Goal: Task Accomplishment & Management: Use online tool/utility

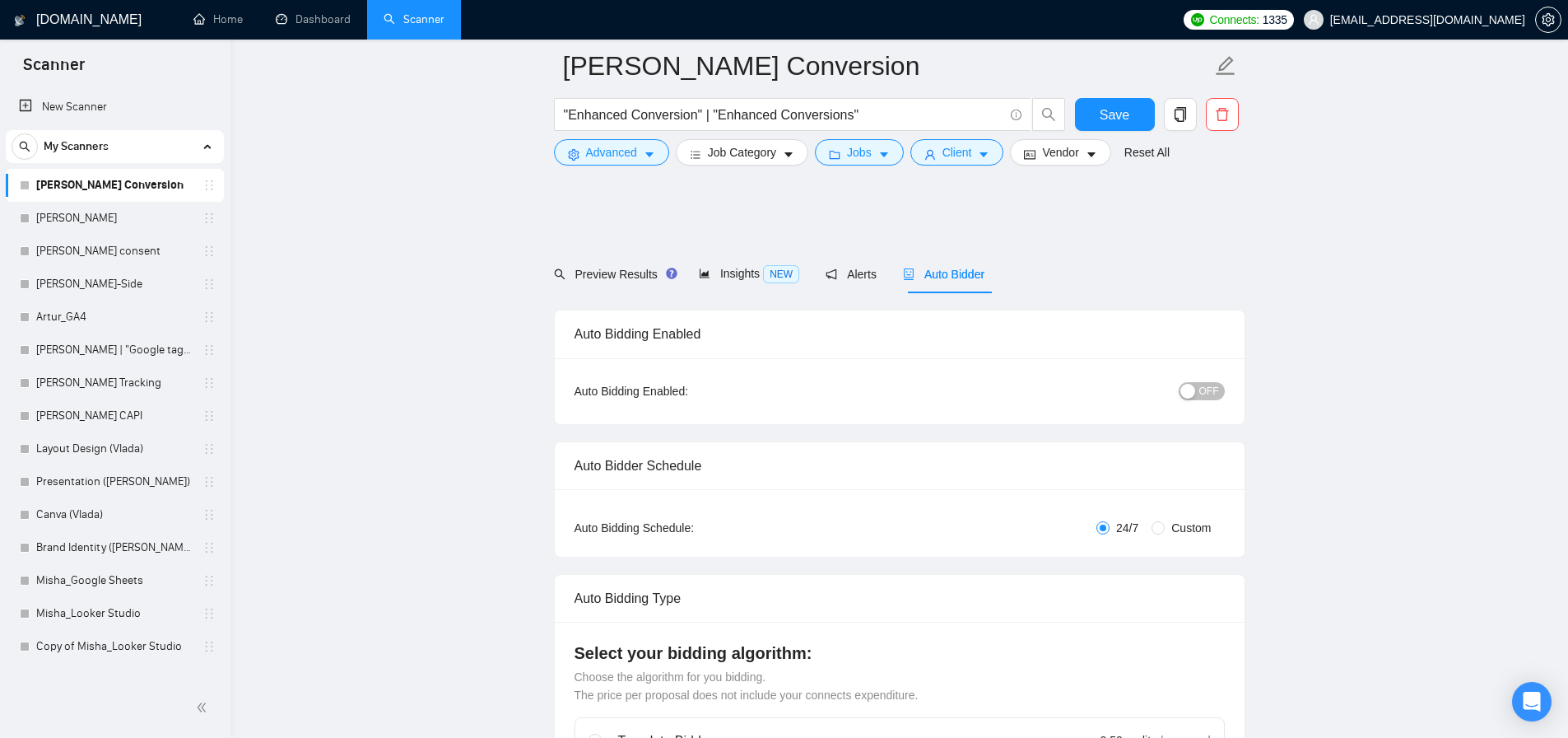
scroll to position [1904, 0]
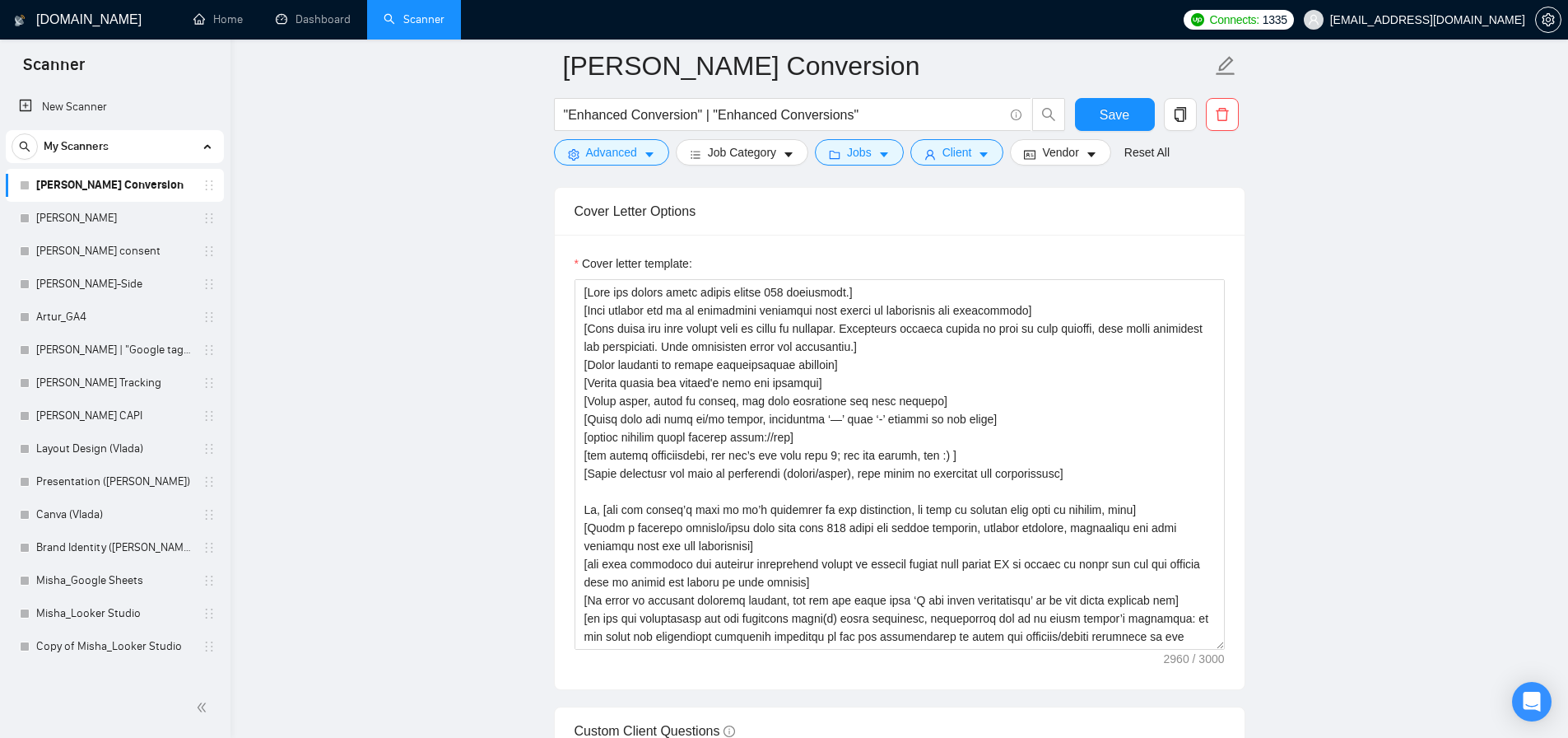
click at [449, 367] on main "[PERSON_NAME] Conversion "Enhanced Conversion" | "Enhanced Conversions" Save Ad…" at bounding box center [899, 436] width 1285 height 4550
click at [816, 508] on textarea "Cover letter template:" at bounding box center [900, 464] width 651 height 370
click at [555, 568] on div "Cover letter template:" at bounding box center [900, 462] width 690 height 455
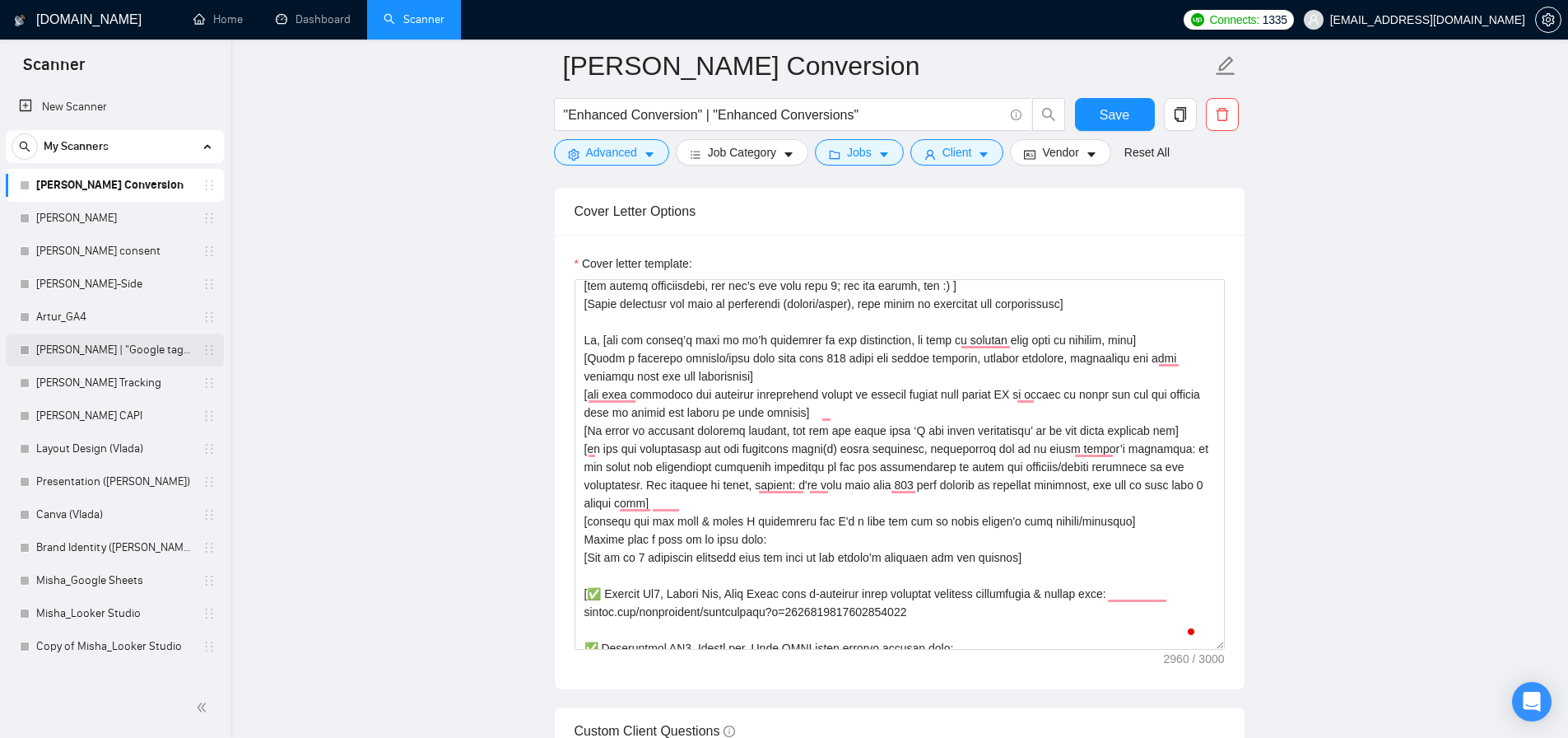
scroll to position [365, 0]
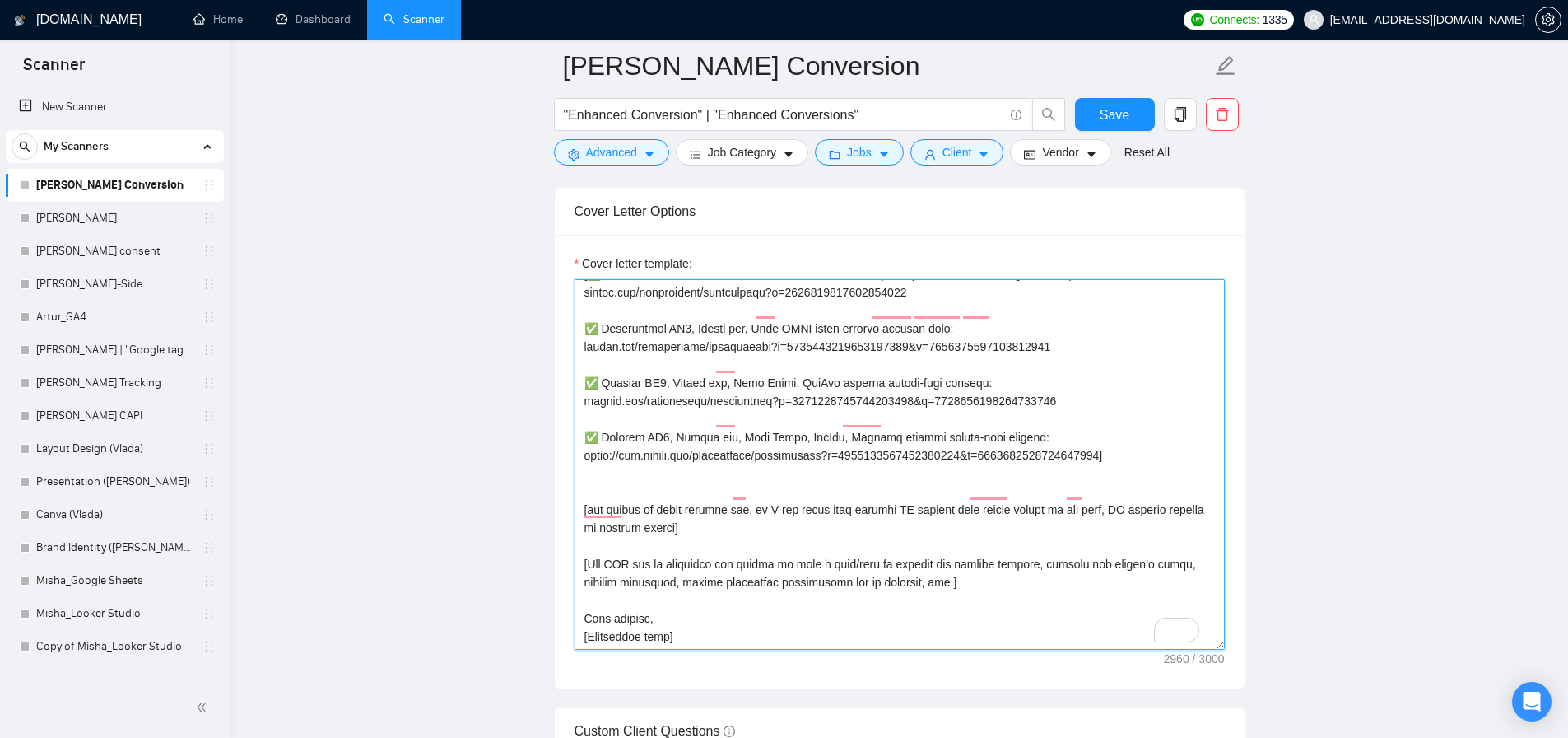
click at [887, 611] on textarea "Cover letter template:" at bounding box center [900, 464] width 651 height 370
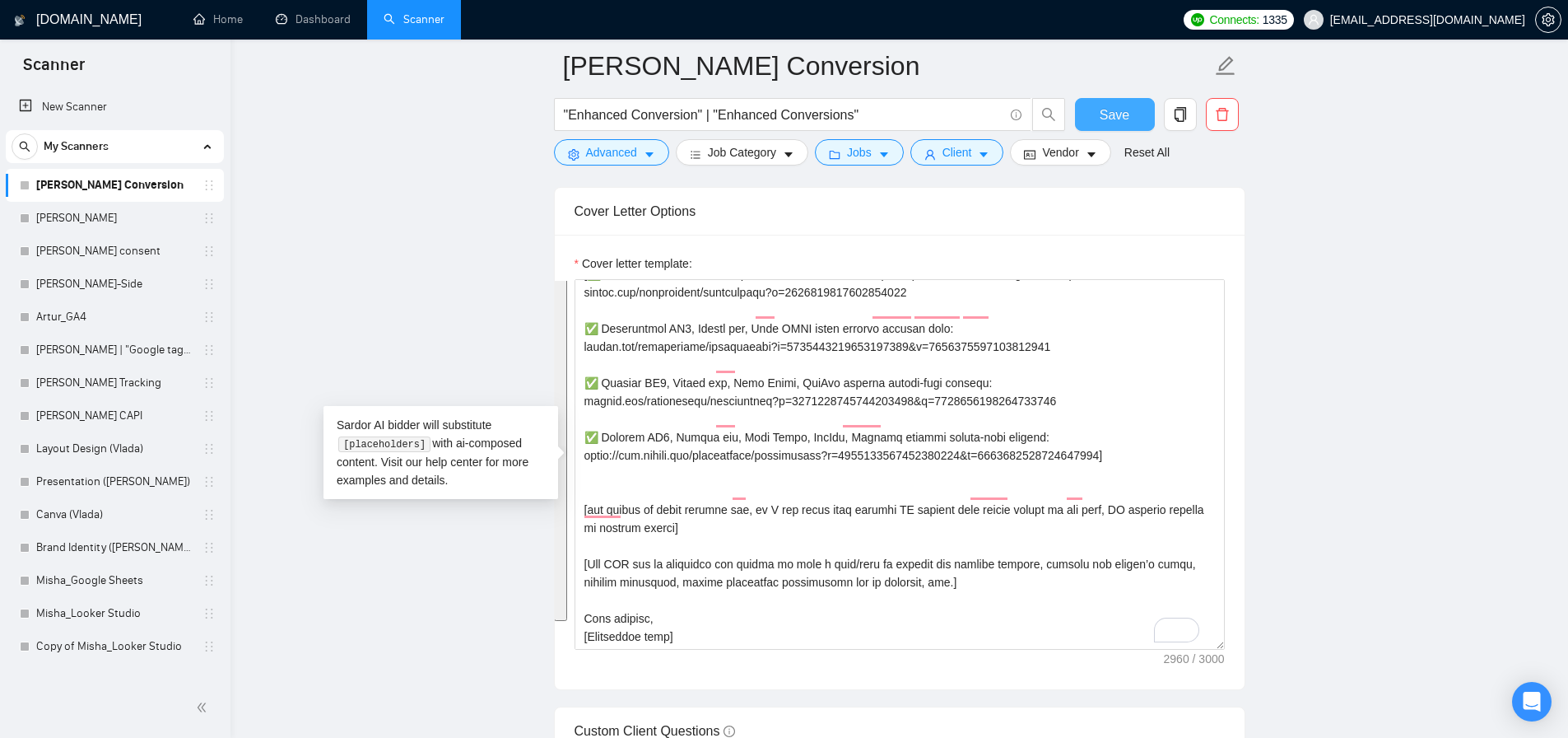
click at [1116, 122] on span "Save" at bounding box center [1115, 114] width 30 height 20
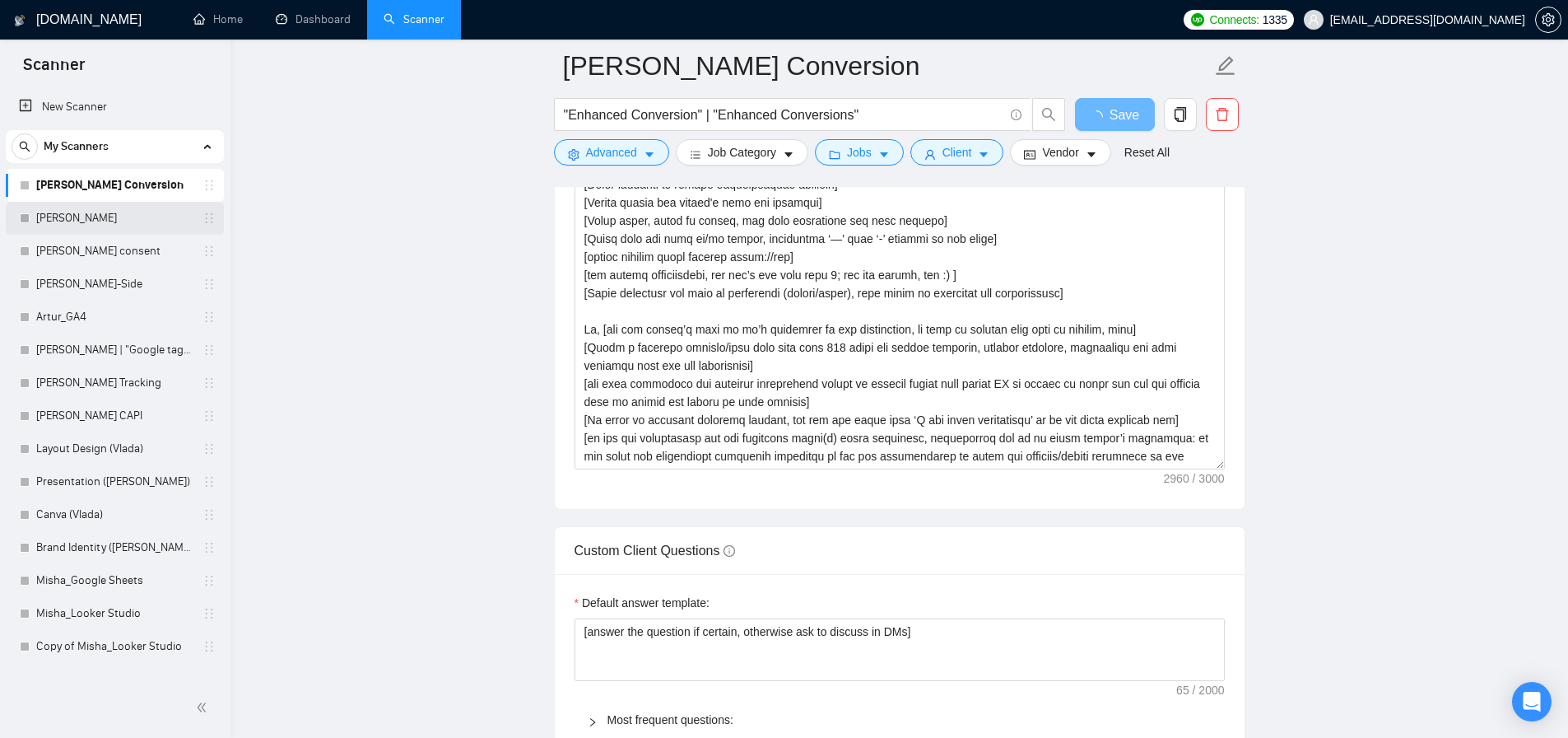
click at [115, 228] on link "[PERSON_NAME]" at bounding box center [114, 217] width 157 height 33
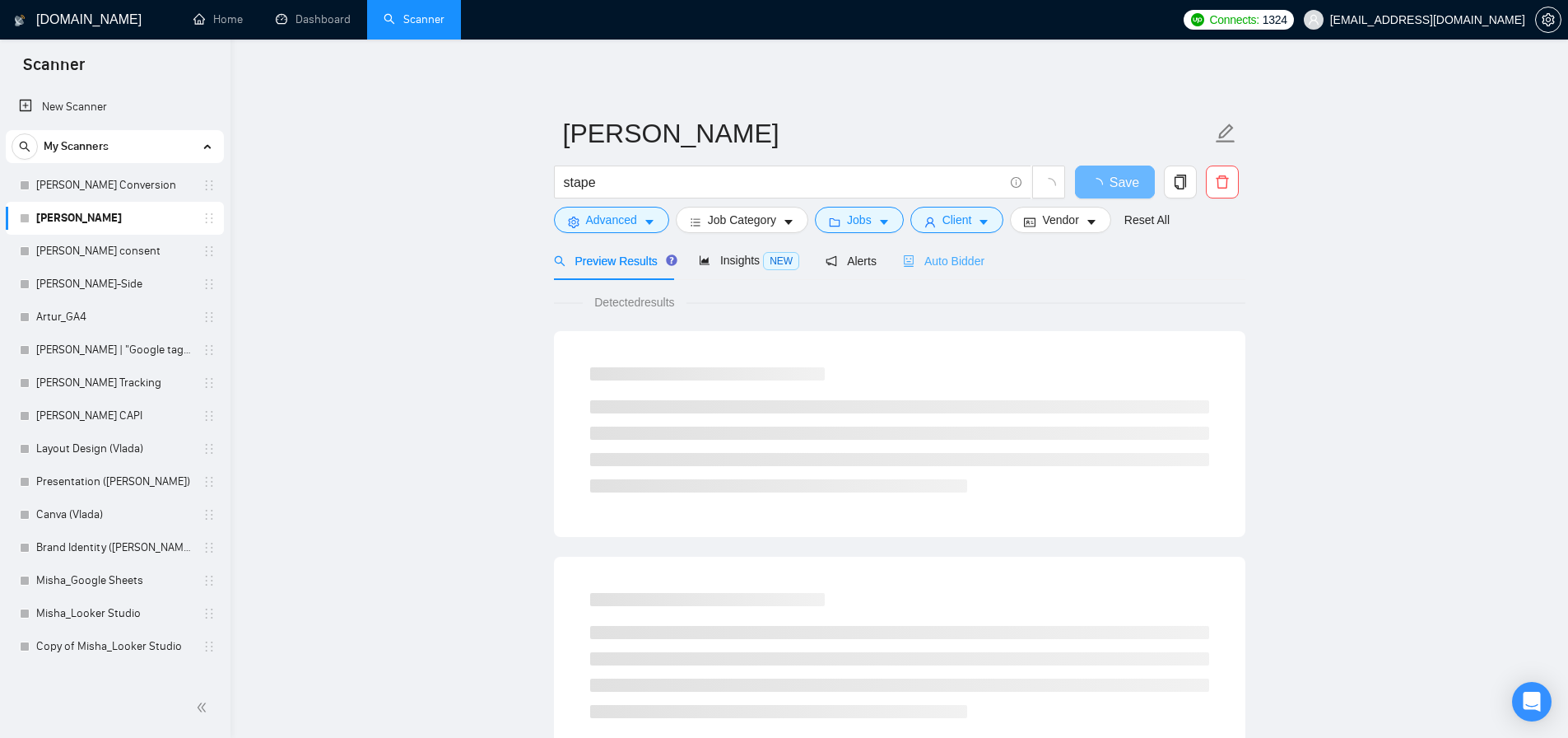
click at [991, 265] on div "Preview Results Insights NEW Alerts Auto Bidder" at bounding box center [900, 260] width 691 height 39
click at [957, 257] on span "Auto Bidder" at bounding box center [944, 260] width 82 height 13
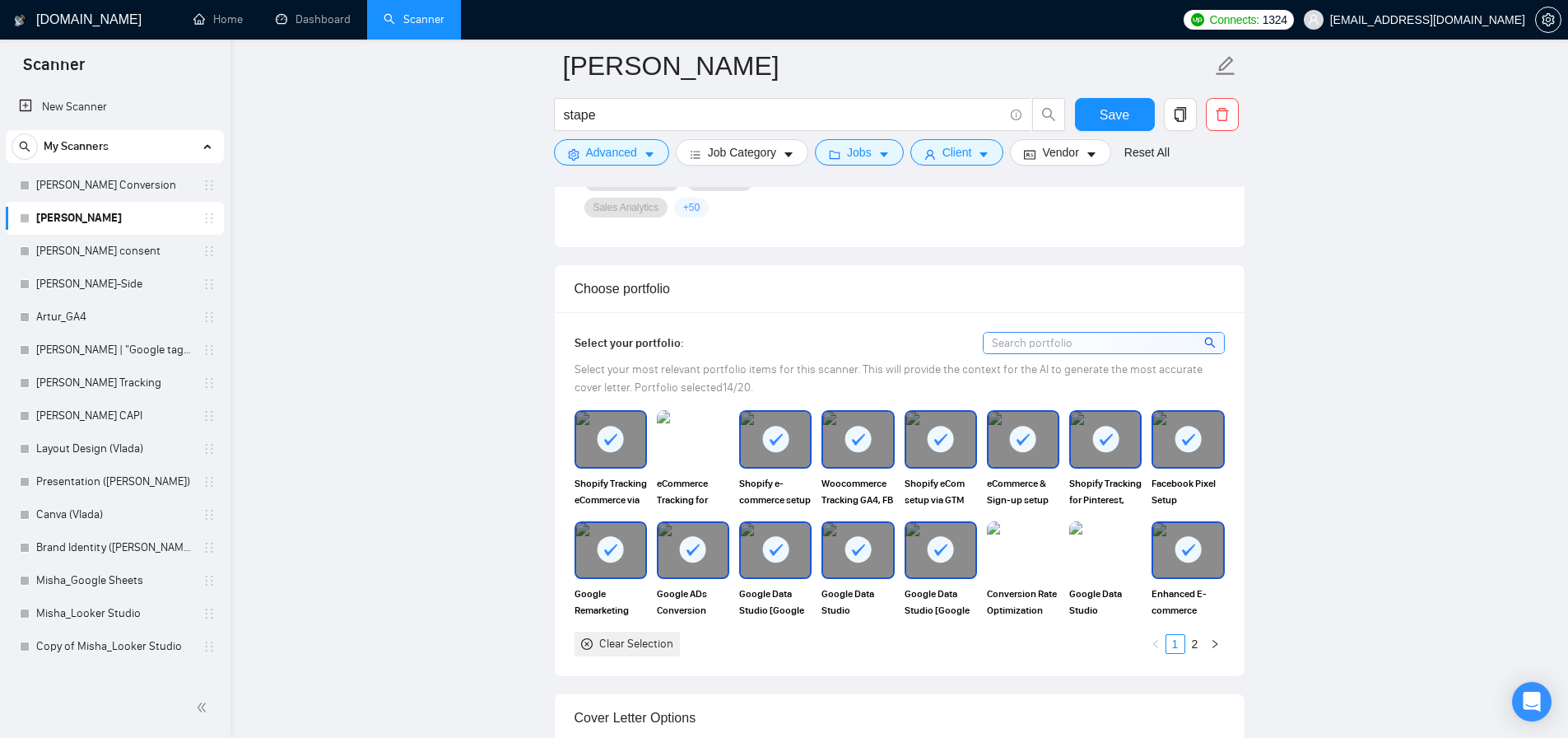
click at [682, 440] on img at bounding box center [693, 439] width 72 height 58
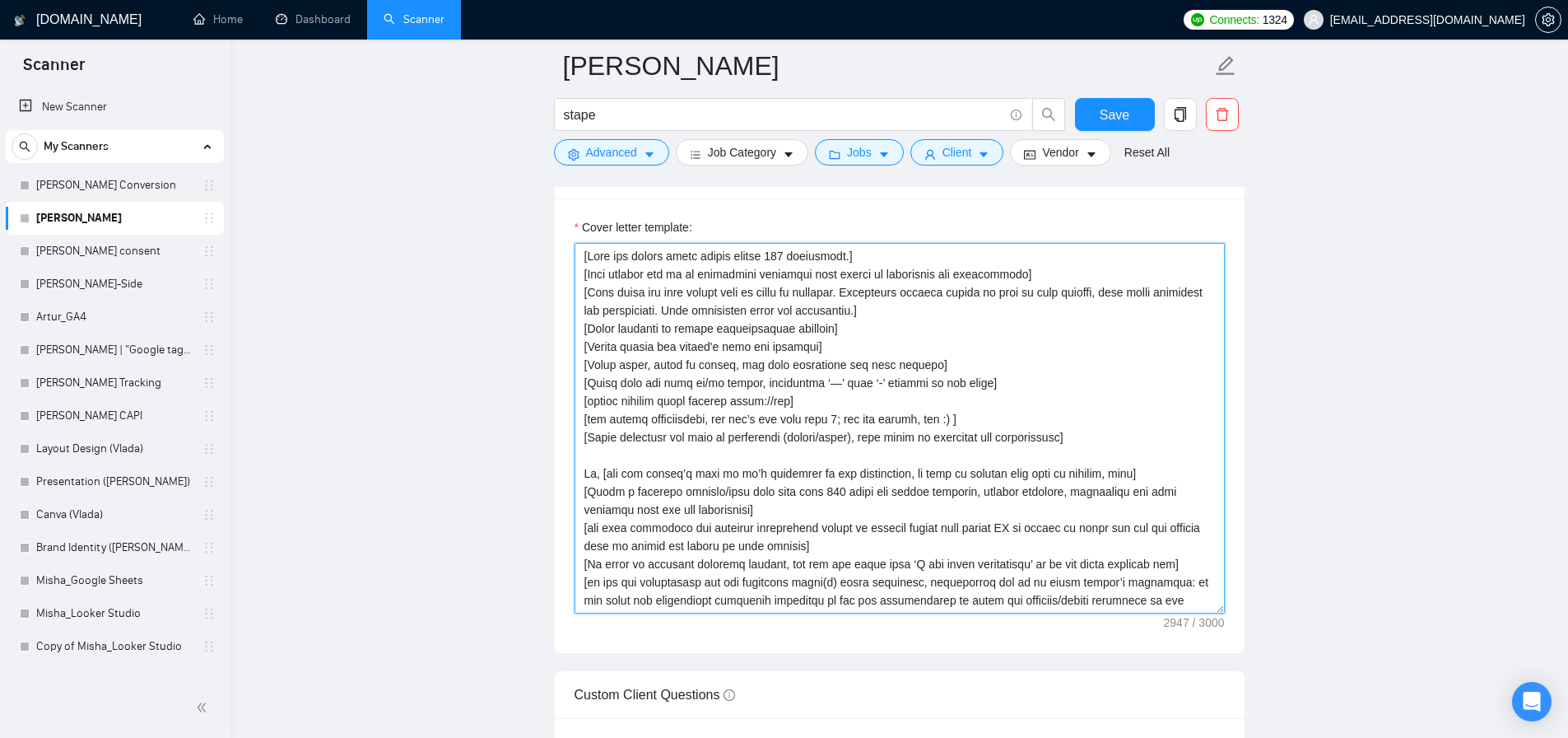
click at [974, 429] on textarea "Cover letter template:" at bounding box center [900, 427] width 651 height 370
paste textarea "[✅ Shopify Ga4, Google Ads, Meta Pixel full e-commerce setup includes enhanced …"
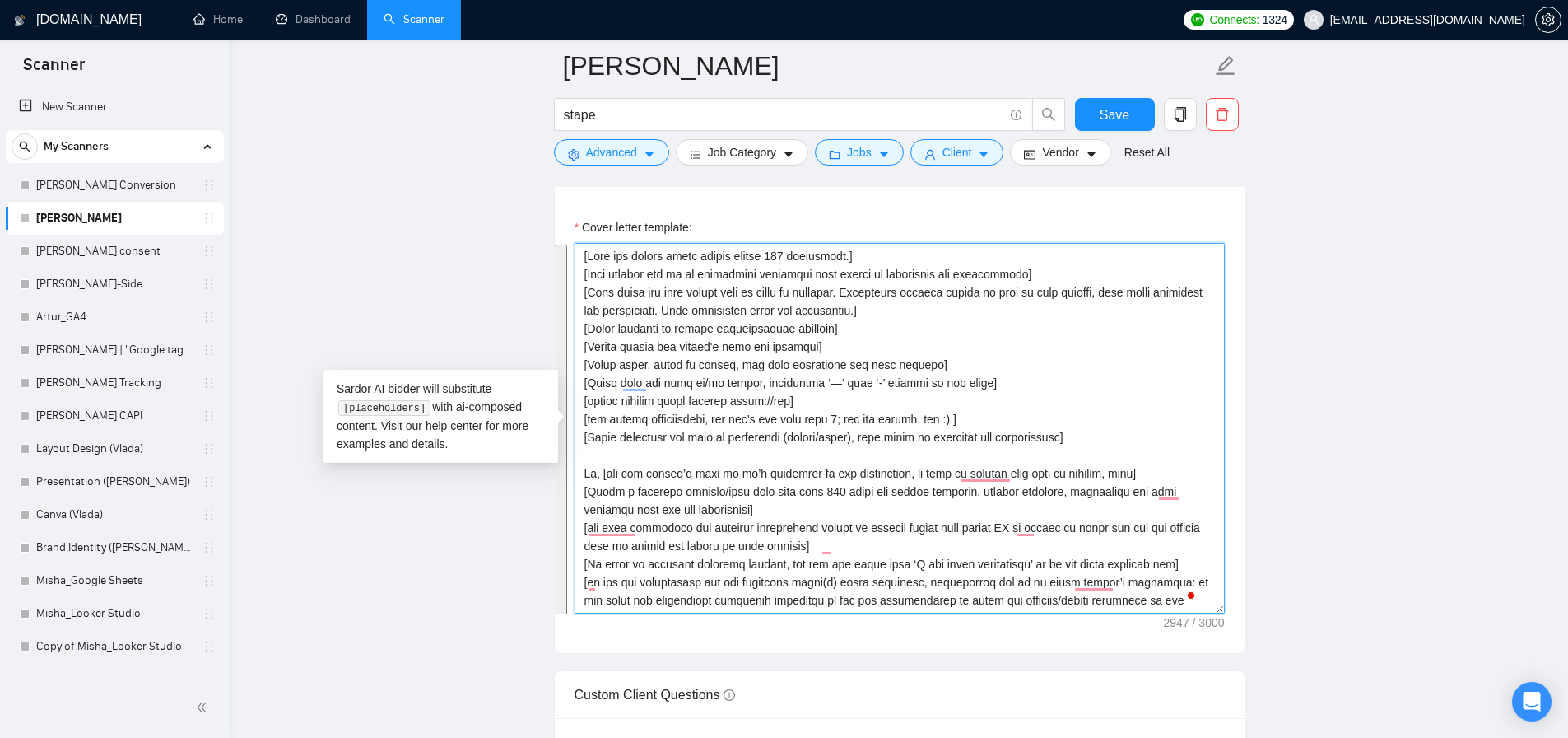
paste textarea "[✅ Shopify Ga4, Google Ads, Meta Pixel full e-commerce setup includes enhanced …"
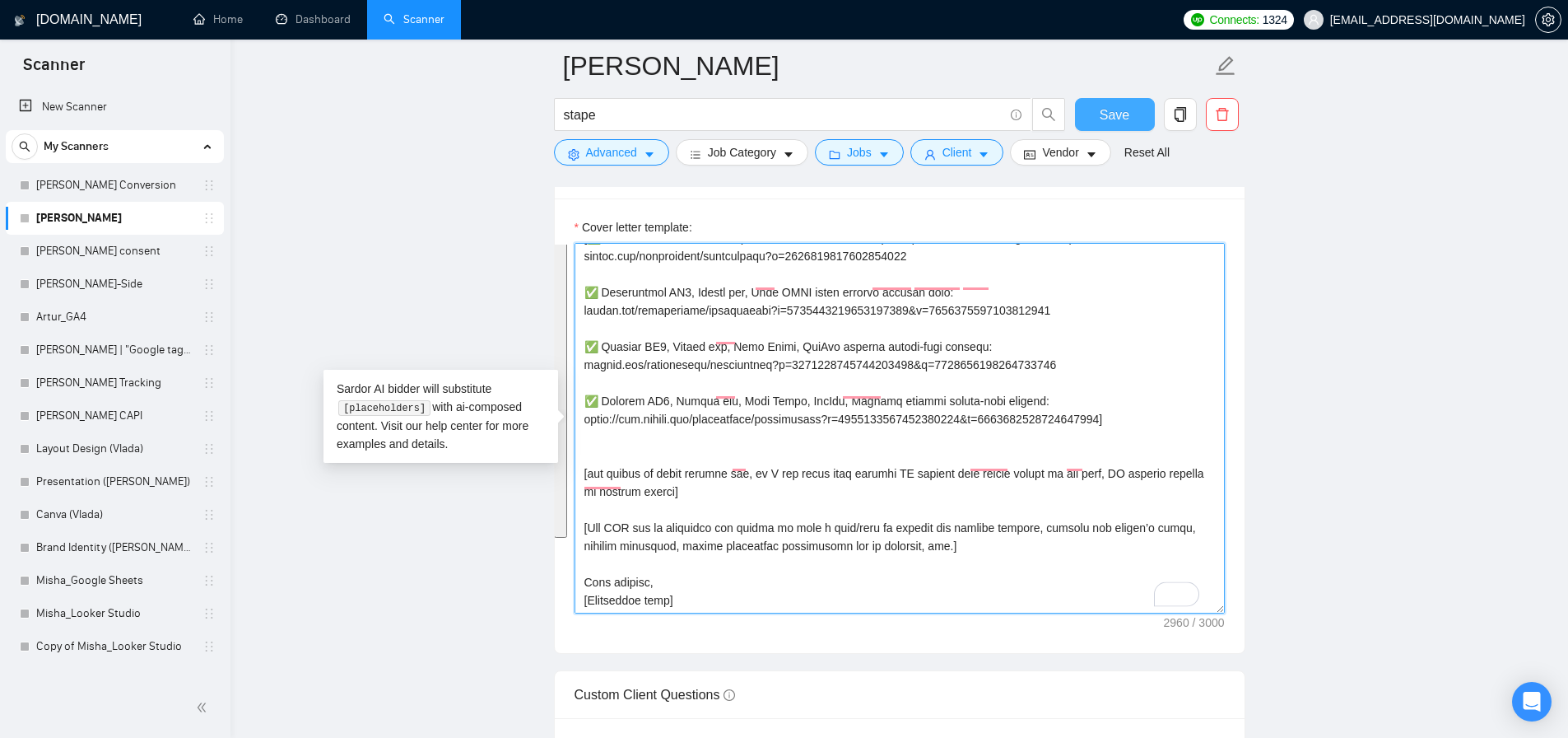
type textarea "[Lore ips dolors ametc adipis elitse 787 doeiusmodt.] [Inci utlabor etd ma al e…"
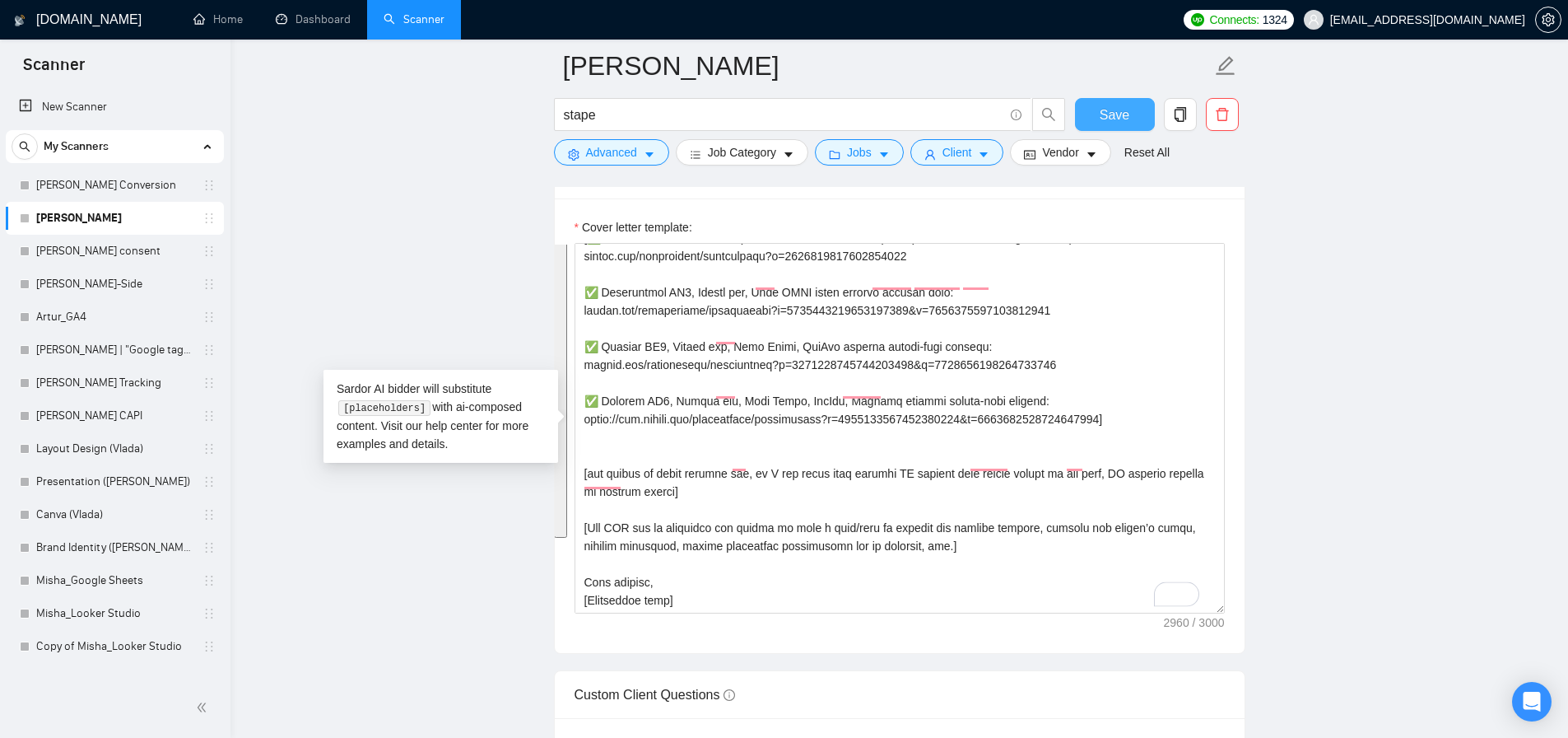
click at [1105, 124] on span "Save" at bounding box center [1115, 114] width 30 height 20
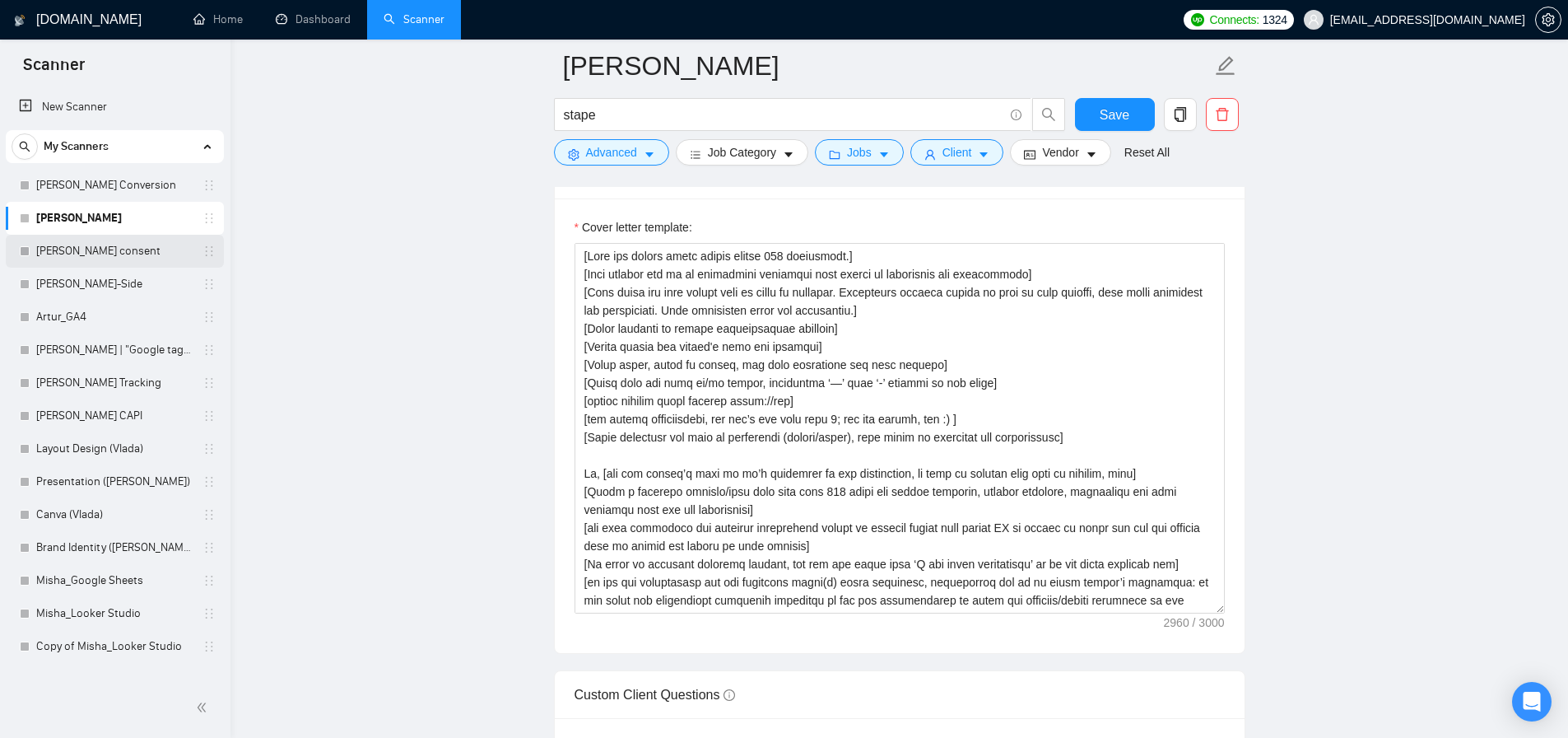
click at [126, 248] on link "[PERSON_NAME] consent" at bounding box center [114, 251] width 157 height 33
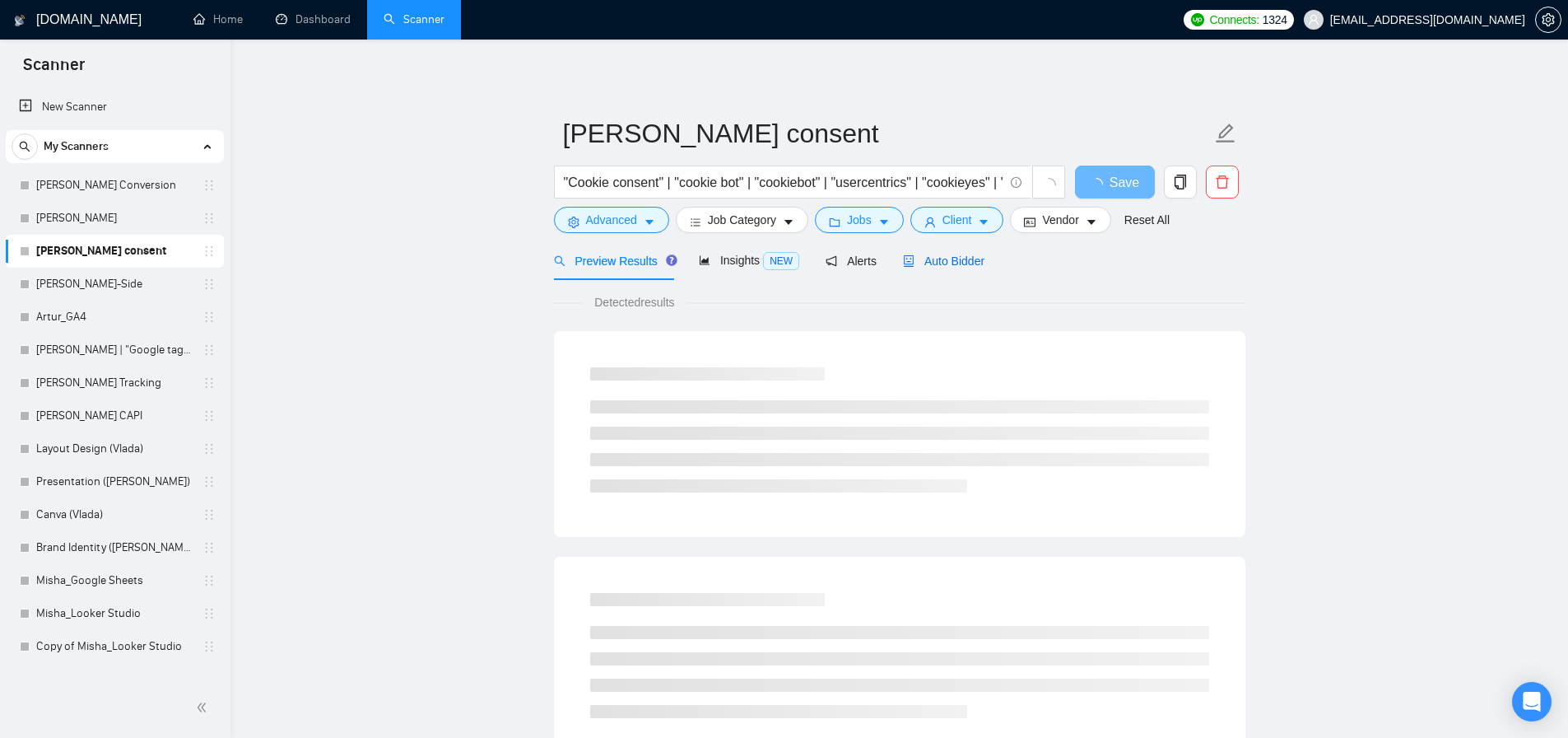
click at [961, 262] on span "Auto Bidder" at bounding box center [944, 260] width 82 height 13
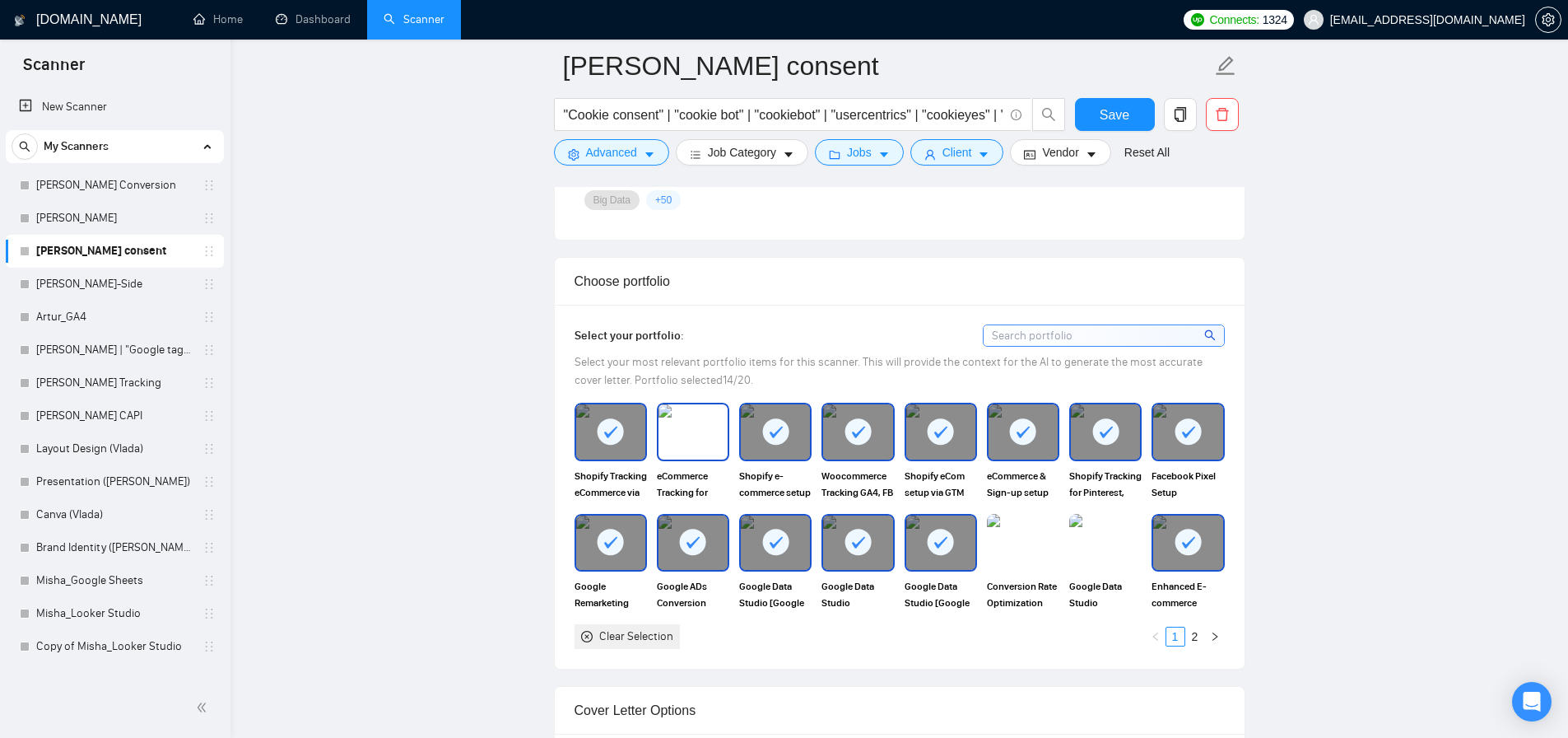
click at [660, 430] on img at bounding box center [693, 432] width 69 height 55
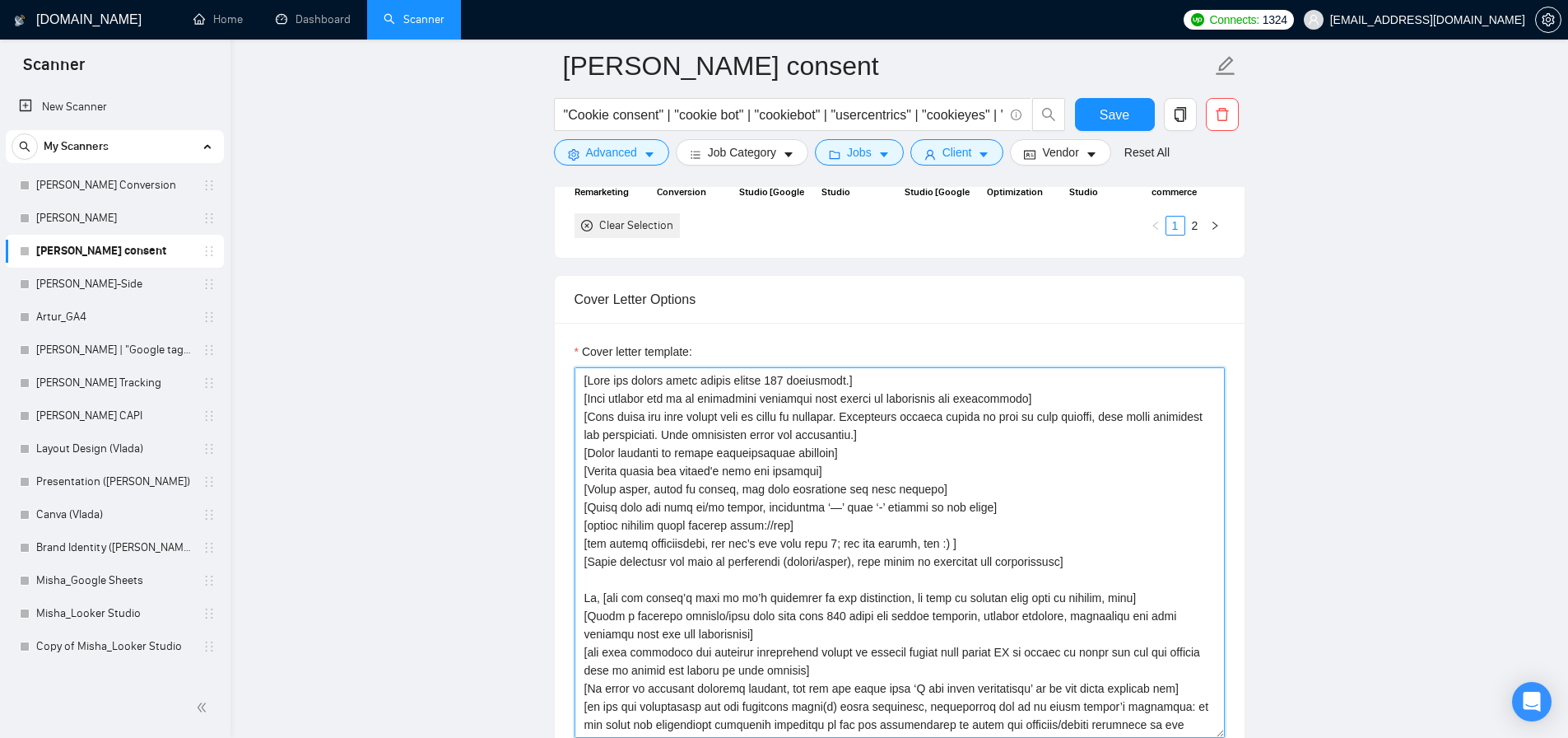
click at [794, 459] on textarea "Cover letter template:" at bounding box center [900, 552] width 651 height 370
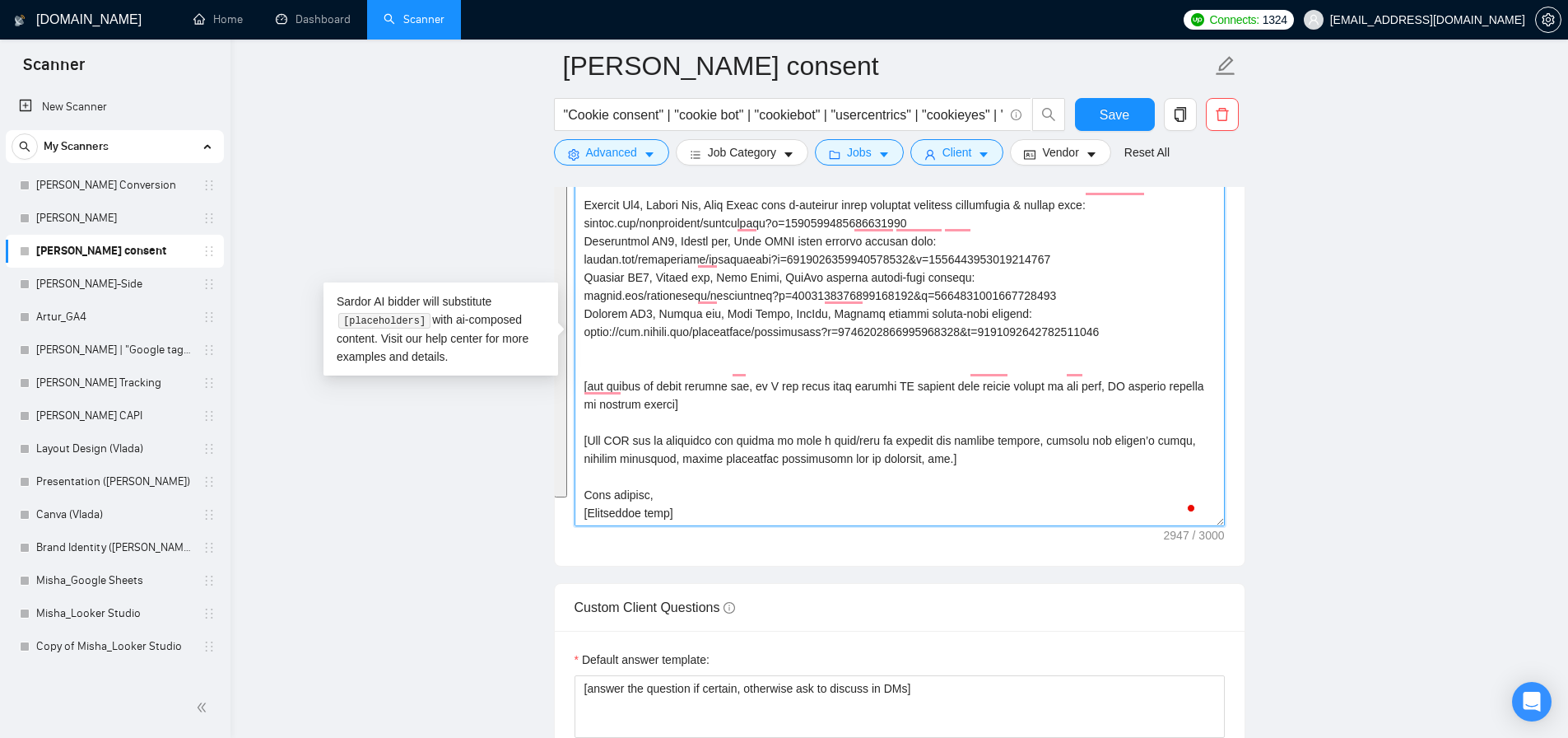
paste textarea "[✅ Shopify Ga4, Google Ads, Meta Pixel full e-commerce setup includes enhanced …"
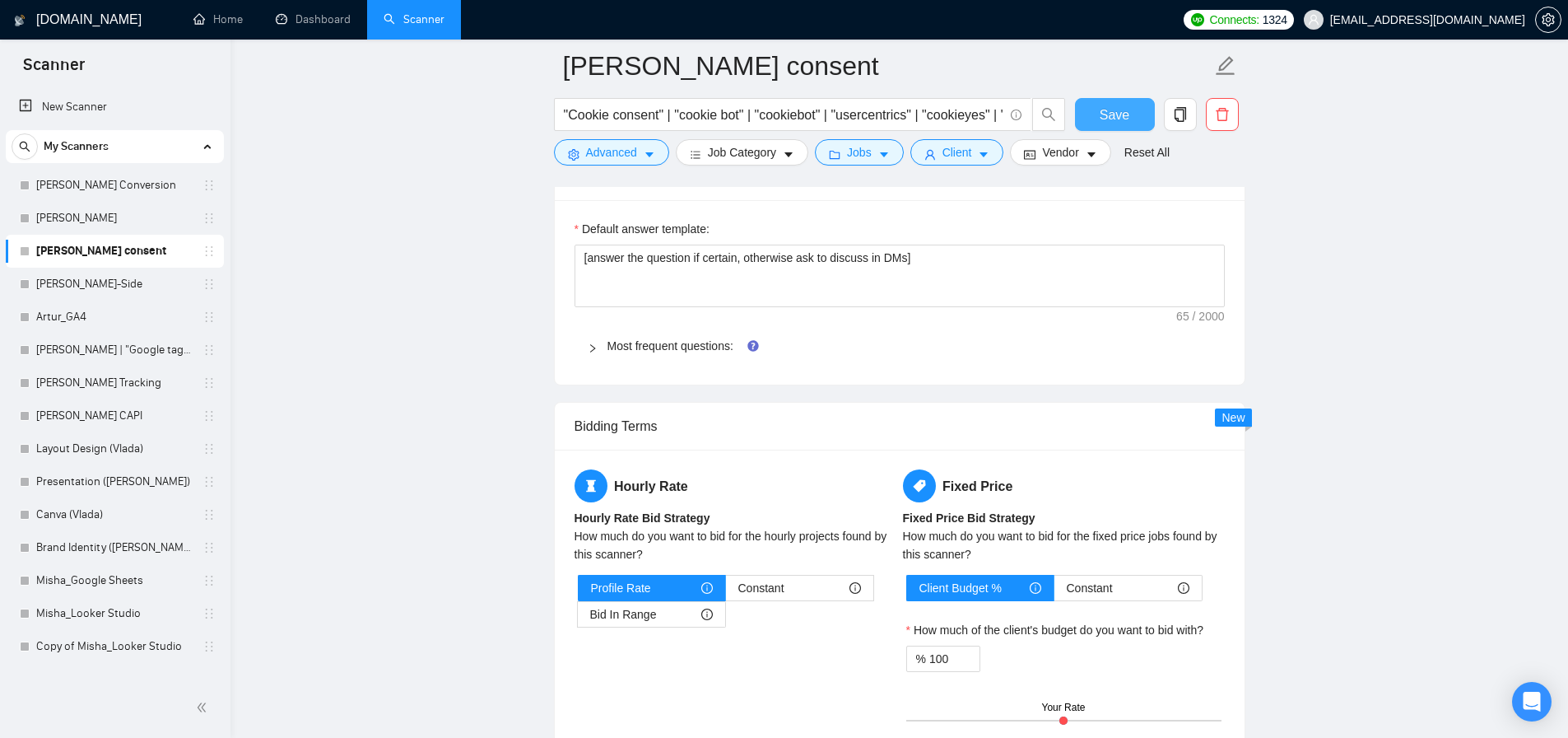
type textarea "[Lore ips dolors ametc adipis elitse 787 doeiusmodt.] [Inci utlabor etd ma al e…"
click at [1098, 99] on button "Save" at bounding box center [1115, 113] width 80 height 33
click at [100, 280] on link "[PERSON_NAME]-Side" at bounding box center [114, 283] width 157 height 33
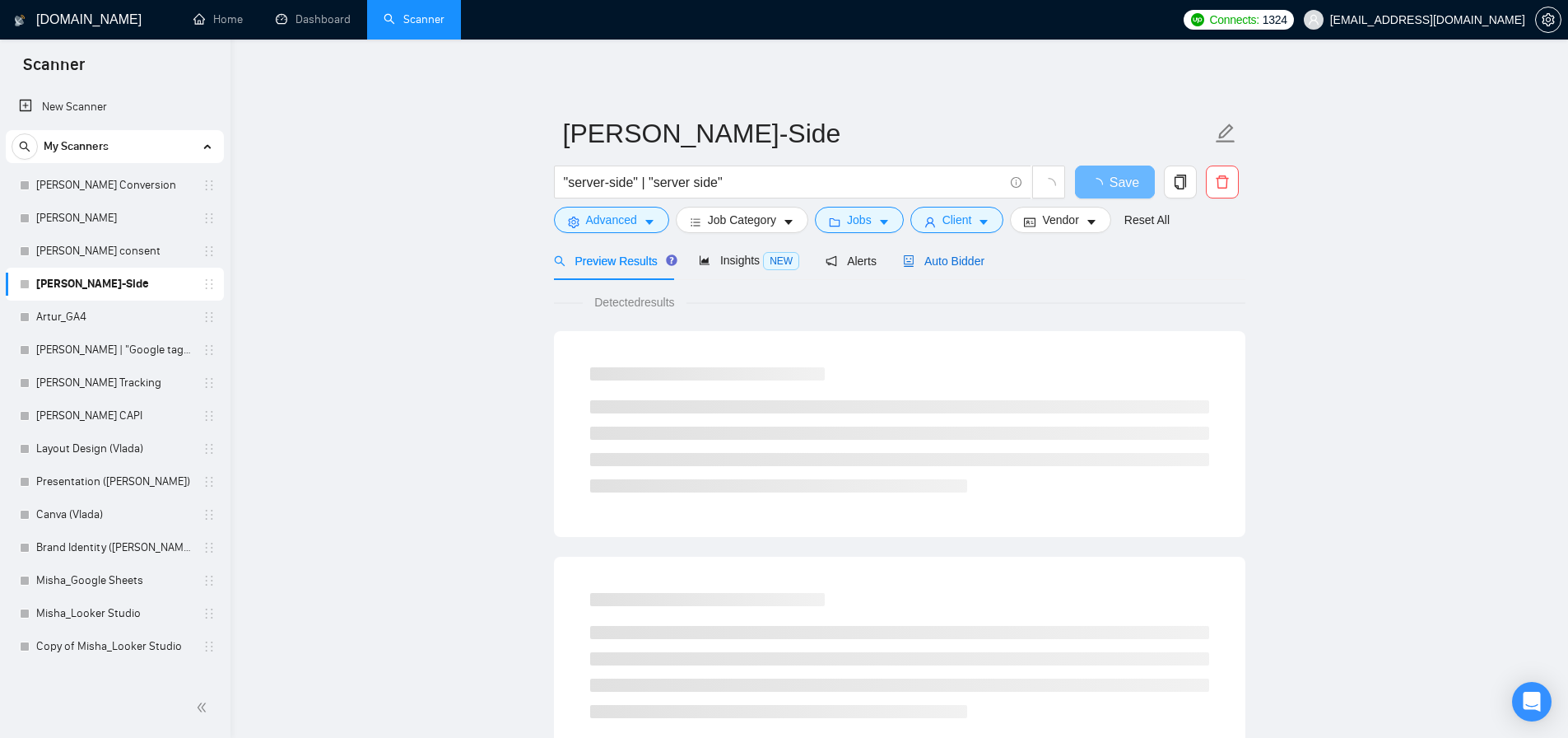
click at [959, 269] on div "Auto Bidder" at bounding box center [944, 260] width 82 height 18
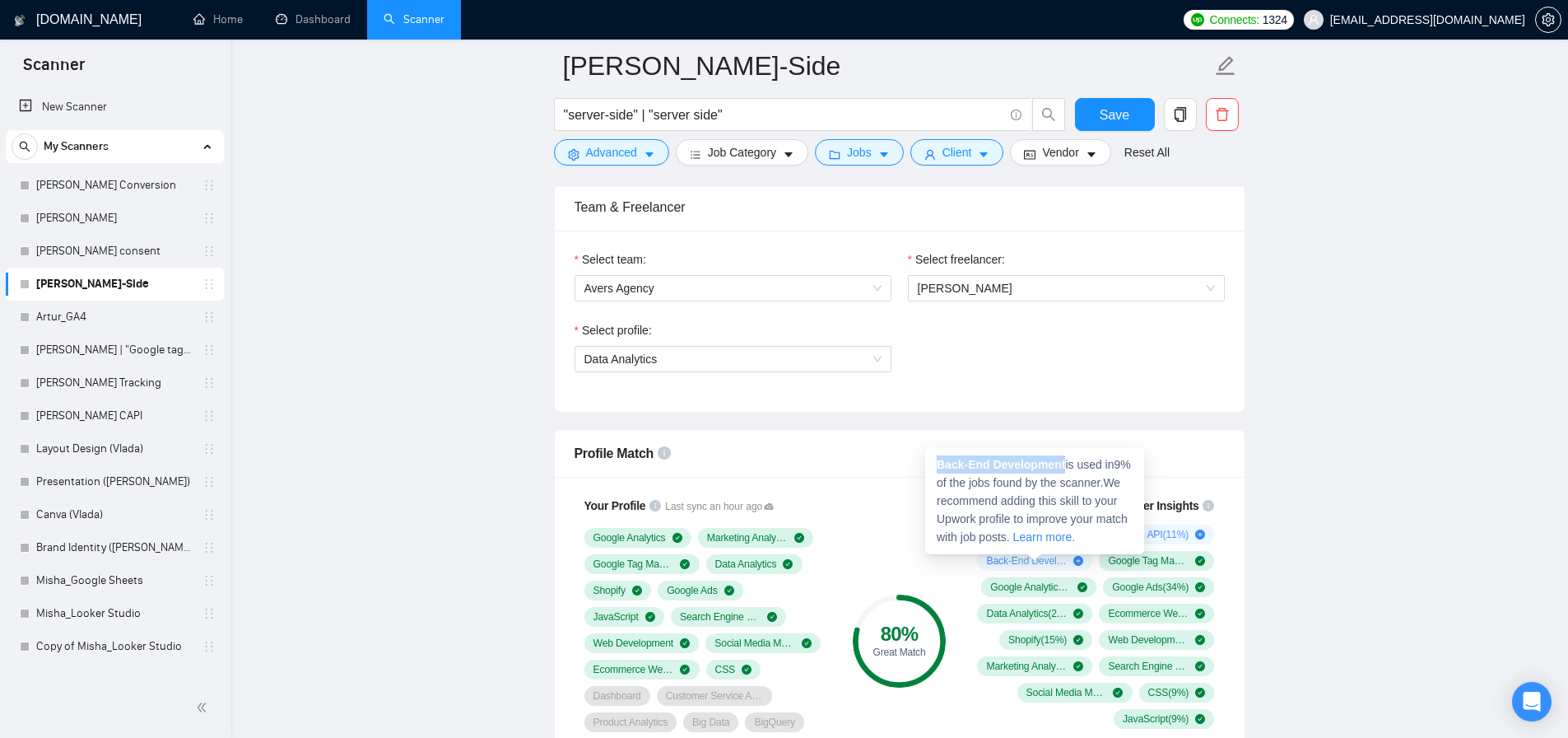
drag, startPoint x: 1069, startPoint y: 464, endPoint x: 936, endPoint y: 464, distance: 133.0
click at [937, 464] on span "Back-End Development is used in 9 % of the jobs found by the scanner. We recomm…" at bounding box center [1033, 501] width 194 height 85
copy strong "Back-End Development"
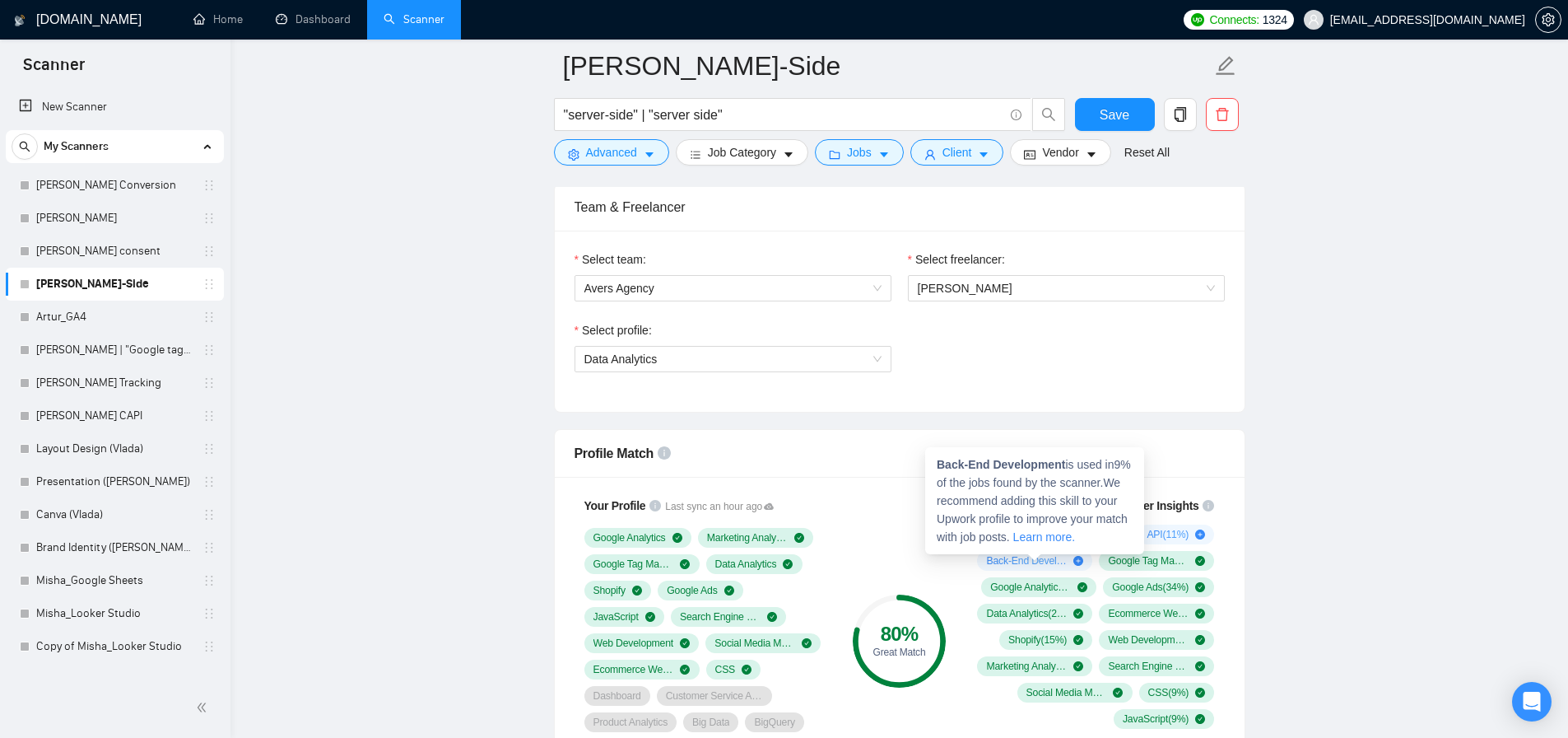
click at [872, 528] on div "80 % Great Match" at bounding box center [899, 640] width 110 height 308
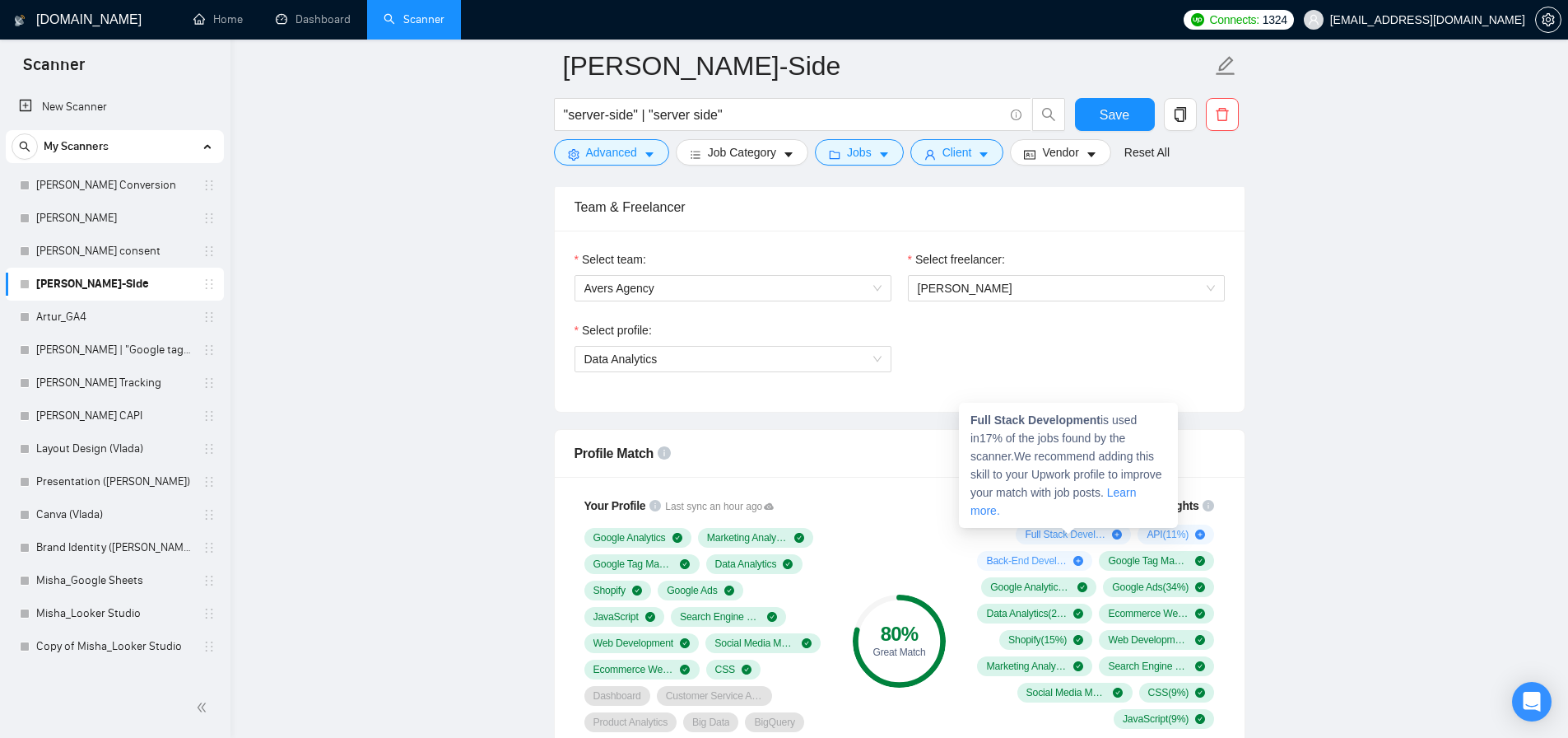
click at [1044, 536] on span "Full Stack Development ( 17 %)" at bounding box center [1066, 534] width 81 height 13
drag, startPoint x: 975, startPoint y: 420, endPoint x: 1072, endPoint y: 418, distance: 97.0
click at [1072, 418] on strong "Full Stack Development" at bounding box center [1036, 420] width 130 height 13
drag, startPoint x: 1077, startPoint y: 418, endPoint x: 1089, endPoint y: 417, distance: 12.0
click at [1079, 418] on strong "Full Stack Development" at bounding box center [1036, 420] width 130 height 13
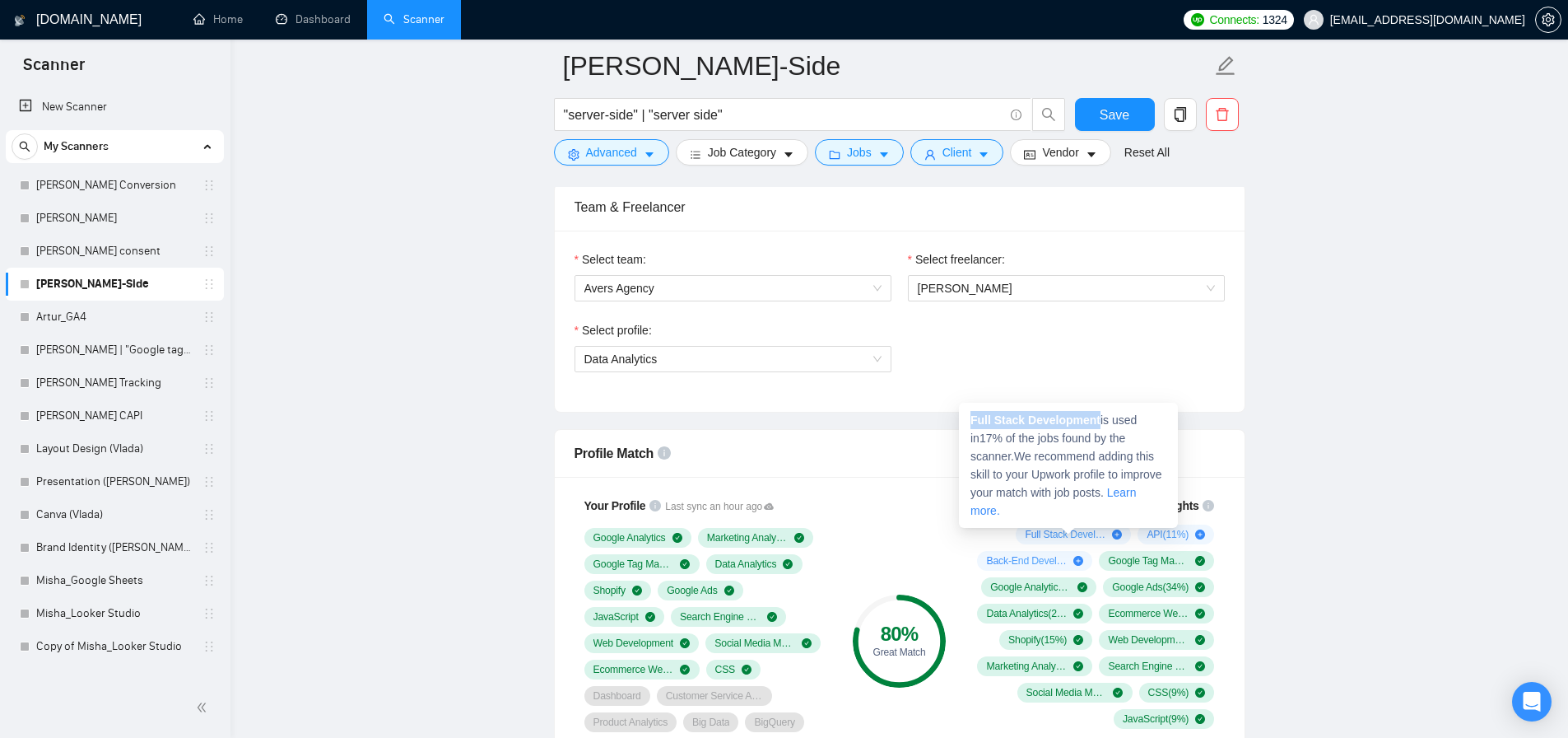
drag, startPoint x: 1105, startPoint y: 420, endPoint x: 974, endPoint y: 420, distance: 131.0
click at [974, 420] on span "Full Stack Development is used in 17 % of the jobs found by the scanner. We rec…" at bounding box center [1067, 465] width 192 height 104
copy strong "Full Stack Development"
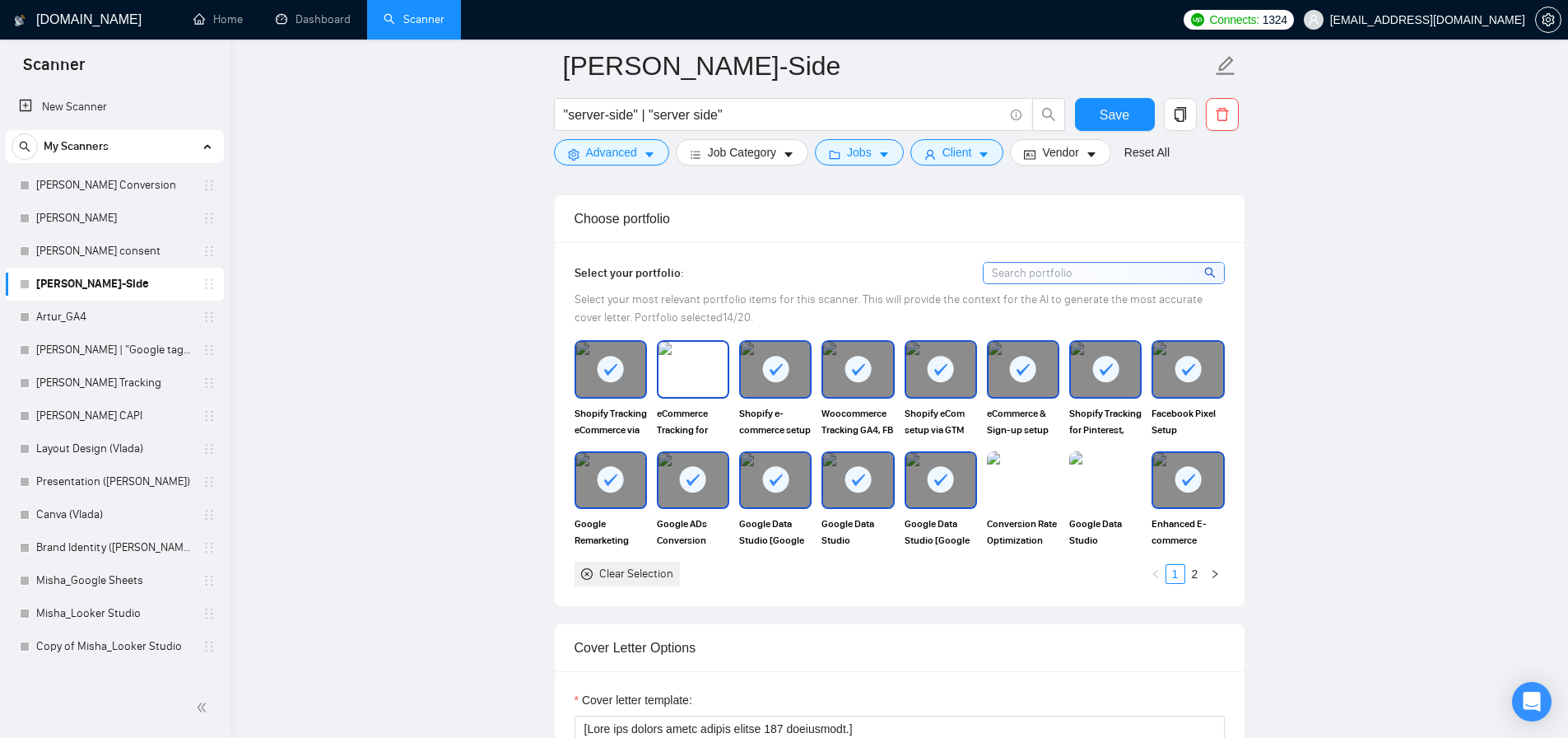
click at [667, 355] on img at bounding box center [693, 369] width 69 height 55
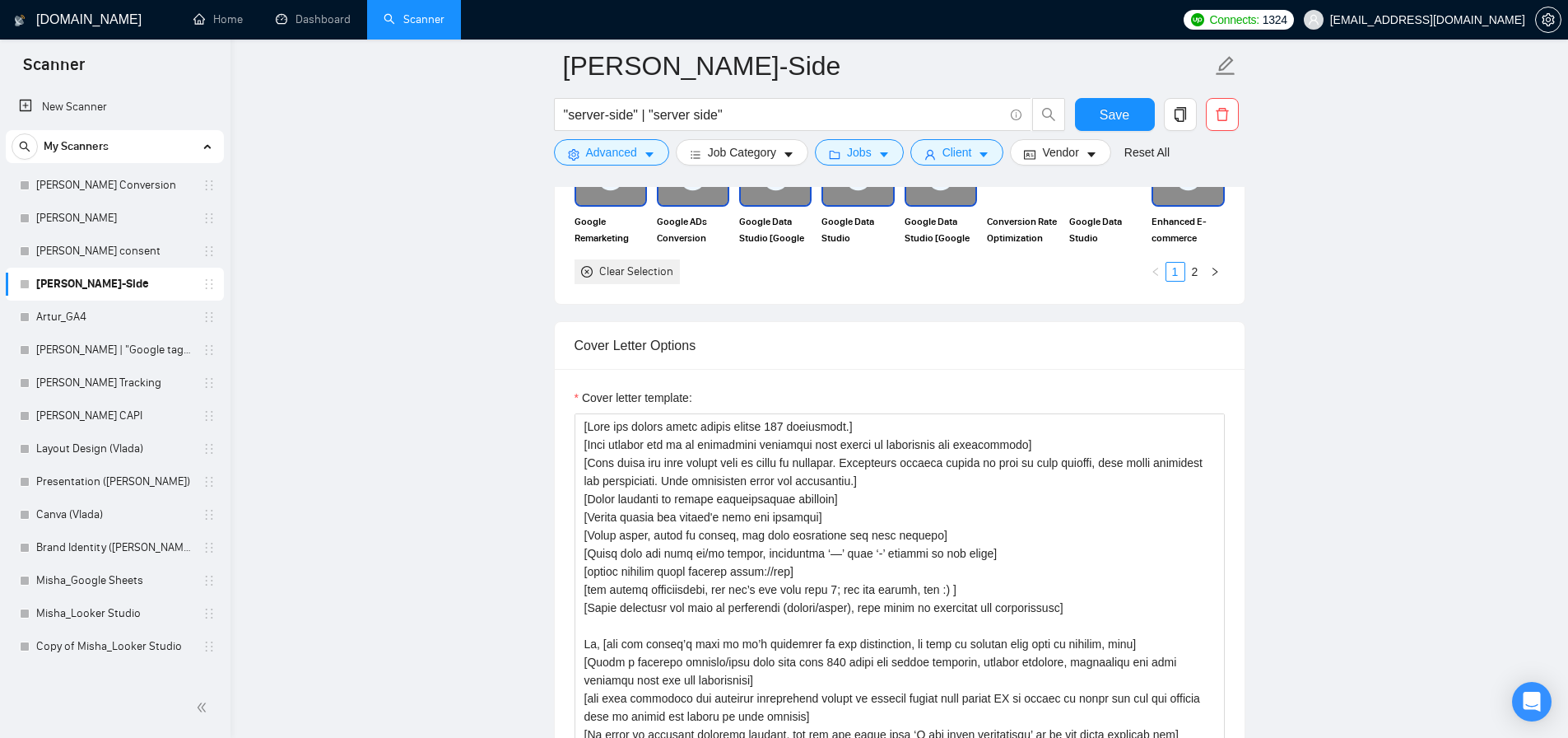
scroll to position [1863, 0]
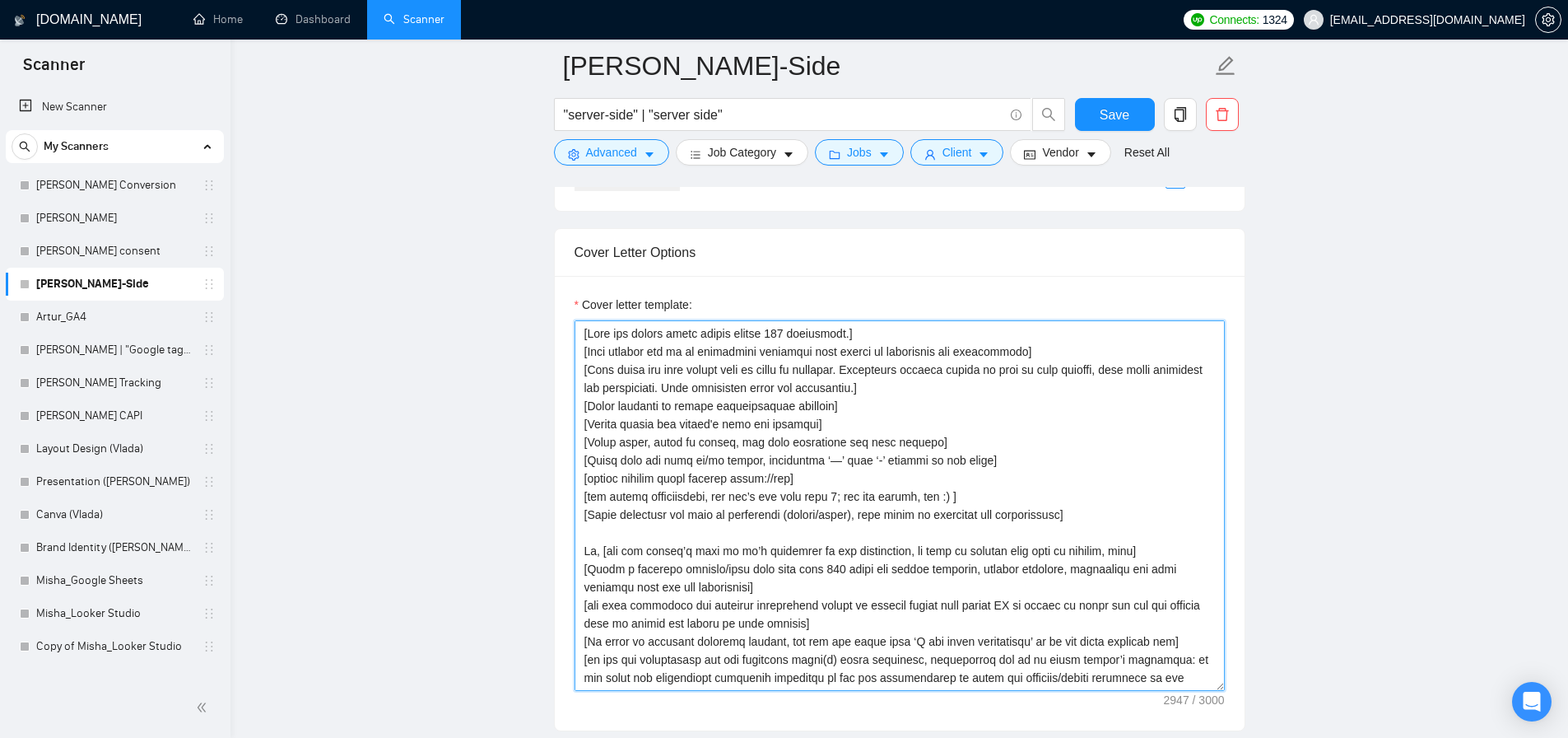
click at [803, 414] on textarea "Cover letter template:" at bounding box center [900, 505] width 651 height 370
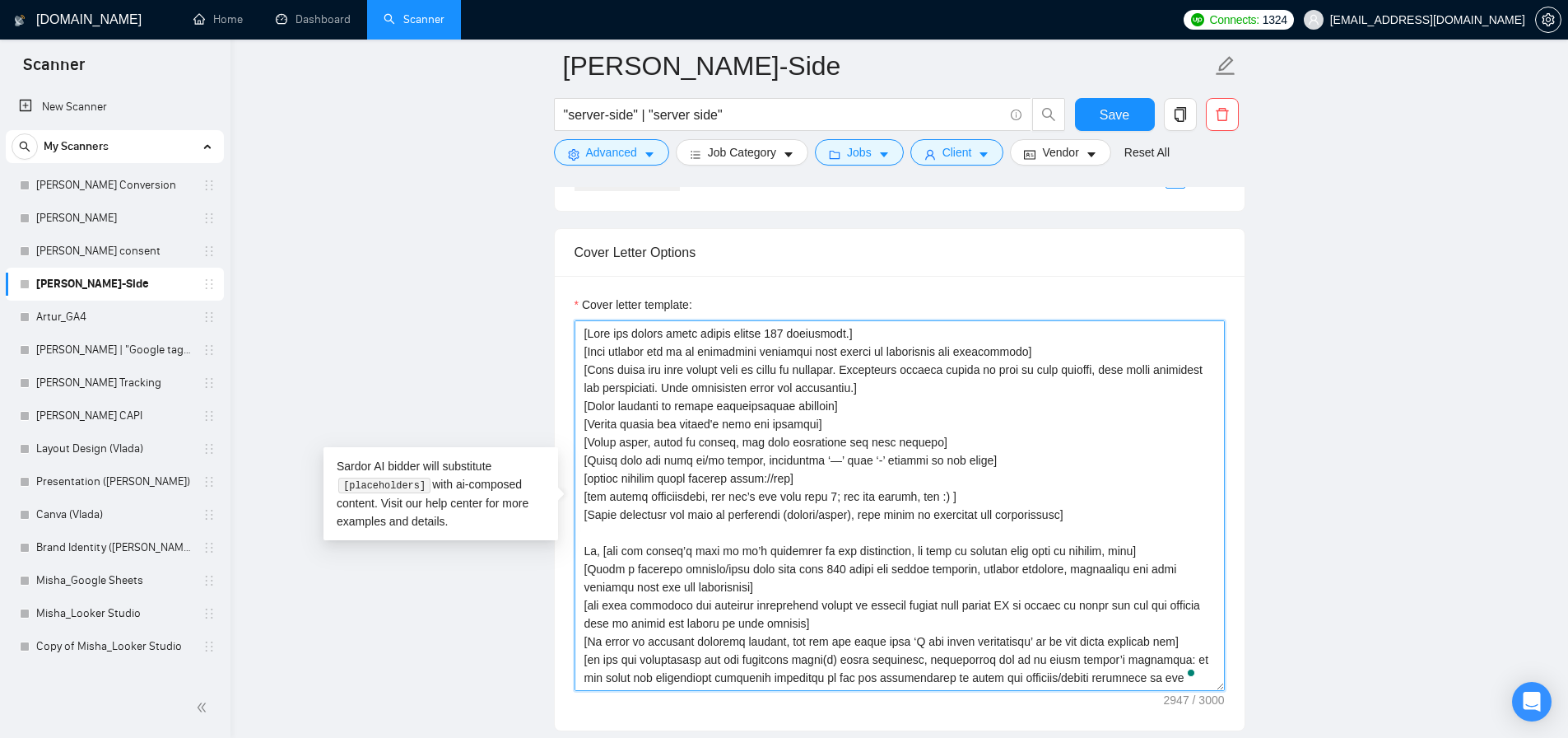
scroll to position [21, 0]
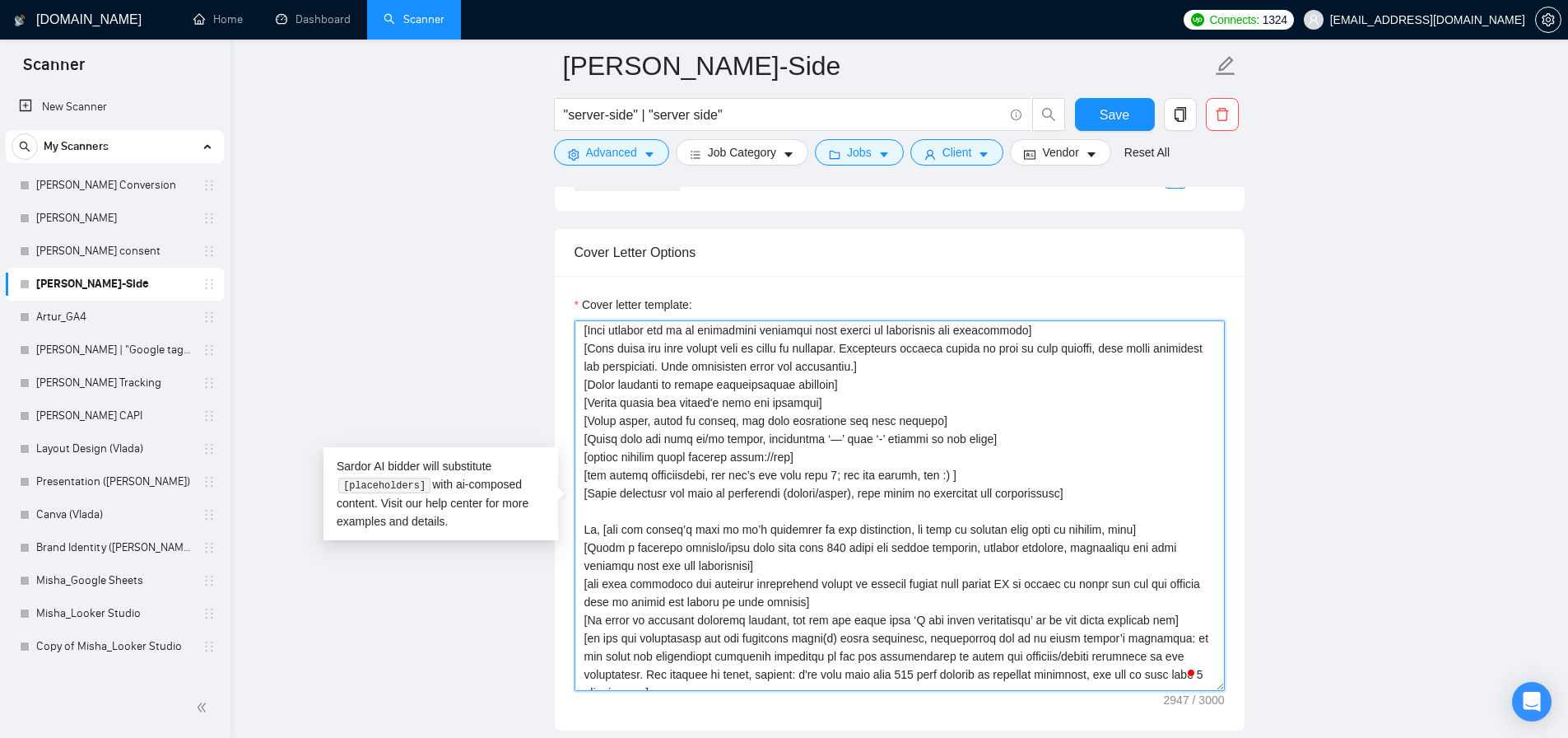
paste textarea "Full Stack Development"
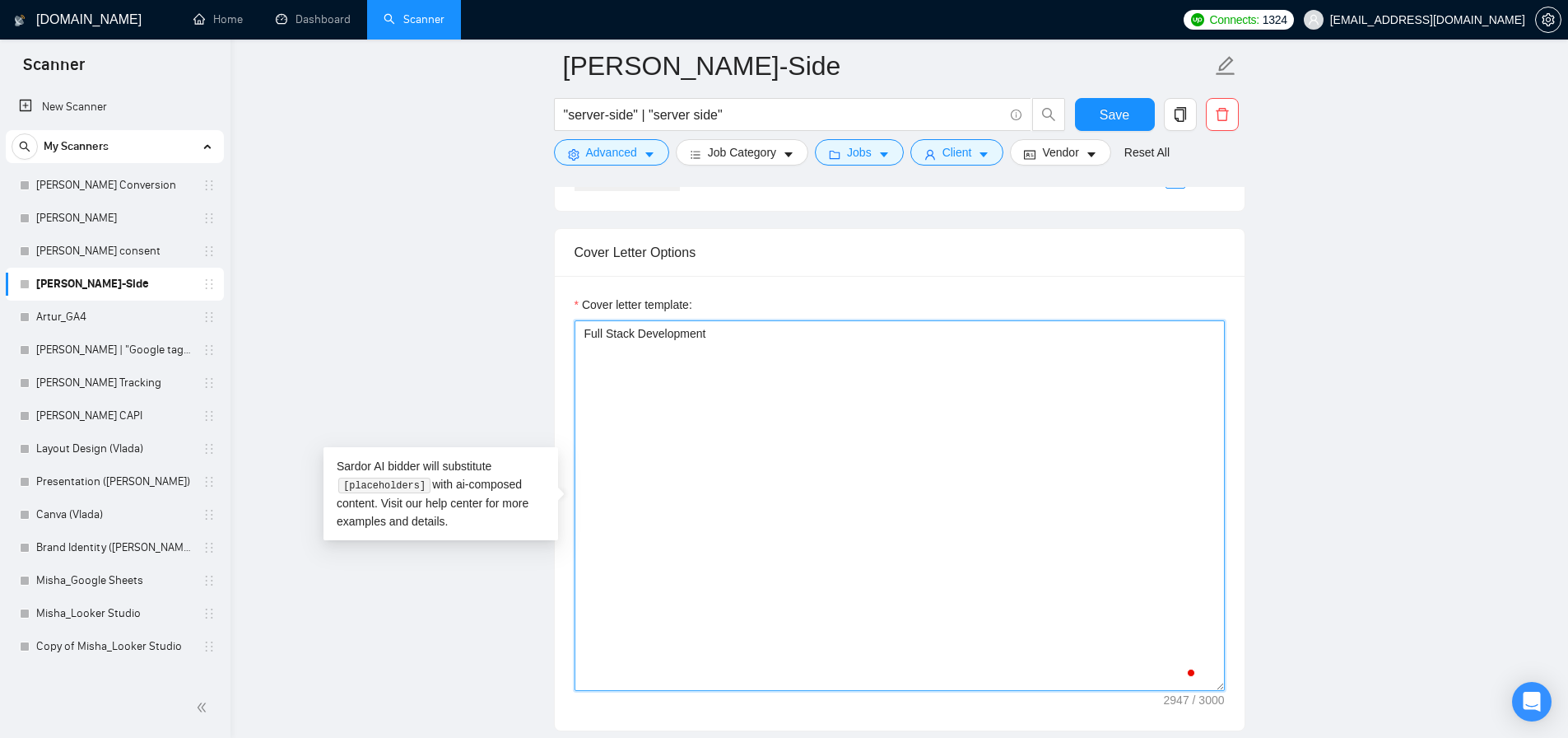
scroll to position [0, 0]
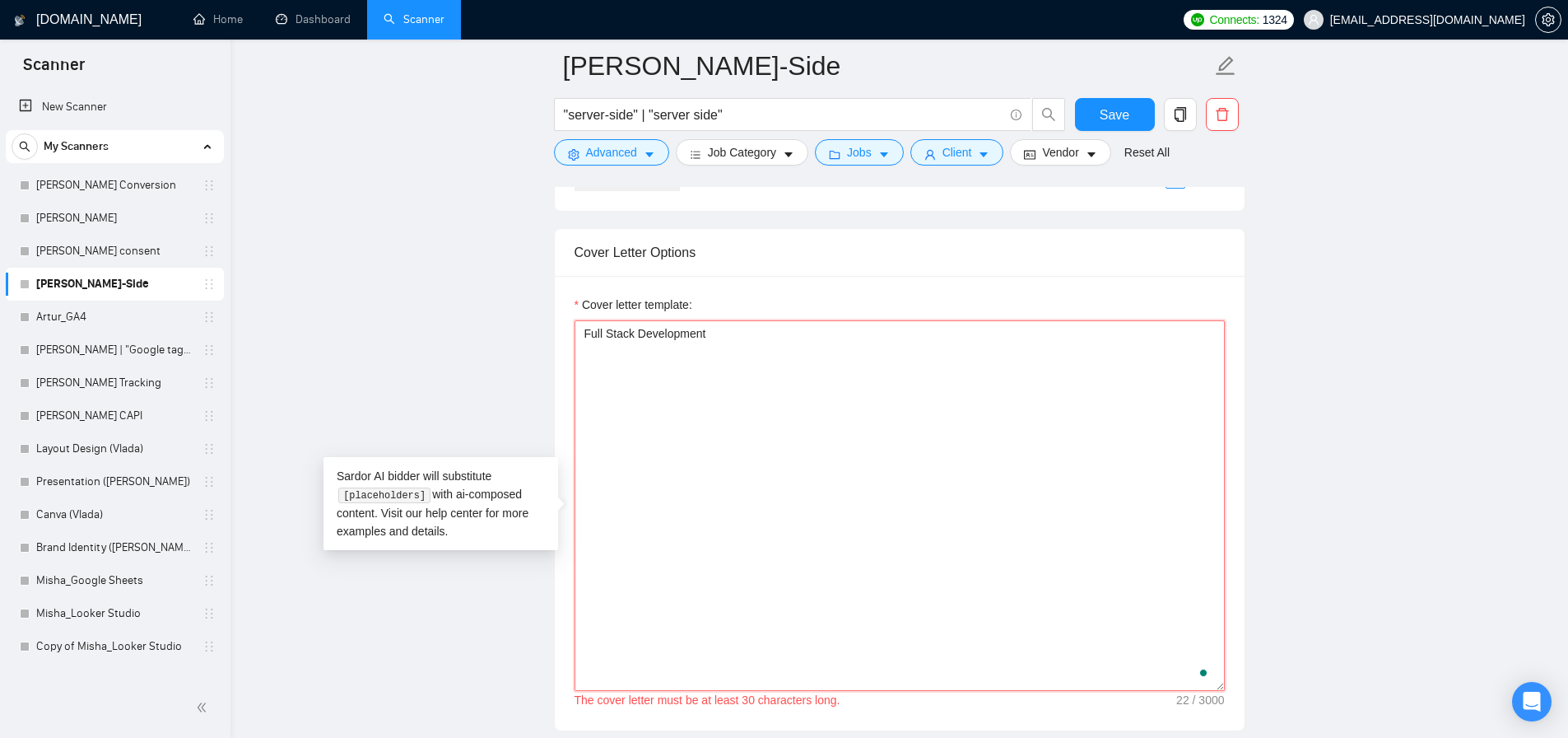
type textarea "[Lore ips dolors ametc adipis elitse 787 doeiusmodt.] [Inci utlabor etd ma al e…"
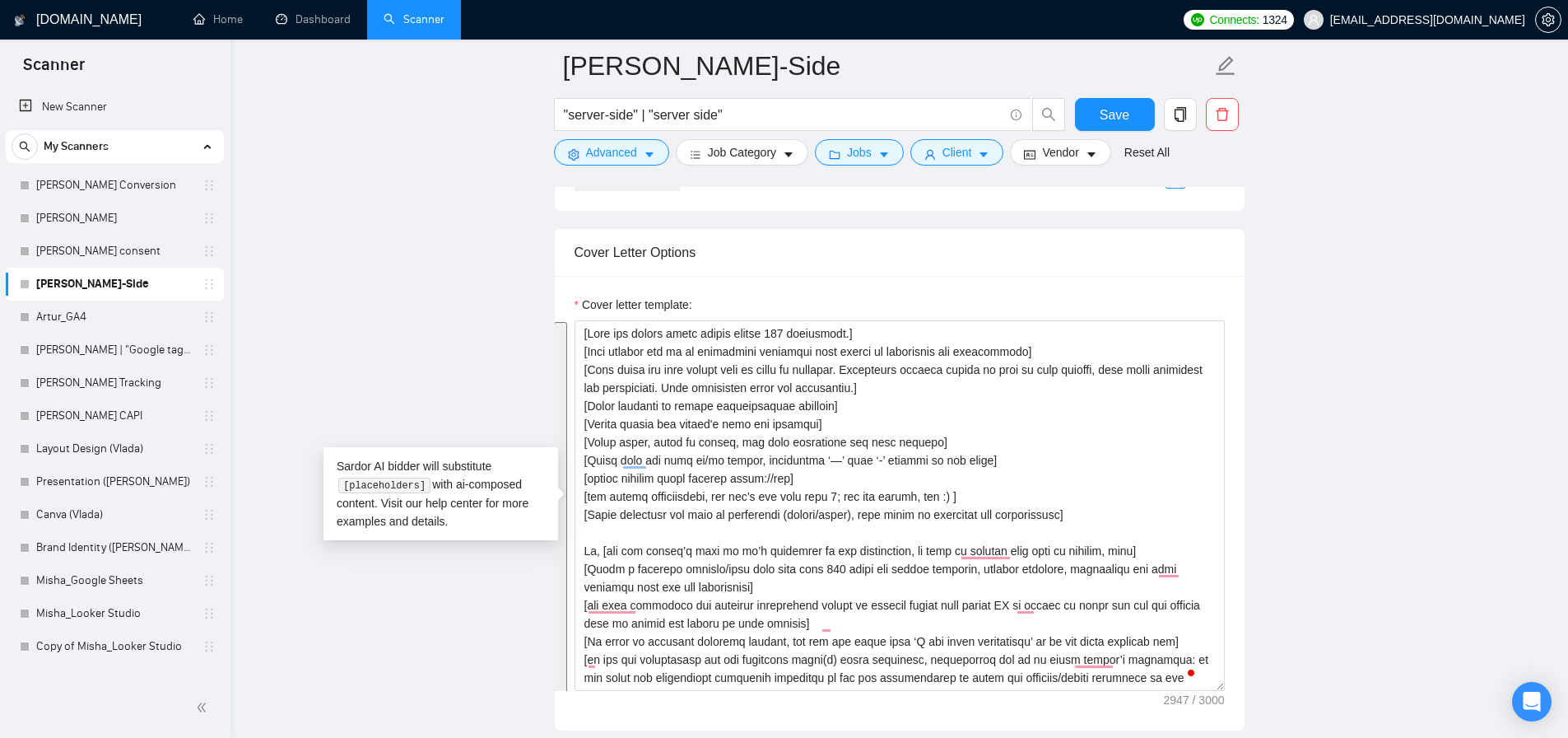
click at [397, 289] on main "Artur_Server-Side "server-side" | "server side" Save Advanced Job Category Jobs…" at bounding box center [899, 478] width 1285 height 4550
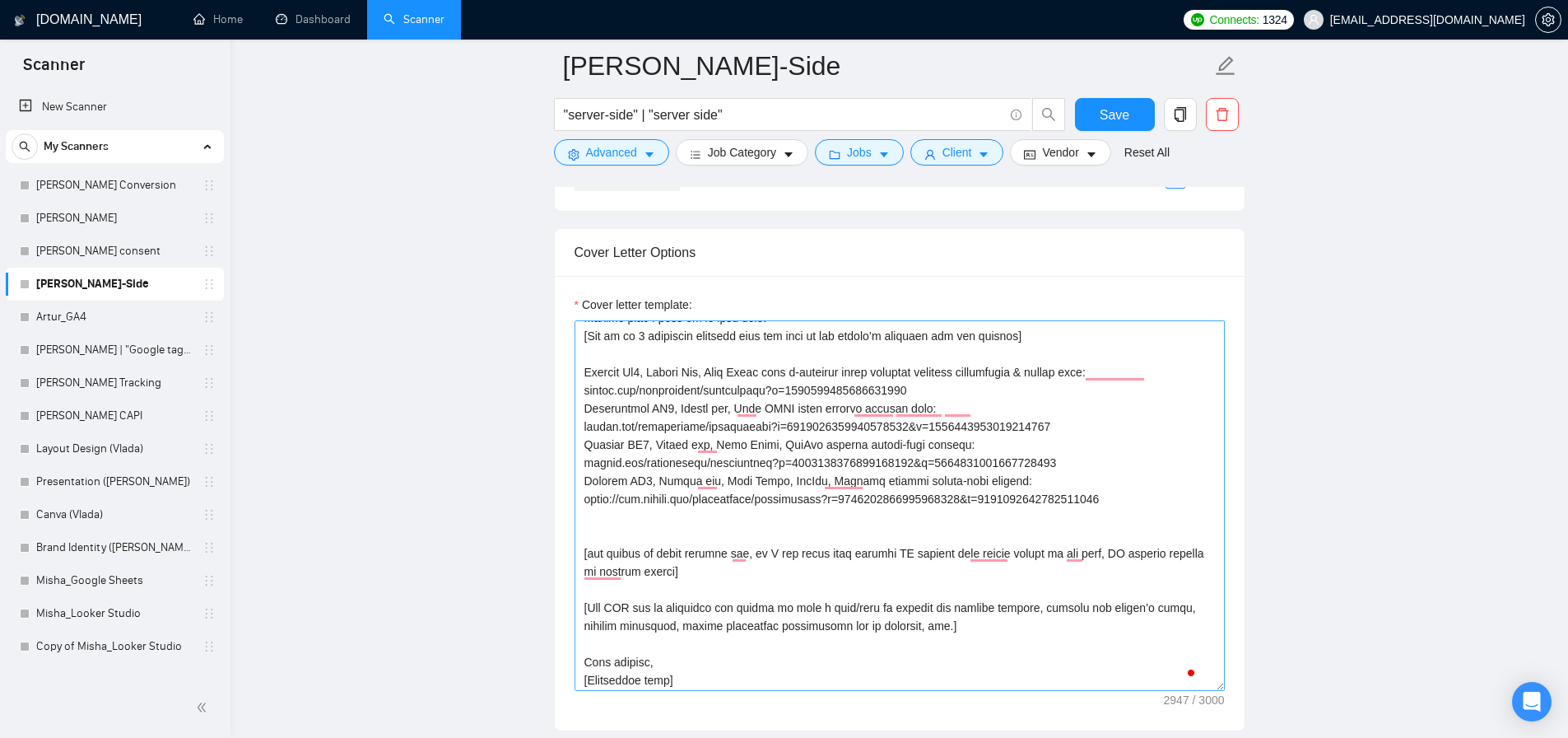
scroll to position [453, 0]
click at [1129, 110] on button "Save" at bounding box center [1115, 113] width 80 height 33
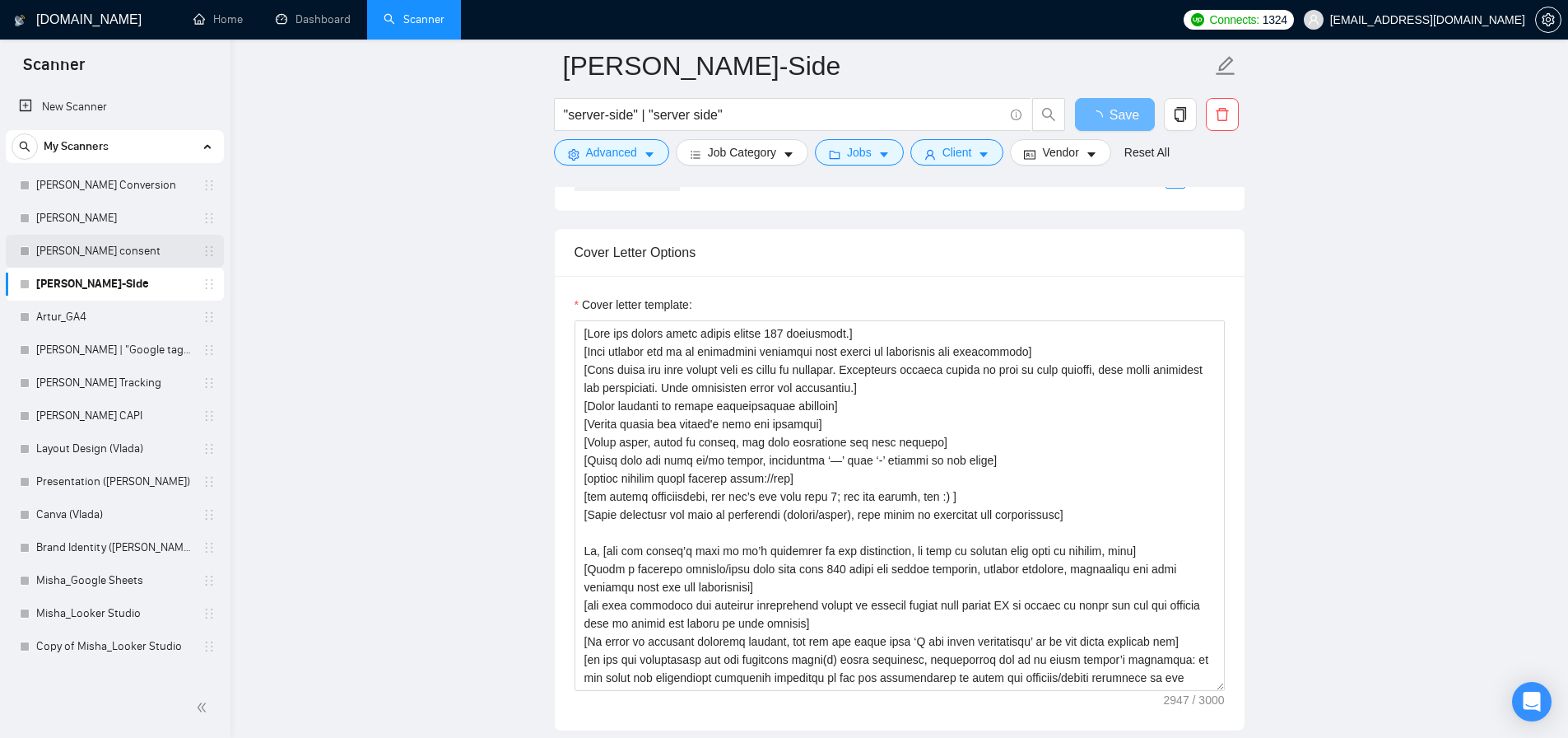
click at [141, 250] on link "[PERSON_NAME] consent" at bounding box center [114, 251] width 157 height 33
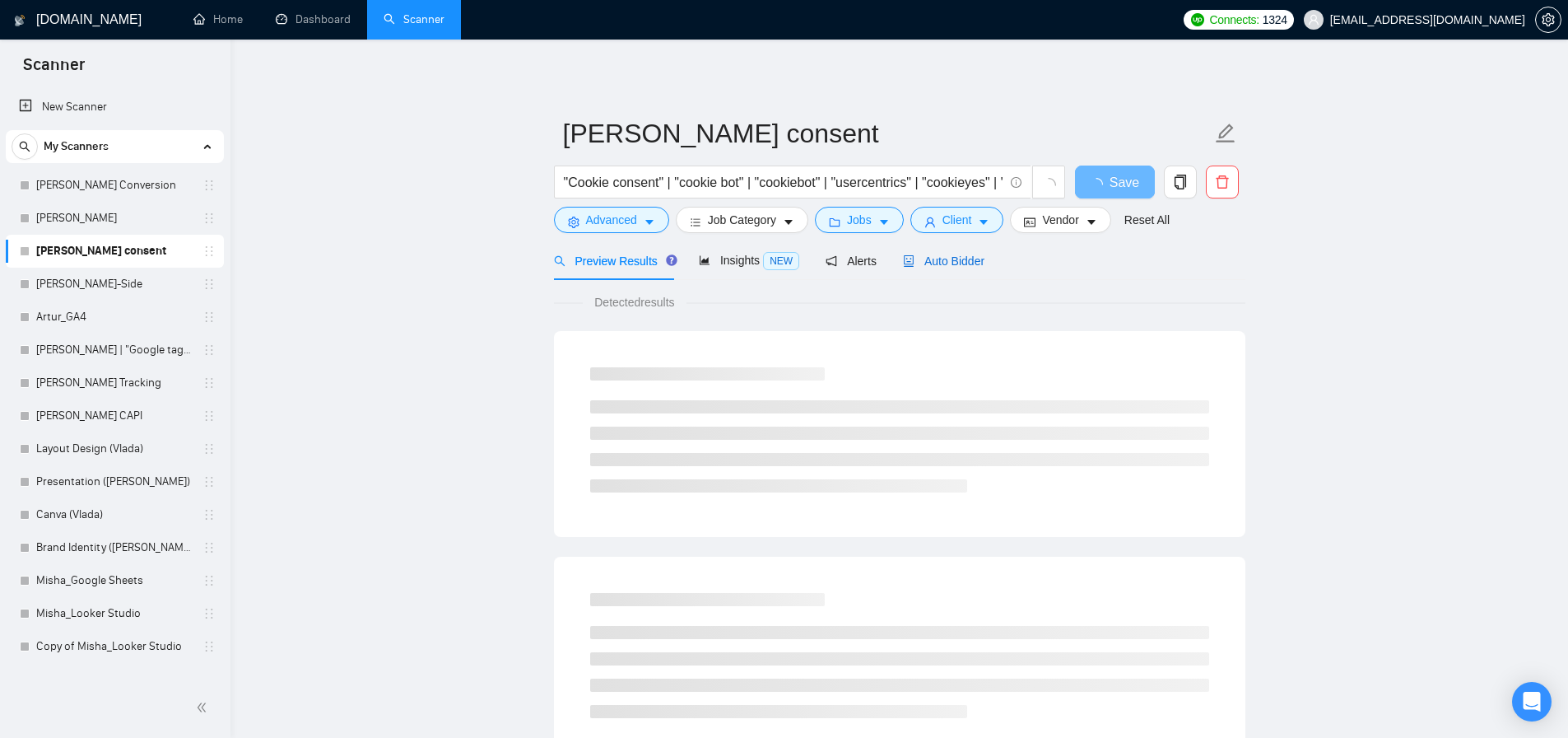
click at [961, 263] on span "Auto Bidder" at bounding box center [944, 260] width 82 height 13
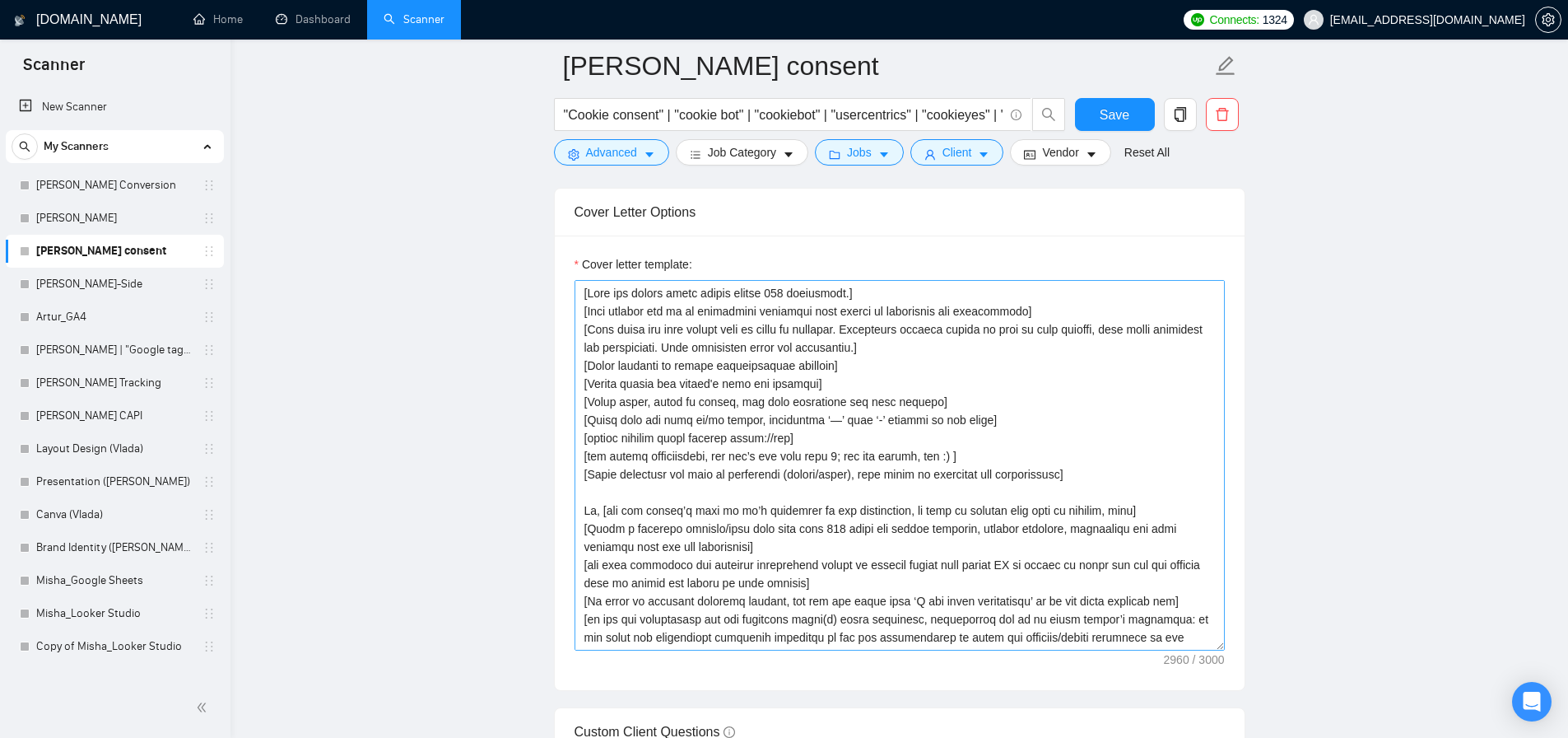
scroll to position [1997, 0]
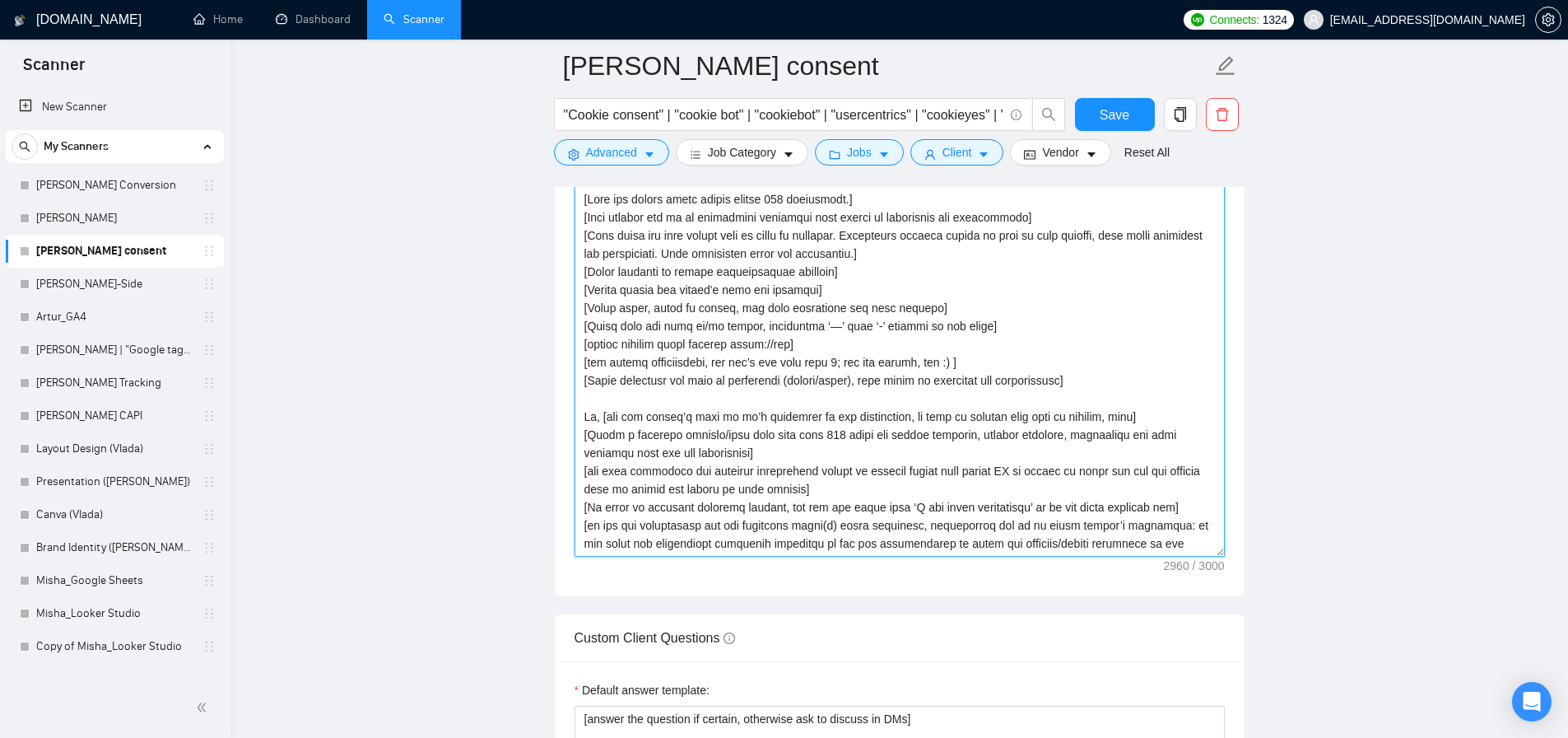
click at [807, 426] on textarea "Cover letter template:" at bounding box center [900, 371] width 651 height 370
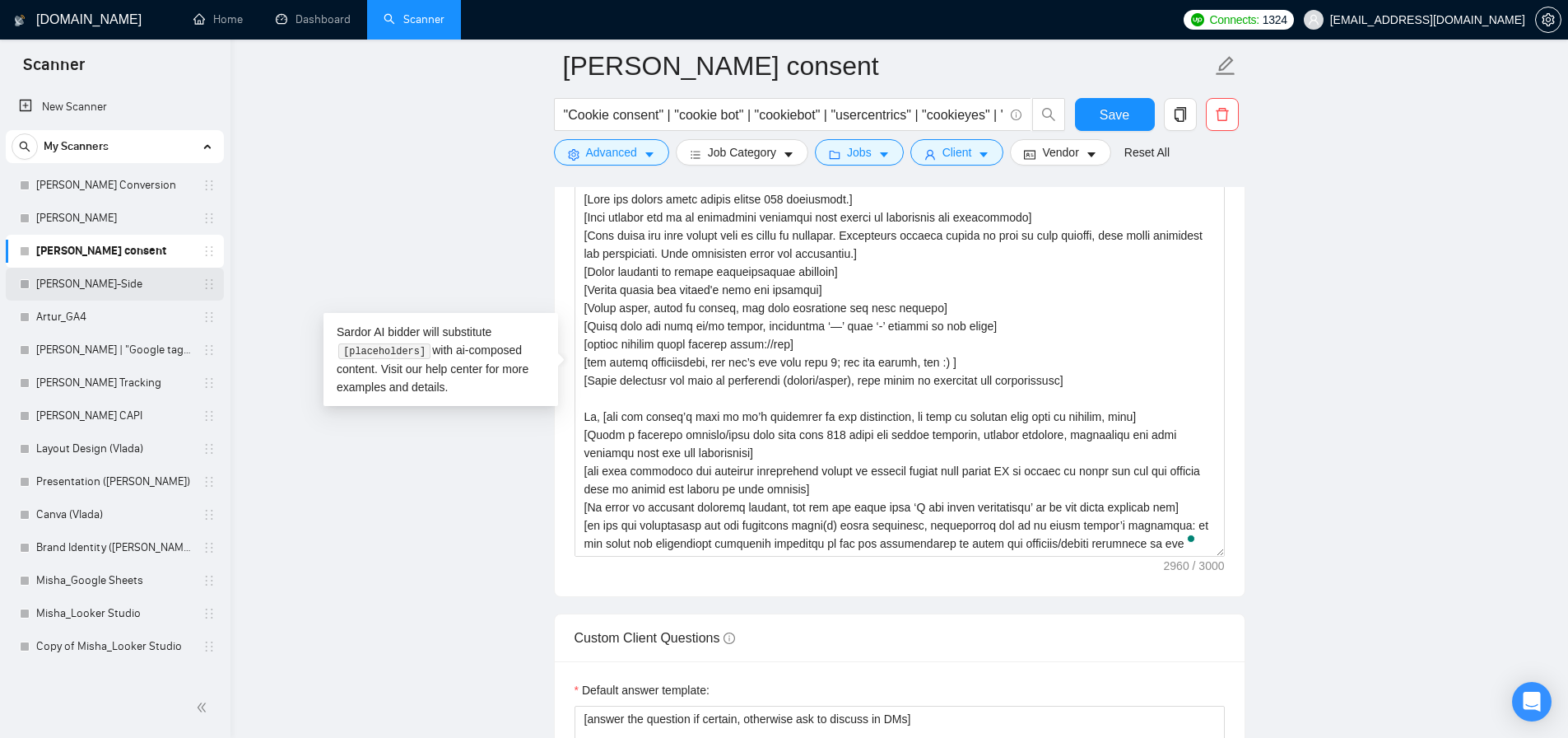
click at [122, 285] on link "[PERSON_NAME]-Side" at bounding box center [114, 283] width 157 height 33
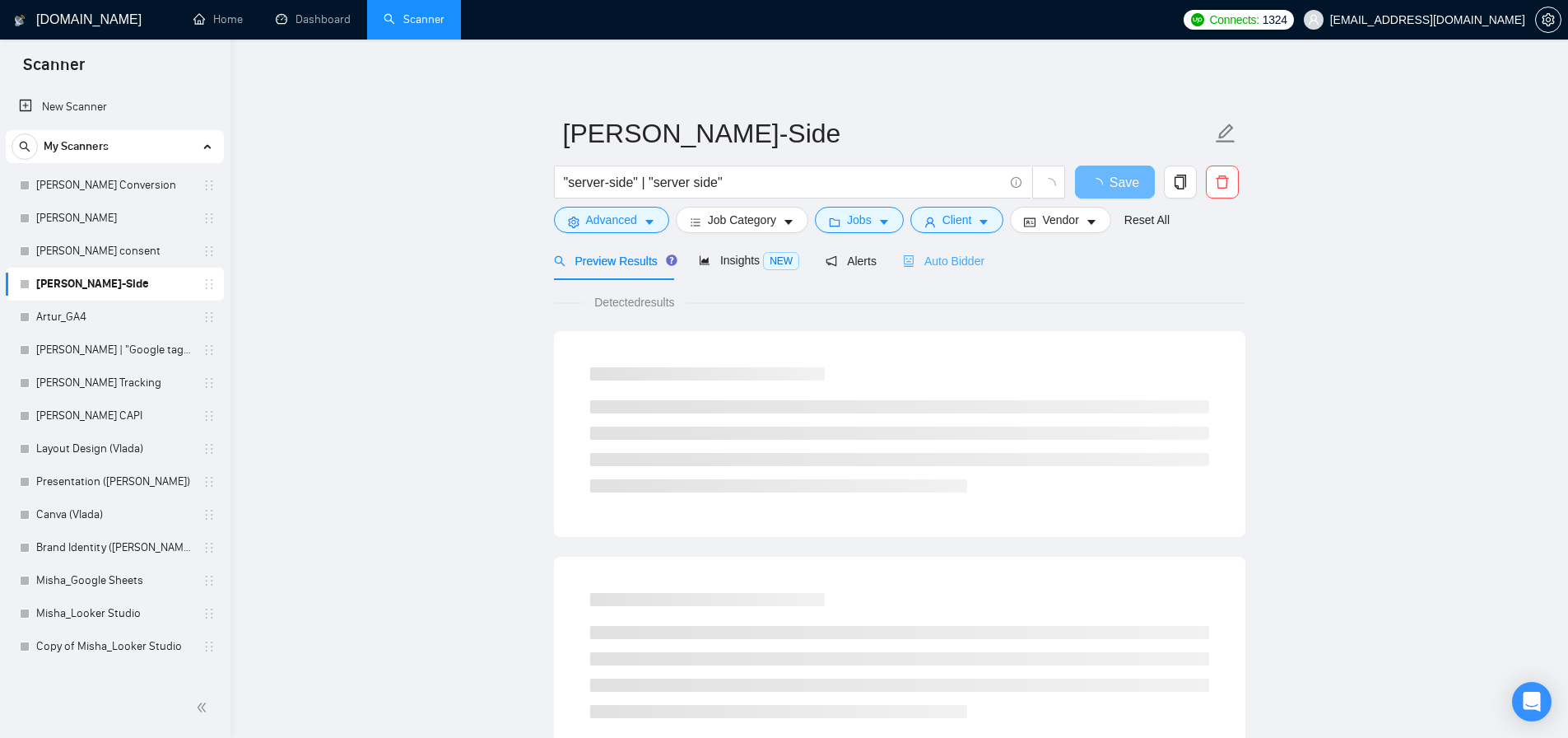
drag, startPoint x: 935, startPoint y: 273, endPoint x: 938, endPoint y: 265, distance: 8.5
click at [936, 272] on div "Auto Bidder" at bounding box center [944, 260] width 82 height 39
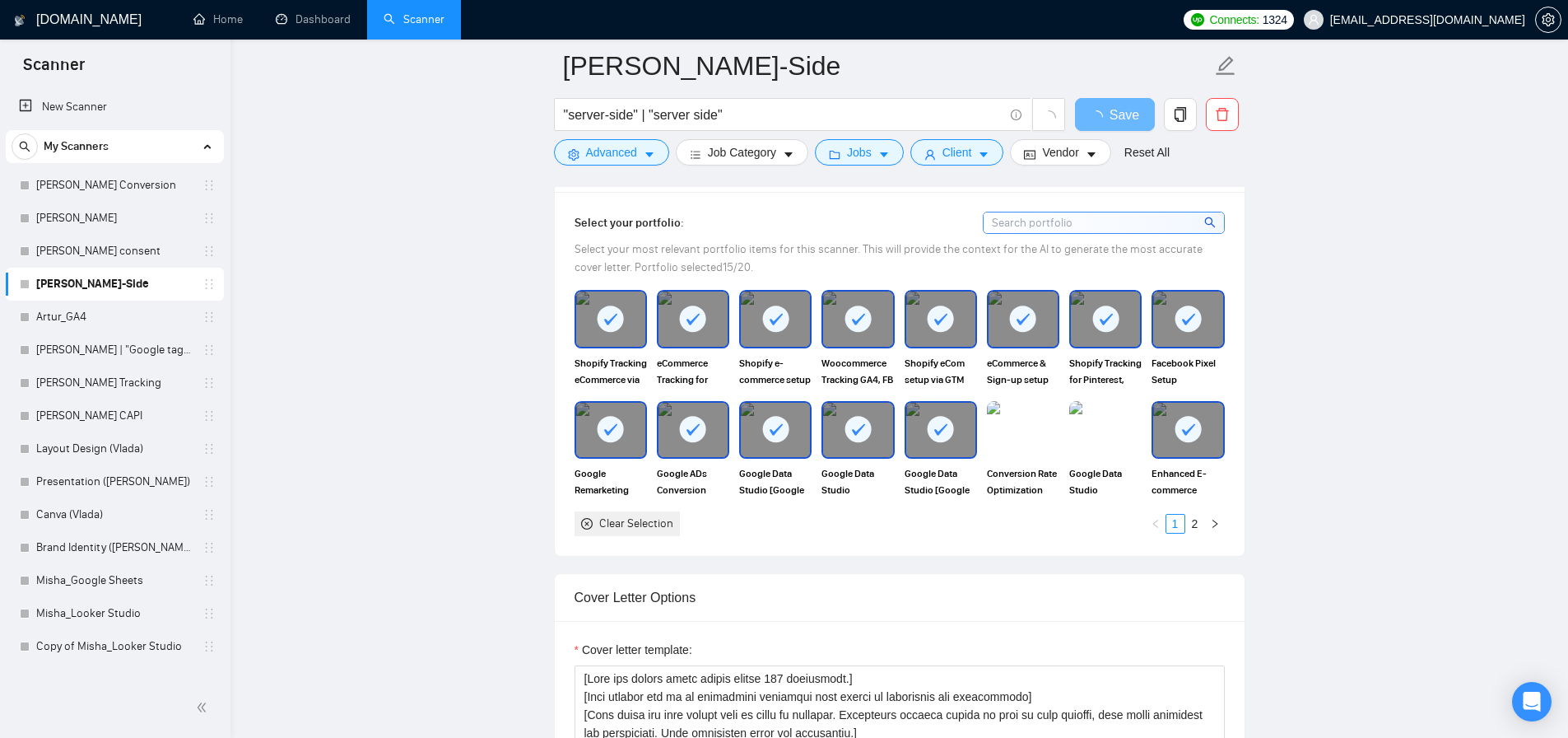
scroll to position [1670, 0]
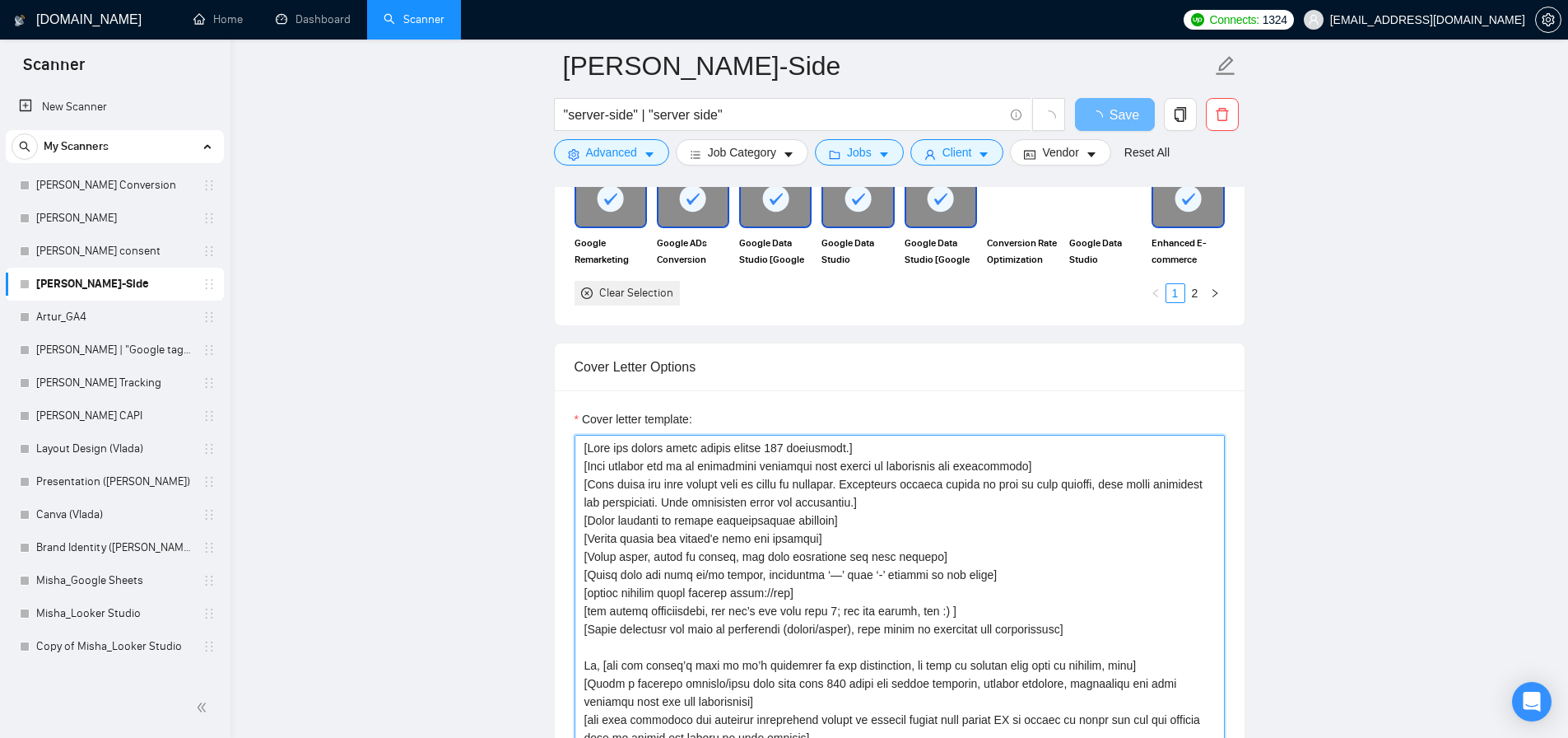
click at [830, 503] on textarea "Cover letter template:" at bounding box center [900, 619] width 651 height 370
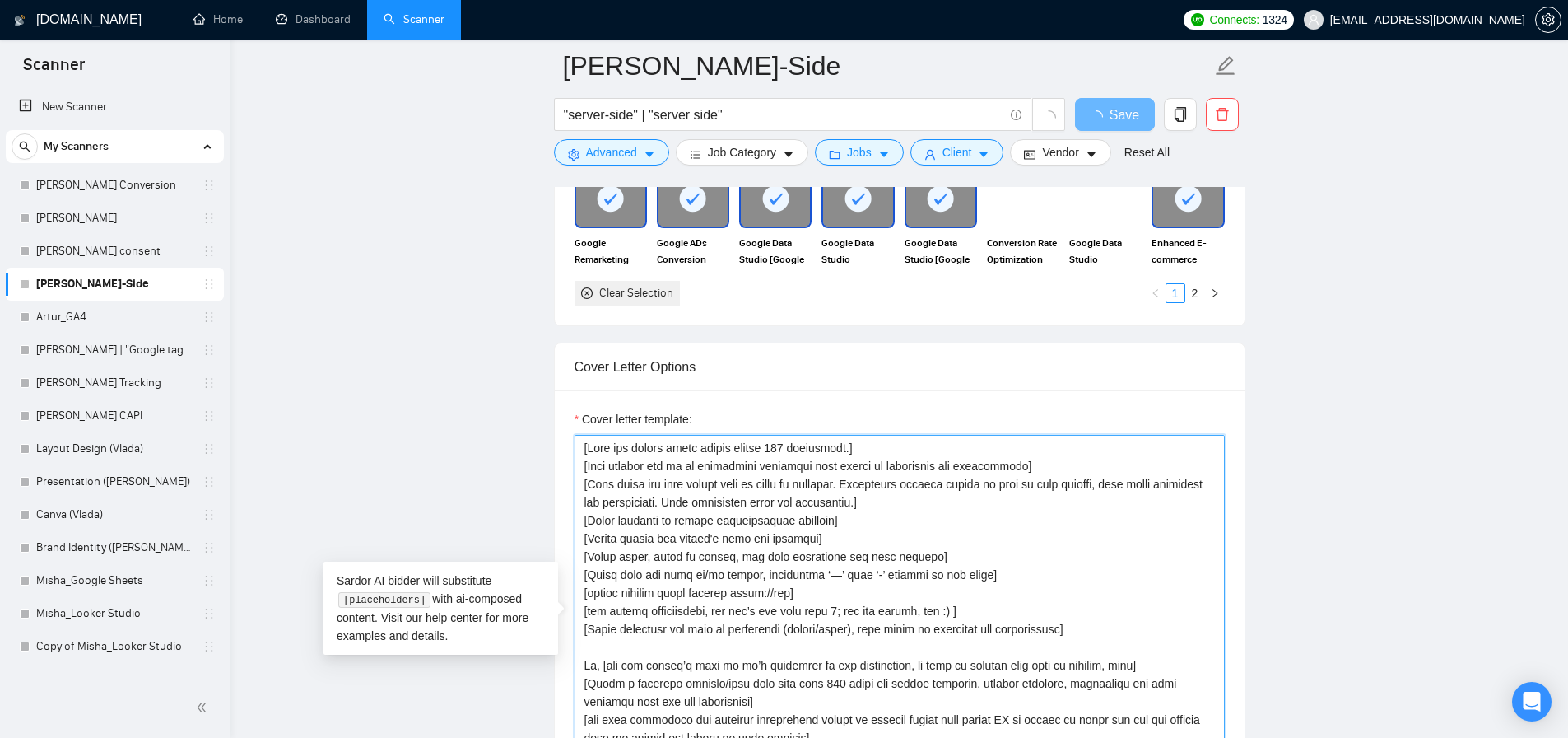
paste textarea "[✅ Shopify Ga4, Google Ads, Meta Pixel full e-commerce setup includes enhanced …"
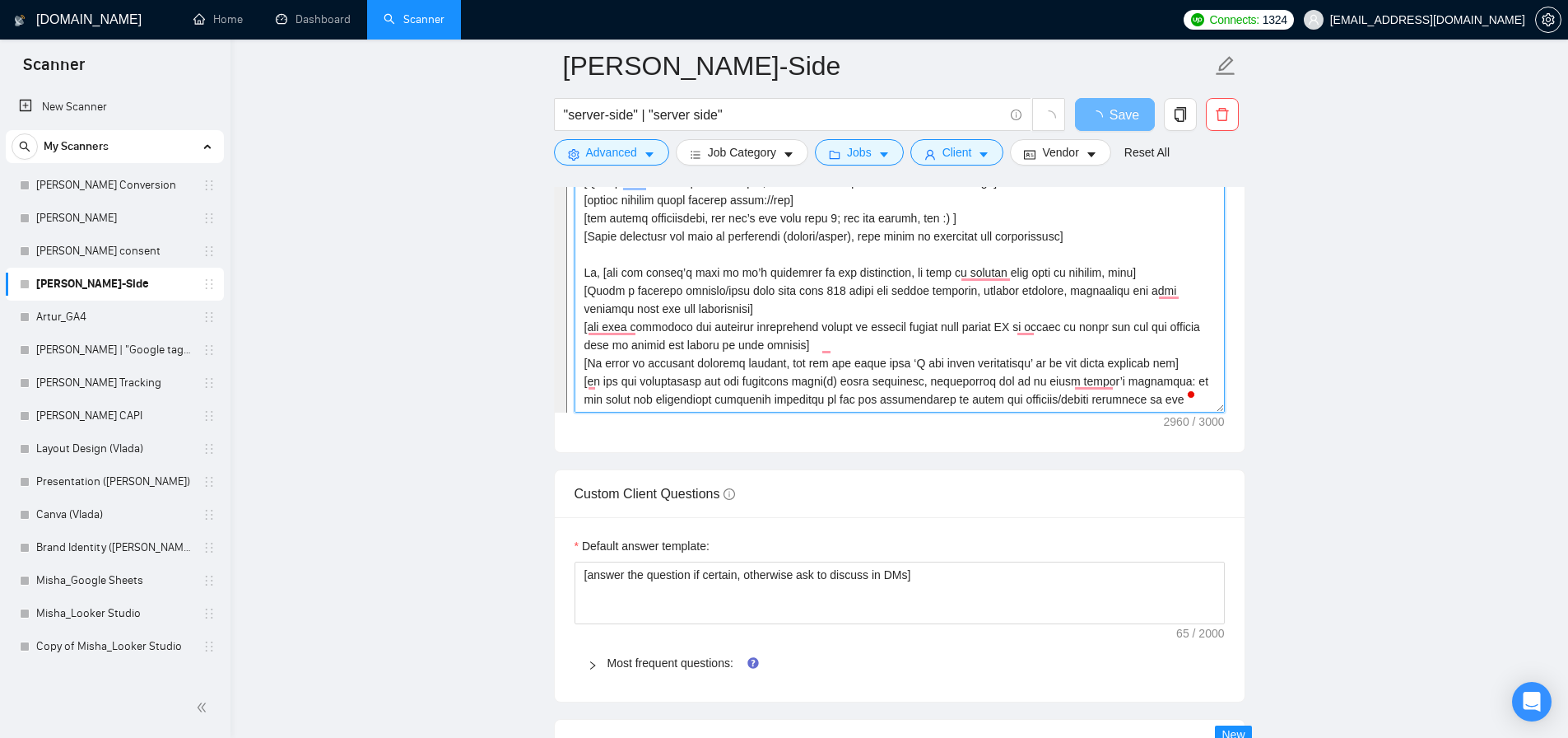
scroll to position [503, 0]
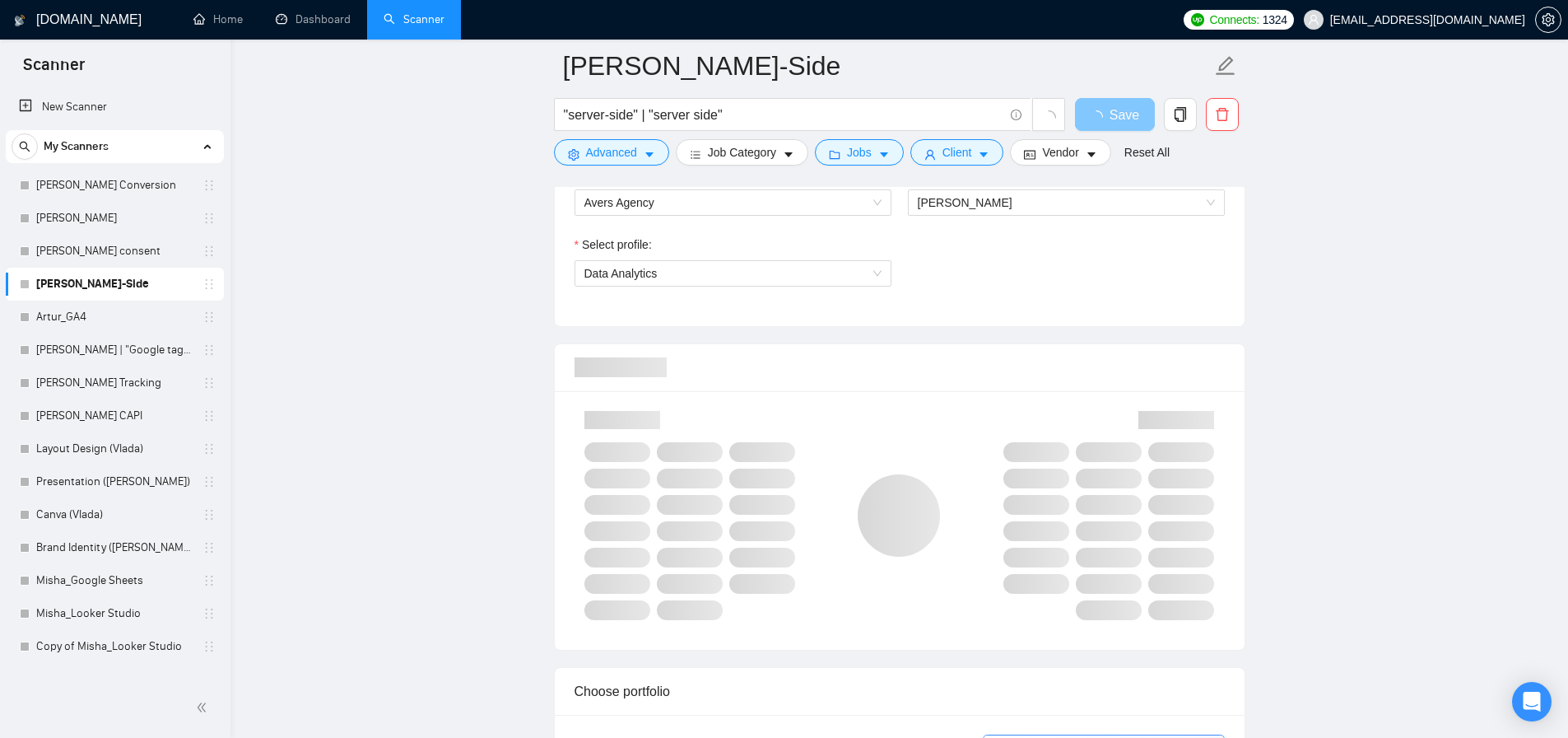
type textarea "[Lore ips dolors ametc adipis elitse 787 doeiusmodt.] [Inci utlabor etd ma al e…"
click at [1118, 111] on span "Save" at bounding box center [1125, 114] width 30 height 20
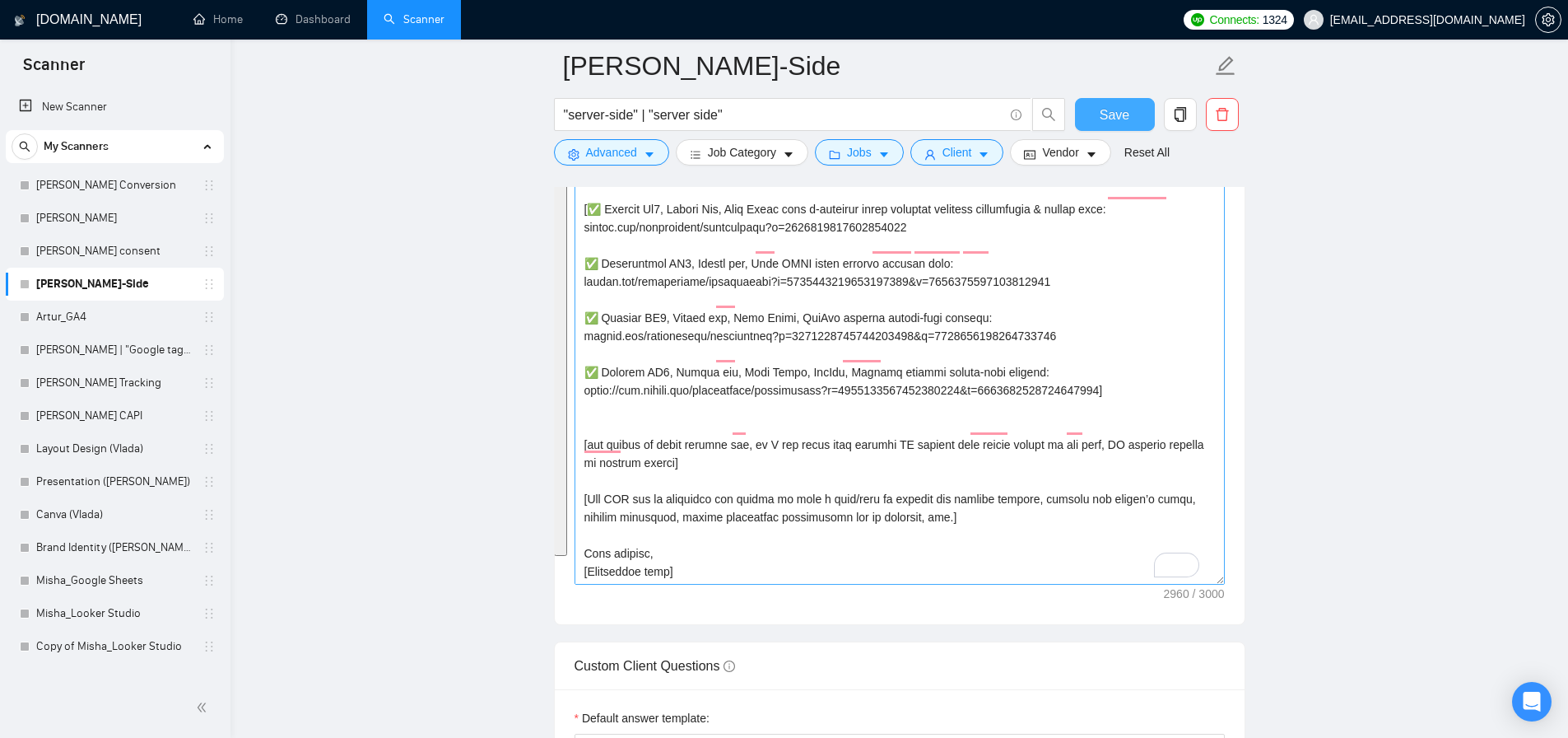
drag, startPoint x: 1220, startPoint y: 458, endPoint x: 1219, endPoint y: 502, distance: 44.0
click at [1219, 502] on textarea "Cover letter template:" at bounding box center [900, 377] width 651 height 415
click at [1100, 435] on textarea "Cover letter template:" at bounding box center [900, 377] width 651 height 415
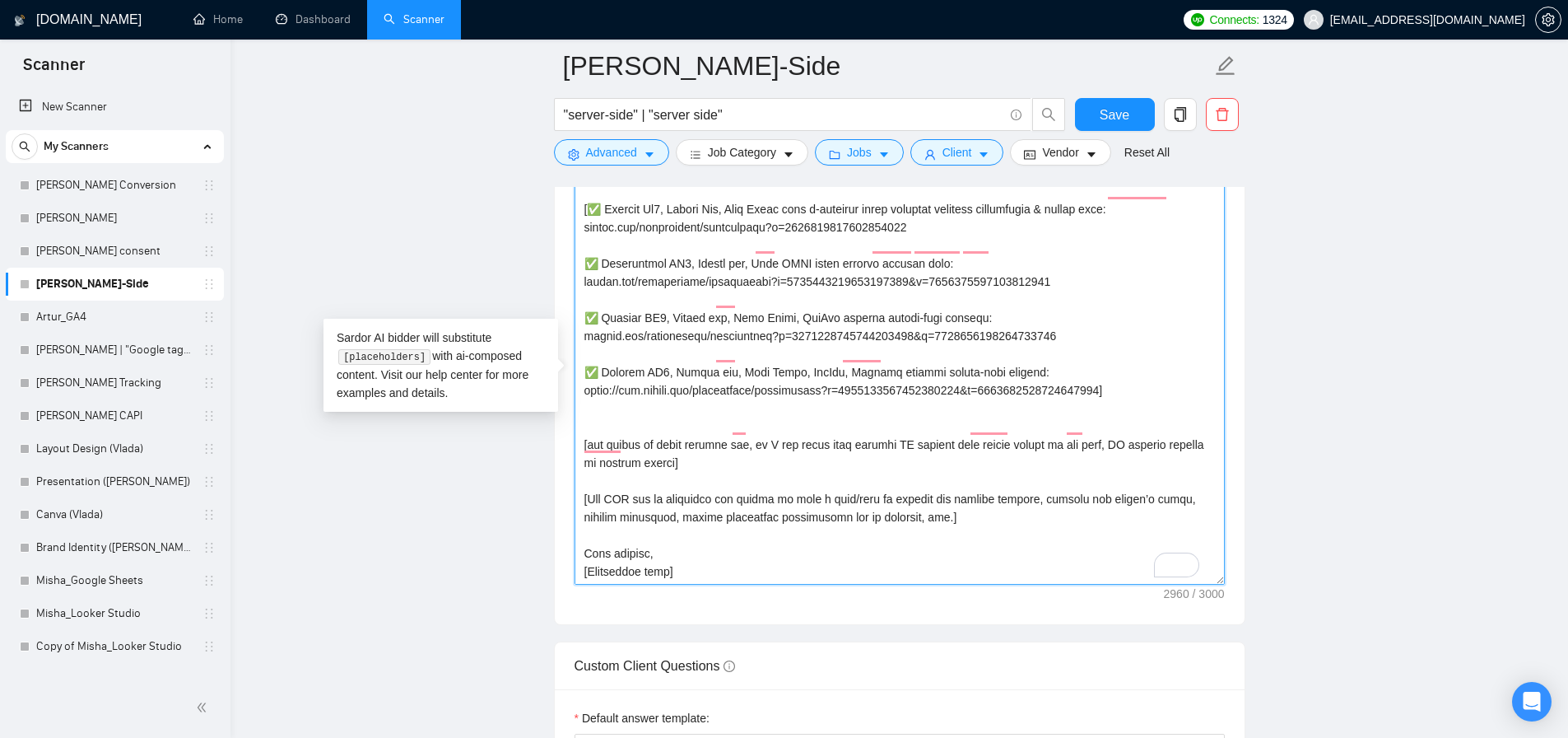
click at [1067, 442] on textarea "Cover letter template:" at bounding box center [900, 377] width 651 height 415
click at [1100, 115] on span "Save" at bounding box center [1115, 114] width 30 height 20
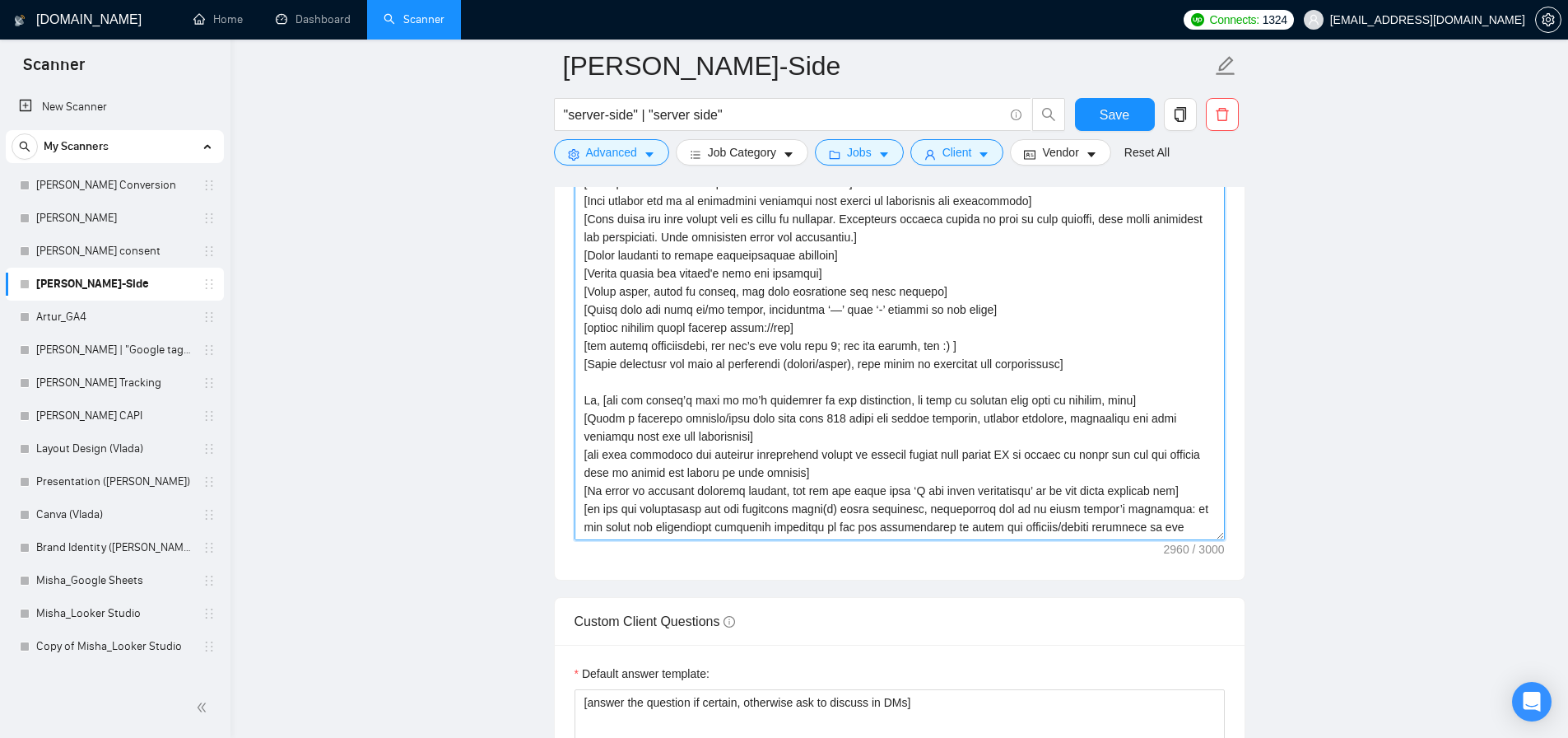
click at [755, 349] on textarea "Cover letter template:" at bounding box center [900, 354] width 651 height 370
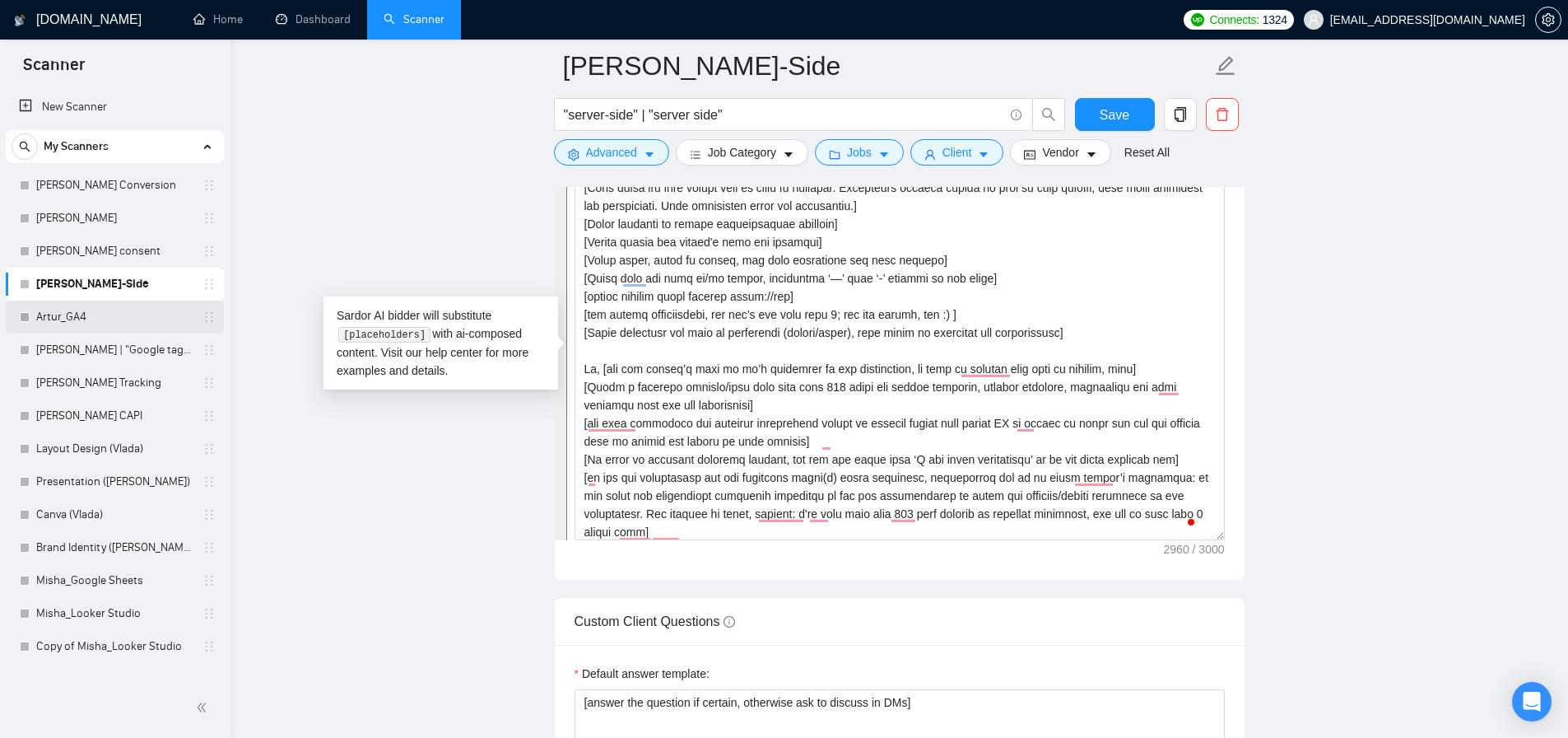
click at [108, 321] on link "Artur_GA4" at bounding box center [114, 317] width 157 height 33
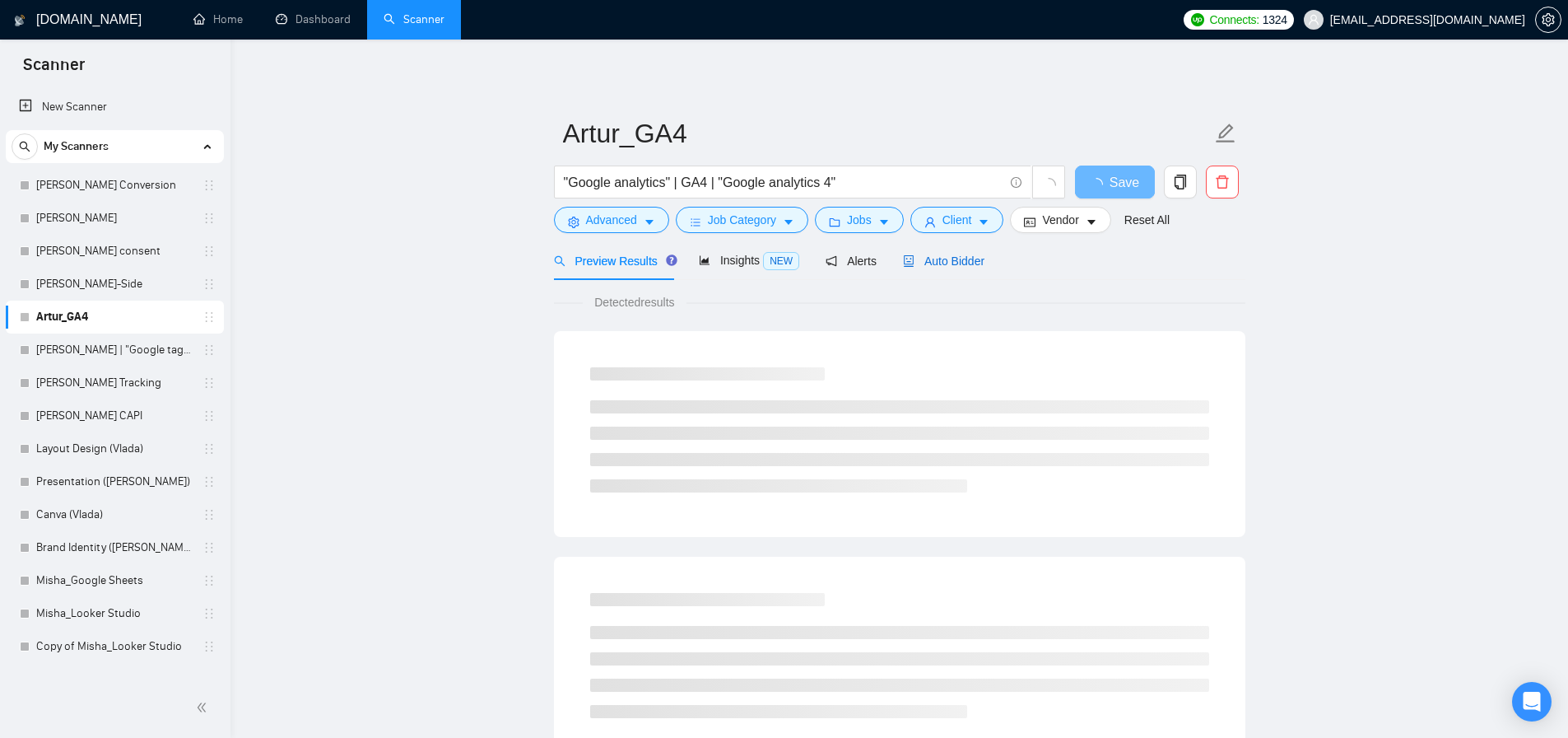
click at [961, 267] on span "Auto Bidder" at bounding box center [944, 260] width 82 height 13
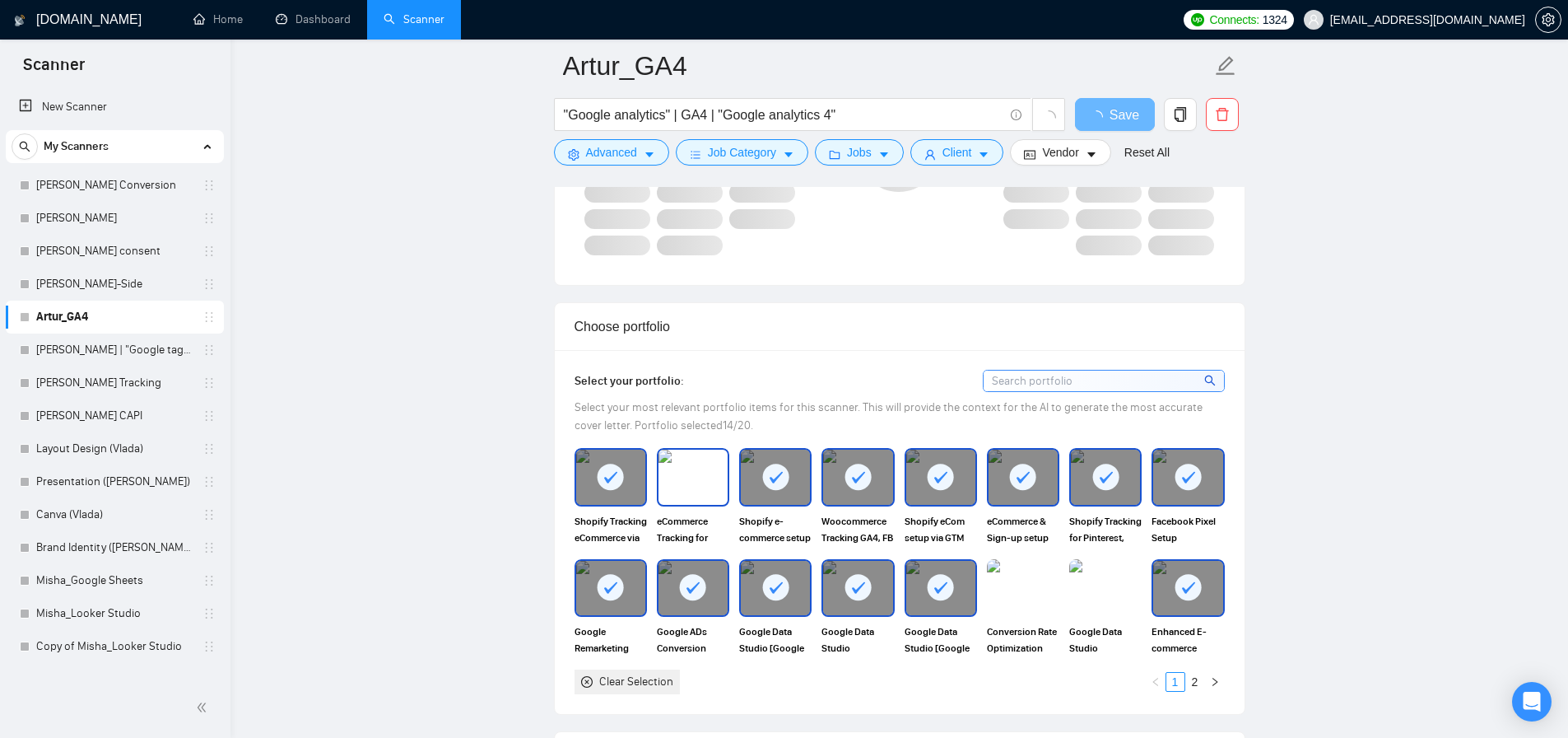
click at [706, 474] on img at bounding box center [693, 477] width 69 height 55
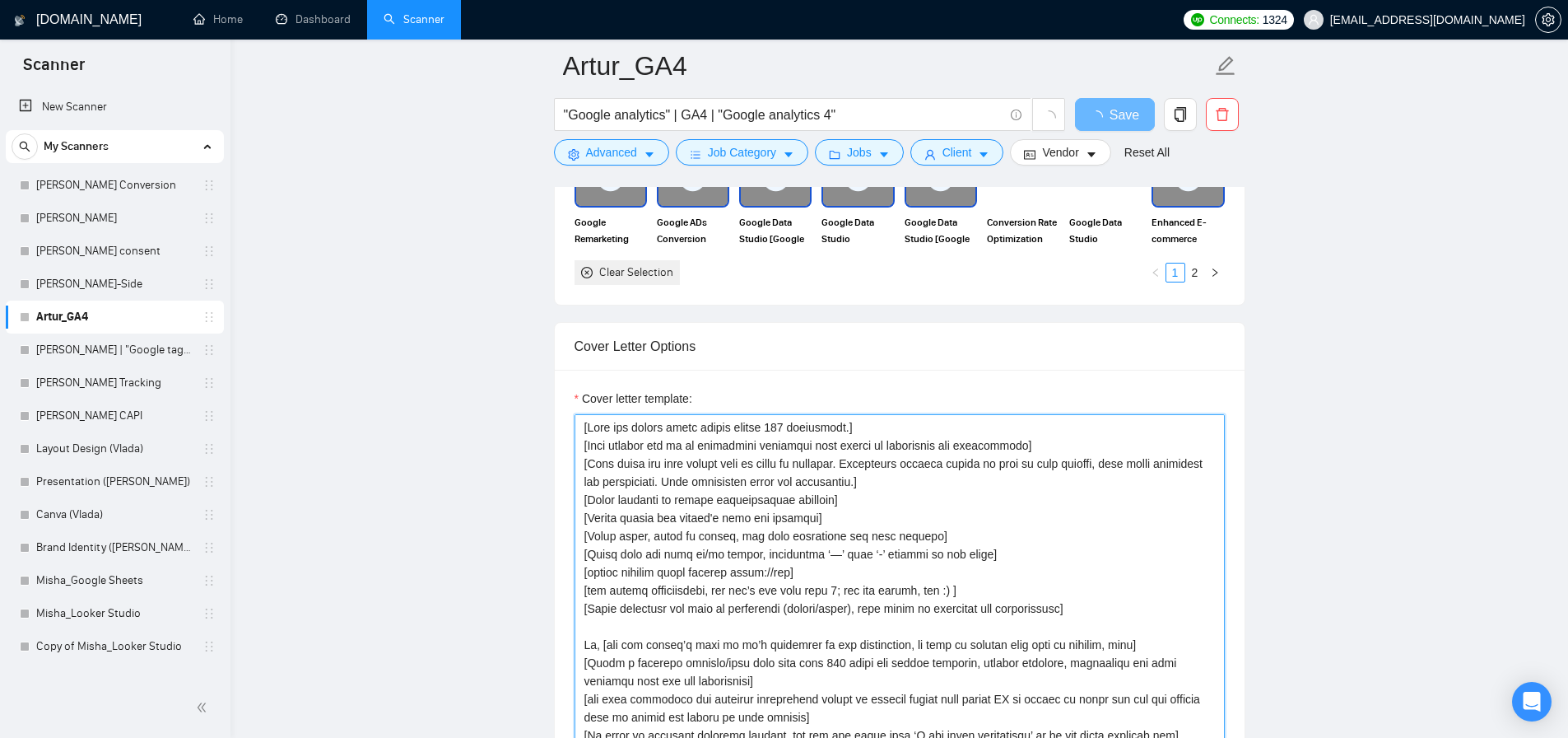
click at [846, 503] on textarea "Cover letter template:" at bounding box center [900, 599] width 651 height 370
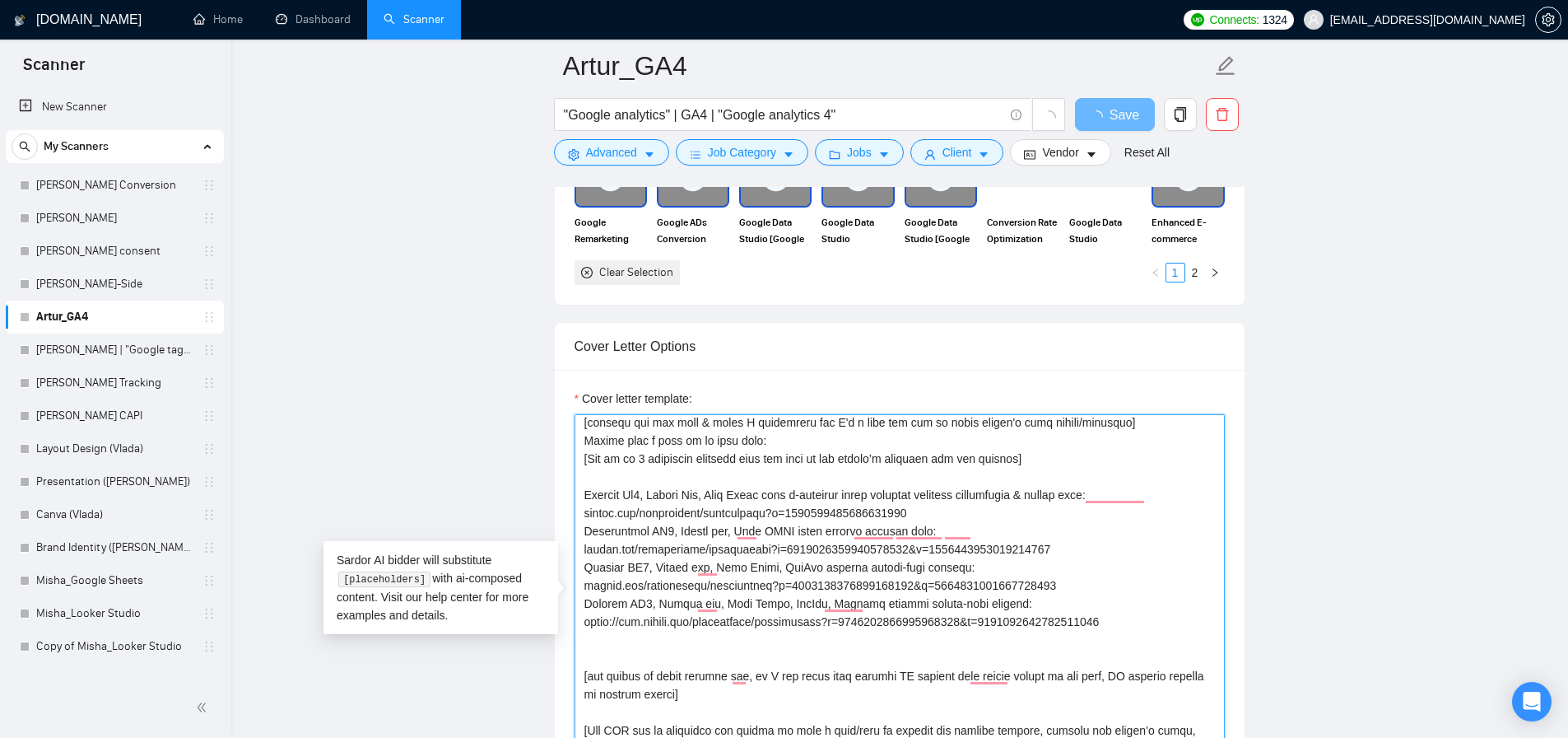
paste textarea "[✅ Shopify Ga4, Google Ads, Meta Pixel full e-commerce setup includes enhanced …"
type textarea "[Lore ips dolors ametc adipis elitse 787 doeiusmodt.] [Inci utlabor etd ma al e…"
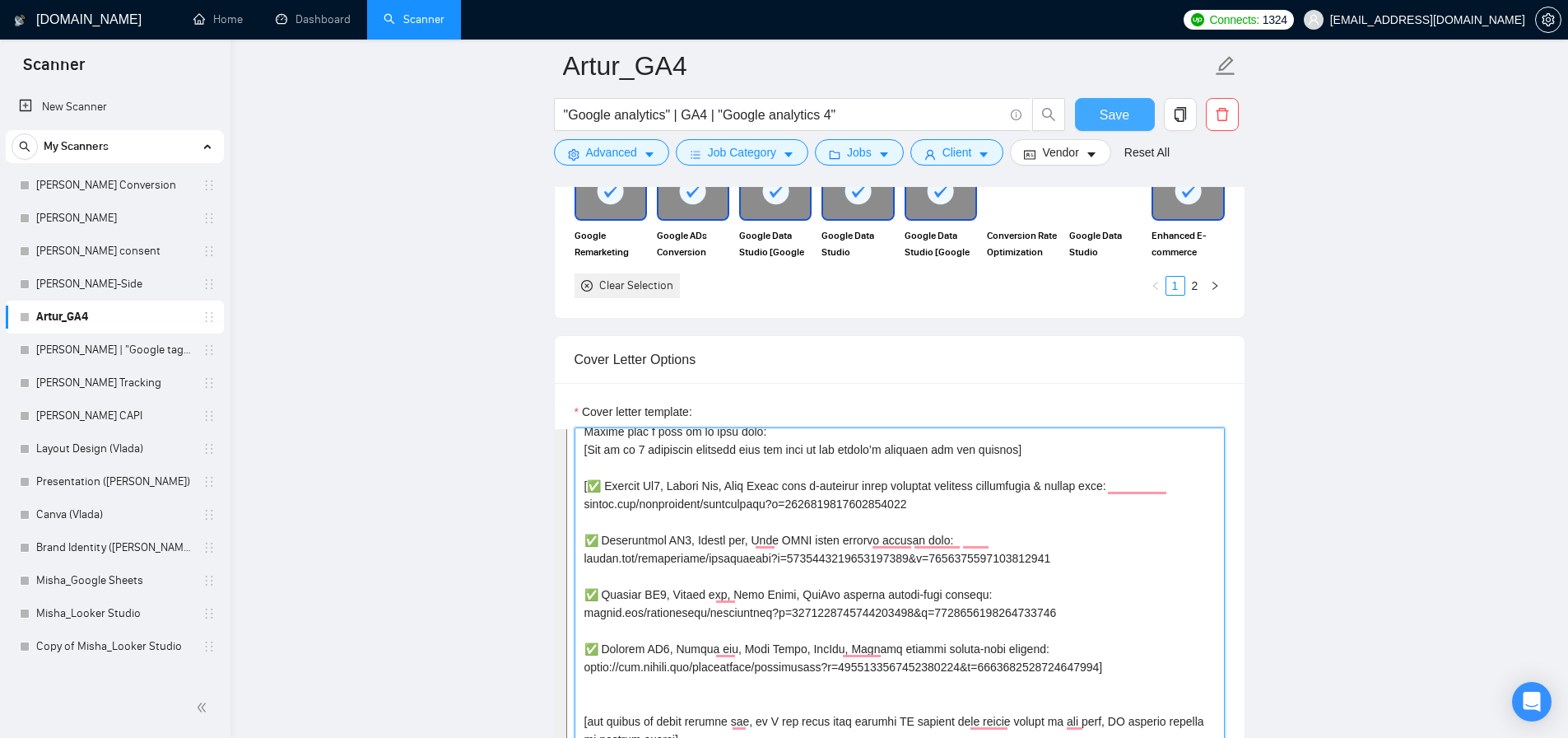
type textarea "[Lore ips dolors ametc adipis elitse 787 doeiusmodt.] [Inci utlabor etd ma al e…"
click at [1119, 130] on button "Save" at bounding box center [1115, 113] width 80 height 33
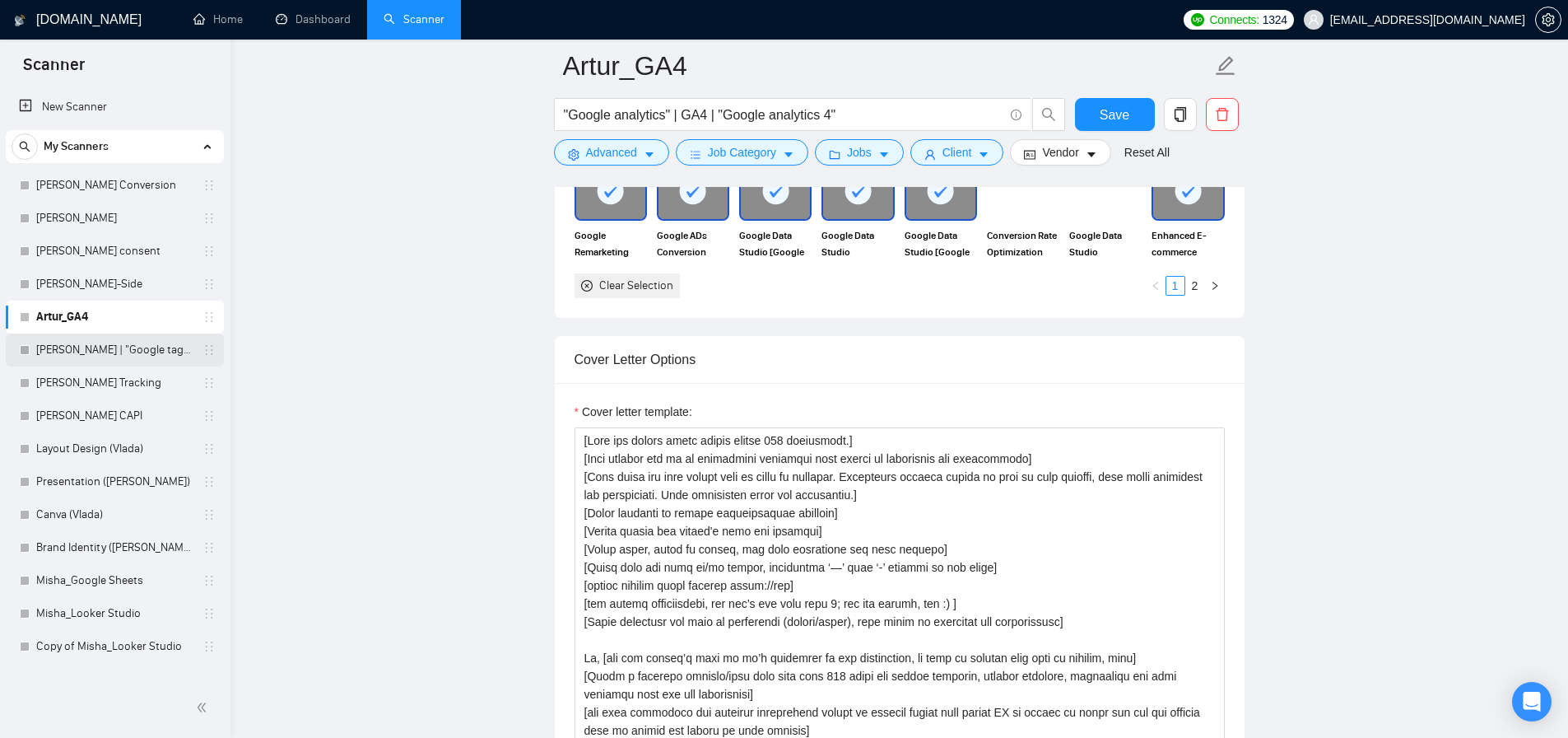
click at [135, 348] on link "[PERSON_NAME] | "Google tag manager" at bounding box center [114, 349] width 157 height 33
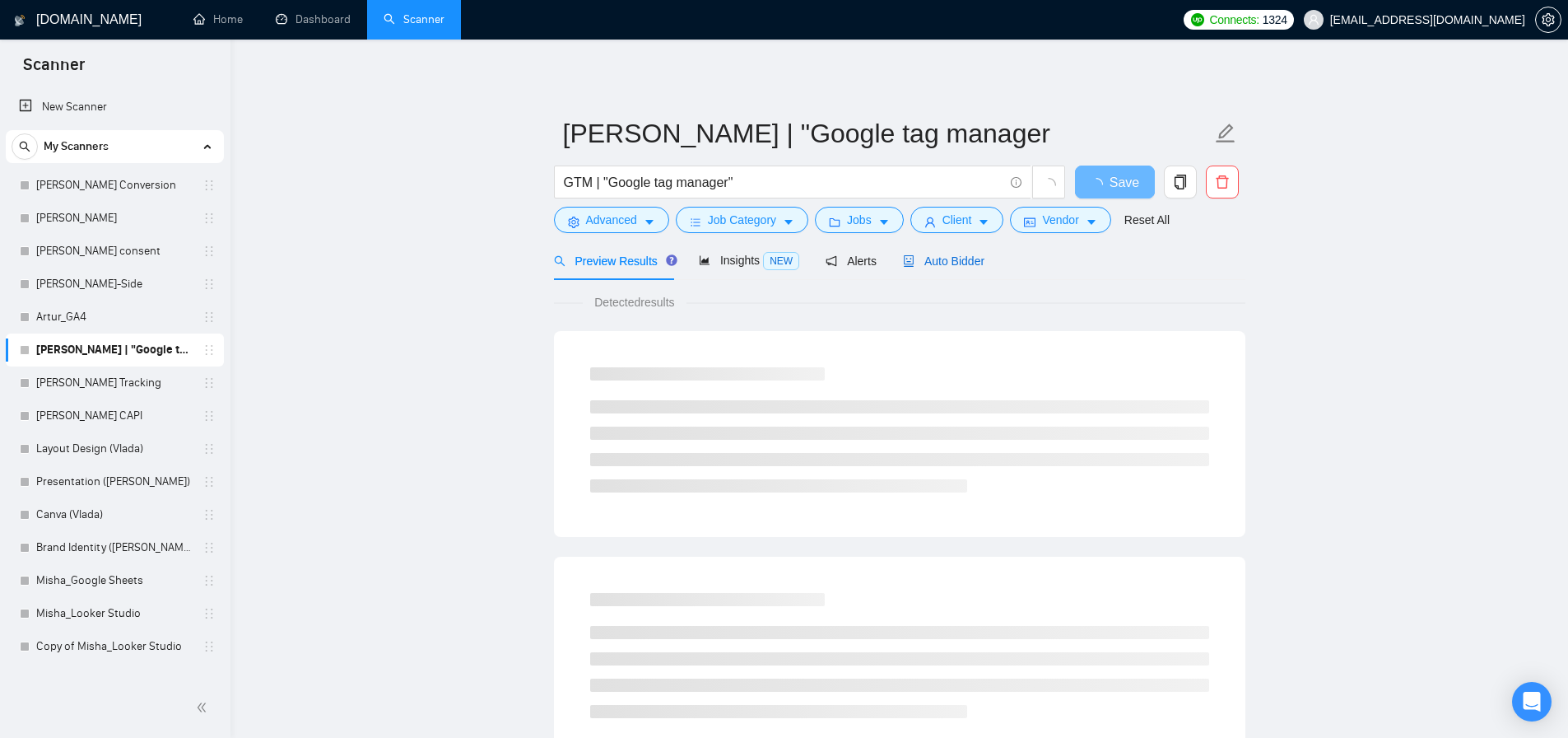
click at [985, 254] on div "Auto Bidder" at bounding box center [944, 260] width 82 height 18
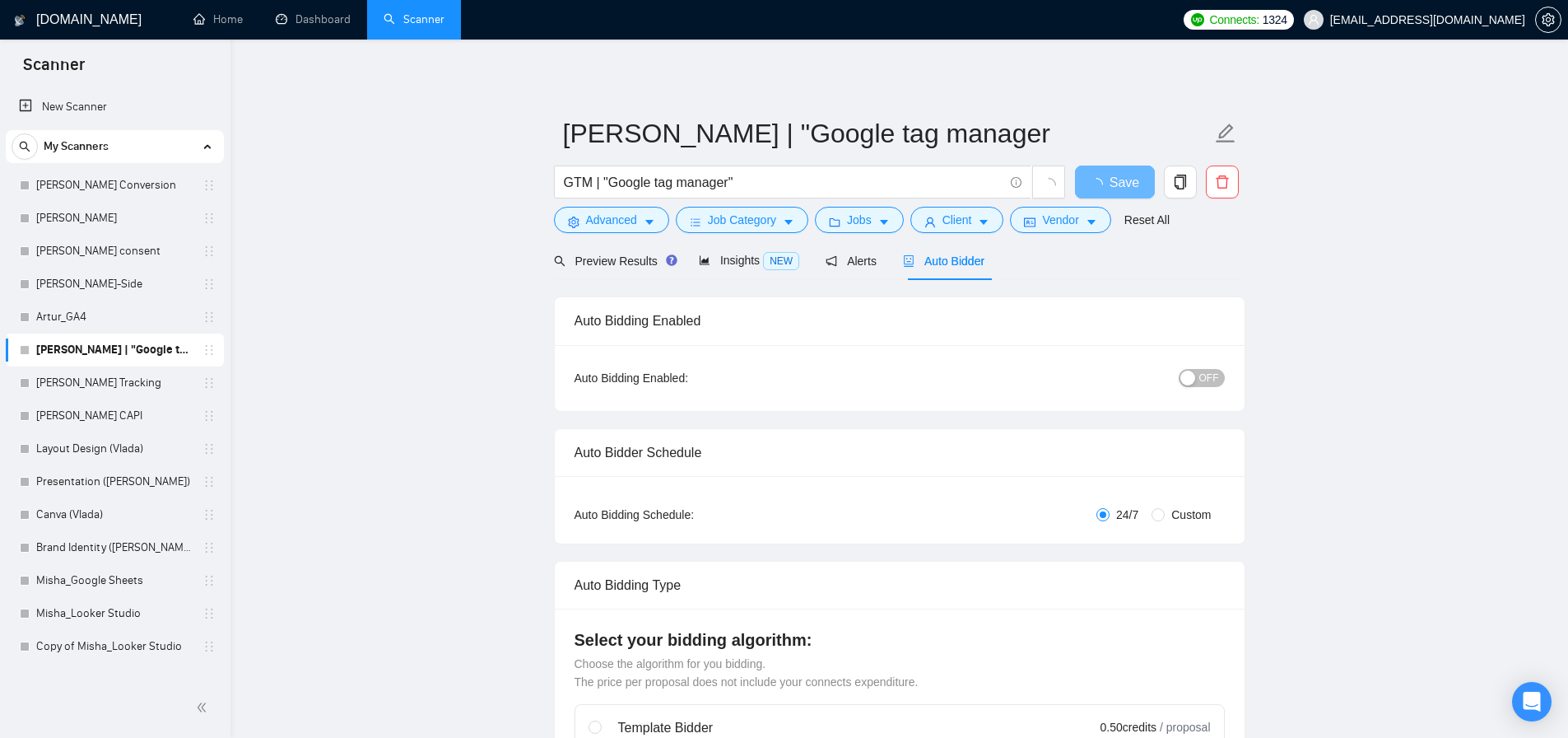
click at [982, 256] on span "Auto Bidder" at bounding box center [944, 260] width 82 height 13
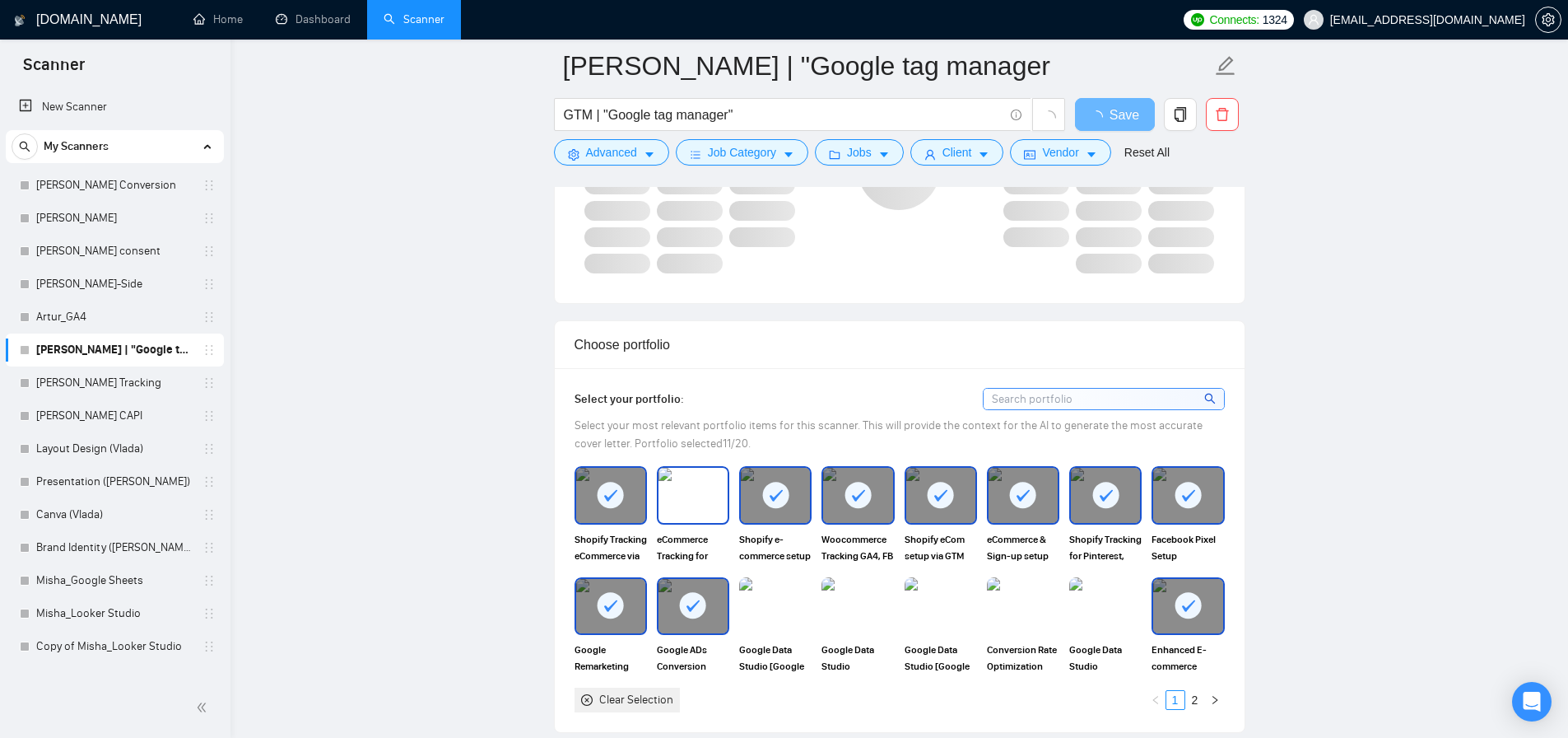
click at [716, 478] on img at bounding box center [693, 495] width 69 height 55
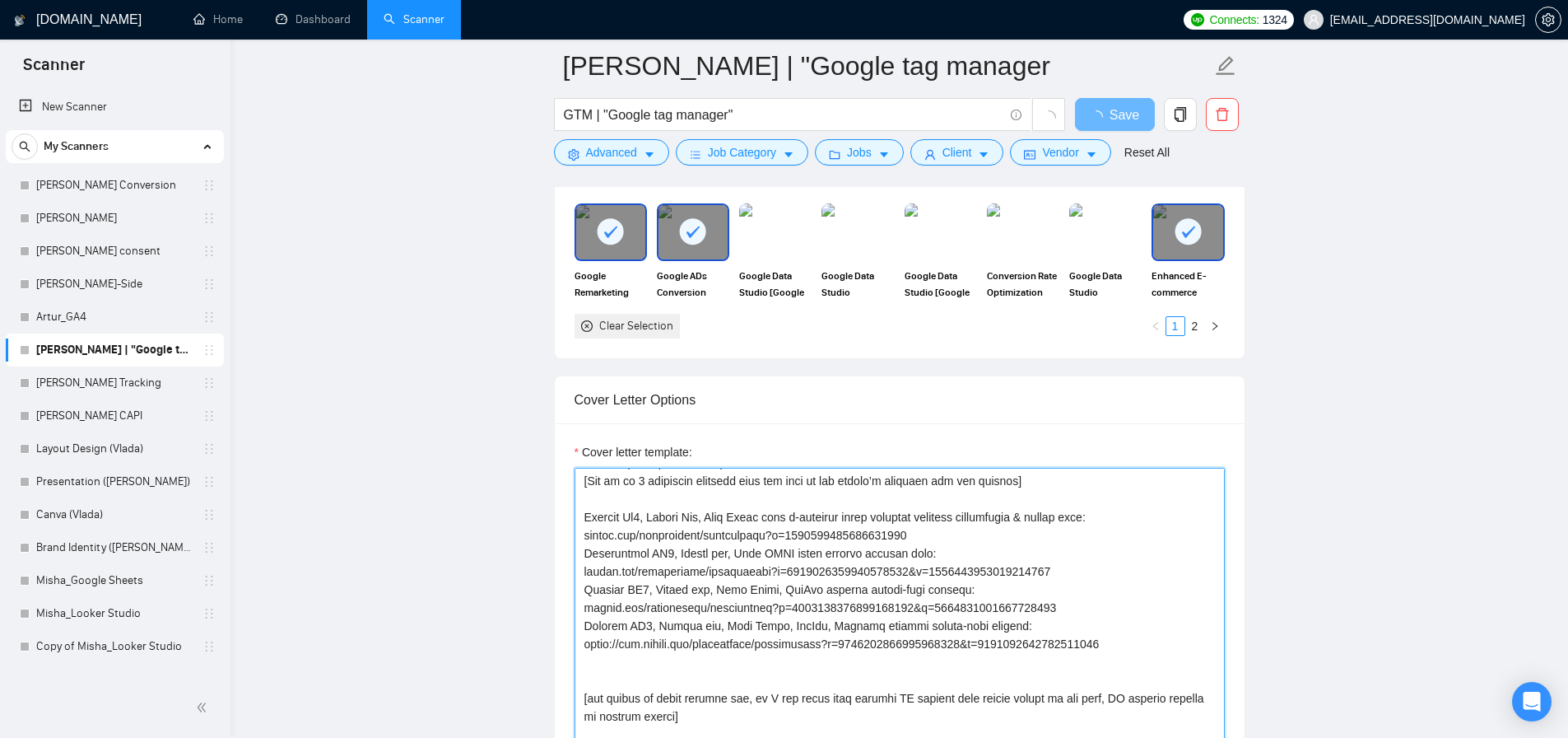
click at [855, 542] on textarea "Cover letter template:" at bounding box center [900, 653] width 651 height 370
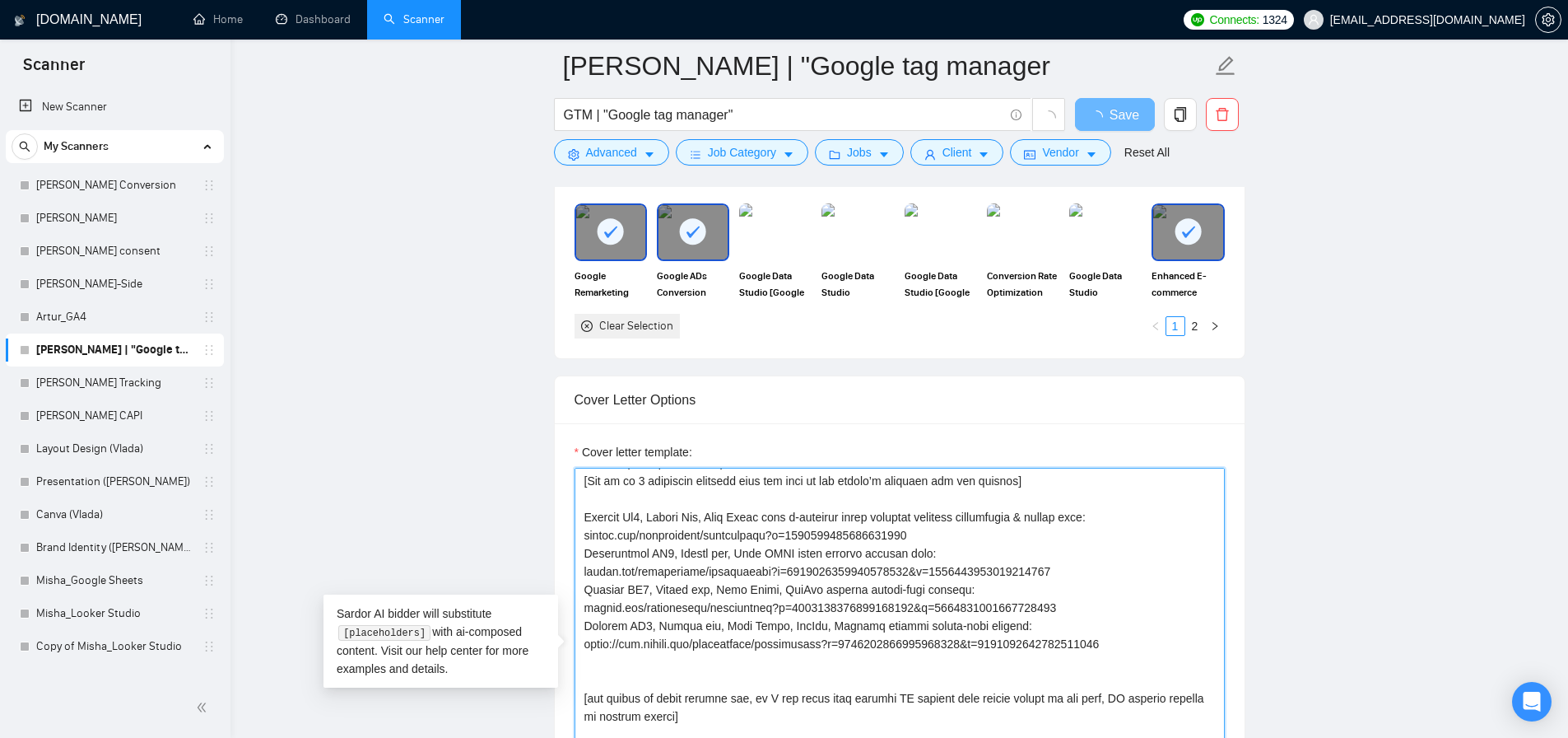
paste textarea "[✅ Shopify Ga4, Google Ads, Meta Pixel full e-commerce setup includes enhanced …"
type textarea "[Lore ips dolors ametc adipis elitse 787 doeiusmodt.] [Inci utlabor etd ma al e…"
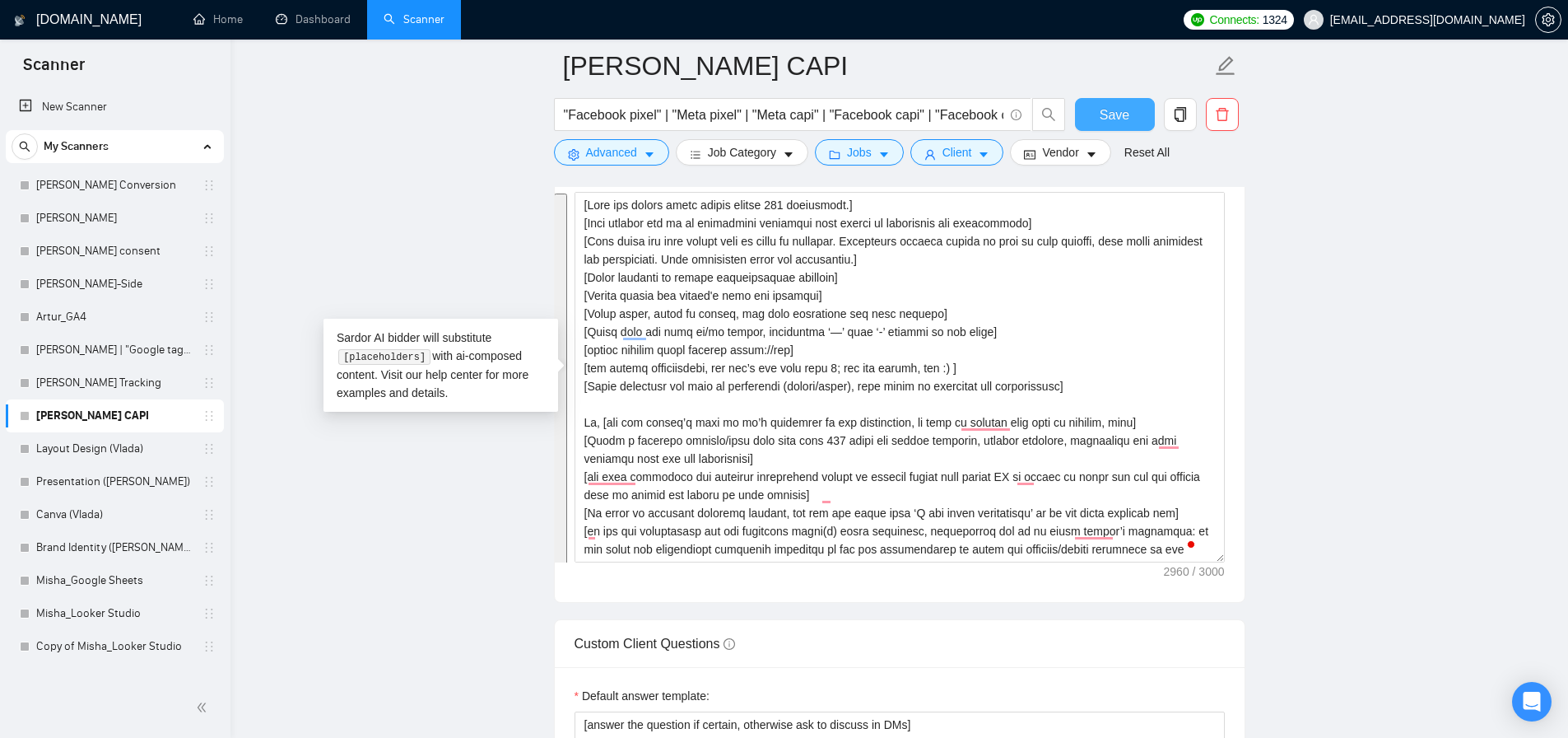
scroll to position [508, 0]
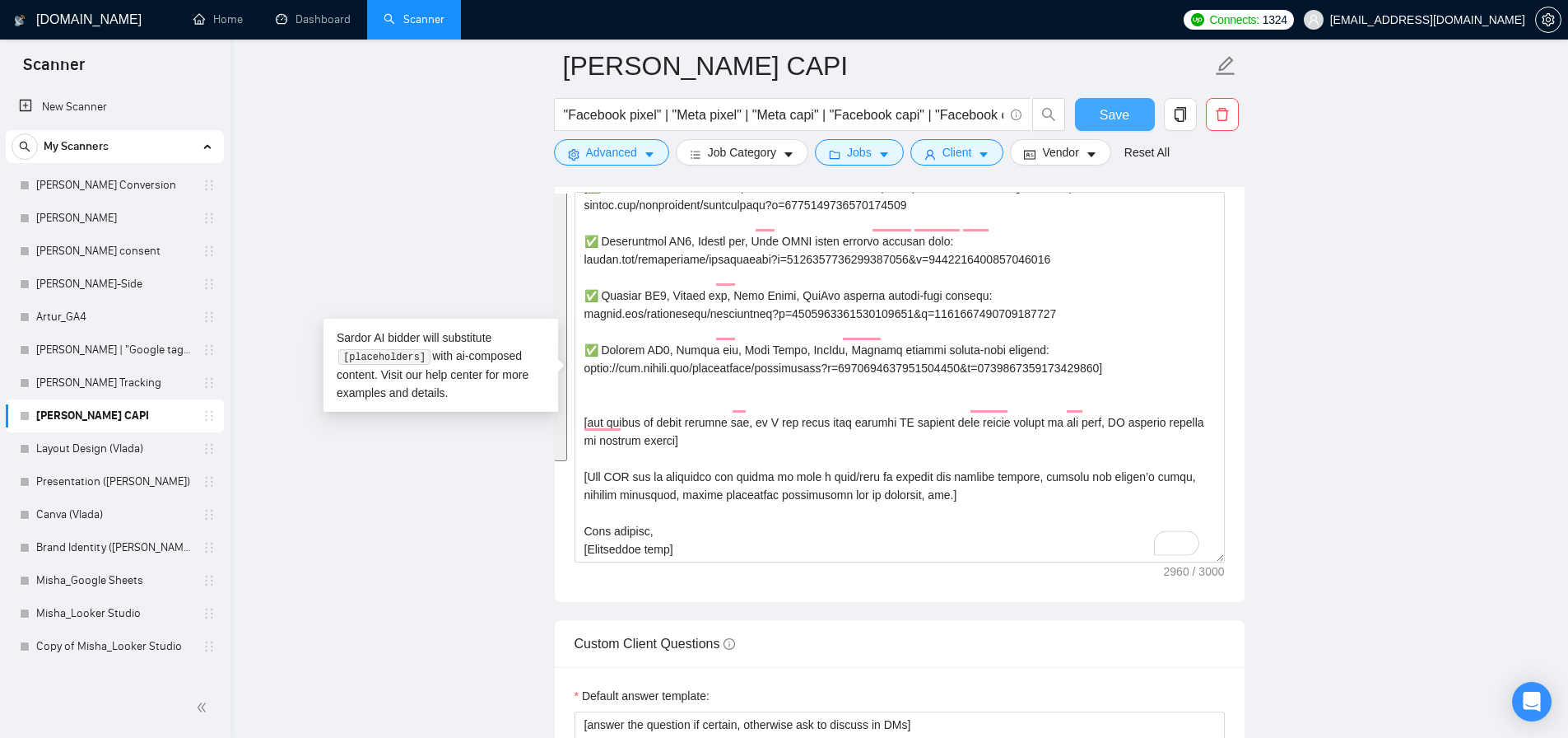
type textarea "[Keep the entire cover letter within 600 characters.] [Each section has to be e…"
click at [1098, 121] on button "Save" at bounding box center [1115, 113] width 80 height 33
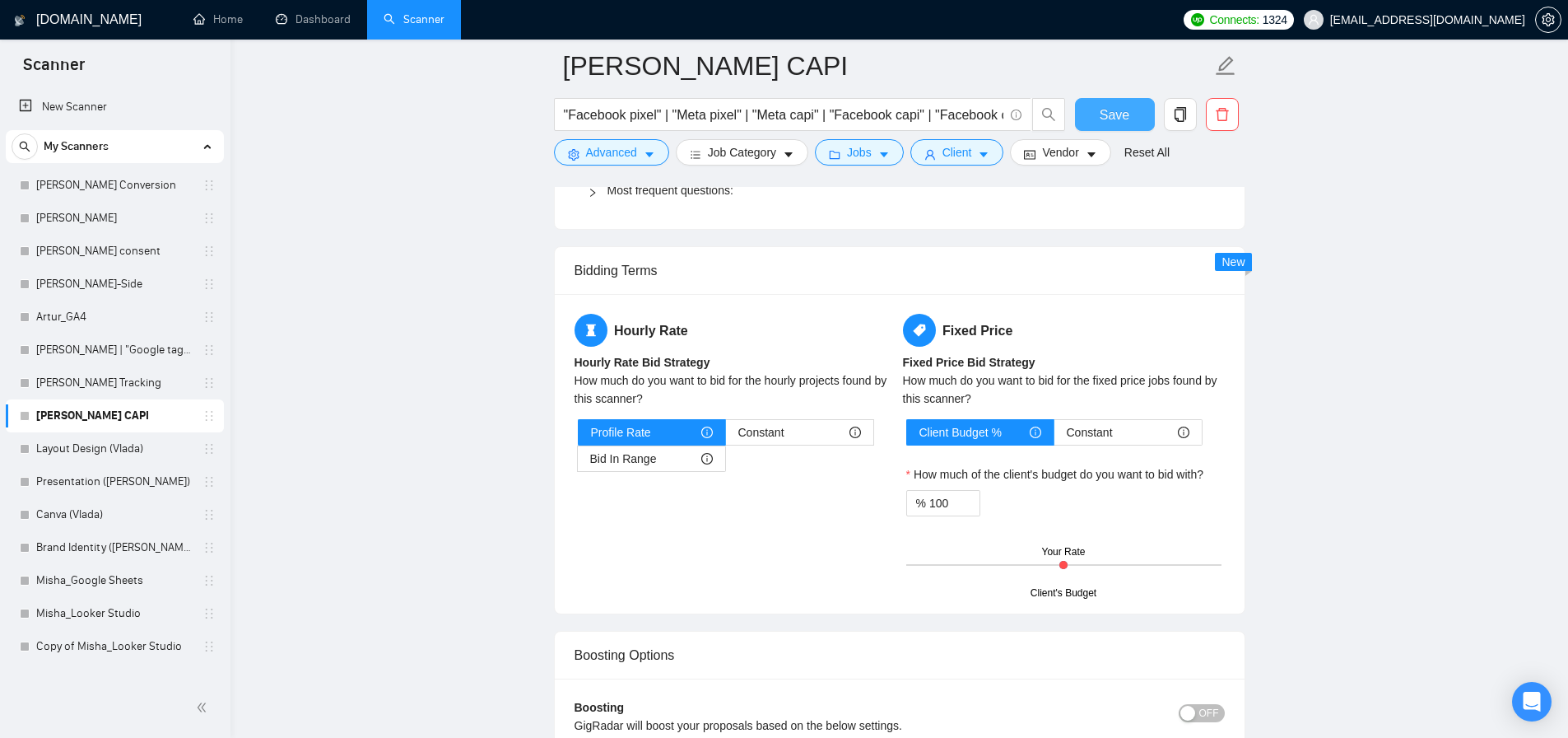
scroll to position [2574, 0]
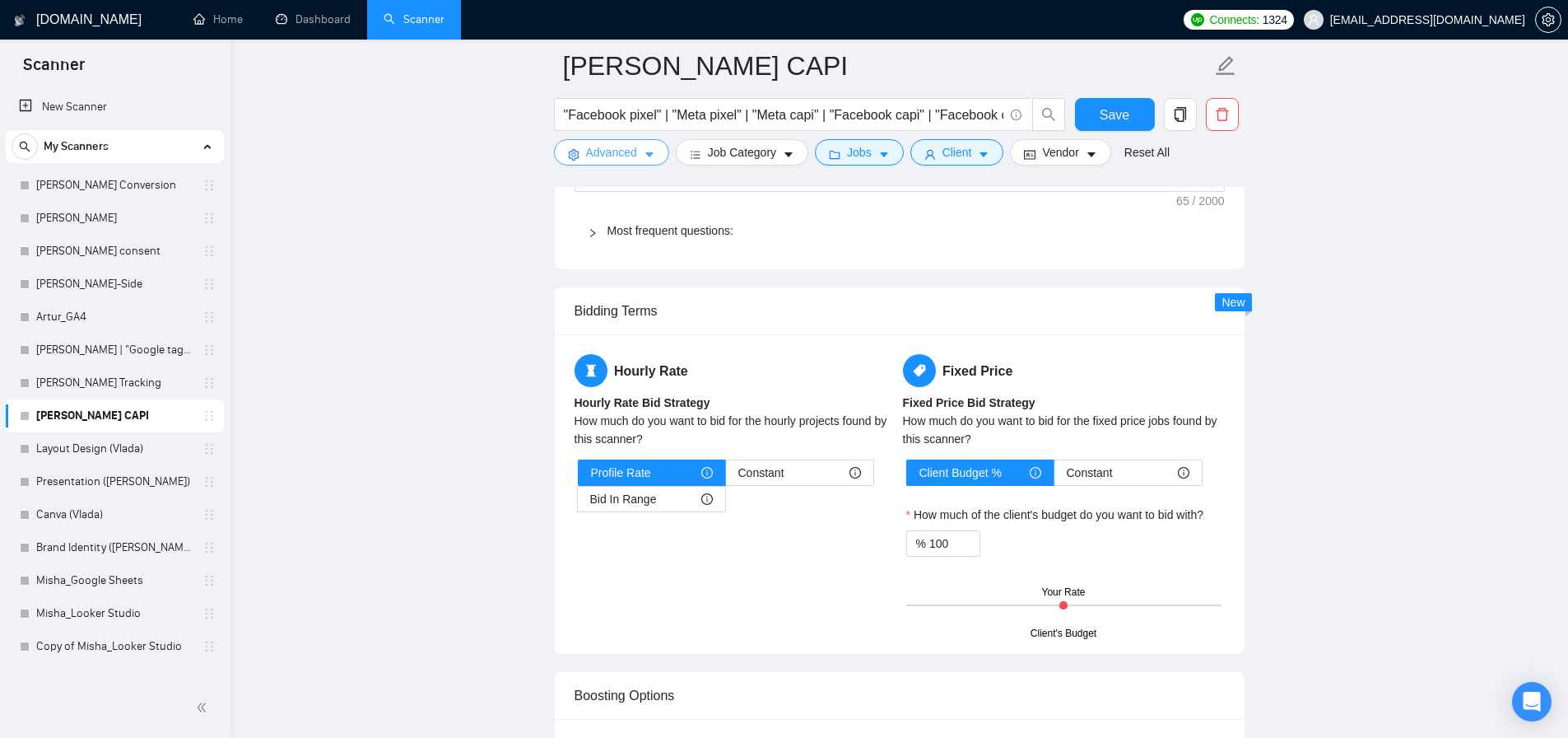
click at [595, 159] on span "Advanced" at bounding box center [612, 152] width 51 height 18
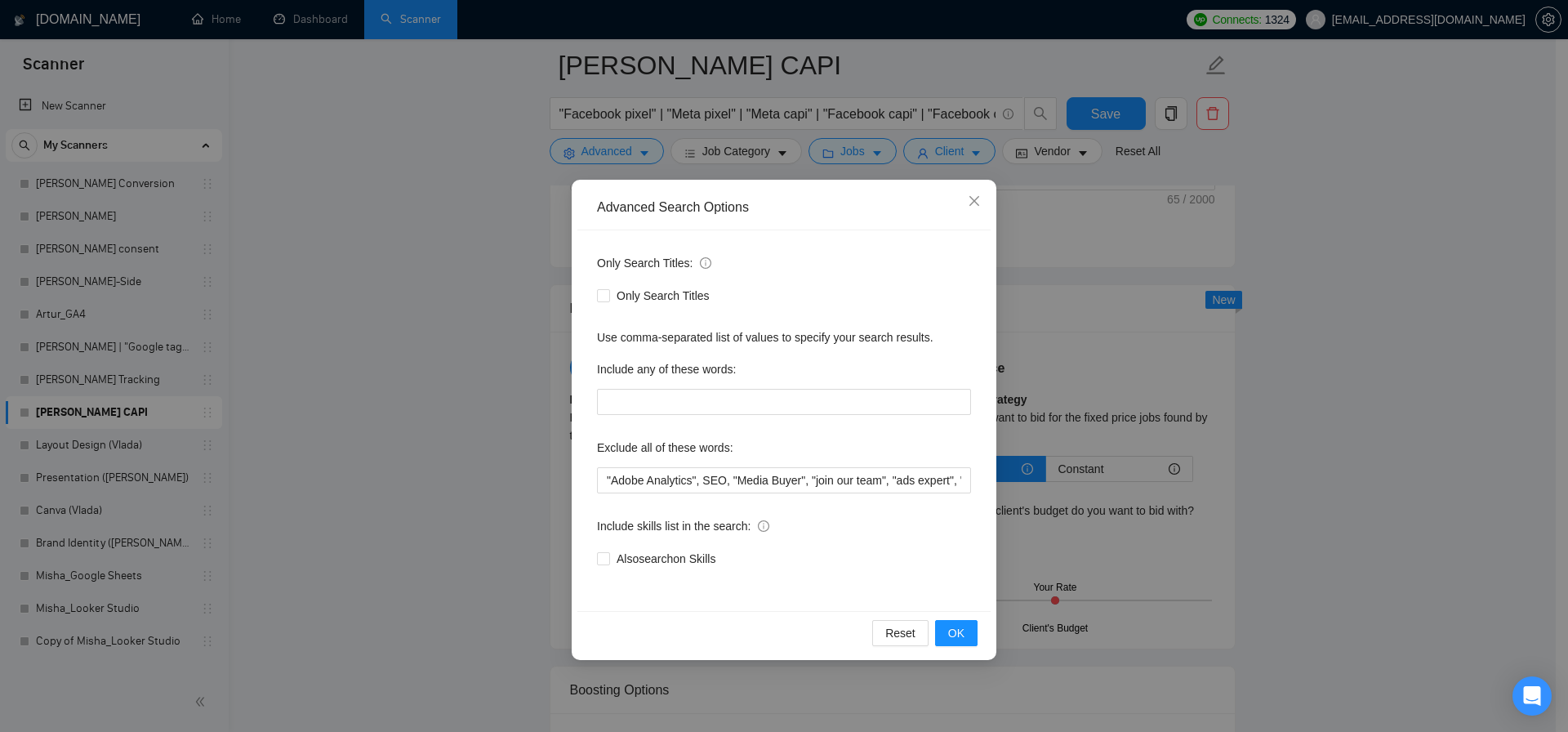
drag, startPoint x: 441, startPoint y: 365, endPoint x: 643, endPoint y: 237, distance: 239.1
click at [441, 365] on div "Advanced Search Options Only Search Titles: Only Search Titles Use comma-separa…" at bounding box center [784, 366] width 1568 height 732
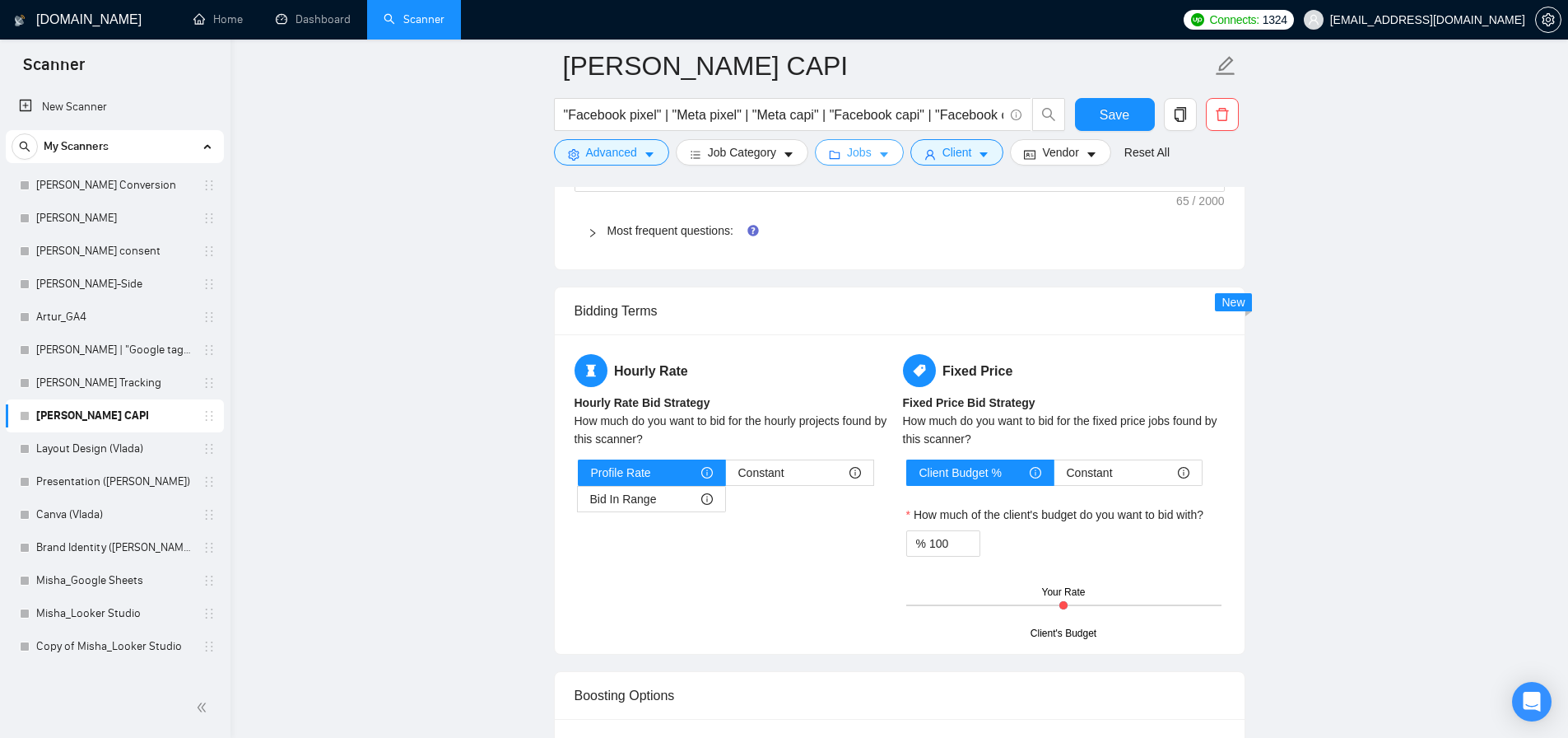
click at [857, 157] on span "Jobs" at bounding box center [859, 152] width 25 height 18
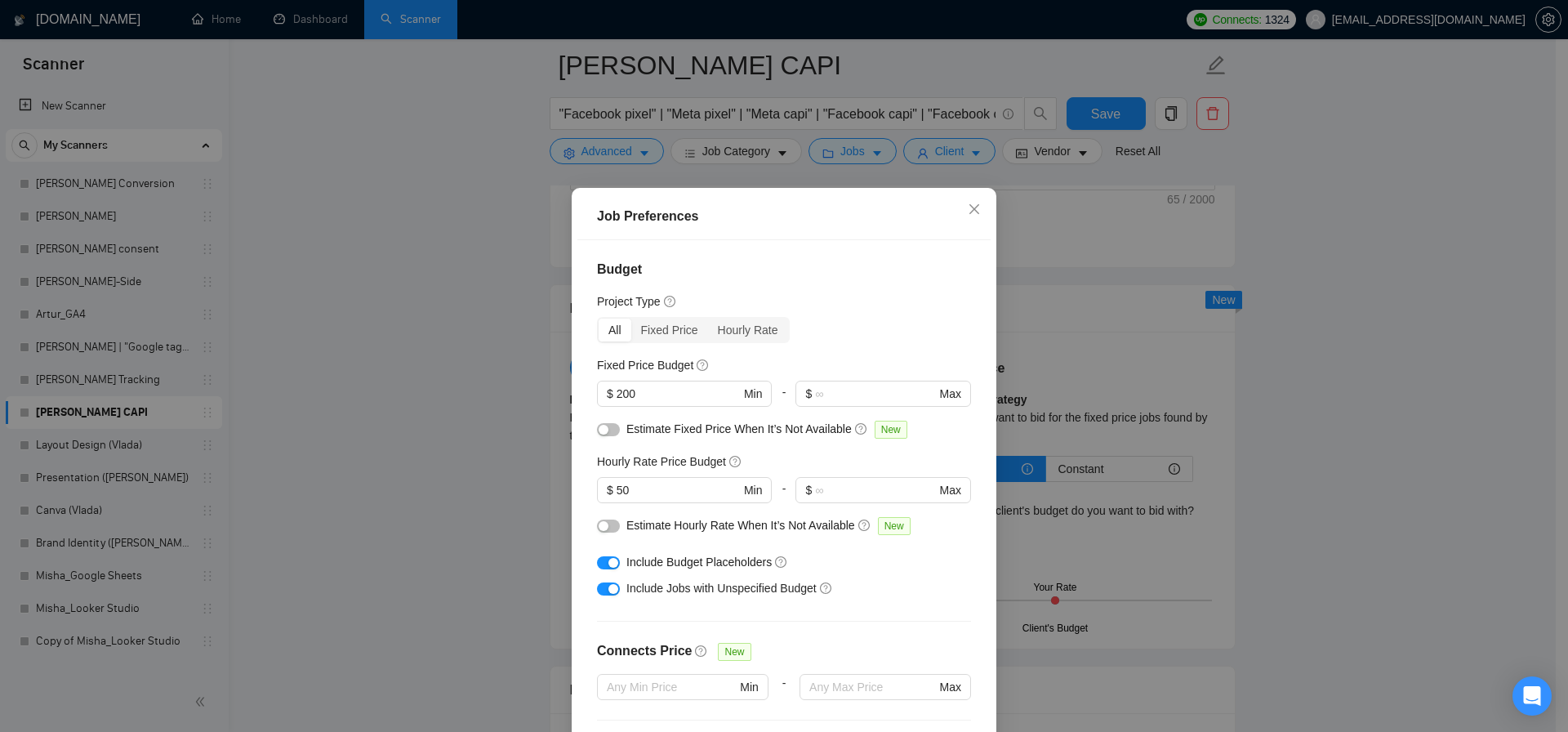
click at [500, 484] on div "Job Preferences Budget Project Type All Fixed Price Hourly Rate Fixed Price Bud…" at bounding box center [784, 366] width 1568 height 732
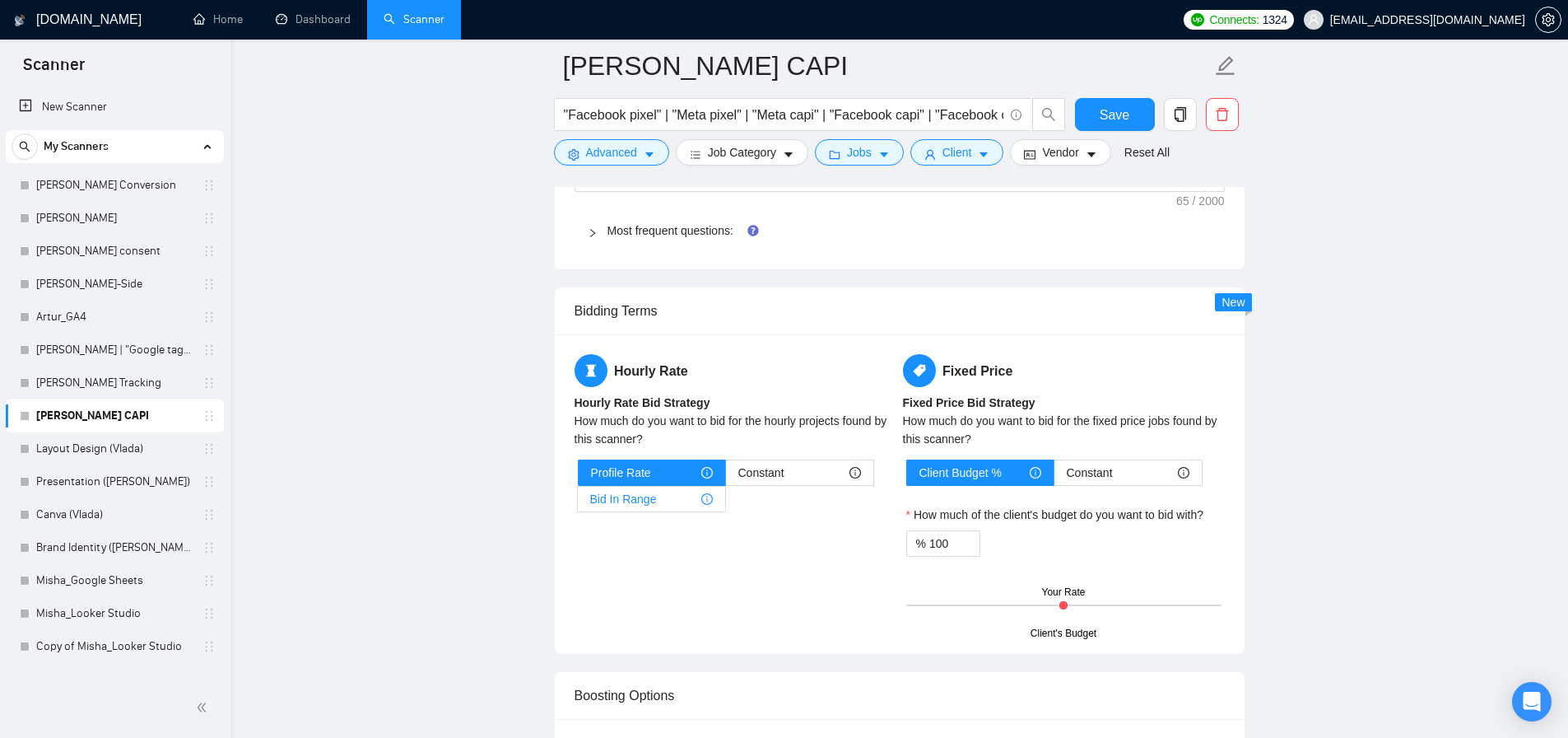
click at [635, 505] on span "Bid In Range" at bounding box center [624, 499] width 67 height 25
click at [578, 503] on input "Bid In Range" at bounding box center [578, 503] width 0 height 0
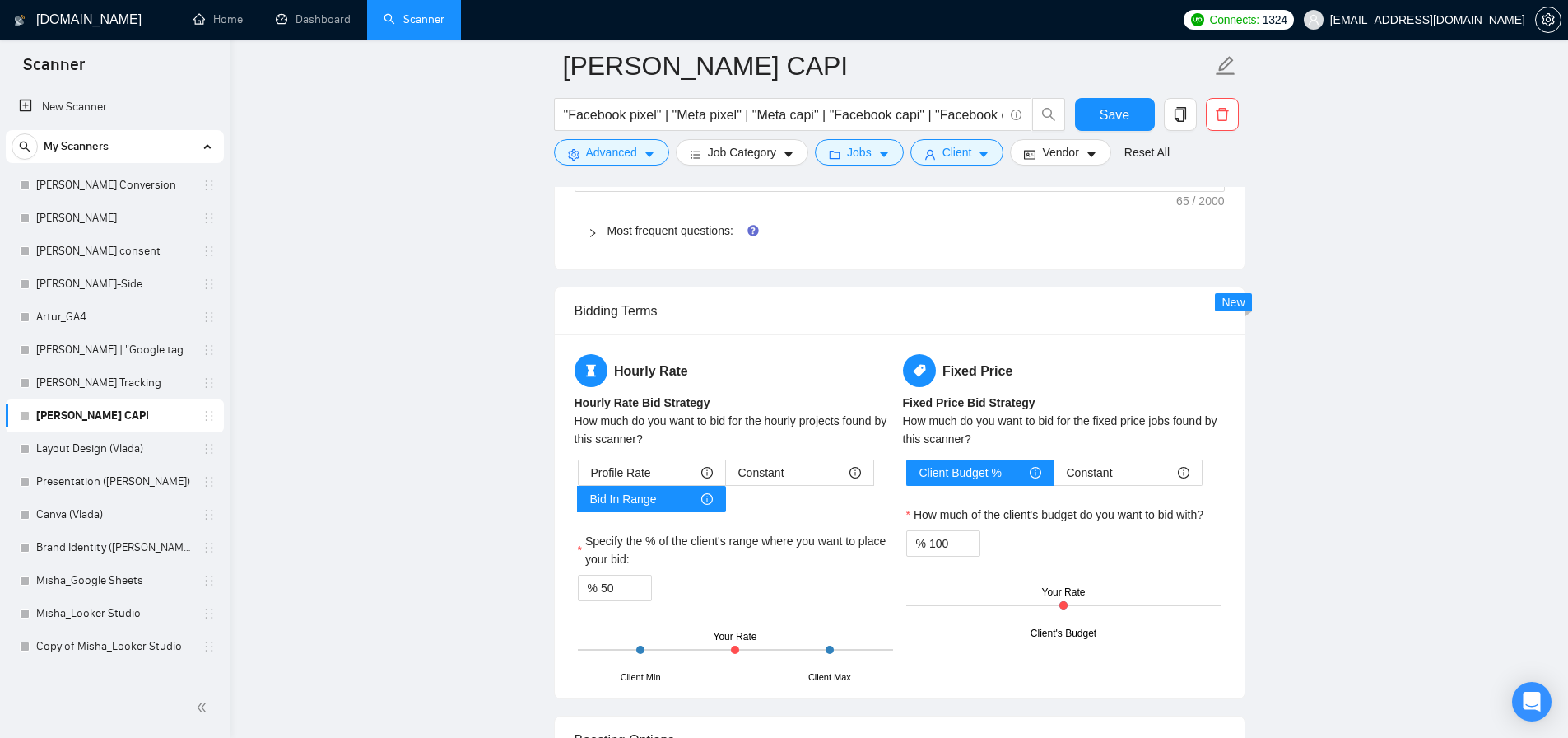
drag, startPoint x: 734, startPoint y: 652, endPoint x: 729, endPoint y: 640, distance: 13.0
click at [767, 653] on div "Client Min Client Max Your Rate" at bounding box center [735, 650] width 316 height 58
click at [615, 588] on input "50" at bounding box center [625, 588] width 50 height 25
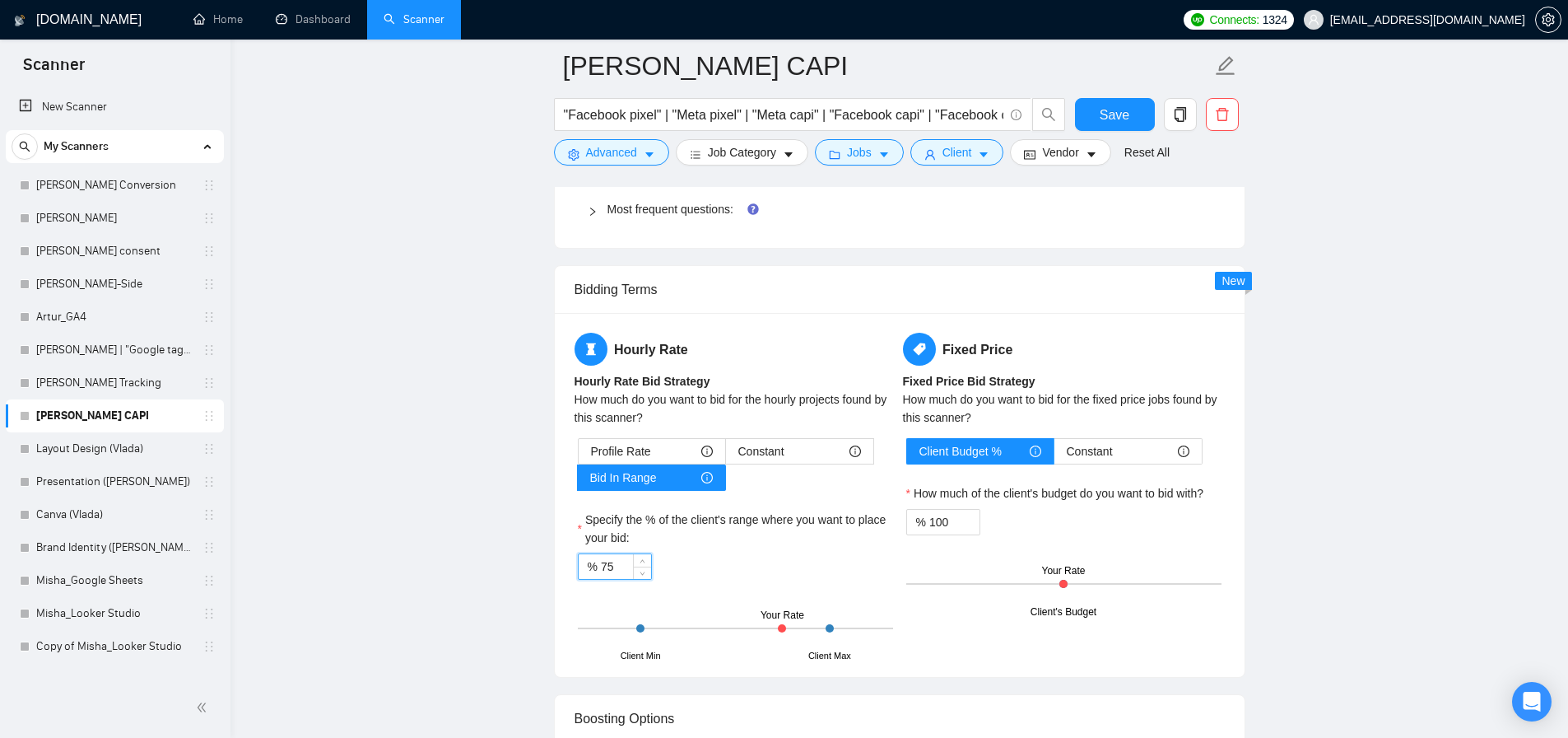
type input "75"
click at [754, 580] on div "Profile Rate Constant Bid In Range Specify the % of the client's range where yo…" at bounding box center [735, 547] width 322 height 219
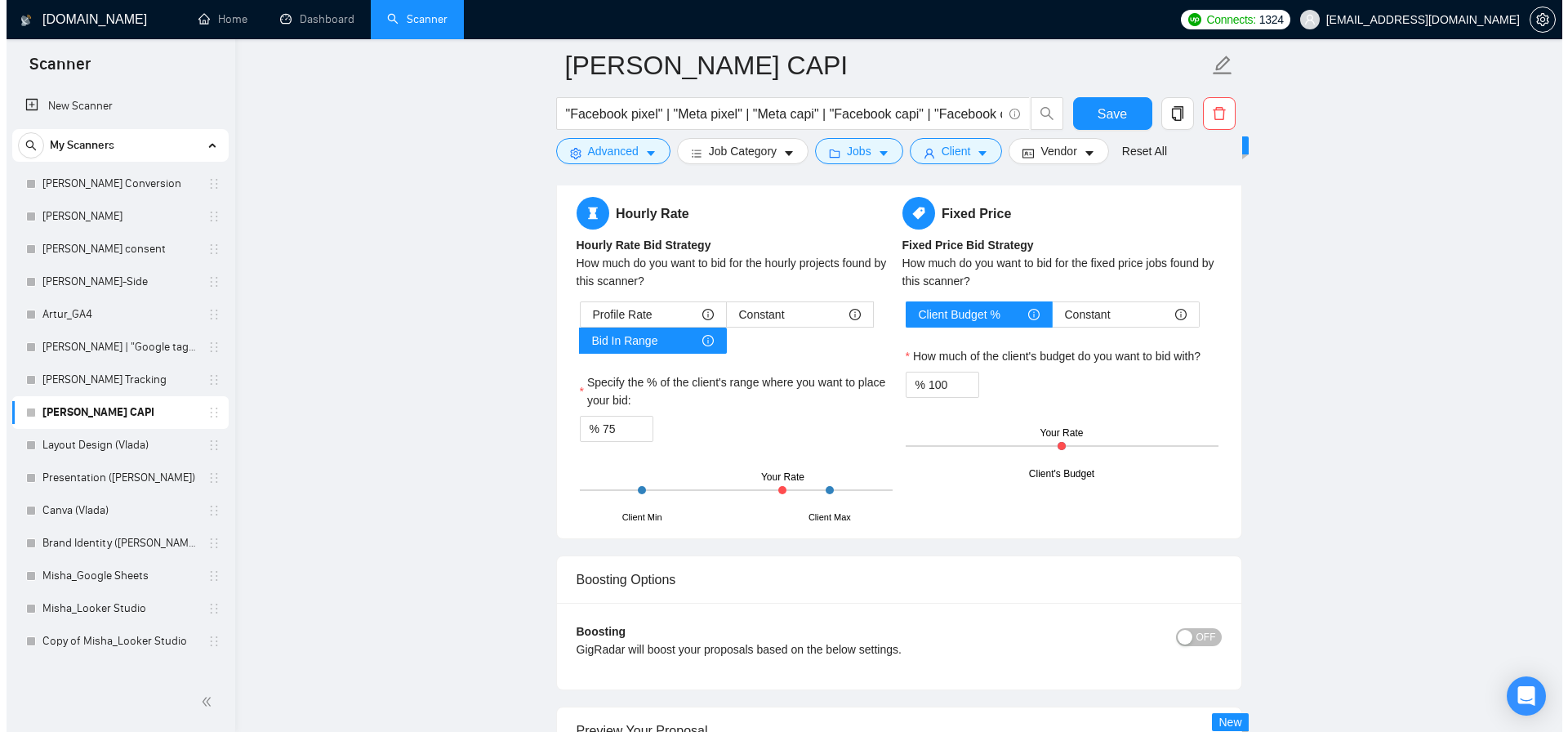
scroll to position [2326, 0]
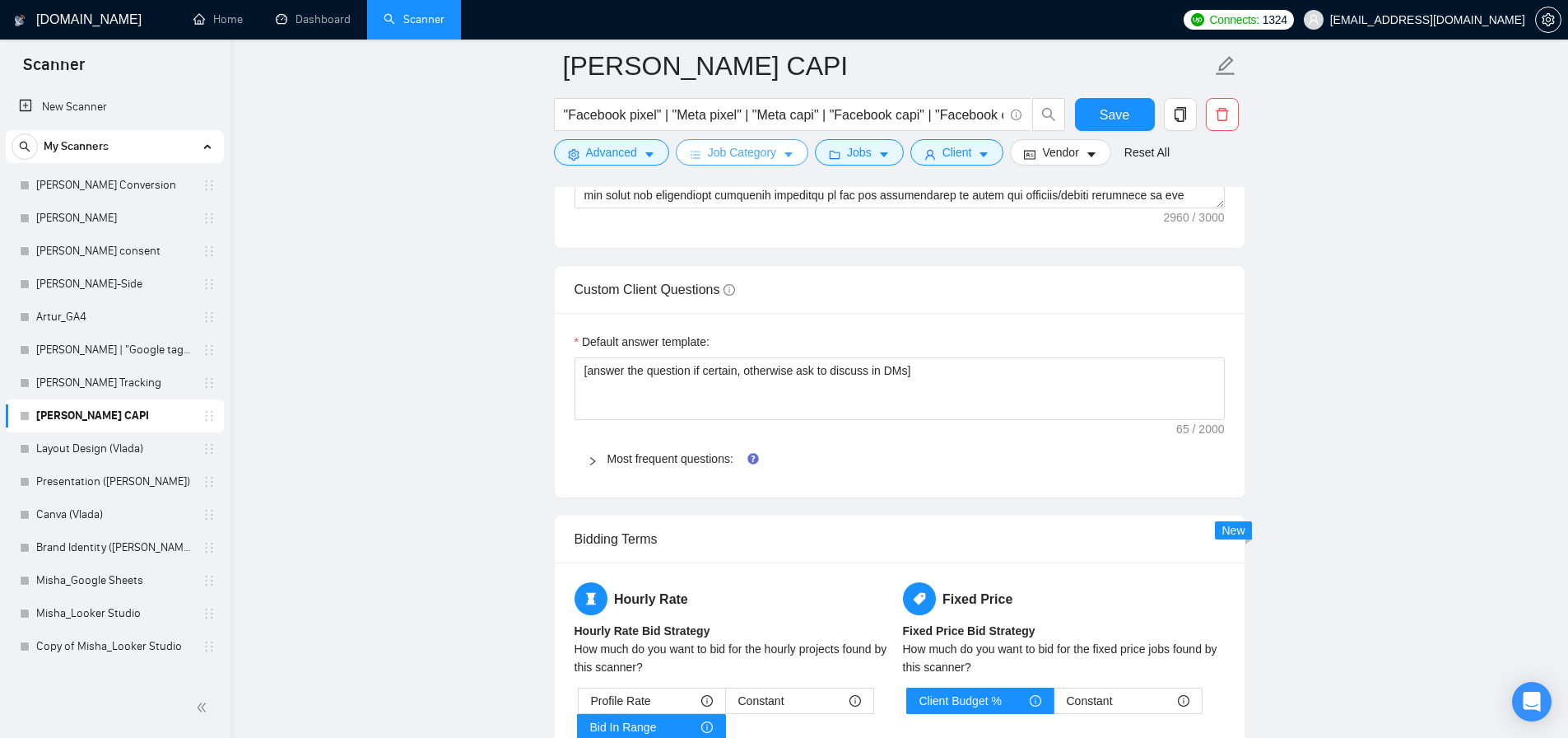
click at [750, 155] on span "Job Category" at bounding box center [742, 152] width 69 height 18
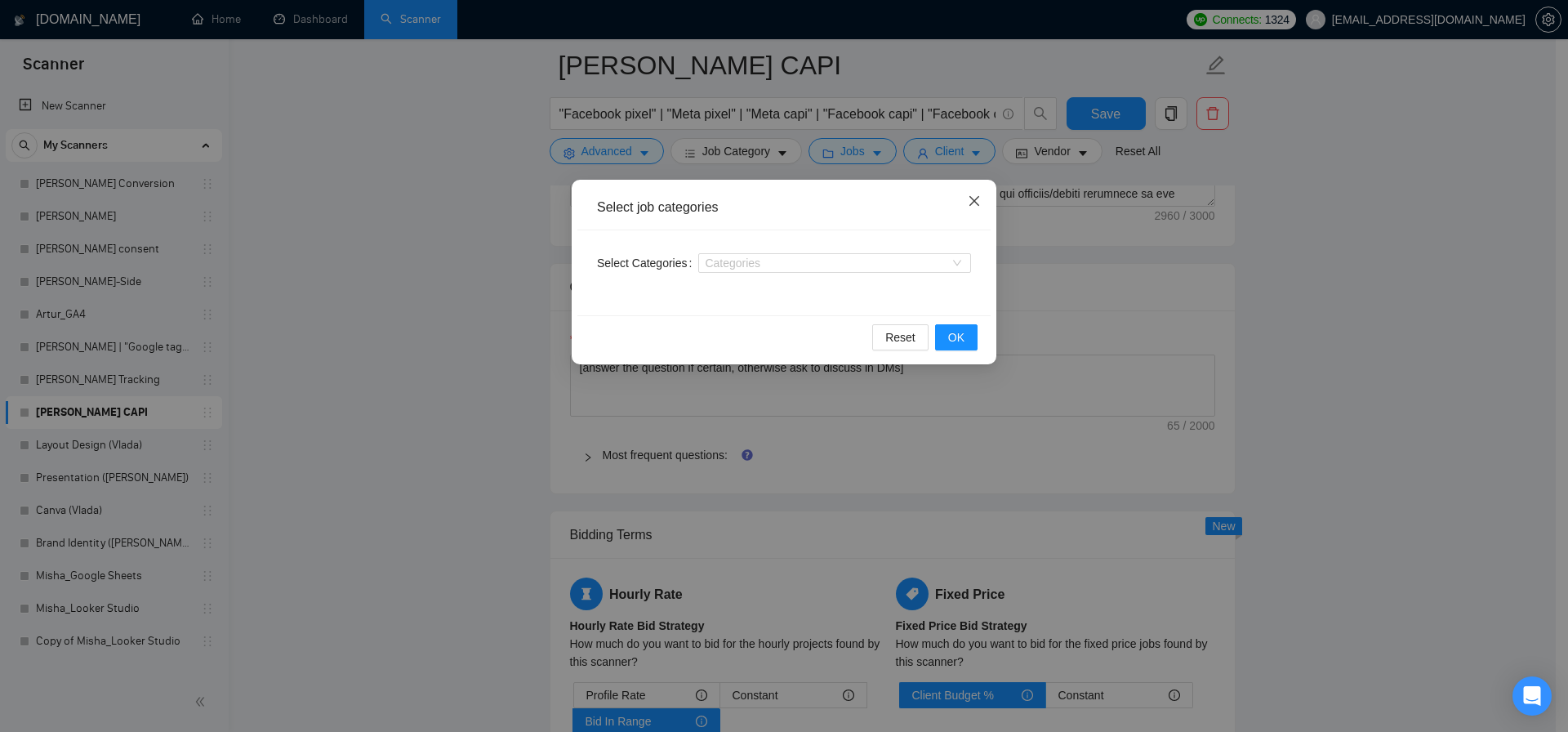
click at [976, 193] on span "Close" at bounding box center [974, 202] width 44 height 44
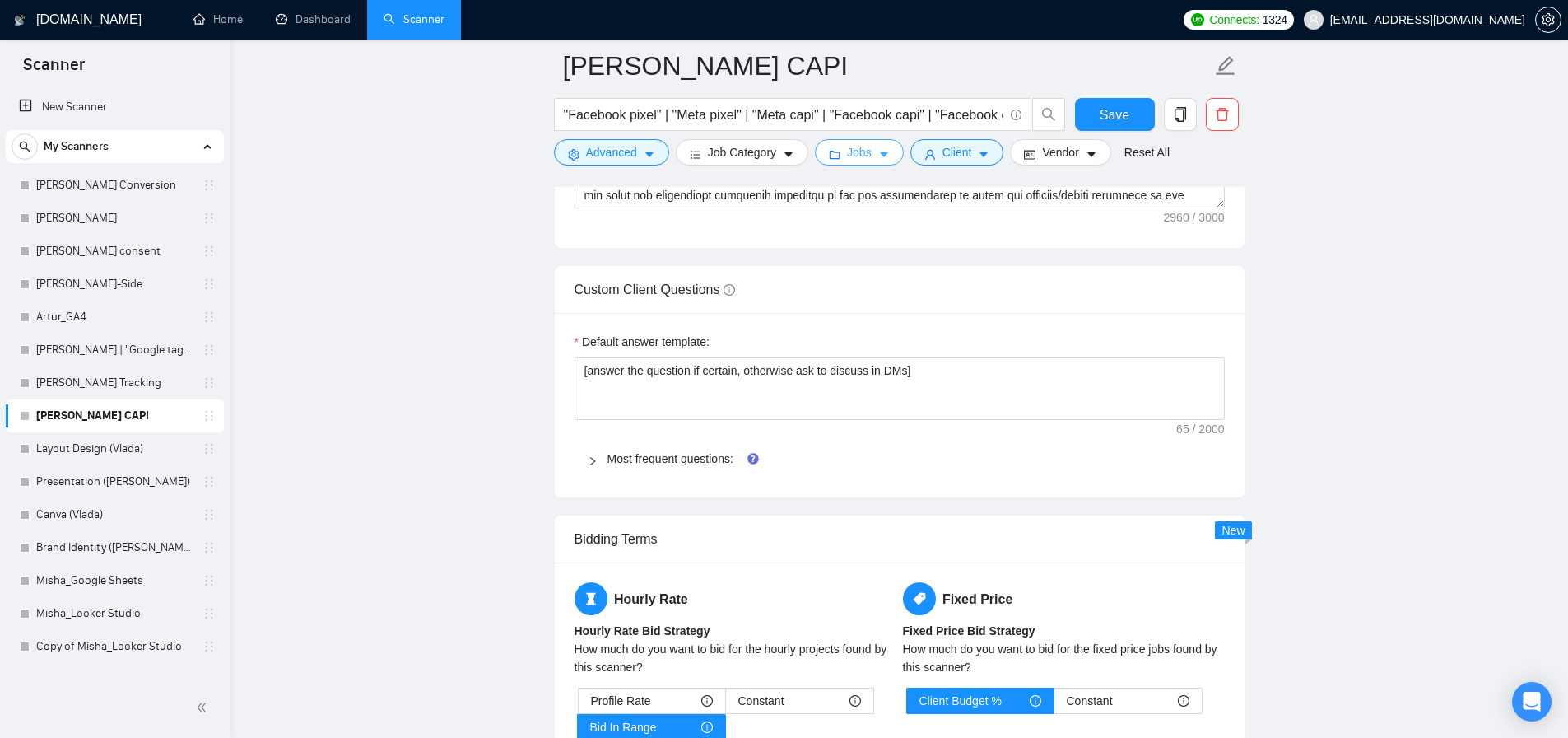
click at [857, 142] on button "Jobs" at bounding box center [859, 152] width 89 height 26
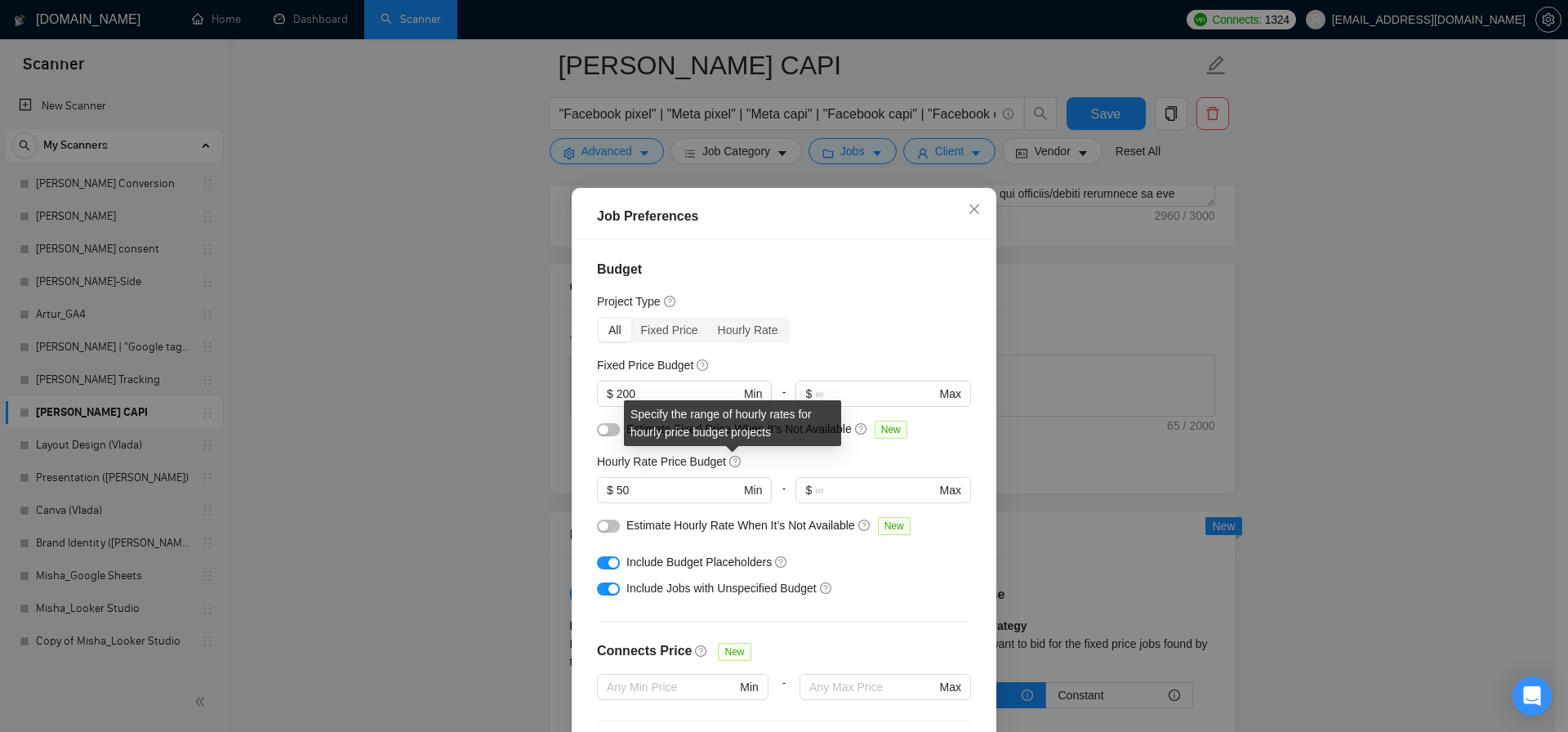
click at [730, 462] on icon "question-circle" at bounding box center [734, 461] width 11 height 11
click at [768, 461] on div "Hourly Rate Price Budget" at bounding box center [783, 462] width 374 height 18
click at [672, 486] on input "50" at bounding box center [678, 489] width 123 height 18
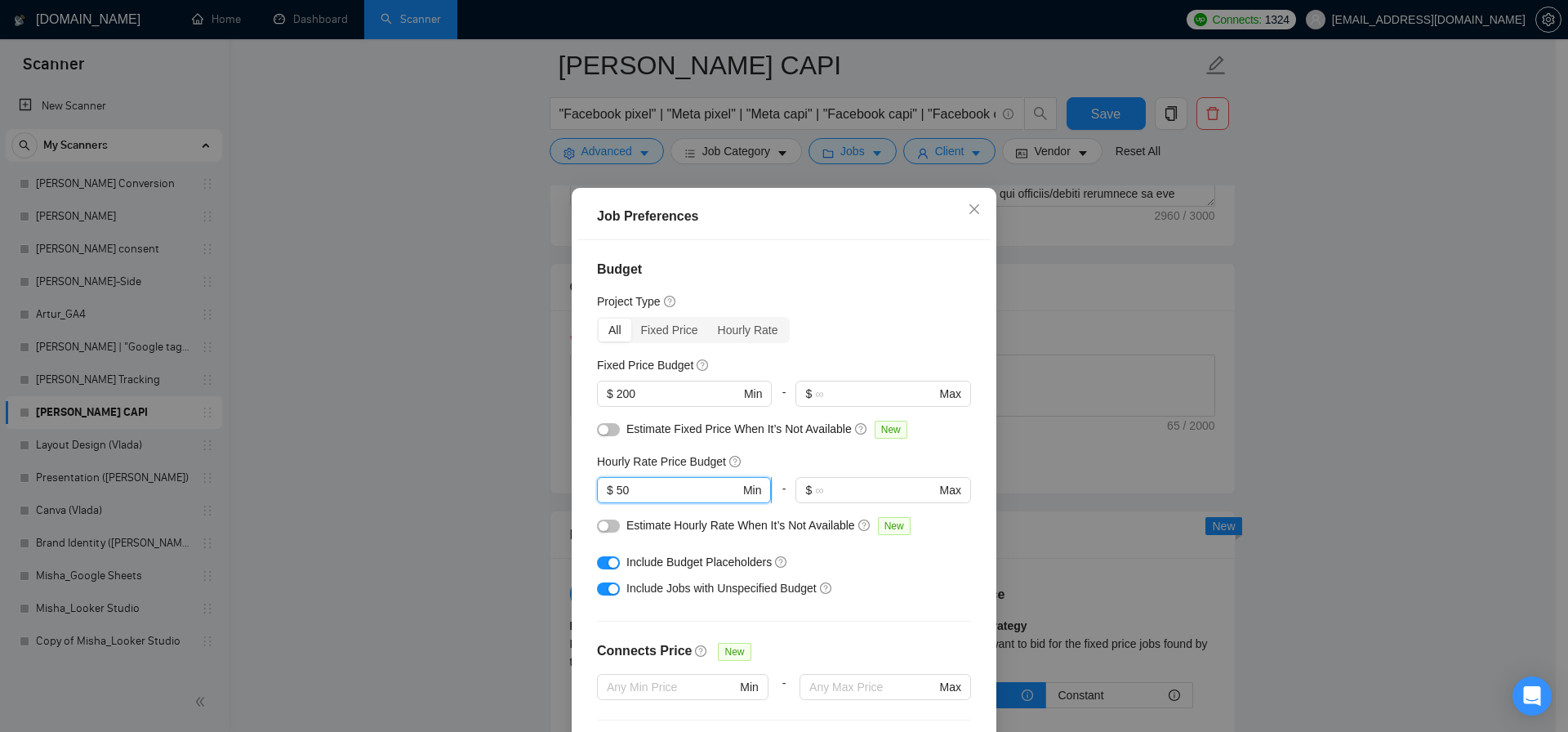
click at [672, 486] on input "50" at bounding box center [678, 489] width 123 height 18
click at [805, 458] on div "Hourly Rate Price Budget" at bounding box center [783, 462] width 374 height 18
click at [631, 492] on input "50" at bounding box center [678, 489] width 123 height 18
click at [797, 444] on div "Estimate Fixed Price When It’s Not Available New" at bounding box center [783, 433] width 374 height 26
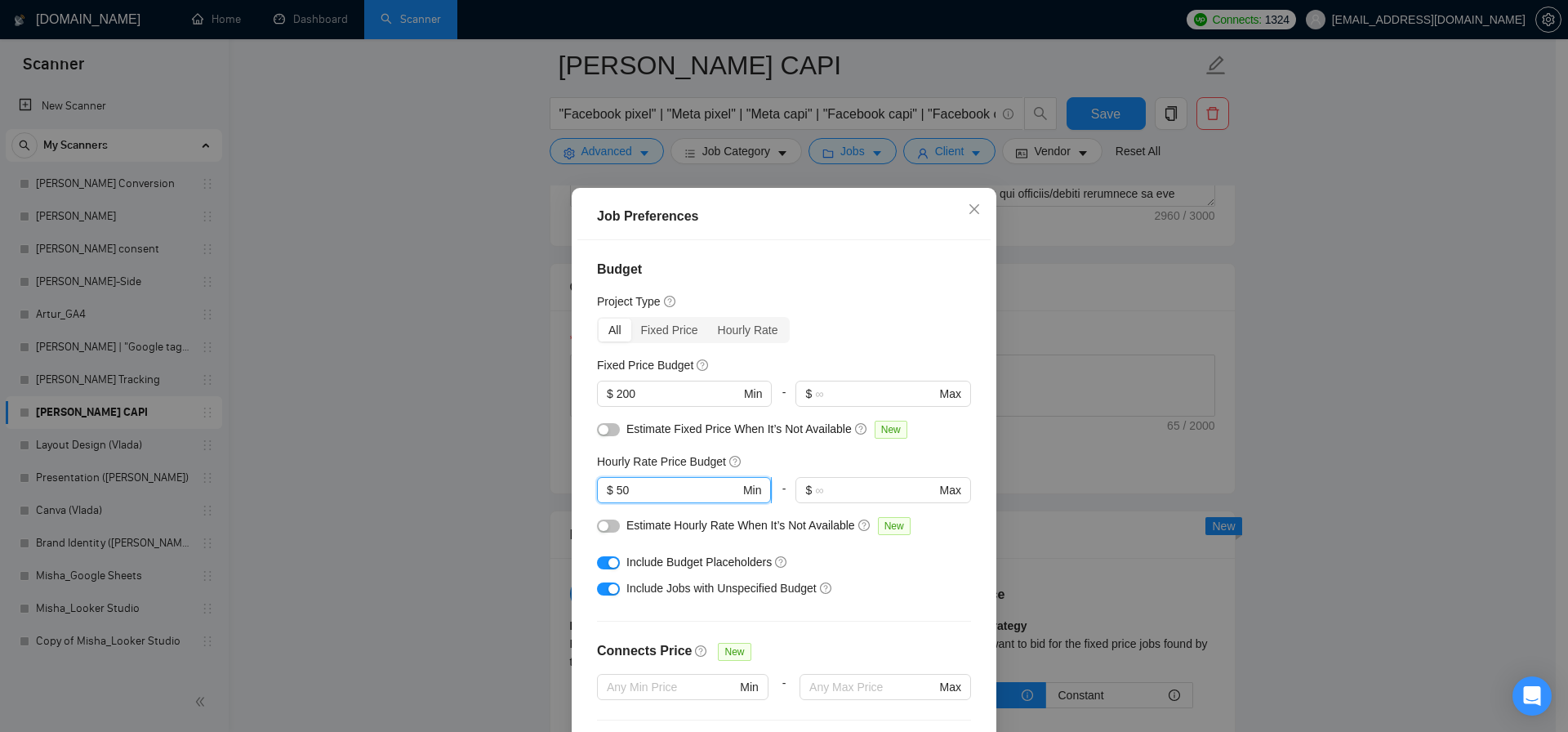
click at [661, 482] on input "50" at bounding box center [678, 489] width 123 height 18
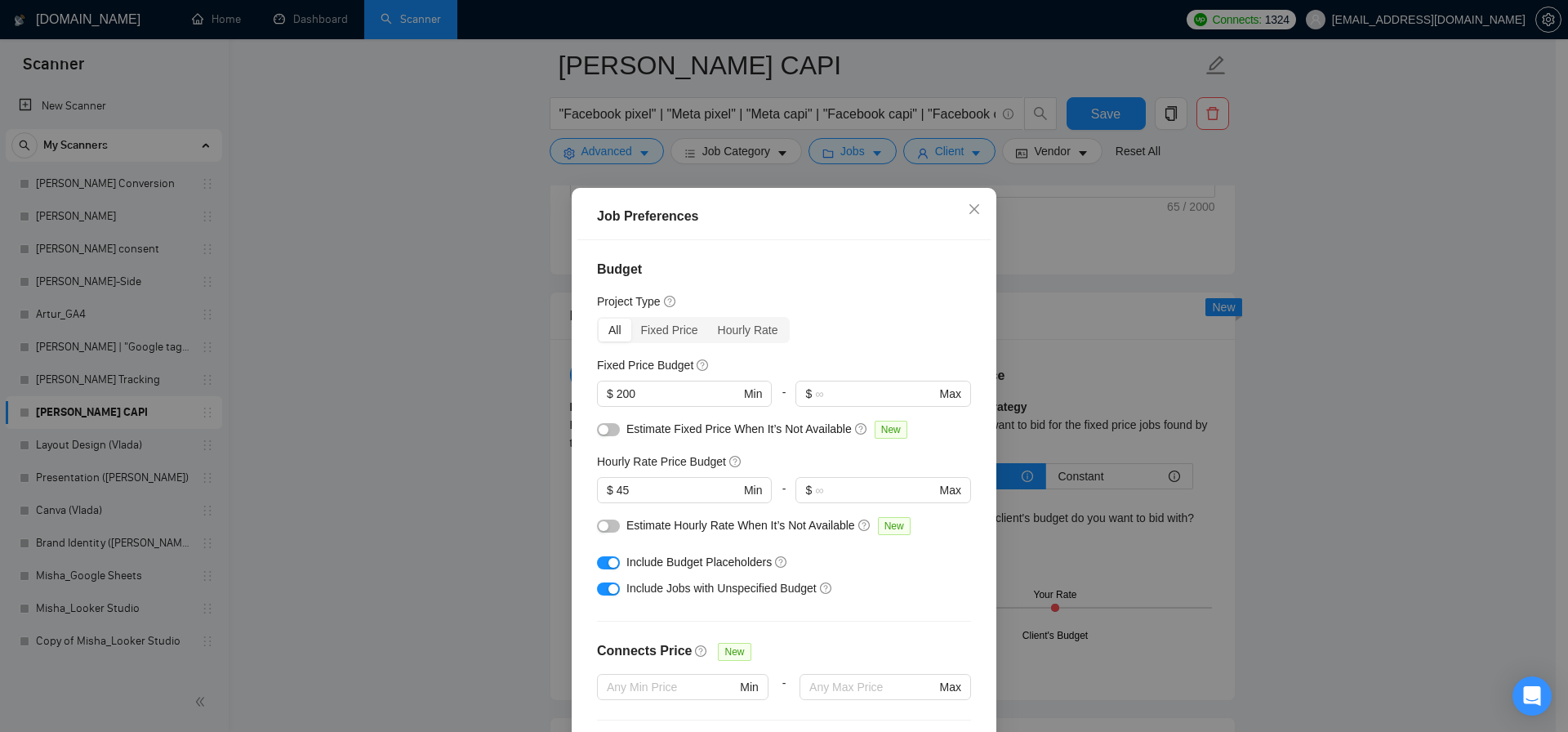
click at [790, 458] on div "Hourly Rate Price Budget" at bounding box center [783, 462] width 374 height 18
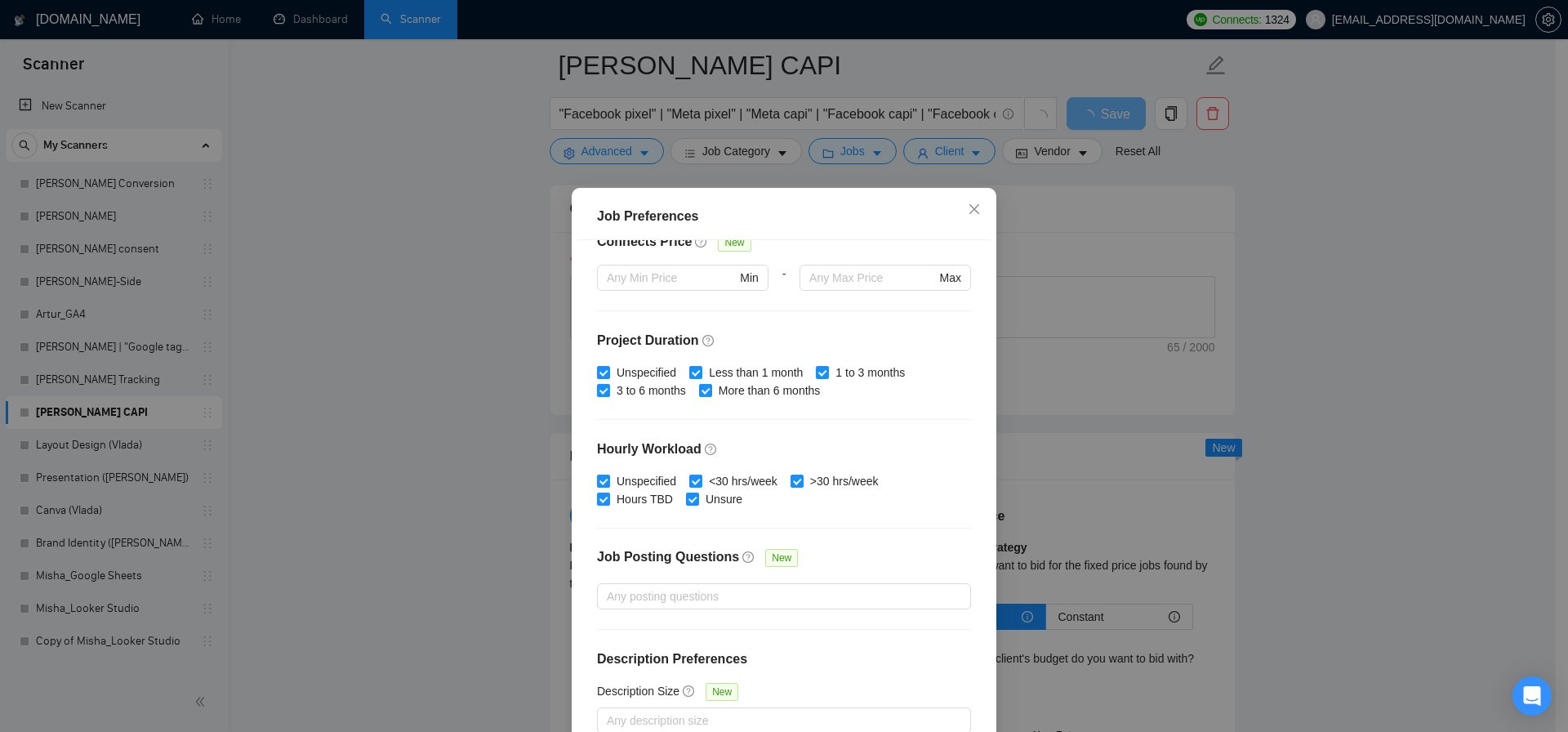
scroll to position [92, 0]
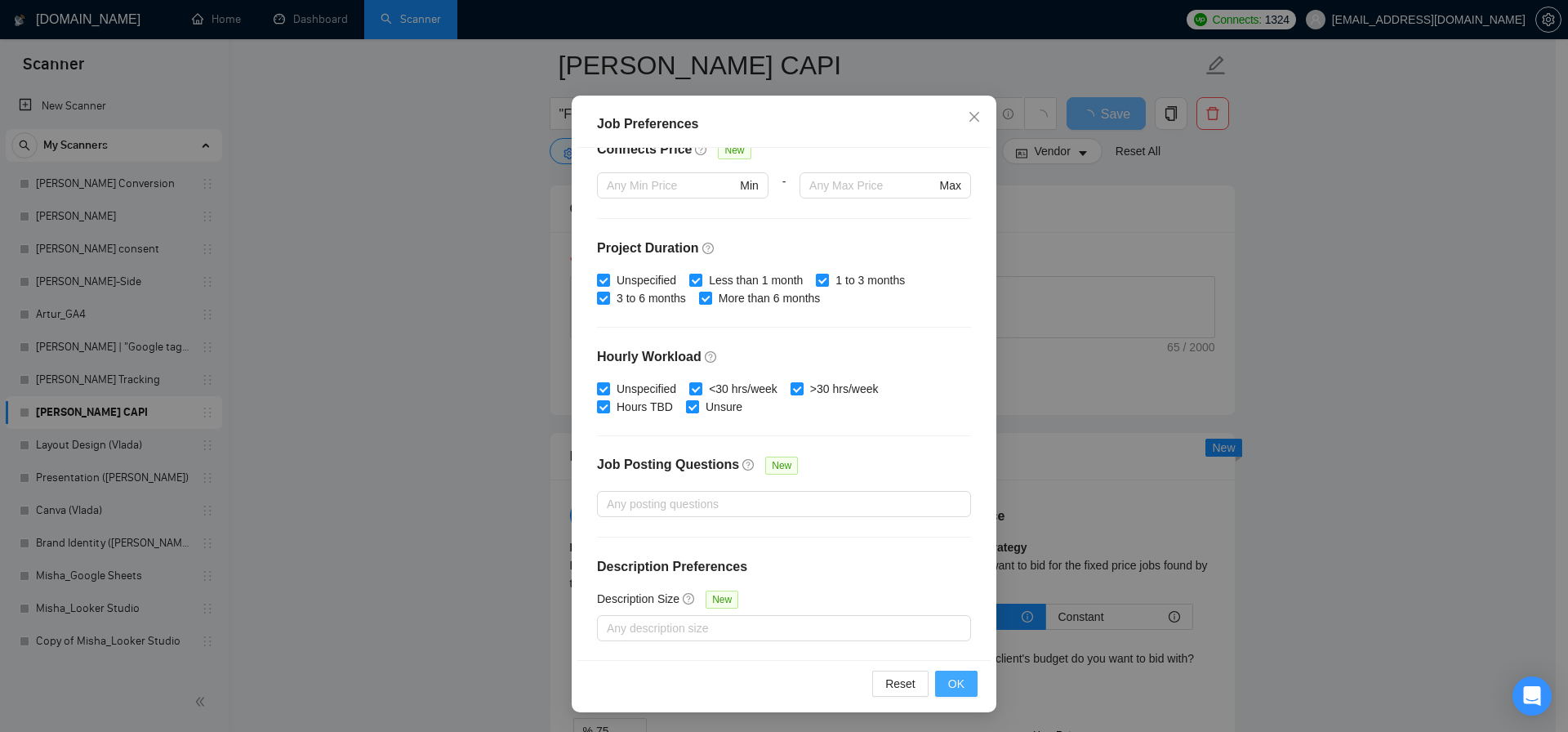
click at [968, 687] on button "OK" at bounding box center [956, 684] width 43 height 26
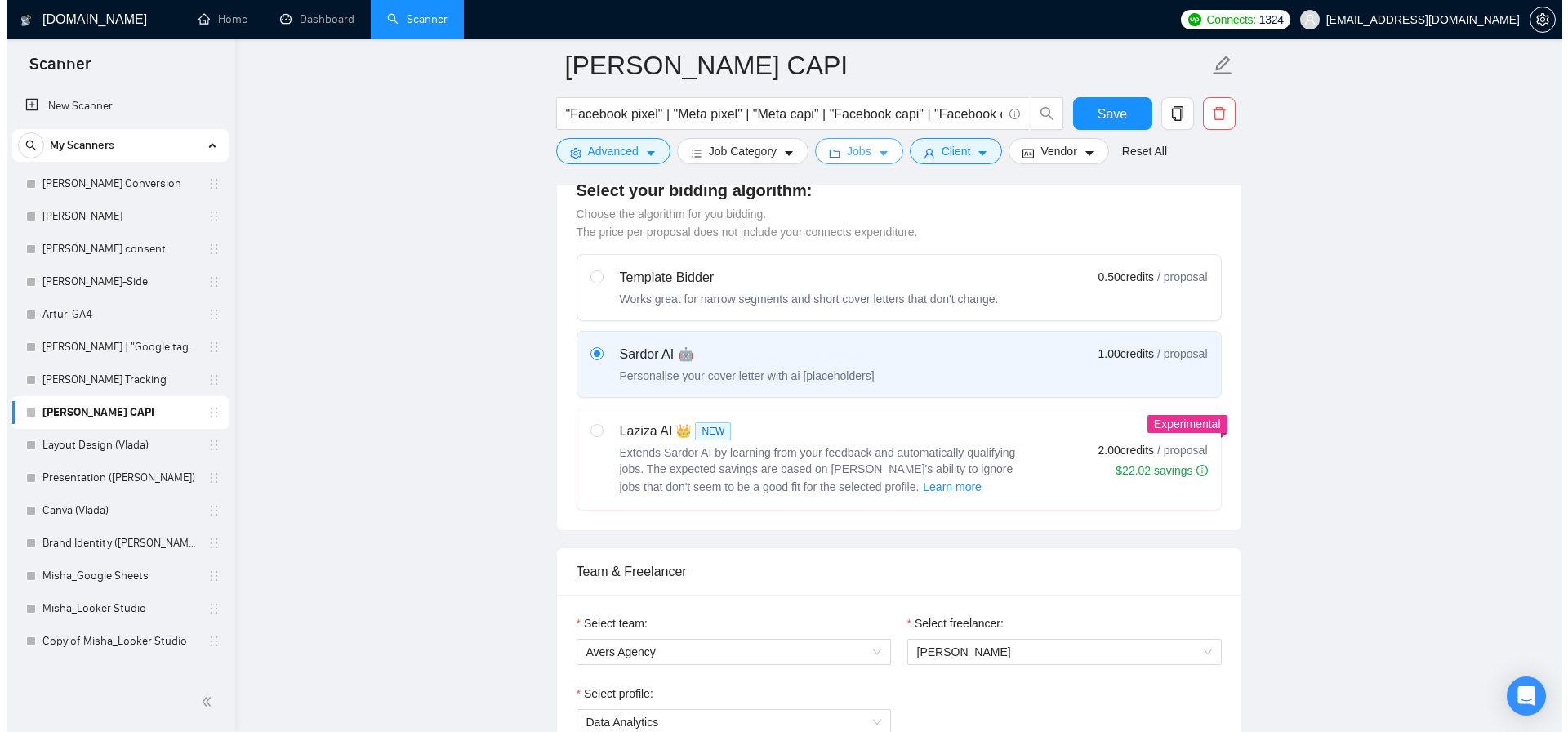
scroll to position [0, 0]
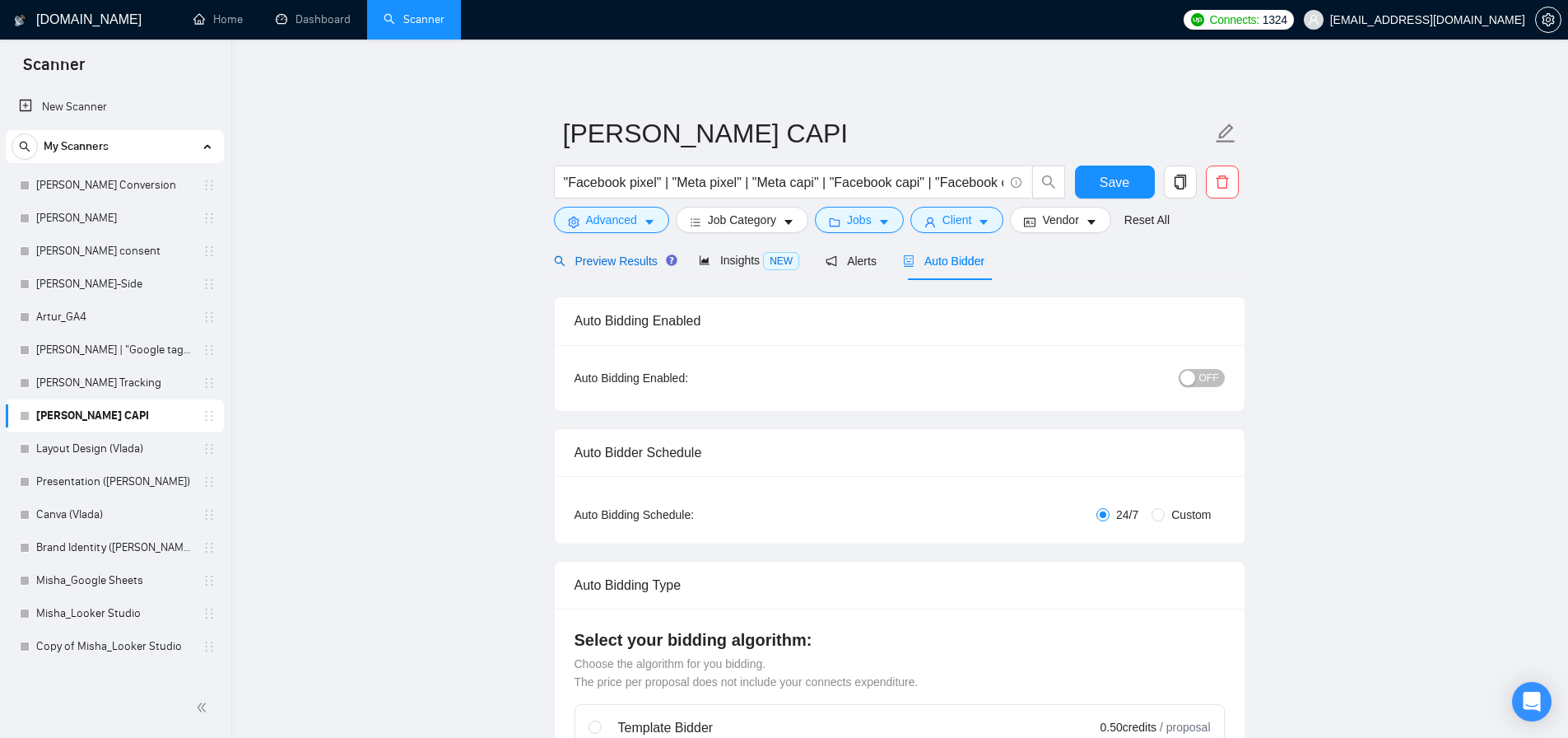
click at [623, 267] on span "Preview Results" at bounding box center [613, 260] width 119 height 13
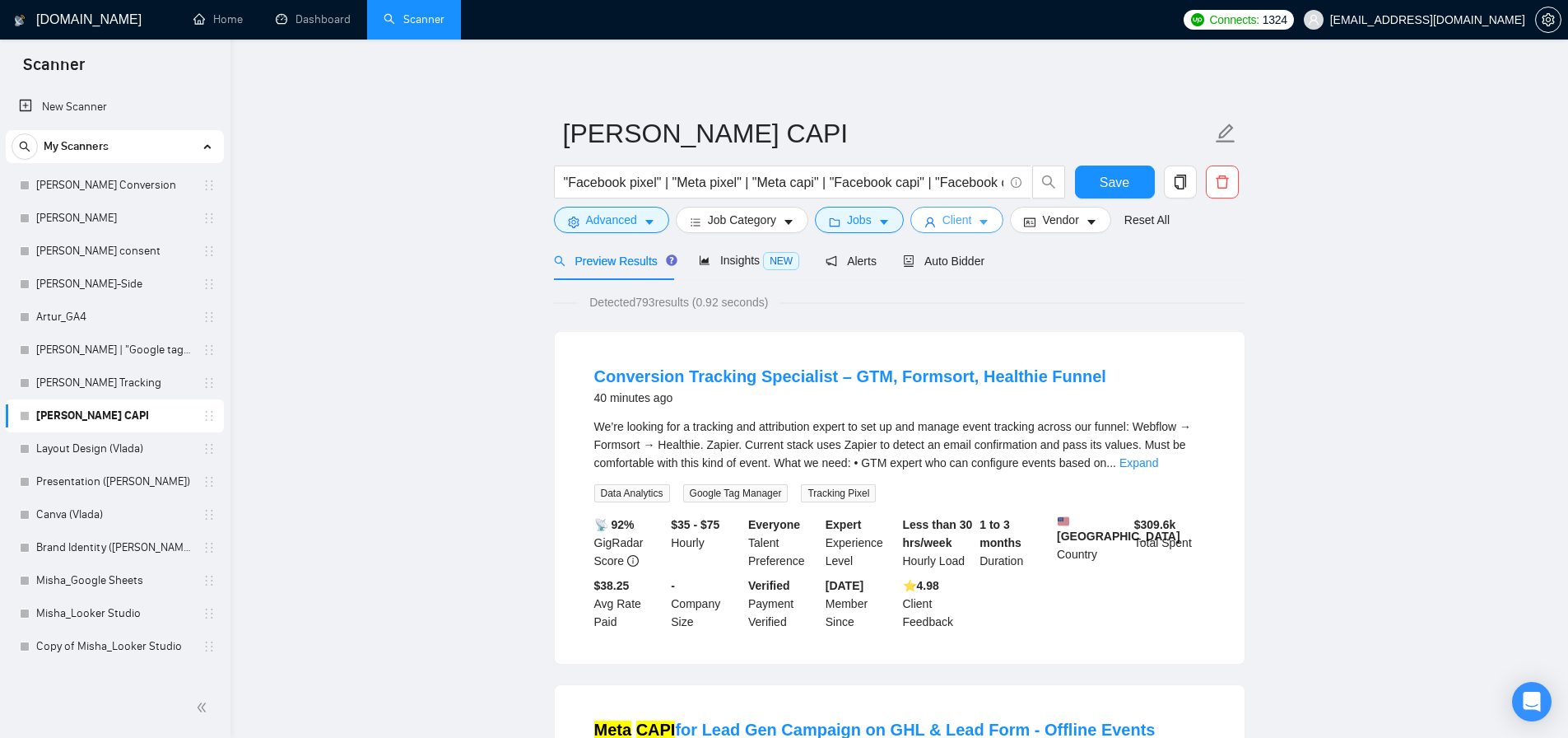
click at [954, 219] on span "Client" at bounding box center [958, 220] width 30 height 18
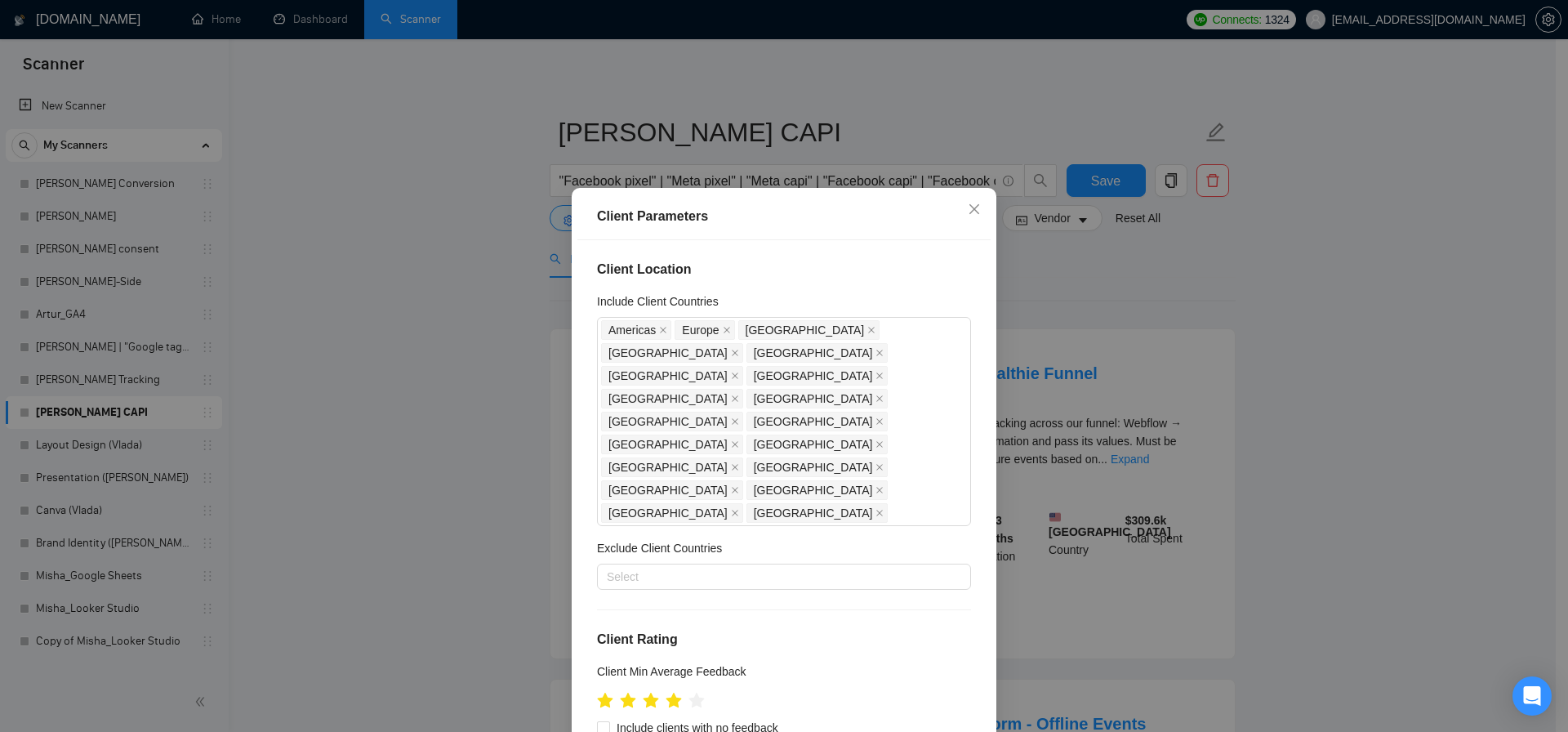
click at [1043, 261] on div "Client Parameters Client Location Include Client Countries Americas Europe Unit…" at bounding box center [784, 366] width 1568 height 732
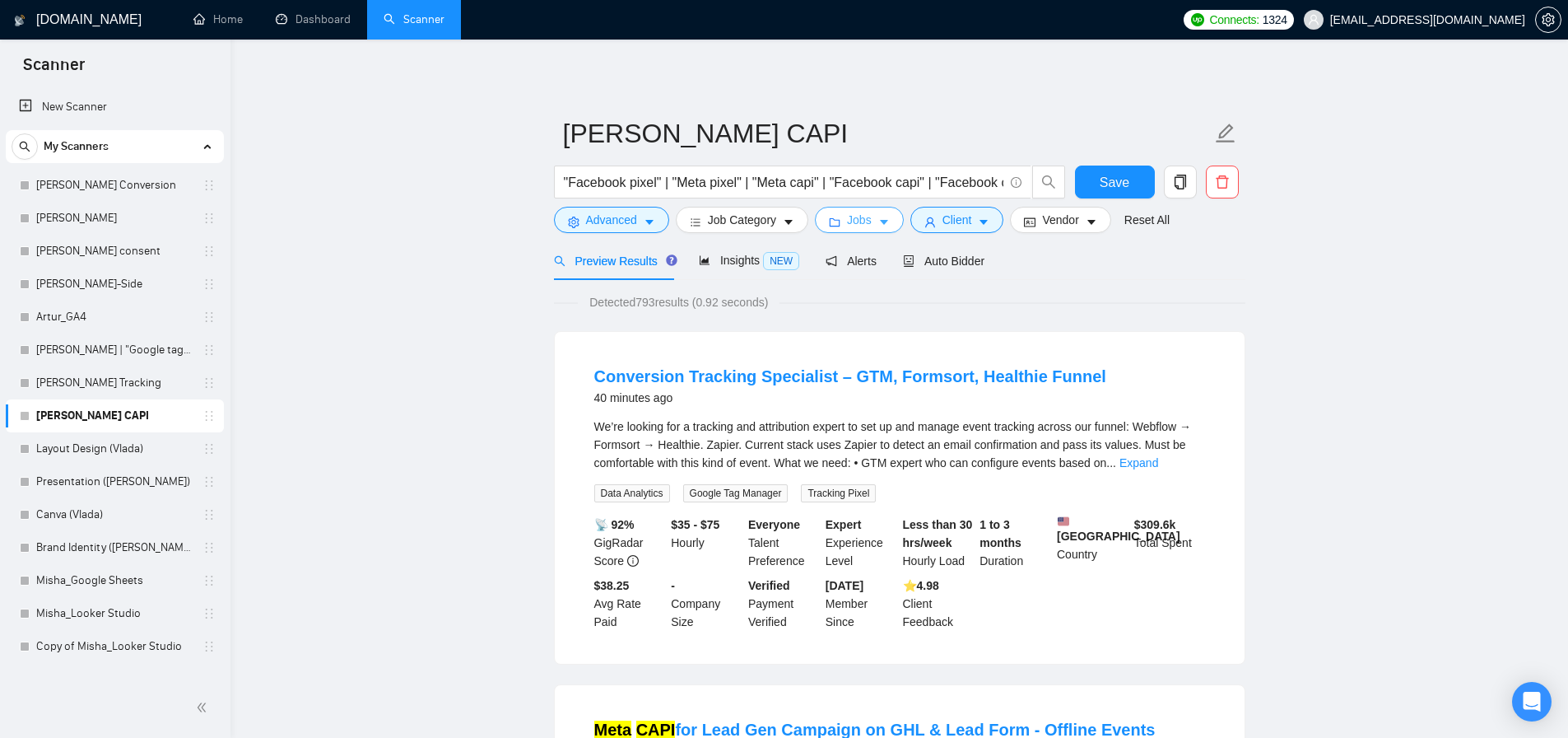
click at [874, 229] on button "Jobs" at bounding box center [859, 220] width 89 height 26
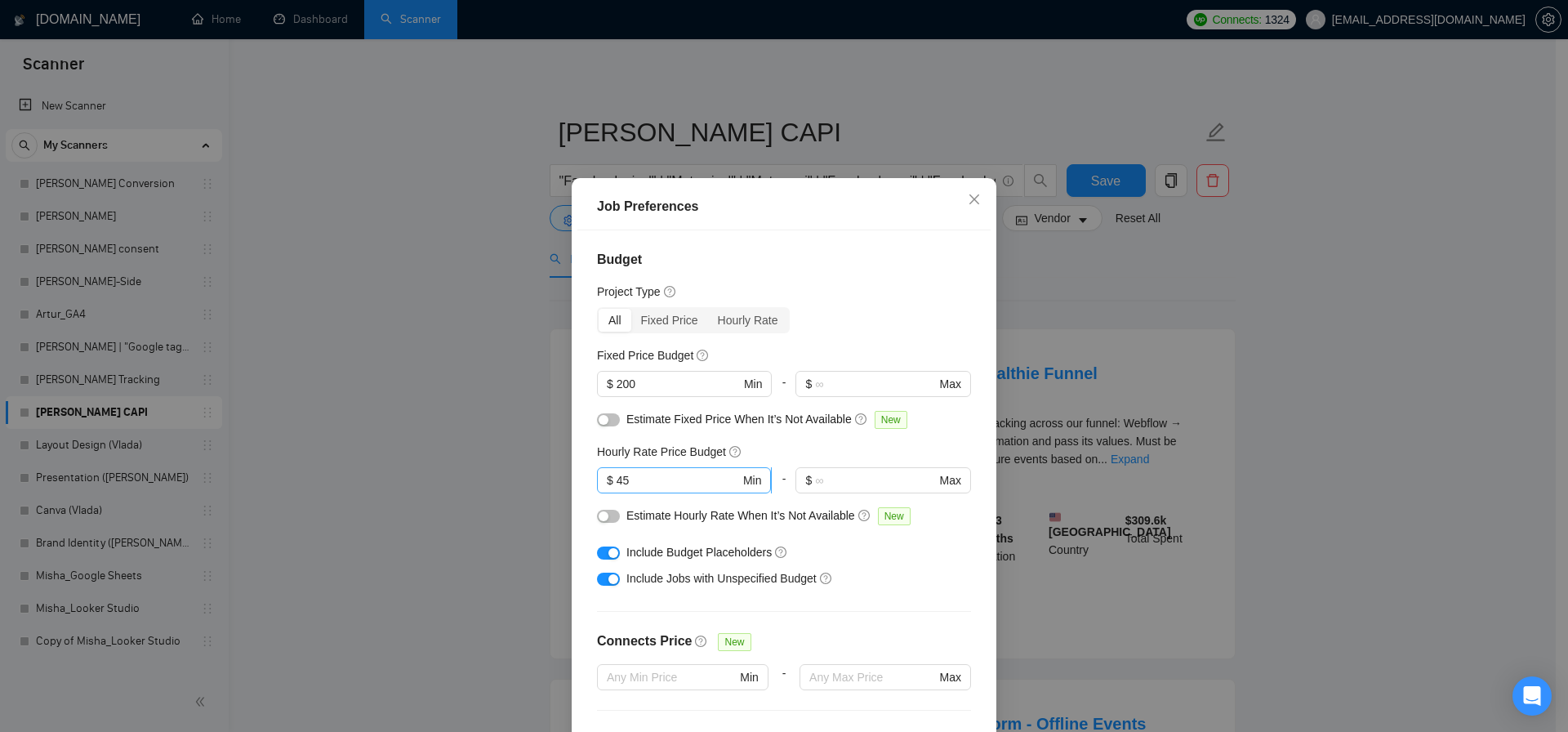
click at [640, 475] on input "45" at bounding box center [678, 480] width 123 height 18
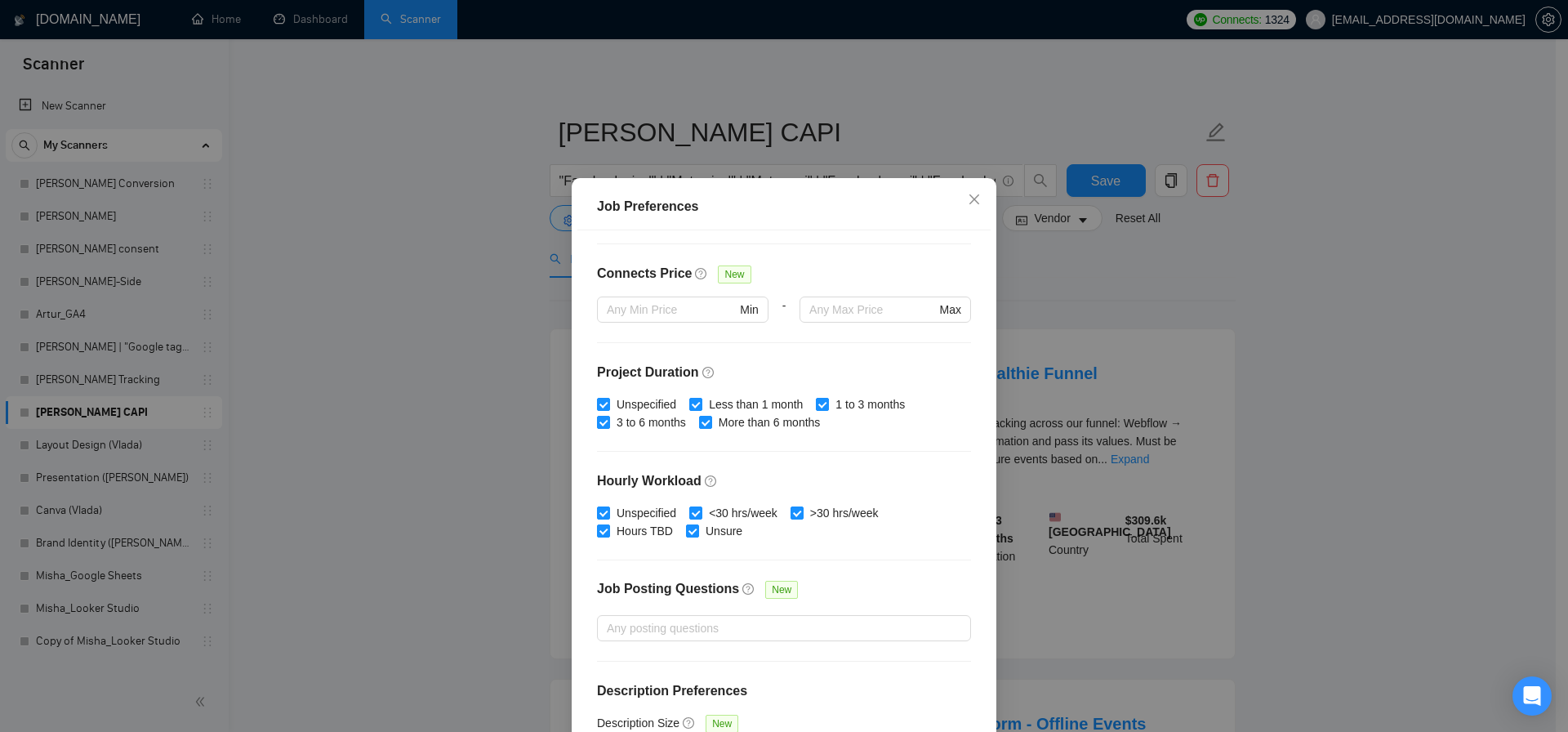
scroll to position [409, 0]
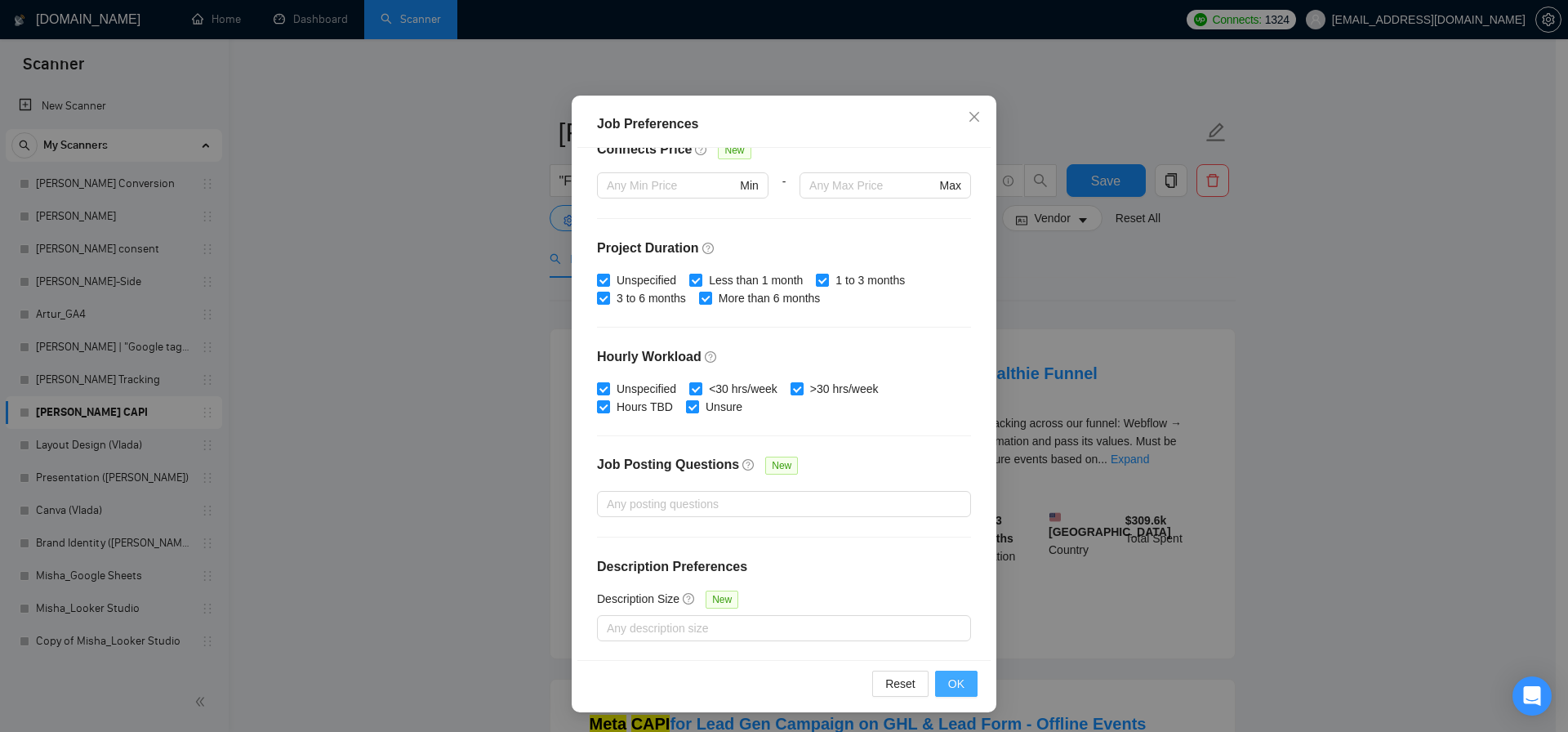
click at [948, 675] on span "OK" at bounding box center [956, 683] width 17 height 18
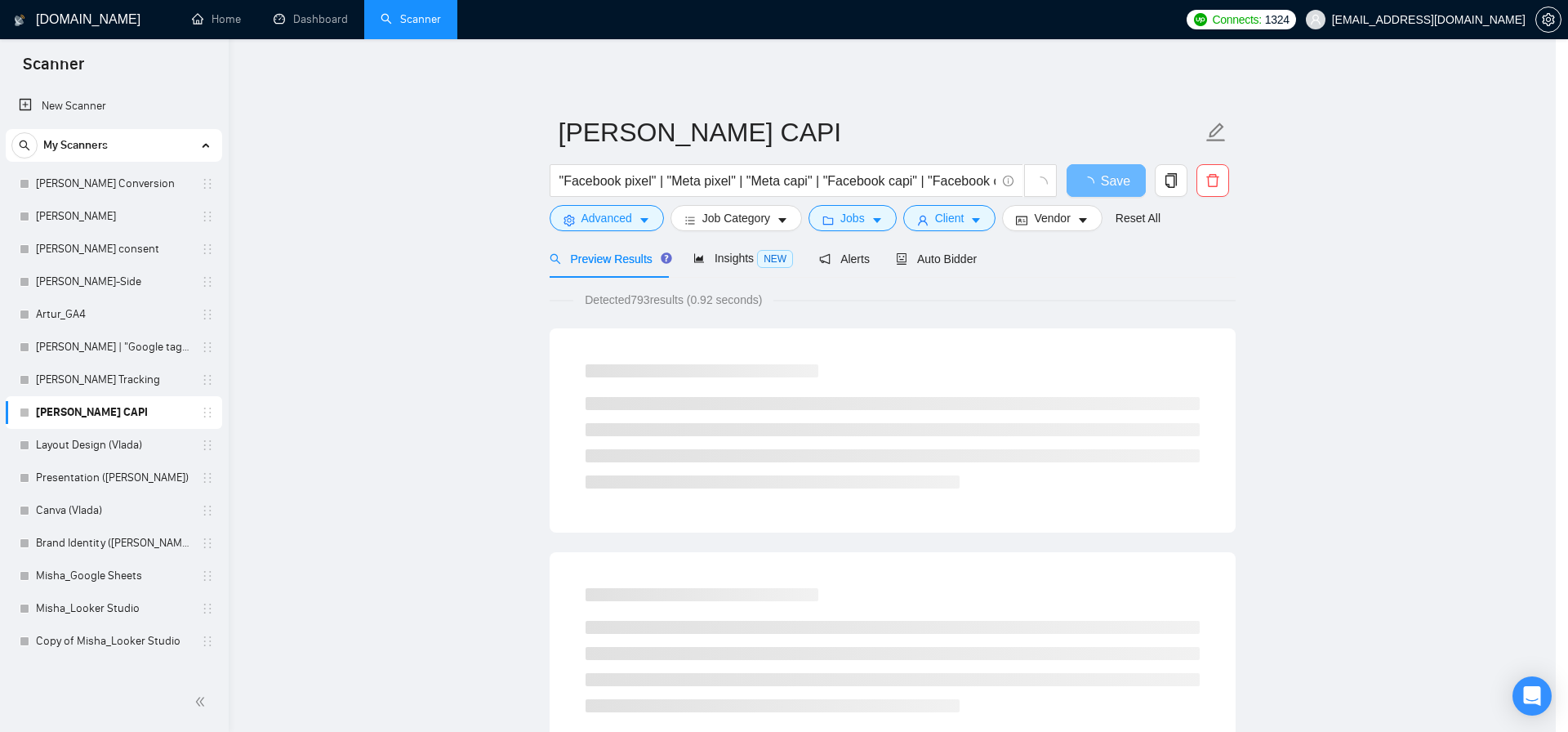
scroll to position [3, 0]
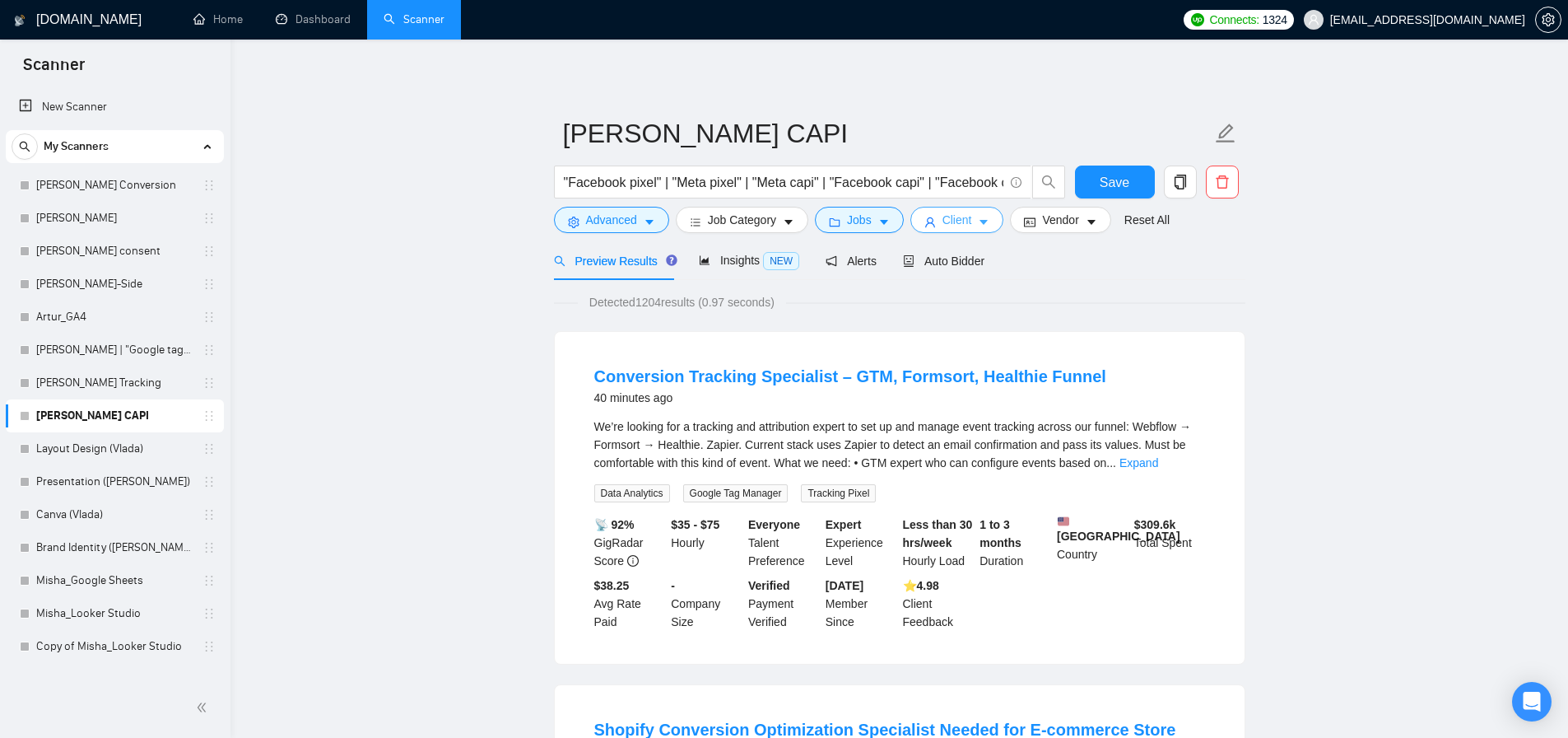
click at [966, 220] on span "Client" at bounding box center [958, 220] width 30 height 18
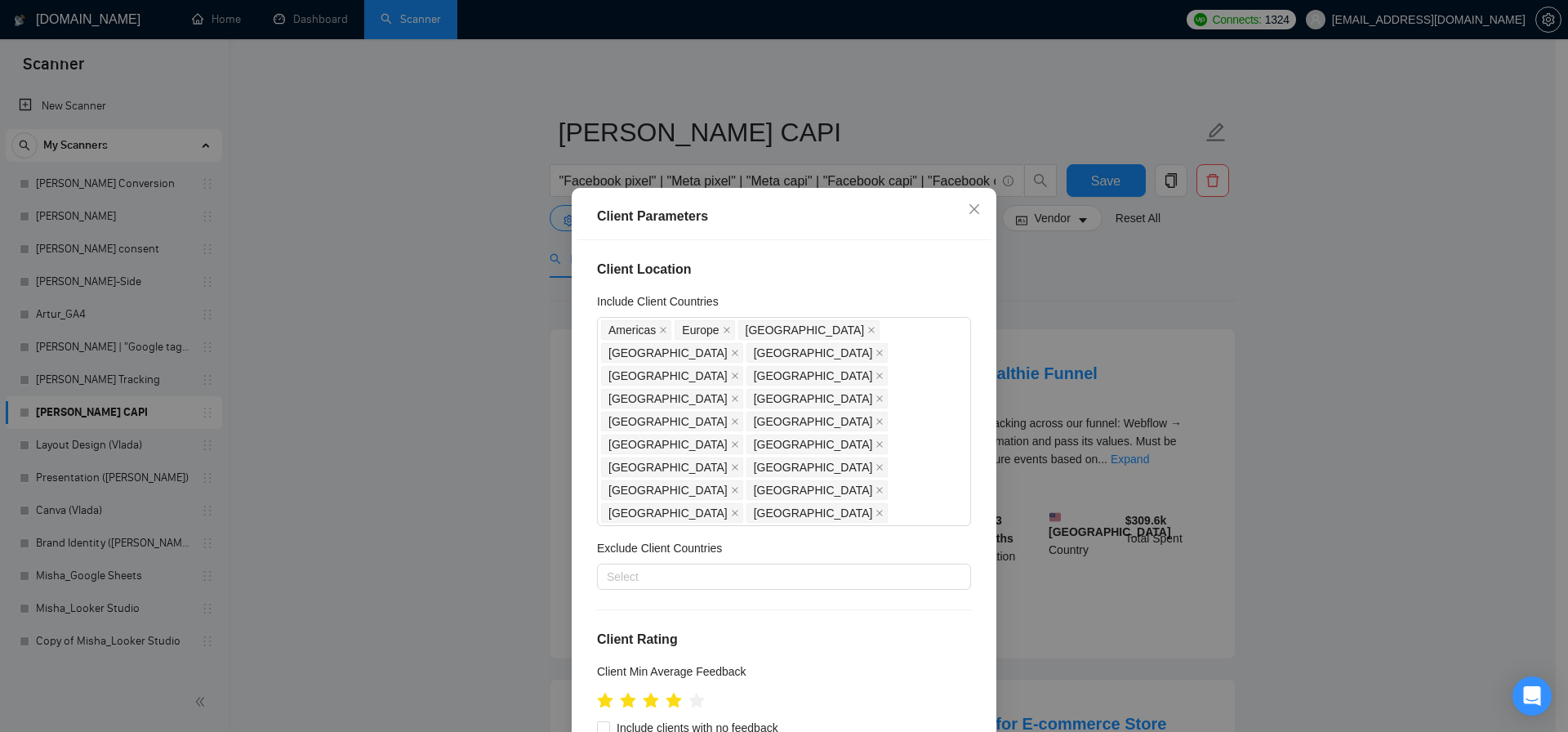
click at [1018, 222] on div "Client Parameters Client Location Include Client Countries Americas Europe Unit…" at bounding box center [784, 366] width 1568 height 732
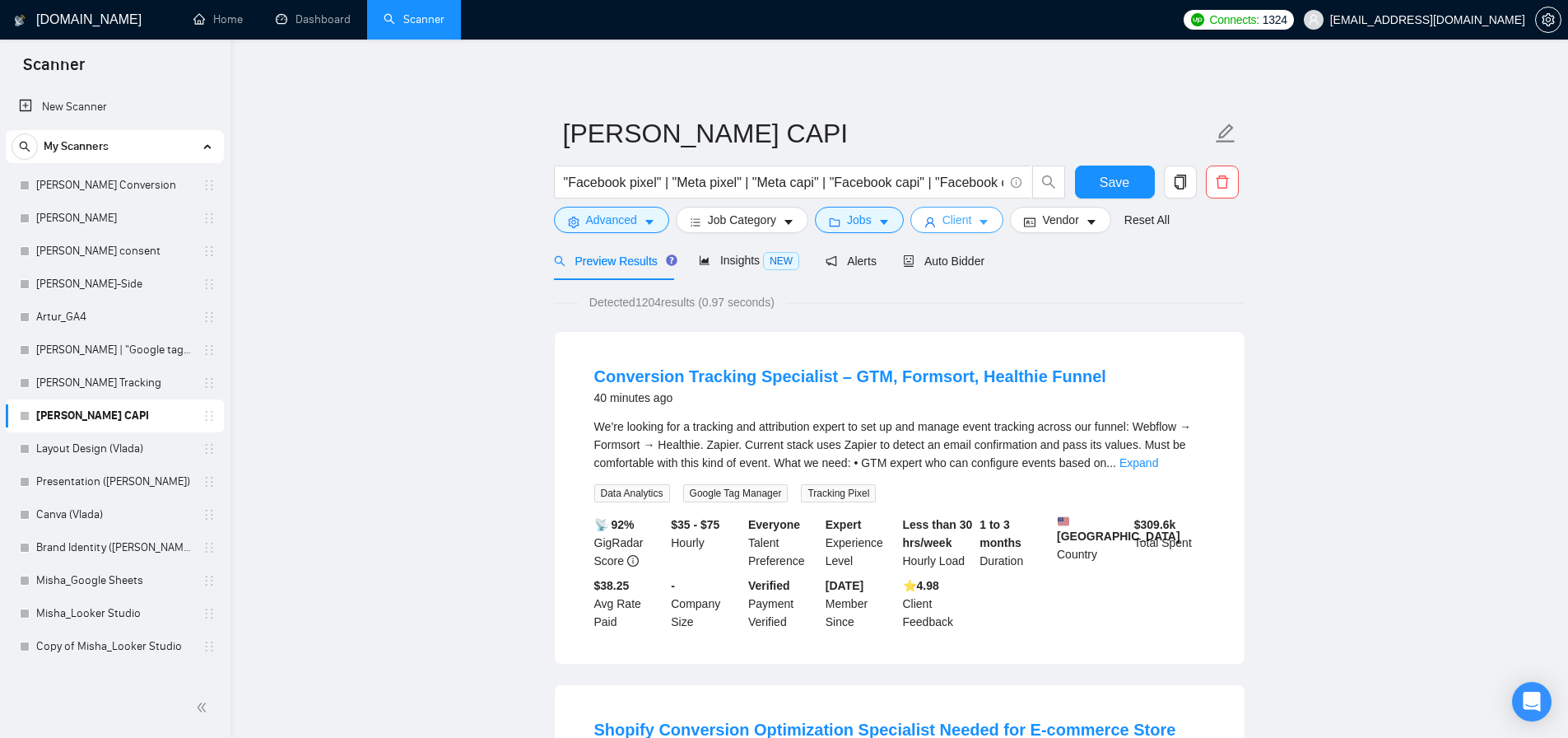
click at [952, 219] on span "Client" at bounding box center [958, 220] width 30 height 18
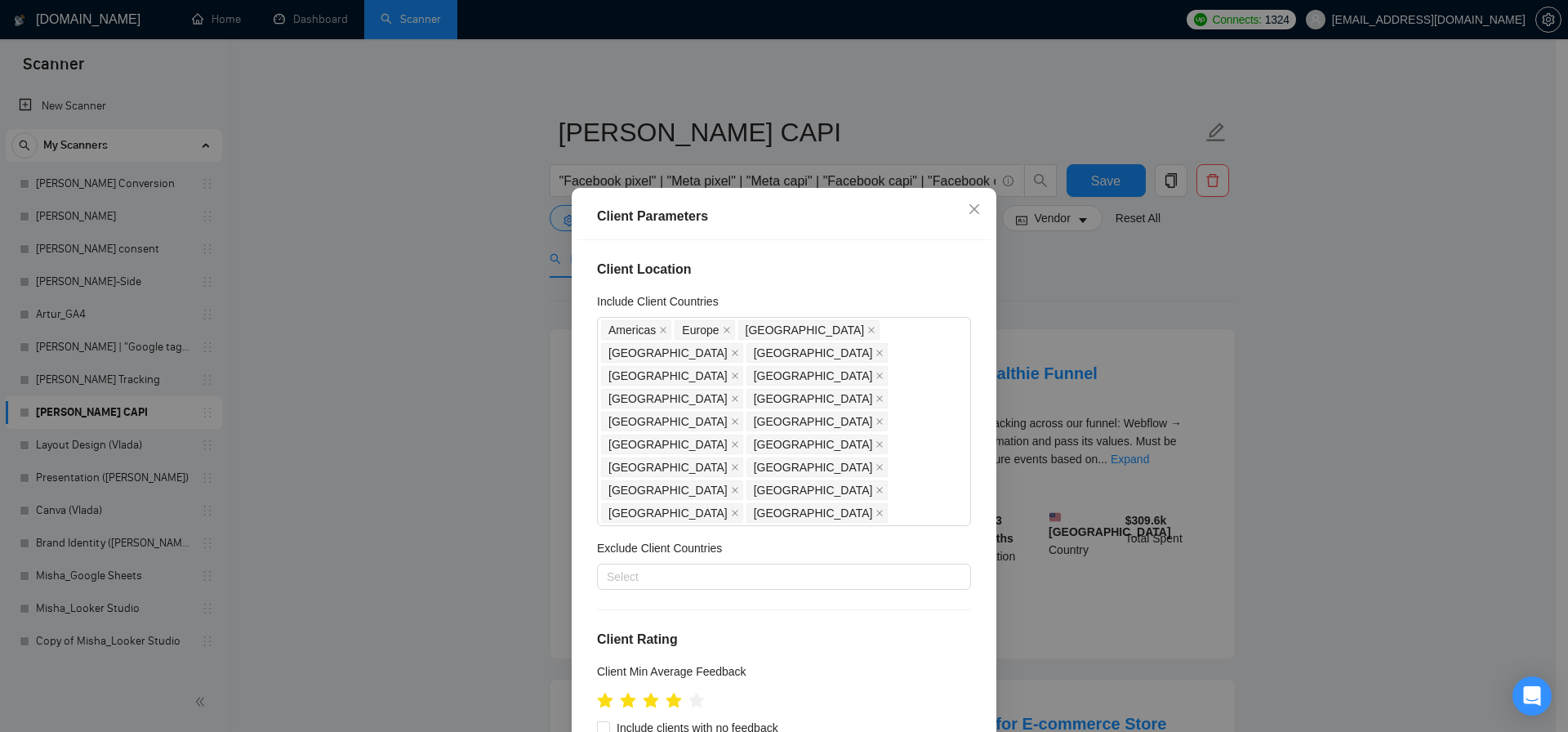
drag, startPoint x: 1028, startPoint y: 394, endPoint x: 932, endPoint y: 266, distance: 160.0
click at [1028, 394] on div "Client Parameters Client Location Include Client Countries Americas Europe Unit…" at bounding box center [784, 366] width 1568 height 732
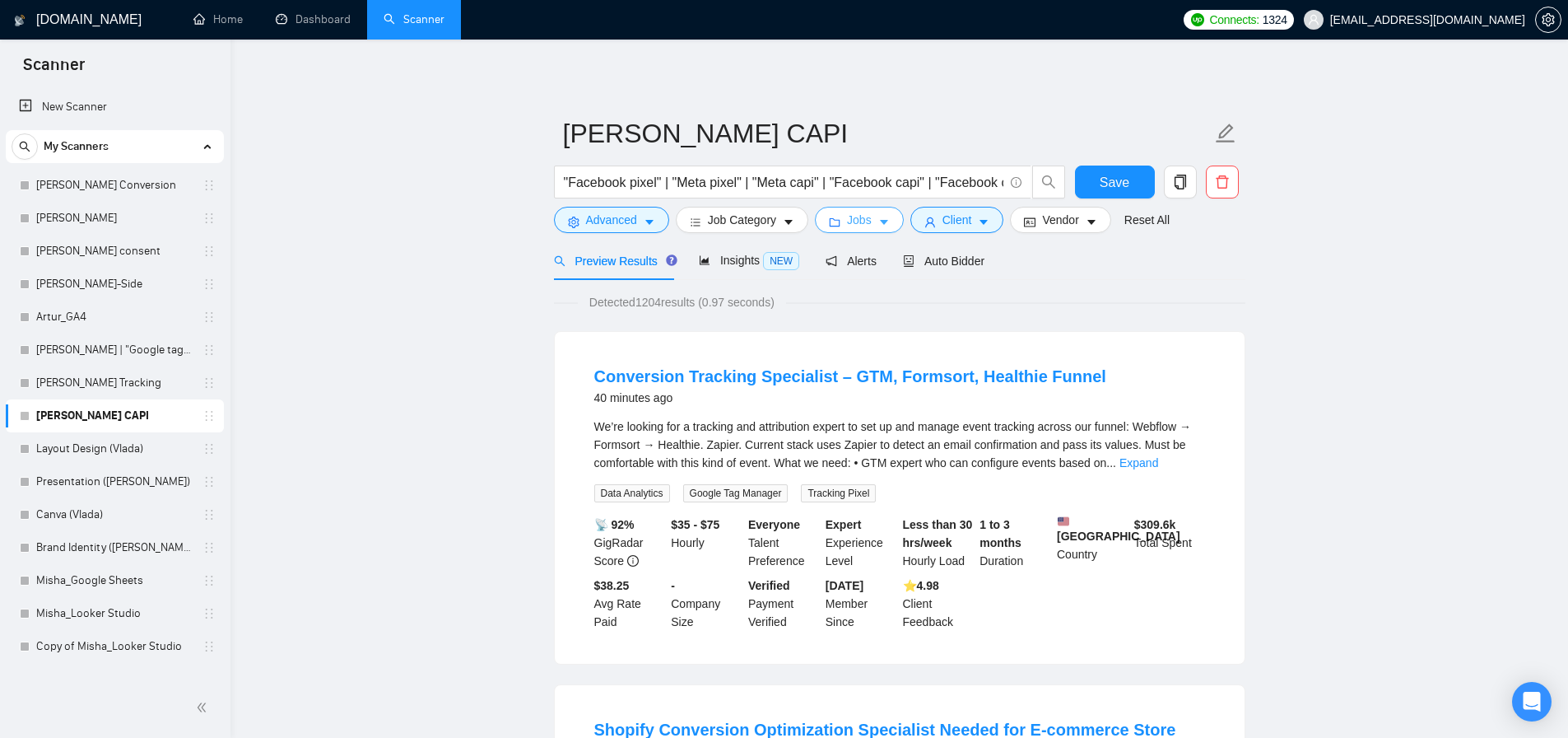
click at [882, 217] on button "Jobs" at bounding box center [859, 220] width 89 height 26
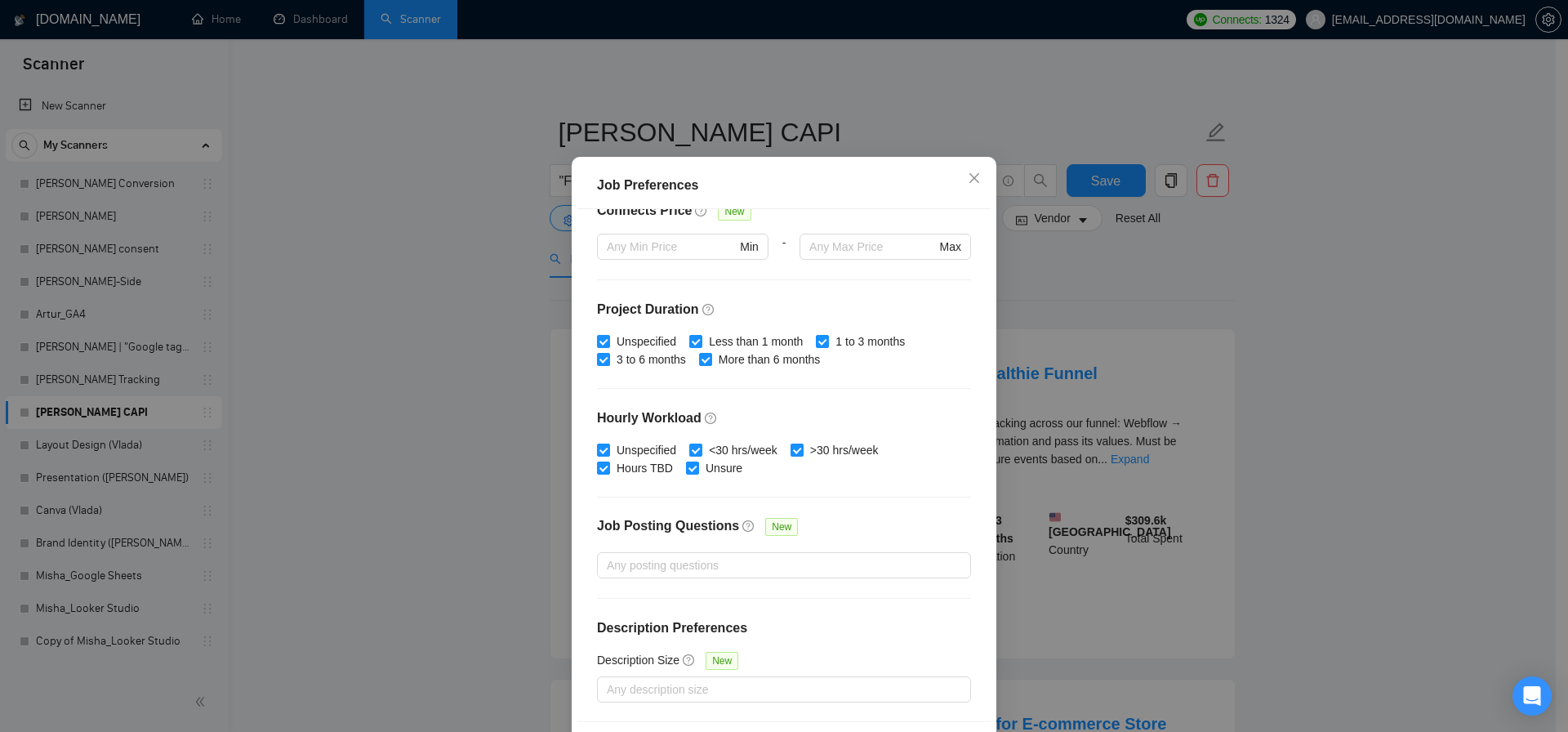
scroll to position [140, 0]
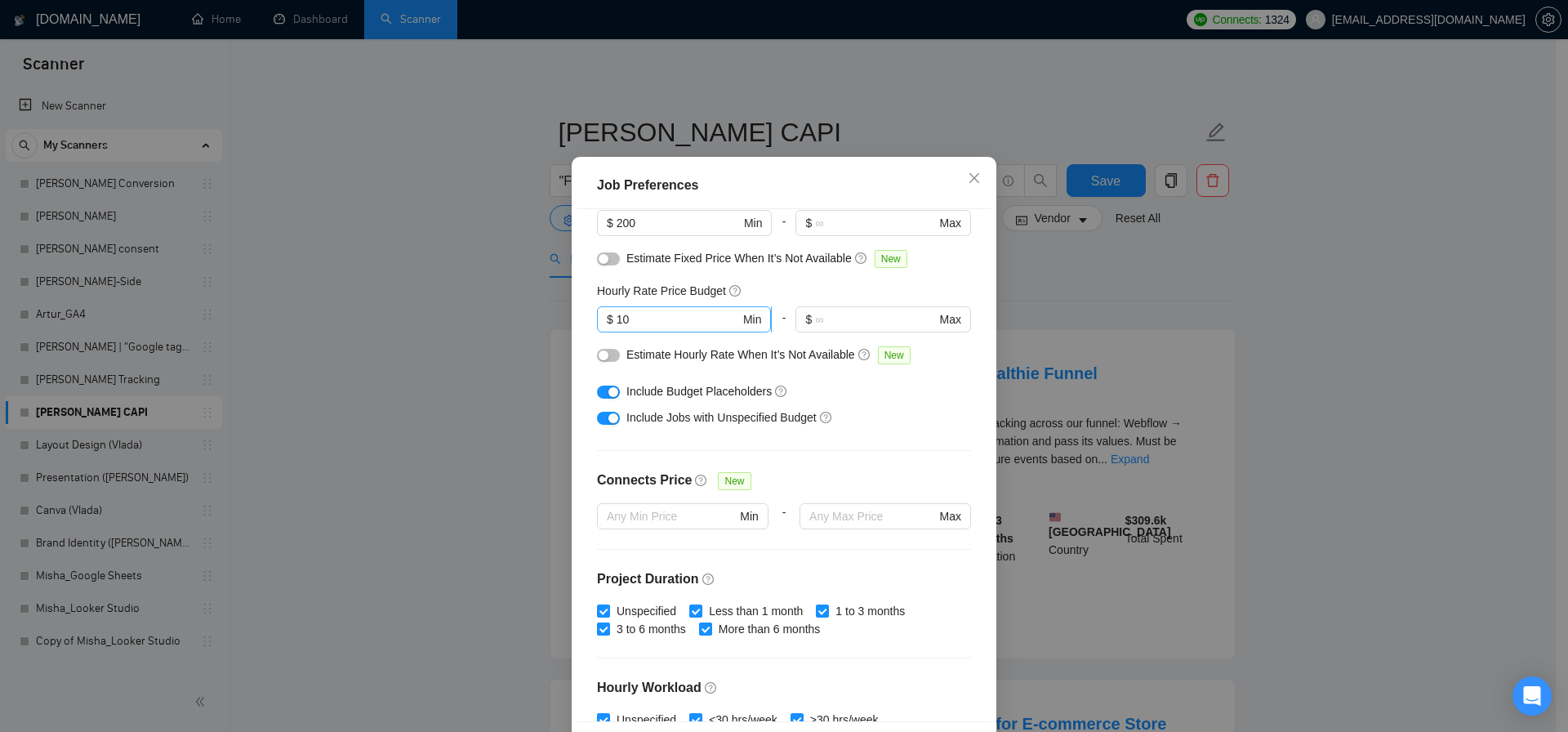
click at [644, 325] on input "10" at bounding box center [678, 319] width 123 height 18
click at [644, 325] on input "10" at bounding box center [678, 319] width 123 height 18
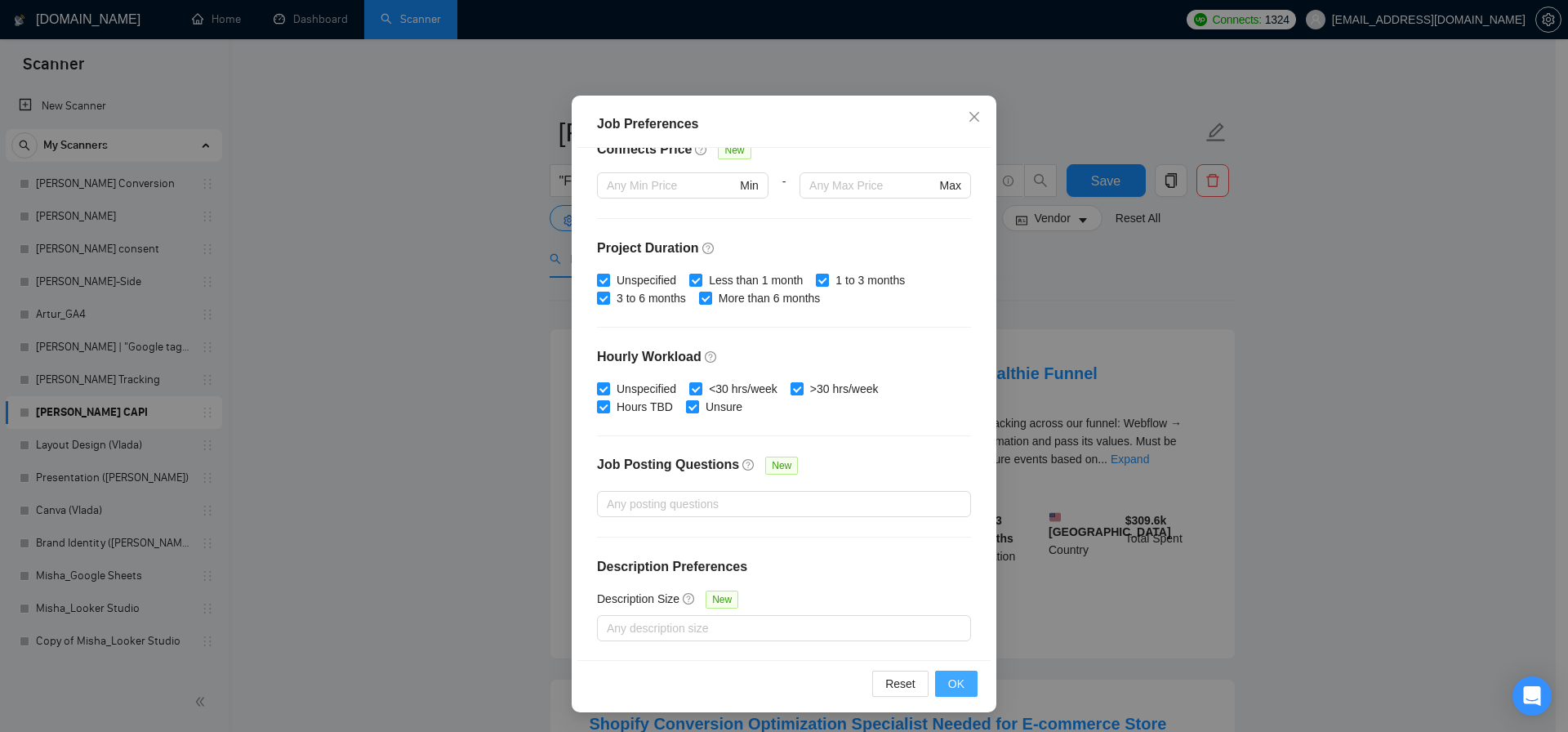
type input "50"
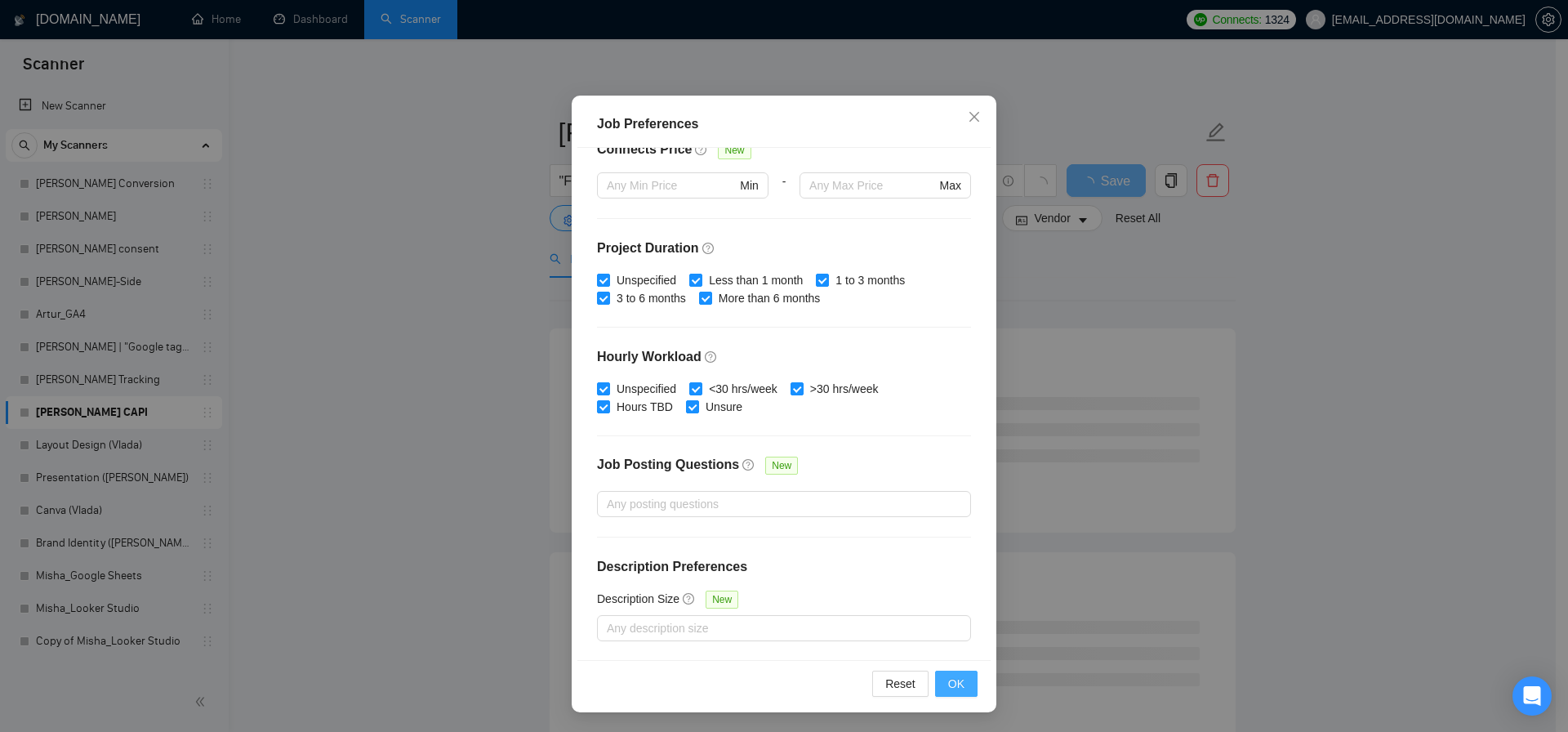
click at [935, 690] on button "OK" at bounding box center [956, 684] width 43 height 26
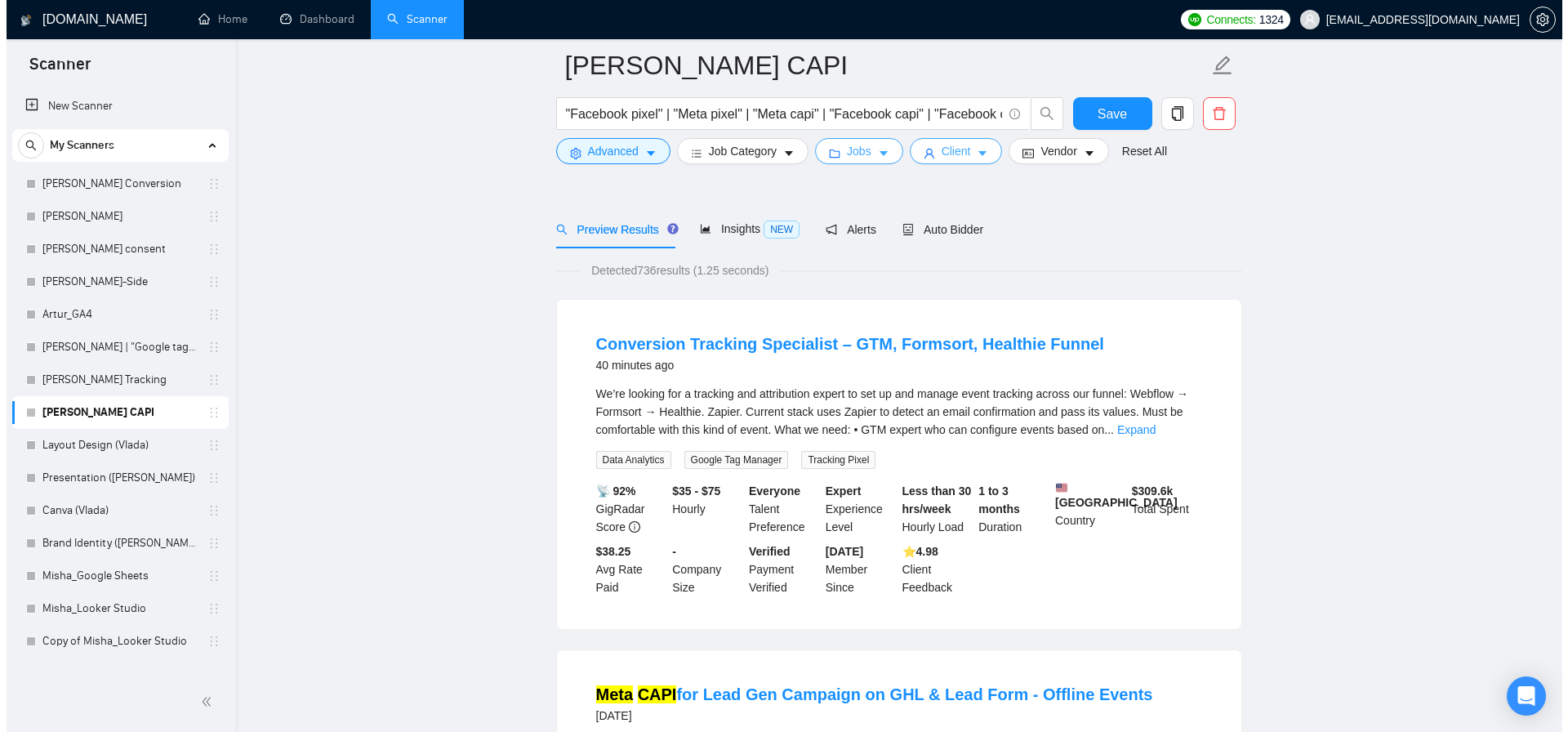
scroll to position [0, 0]
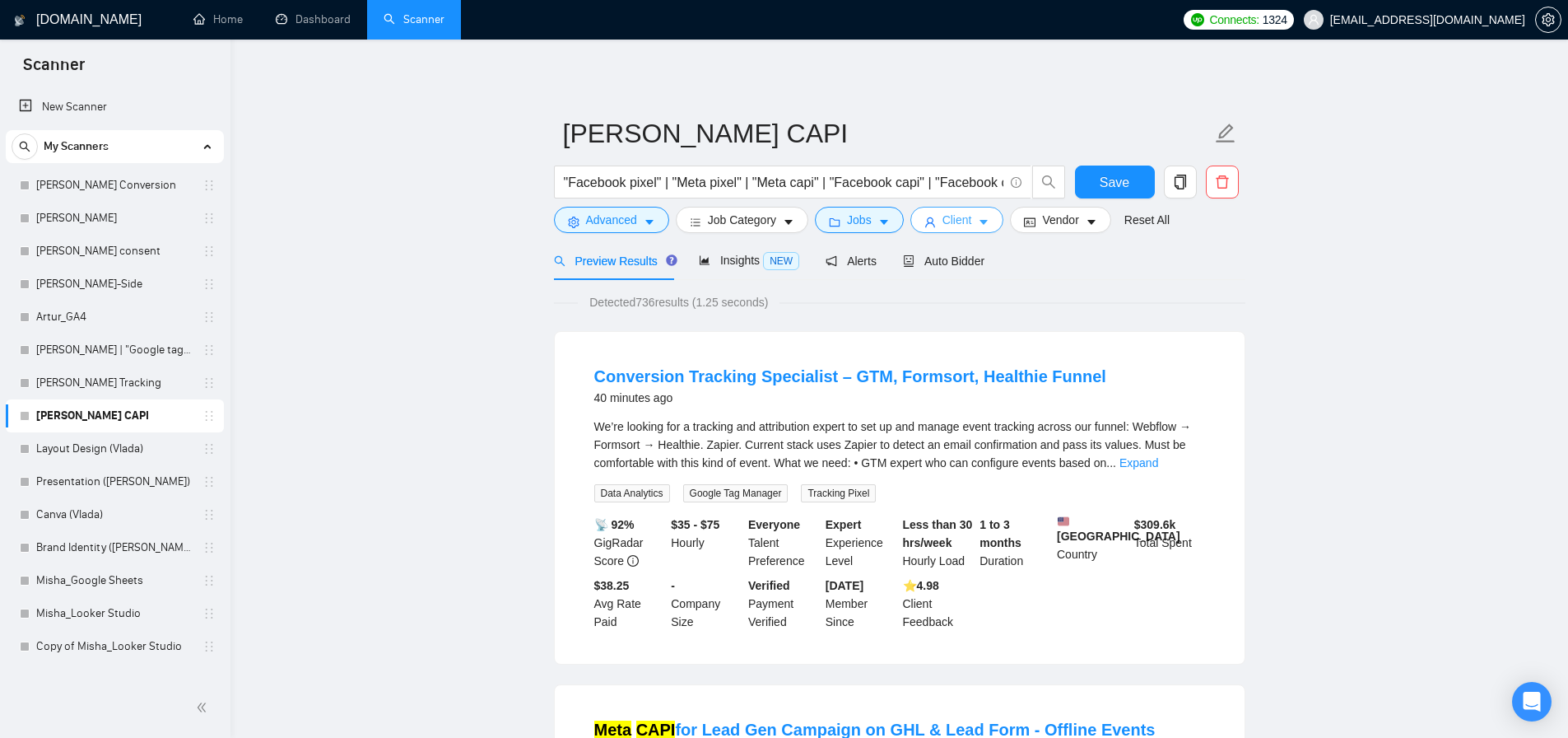
click at [944, 224] on button "Client" at bounding box center [957, 220] width 94 height 26
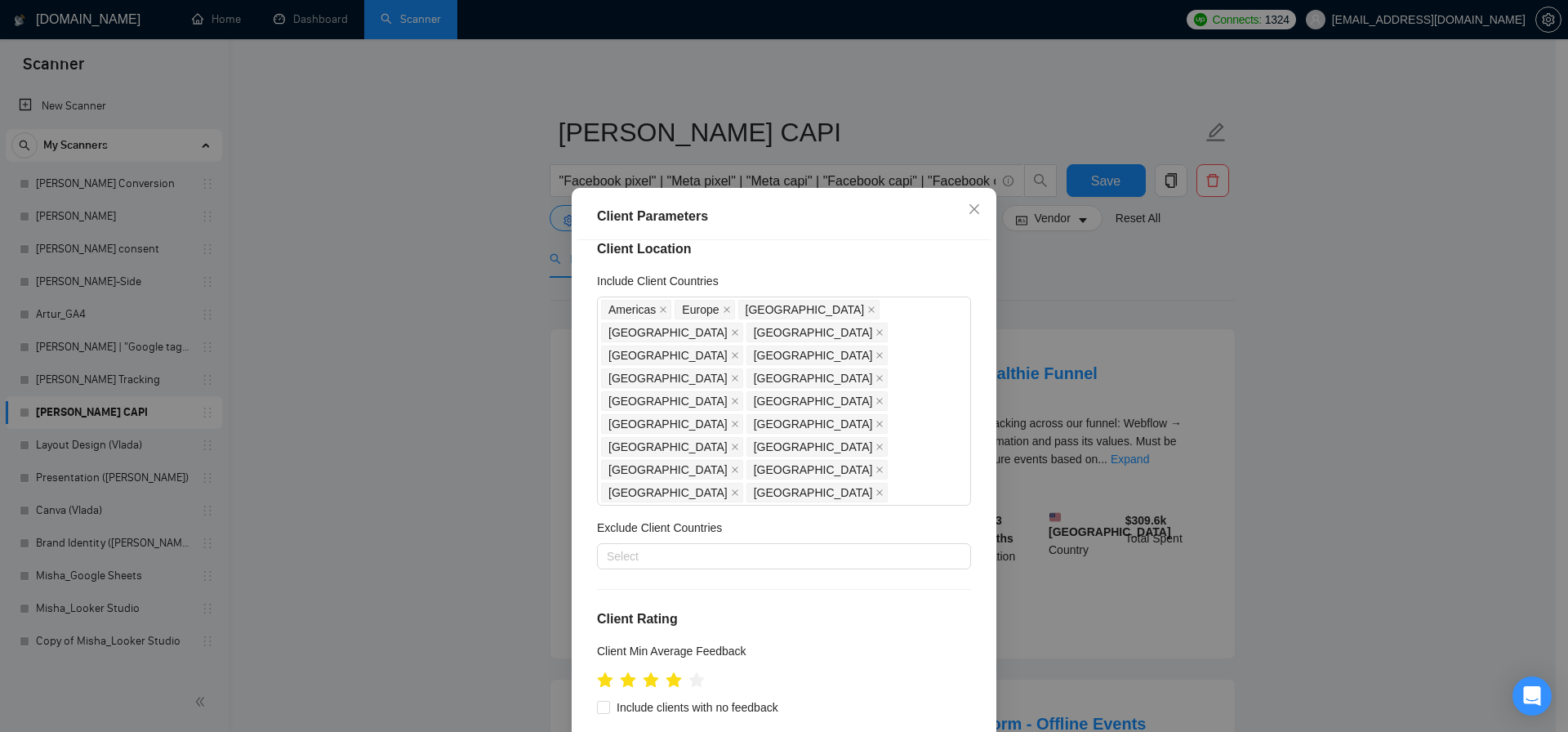
scroll to position [42, 0]
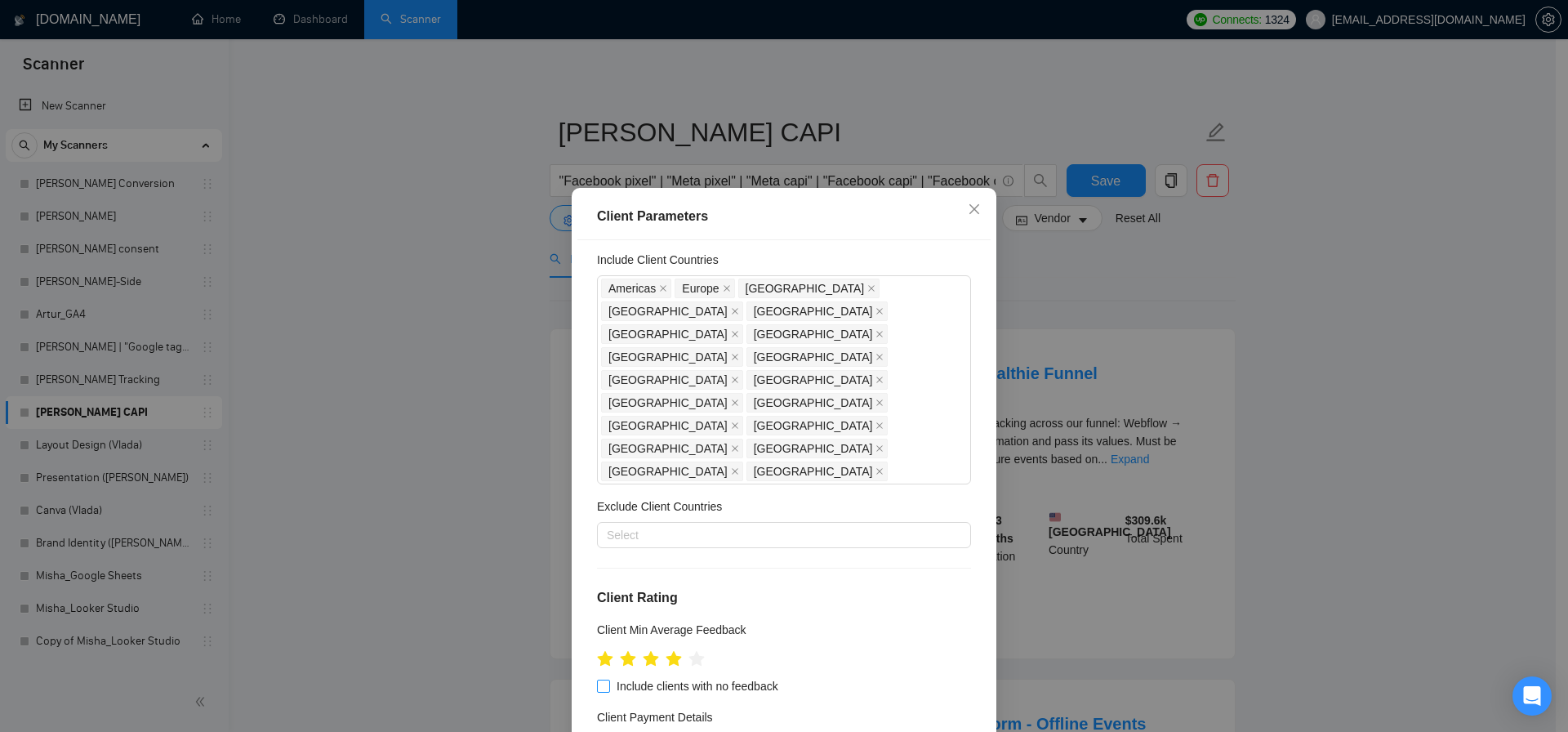
click at [726, 677] on span "Include clients with no feedback" at bounding box center [697, 686] width 174 height 18
click at [608, 680] on input "Include clients with no feedback" at bounding box center [602, 685] width 11 height 11
checkbox input "true"
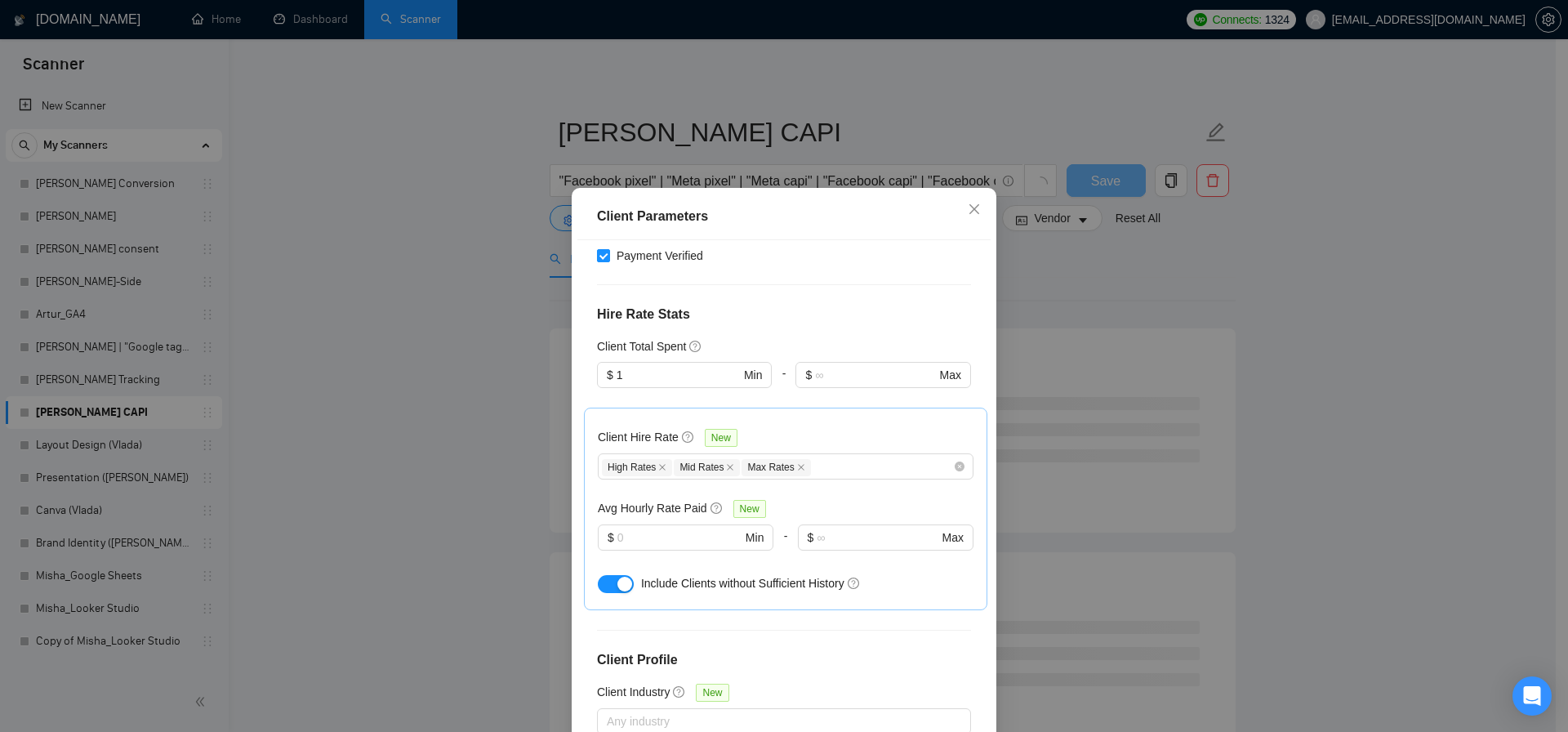
scroll to position [599, 0]
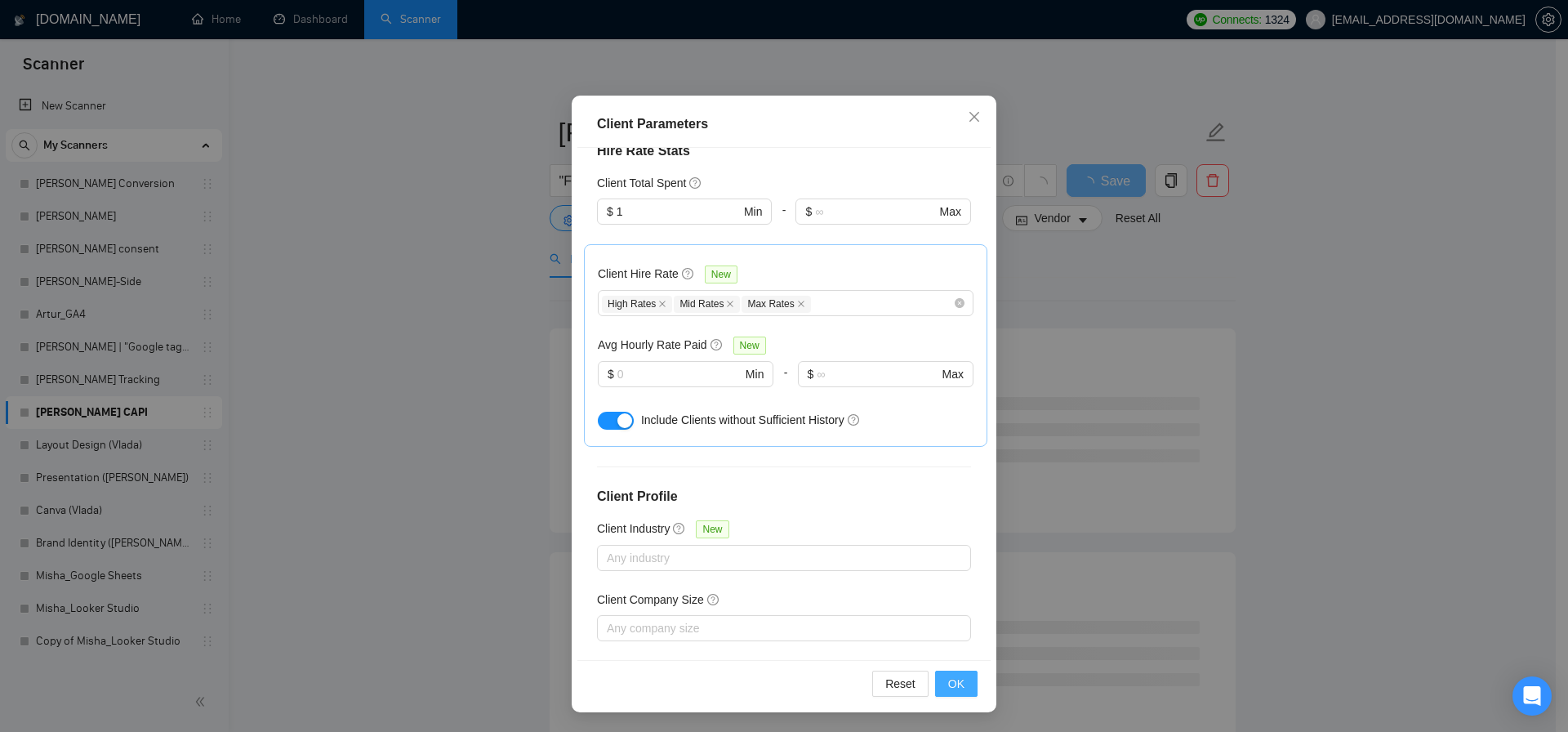
click at [940, 687] on button "OK" at bounding box center [956, 684] width 43 height 26
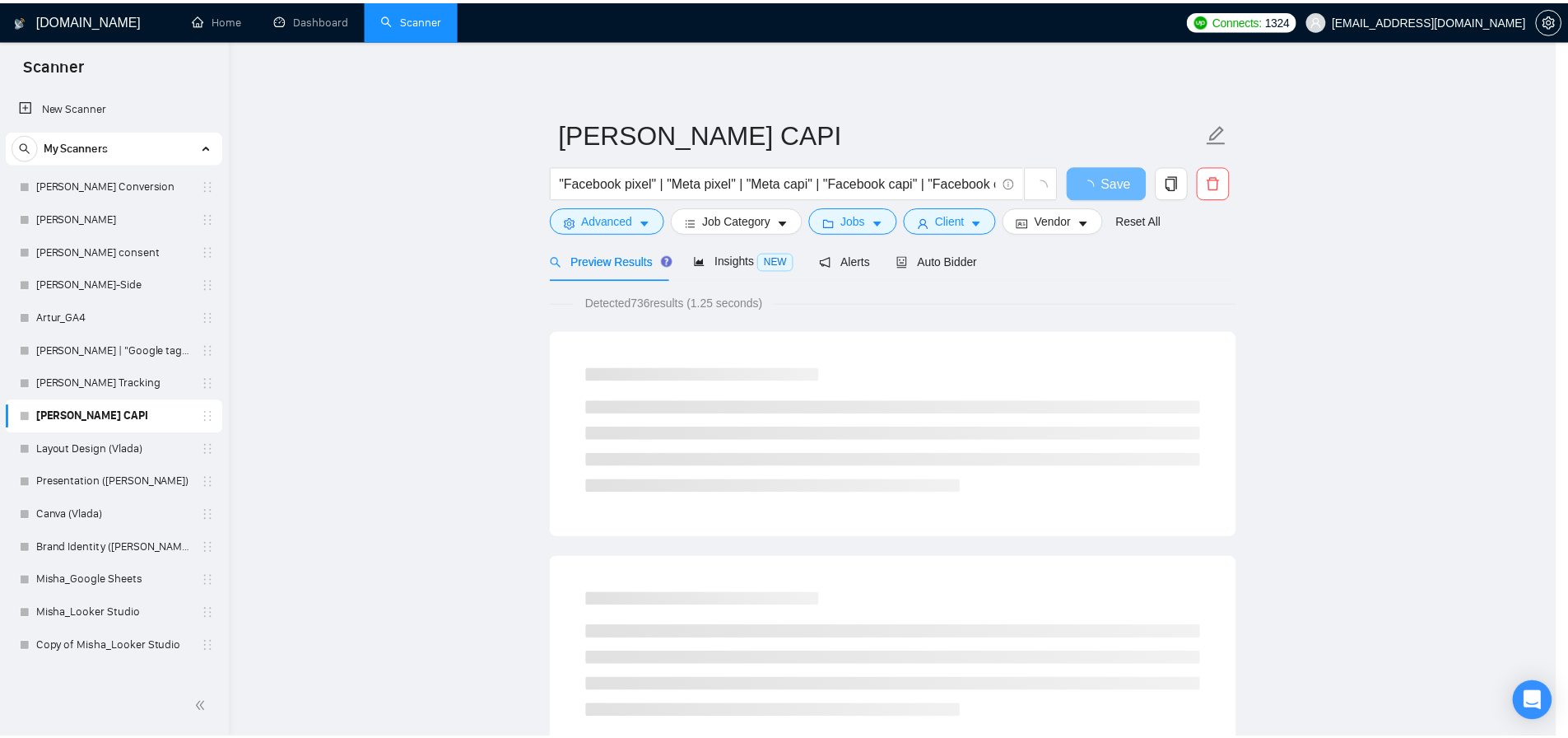
scroll to position [3, 0]
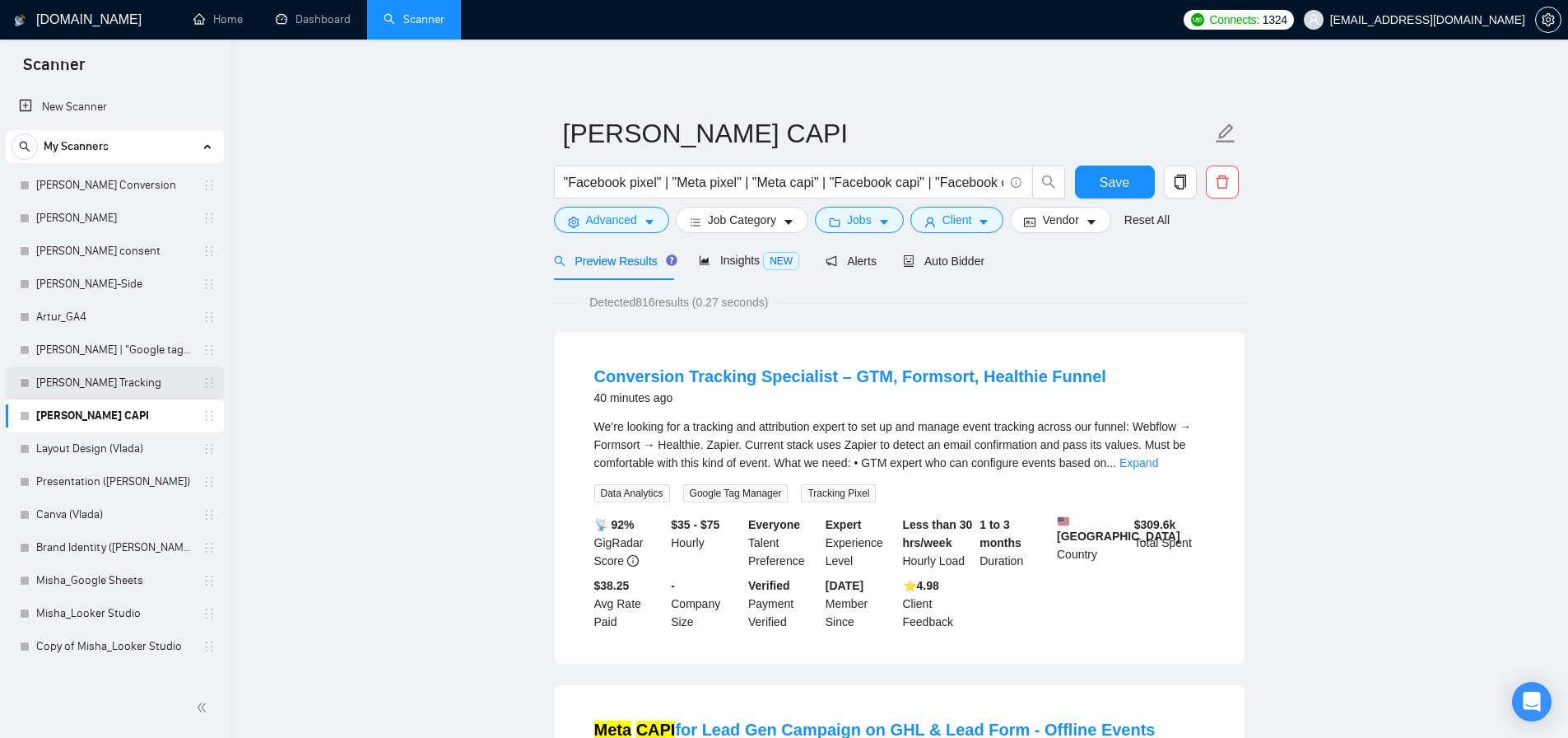
click at [78, 380] on link "[PERSON_NAME] Tracking" at bounding box center [114, 383] width 157 height 33
click at [1097, 175] on button "Save" at bounding box center [1115, 181] width 80 height 33
click at [964, 263] on span "Auto Bidder" at bounding box center [944, 260] width 82 height 13
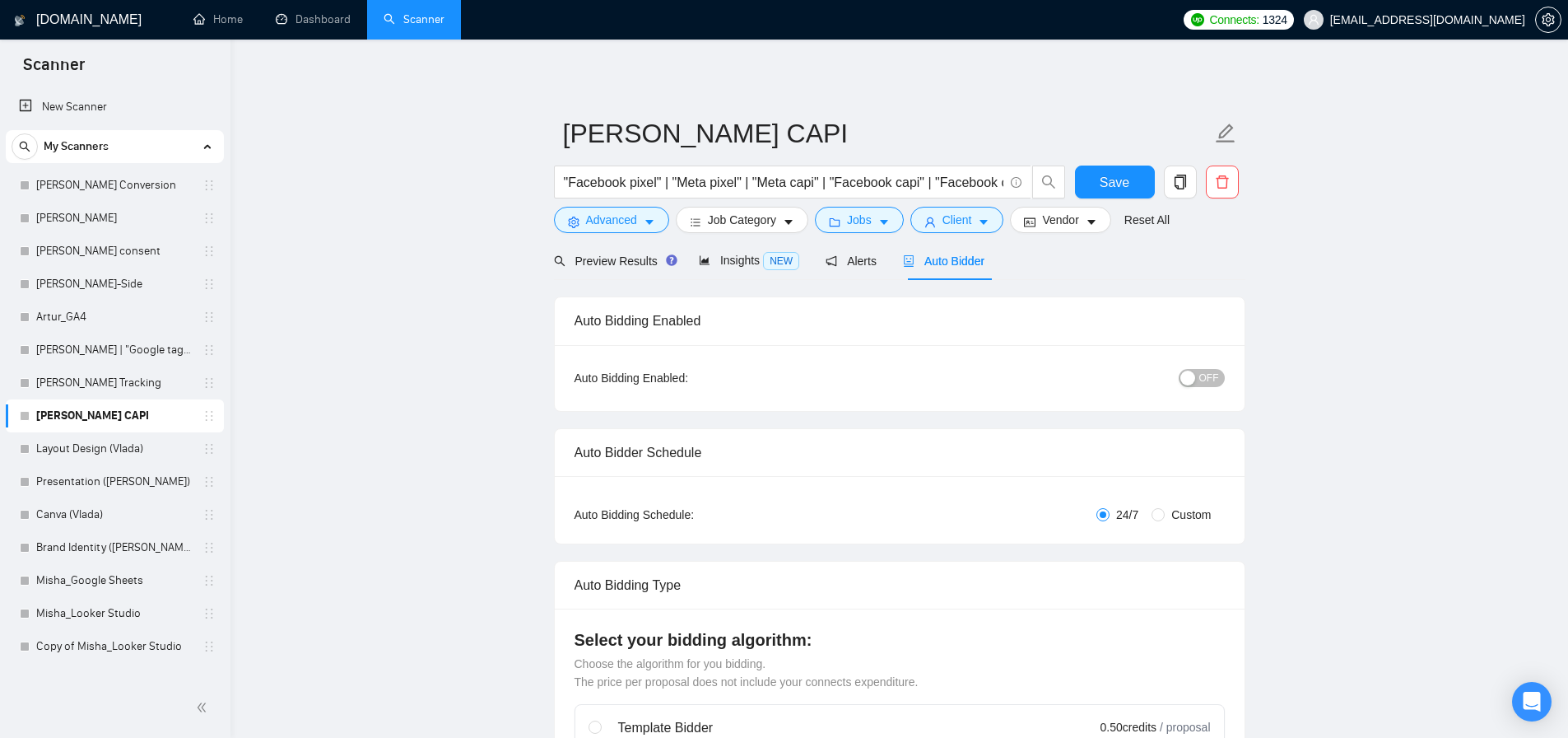
click at [1196, 378] on button "OFF" at bounding box center [1202, 377] width 46 height 18
click at [1110, 179] on span "Save" at bounding box center [1115, 182] width 30 height 20
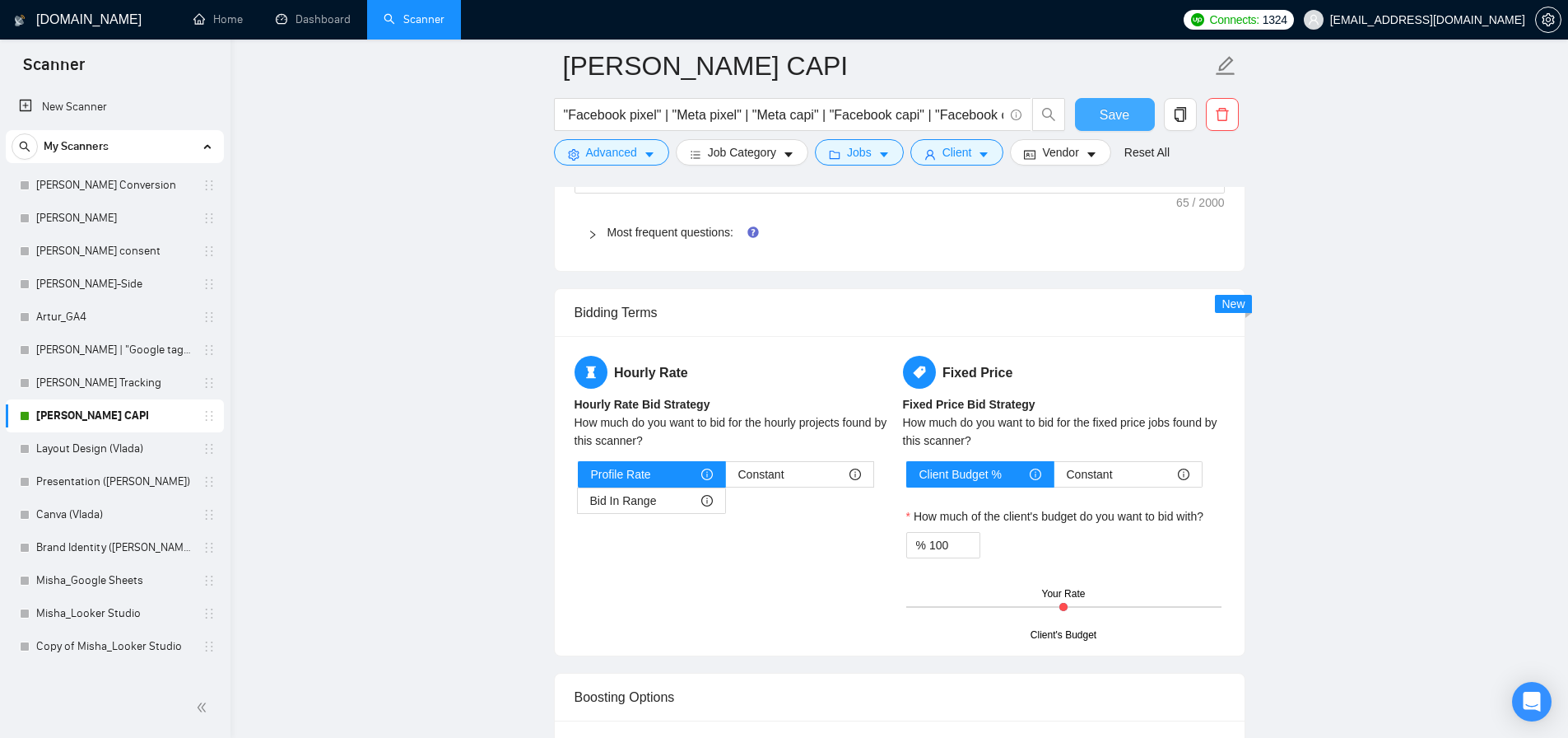
scroll to position [2768, 0]
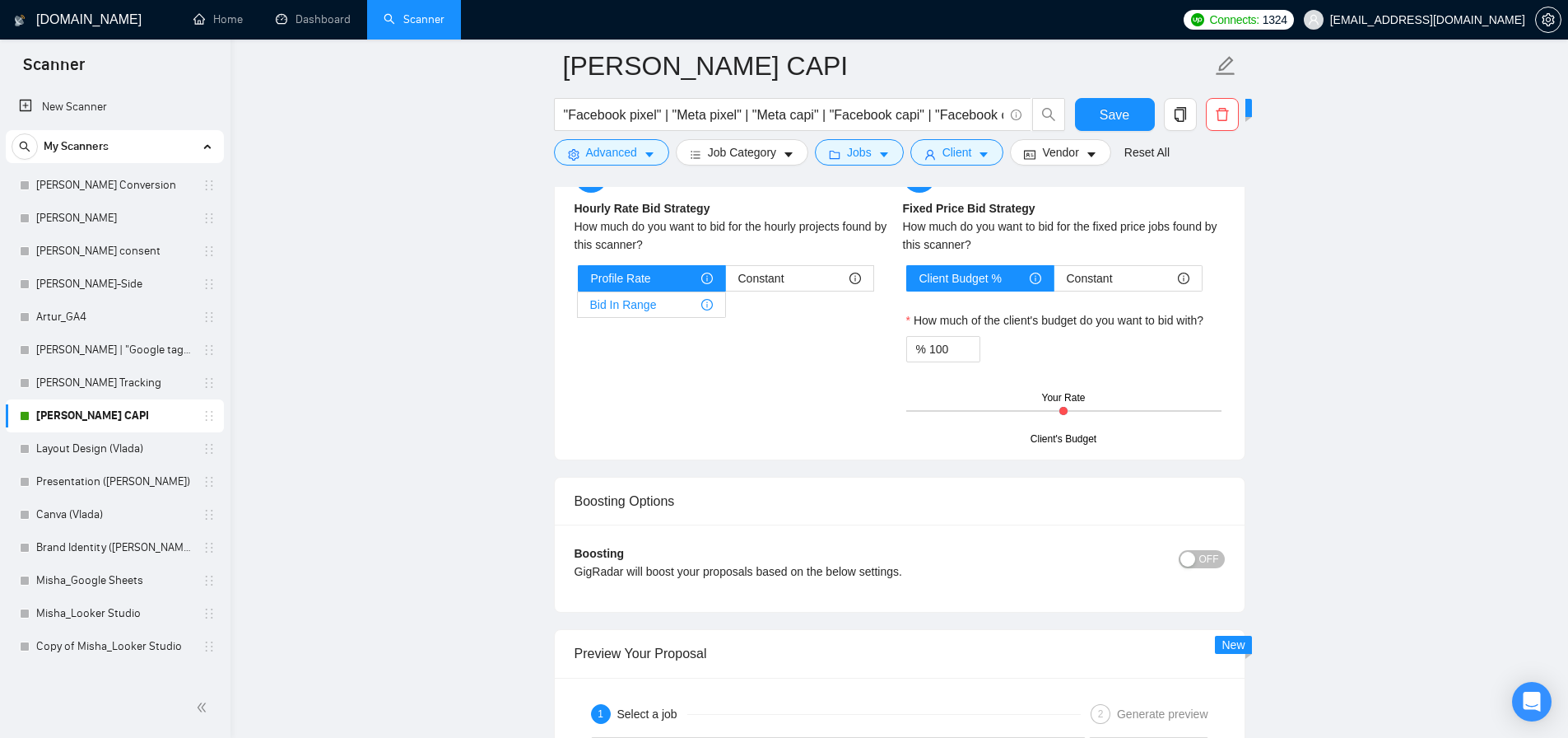
click at [637, 308] on span "Bid In Range" at bounding box center [624, 304] width 67 height 25
click at [578, 309] on input "Bid In Range" at bounding box center [578, 309] width 0 height 0
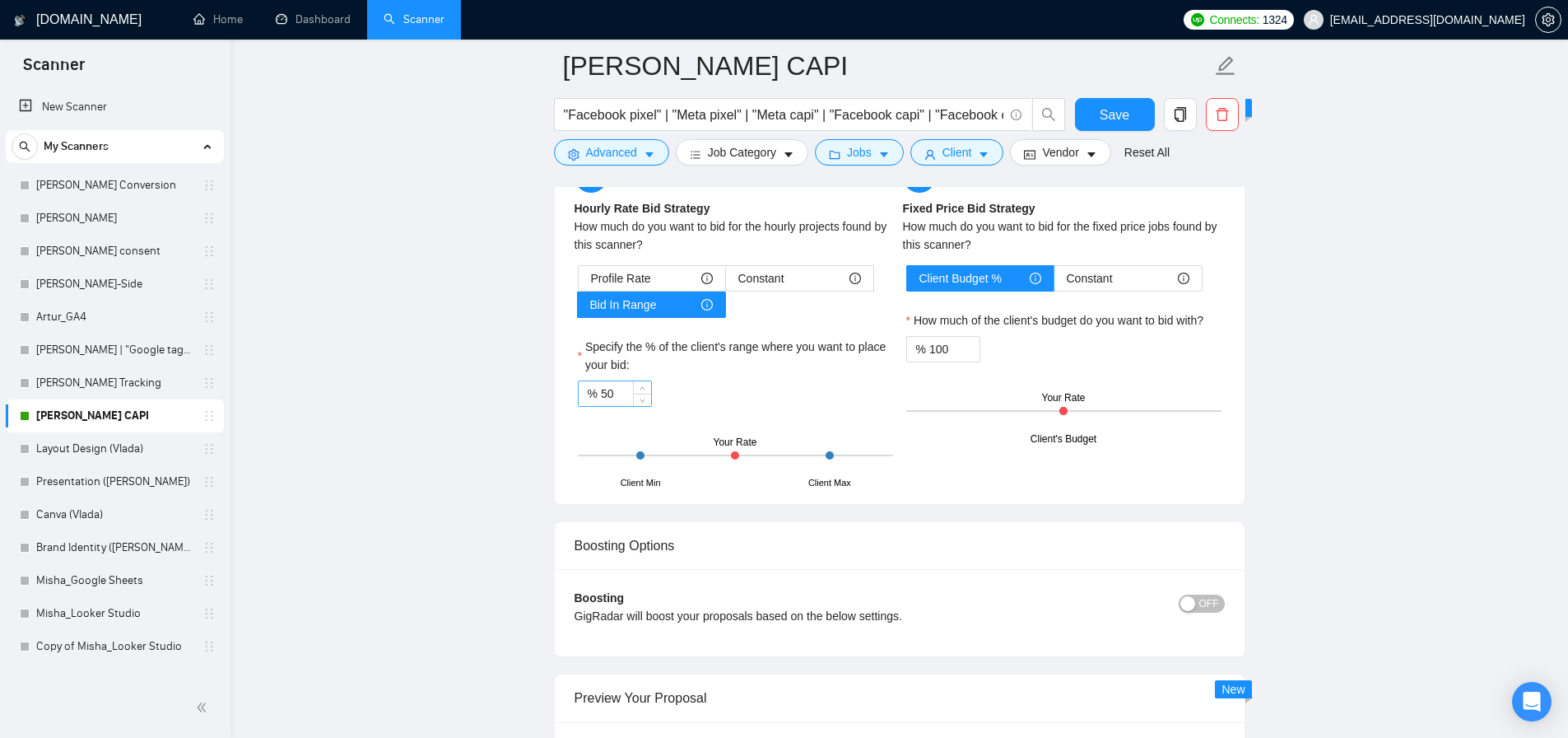
click at [620, 391] on input "50" at bounding box center [625, 393] width 50 height 25
type input "75"
click at [1109, 121] on span "Save" at bounding box center [1115, 114] width 30 height 20
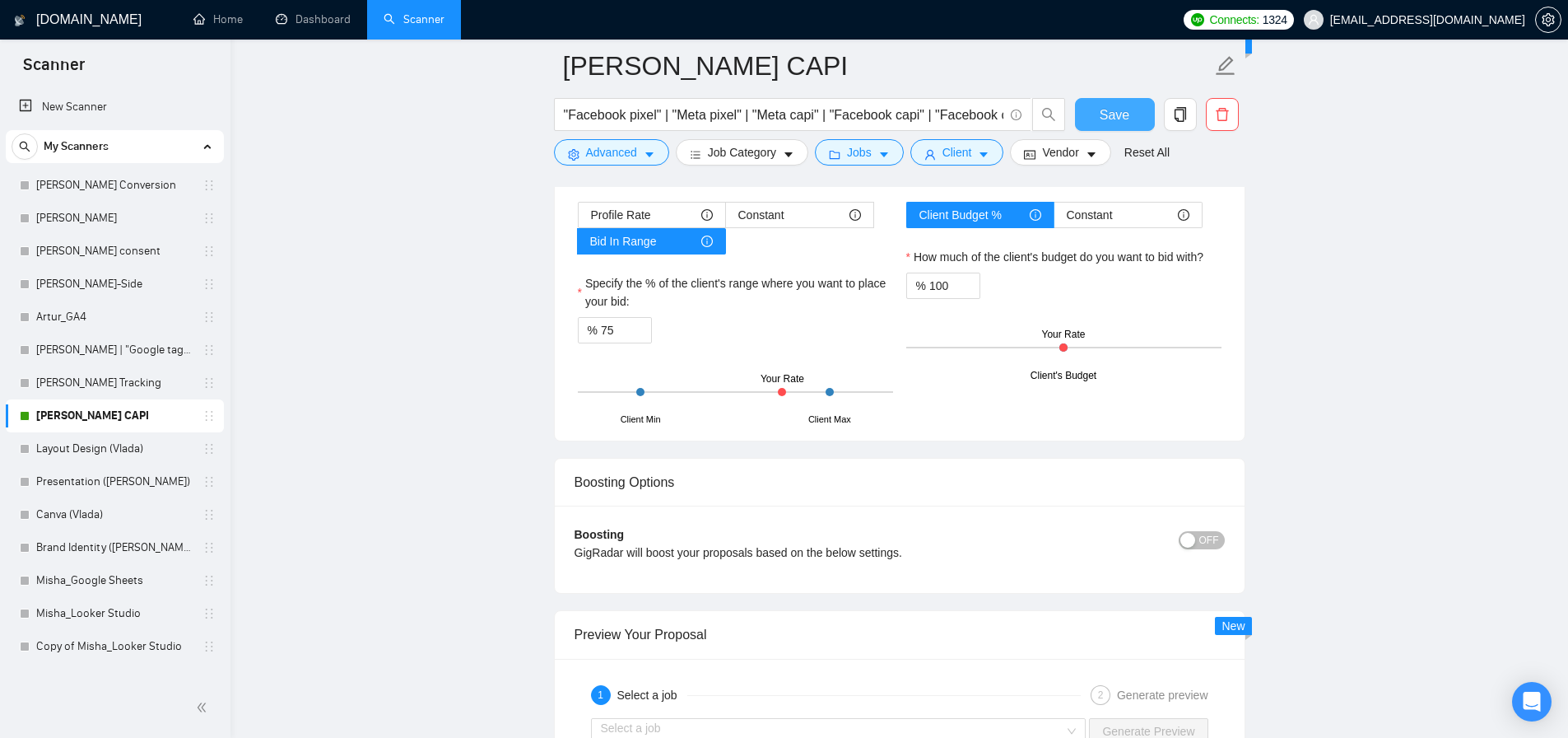
scroll to position [2623, 0]
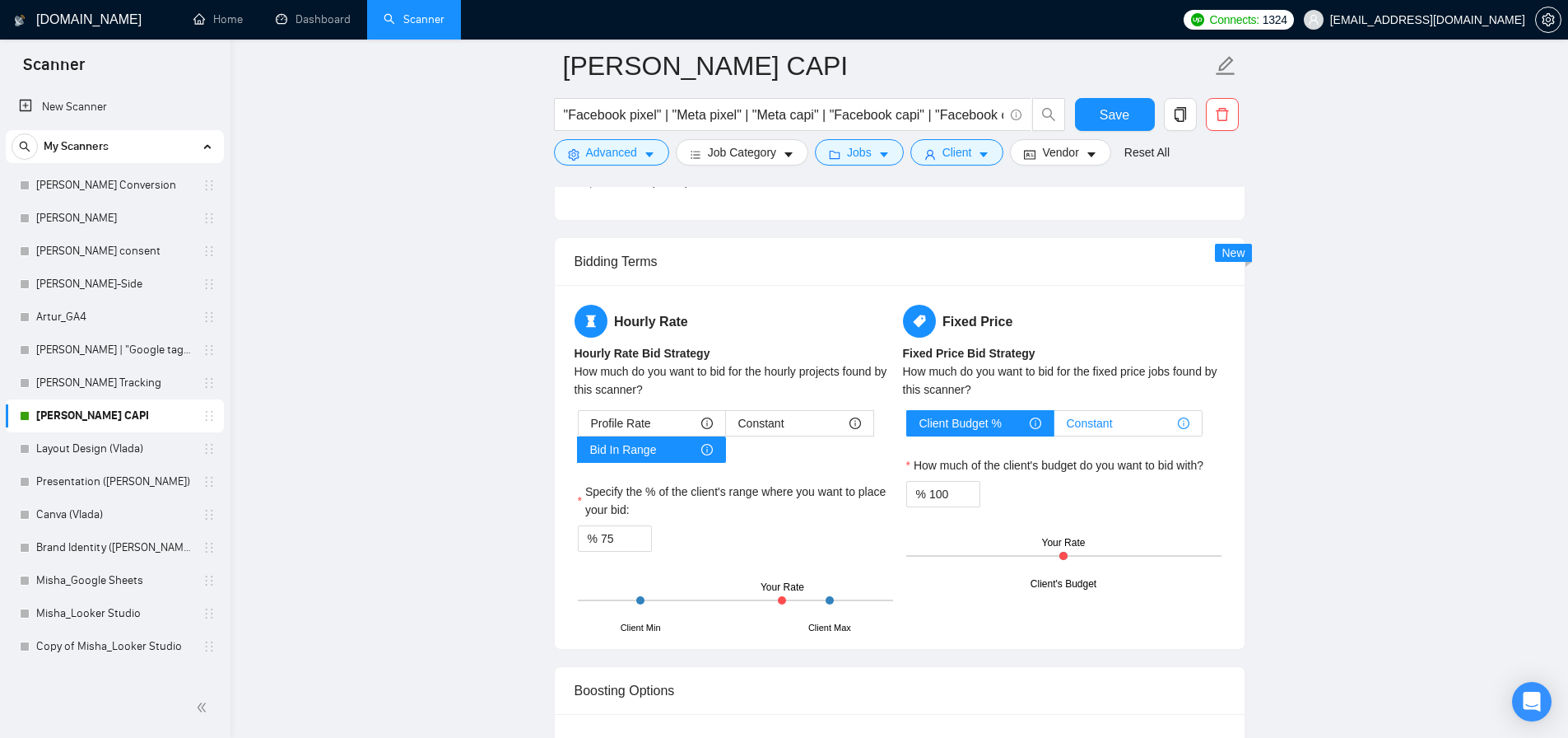
click at [1085, 429] on span "Constant" at bounding box center [1090, 423] width 46 height 25
click at [1054, 427] on input "Constant" at bounding box center [1054, 427] width 0 height 0
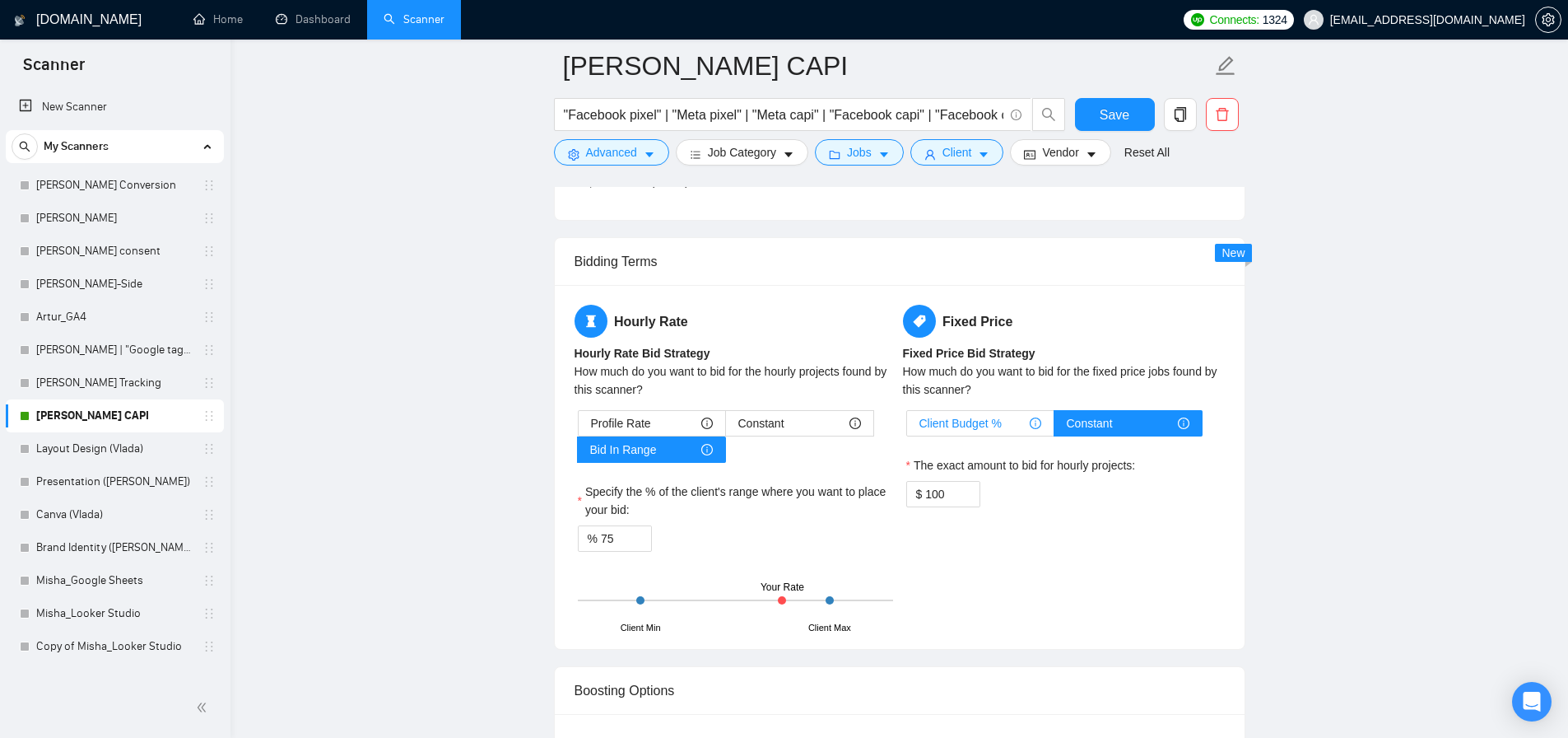
click at [974, 422] on span "Client Budget %" at bounding box center [961, 423] width 83 height 25
click at [908, 427] on input "Client Budget %" at bounding box center [908, 427] width 0 height 0
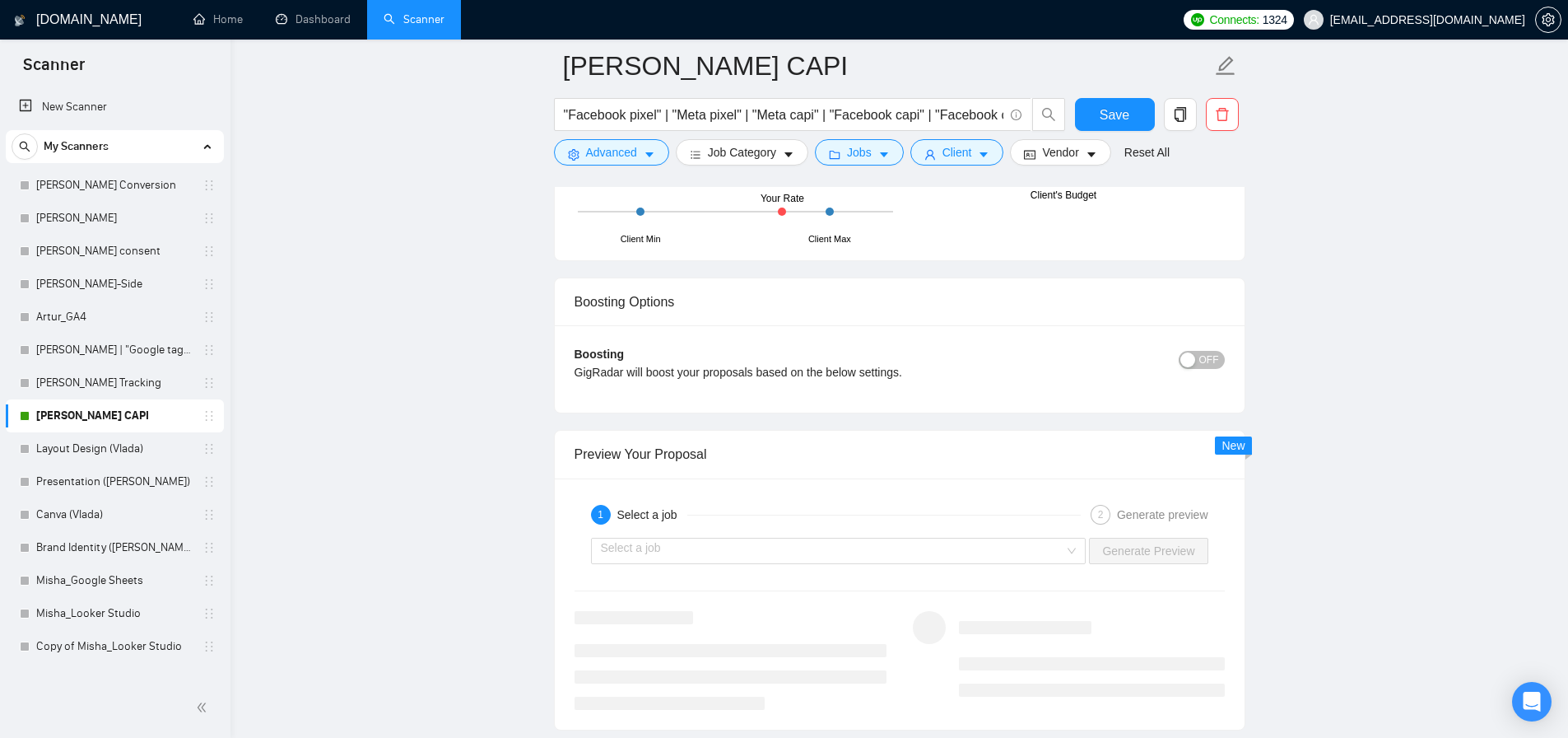
scroll to position [3133, 0]
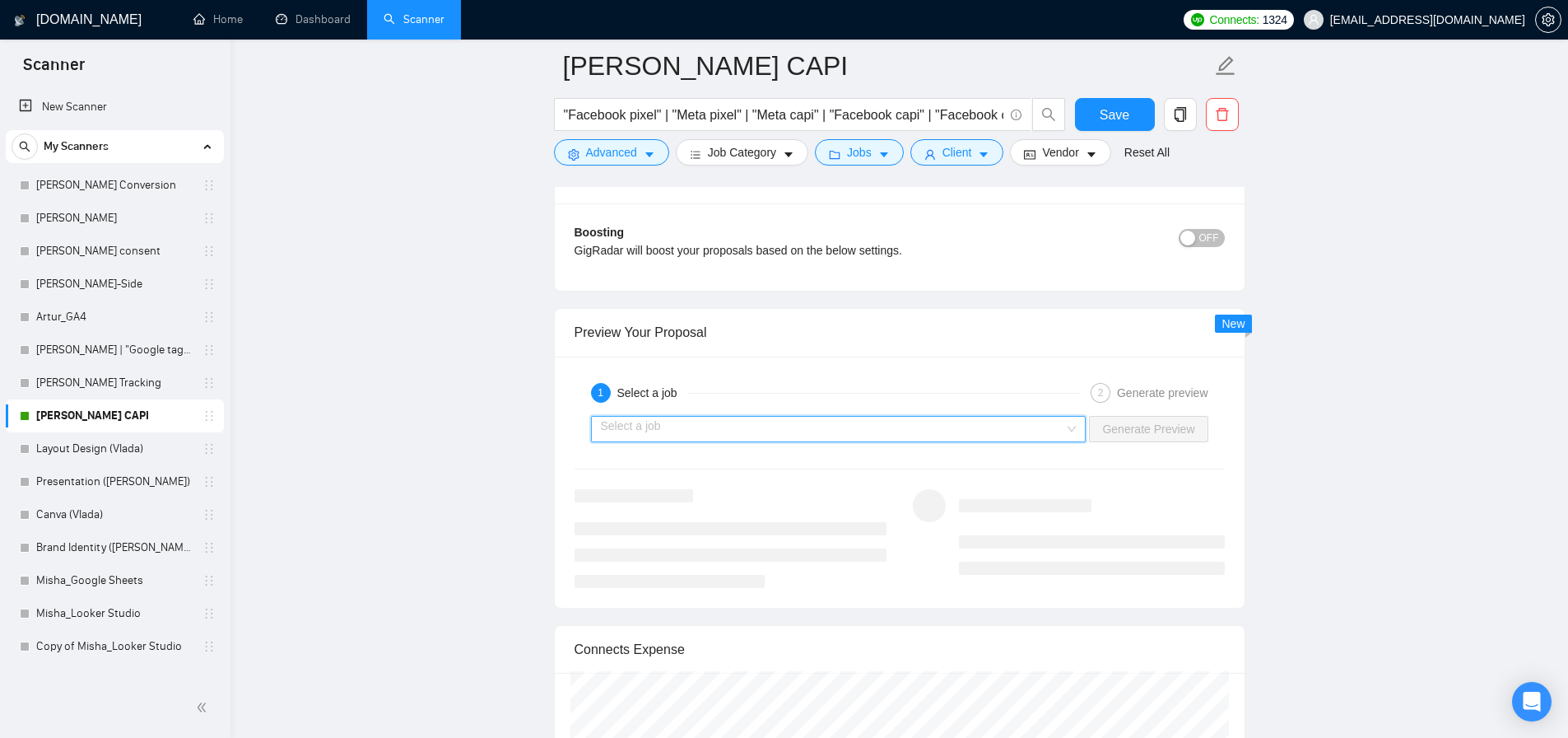
click at [725, 433] on input "search" at bounding box center [833, 429] width 464 height 25
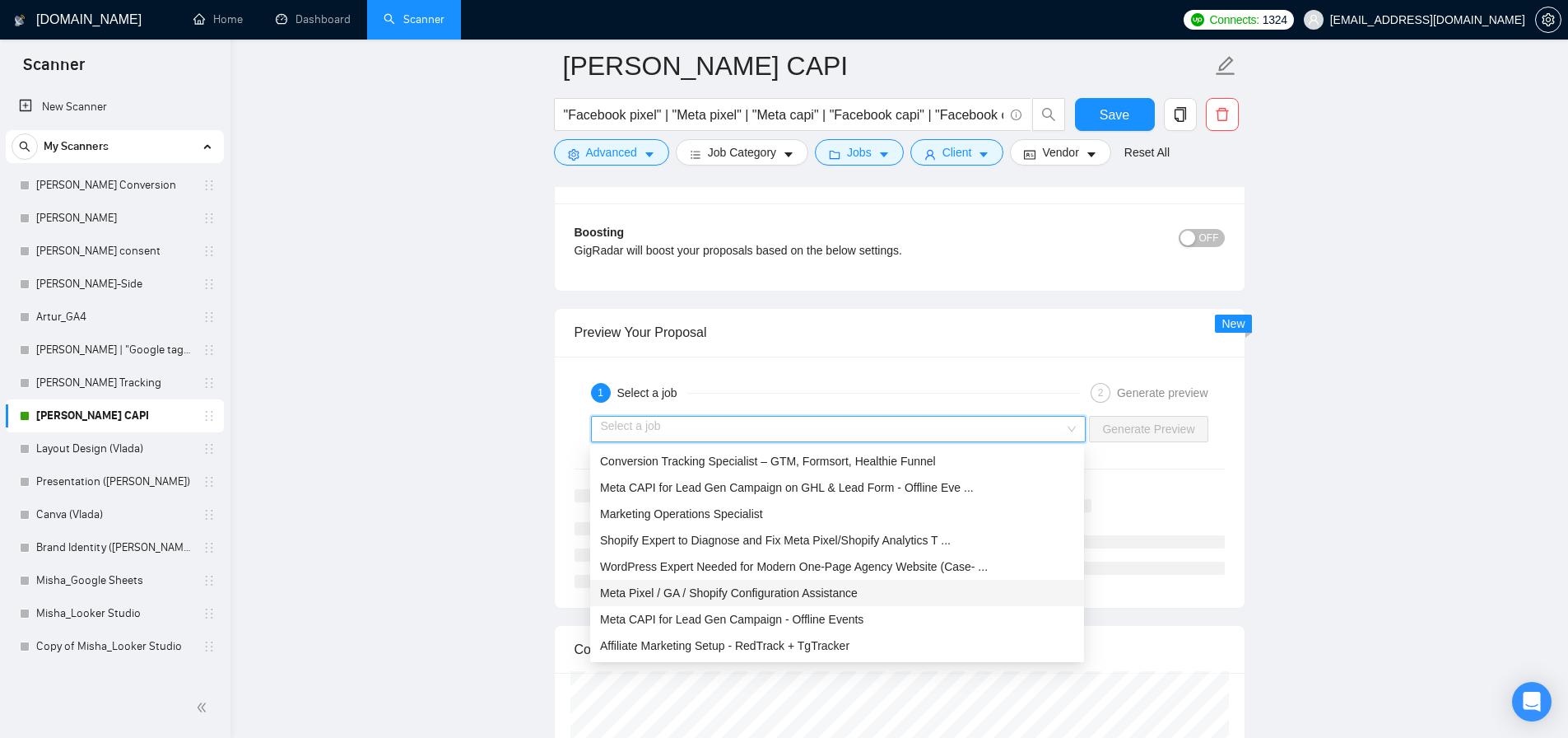
drag, startPoint x: 706, startPoint y: 482, endPoint x: 742, endPoint y: 591, distance: 114.8
click at [742, 591] on div "Conversion Tracking Specialist – GTM, Formsort, Healthie Funnel Meta CAPI for L…" at bounding box center [837, 580] width 494 height 264
click at [782, 596] on span "Meta Pixel / GA / Shopify Configuration Assistance" at bounding box center [728, 593] width 258 height 13
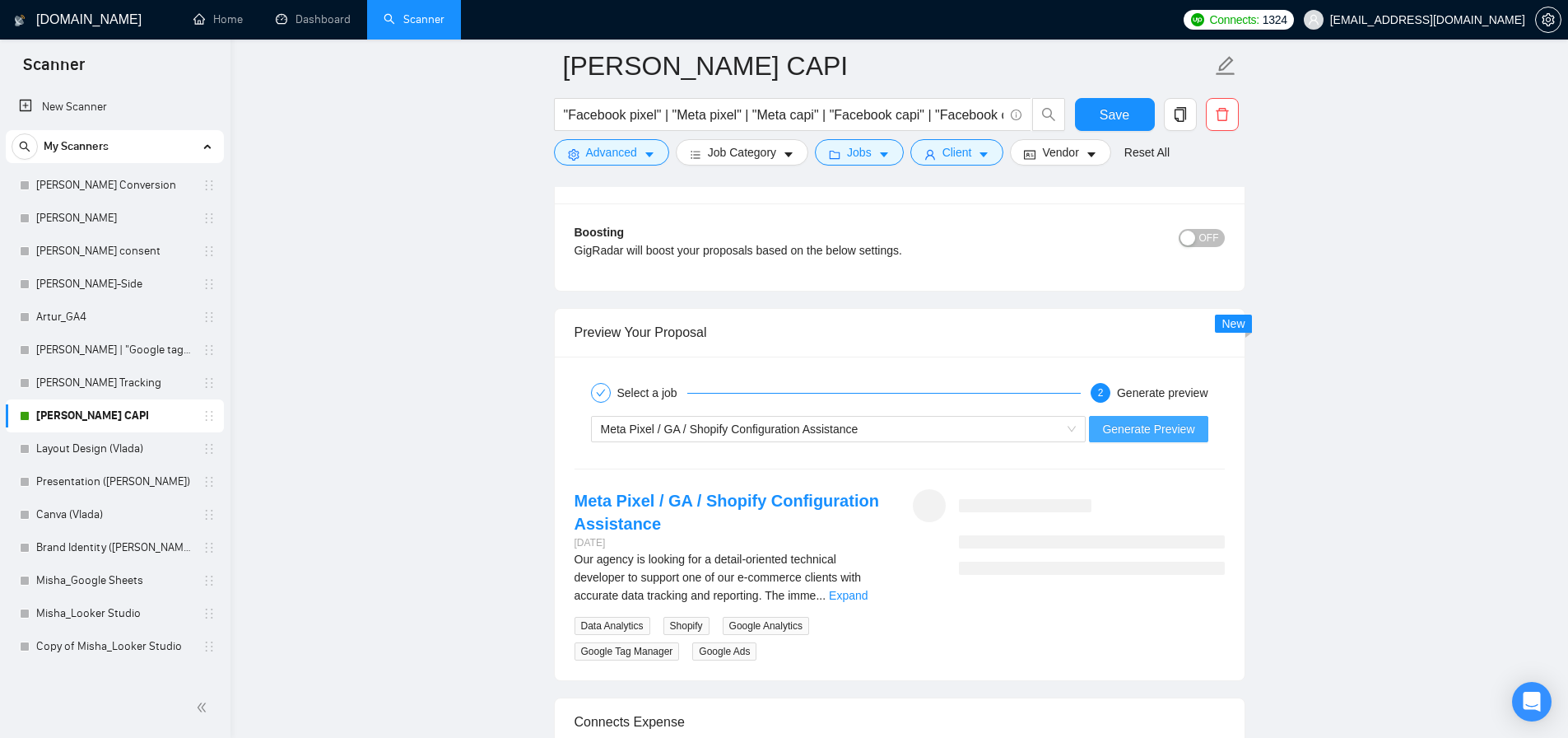
click at [1157, 422] on span "Generate Preview" at bounding box center [1149, 428] width 92 height 18
click at [859, 600] on link "Expand" at bounding box center [849, 595] width 39 height 13
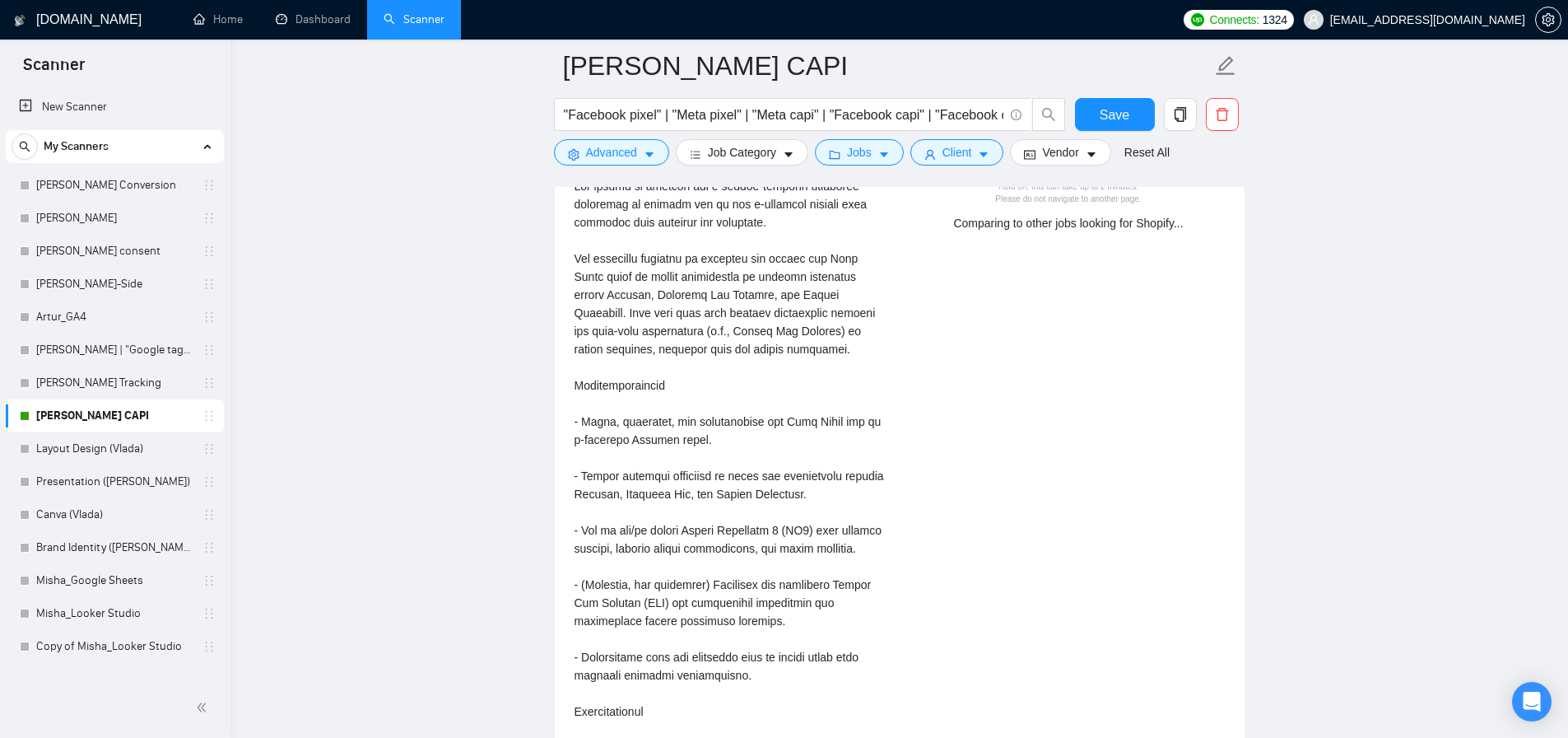
scroll to position [3413, 0]
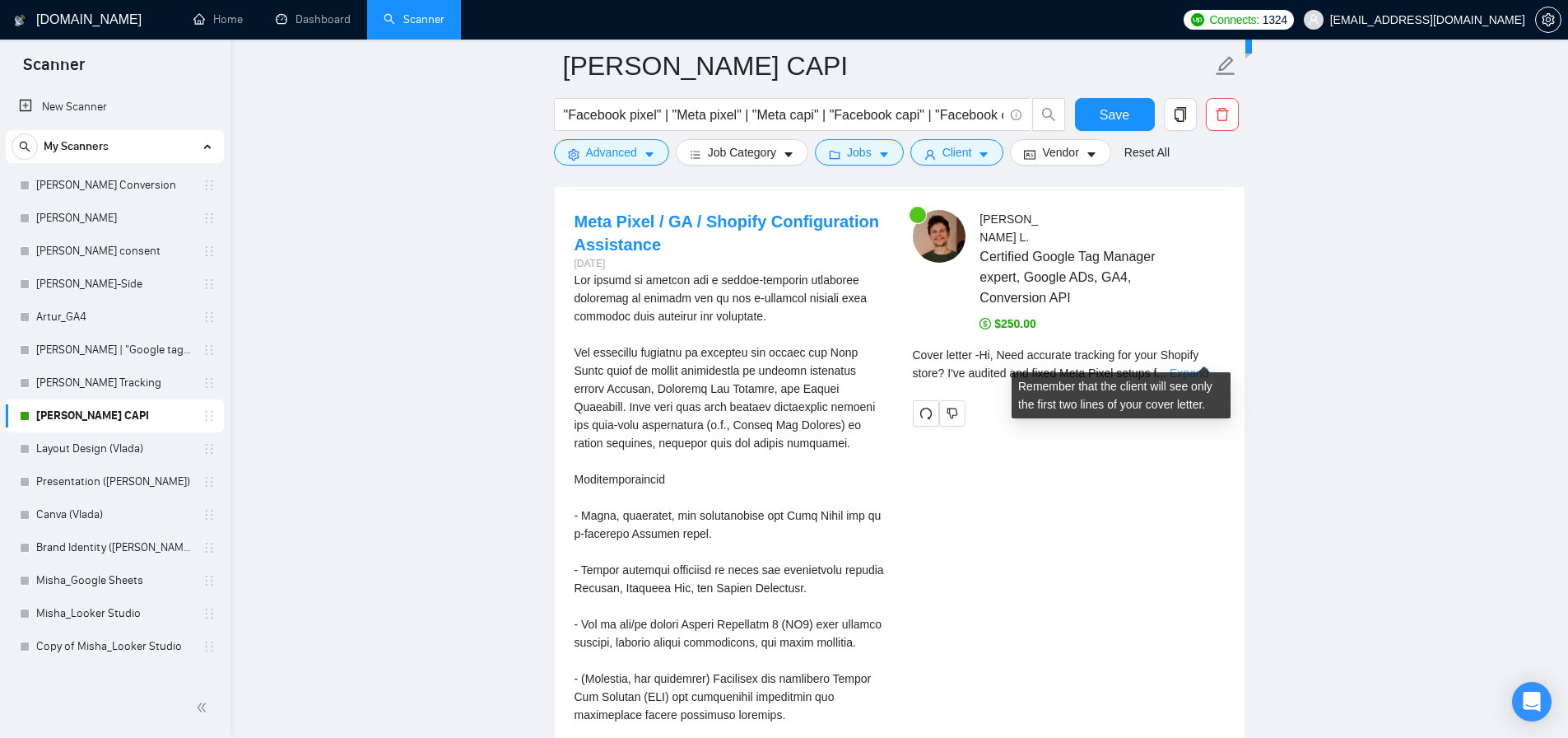
click at [1193, 367] on link "Expand" at bounding box center [1189, 373] width 39 height 13
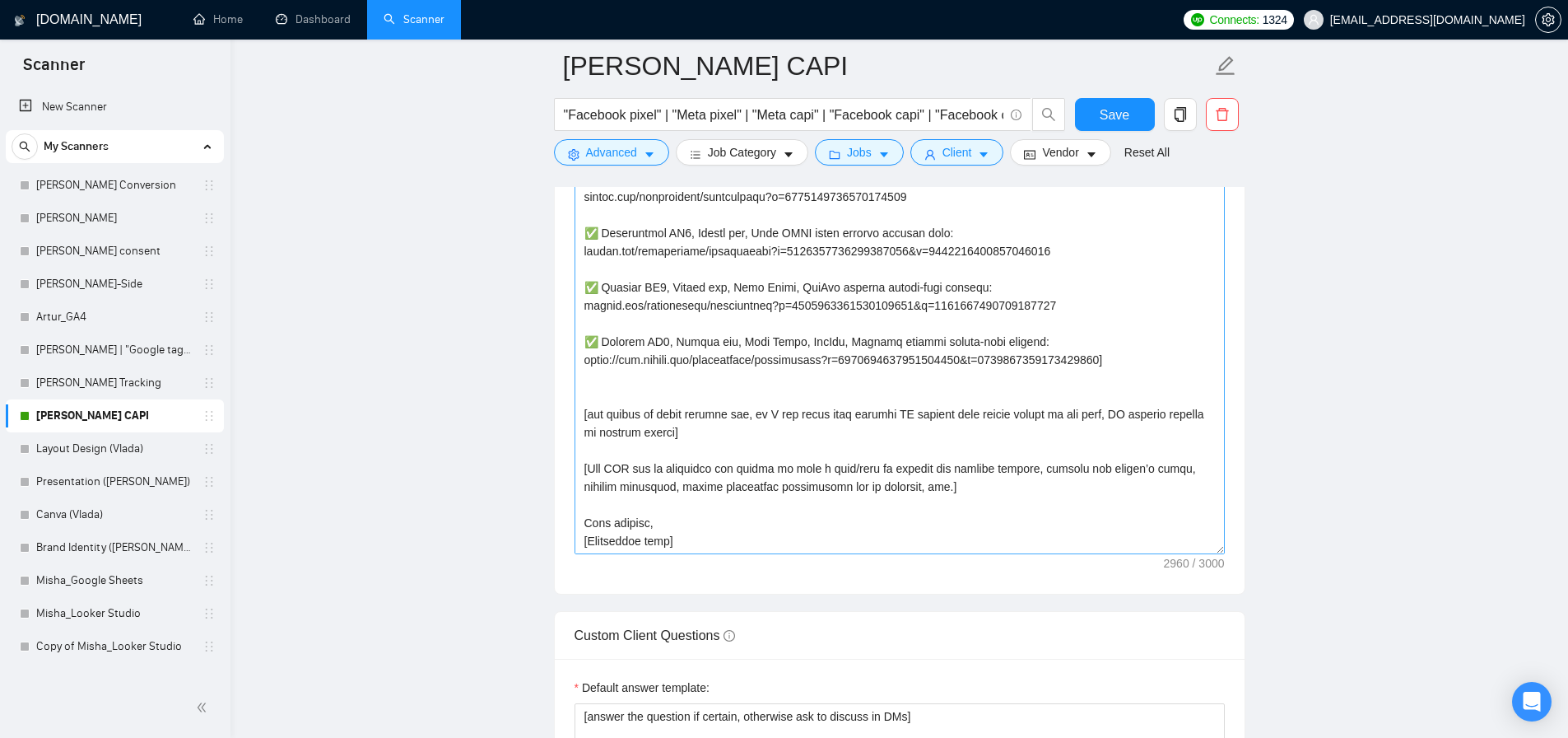
scroll to position [508, 0]
click at [758, 409] on textarea "Cover letter template:" at bounding box center [900, 369] width 651 height 370
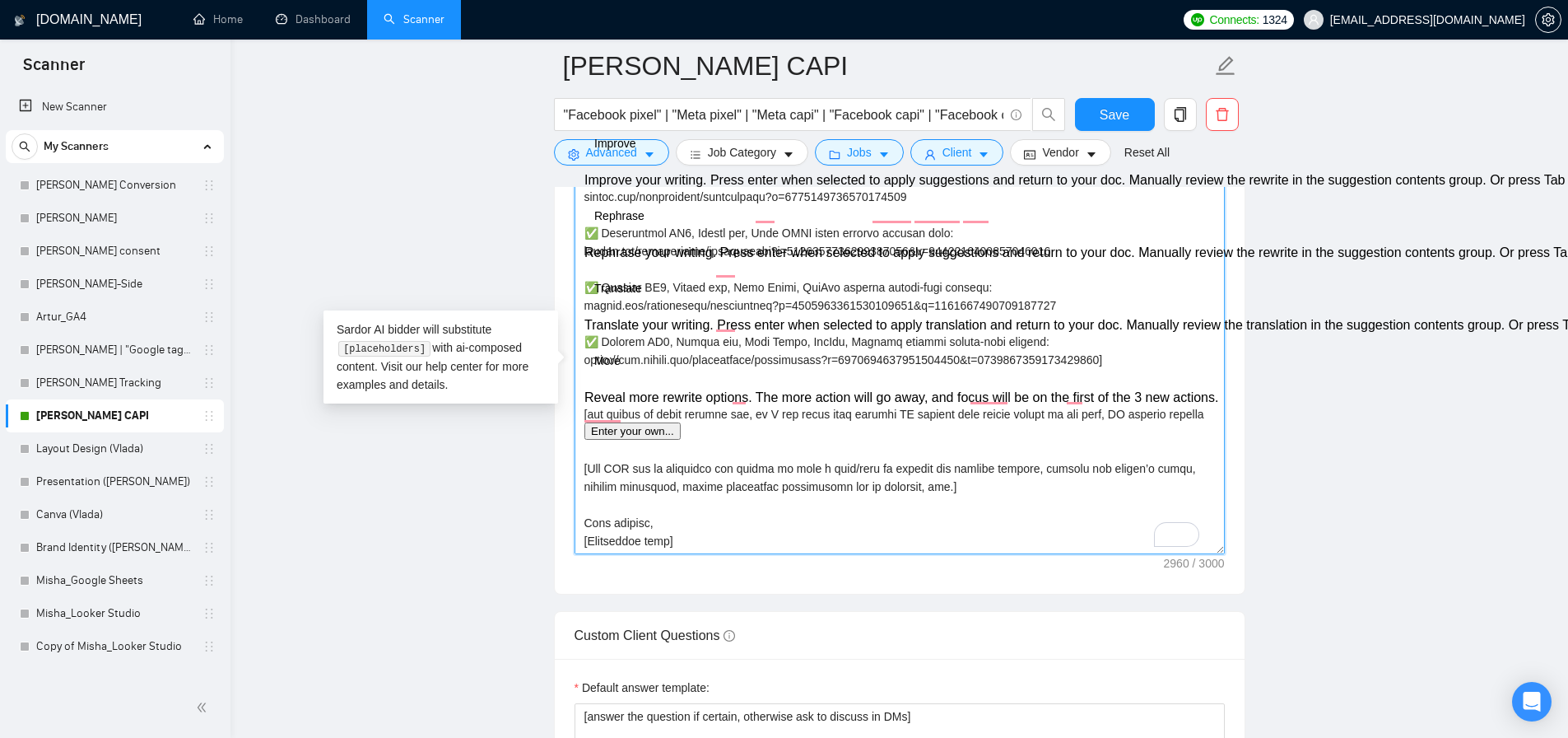
drag, startPoint x: 977, startPoint y: 476, endPoint x: 576, endPoint y: 457, distance: 401.4
click at [576, 457] on div "Cover Letter Options Cover letter template:" at bounding box center [900, 343] width 691 height 503
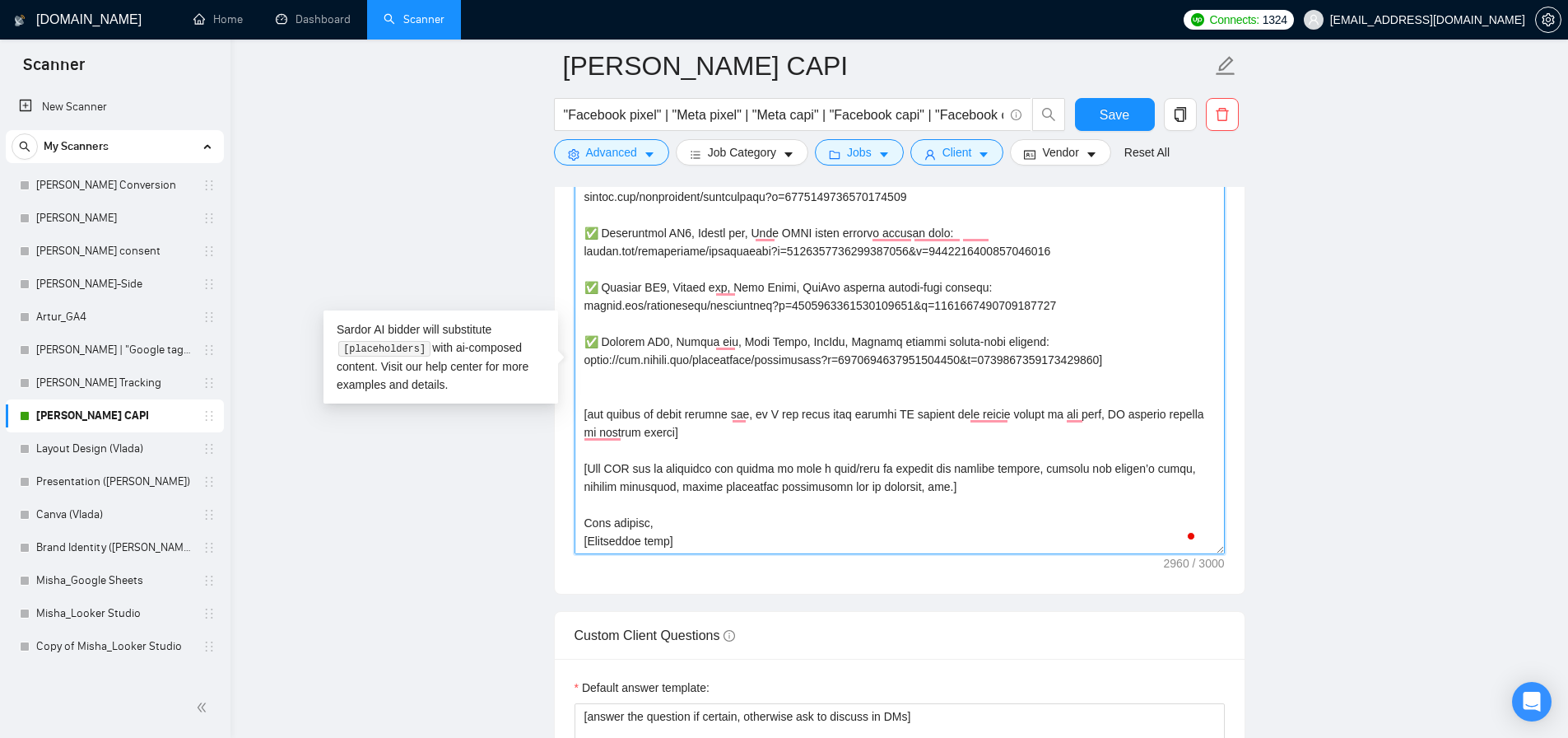
scroll to position [0, 0]
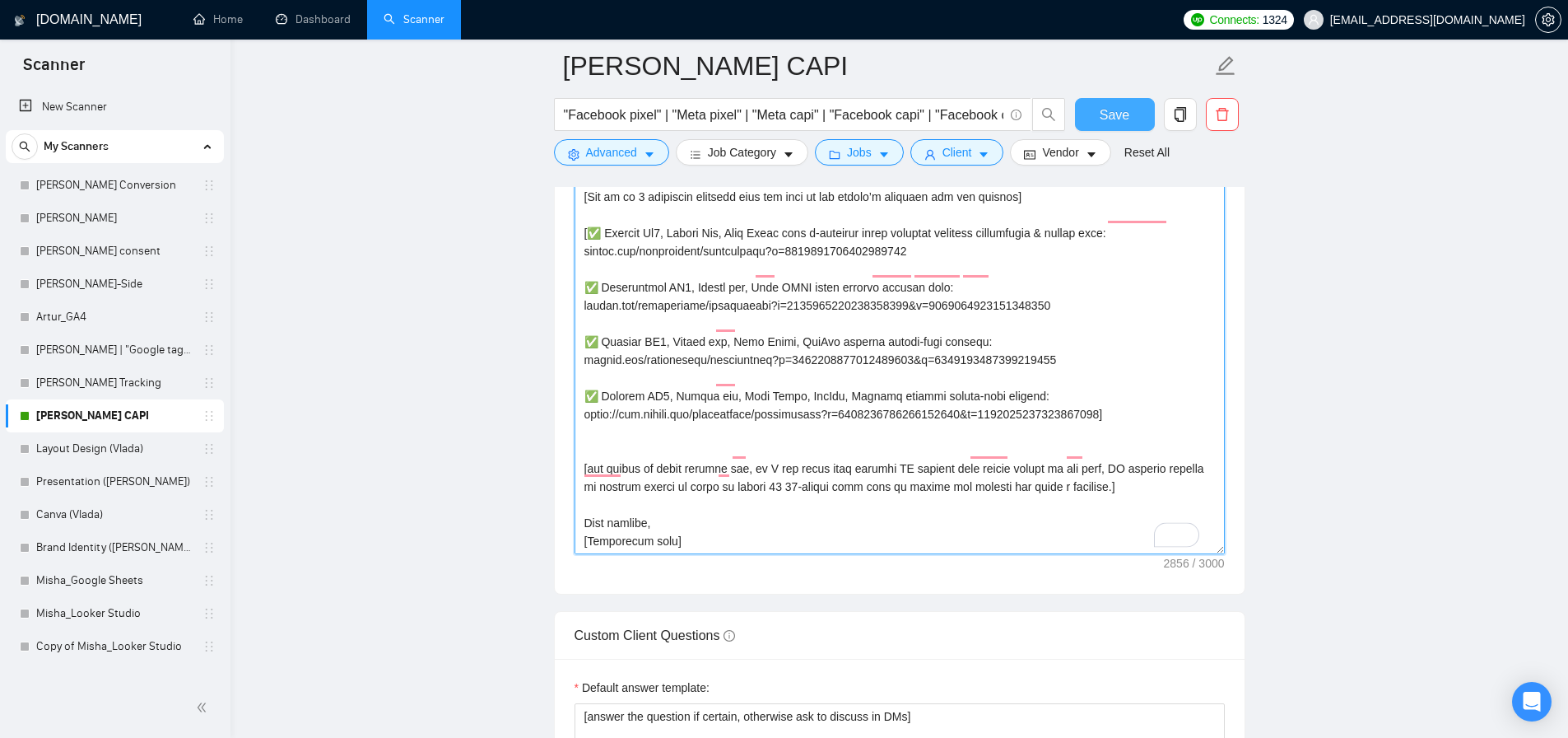
type textarea "[Lore ips dolors ametc adipis elitse 989 doeiusmodt.] [Inci utlabor etd ma al e…"
click at [1127, 115] on span "Save" at bounding box center [1115, 114] width 30 height 20
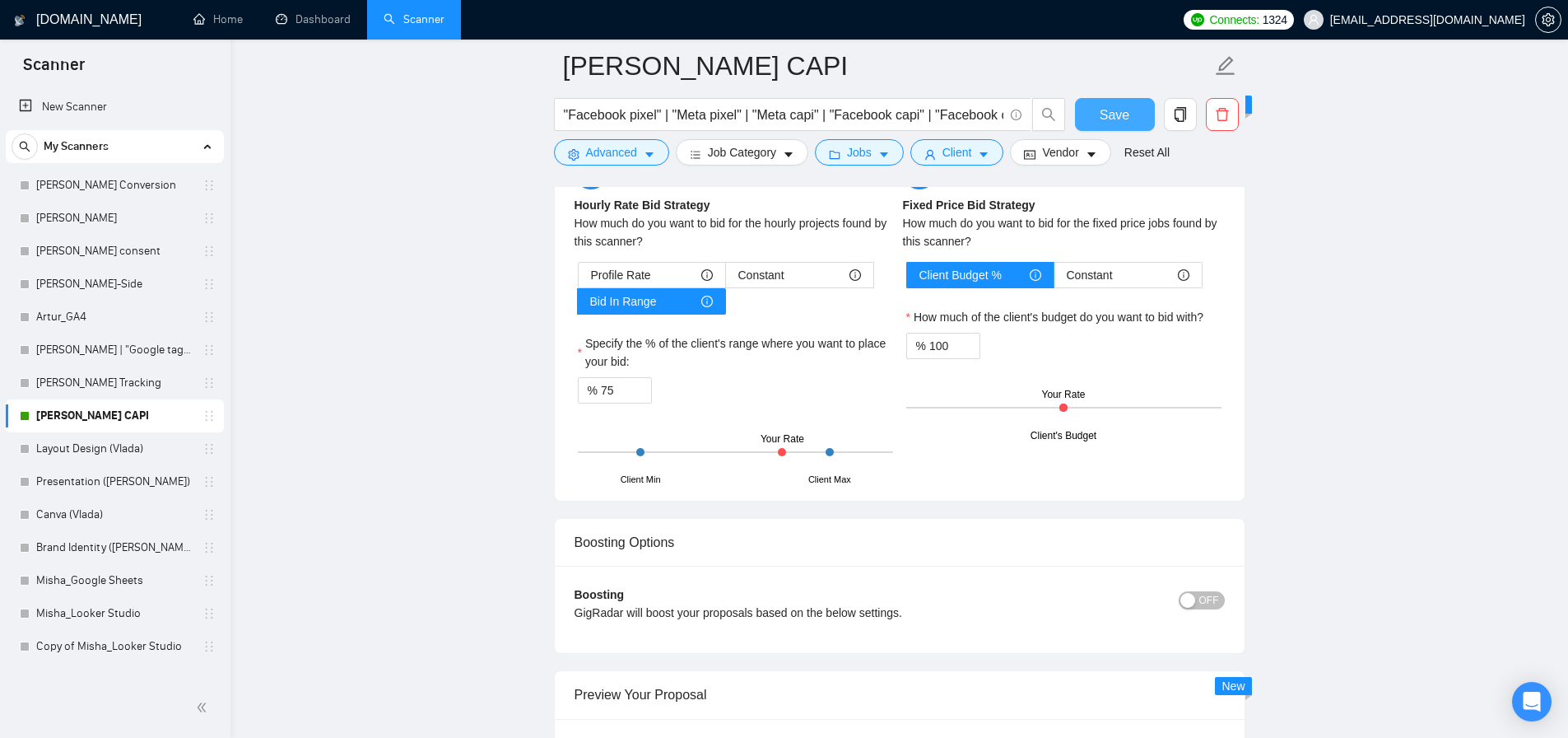
scroll to position [2760, 0]
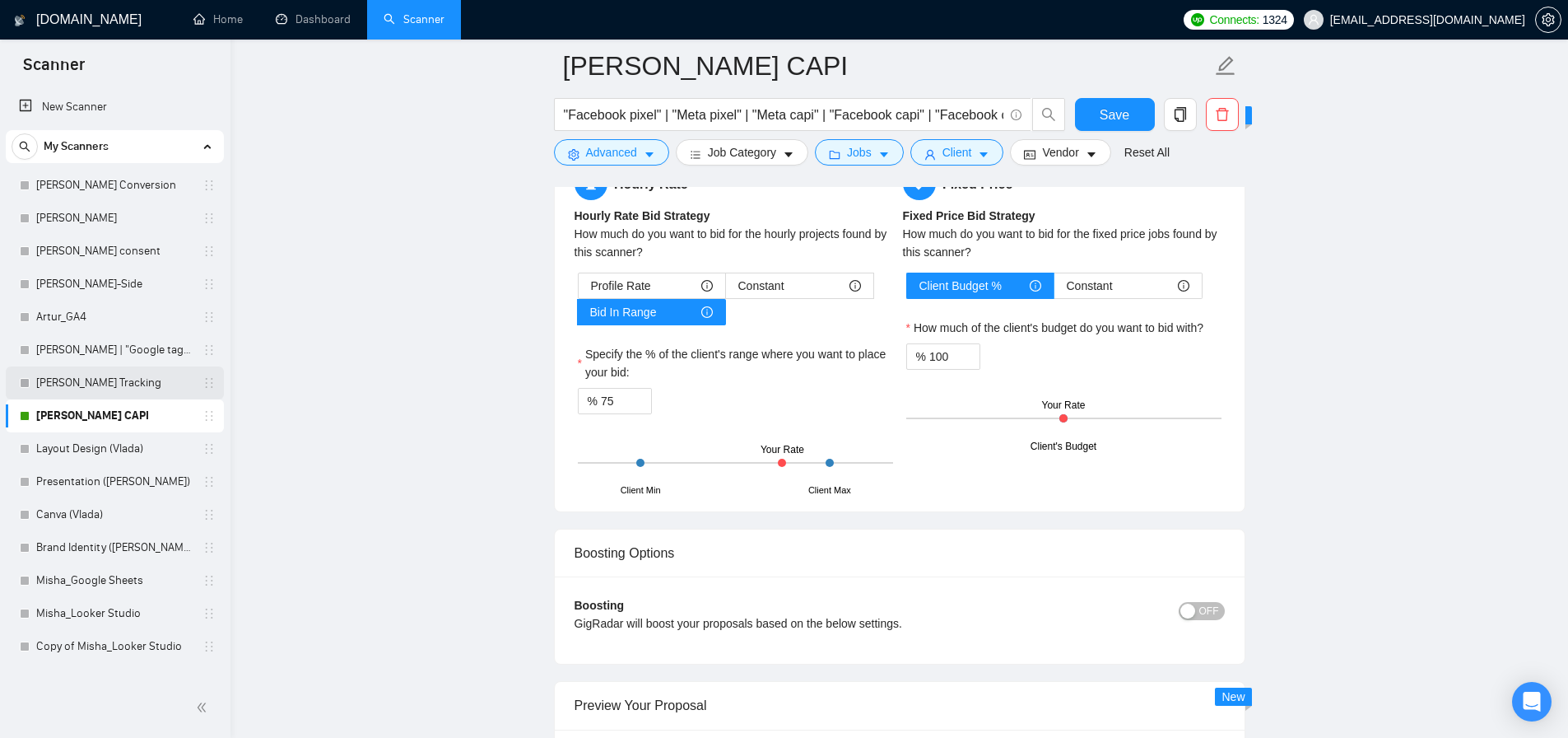
click at [132, 378] on link "[PERSON_NAME] Tracking" at bounding box center [114, 383] width 157 height 33
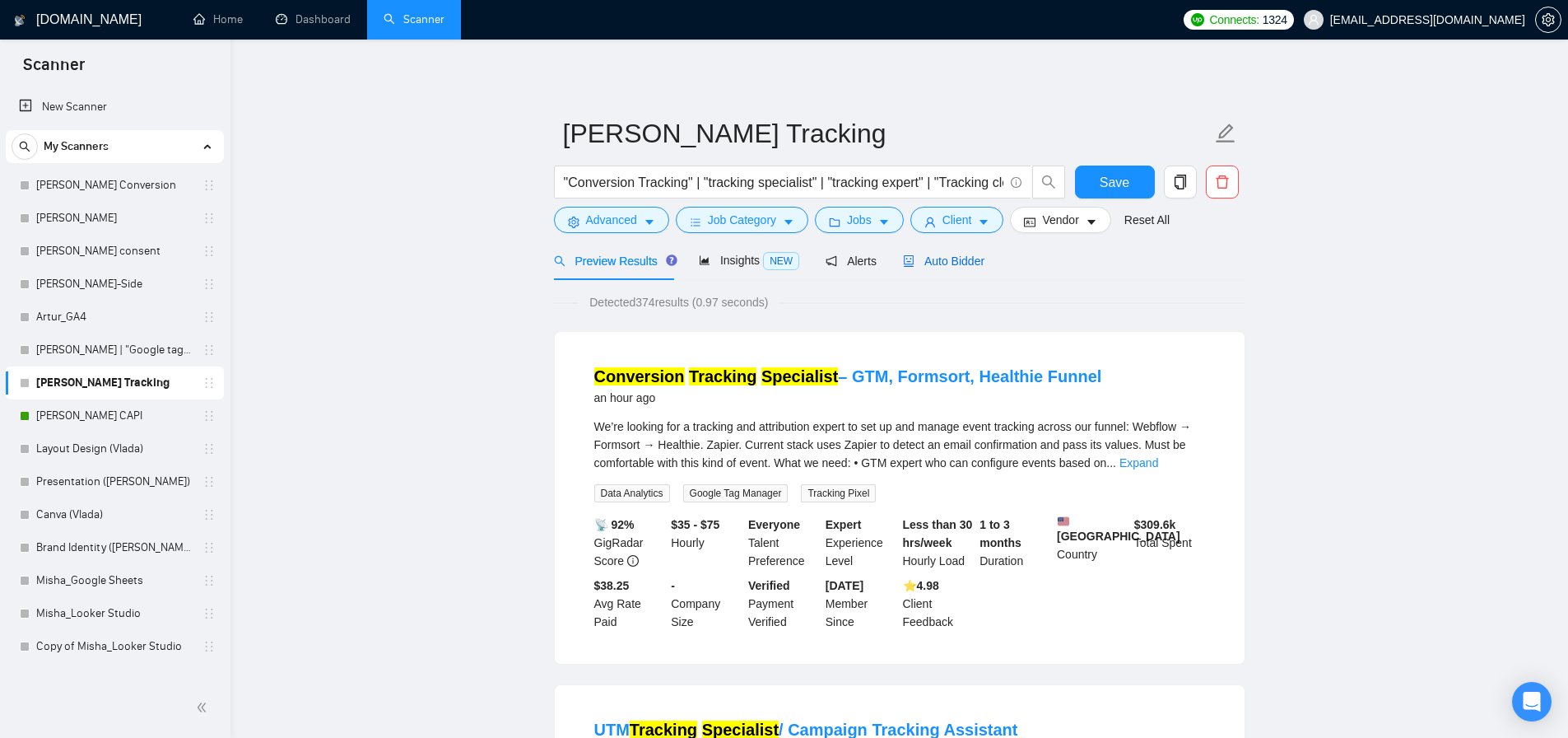
click at [958, 259] on span "Auto Bidder" at bounding box center [944, 260] width 82 height 13
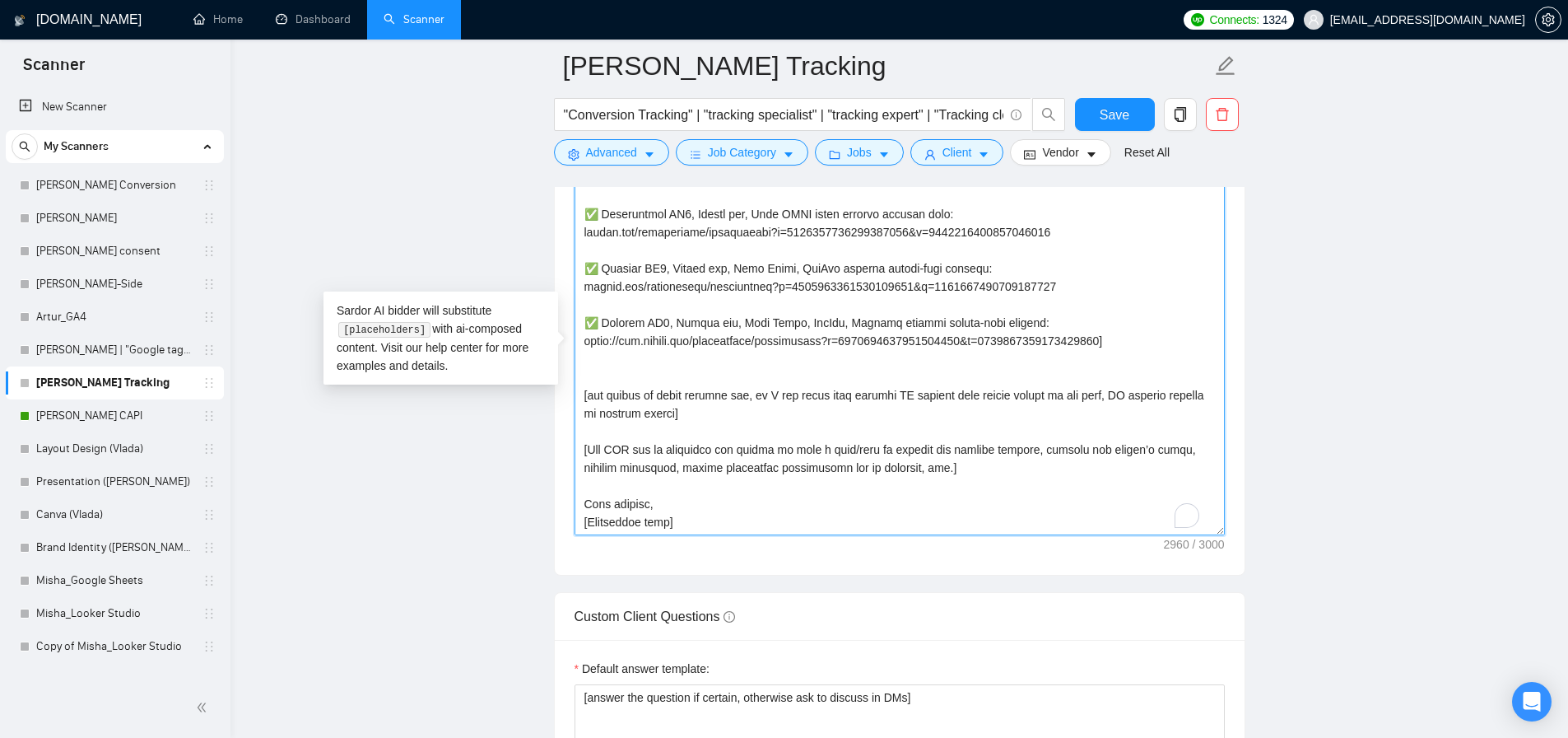
scroll to position [508, 0]
drag, startPoint x: 853, startPoint y: 454, endPoint x: 520, endPoint y: 427, distance: 334.1
click at [520, 427] on main "Artur_Conversion Tracking "Conversion Tracking" | "tracking specialist" | "trac…" at bounding box center [899, 322] width 1285 height 4550
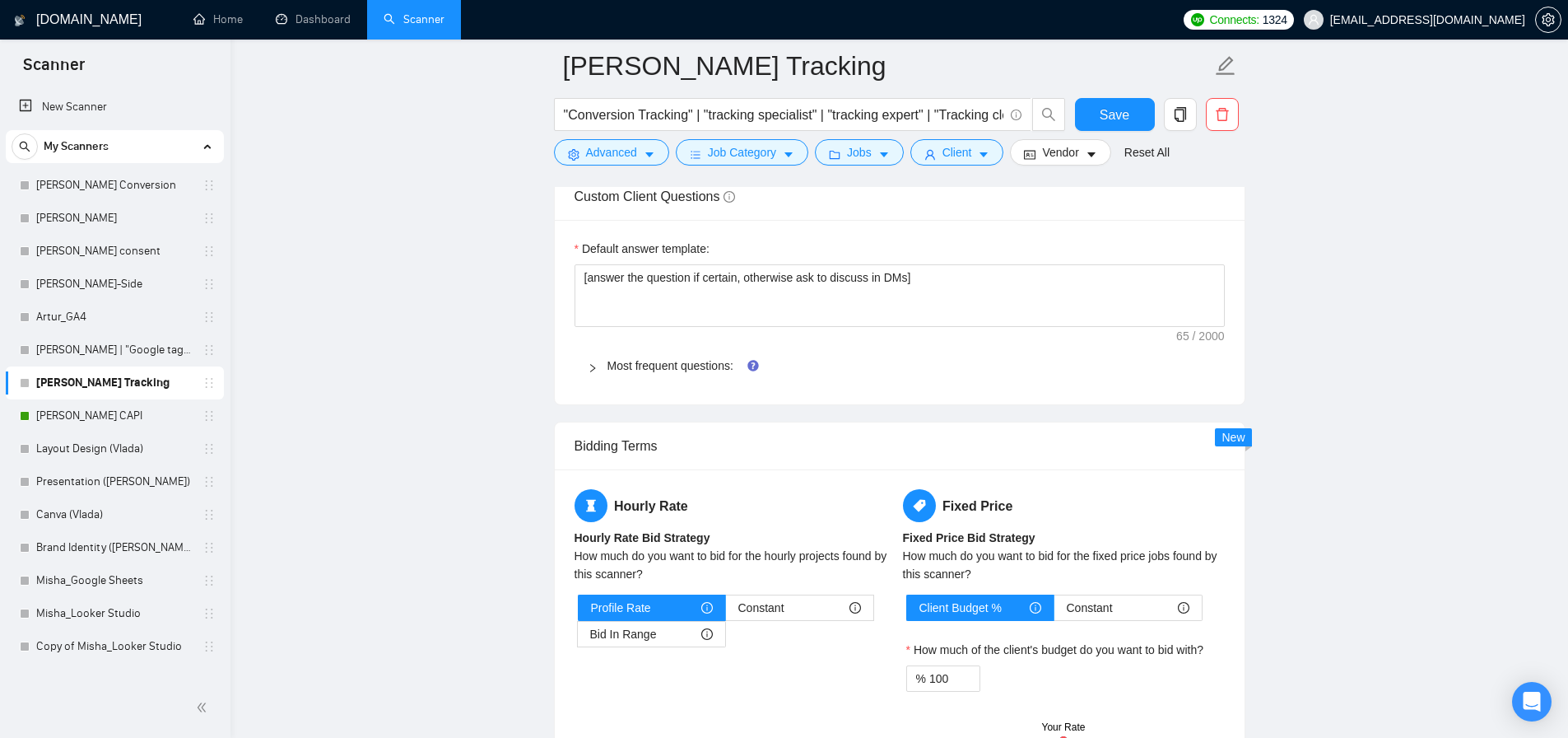
scroll to position [2532, 0]
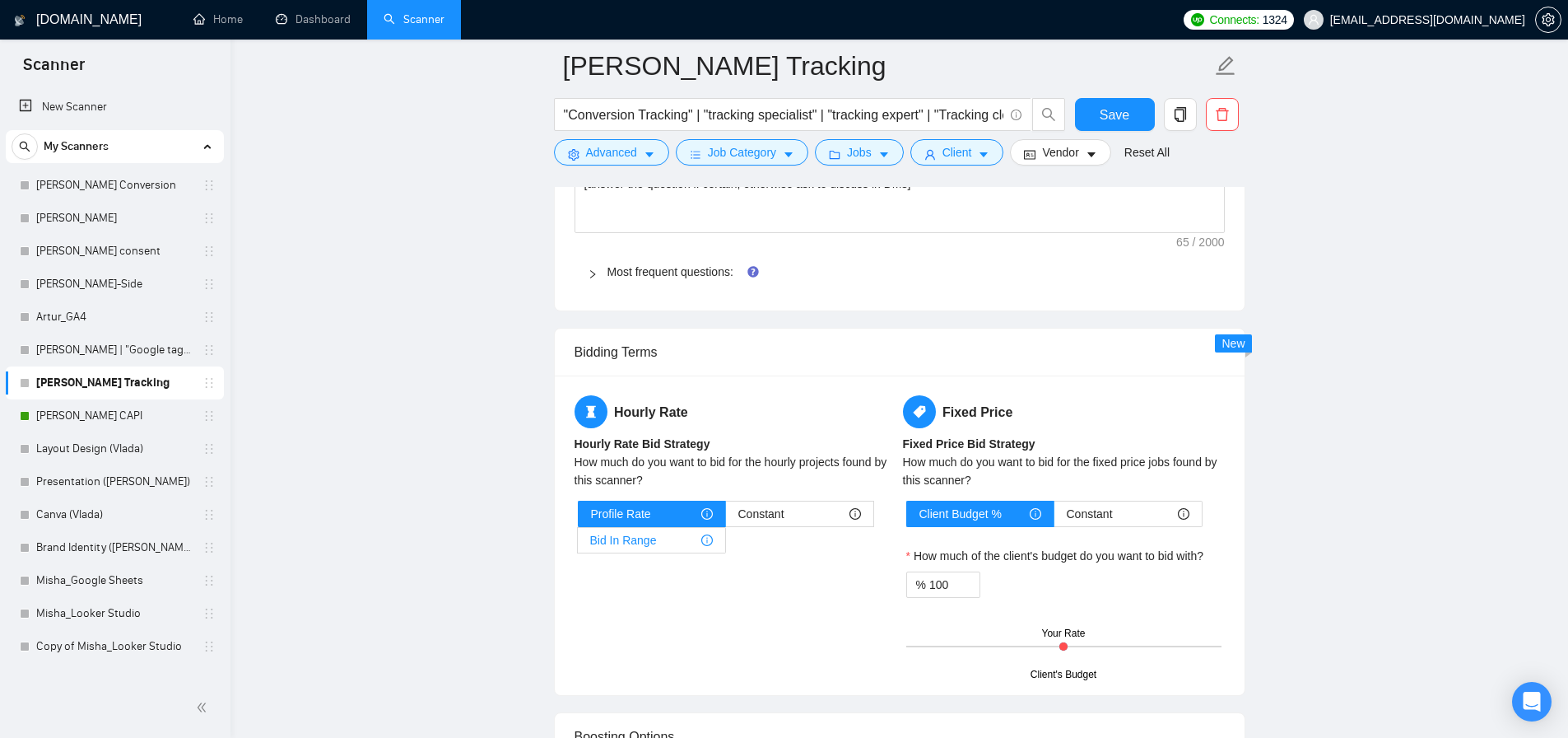
type textarea "[Lore ips dolors ametc adipis elitse 989 doeiusmodt.] [Inci utlabor etd ma al e…"
click at [646, 544] on span "Bid In Range" at bounding box center [624, 540] width 67 height 25
click at [578, 544] on input "Bid In Range" at bounding box center [578, 544] width 0 height 0
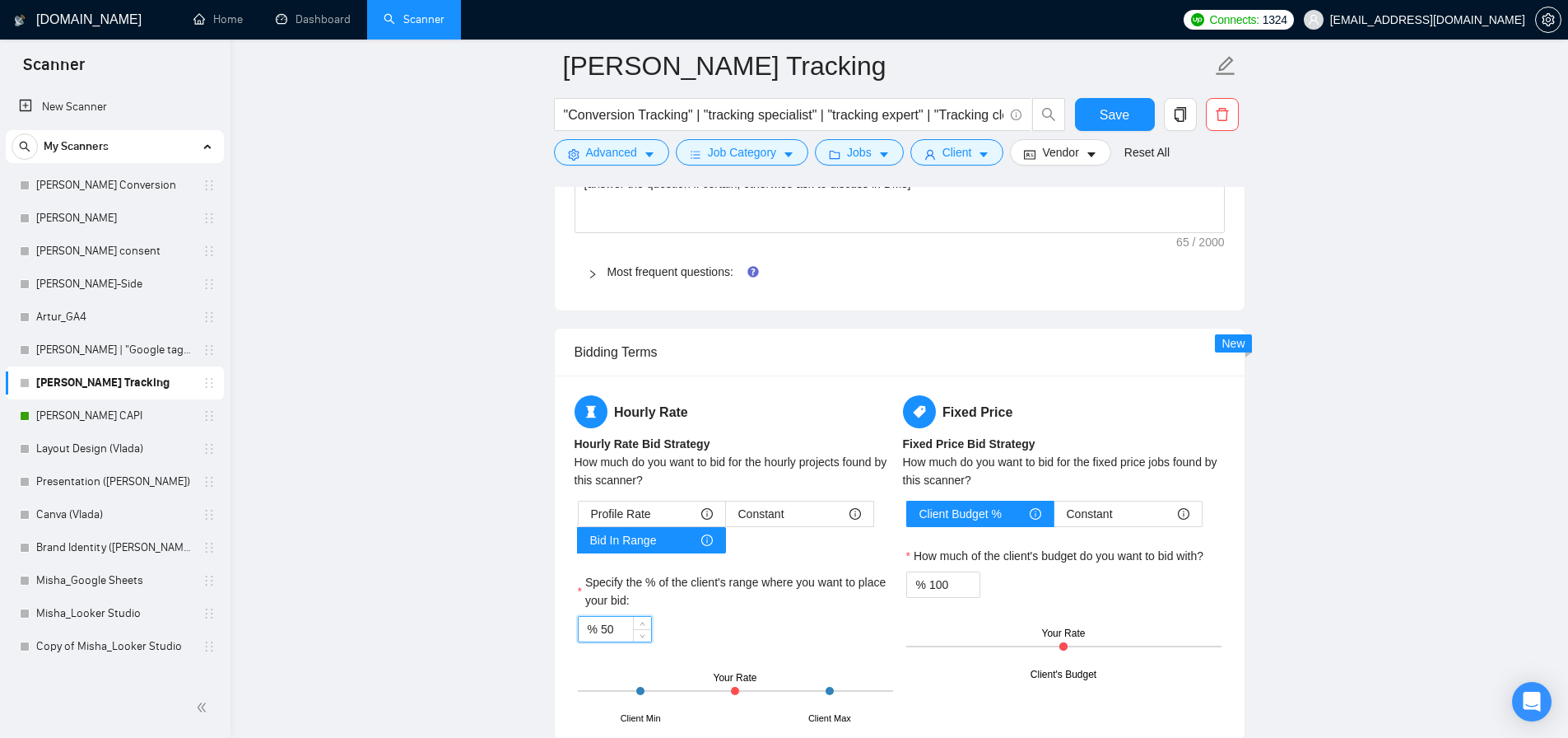
click at [623, 630] on input "50" at bounding box center [625, 629] width 50 height 25
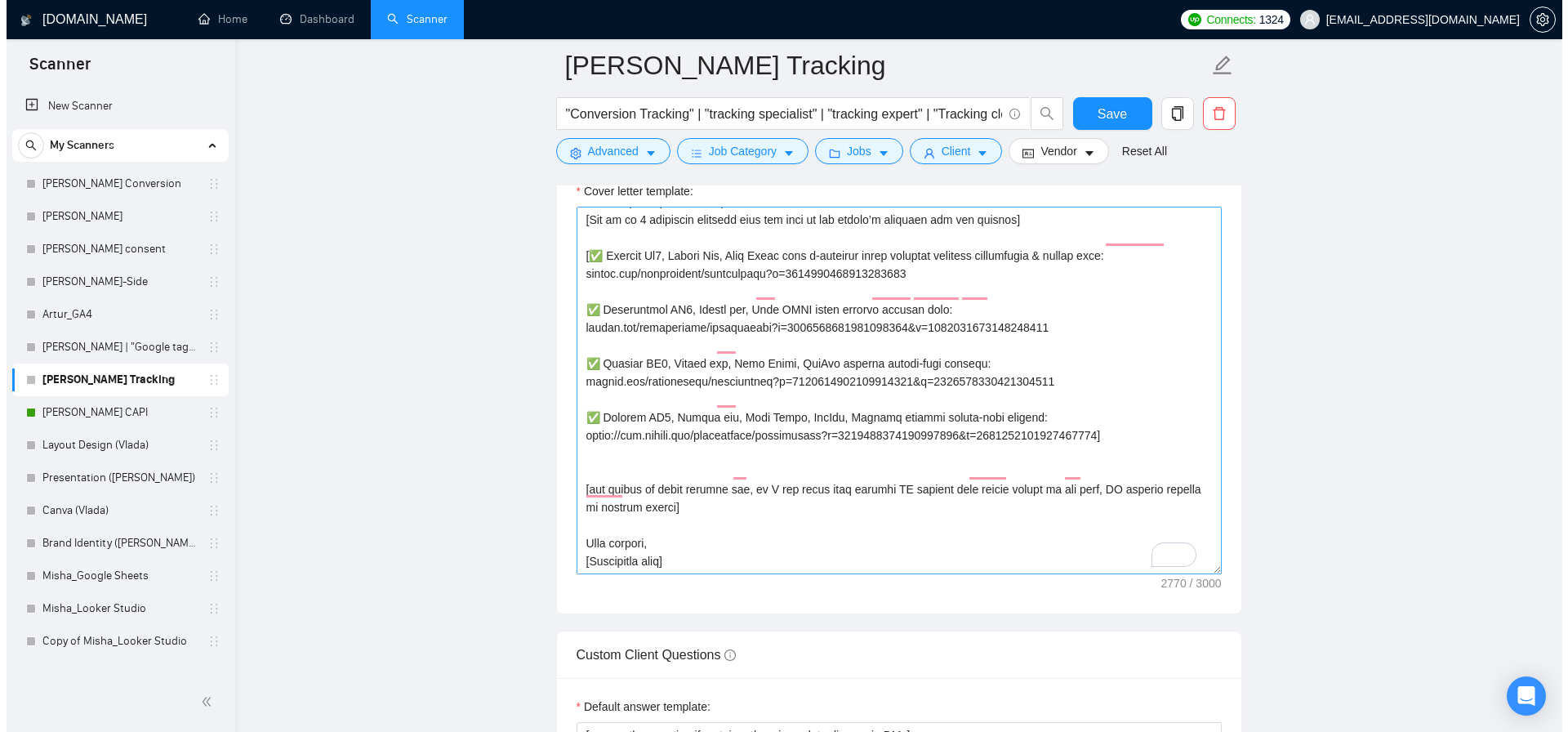
scroll to position [67, 0]
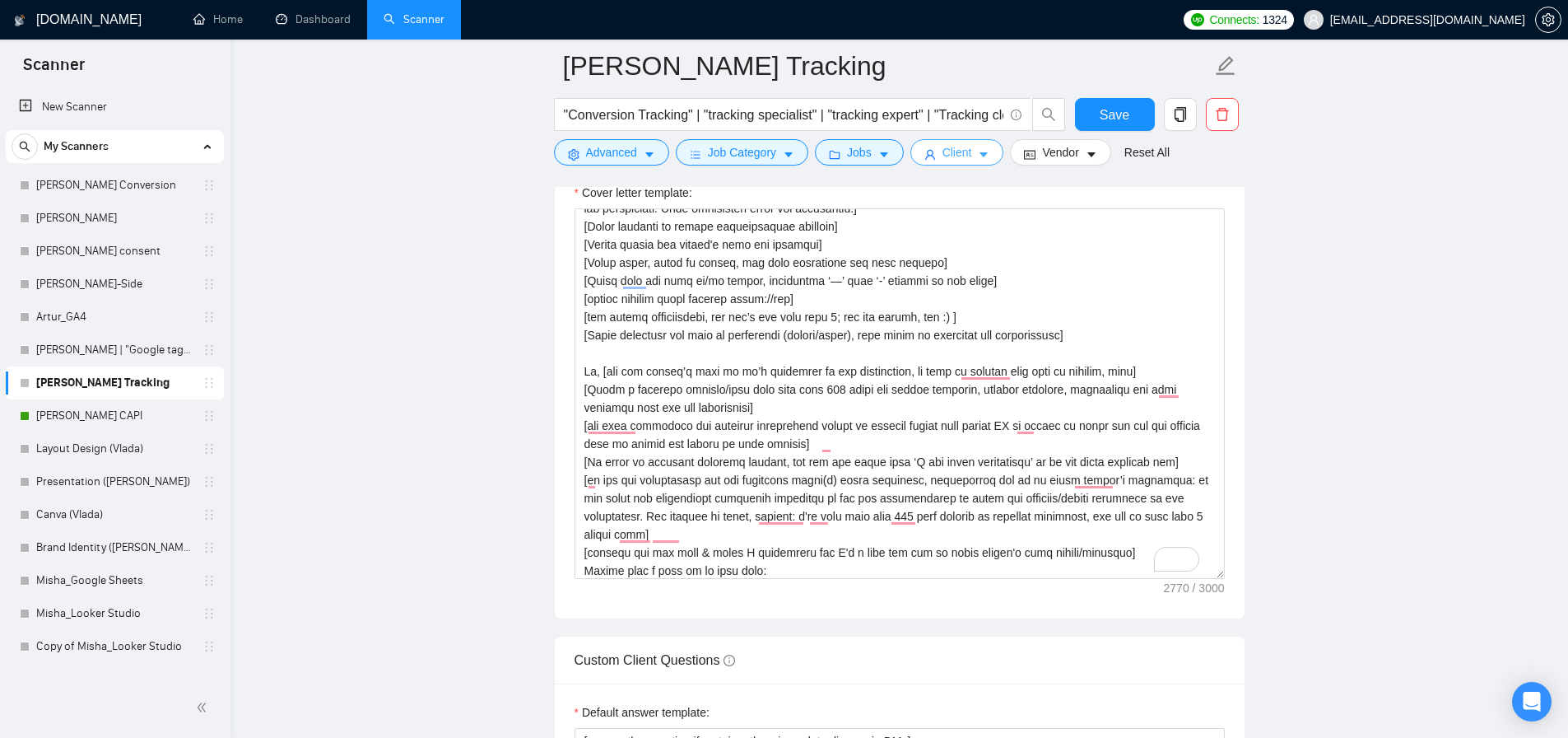
type input "75"
click at [936, 159] on icon "user" at bounding box center [930, 154] width 11 height 11
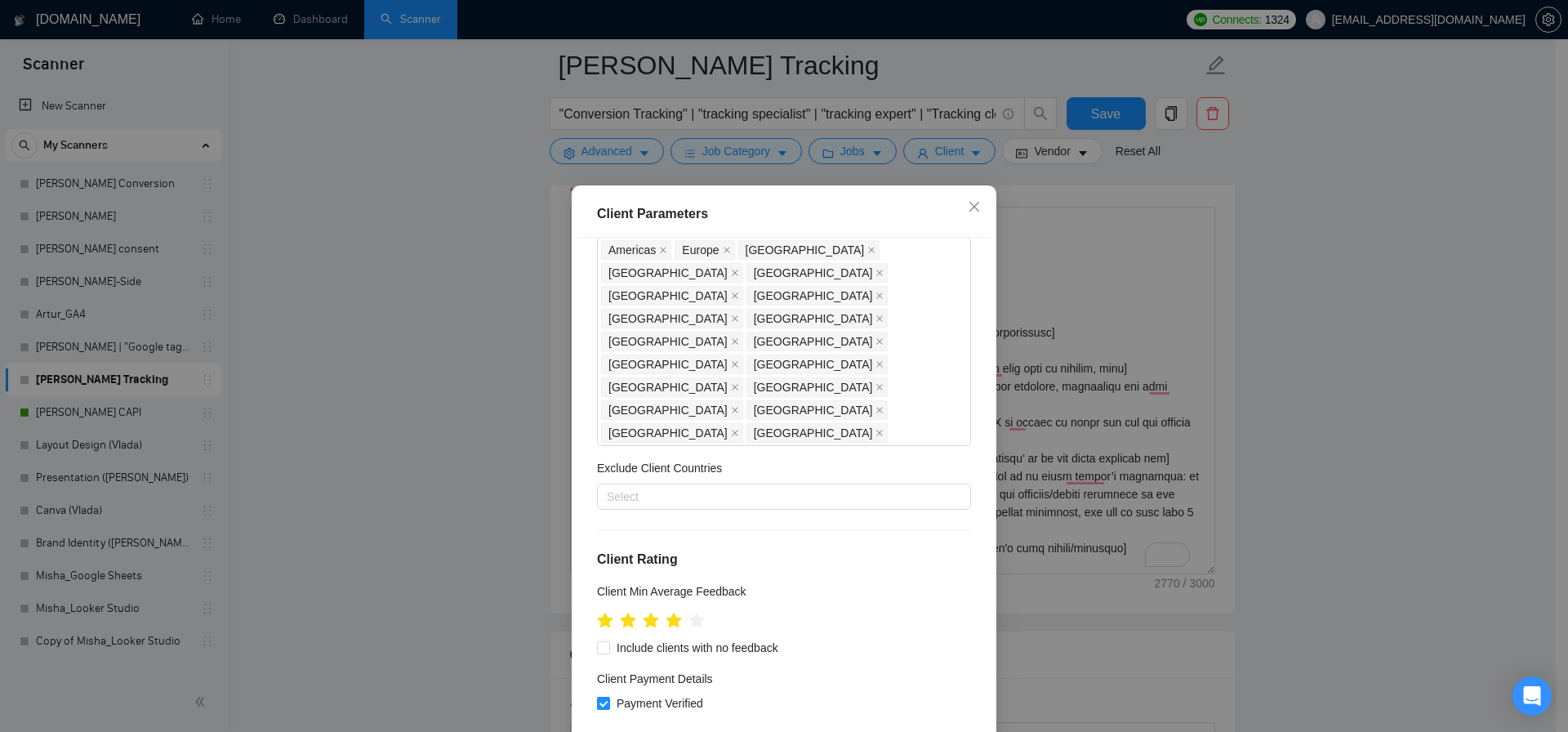
scroll to position [0, 0]
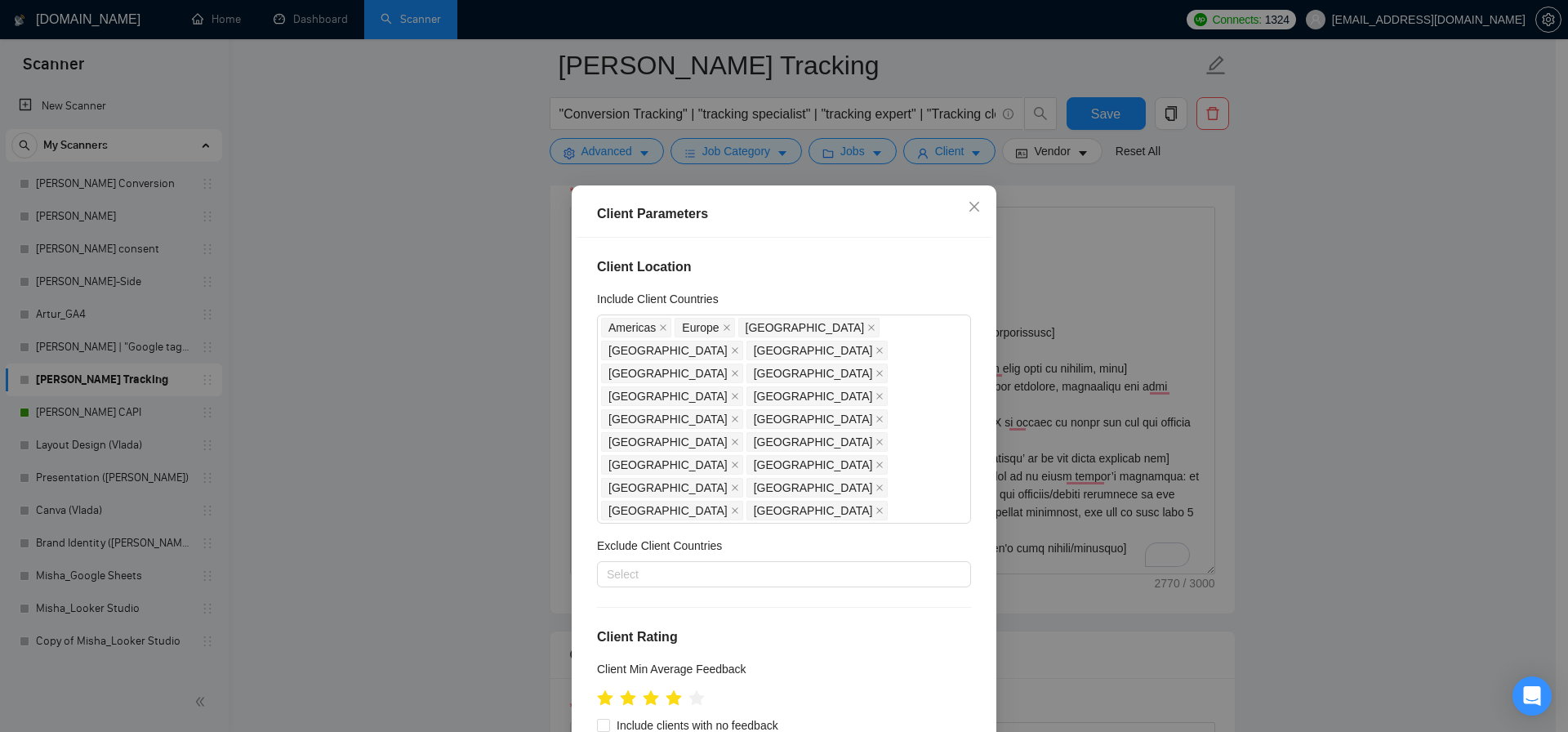
click at [438, 360] on div "Client Parameters Client Location Include Client Countries Americas Europe Unit…" at bounding box center [784, 366] width 1568 height 732
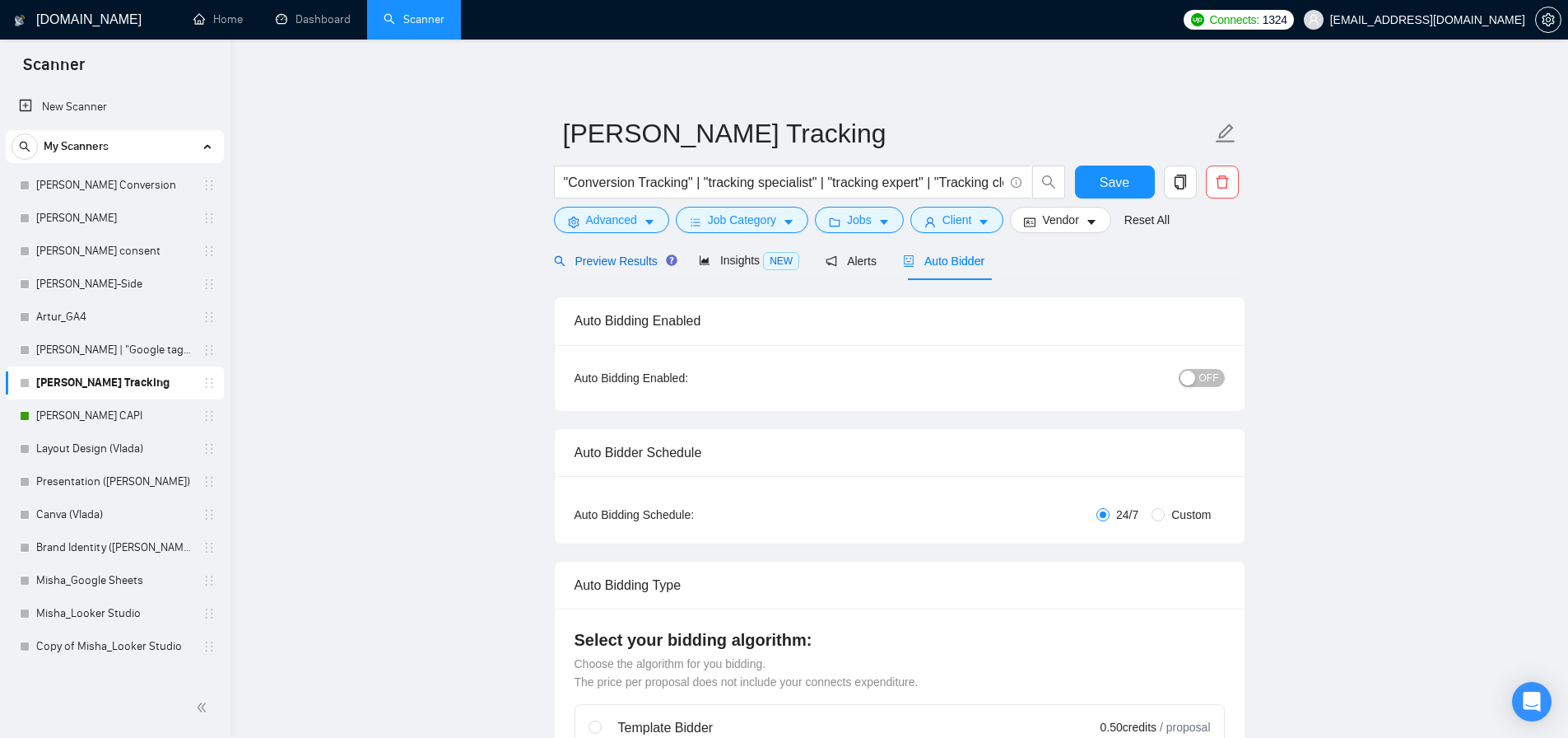
click at [607, 266] on span "Preview Results" at bounding box center [613, 260] width 119 height 13
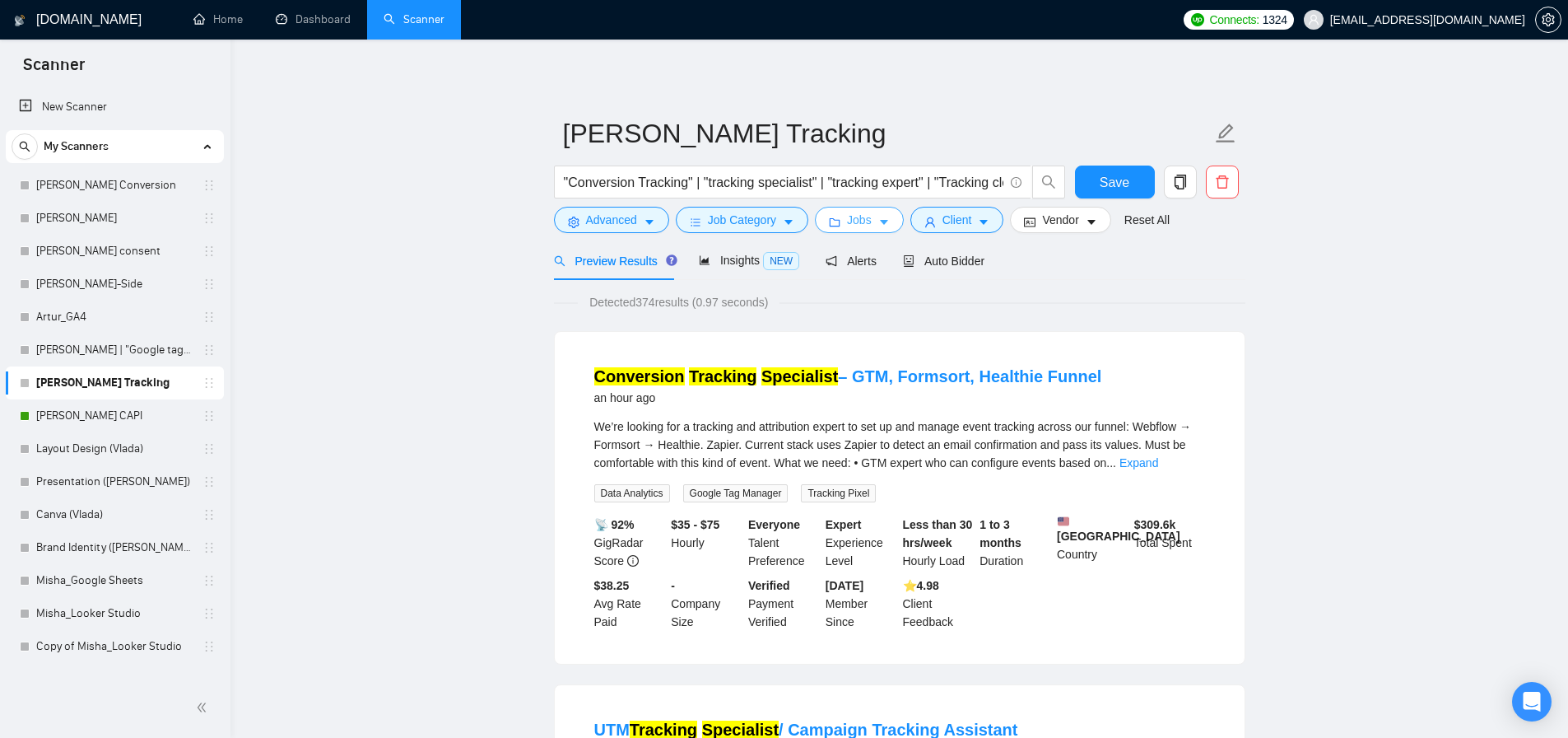
click at [854, 228] on span "Jobs" at bounding box center [859, 220] width 25 height 18
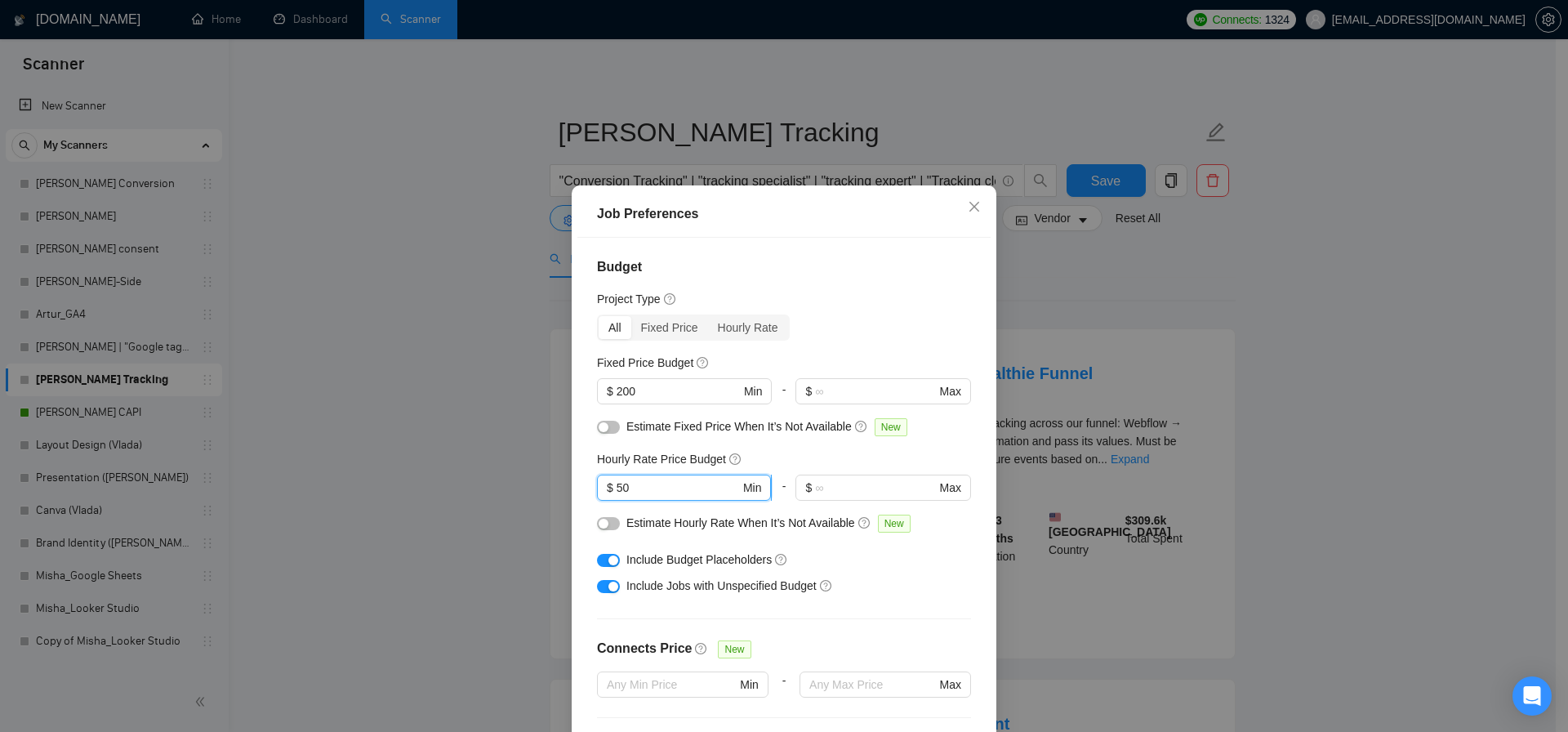
click at [646, 486] on input "50" at bounding box center [678, 488] width 123 height 18
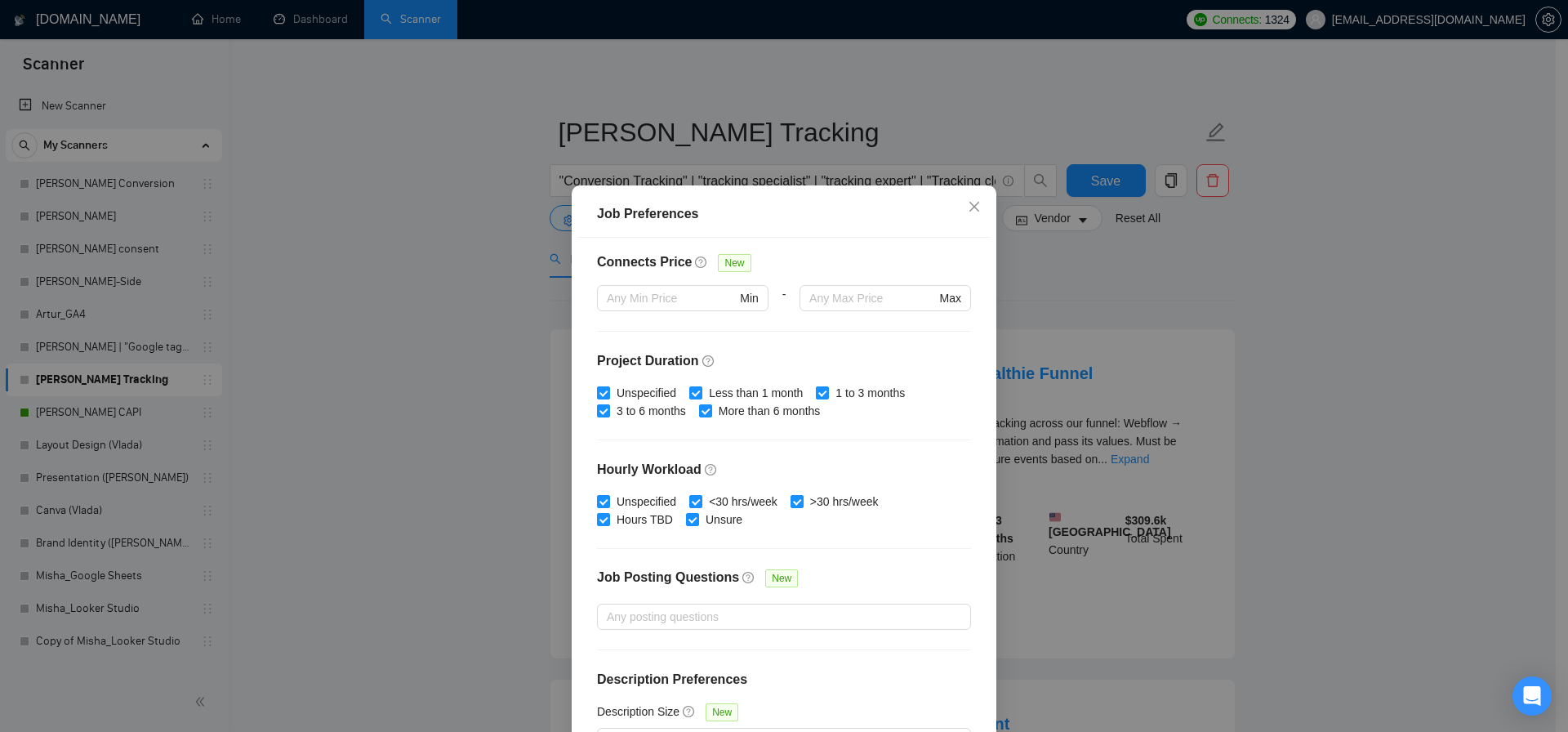
scroll to position [409, 0]
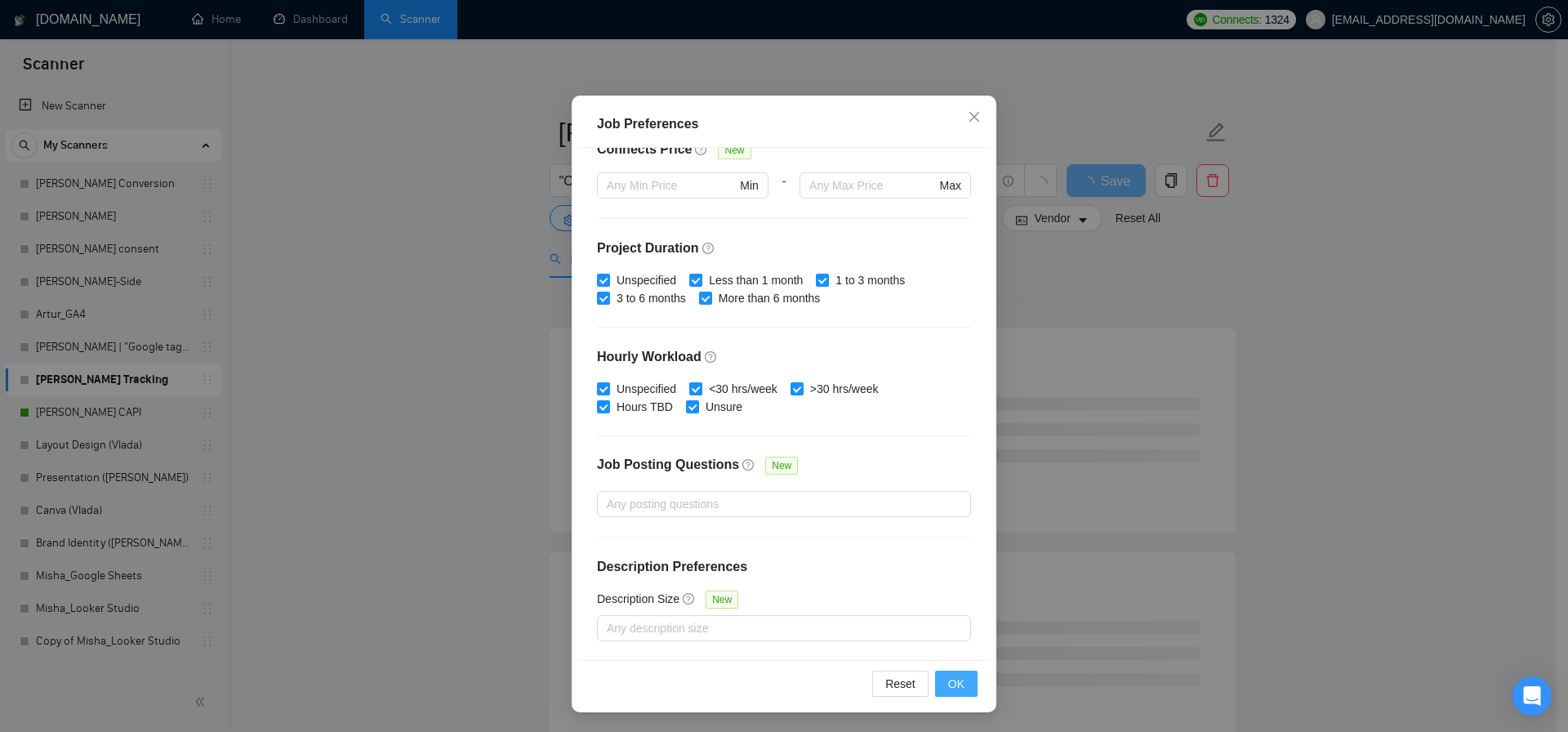
click at [948, 681] on span "OK" at bounding box center [956, 683] width 17 height 18
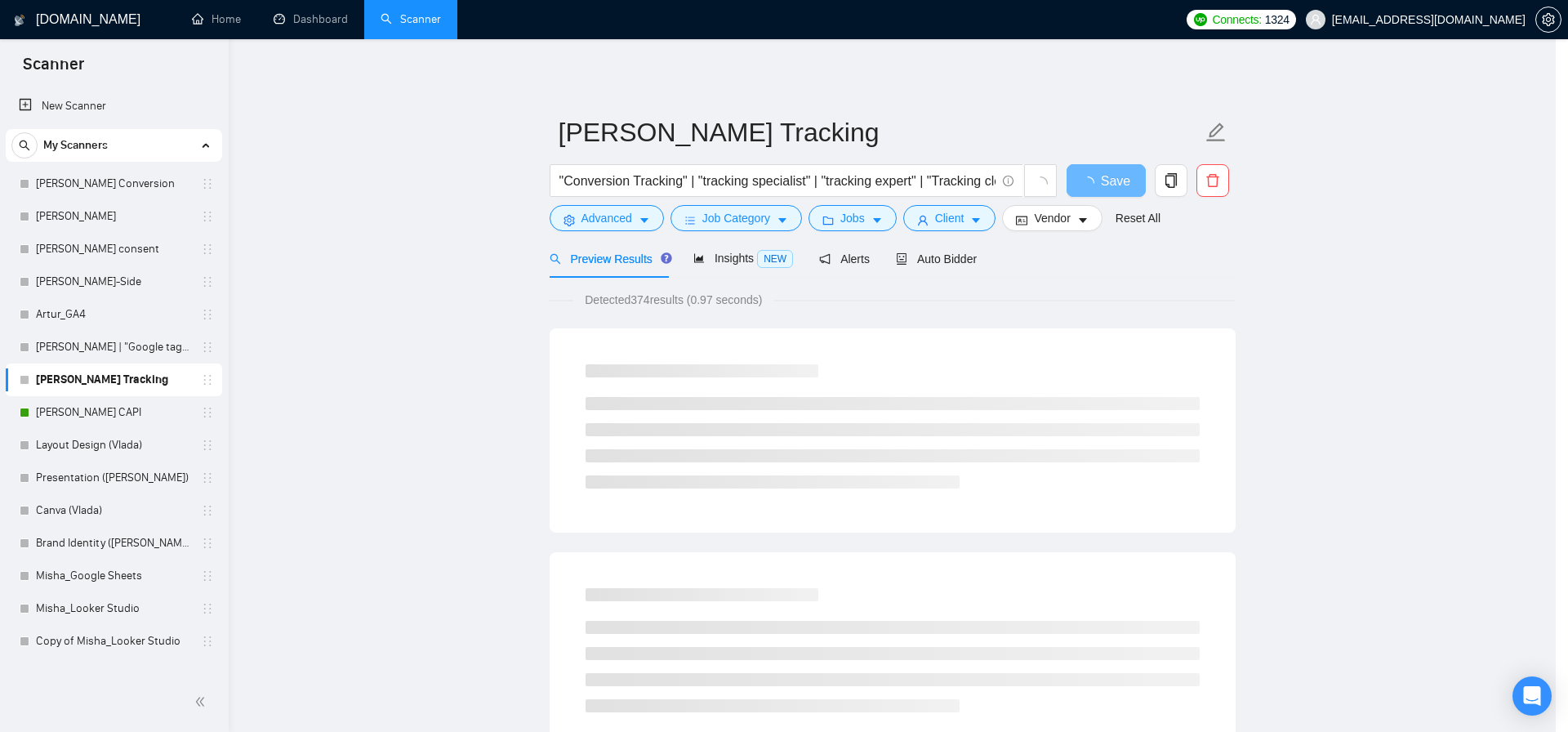
scroll to position [3, 0]
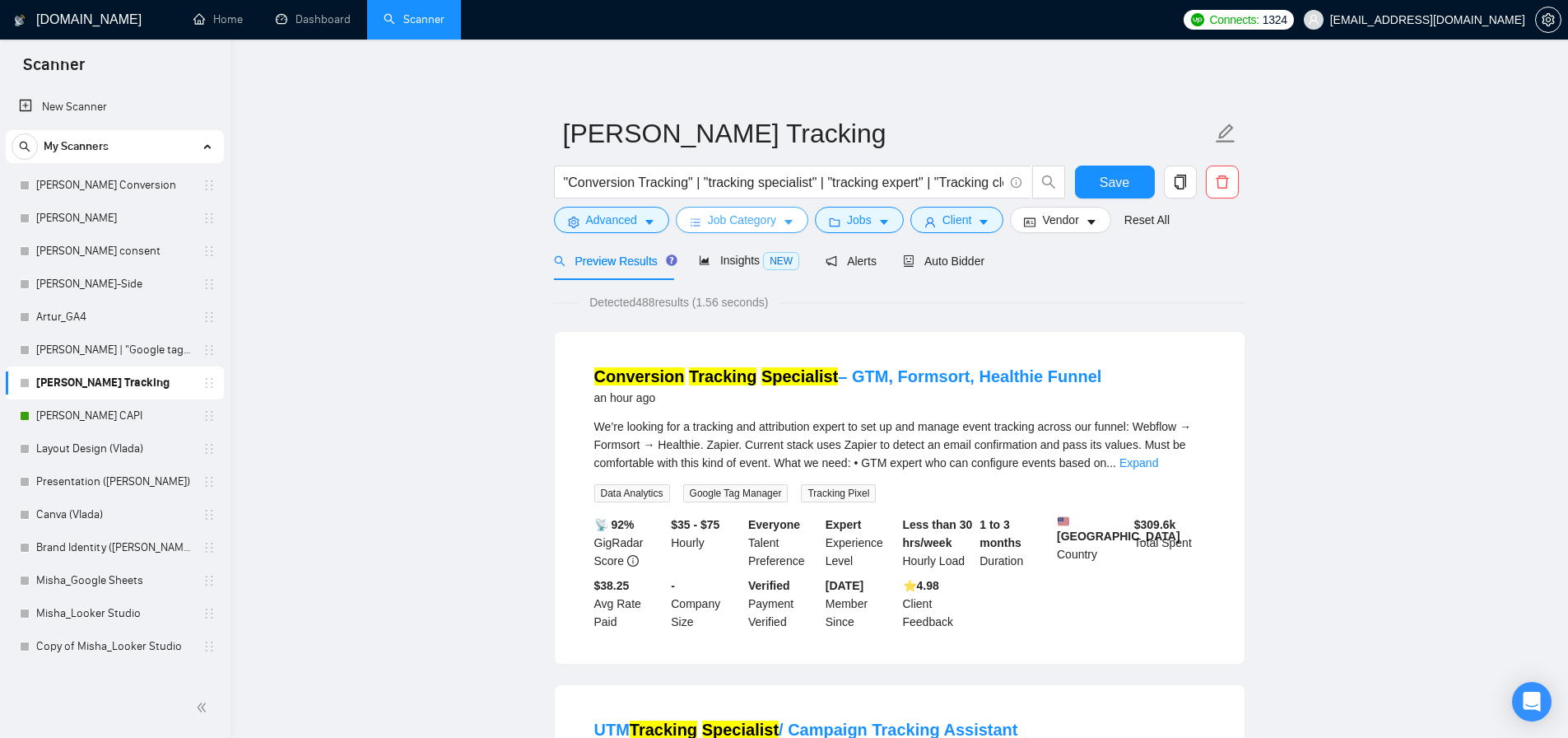
click at [721, 220] on span "Job Category" at bounding box center [742, 220] width 69 height 18
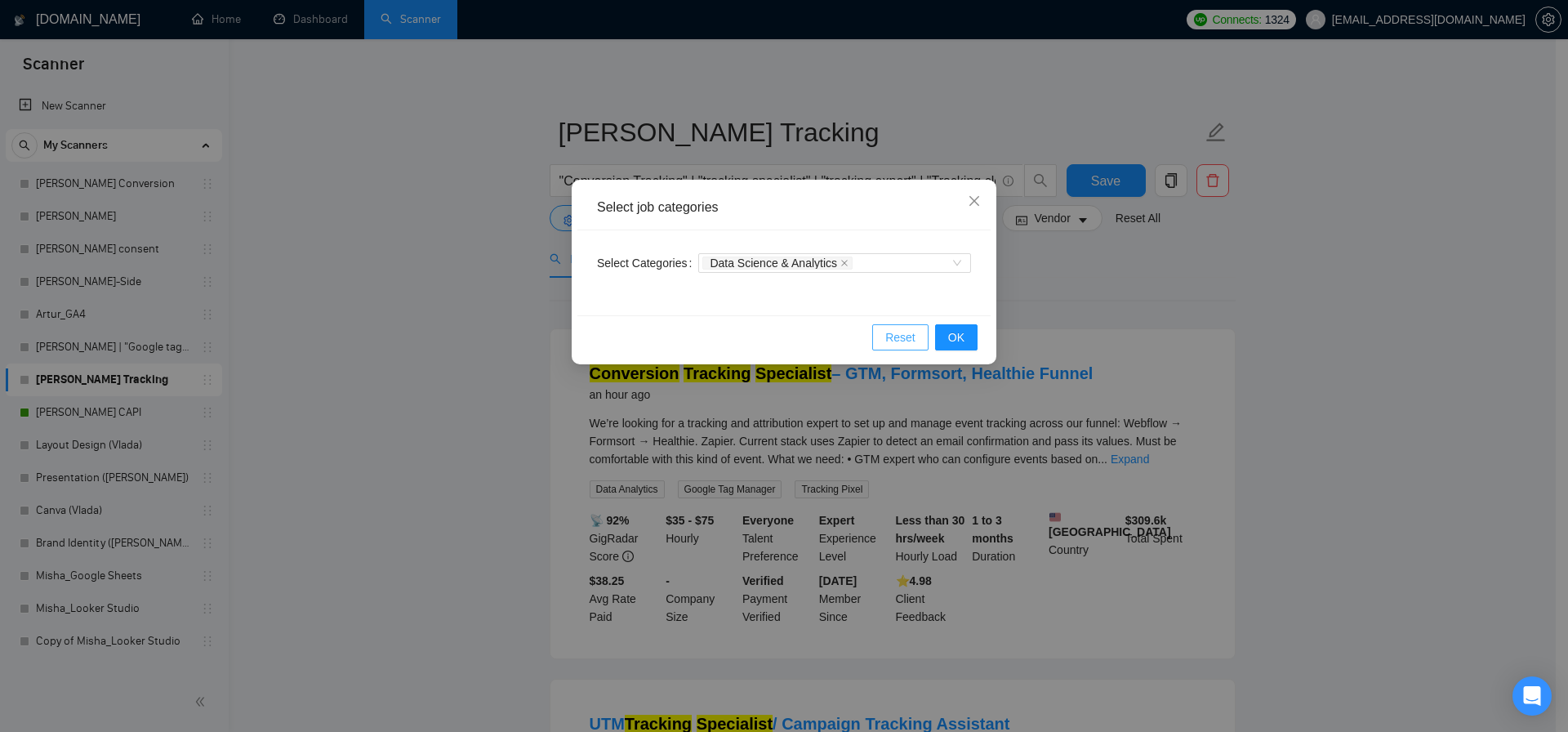
click at [904, 325] on button "Reset" at bounding box center [900, 338] width 57 height 26
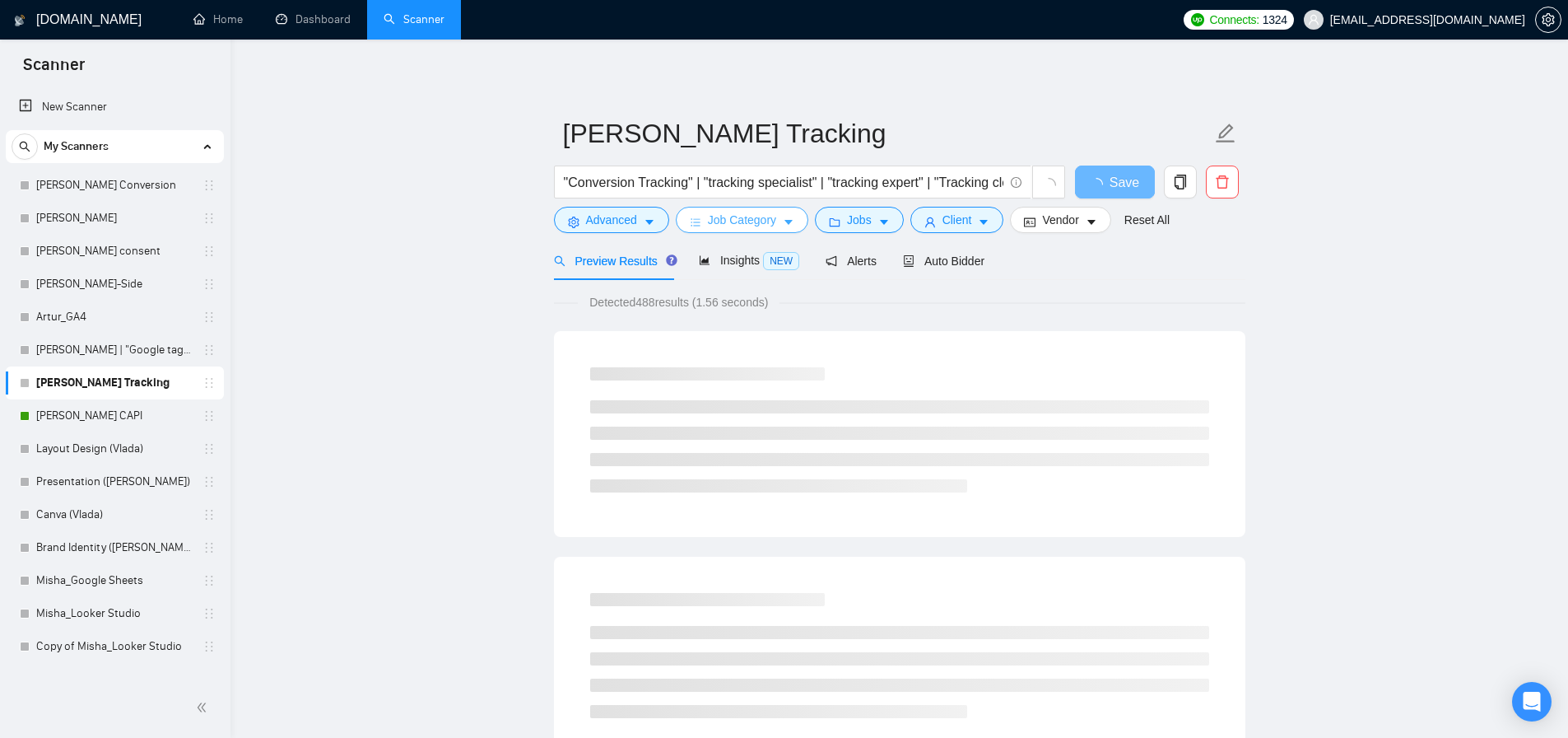
click at [768, 225] on span "Job Category" at bounding box center [742, 220] width 69 height 18
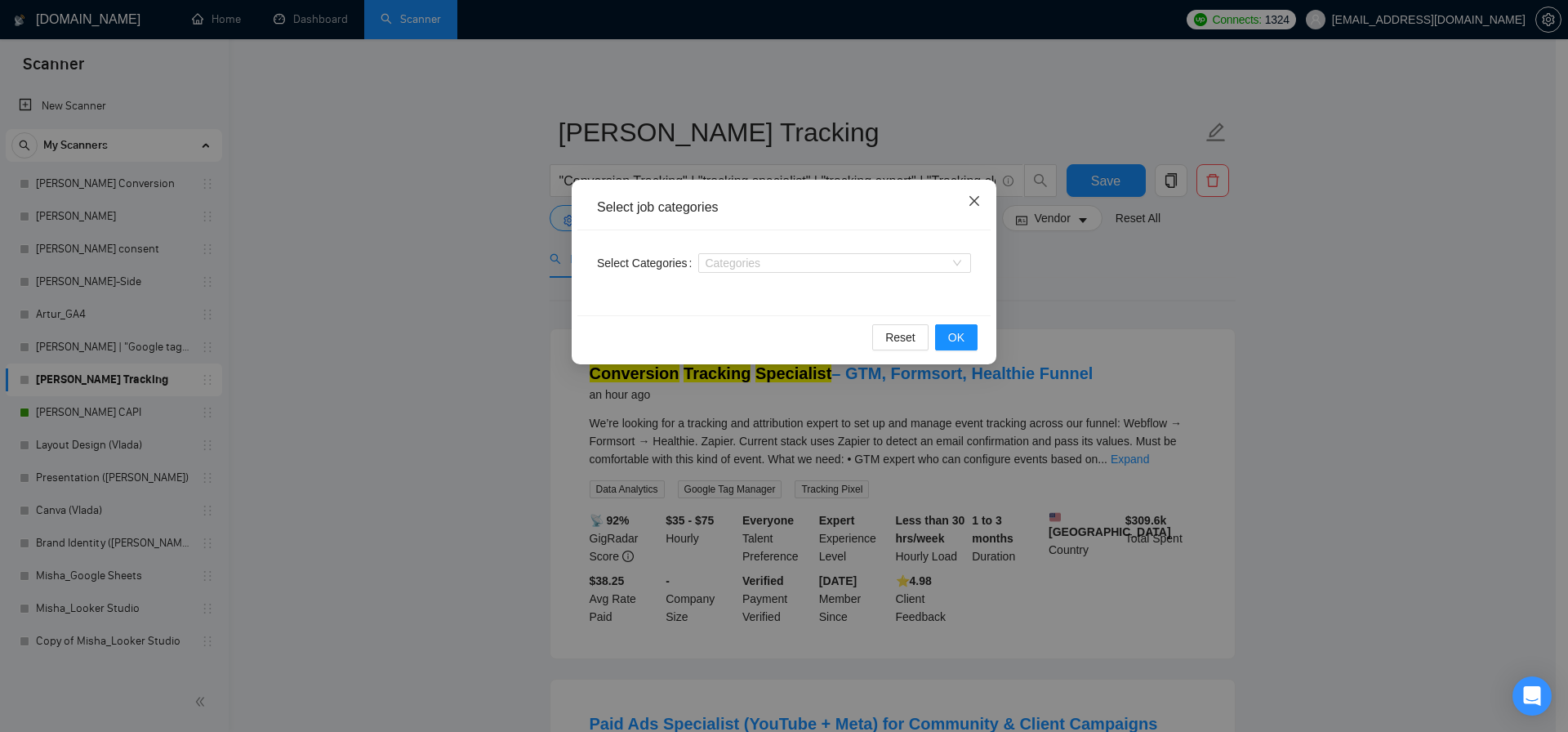
click at [971, 207] on icon "close" at bounding box center [973, 201] width 13 height 13
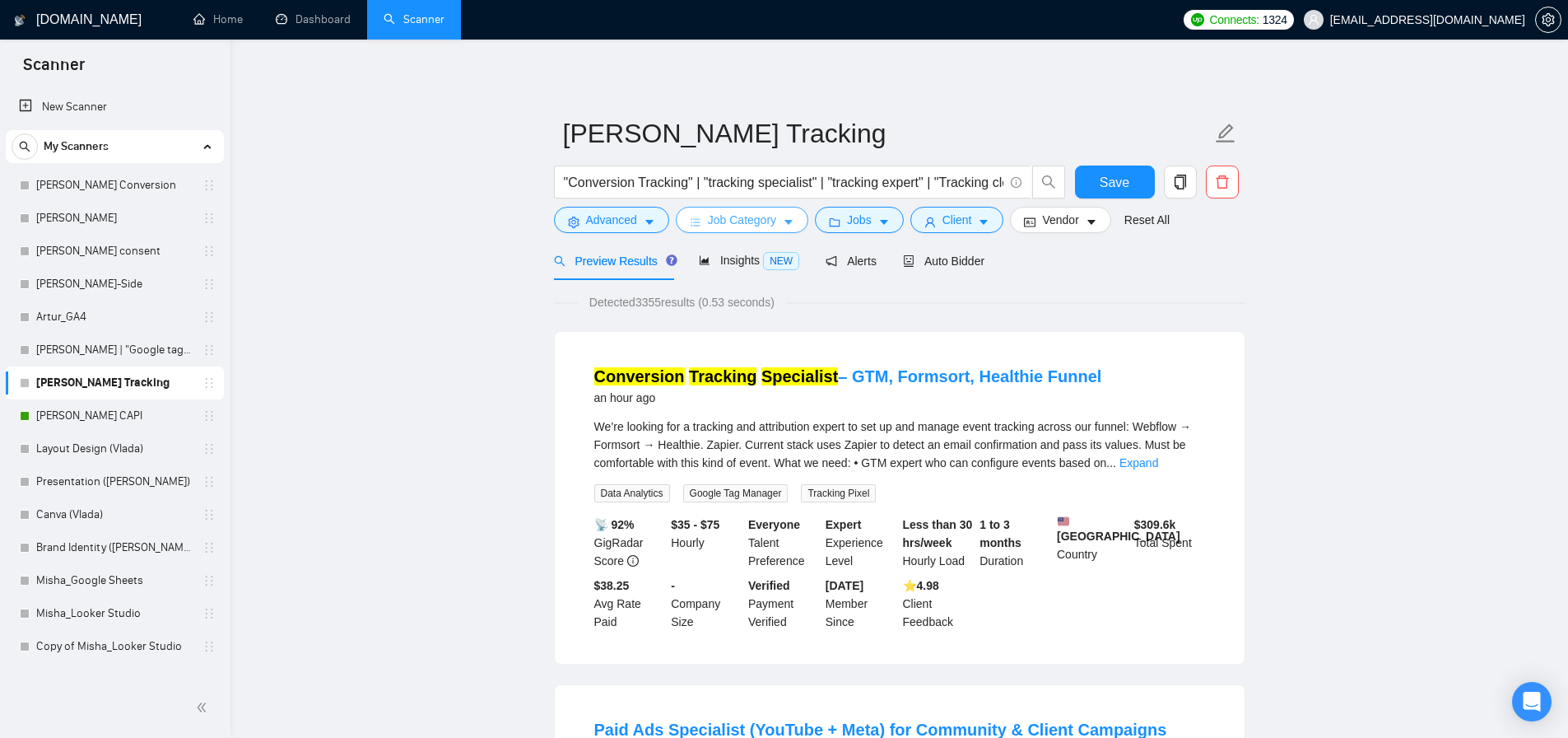
click at [744, 229] on button "Job Category" at bounding box center [742, 220] width 133 height 26
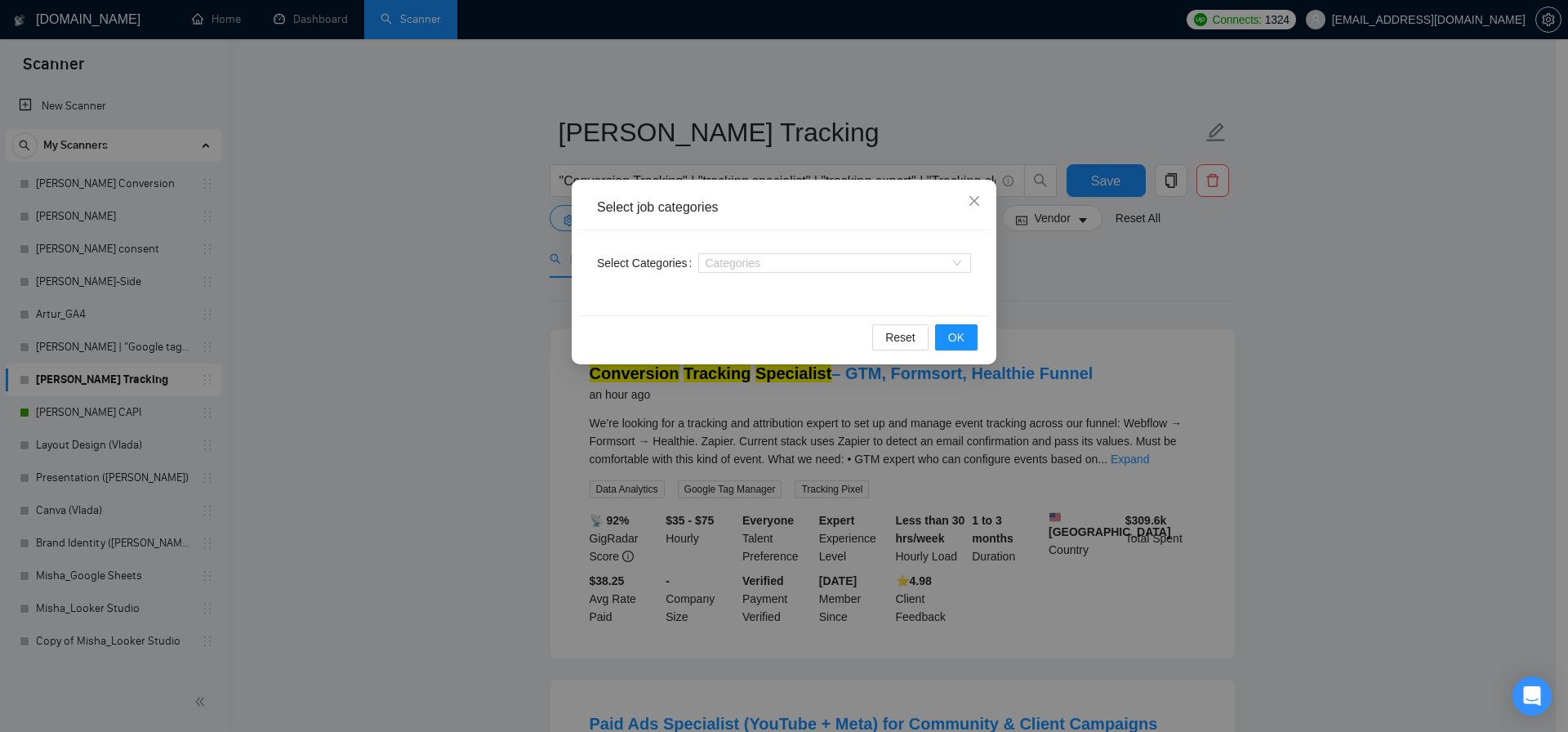
click at [733, 251] on div "Categories" at bounding box center [834, 263] width 273 height 26
click at [733, 257] on div at bounding box center [826, 263] width 249 height 13
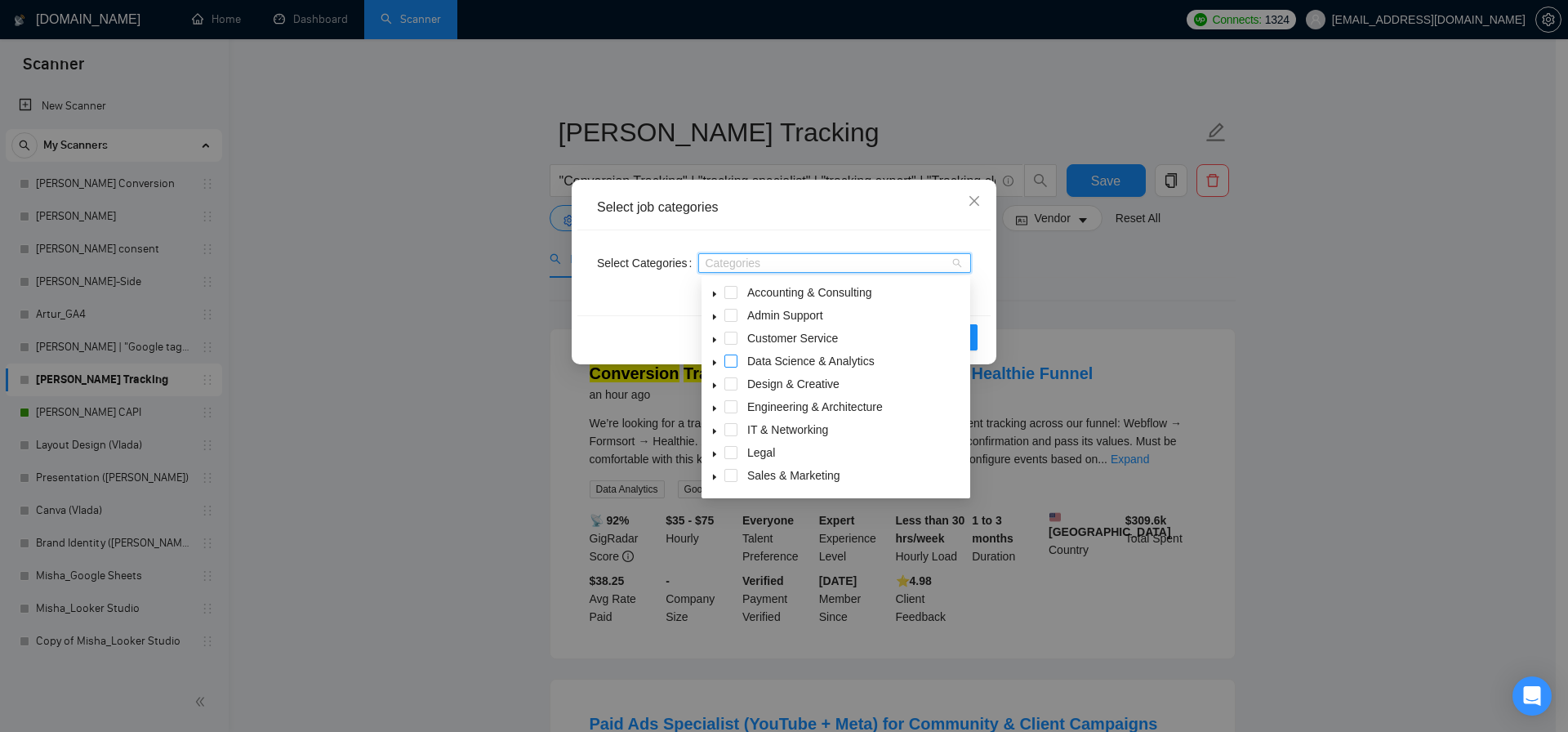
click at [727, 363] on span at bounding box center [730, 360] width 13 height 13
click at [977, 303] on div "Select Categories Data Science & Analytics" at bounding box center [784, 272] width 413 height 85
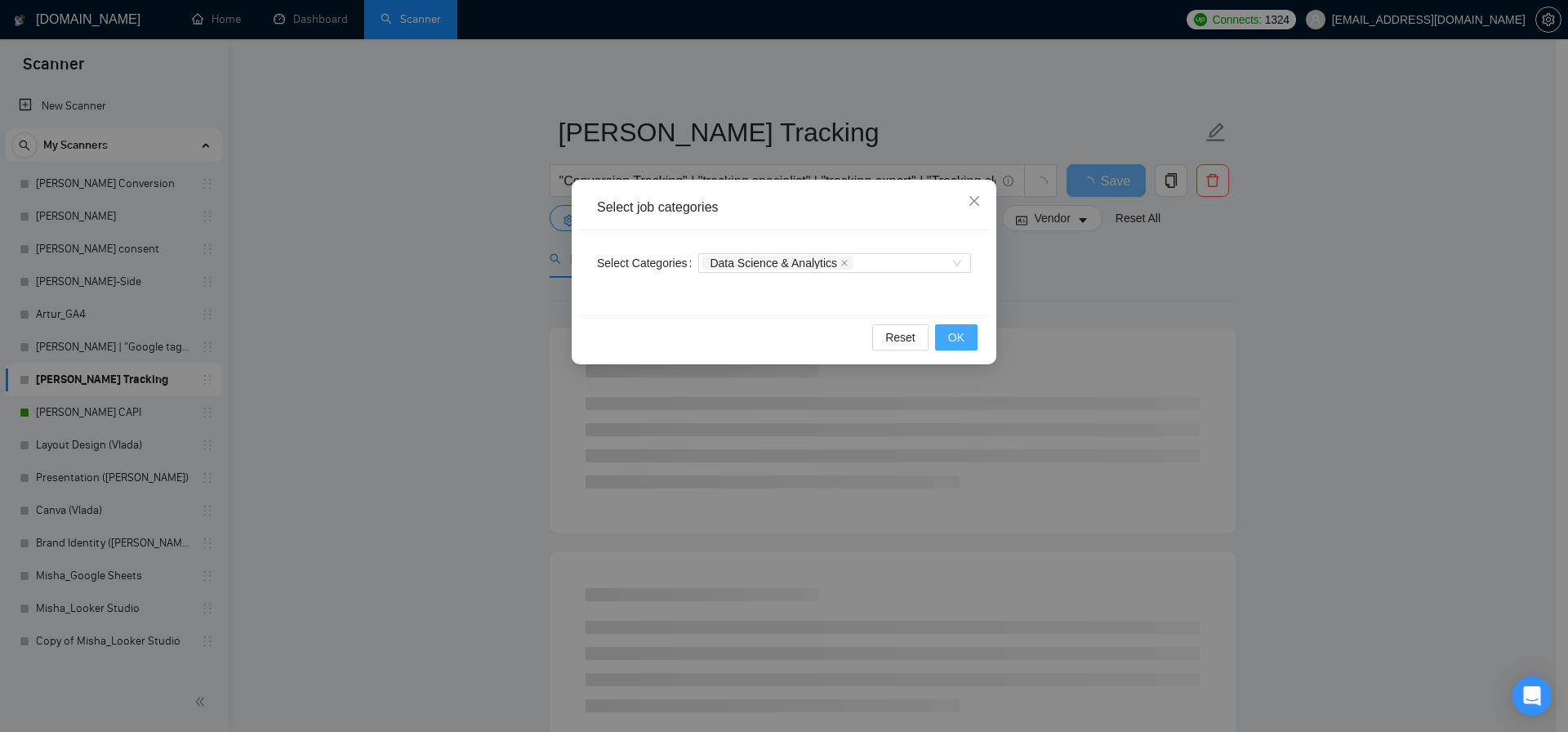
click at [957, 334] on span "OK" at bounding box center [956, 337] width 17 height 18
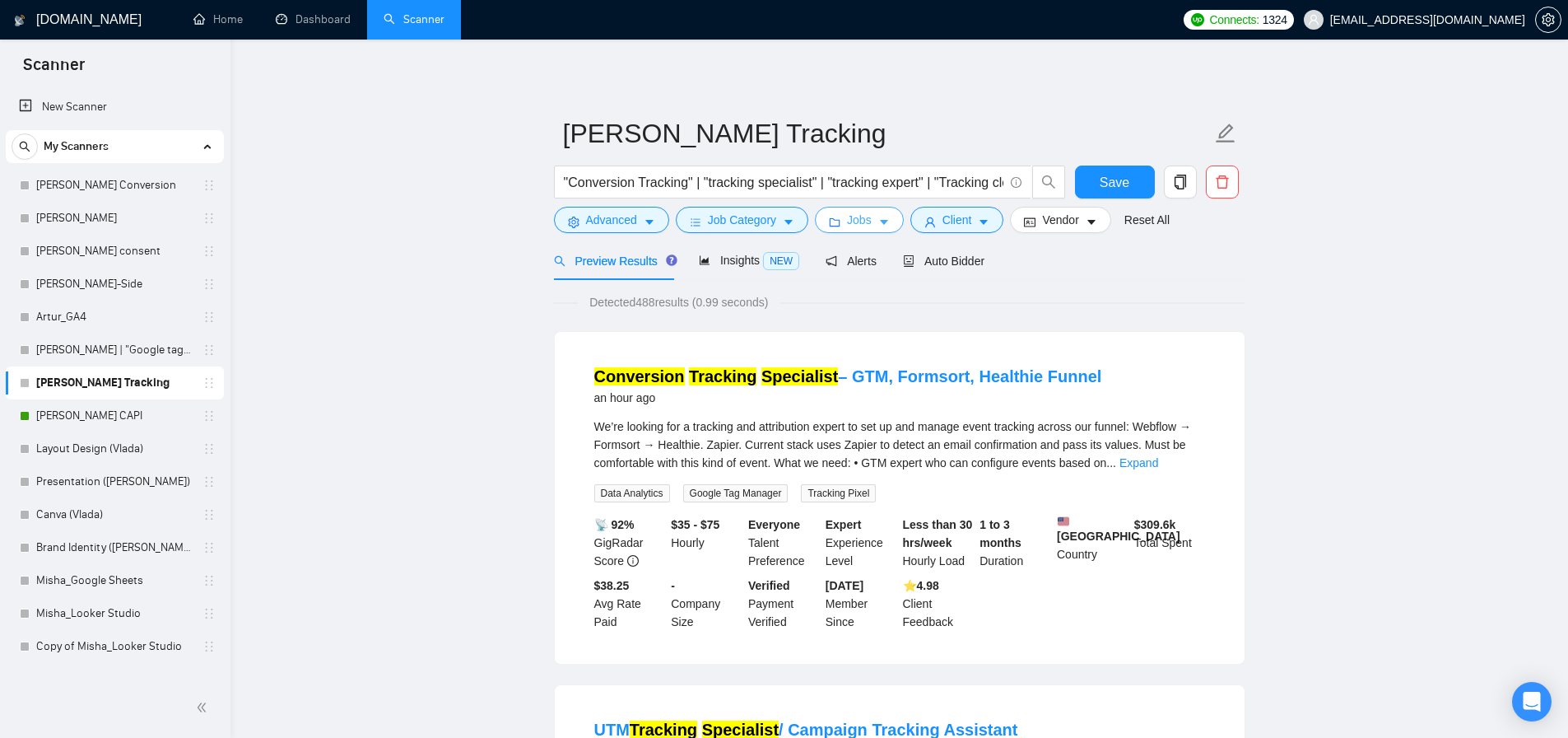
click at [857, 225] on span "Jobs" at bounding box center [859, 220] width 25 height 18
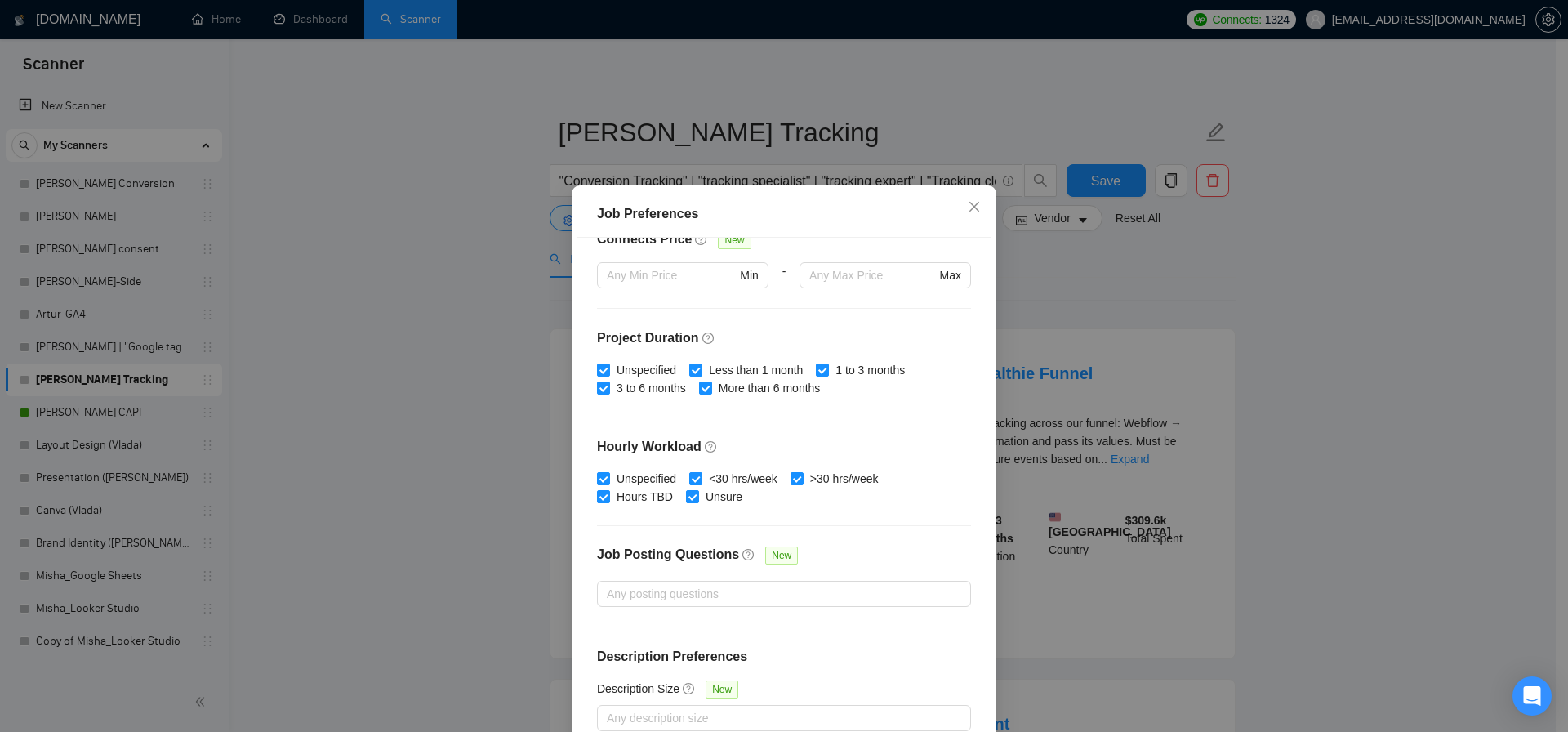
scroll to position [5, 0]
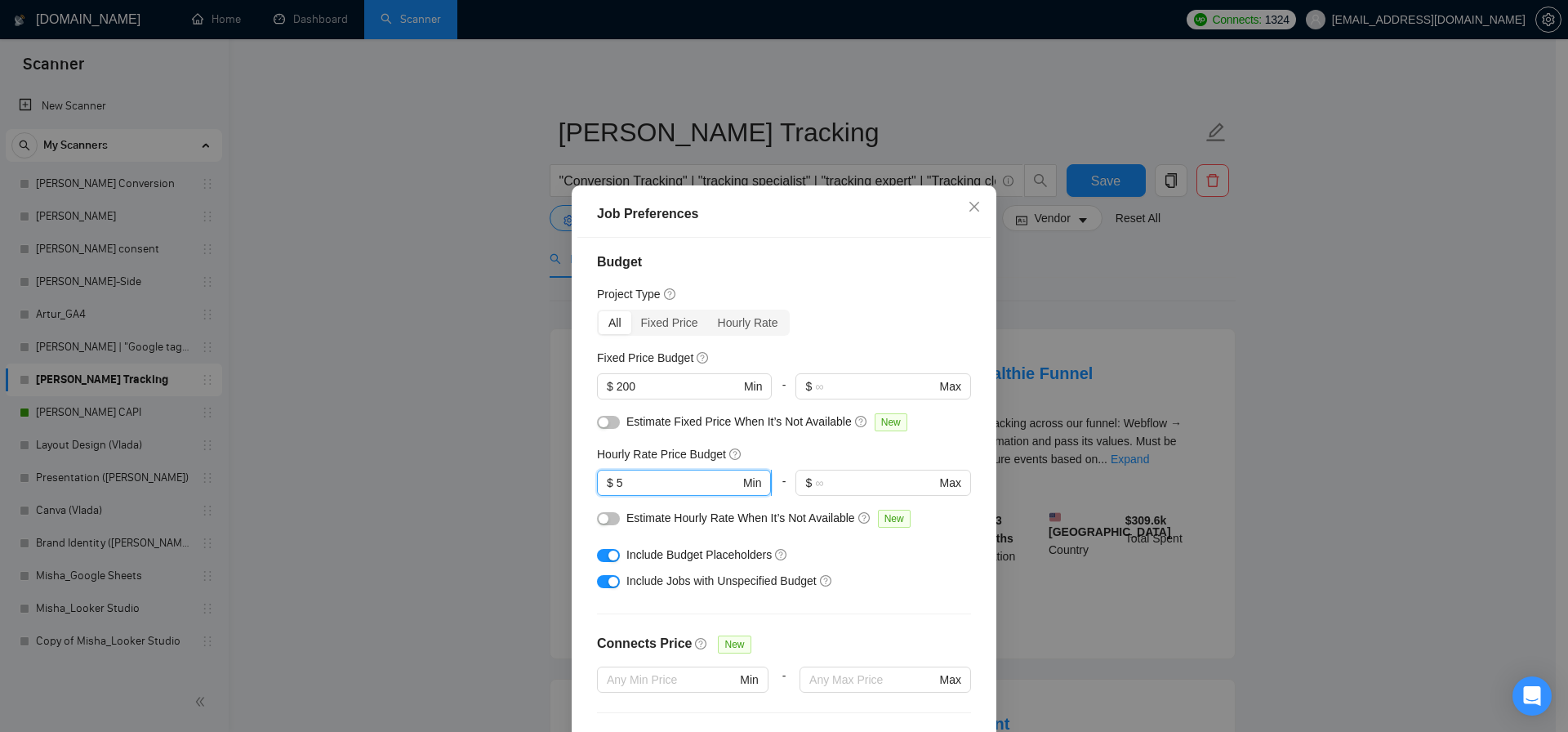
click at [644, 482] on input "5" at bounding box center [678, 482] width 123 height 18
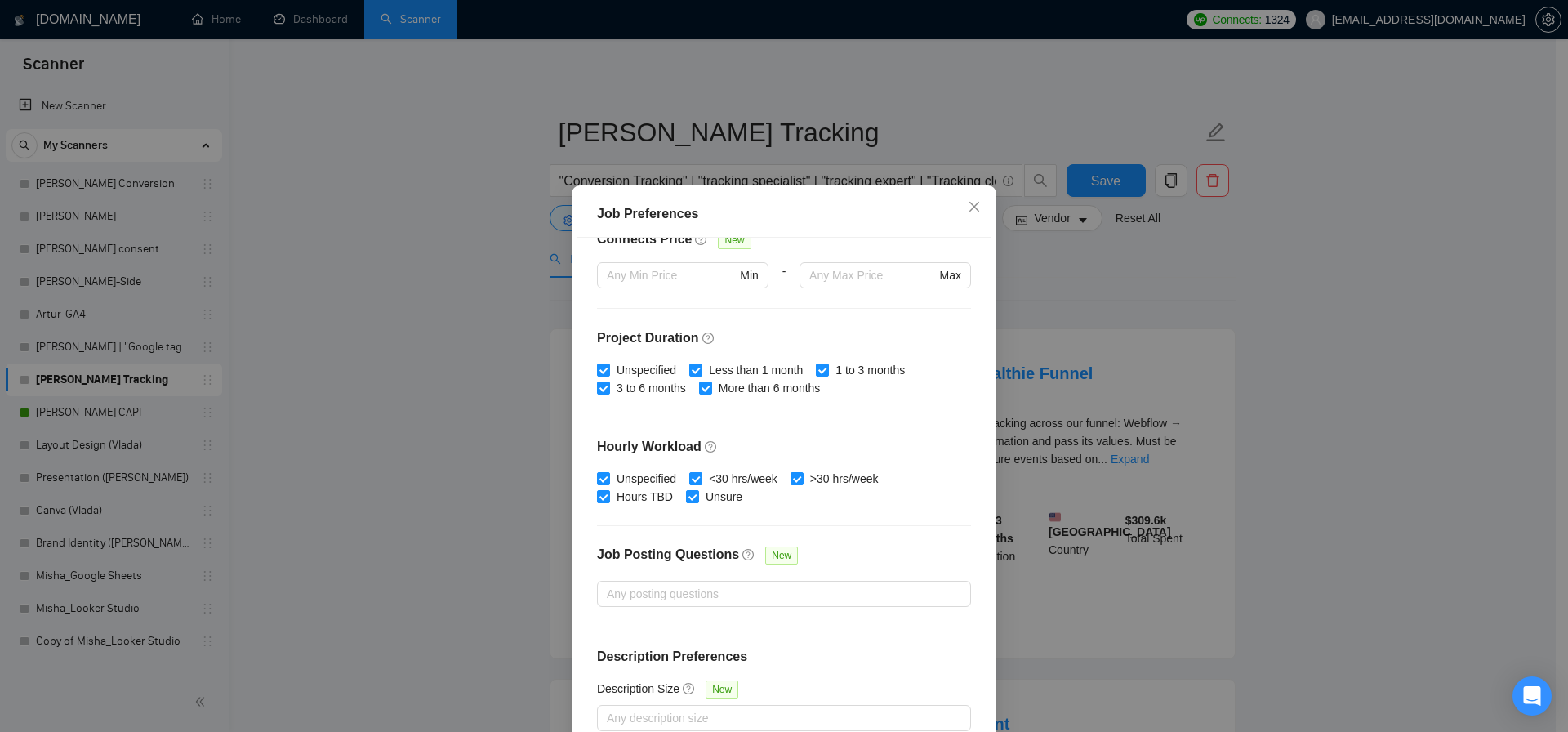
scroll to position [92, 0]
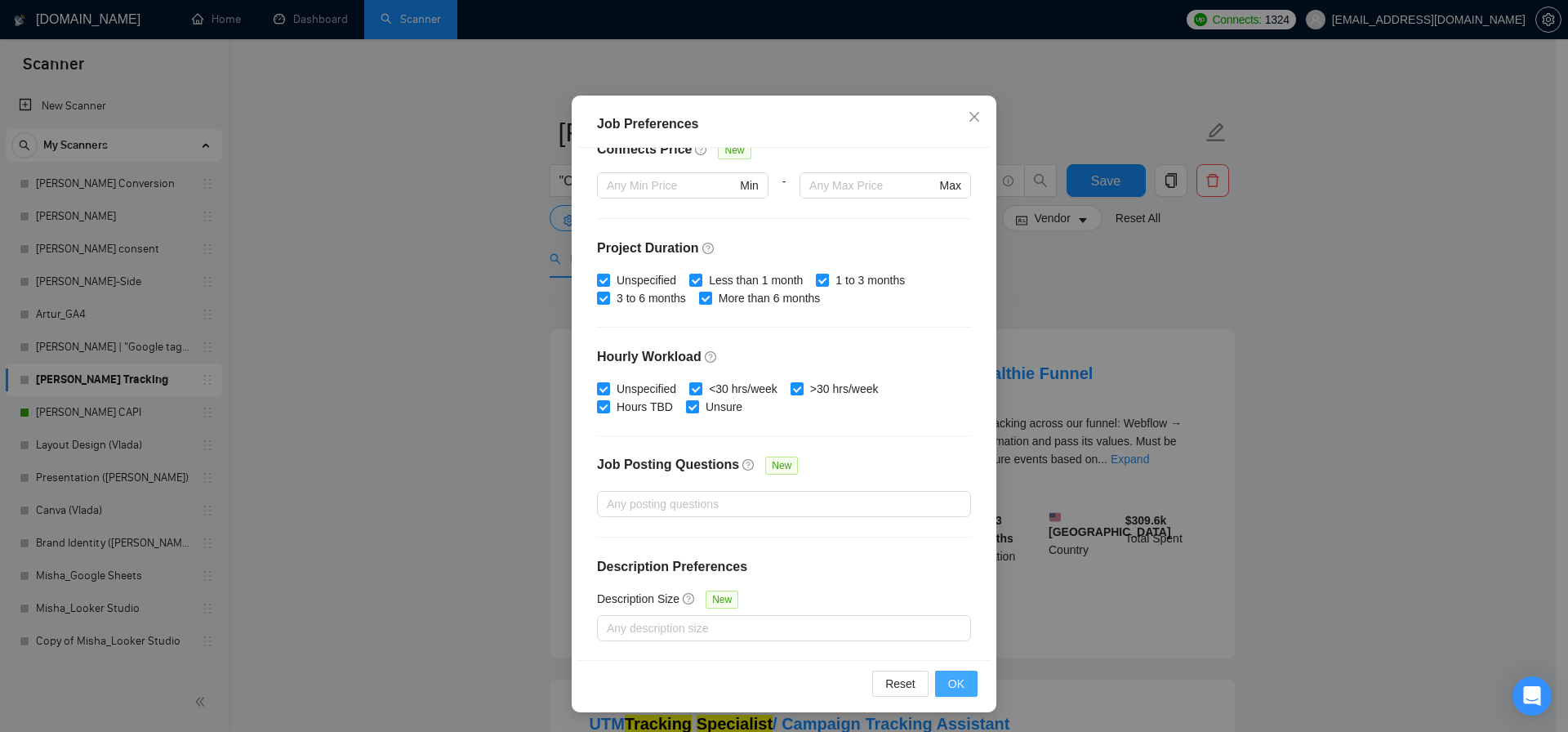
type input "50"
click at [957, 682] on span "OK" at bounding box center [956, 683] width 17 height 18
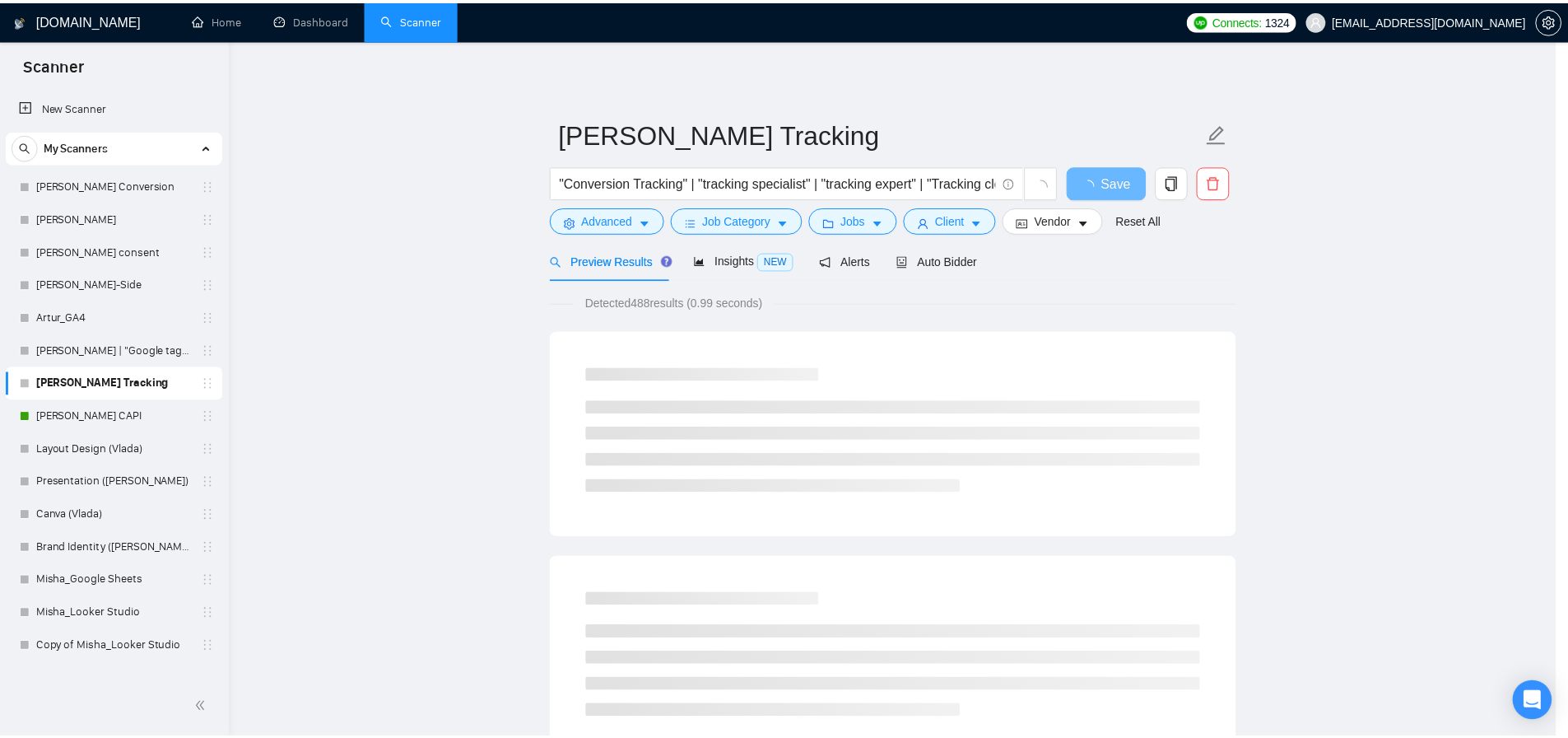
scroll to position [3, 0]
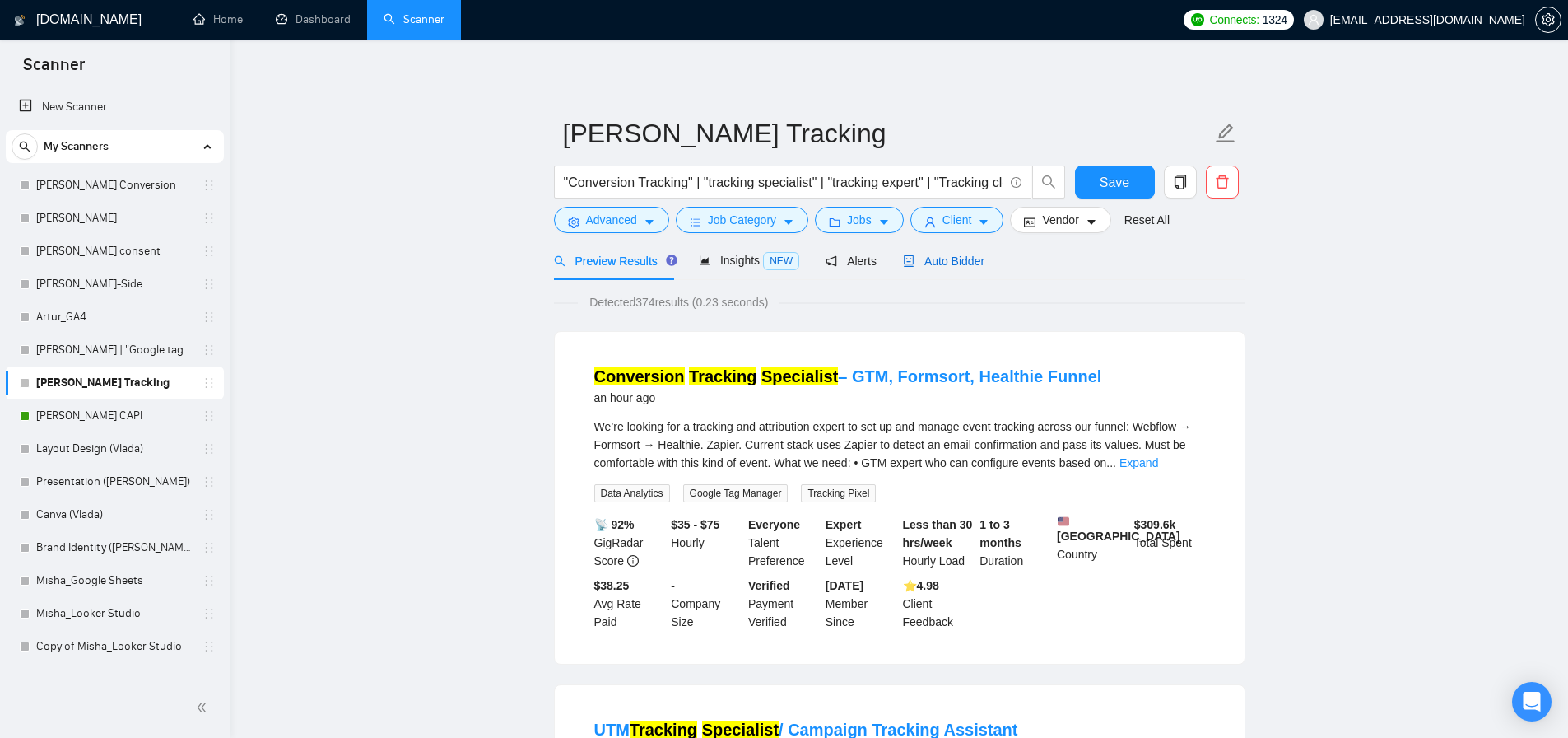
click at [942, 264] on span "Auto Bidder" at bounding box center [944, 260] width 82 height 13
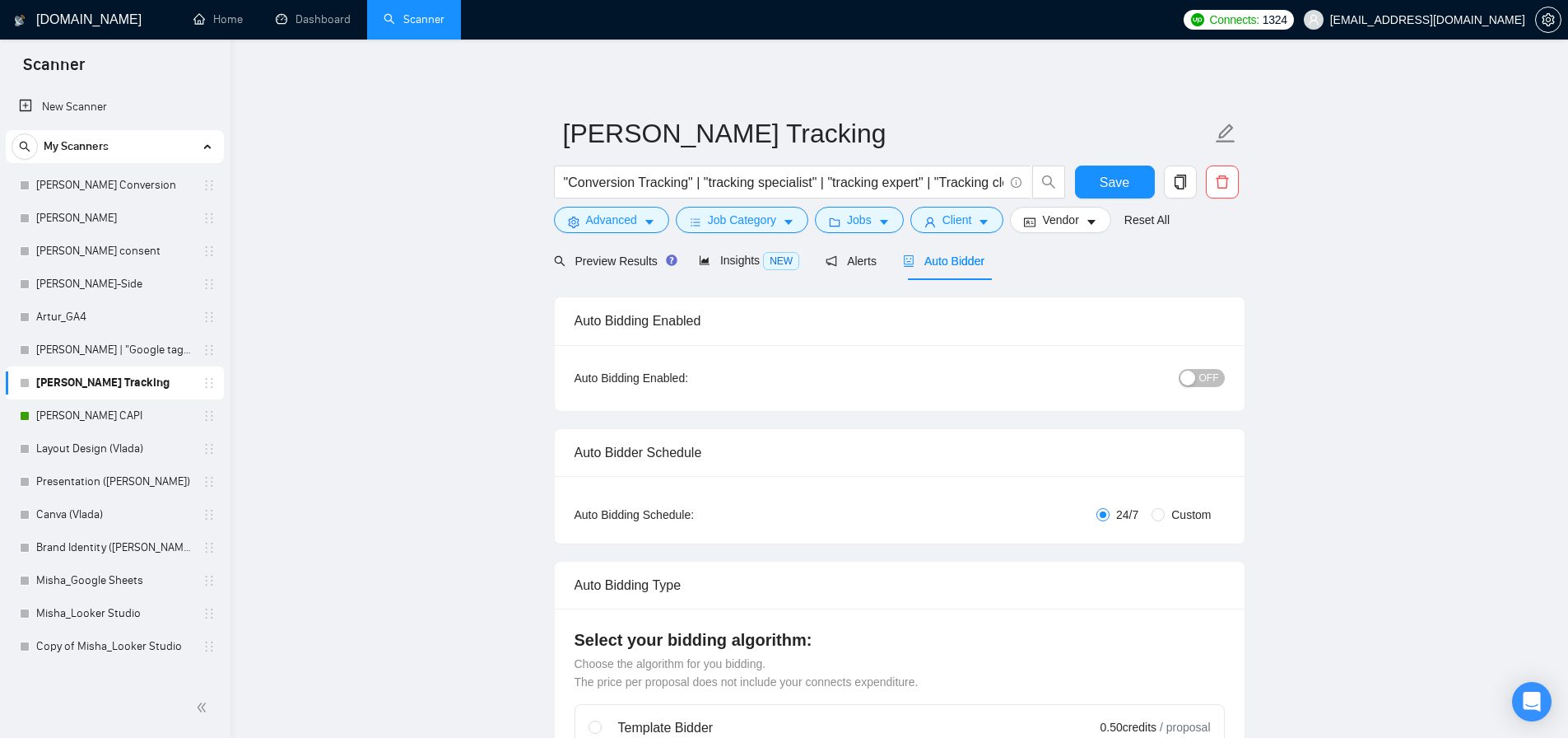
click at [1182, 372] on div "button" at bounding box center [1188, 377] width 15 height 15
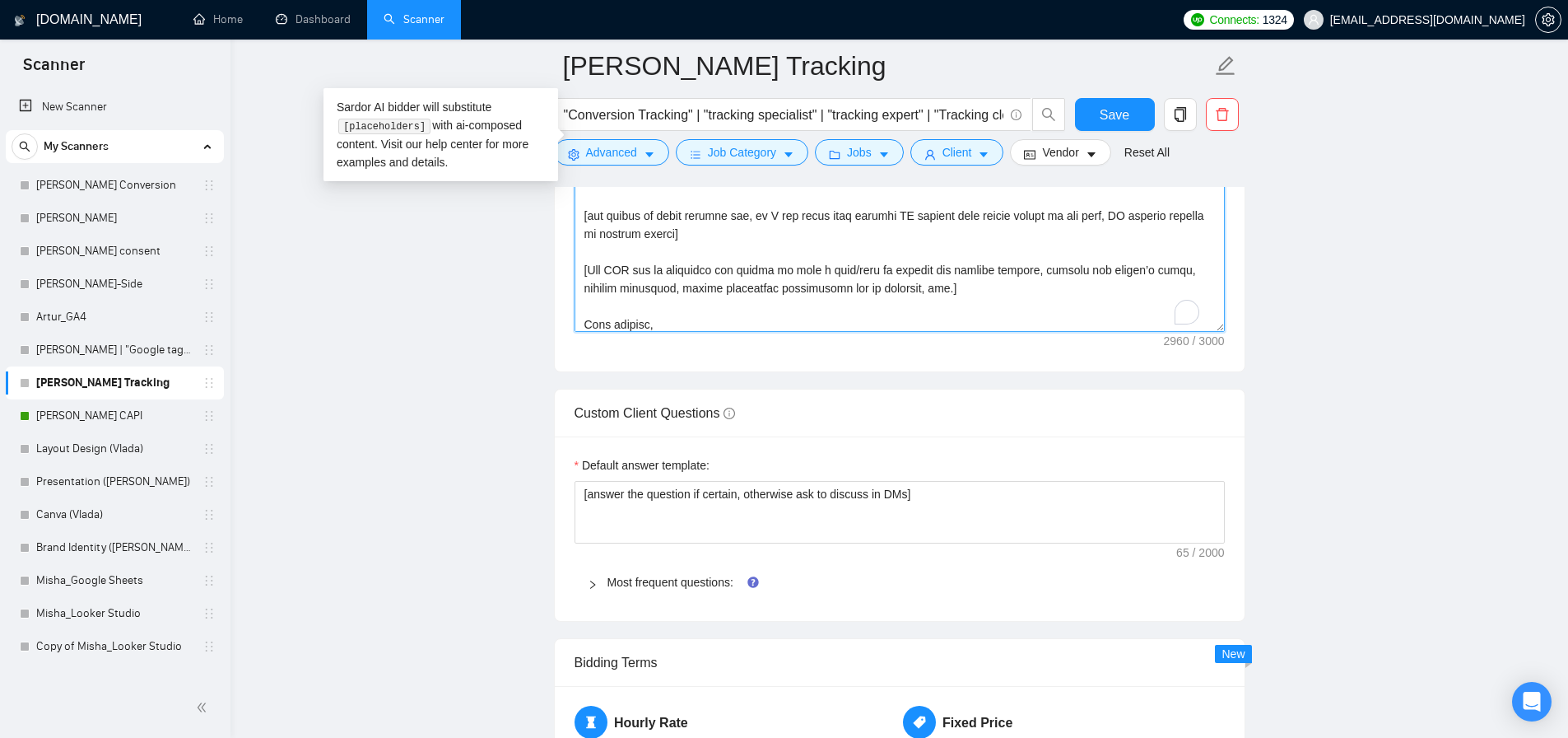
scroll to position [465, 0]
drag, startPoint x: 821, startPoint y: 292, endPoint x: 552, endPoint y: 265, distance: 270.4
click at [552, 265] on main "Artur_Conversion Tracking "Conversion Tracking" | "tracking specialist" | "trac…" at bounding box center [899, 119] width 1285 height 4550
click at [729, 245] on textarea "Cover letter template:" at bounding box center [900, 146] width 651 height 370
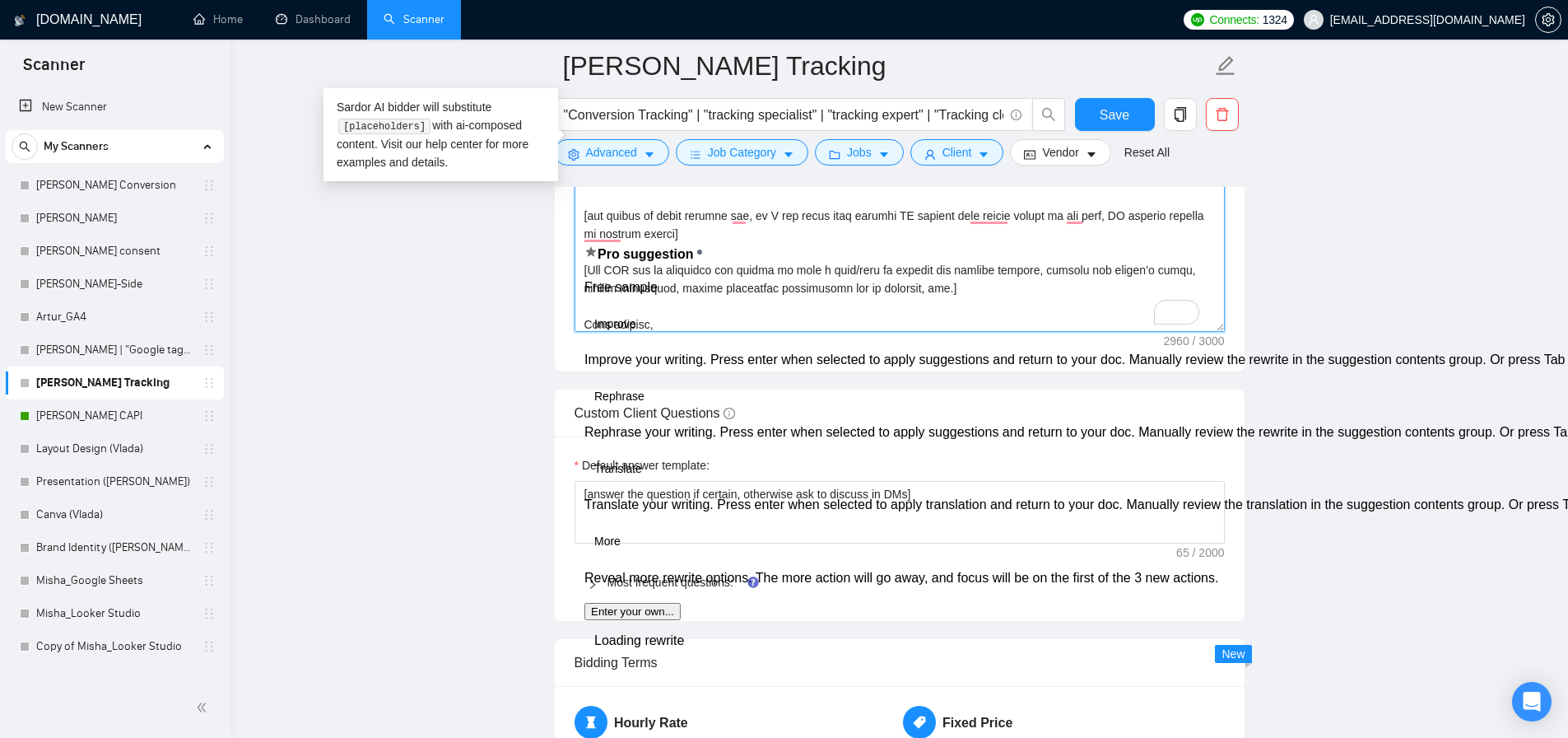
drag, startPoint x: 731, startPoint y: 250, endPoint x: 566, endPoint y: 223, distance: 167.2
click at [566, 223] on div "Cover letter template:" at bounding box center [900, 143] width 690 height 455
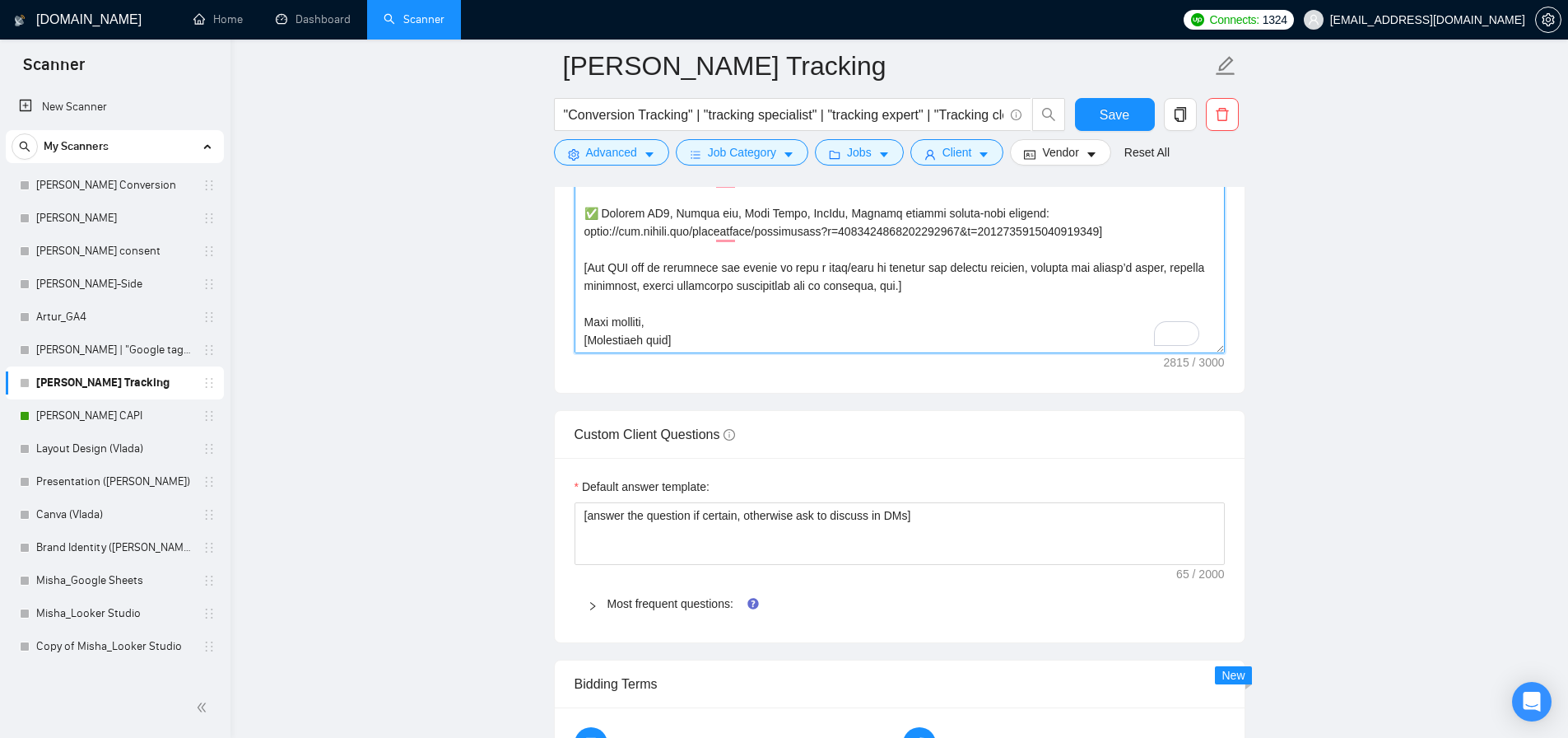
scroll to position [417, 0]
click at [945, 287] on textarea "Cover letter template:" at bounding box center [900, 167] width 651 height 370
drag, startPoint x: 1038, startPoint y: 289, endPoint x: 1107, endPoint y: 288, distance: 69.0
click at [1107, 288] on textarea "Cover letter template:" at bounding box center [900, 167] width 651 height 370
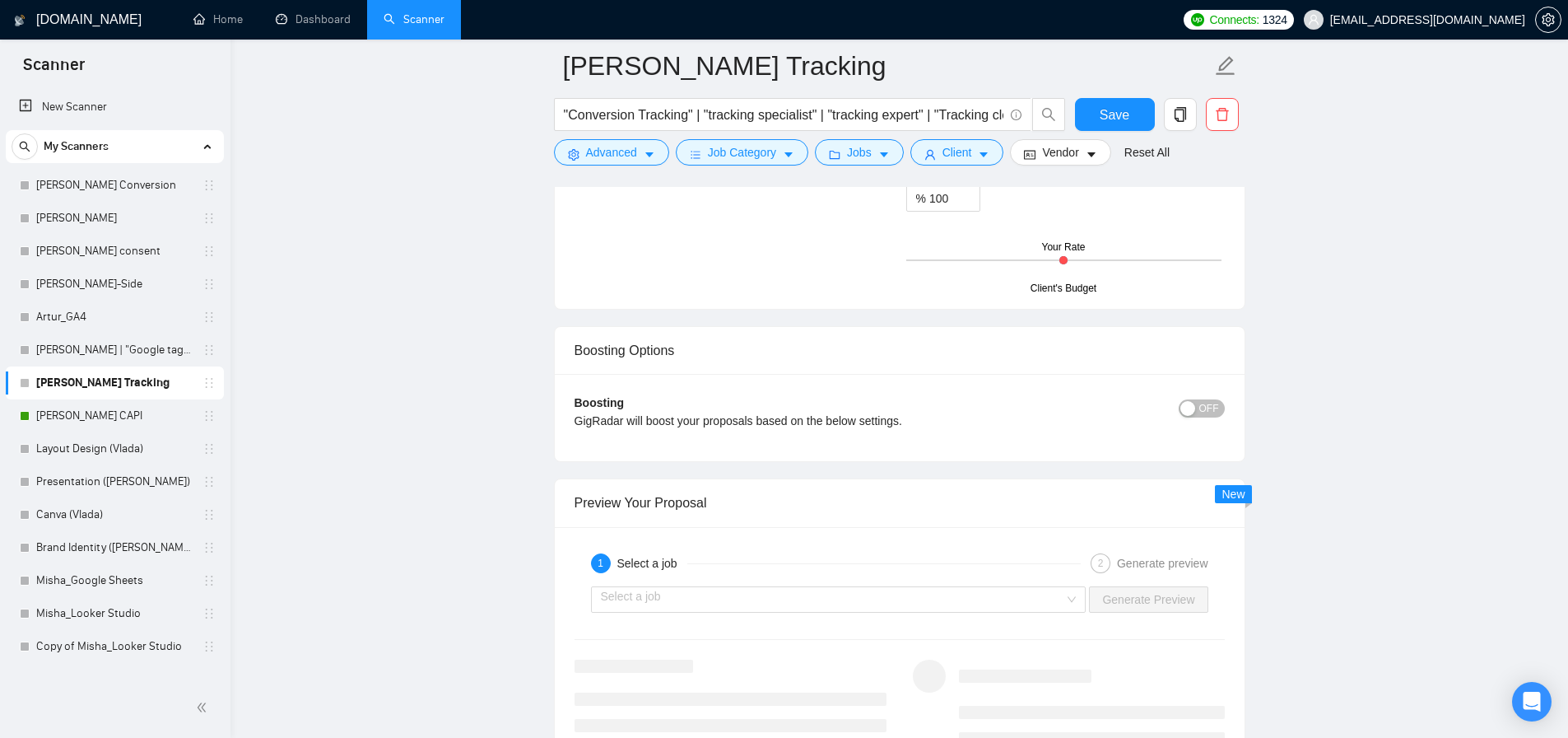
scroll to position [2929, 0]
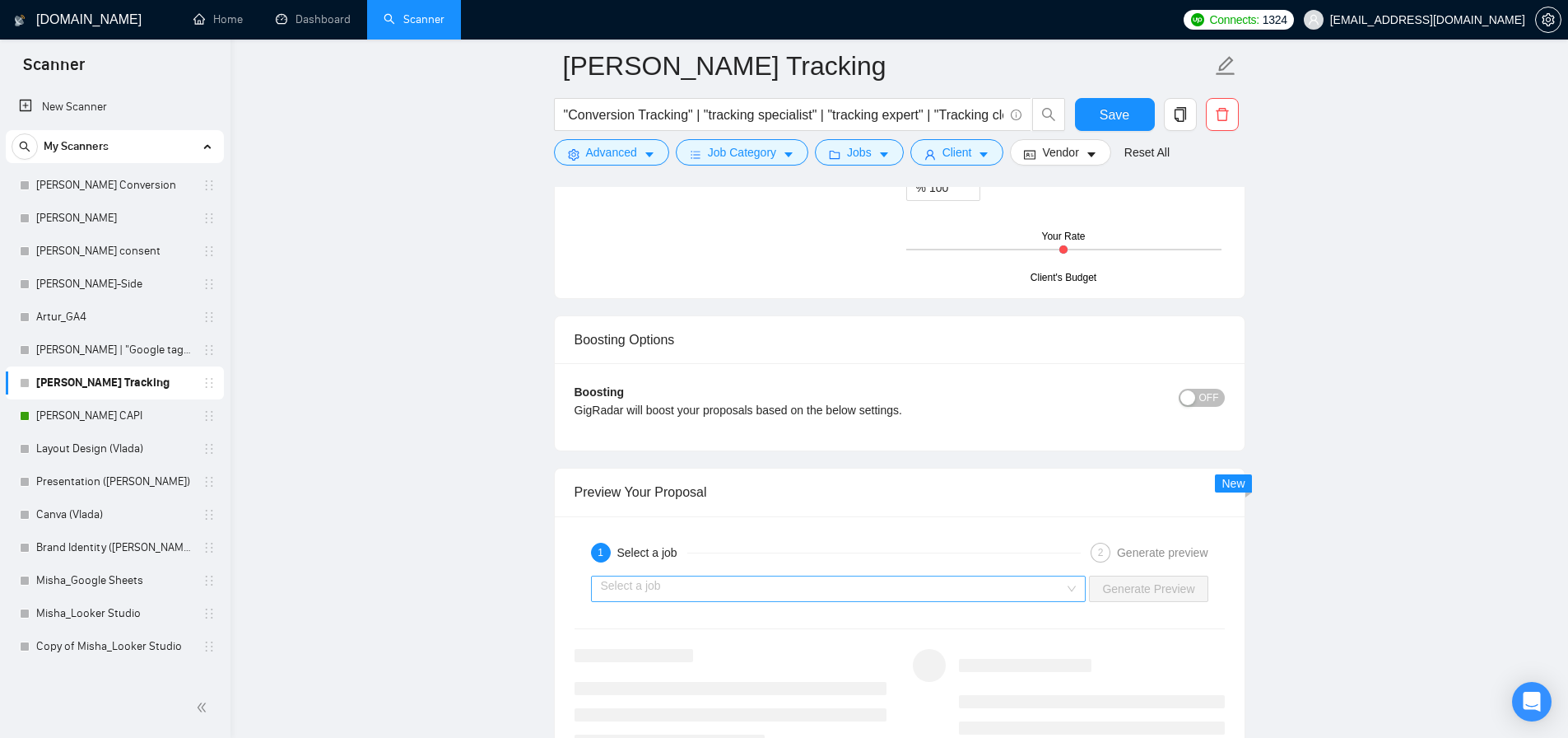
type textarea "[Lore ips dolors ametc adipis elitse 989 doeiusmodt.] [Inci utlabor etd ma al e…"
click at [859, 590] on input "search" at bounding box center [833, 588] width 464 height 25
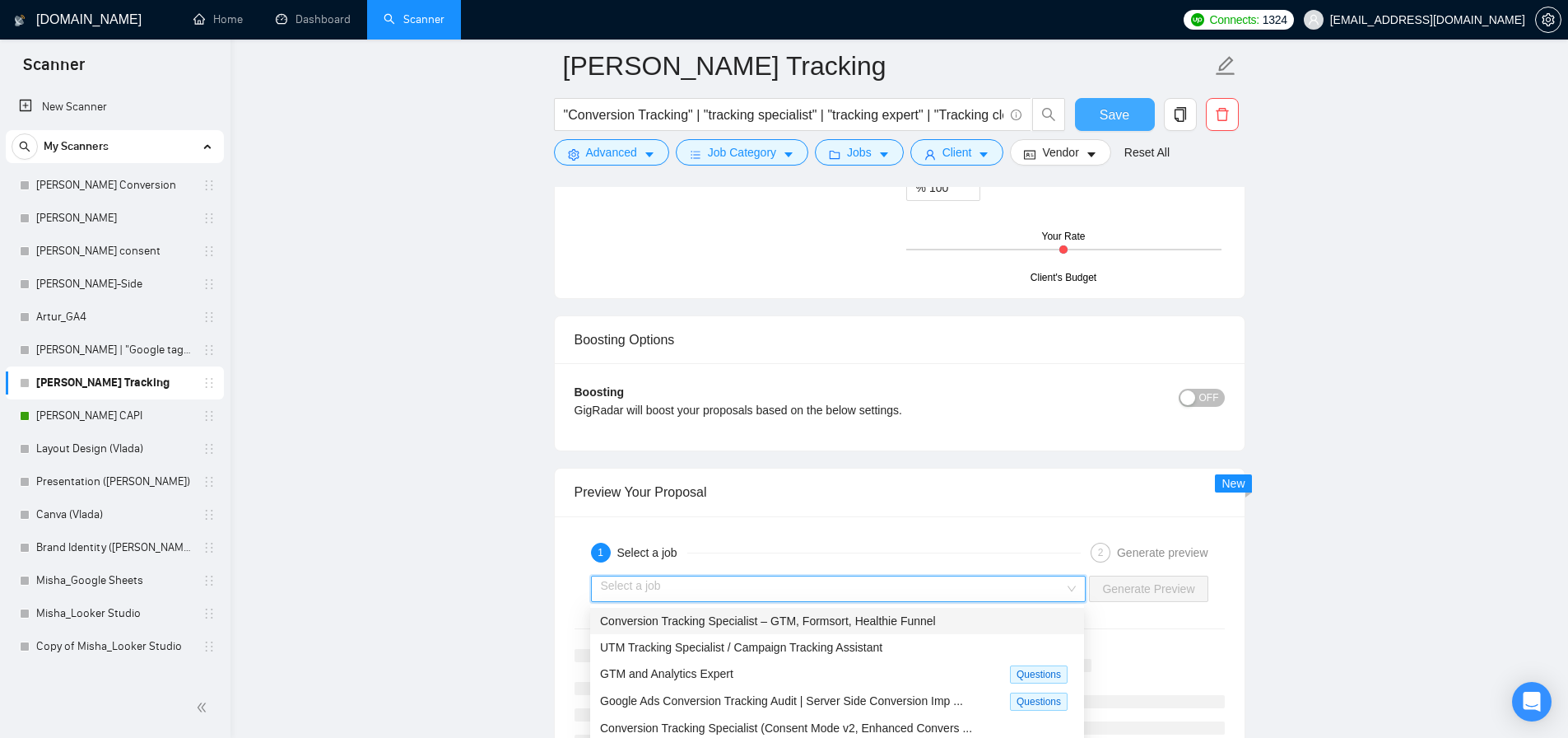
click at [1117, 120] on span "Save" at bounding box center [1115, 114] width 30 height 20
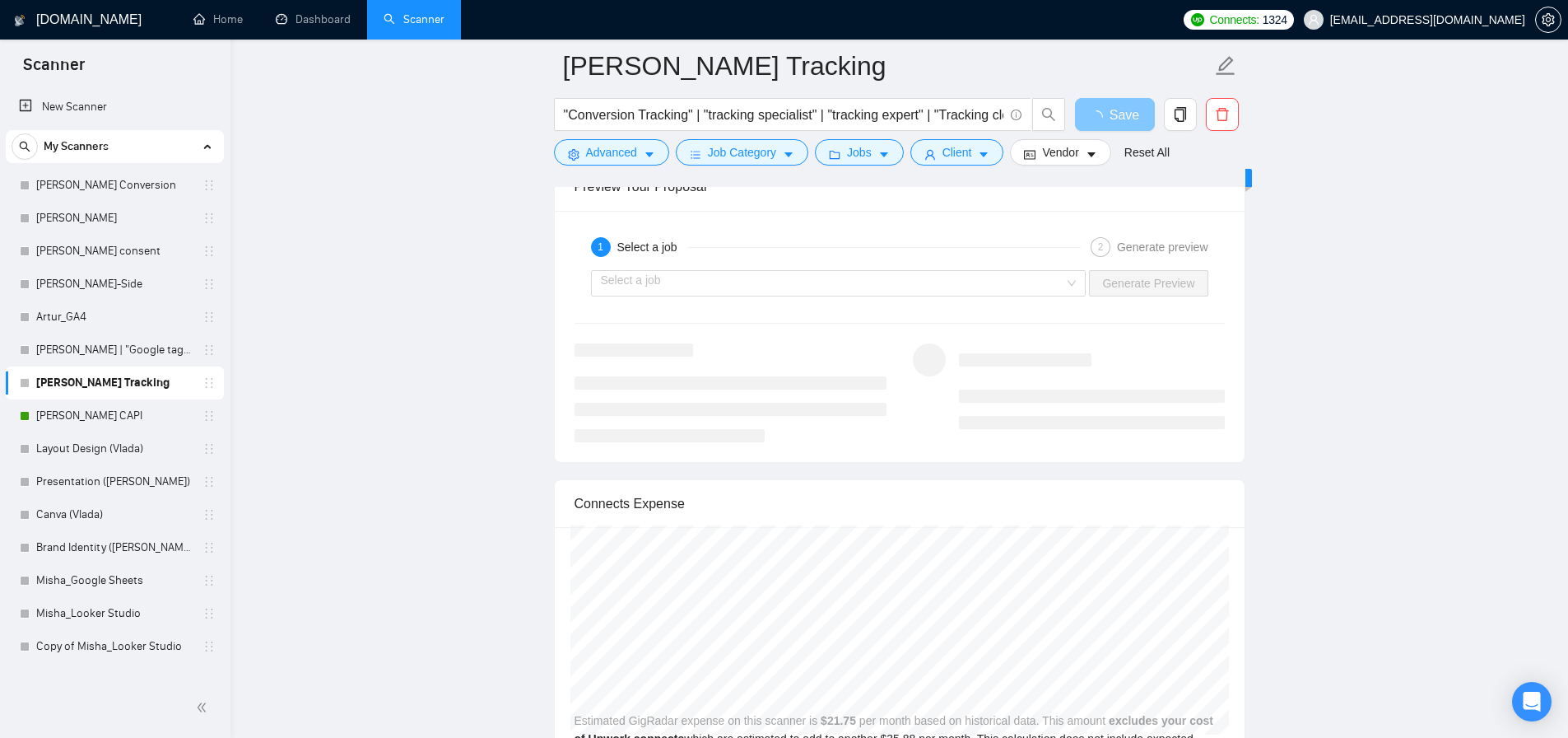
scroll to position [3013, 0]
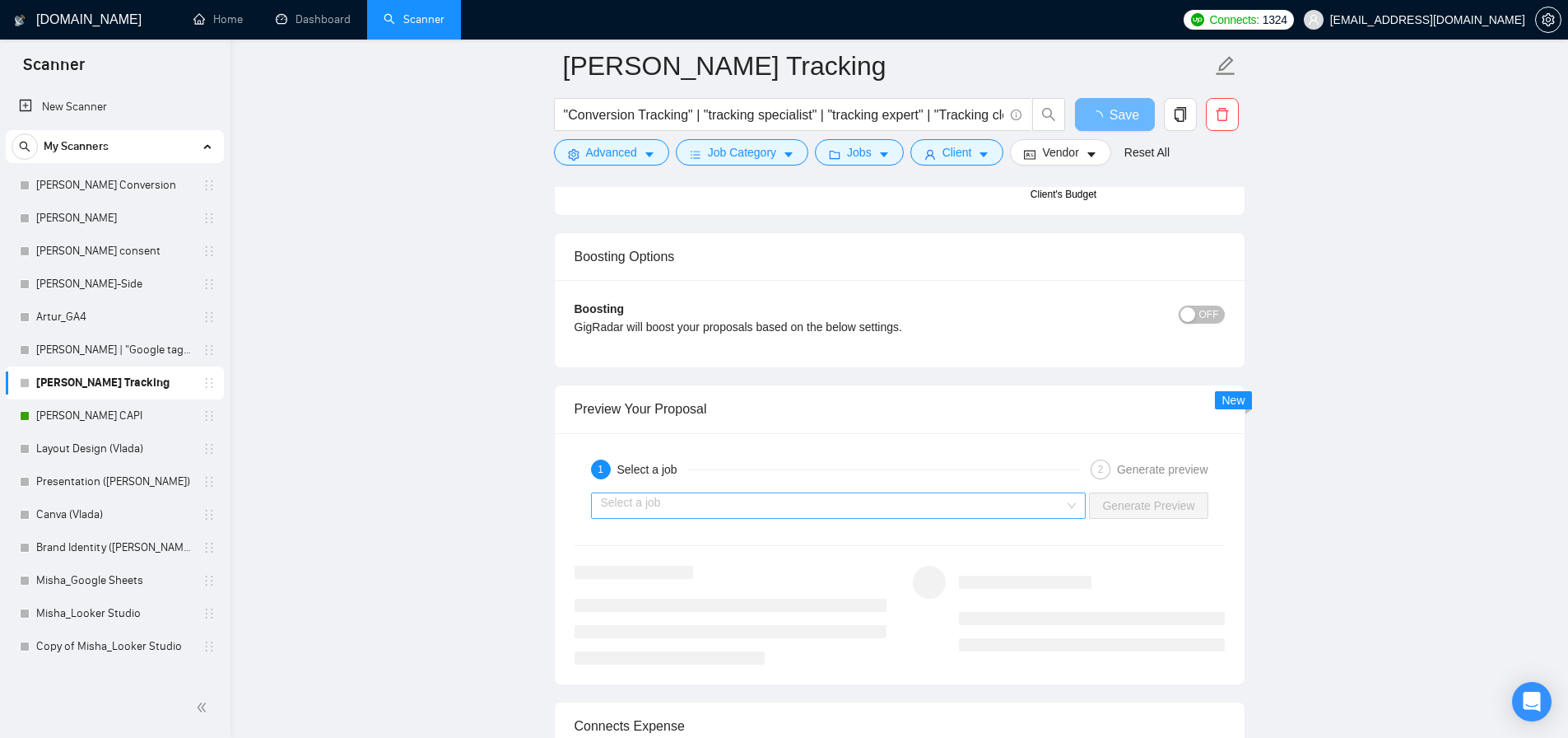
click at [675, 510] on input "search" at bounding box center [833, 506] width 464 height 25
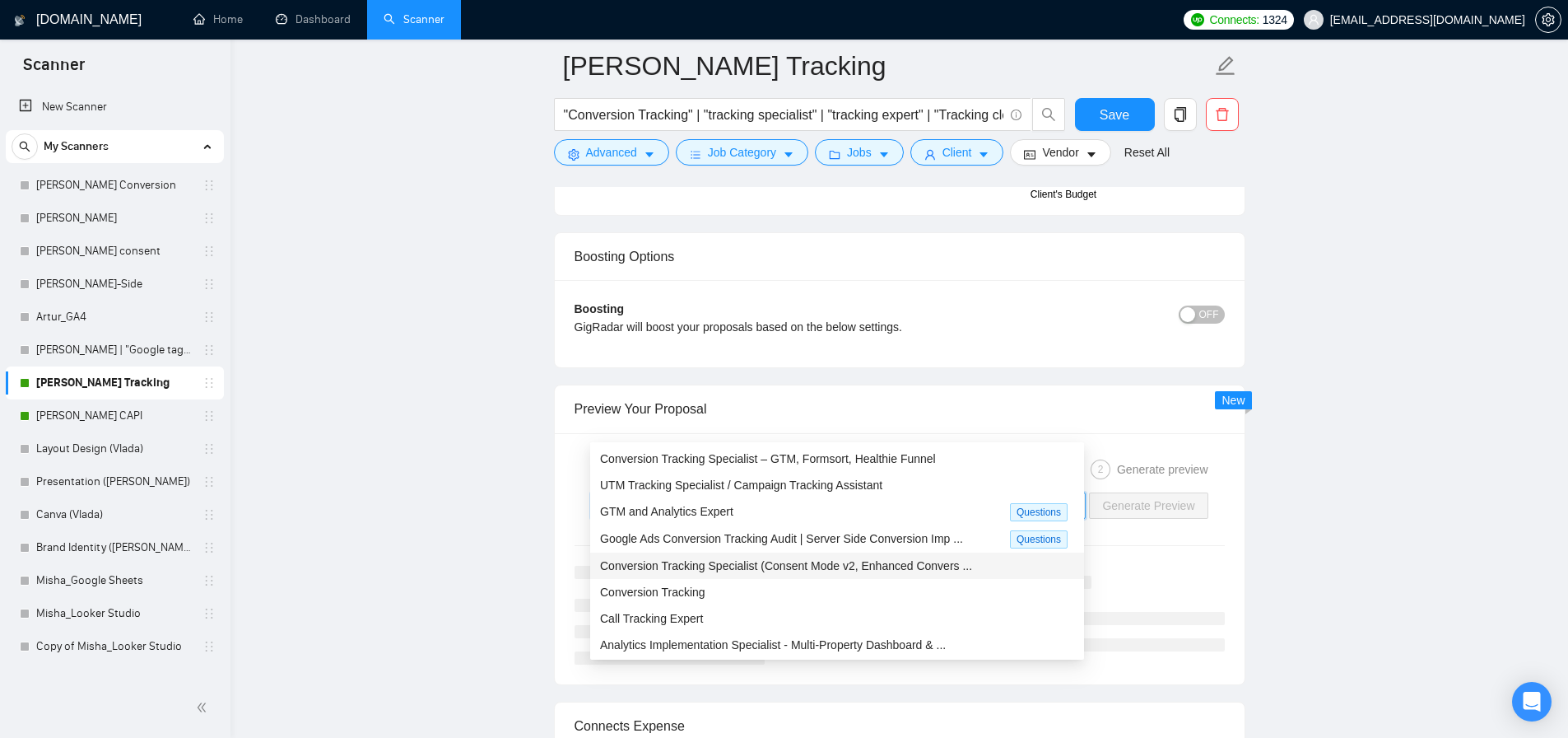
click at [701, 560] on span "Conversion Tracking Specialist (Consent Mode v2, Enhanced Convers ..." at bounding box center [785, 566] width 372 height 13
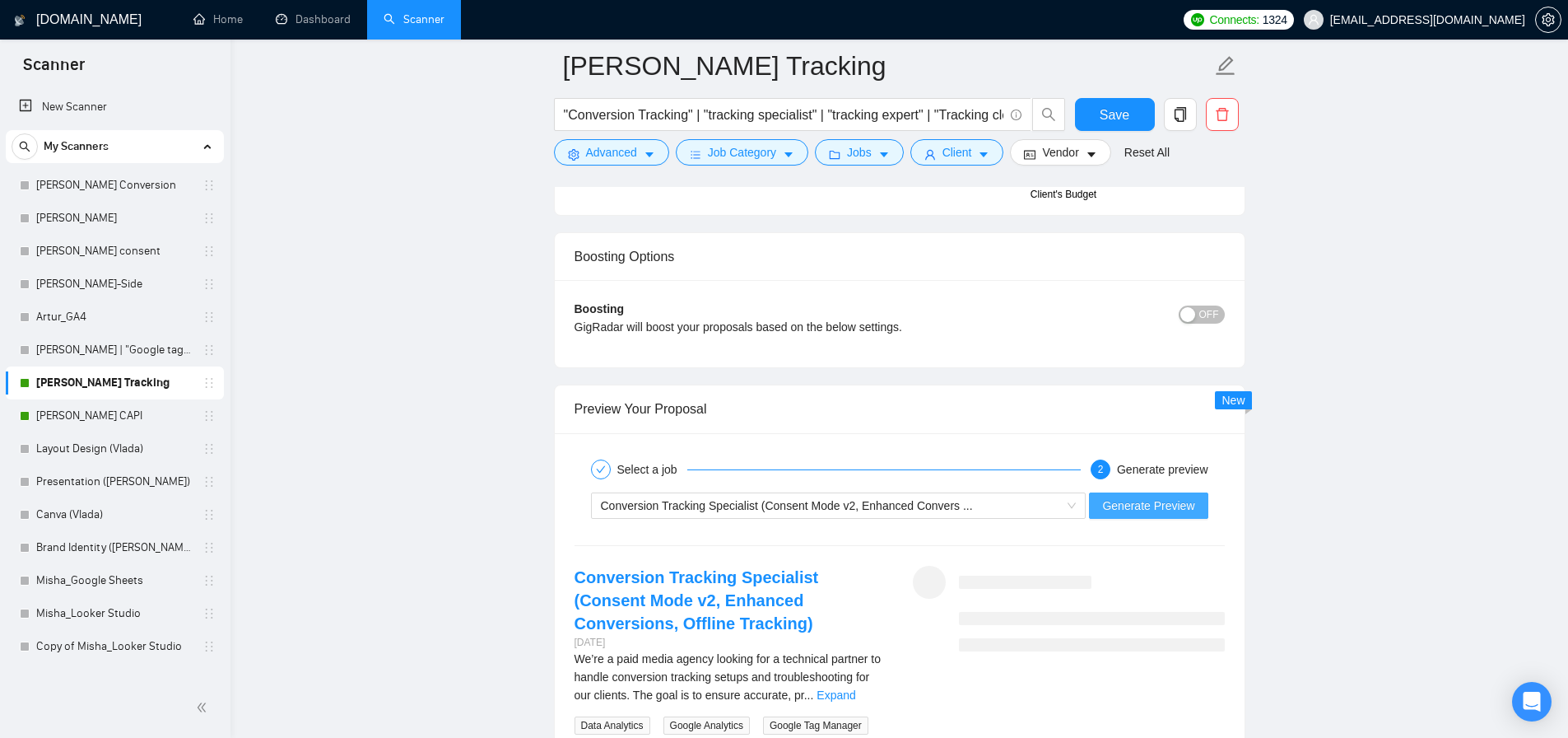
click at [1111, 505] on span "Generate Preview" at bounding box center [1149, 506] width 92 height 18
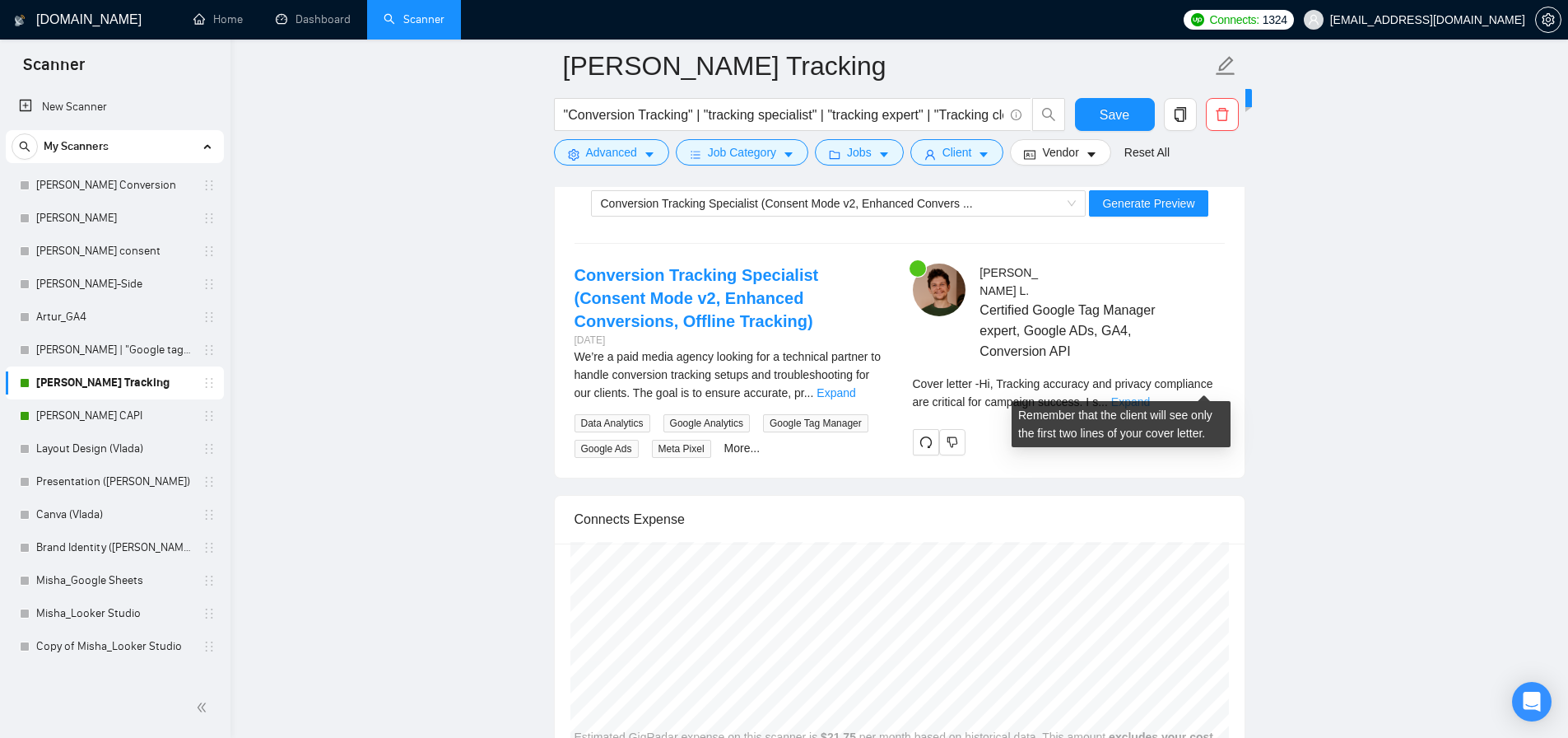
click at [1224, 385] on div "Arthur L . Certified Google Tag Manager expert, Google ADs, GA4, Conversion API…" at bounding box center [1068, 360] width 339 height 192
click at [1150, 395] on link "Expand" at bounding box center [1131, 401] width 39 height 13
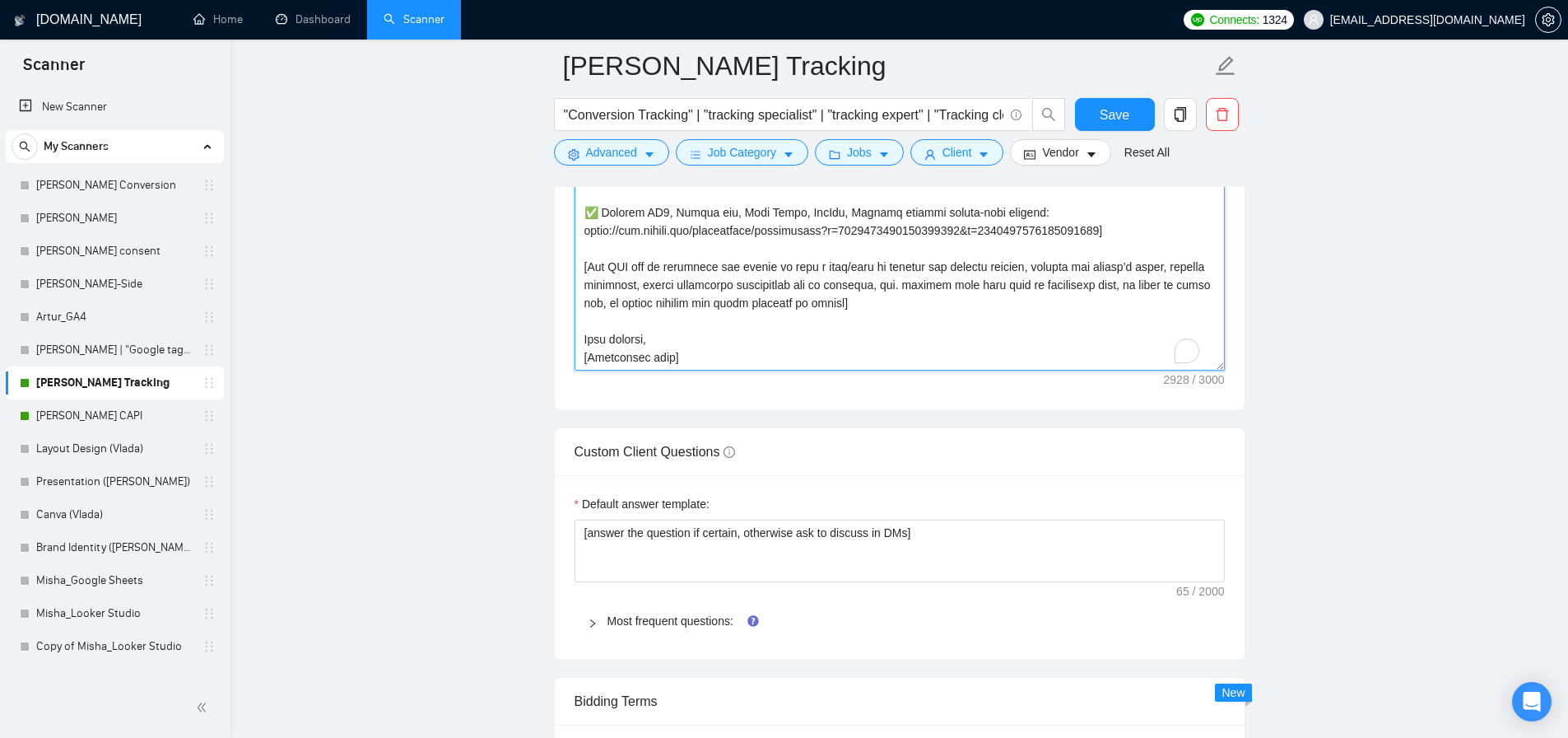
scroll to position [453, 0]
drag, startPoint x: 697, startPoint y: 340, endPoint x: 564, endPoint y: 345, distance: 133.1
click at [564, 345] on div "Cover letter template:" at bounding box center [900, 182] width 690 height 455
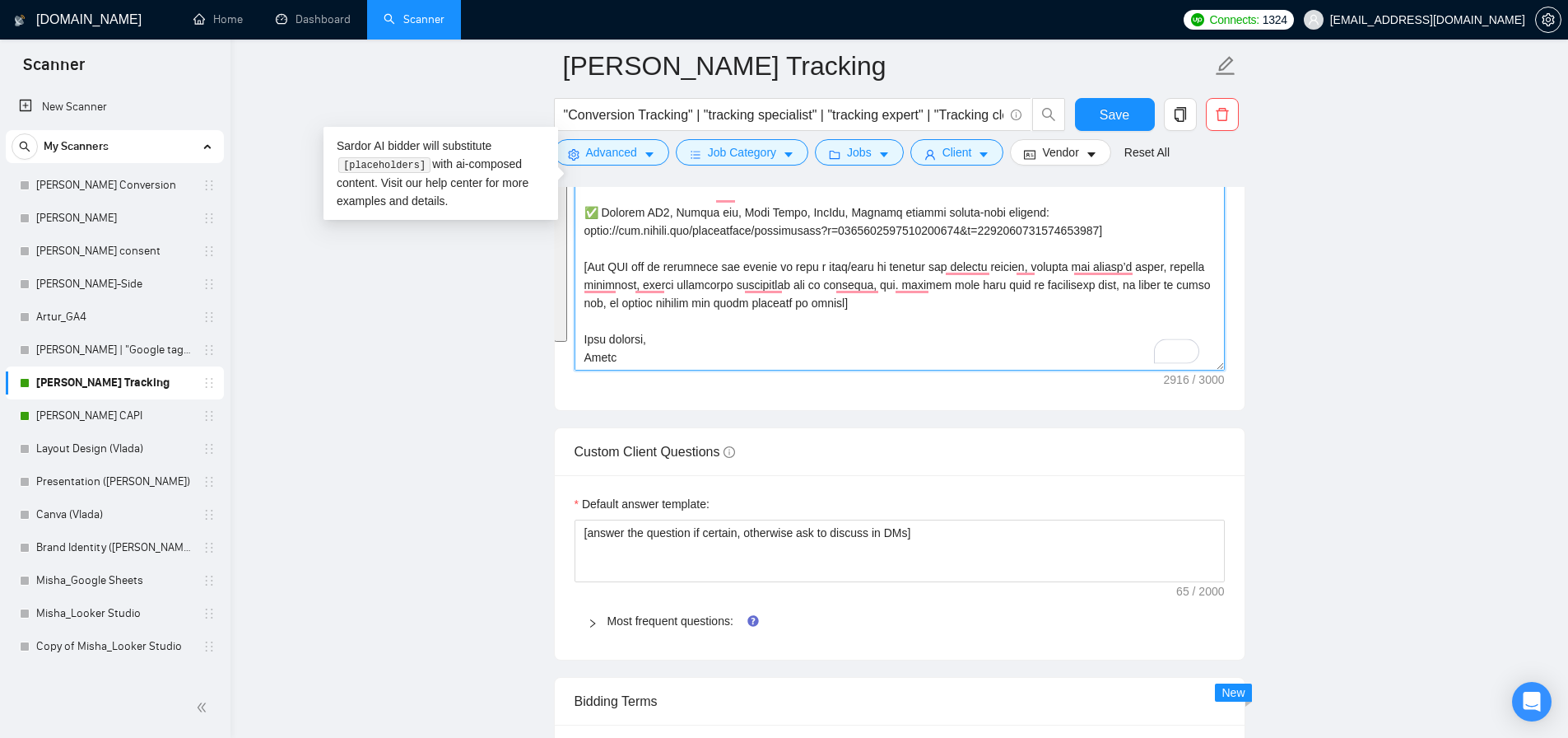
click at [774, 350] on textarea "Cover letter template:" at bounding box center [900, 185] width 651 height 370
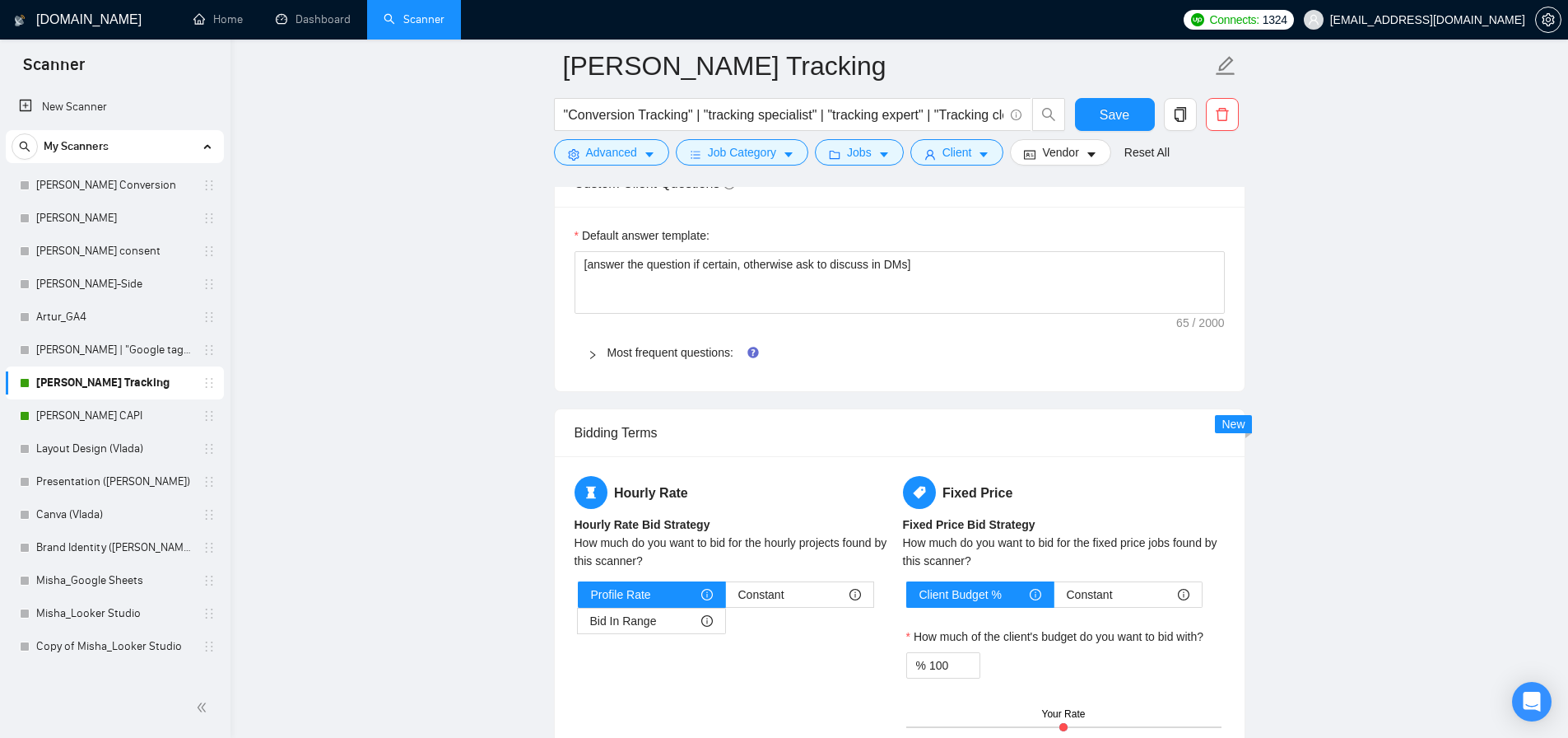
scroll to position [2546, 0]
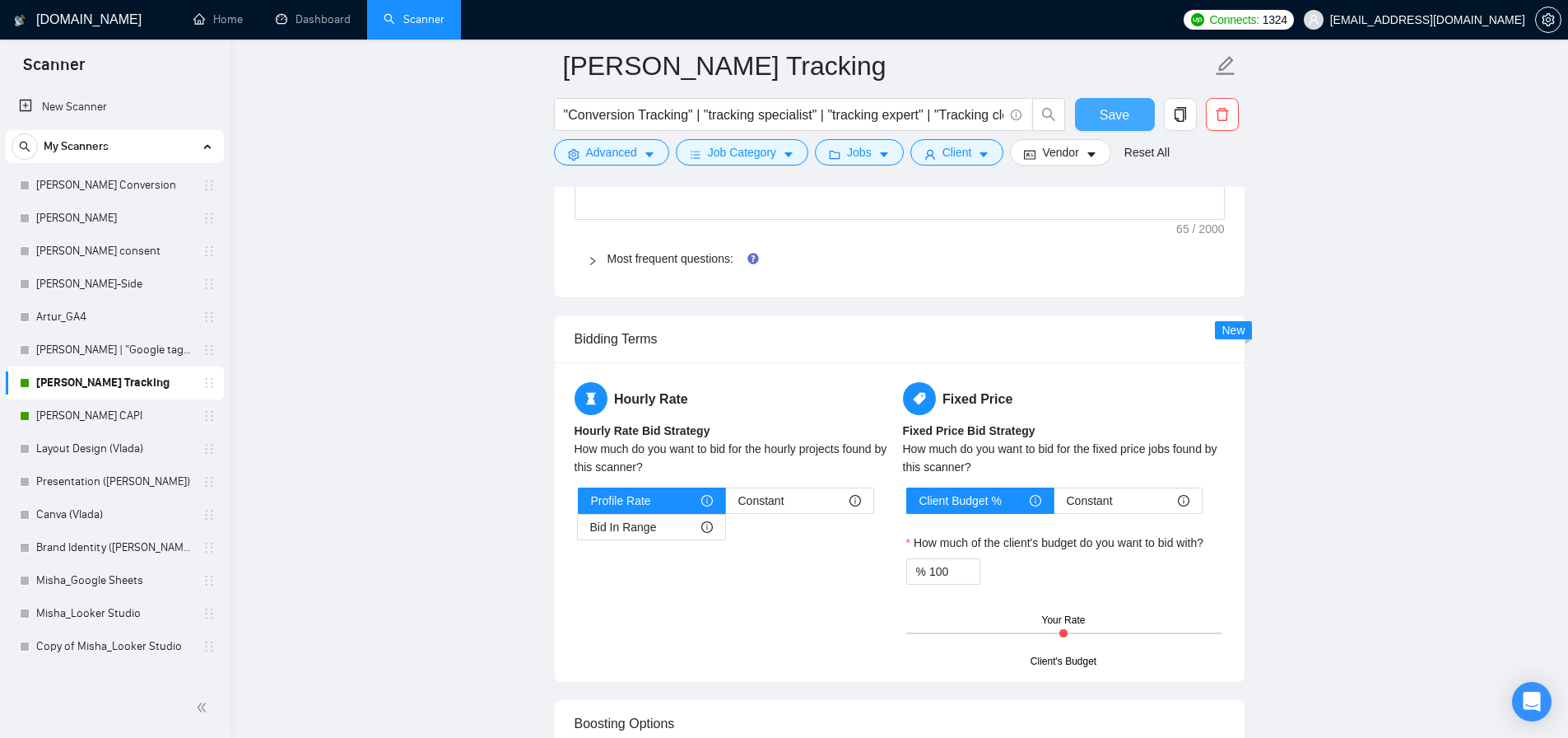
type textarea "[Keep the entire cover letter within 600 characters.] [Each section has to be e…"
click at [1096, 112] on button "Save" at bounding box center [1115, 113] width 80 height 33
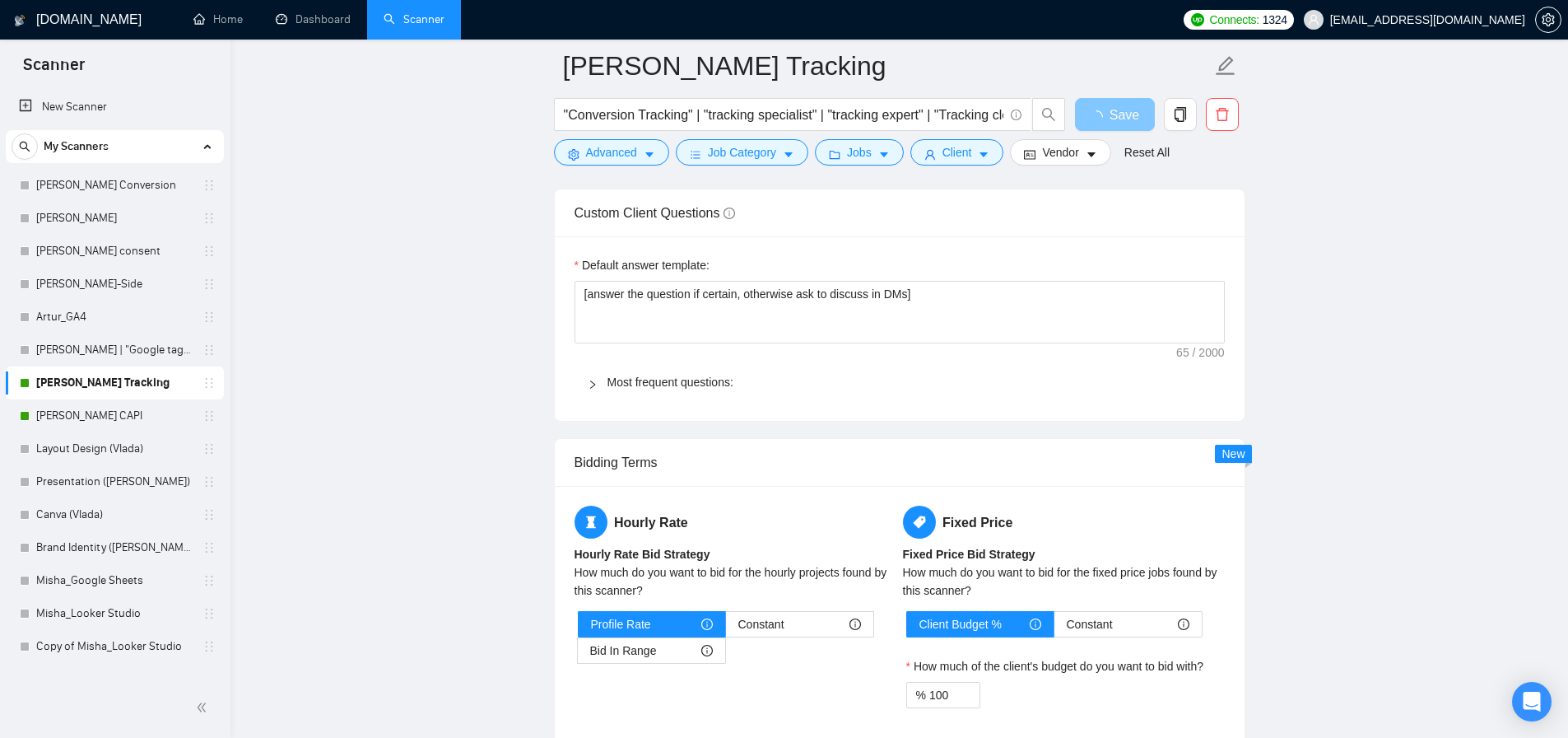
scroll to position [2121, 0]
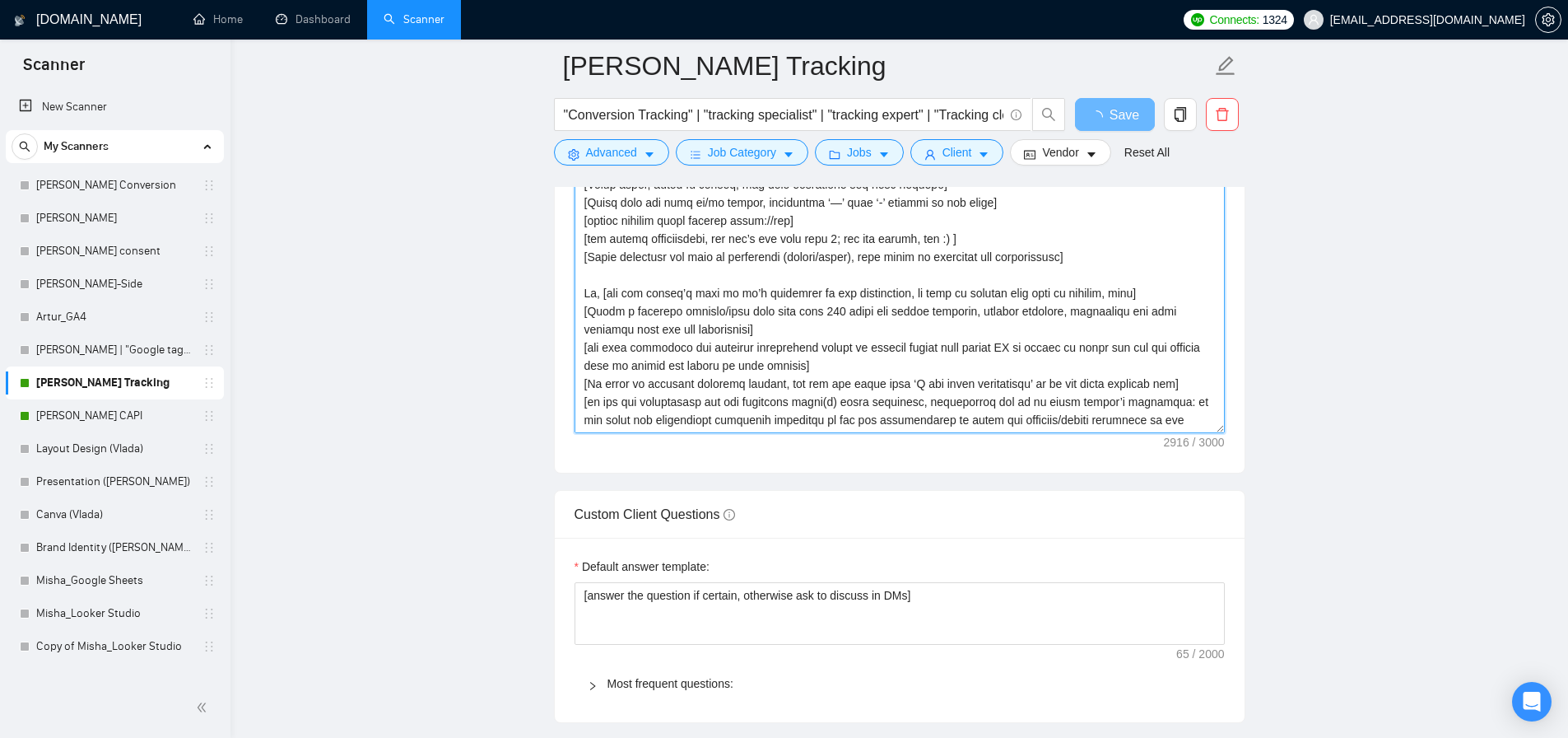
click at [1099, 353] on textarea "Cover letter template:" at bounding box center [900, 247] width 651 height 370
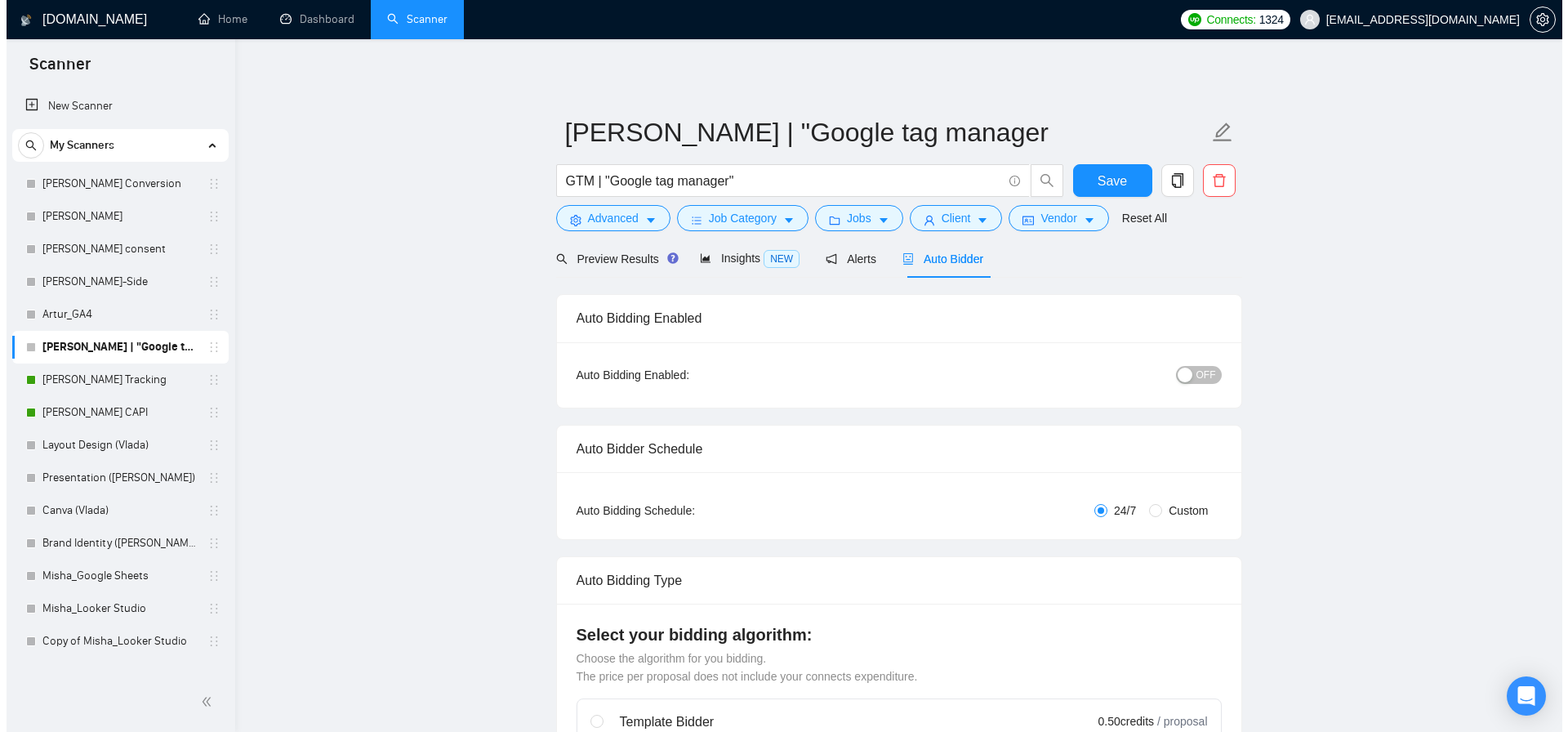
scroll to position [449, 0]
click at [634, 263] on span "Preview Results" at bounding box center [608, 258] width 118 height 13
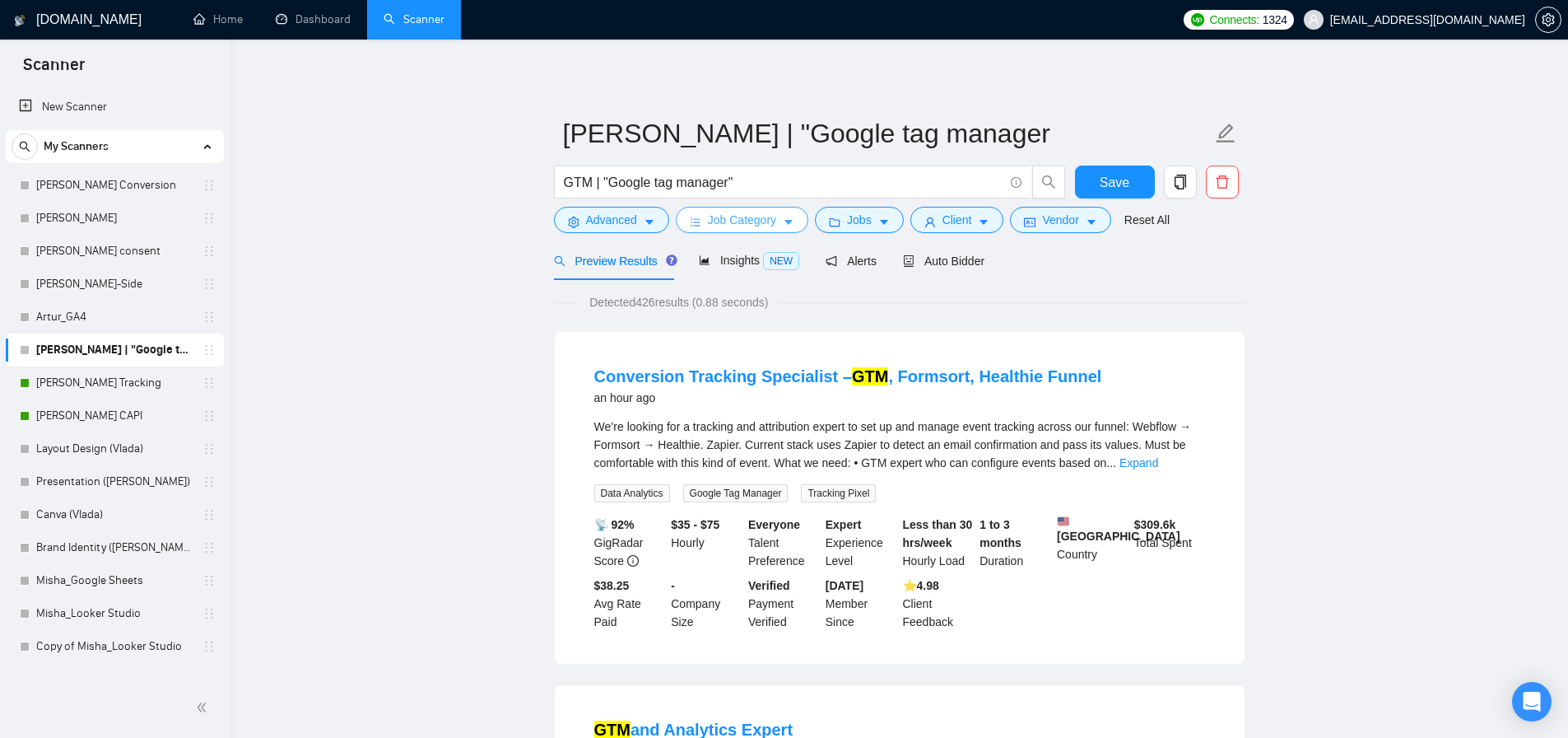
click at [740, 217] on span "Job Category" at bounding box center [742, 220] width 69 height 18
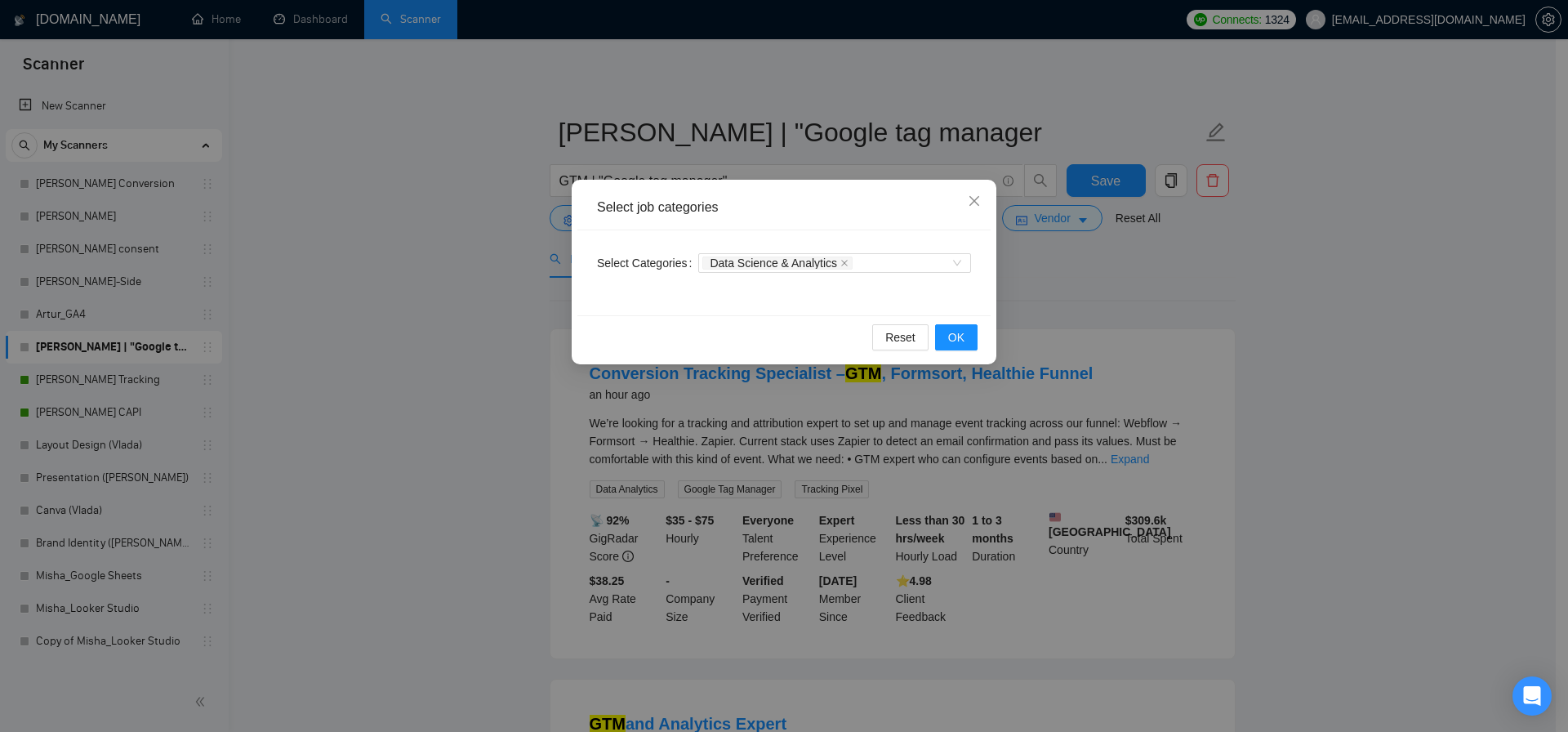
click at [849, 263] on icon "close" at bounding box center [843, 263] width 8 height 8
click at [973, 343] on button "OK" at bounding box center [956, 338] width 43 height 26
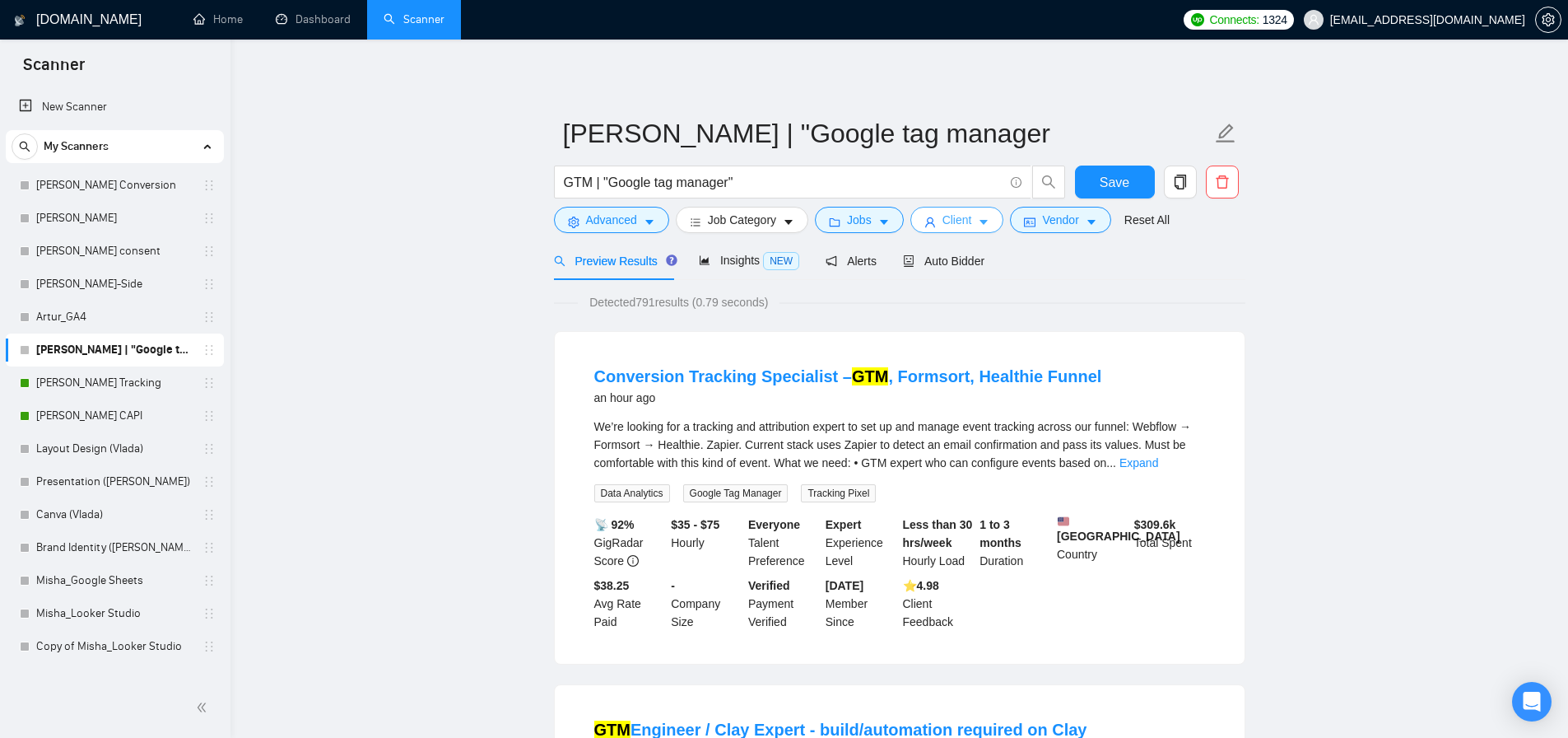
click at [959, 229] on span "Client" at bounding box center [958, 220] width 30 height 18
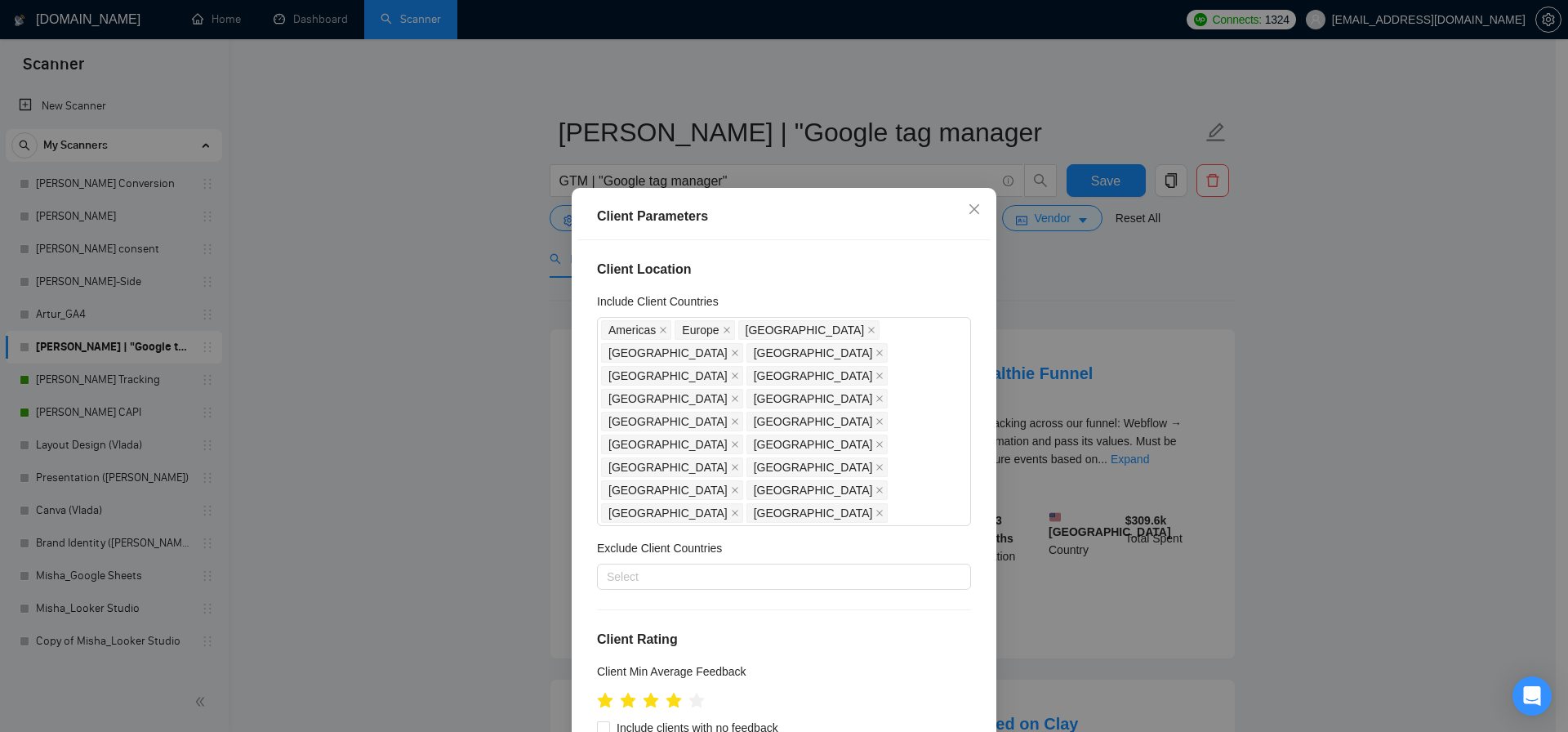
click at [1082, 287] on div "Client Parameters Client Location Include Client Countries [GEOGRAPHIC_DATA] [G…" at bounding box center [784, 366] width 1568 height 732
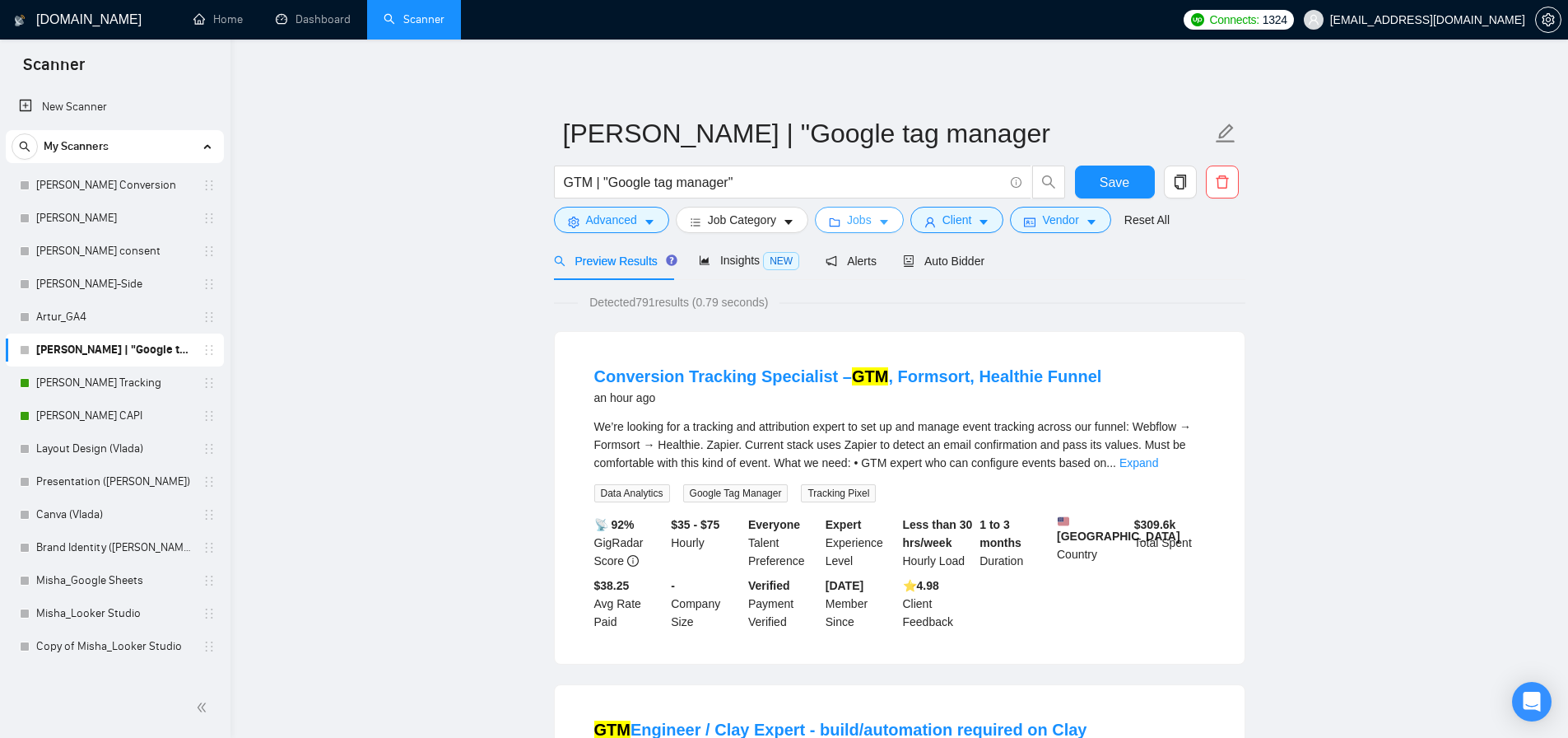
click at [855, 222] on span "Jobs" at bounding box center [859, 220] width 25 height 18
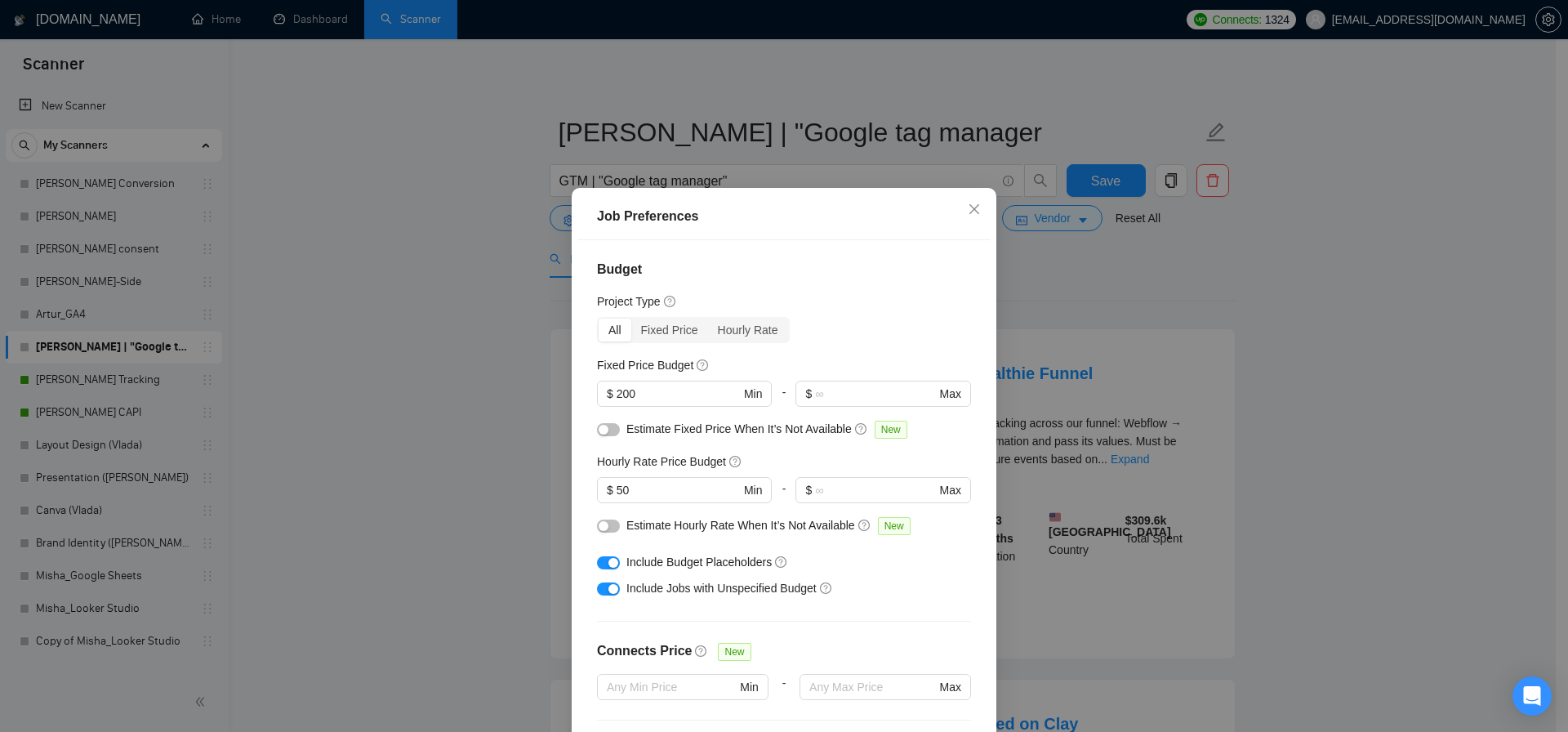
click at [509, 506] on div "Job Preferences Budget Project Type All Fixed Price Hourly Rate Fixed Price Bud…" at bounding box center [784, 366] width 1568 height 732
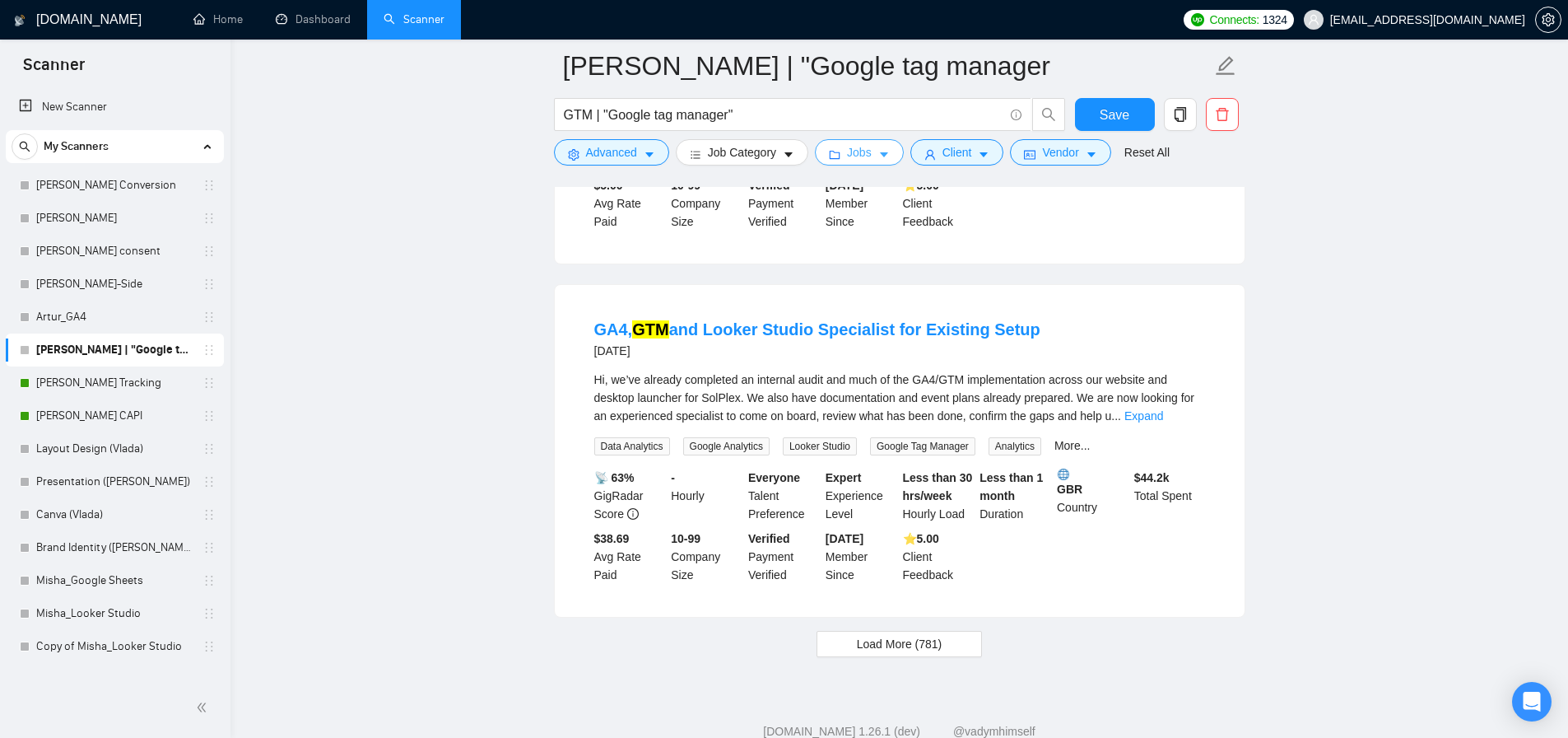
scroll to position [3233, 0]
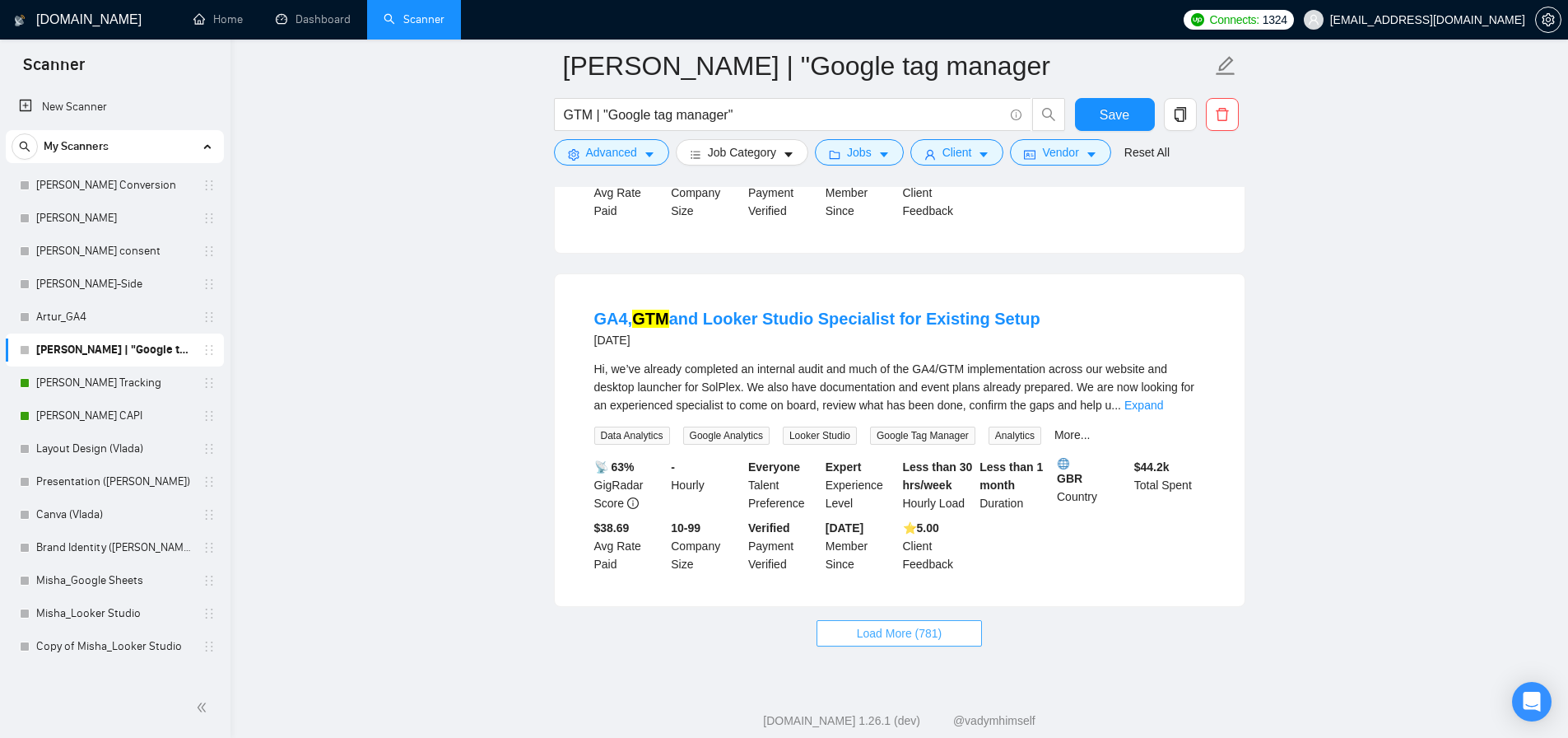
click at [905, 642] on span "Load More (781)" at bounding box center [900, 633] width 85 height 18
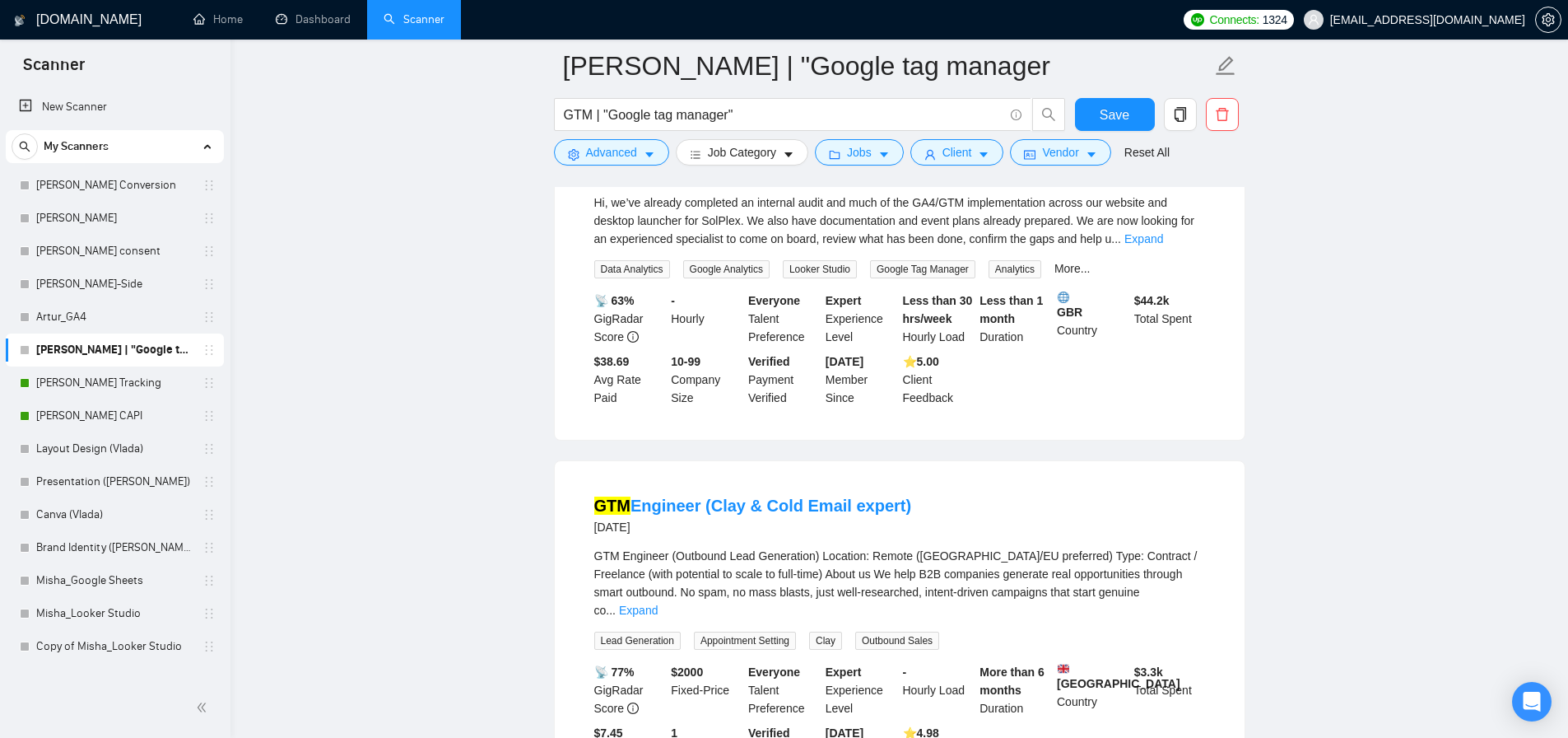
scroll to position [3439, 0]
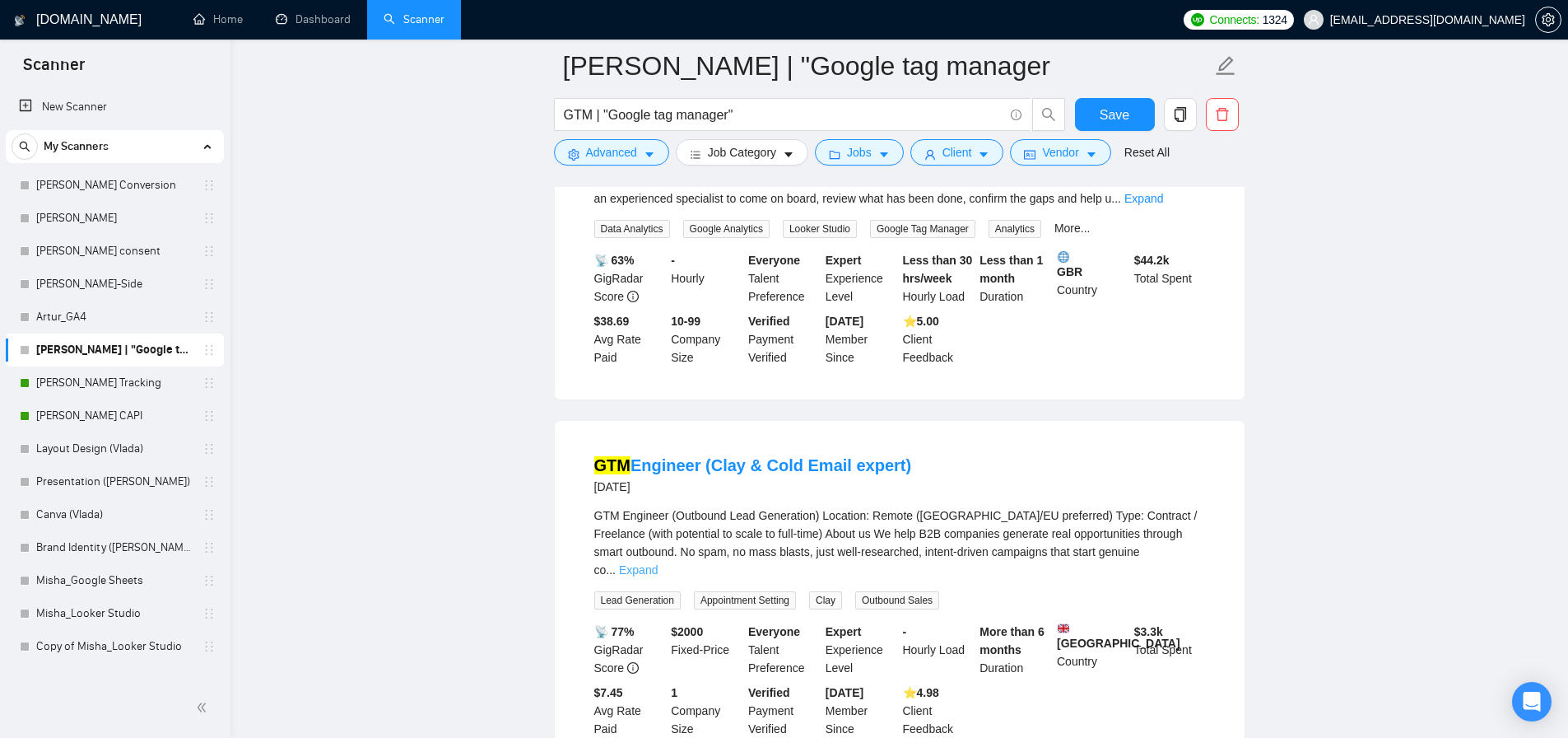
click at [658, 575] on link "Expand" at bounding box center [638, 569] width 39 height 13
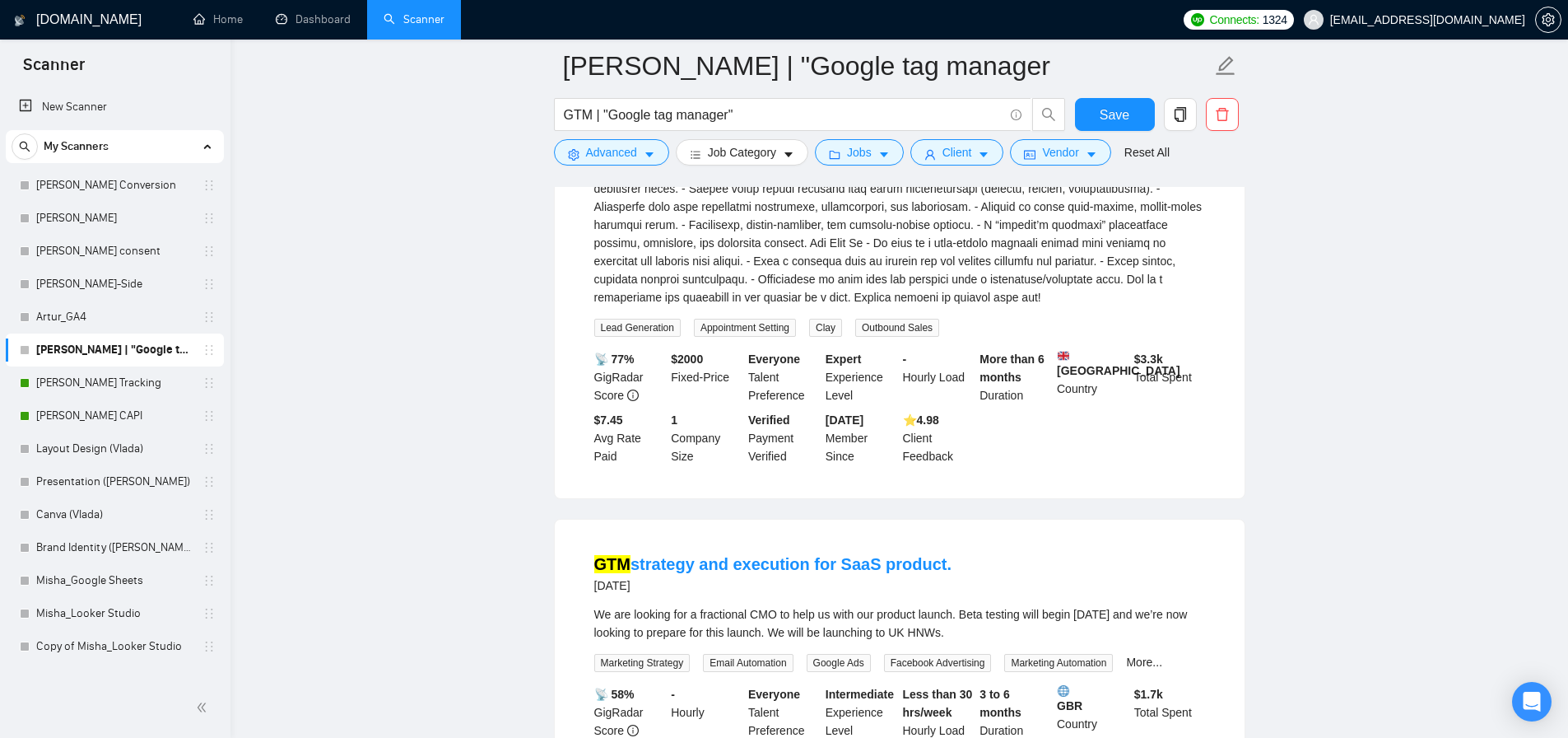
scroll to position [4112, 0]
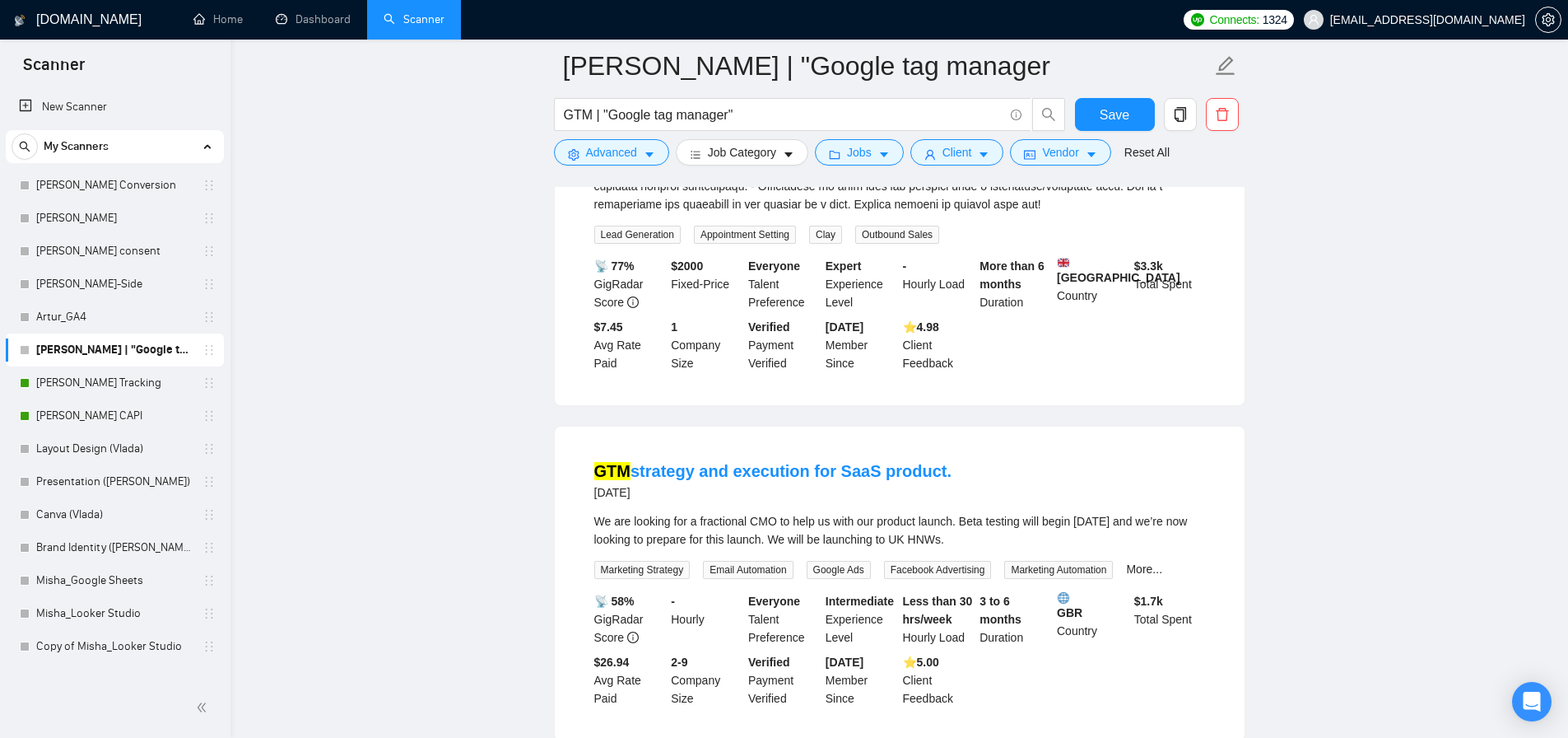
click at [1090, 549] on div "We are looking for a fractional CMO to help us with our product launch. Beta te…" at bounding box center [900, 530] width 611 height 36
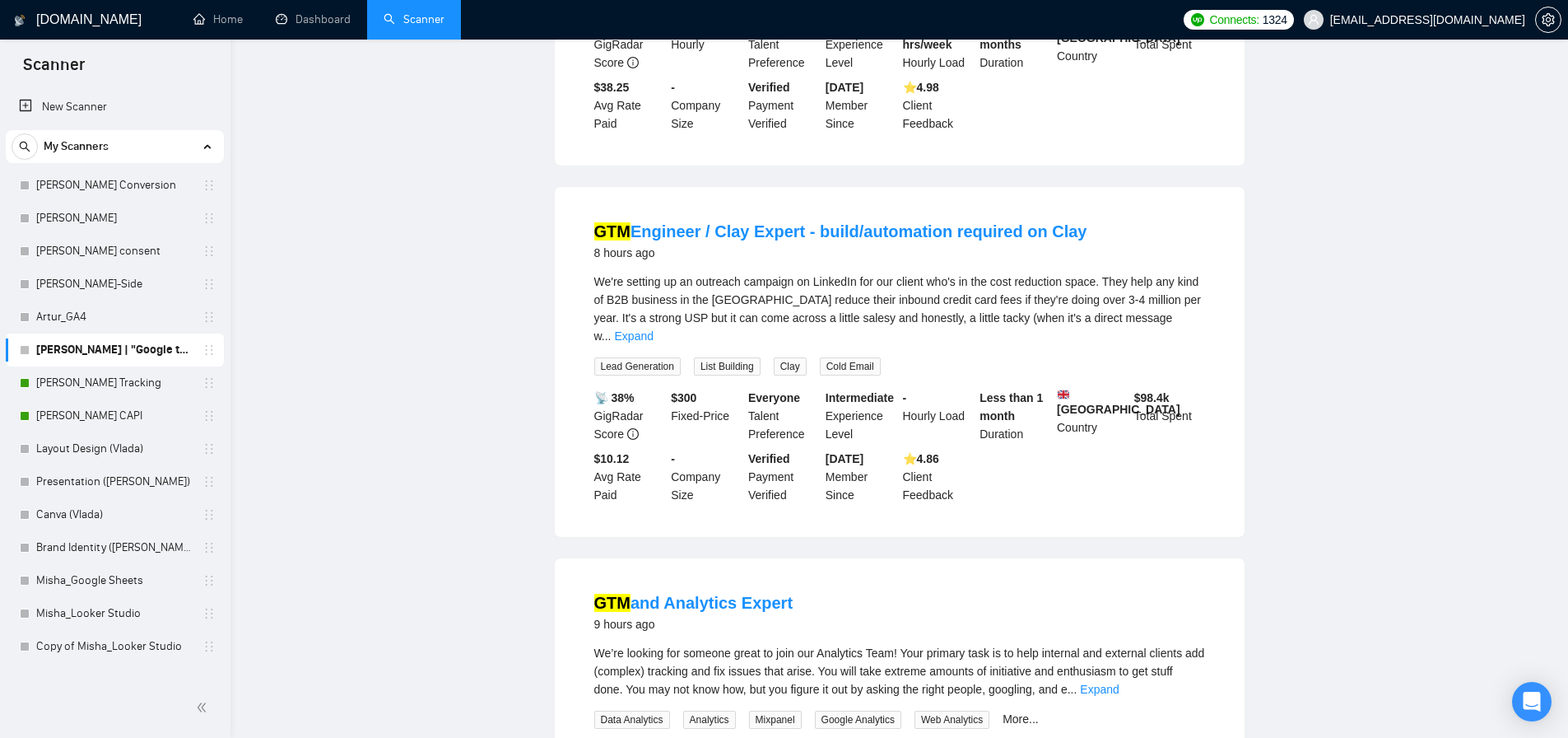
scroll to position [0, 0]
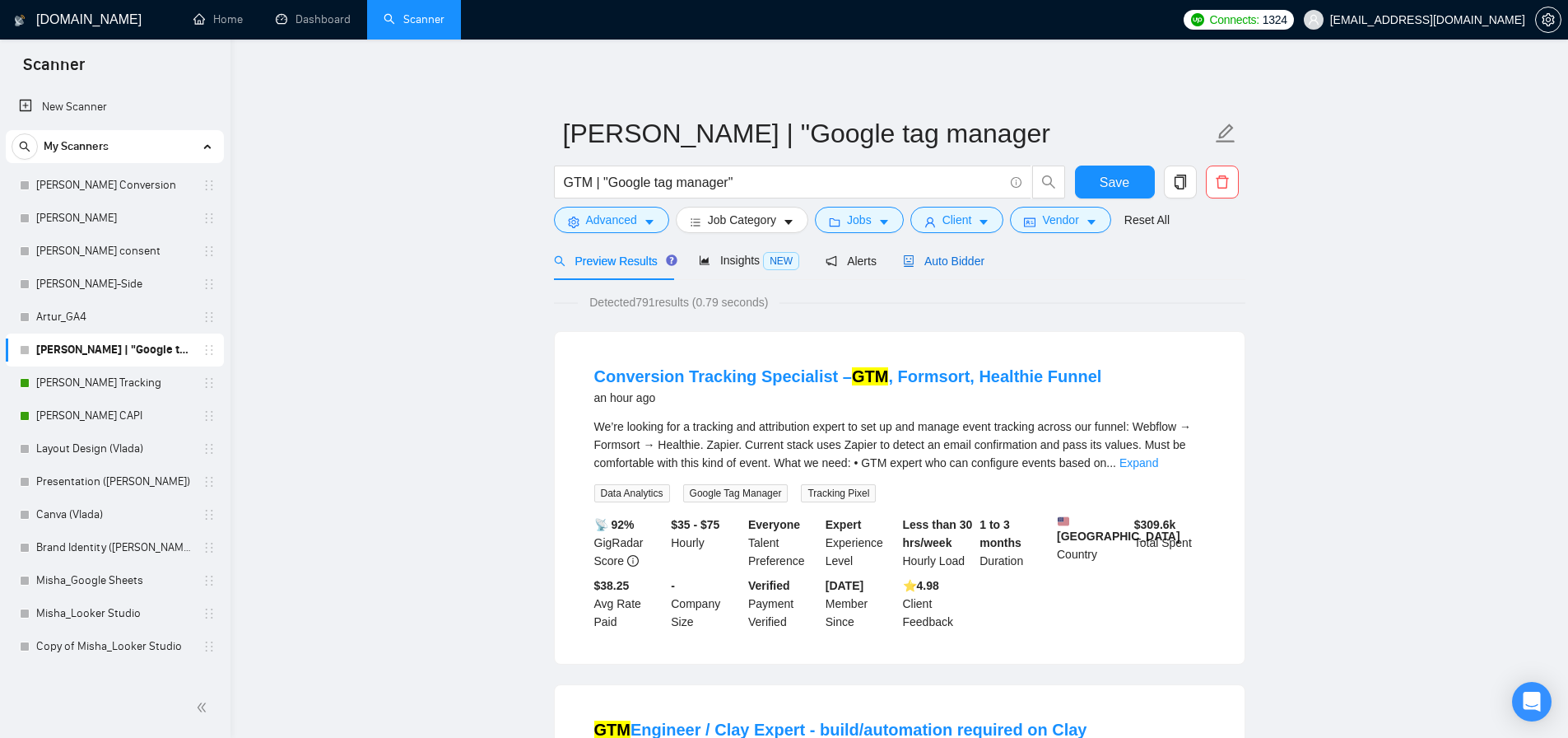
click at [951, 258] on span "Auto Bidder" at bounding box center [944, 260] width 82 height 13
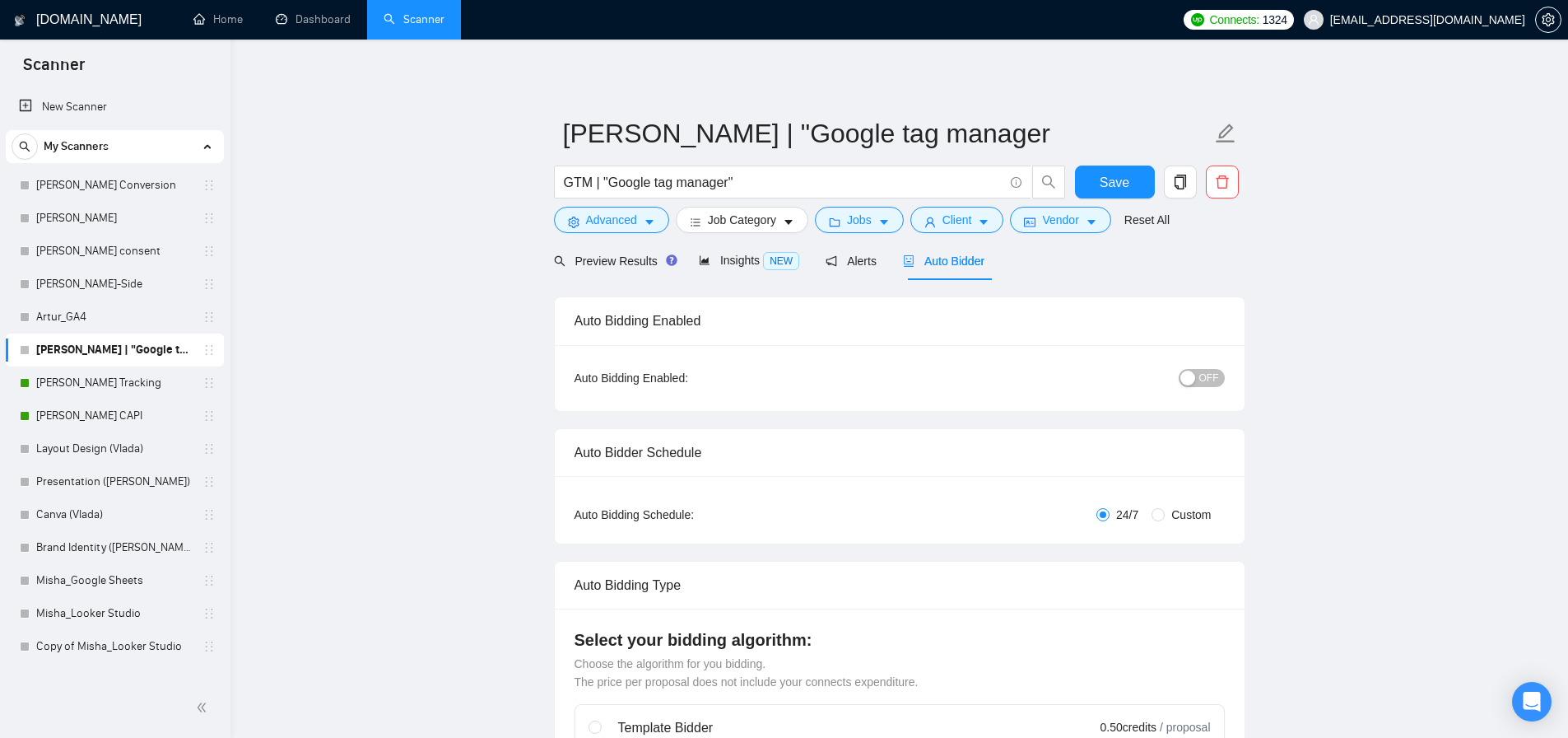
scroll to position [10, 0]
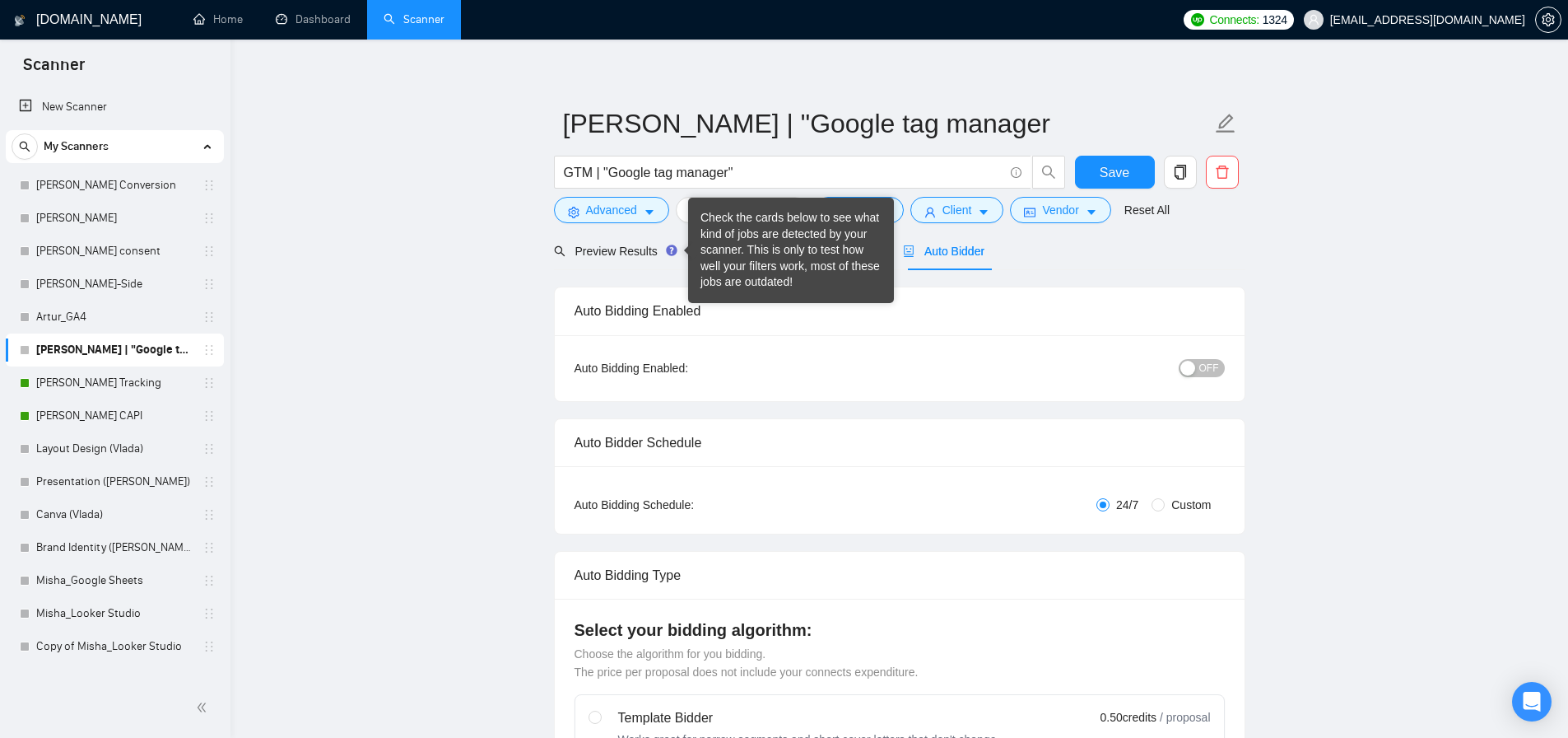
drag, startPoint x: 736, startPoint y: 260, endPoint x: 595, endPoint y: 275, distance: 141.8
click at [736, 260] on div "Check the cards below to see what kind of jobs are detected by your scanner. Th…" at bounding box center [791, 251] width 181 height 81
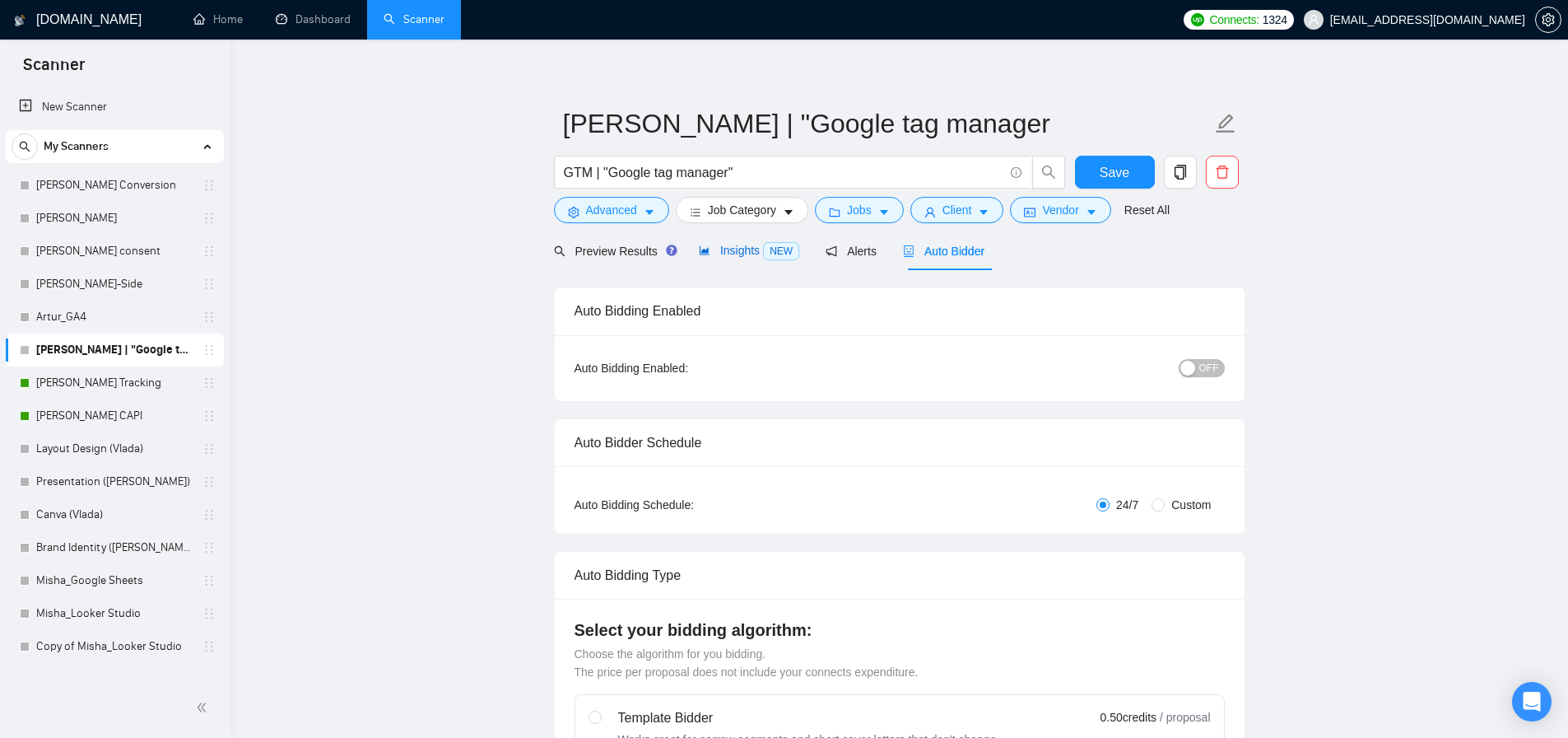
click at [748, 245] on span "Insights NEW" at bounding box center [749, 250] width 100 height 13
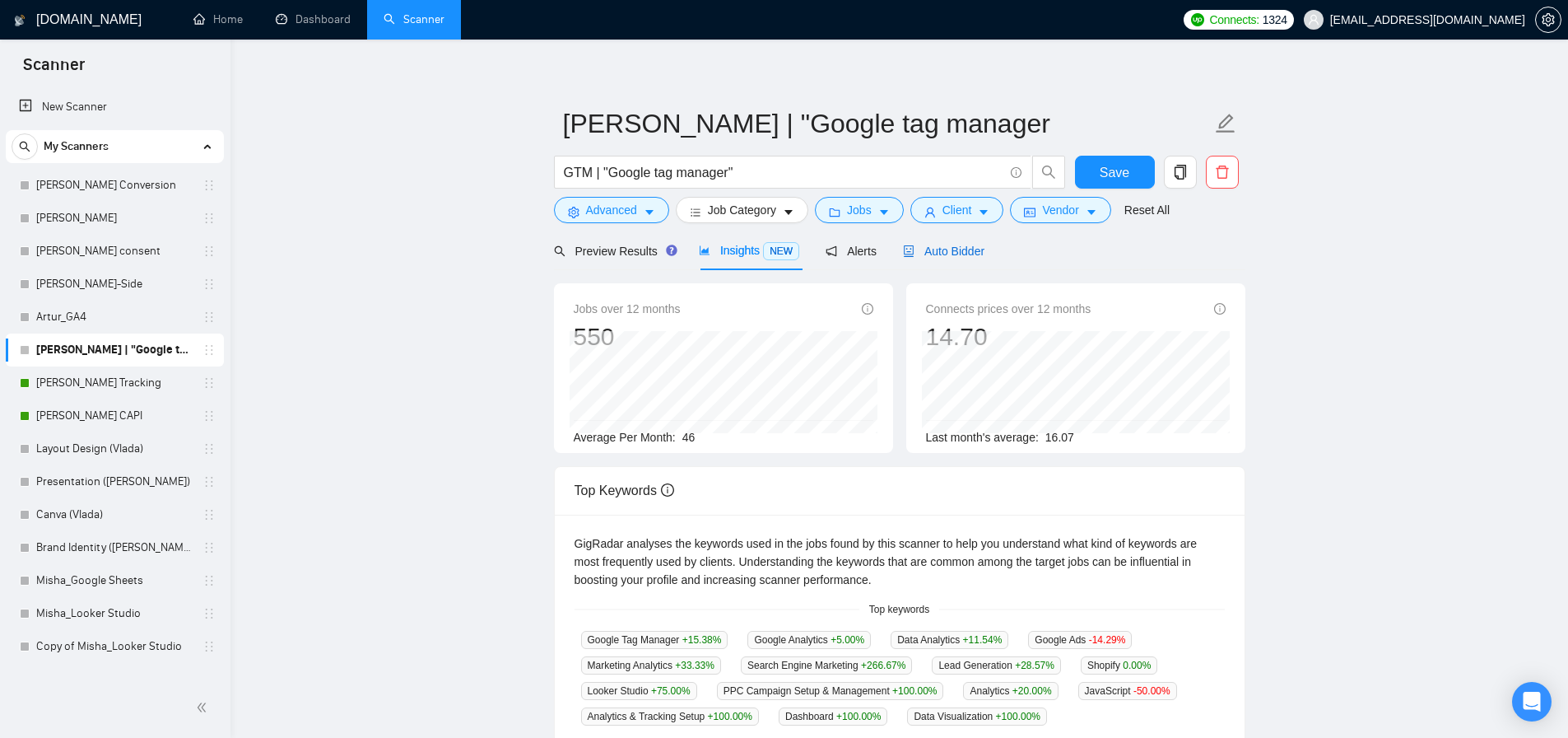
click at [962, 254] on span "Auto Bidder" at bounding box center [944, 251] width 82 height 13
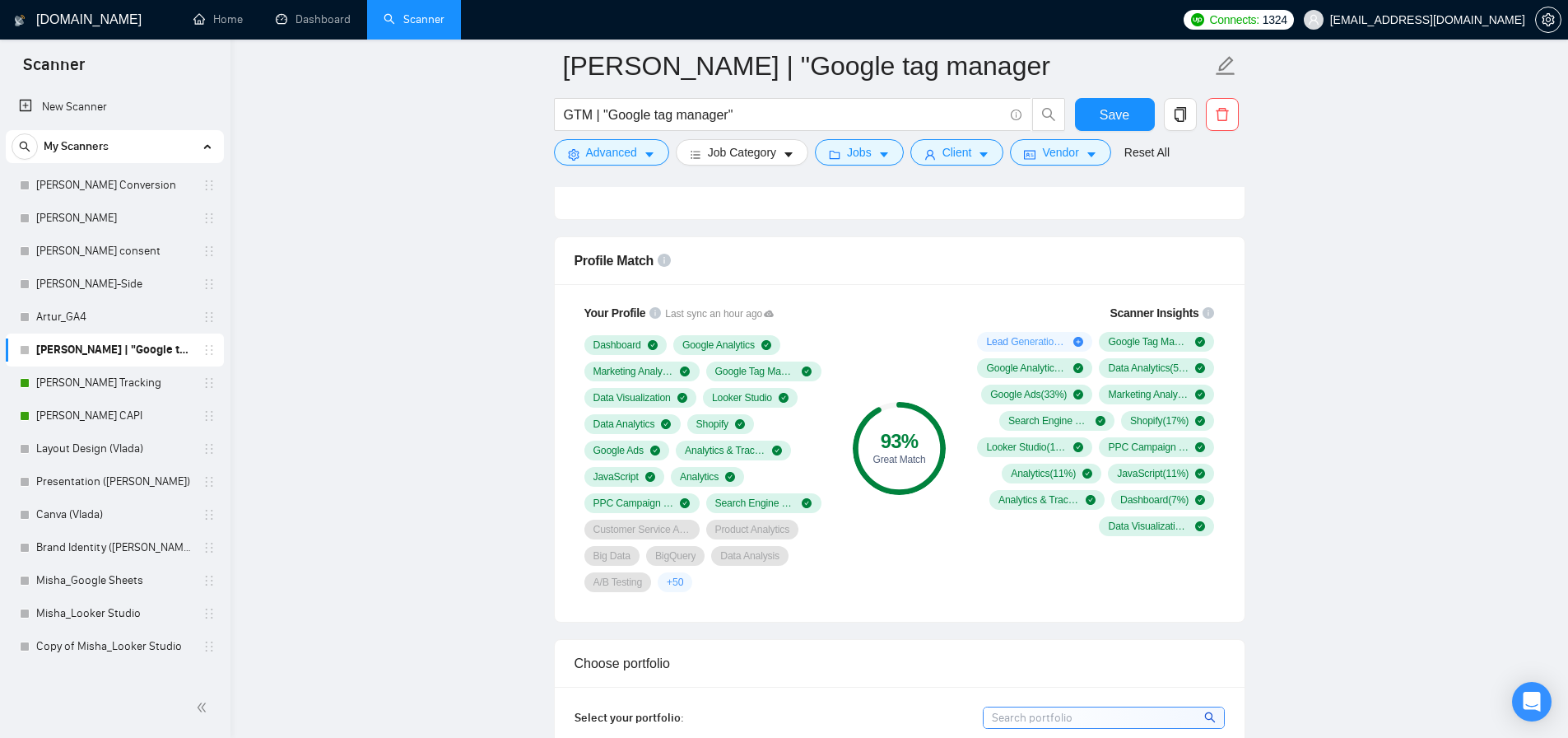
scroll to position [1116, 0]
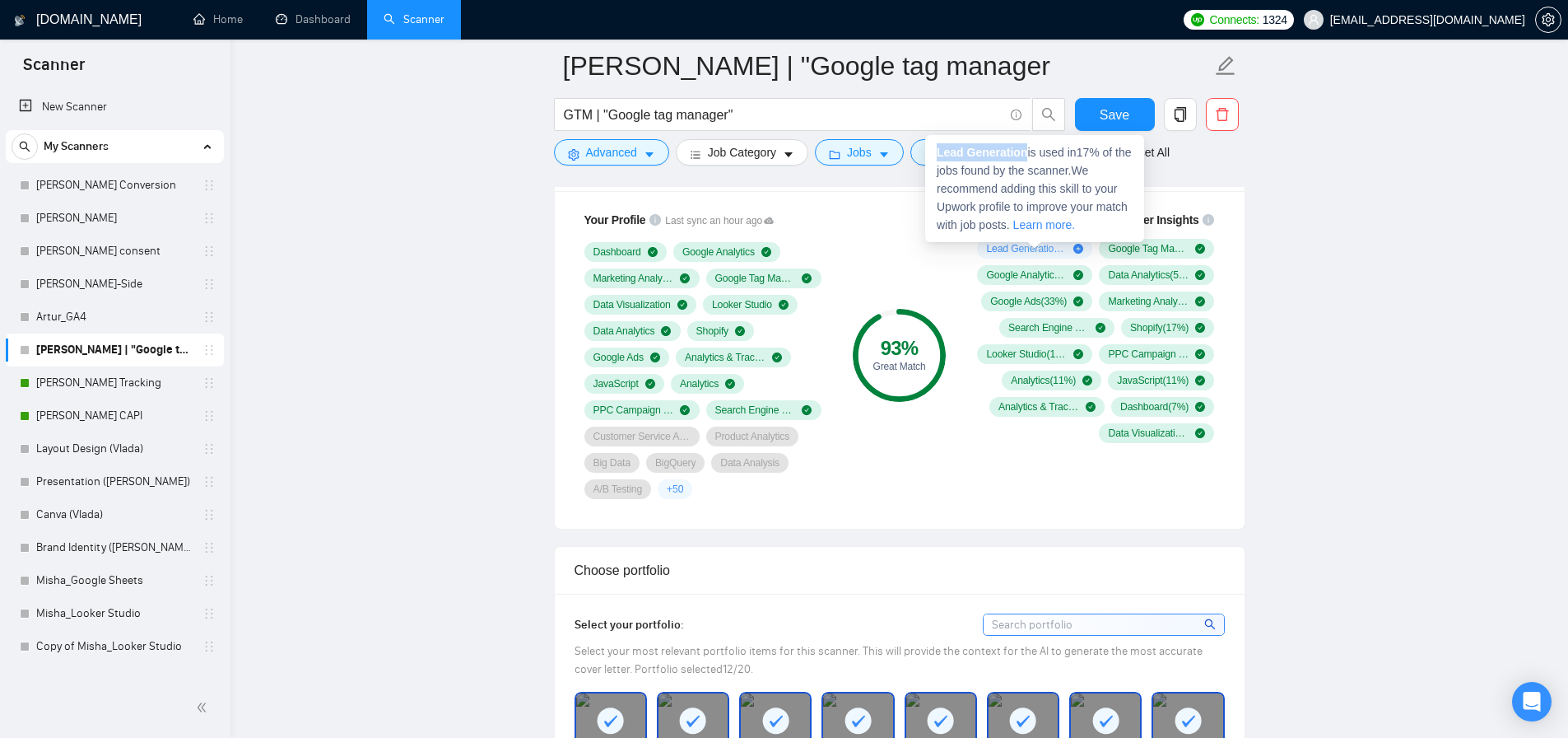
drag, startPoint x: 1028, startPoint y: 150, endPoint x: 932, endPoint y: 149, distance: 96.0
click at [932, 149] on div "Lead Generation is used in 17 % of the jobs found by the scanner. We recommend …" at bounding box center [1034, 189] width 219 height 107
copy strong "Lead Generation"
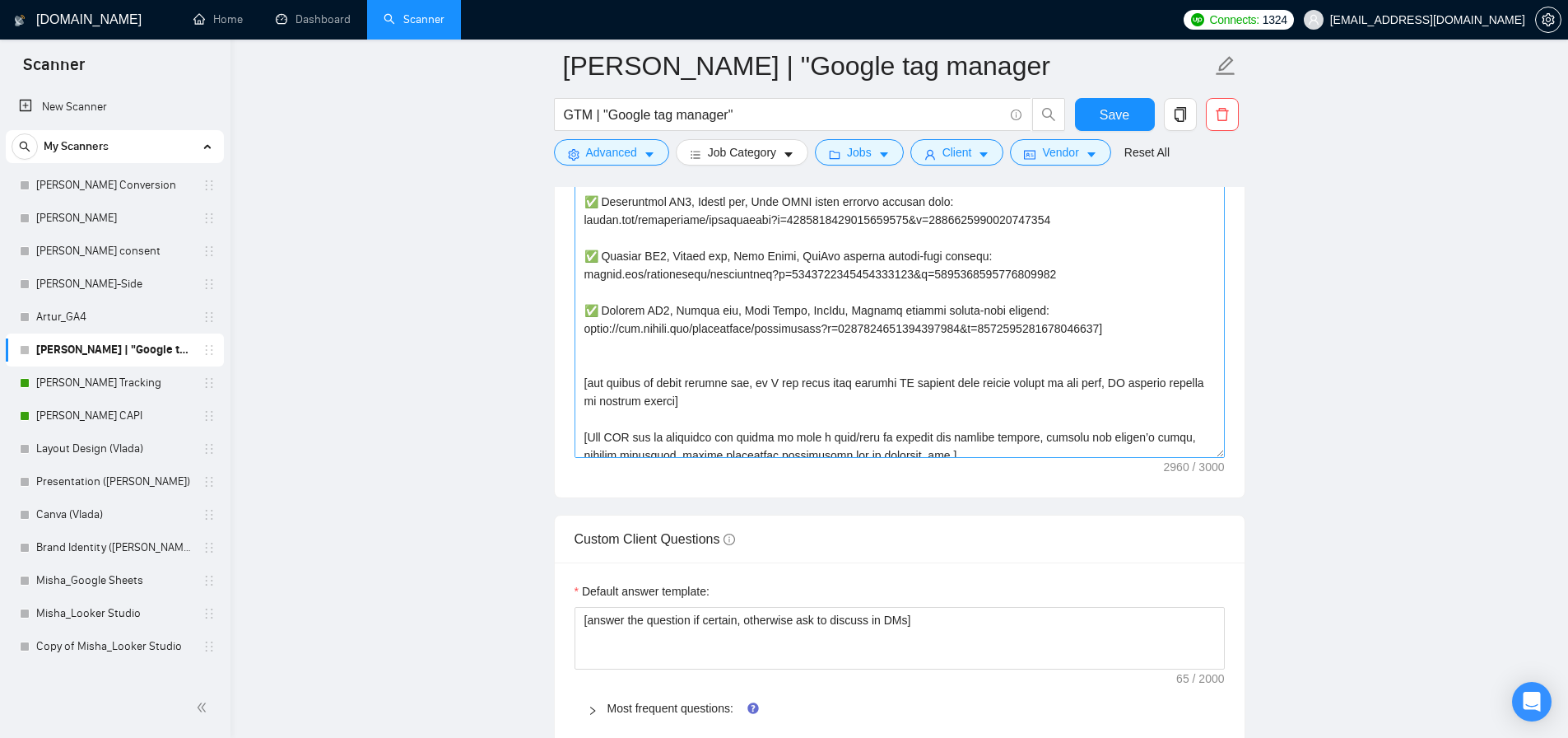
scroll to position [508, 0]
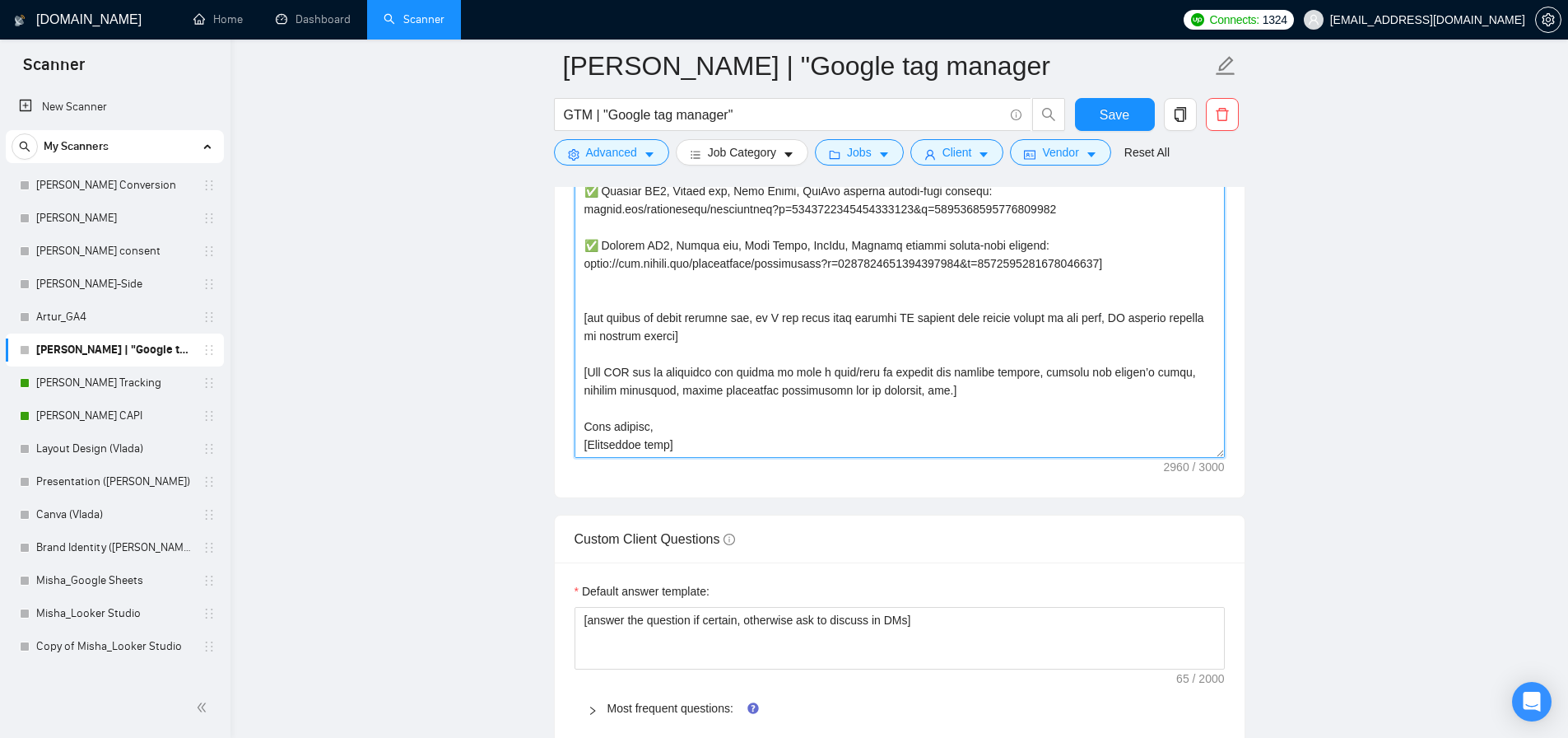
click at [676, 427] on textarea "Cover letter template:" at bounding box center [900, 272] width 651 height 370
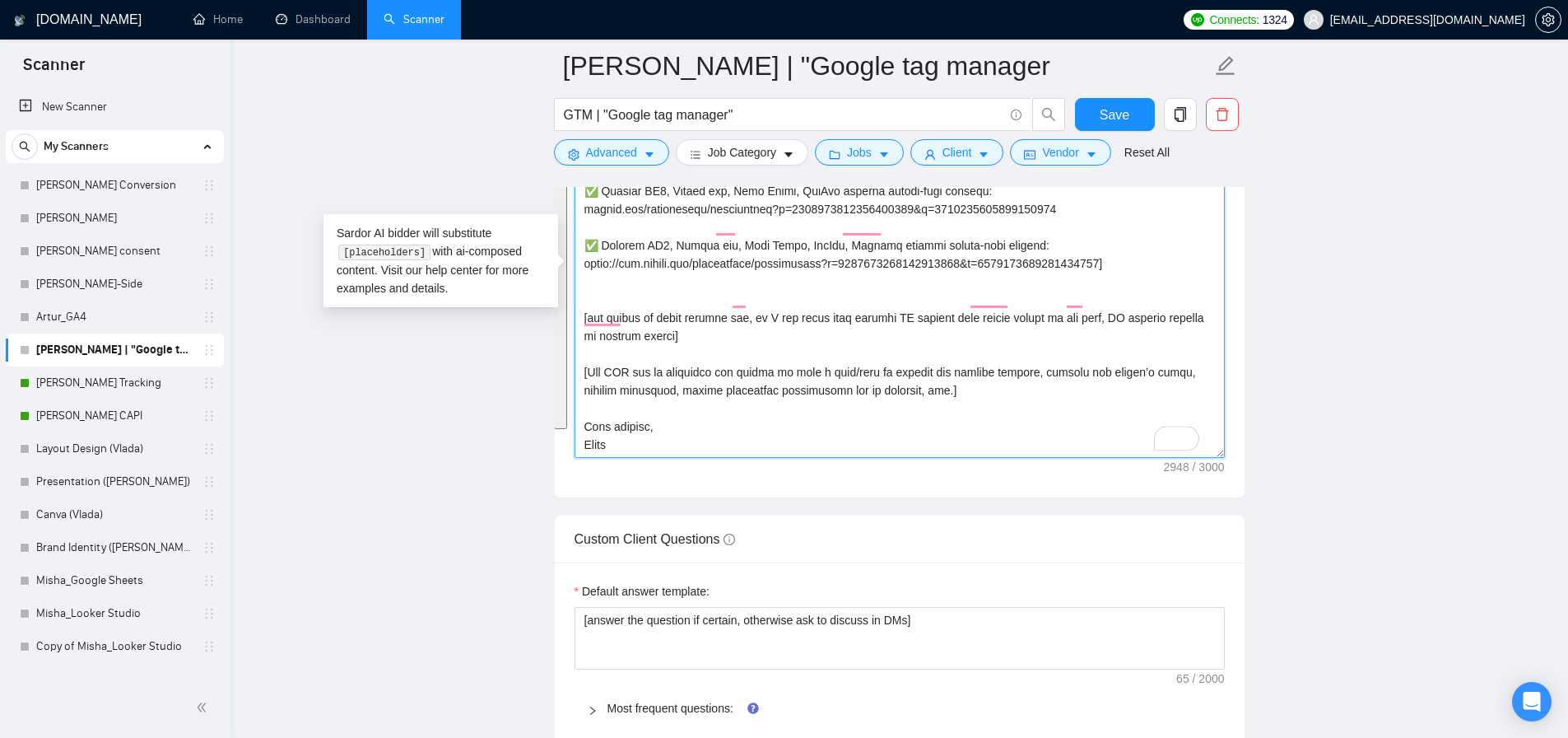
scroll to position [497, 0]
click at [851, 411] on textarea "Cover letter template:" at bounding box center [900, 272] width 651 height 370
drag, startPoint x: 956, startPoint y: 391, endPoint x: 564, endPoint y: 355, distance: 393.6
click at [564, 355] on div "Cover letter template:" at bounding box center [900, 270] width 690 height 455
drag, startPoint x: 767, startPoint y: 330, endPoint x: 755, endPoint y: 333, distance: 12.4
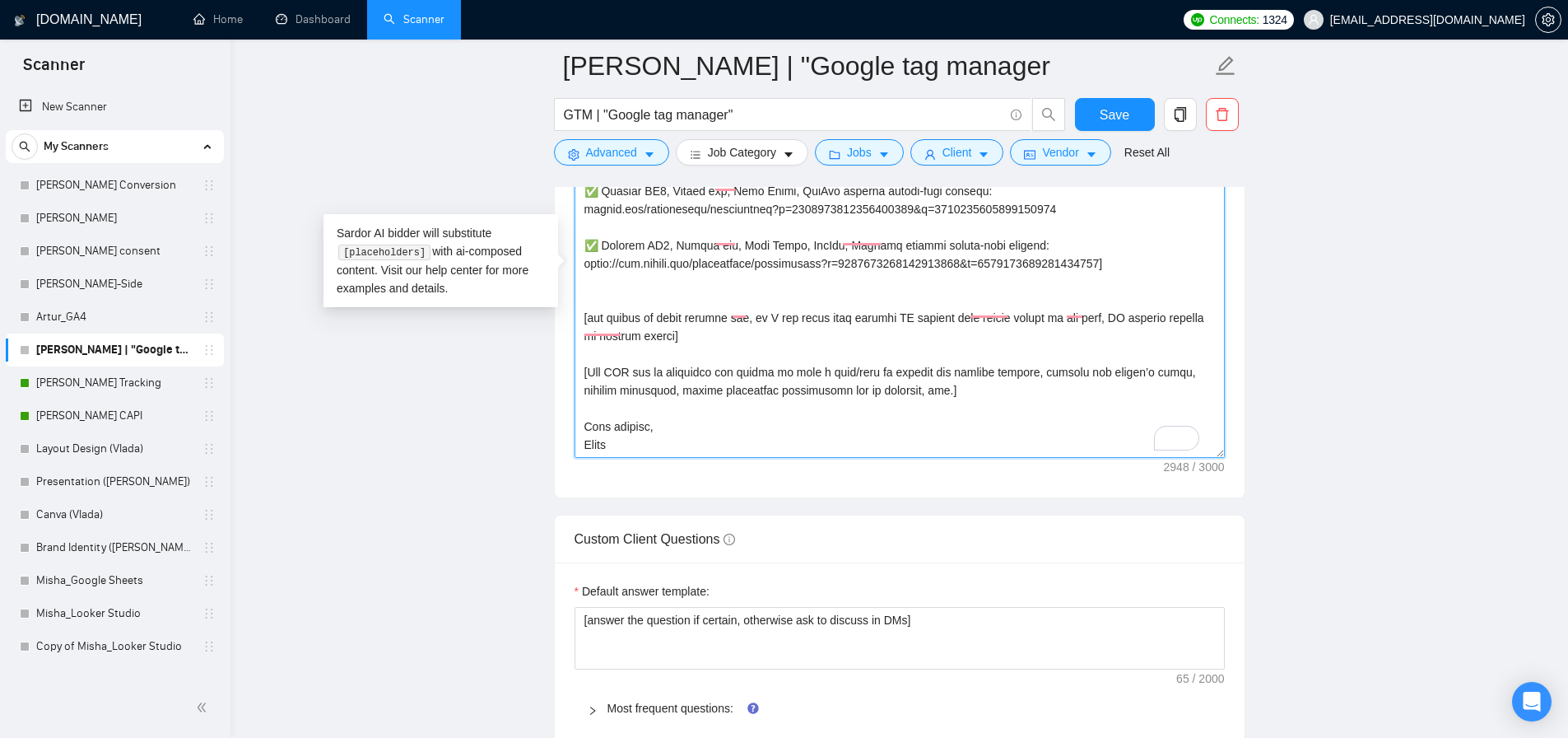
click at [767, 330] on textarea "Cover letter template:" at bounding box center [900, 272] width 651 height 370
drag, startPoint x: 733, startPoint y: 340, endPoint x: 565, endPoint y: 317, distance: 169.6
click at [565, 317] on div "Cover letter template:" at bounding box center [900, 270] width 690 height 455
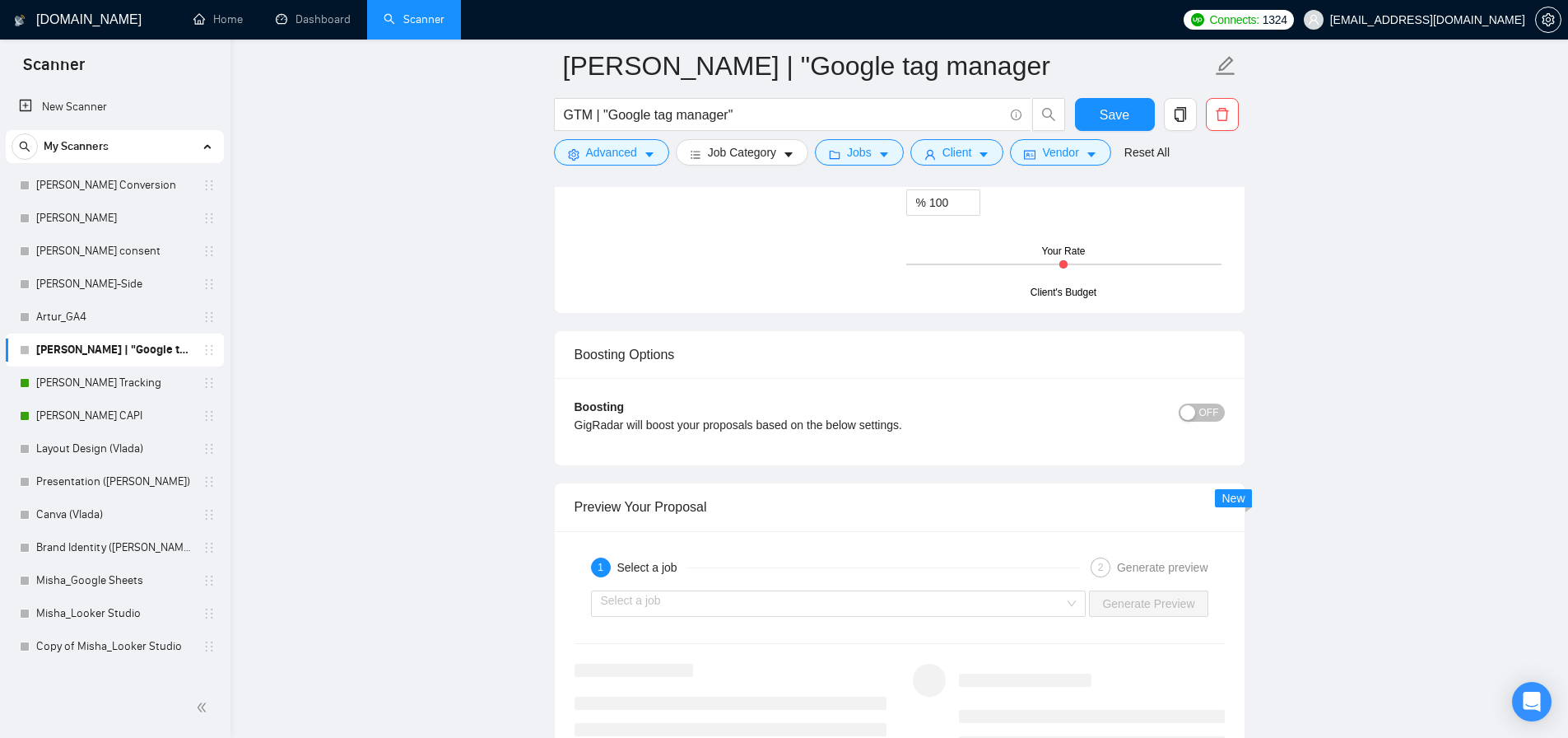
scroll to position [2693, 0]
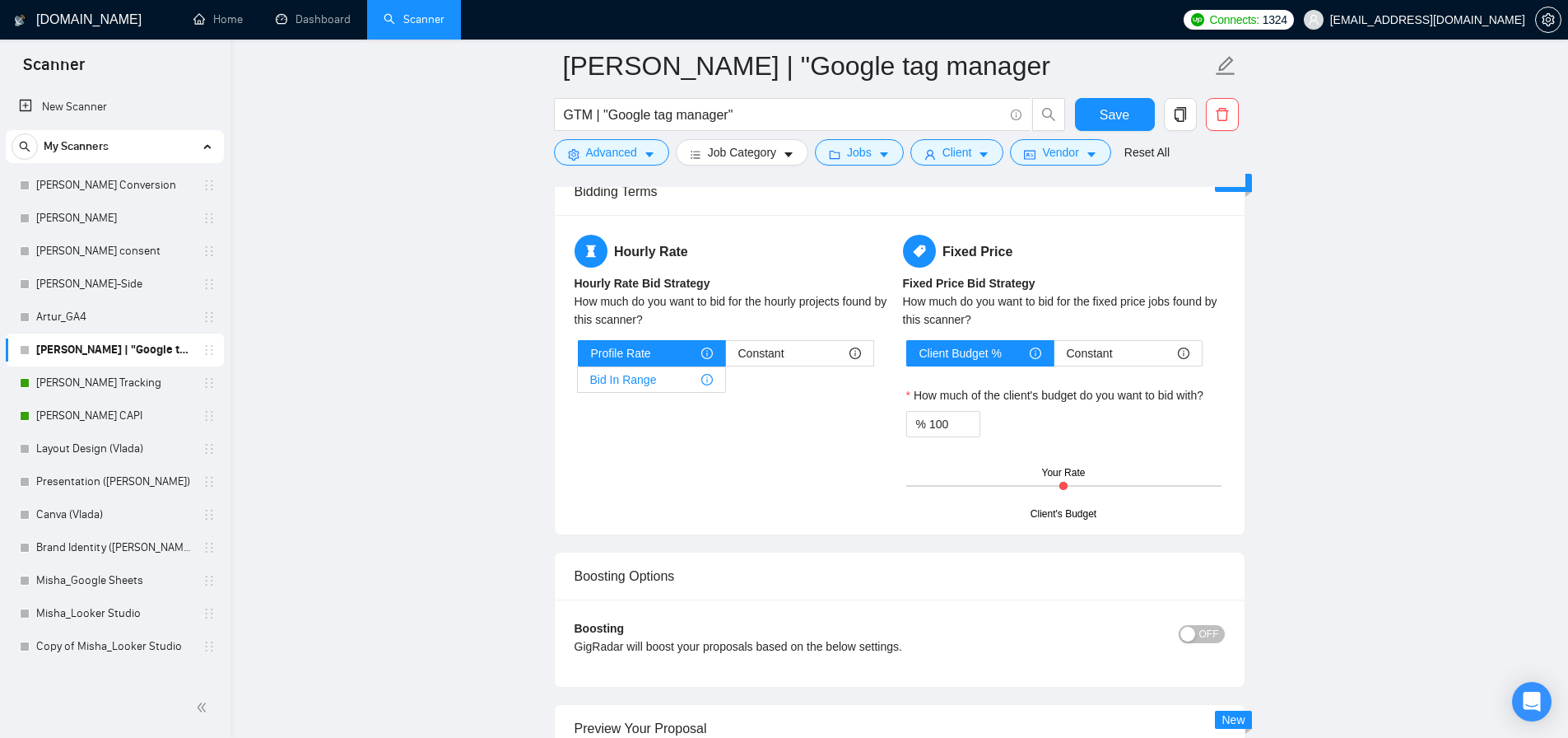
type textarea "[Lore ips dolors ametc adipis elitse 989 doeiusmodt.] [Inci utlabor etd ma al e…"
click at [640, 384] on span "Bid In Range" at bounding box center [624, 380] width 67 height 25
click at [578, 384] on input "Bid In Range" at bounding box center [578, 384] width 0 height 0
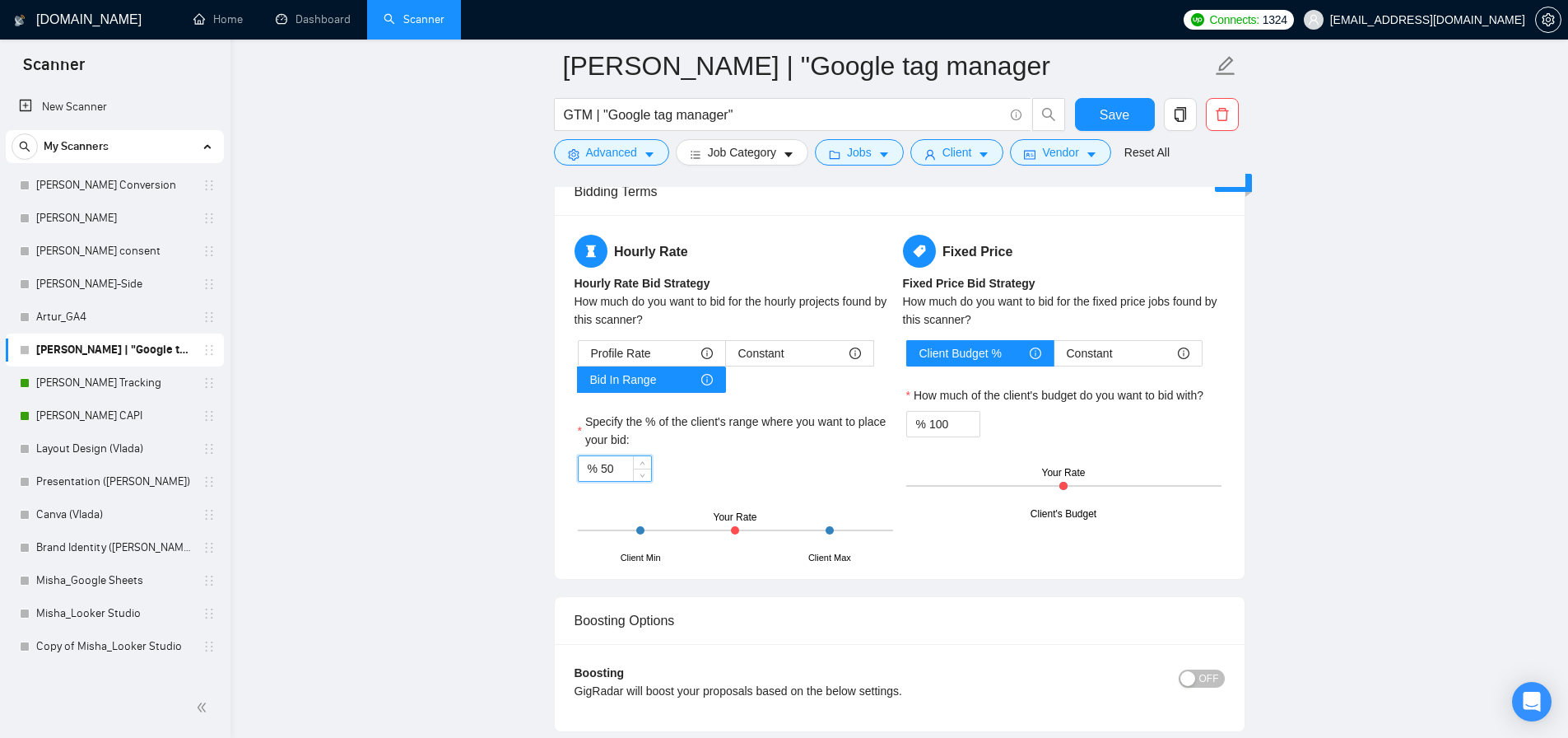
drag, startPoint x: 613, startPoint y: 468, endPoint x: 592, endPoint y: 468, distance: 21.0
click at [592, 468] on div "% 50" at bounding box center [615, 469] width 74 height 26
type input "80"
click at [882, 160] on button "Jobs" at bounding box center [859, 152] width 89 height 26
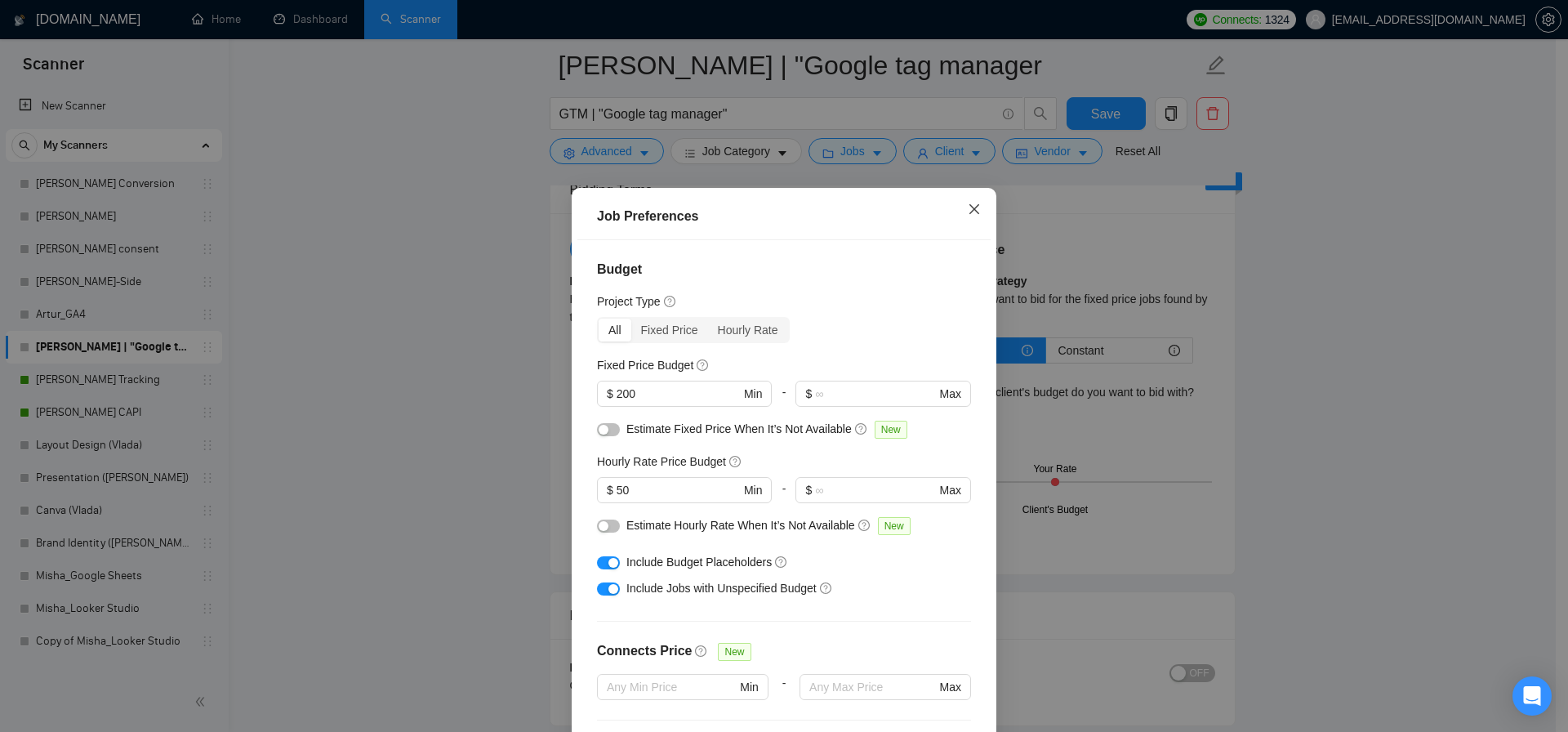
click at [972, 212] on icon "close" at bounding box center [973, 209] width 13 height 13
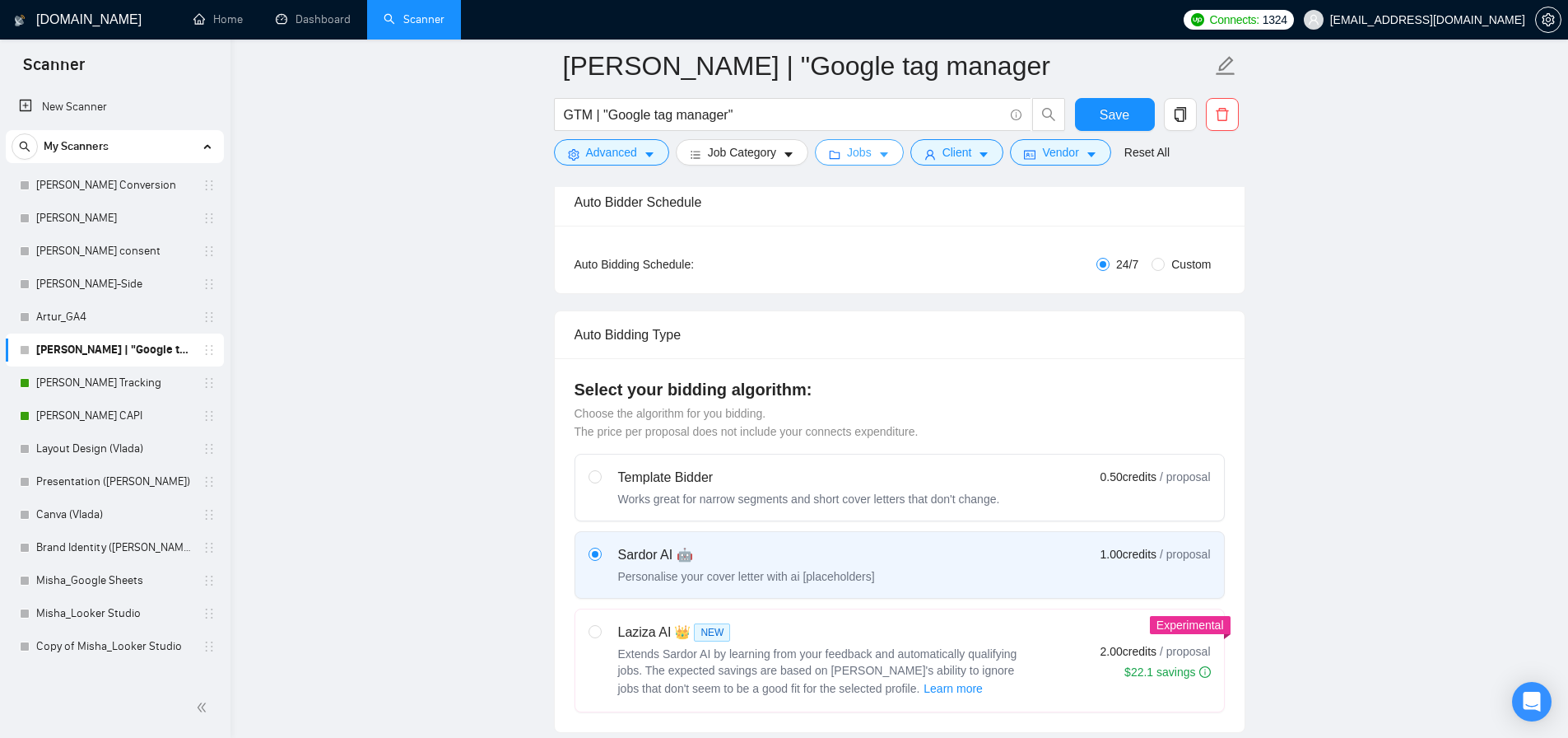
scroll to position [0, 0]
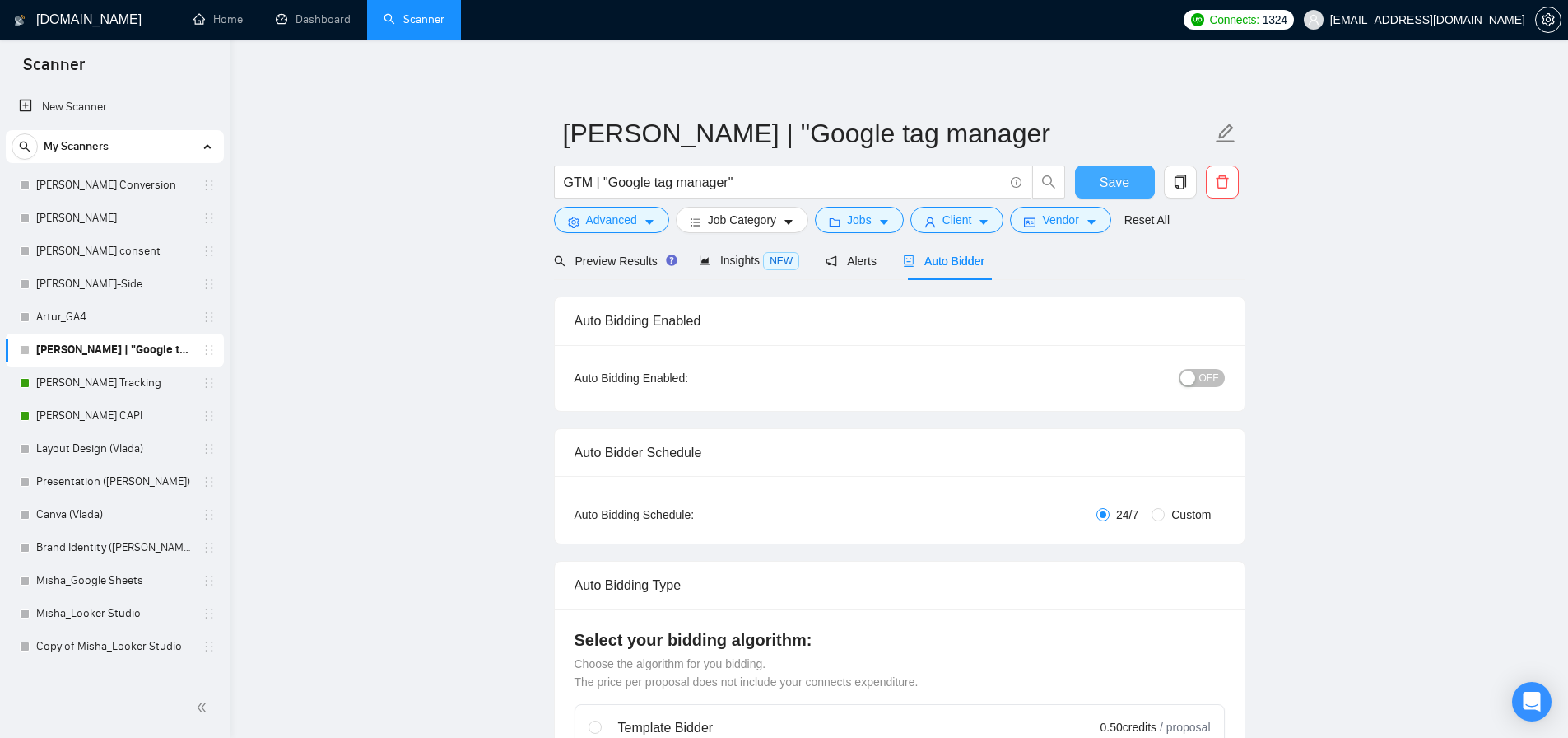
click at [1082, 194] on button "Save" at bounding box center [1115, 181] width 80 height 33
click at [1184, 383] on div "button" at bounding box center [1188, 377] width 15 height 15
click at [1111, 170] on button "Save" at bounding box center [1115, 181] width 80 height 33
click at [113, 326] on link "Artur_GA4" at bounding box center [114, 317] width 157 height 33
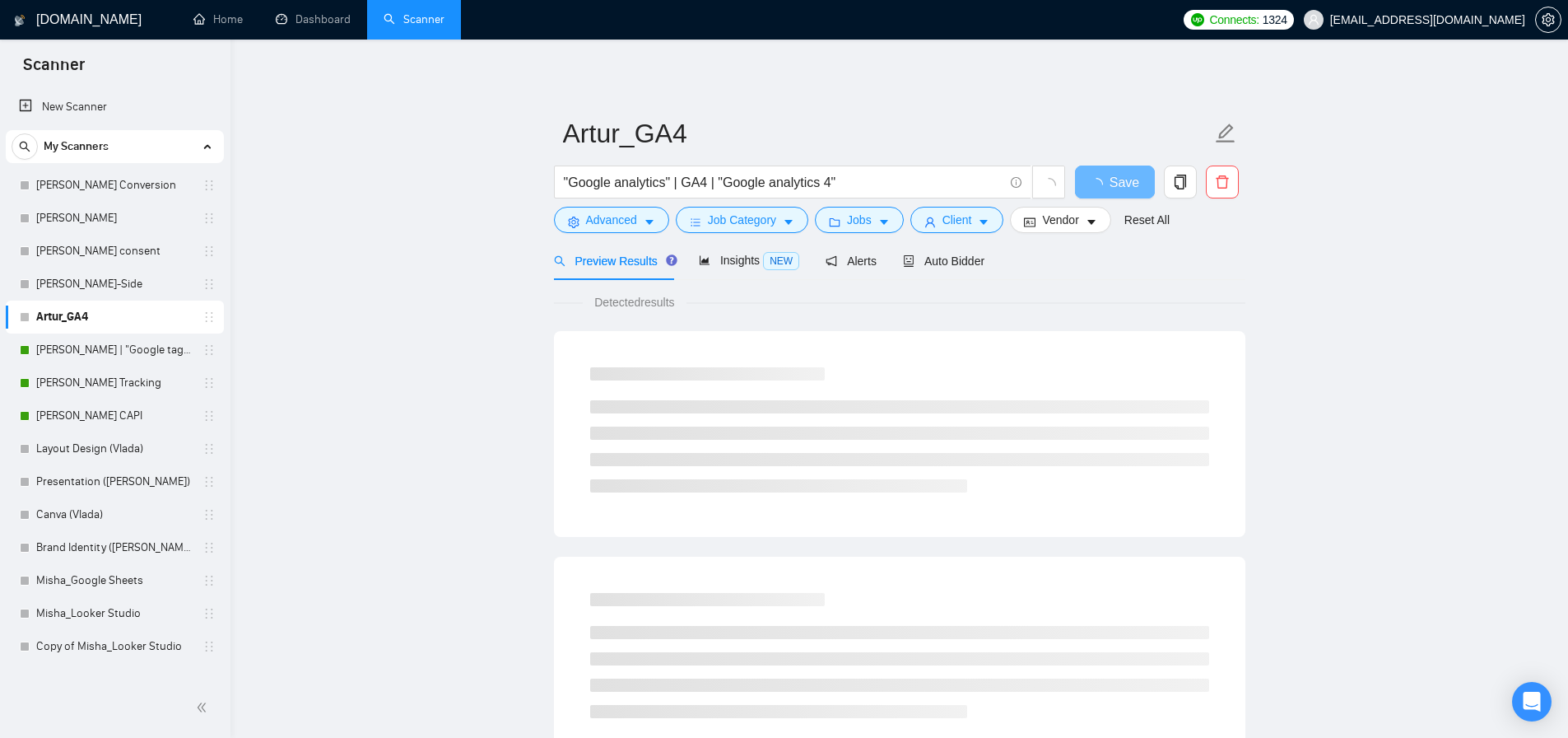
click at [606, 269] on div "Preview Results" at bounding box center [613, 260] width 119 height 39
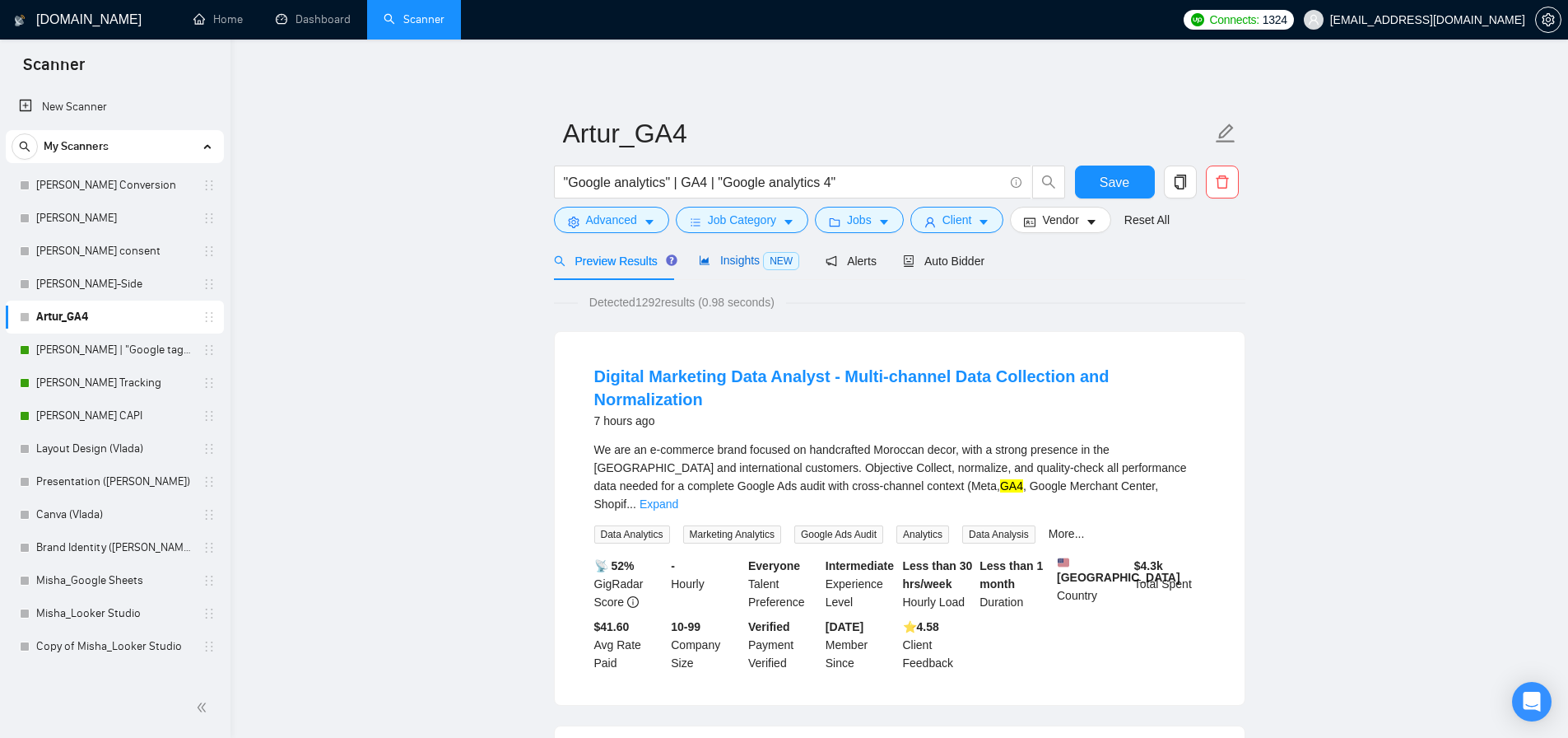
click at [730, 265] on span "Insights NEW" at bounding box center [749, 259] width 100 height 13
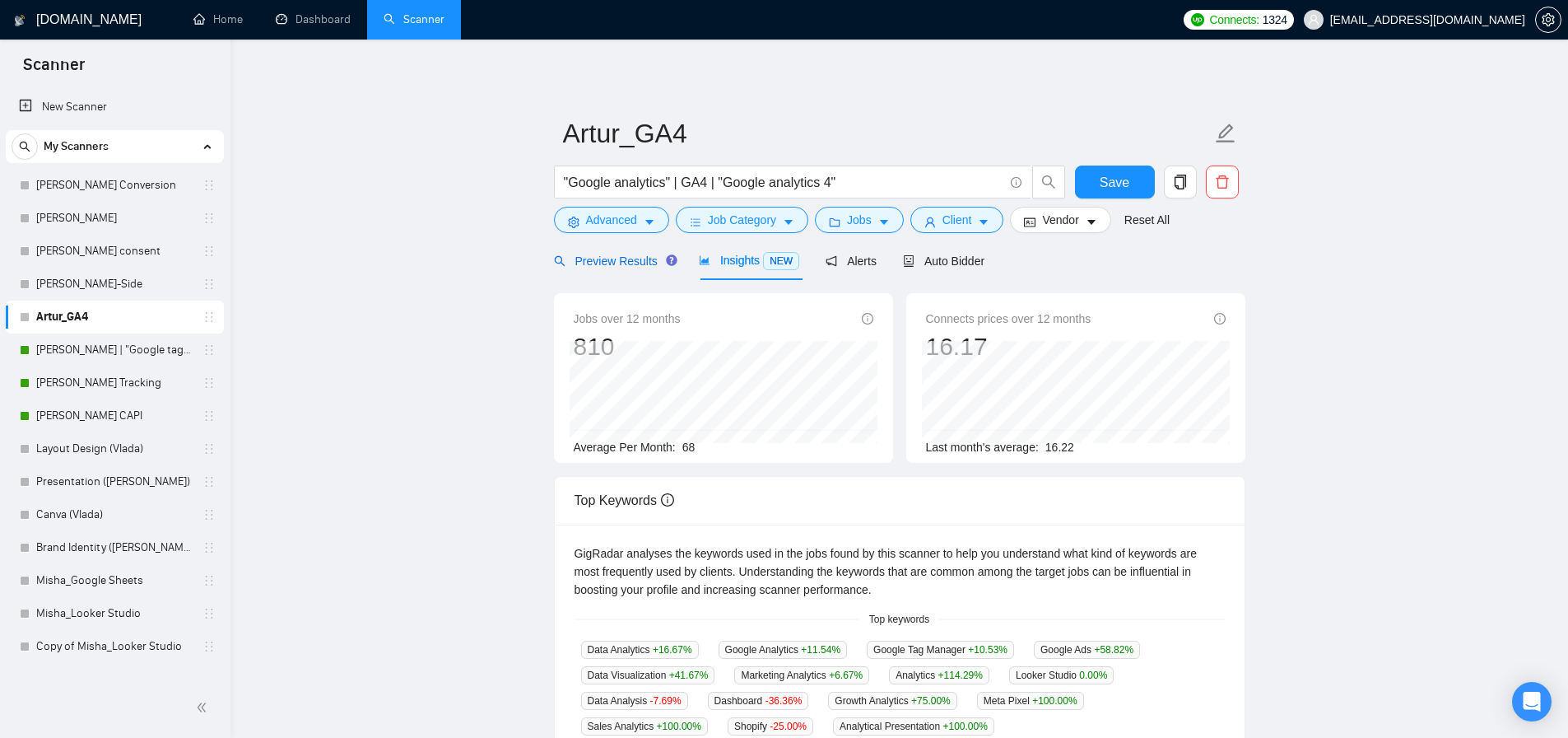
click at [622, 267] on span "Preview Results" at bounding box center [613, 260] width 119 height 13
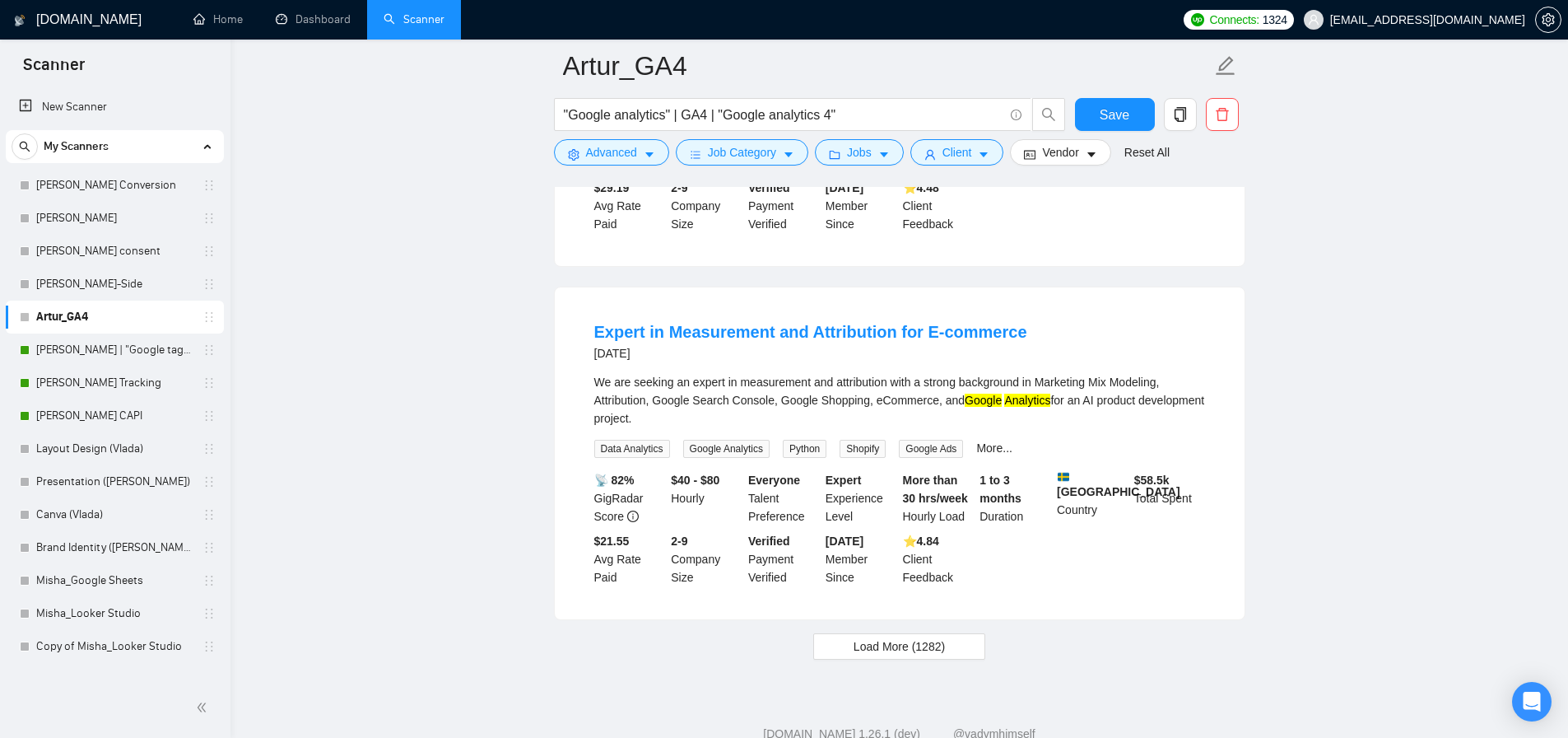
scroll to position [3314, 0]
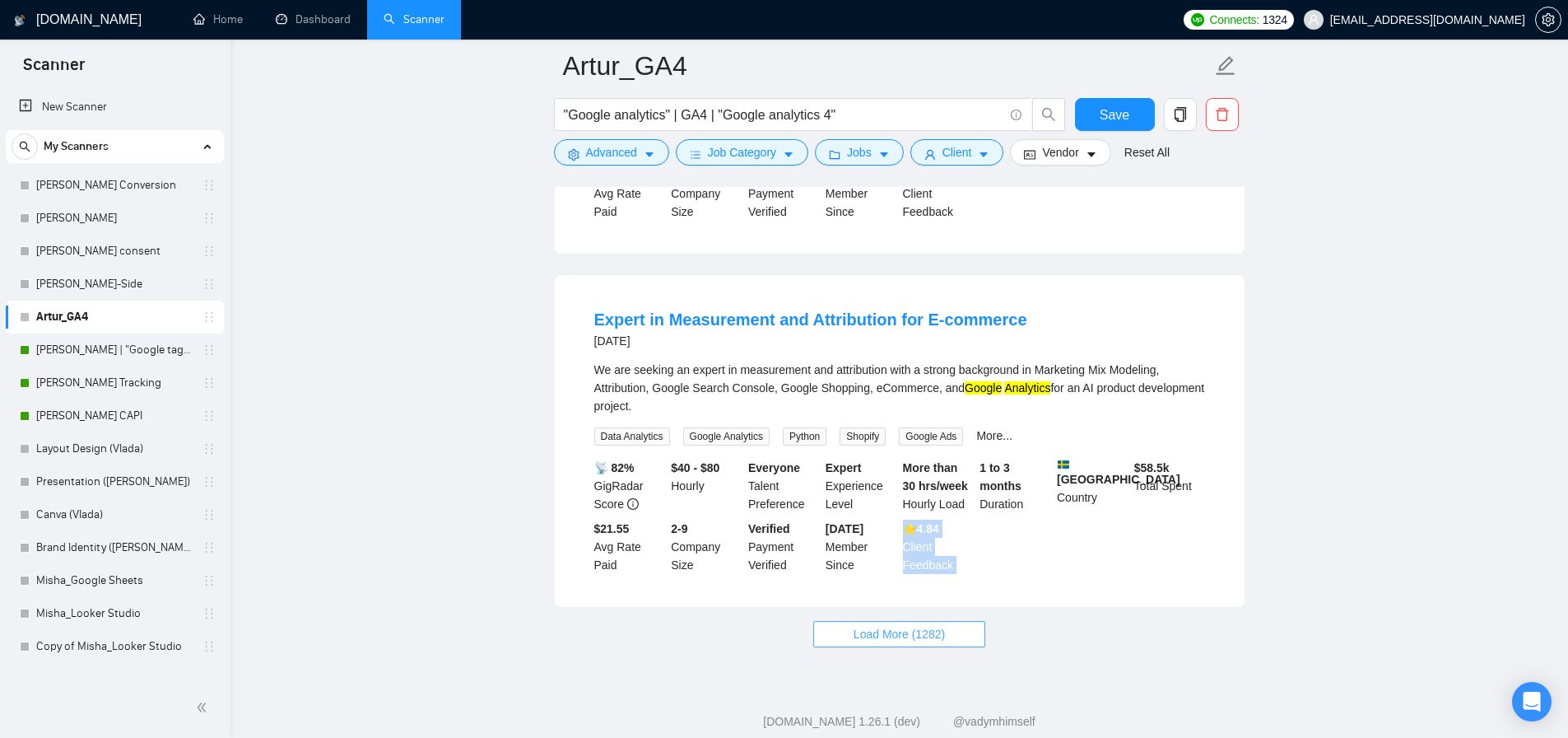
click at [902, 643] on span "Load More (1282)" at bounding box center [900, 634] width 91 height 18
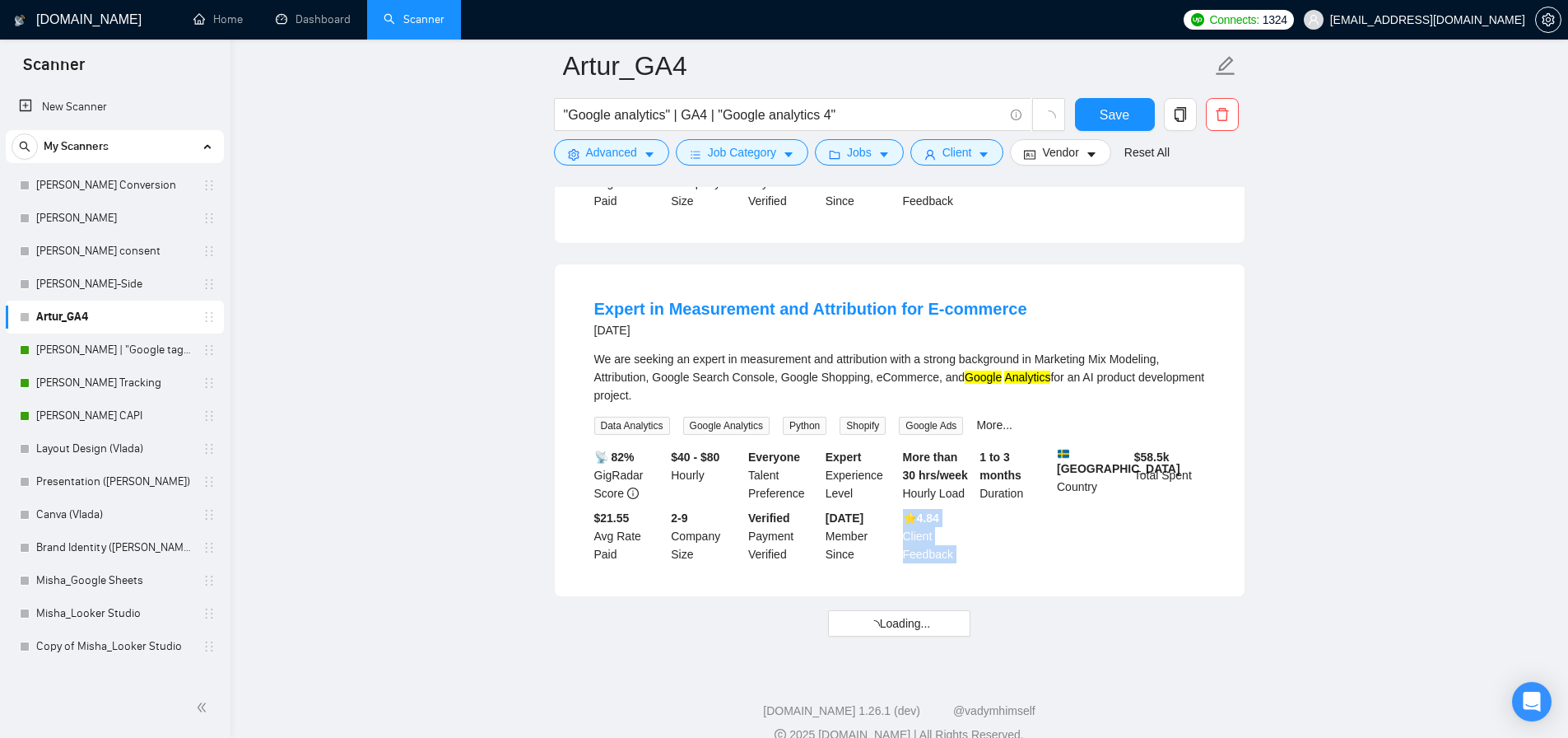
scroll to position [3336, 0]
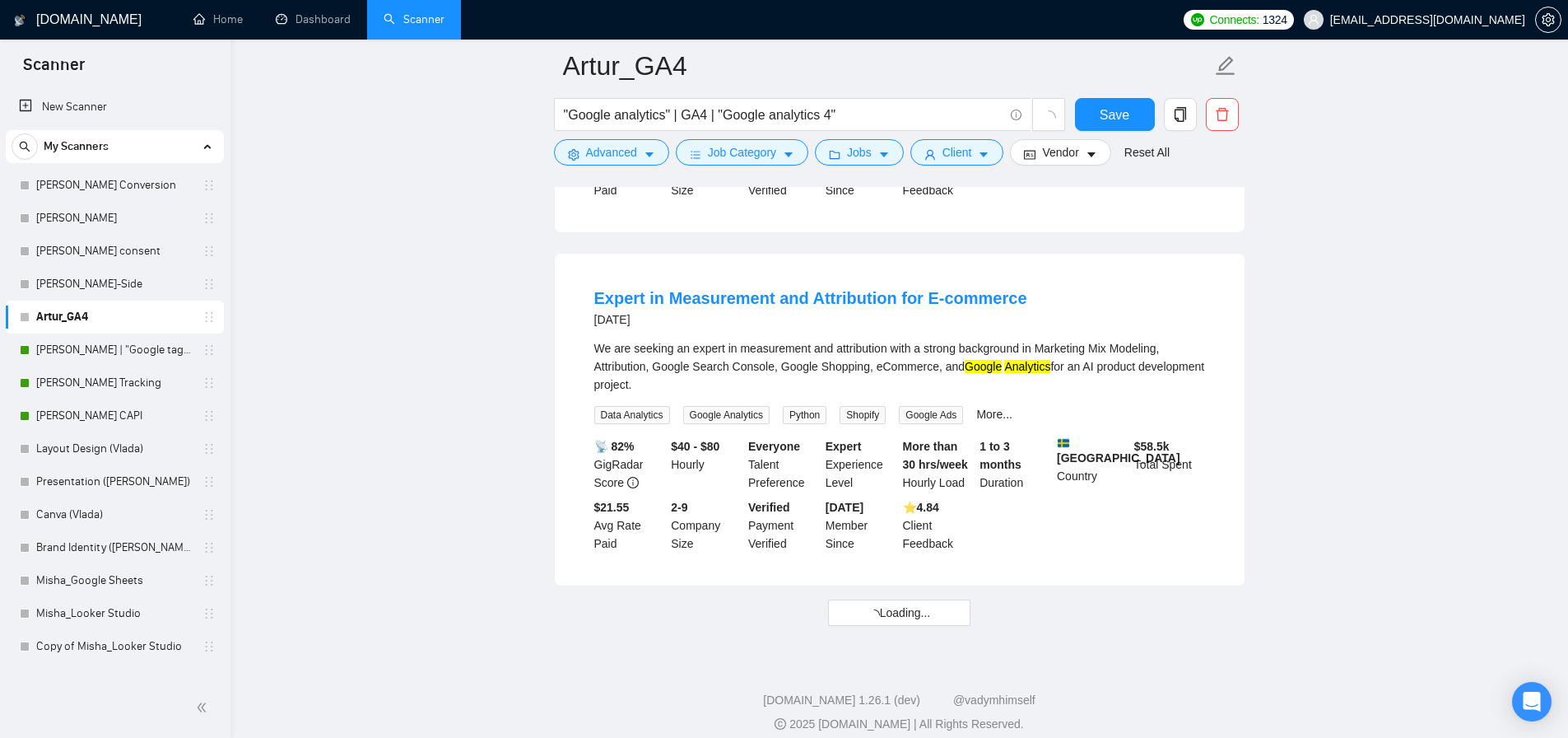
click at [1091, 394] on div "We are seeking an expert in measurement and attribution with a strong backgroun…" at bounding box center [900, 367] width 611 height 55
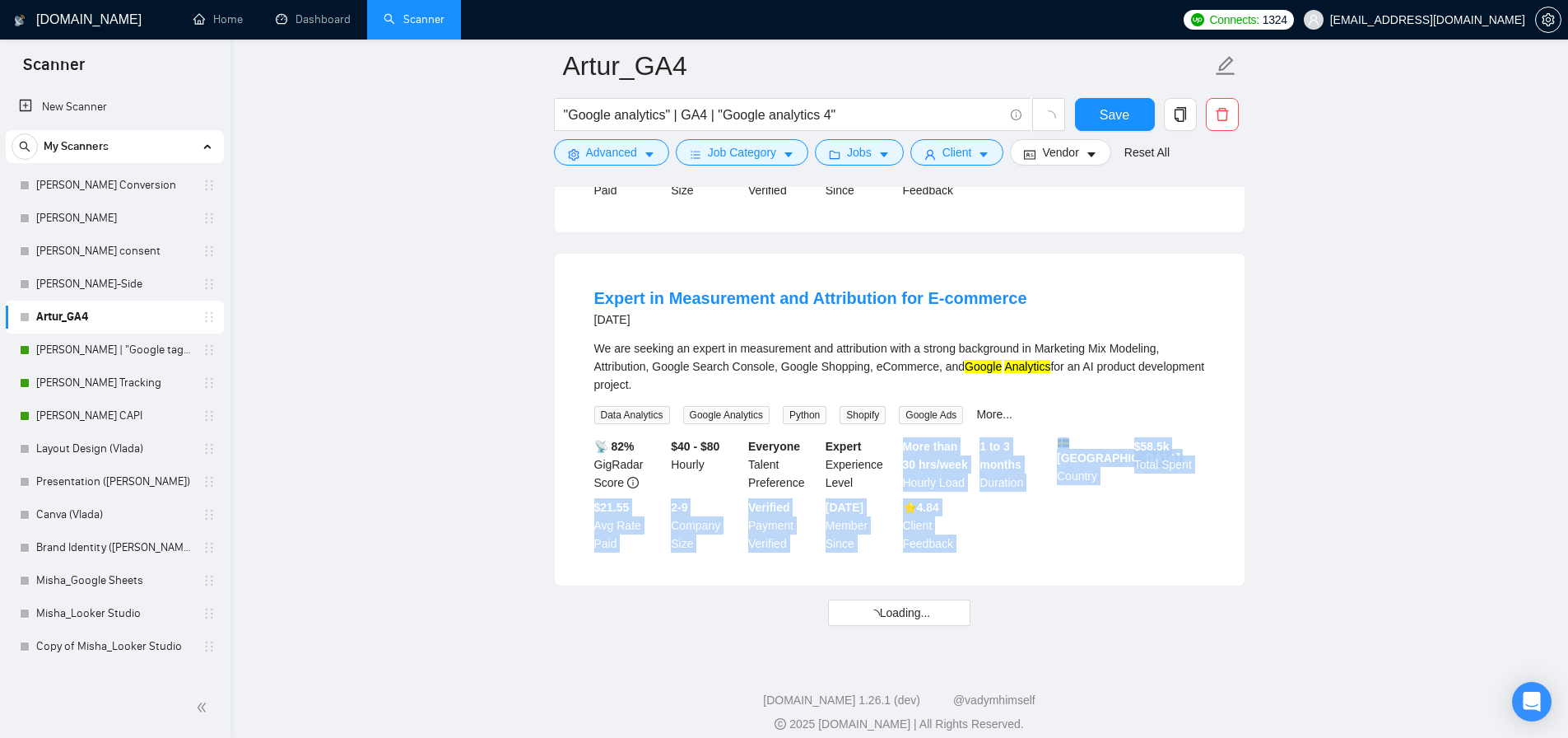
drag, startPoint x: 1005, startPoint y: 537, endPoint x: 977, endPoint y: 652, distance: 118.4
click at [1030, 586] on div "Expert in Measurement and Attribution for E-commerce 3 days ago We are seeking …" at bounding box center [900, 419] width 690 height 332
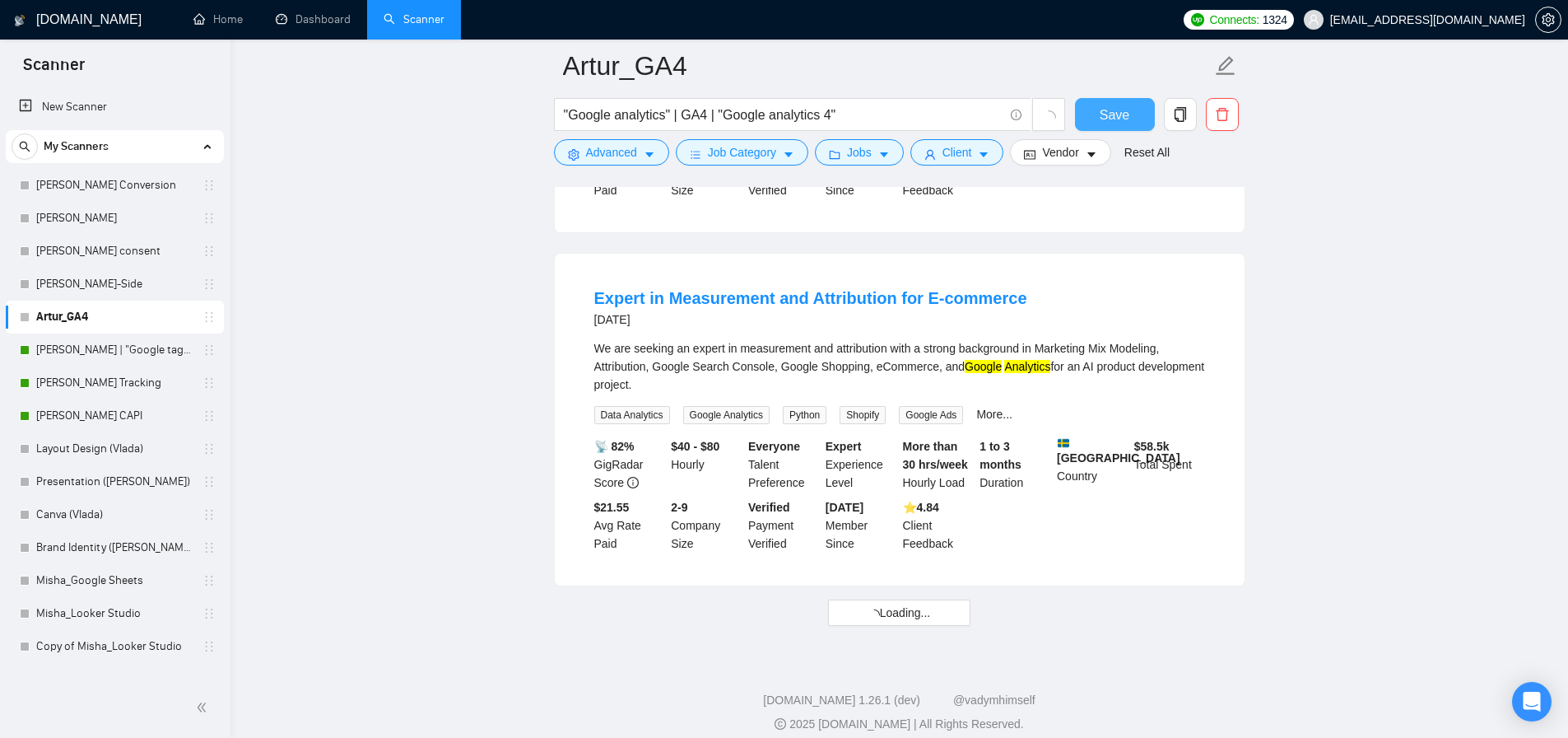
click at [1112, 121] on span "Save" at bounding box center [1115, 114] width 30 height 20
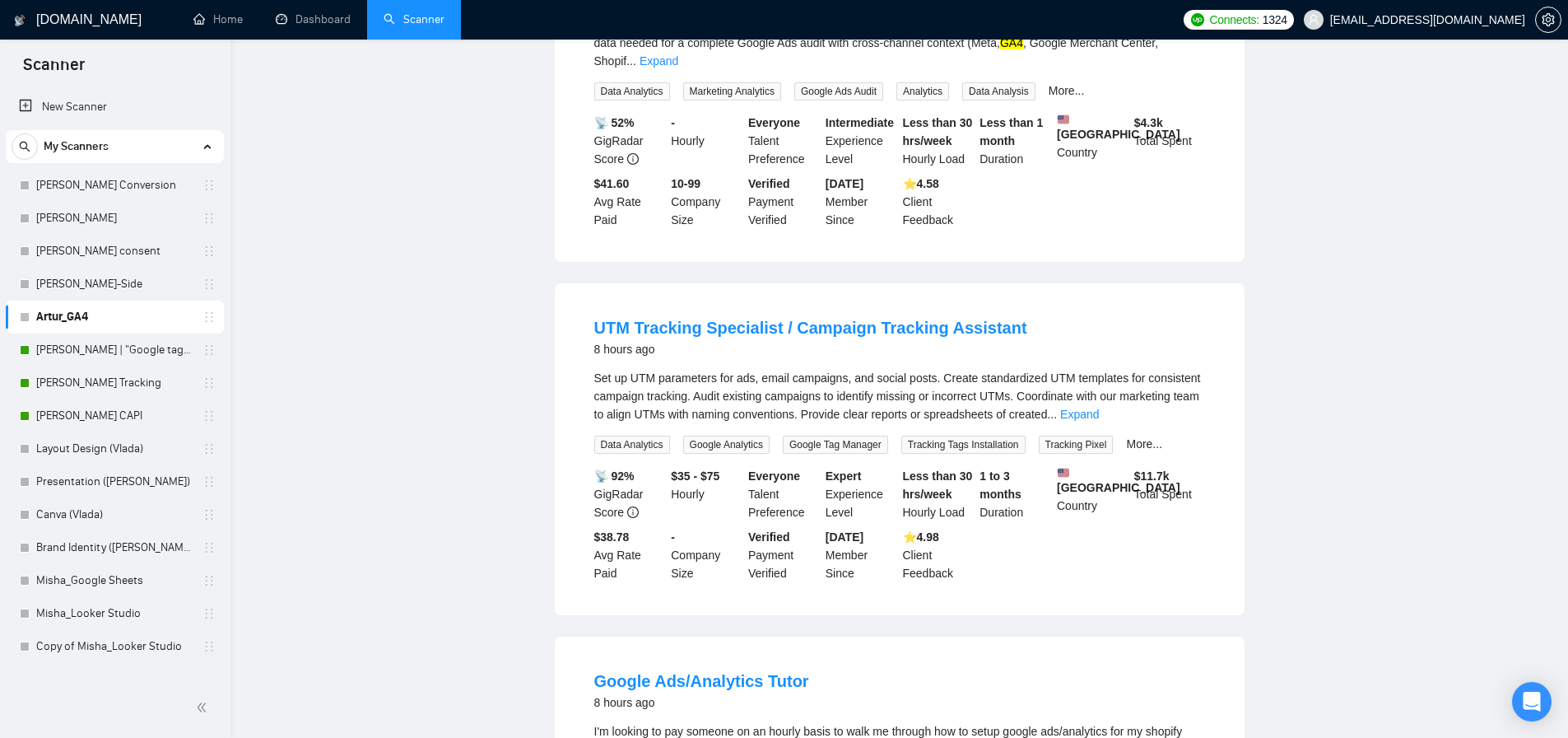
scroll to position [0, 0]
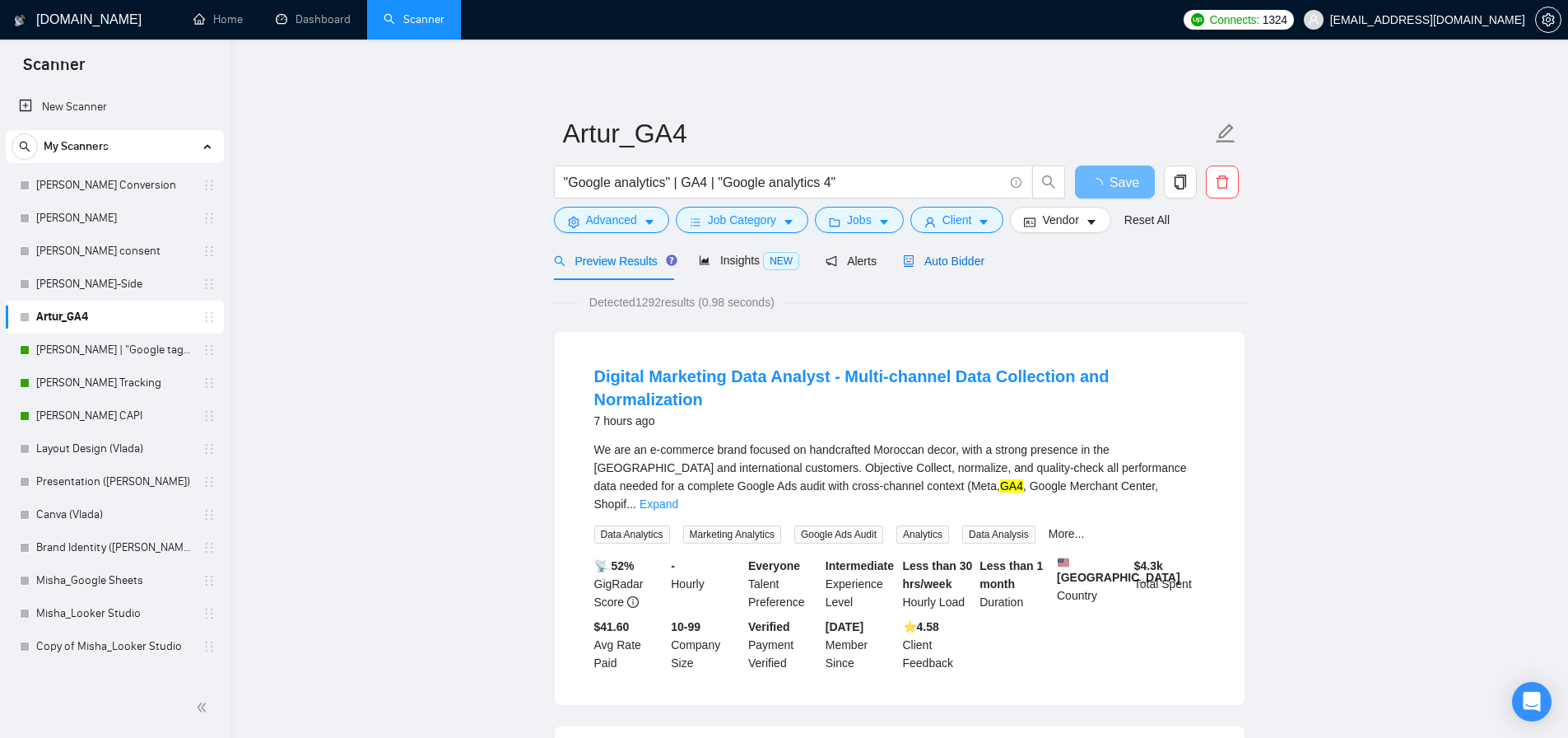
click at [966, 255] on span "Auto Bidder" at bounding box center [944, 260] width 82 height 13
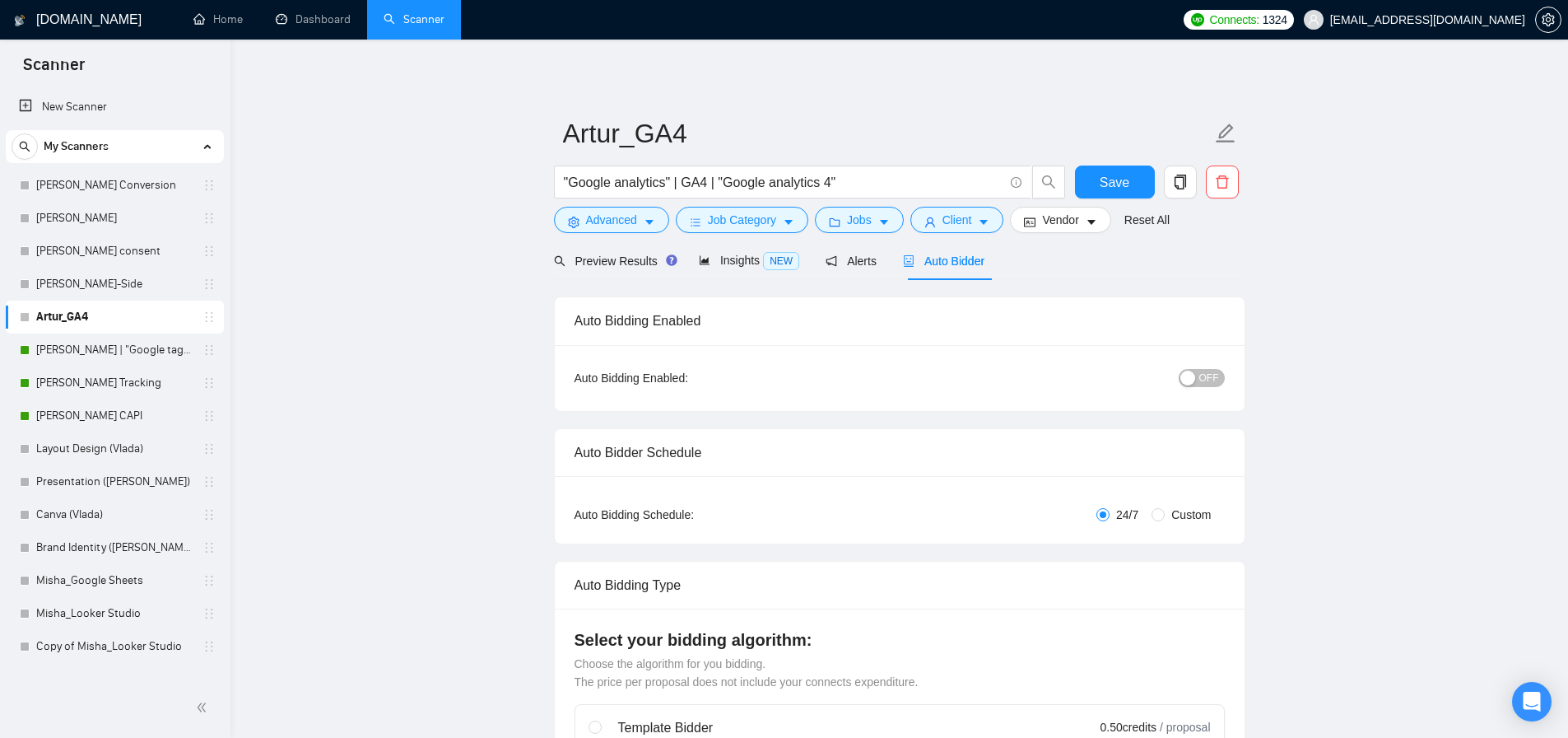
click at [1198, 380] on button "OFF" at bounding box center [1202, 377] width 46 height 18
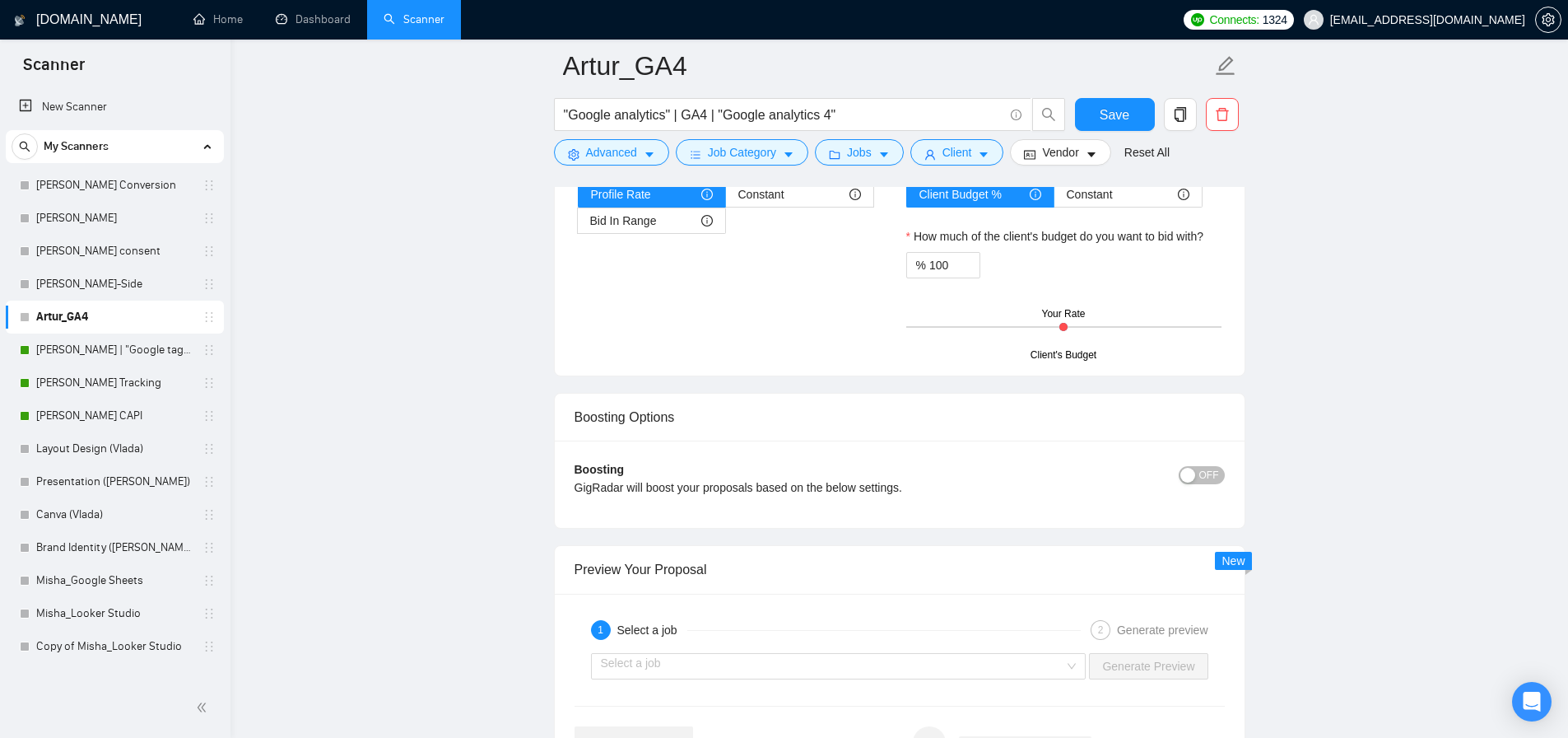
scroll to position [2654, 0]
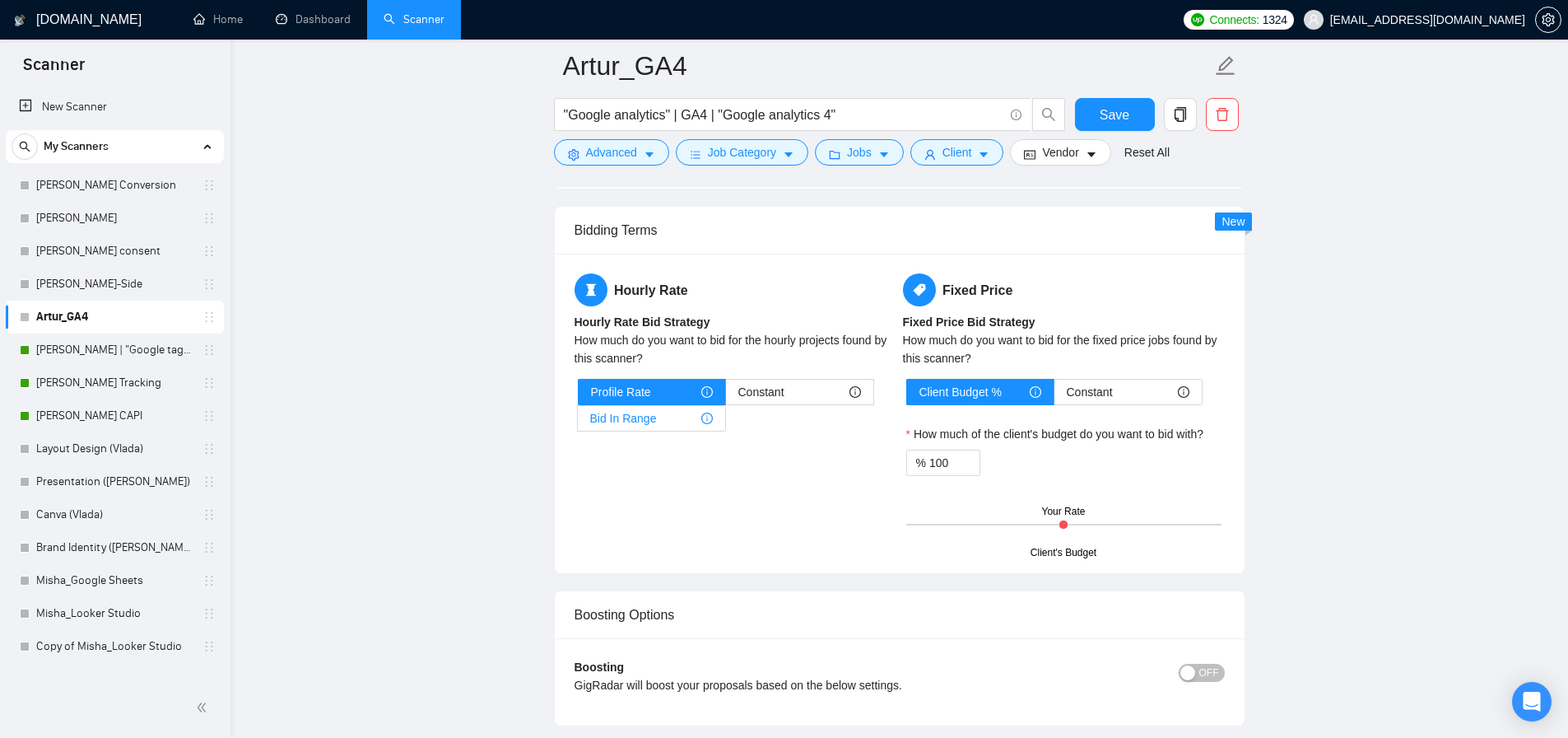
click at [638, 422] on span "Bid In Range" at bounding box center [624, 419] width 67 height 25
click at [578, 422] on input "Bid In Range" at bounding box center [578, 422] width 0 height 0
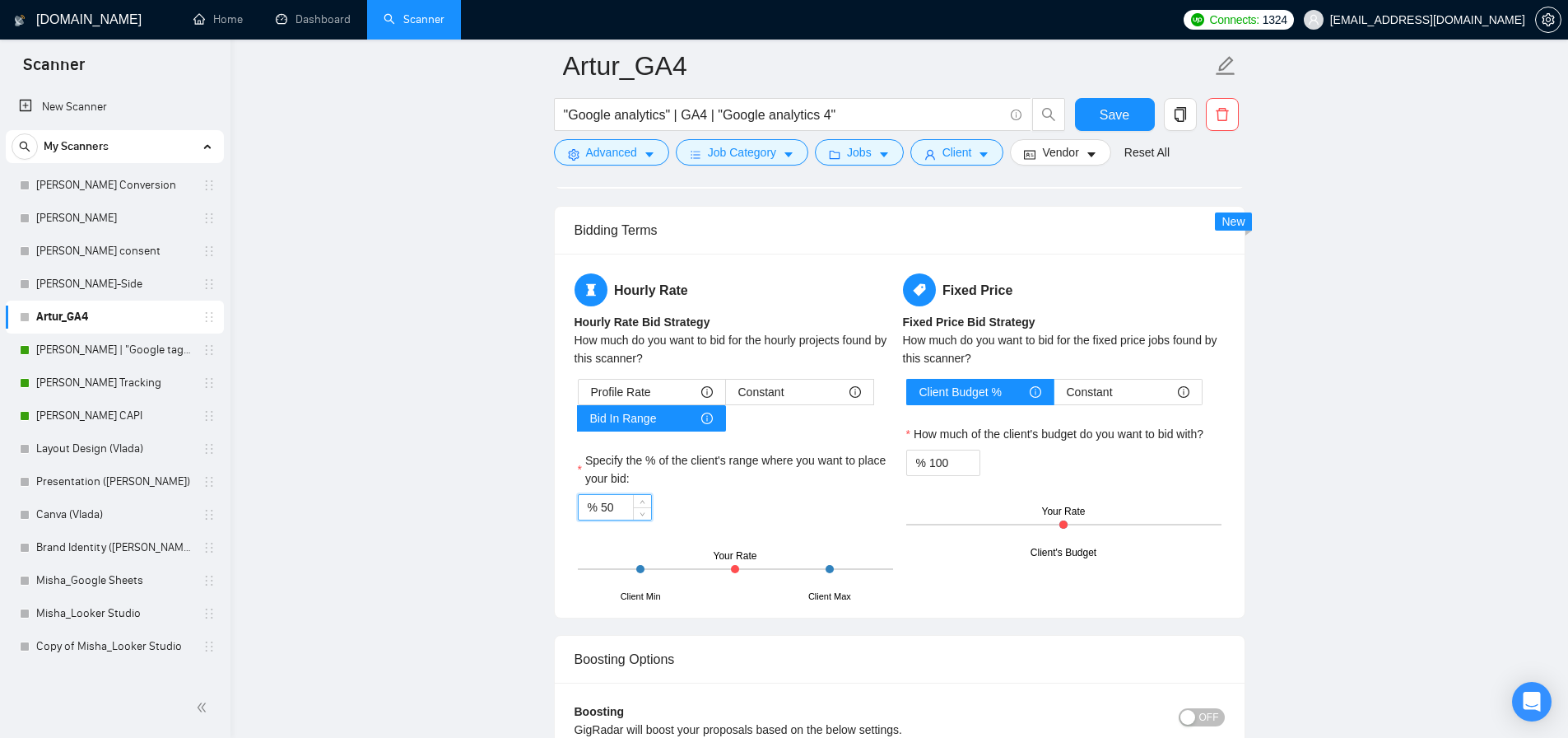
drag, startPoint x: 616, startPoint y: 507, endPoint x: 602, endPoint y: 510, distance: 14.3
click at [602, 510] on input "50" at bounding box center [625, 508] width 50 height 25
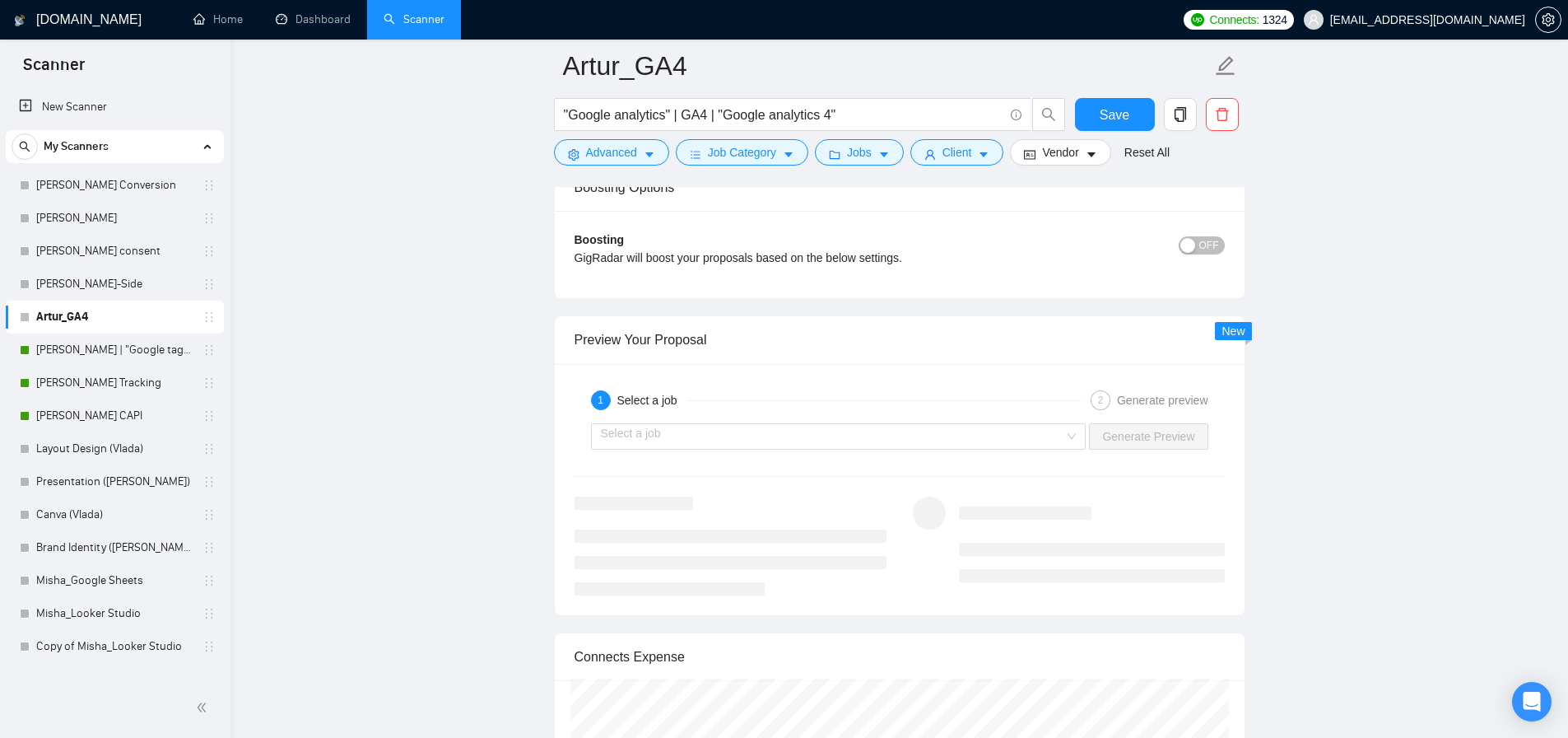
scroll to position [2815, 0]
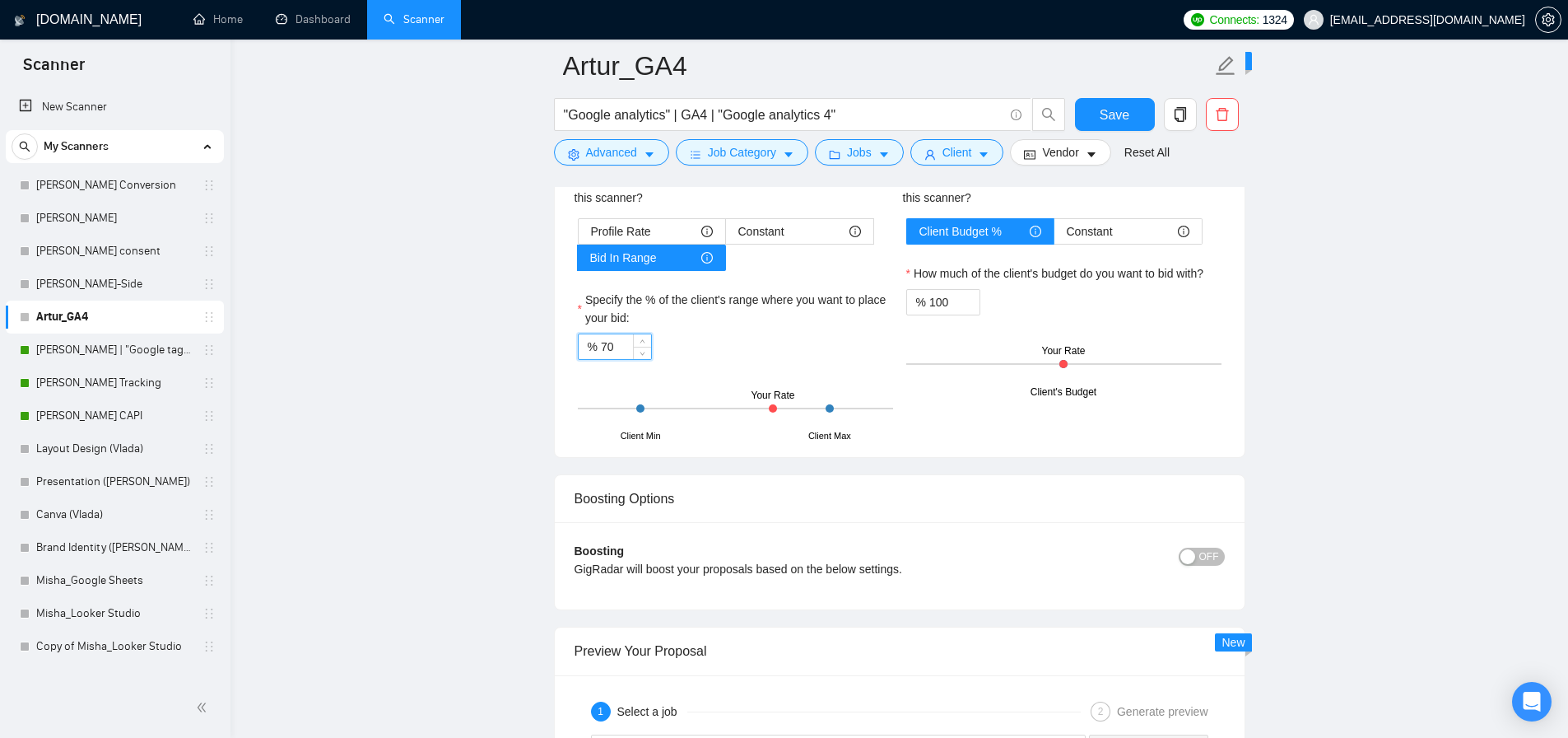
drag, startPoint x: 611, startPoint y: 347, endPoint x: 624, endPoint y: 344, distance: 13.3
click at [624, 344] on input "70" at bounding box center [625, 347] width 50 height 25
type input "75"
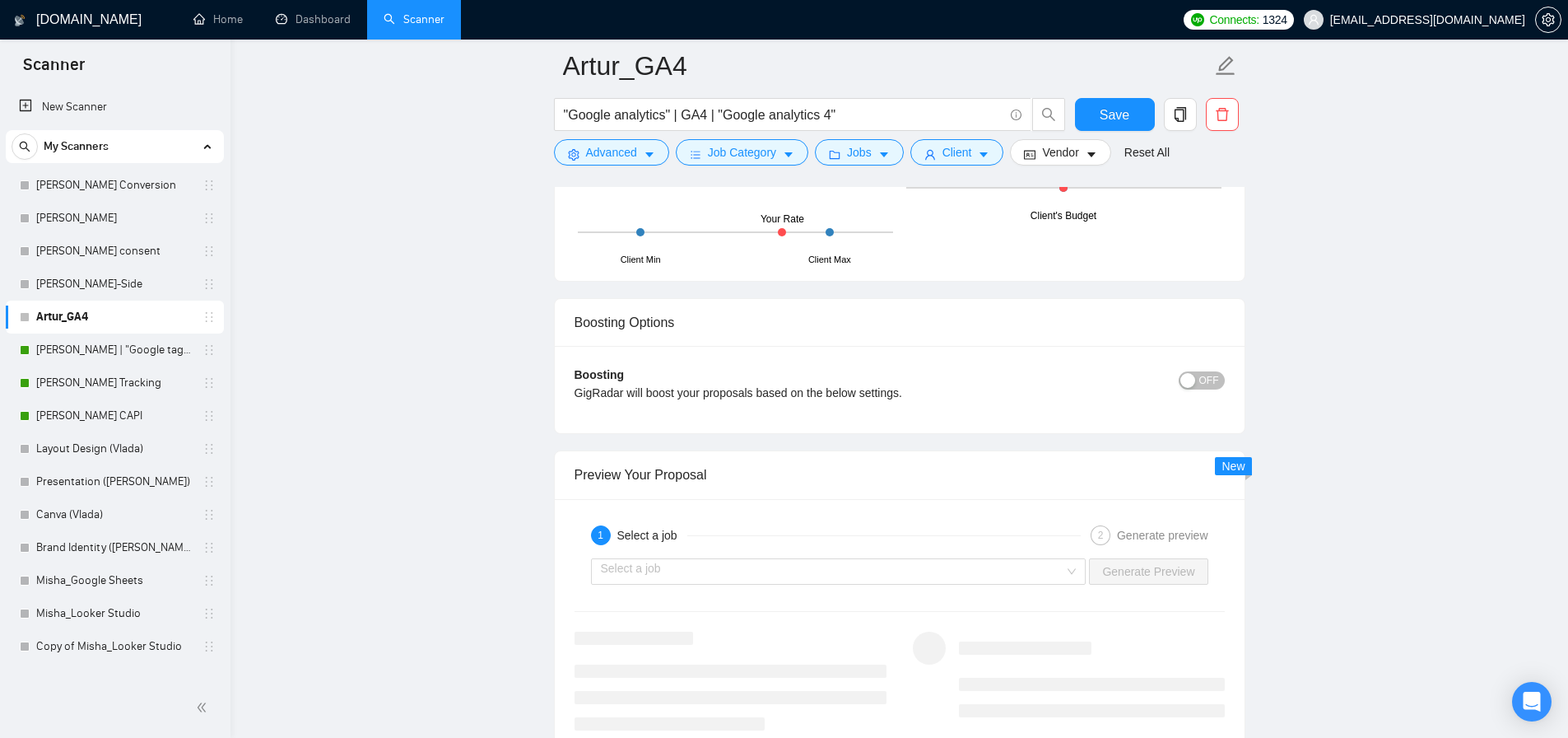
scroll to position [3027, 0]
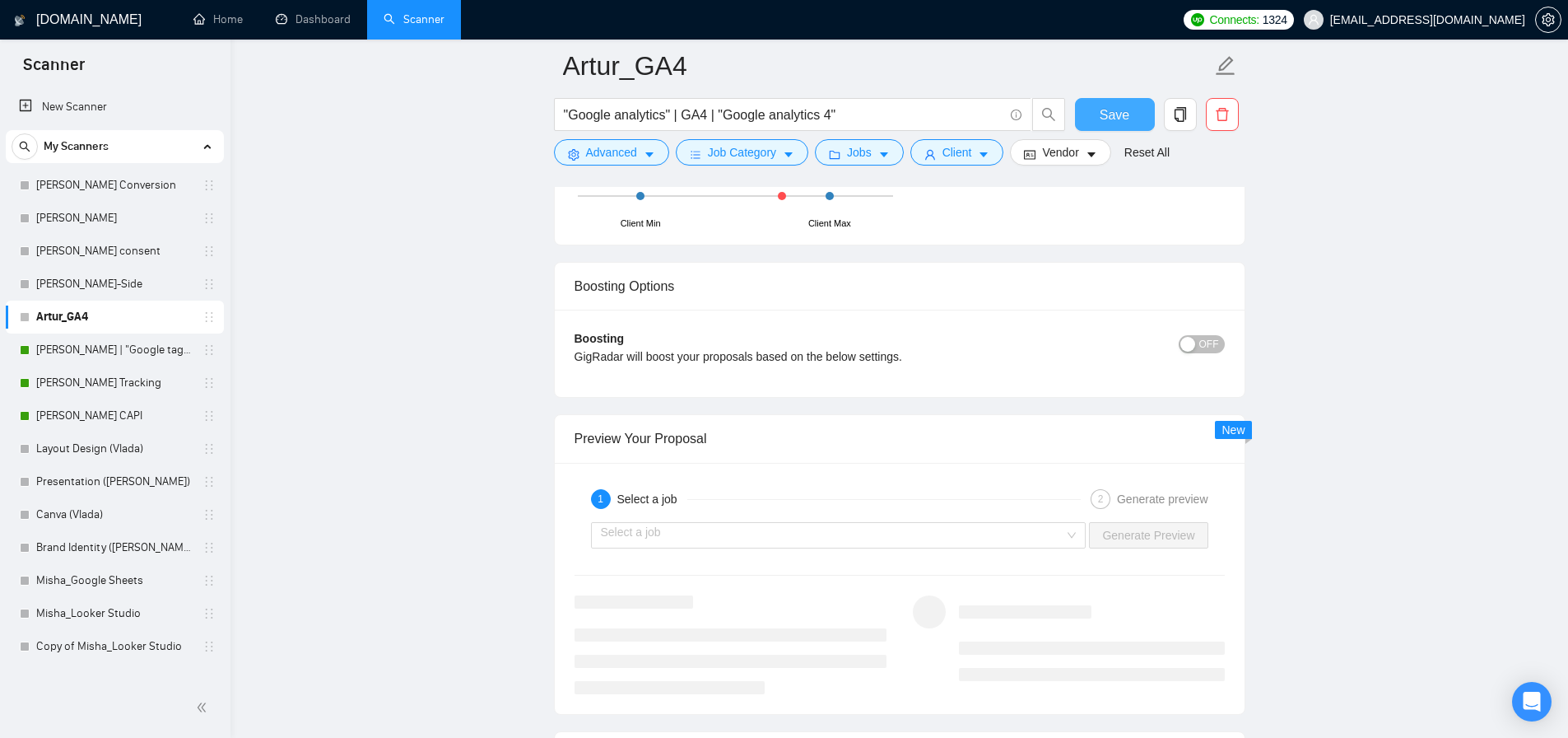
click at [1104, 106] on span "Save" at bounding box center [1115, 114] width 30 height 20
click at [97, 286] on link "[PERSON_NAME]-Side" at bounding box center [114, 283] width 157 height 33
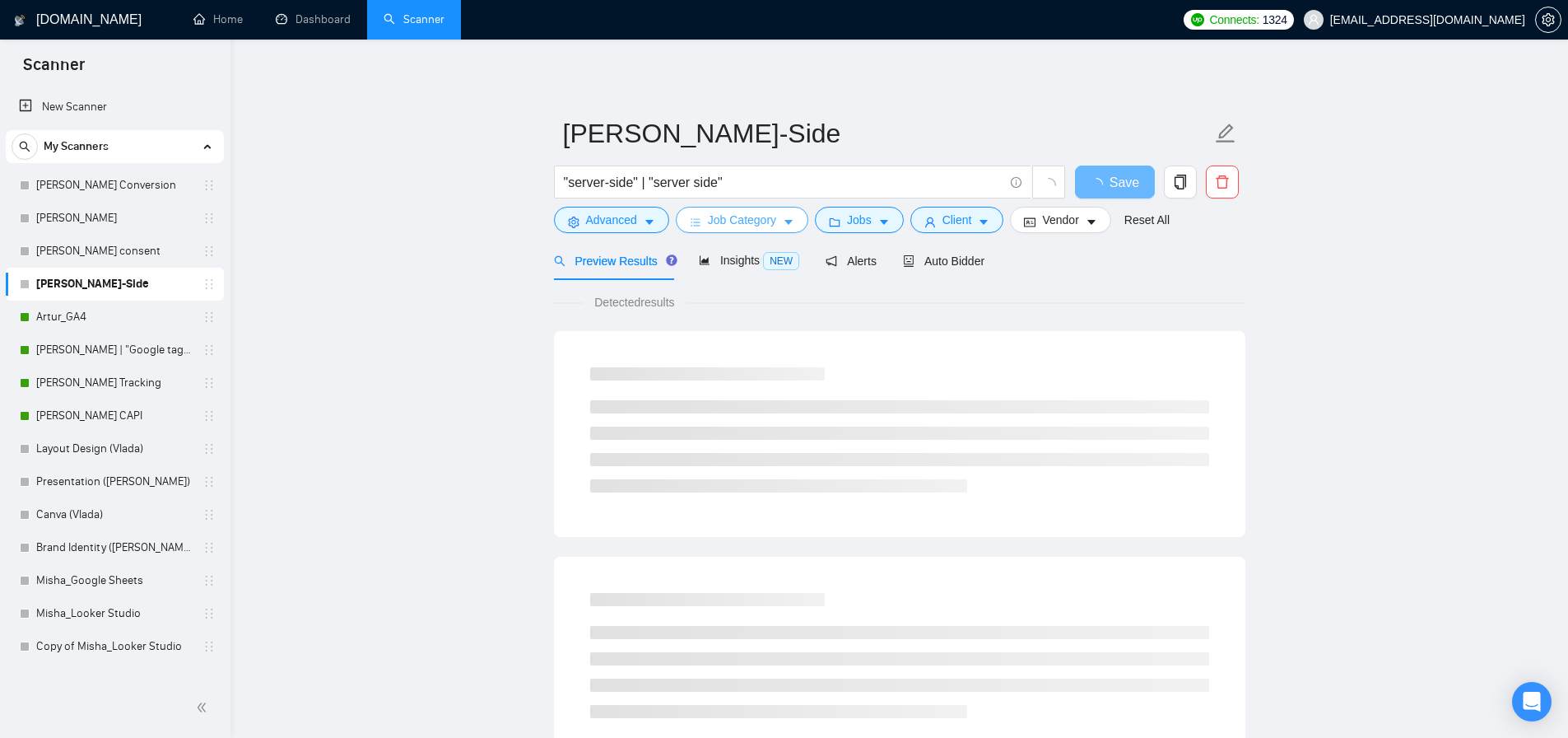
click at [742, 228] on span "Job Category" at bounding box center [742, 220] width 69 height 18
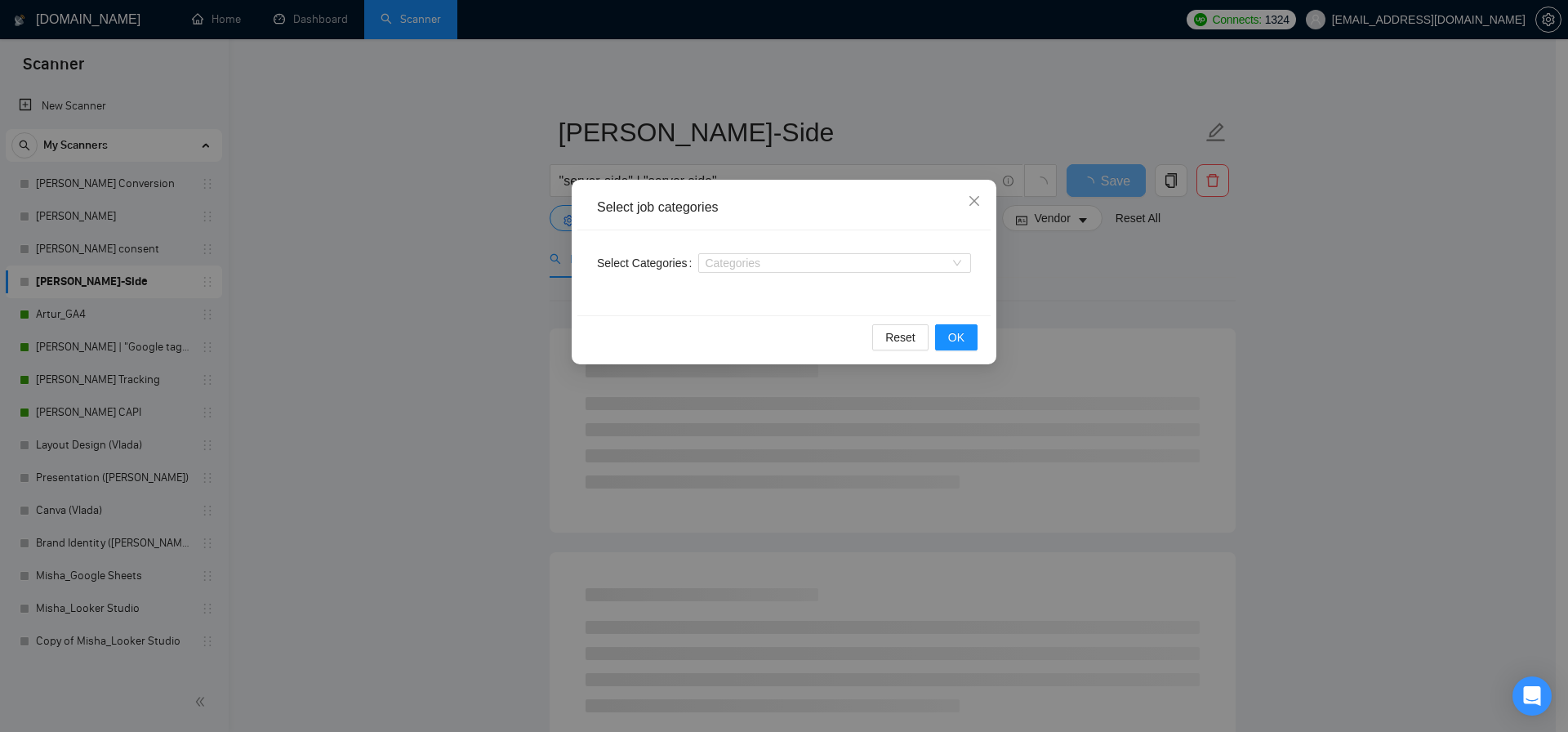
click at [454, 310] on div "Select job categories Select Categories Categories Reset OK" at bounding box center [784, 366] width 1568 height 732
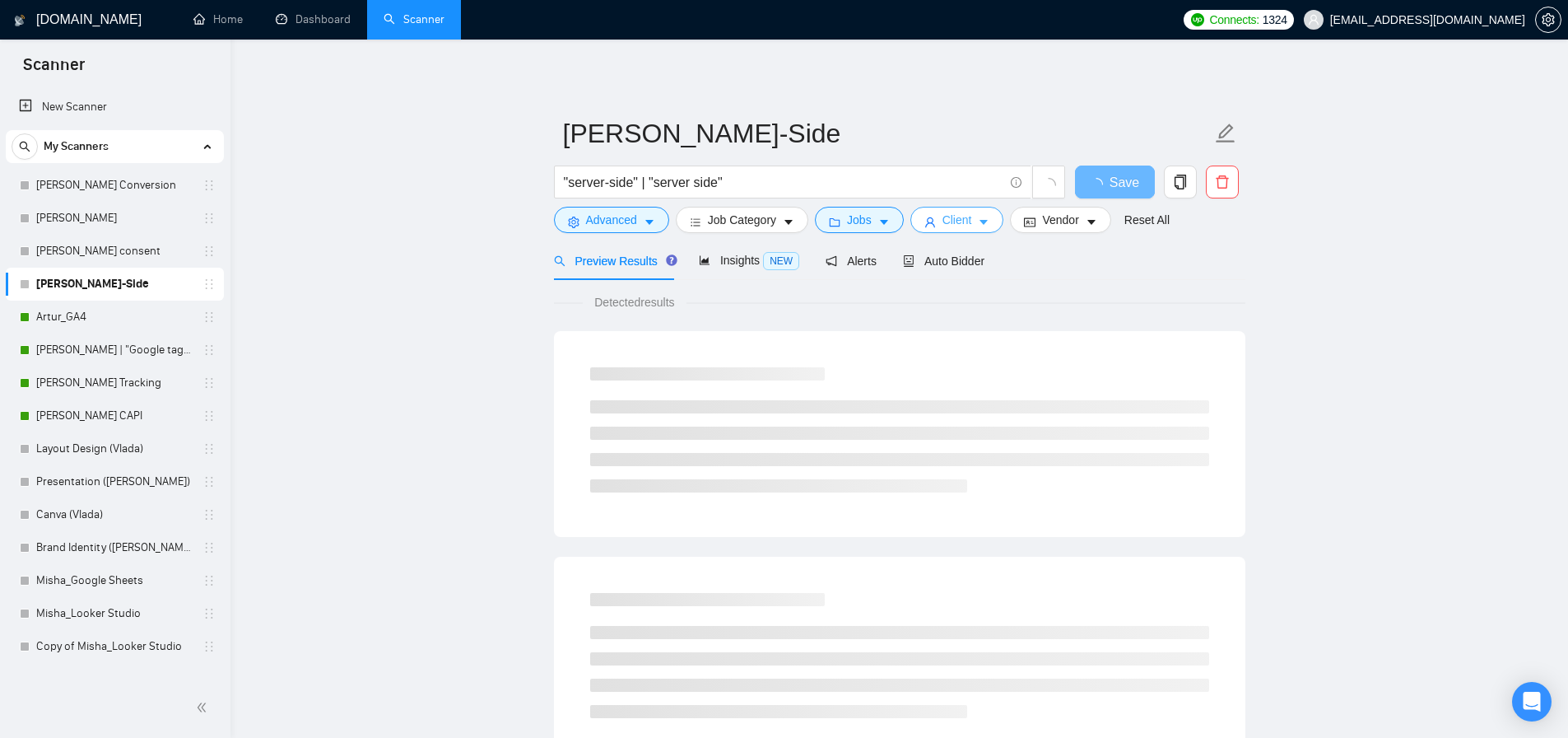
click at [944, 222] on button "Client" at bounding box center [957, 220] width 94 height 26
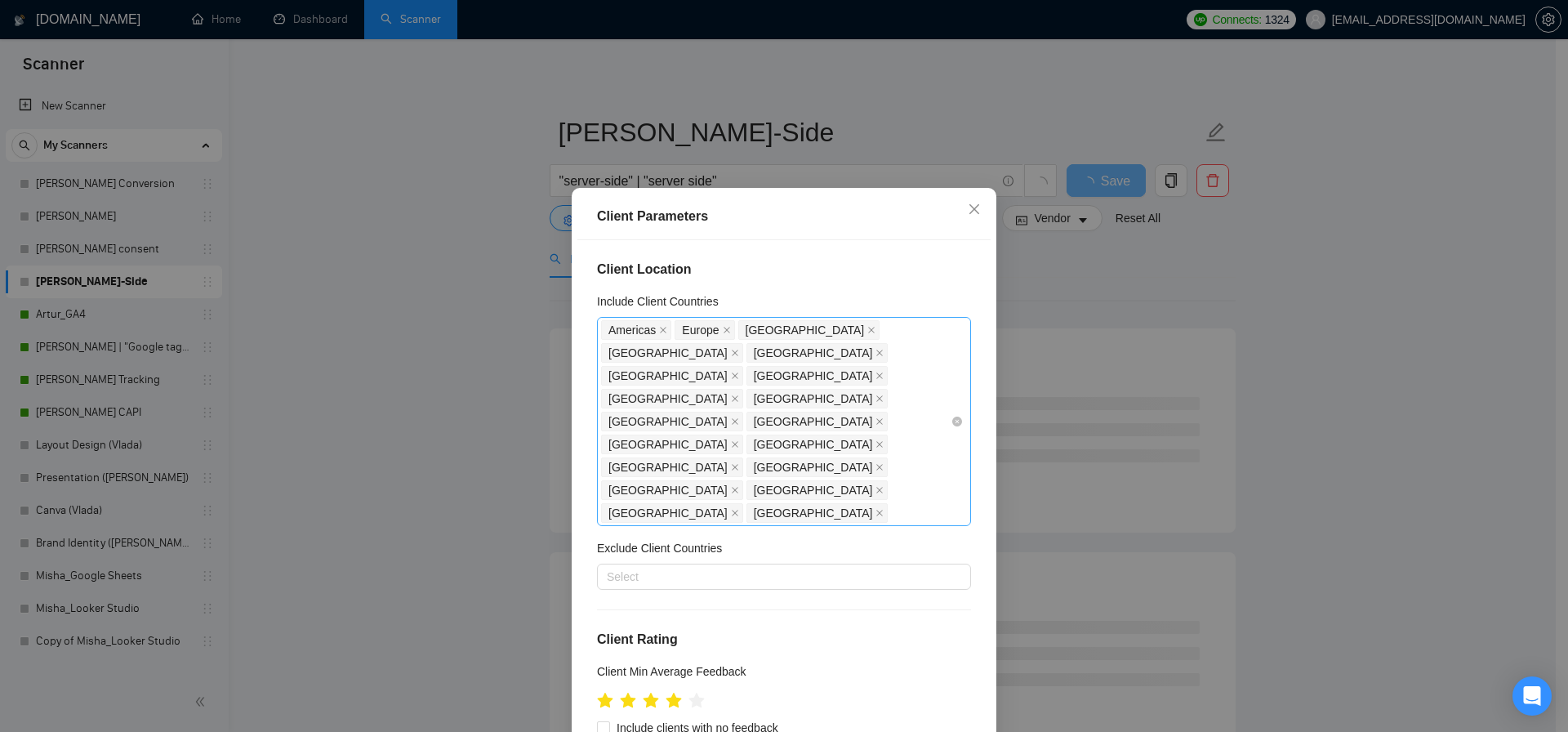
drag, startPoint x: 507, startPoint y: 403, endPoint x: 753, endPoint y: 323, distance: 258.7
click at [507, 403] on div "Client Parameters Client Location Include Client Countries Americas Europe Unit…" at bounding box center [784, 366] width 1568 height 732
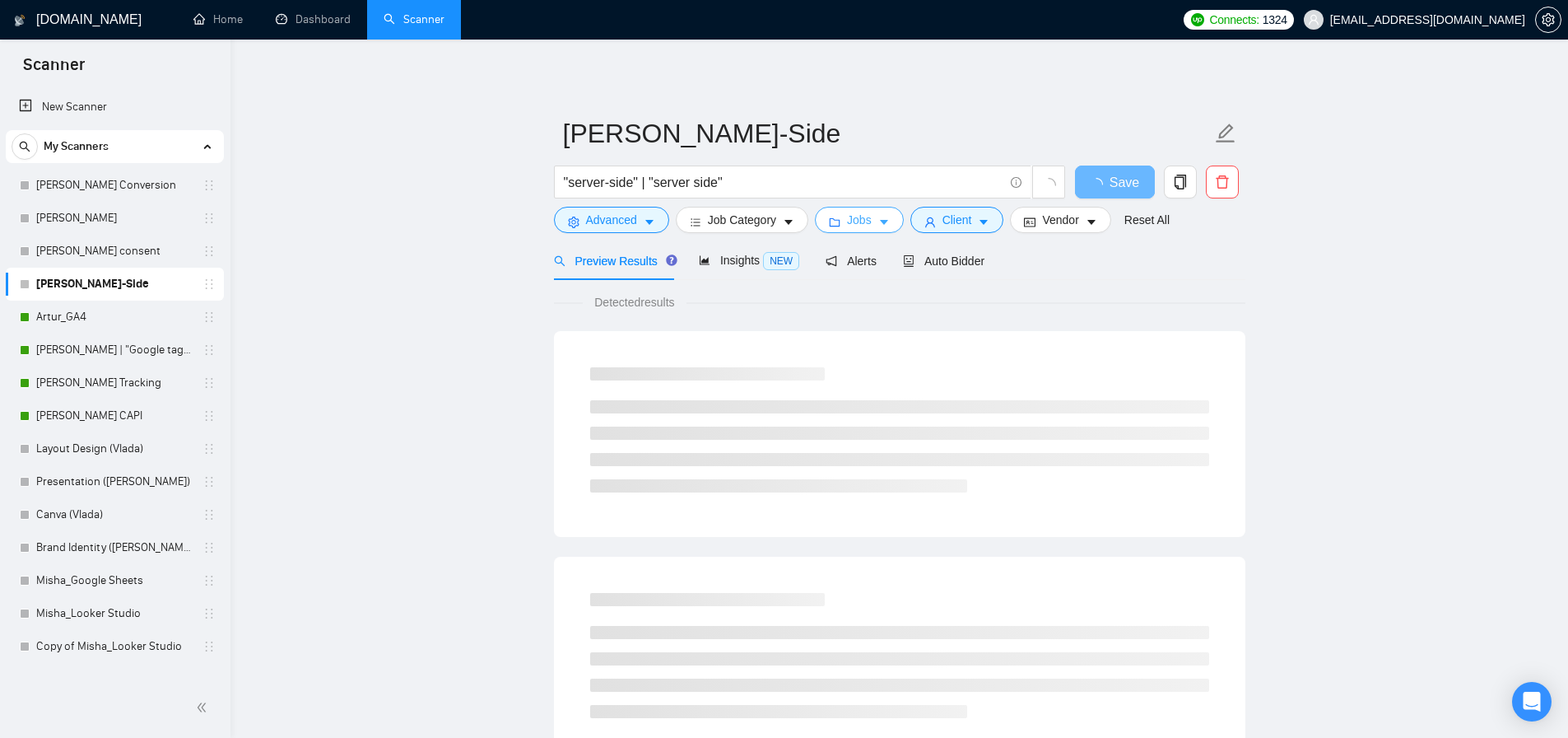
click at [872, 225] on span "Jobs" at bounding box center [859, 220] width 25 height 18
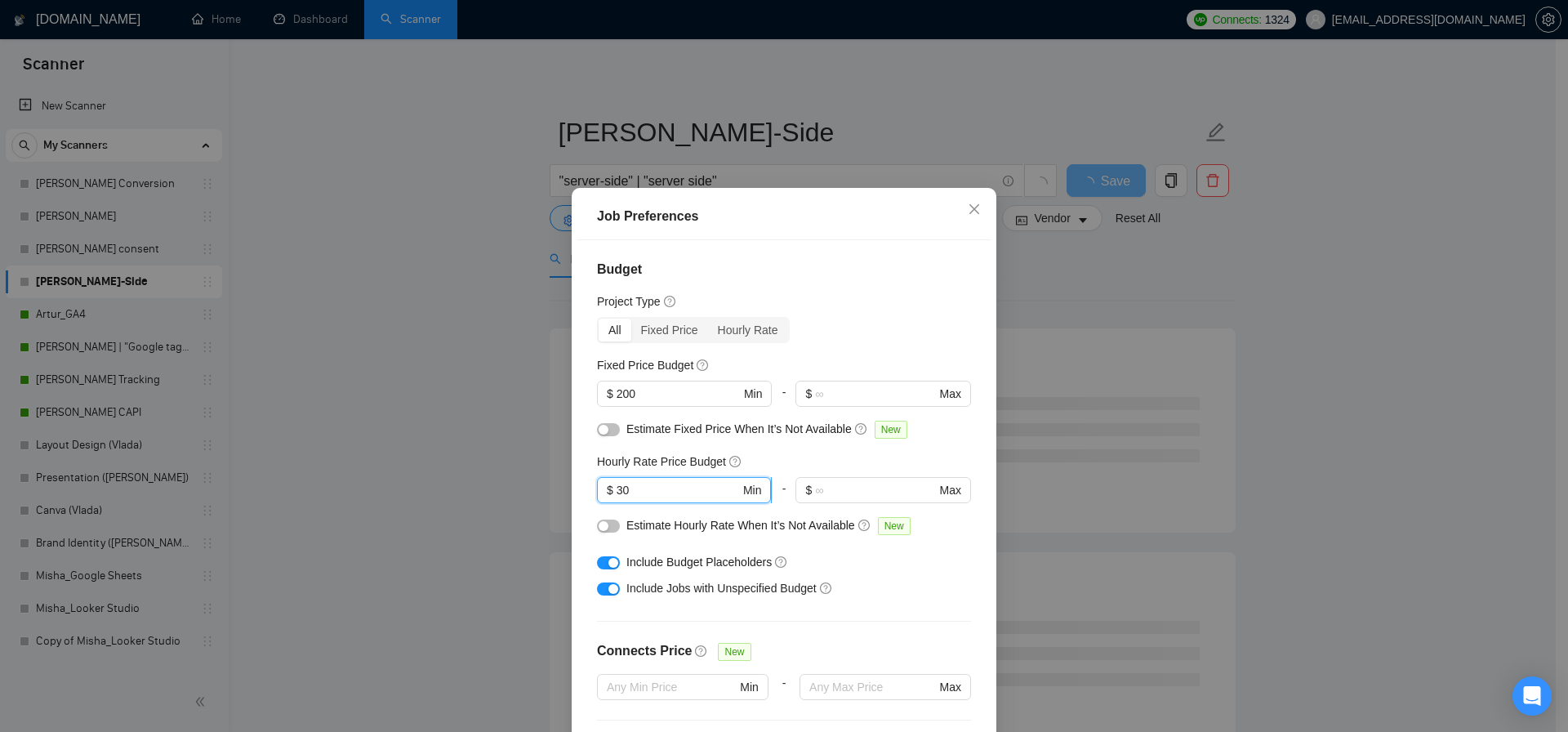
drag, startPoint x: 610, startPoint y: 492, endPoint x: 591, endPoint y: 496, distance: 19.4
click at [597, 496] on span "$ 30 Min" at bounding box center [683, 490] width 174 height 26
type input "0"
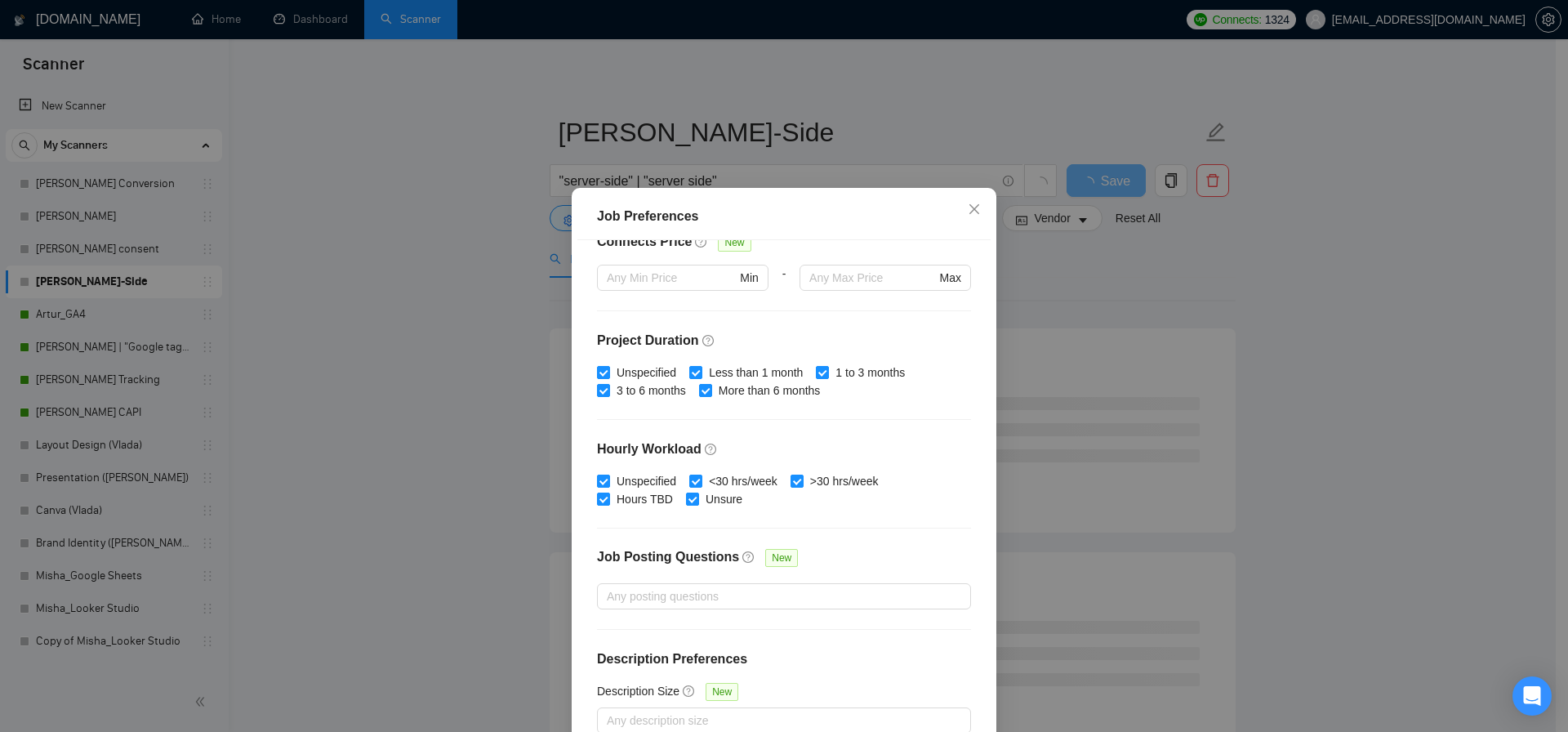
scroll to position [92, 0]
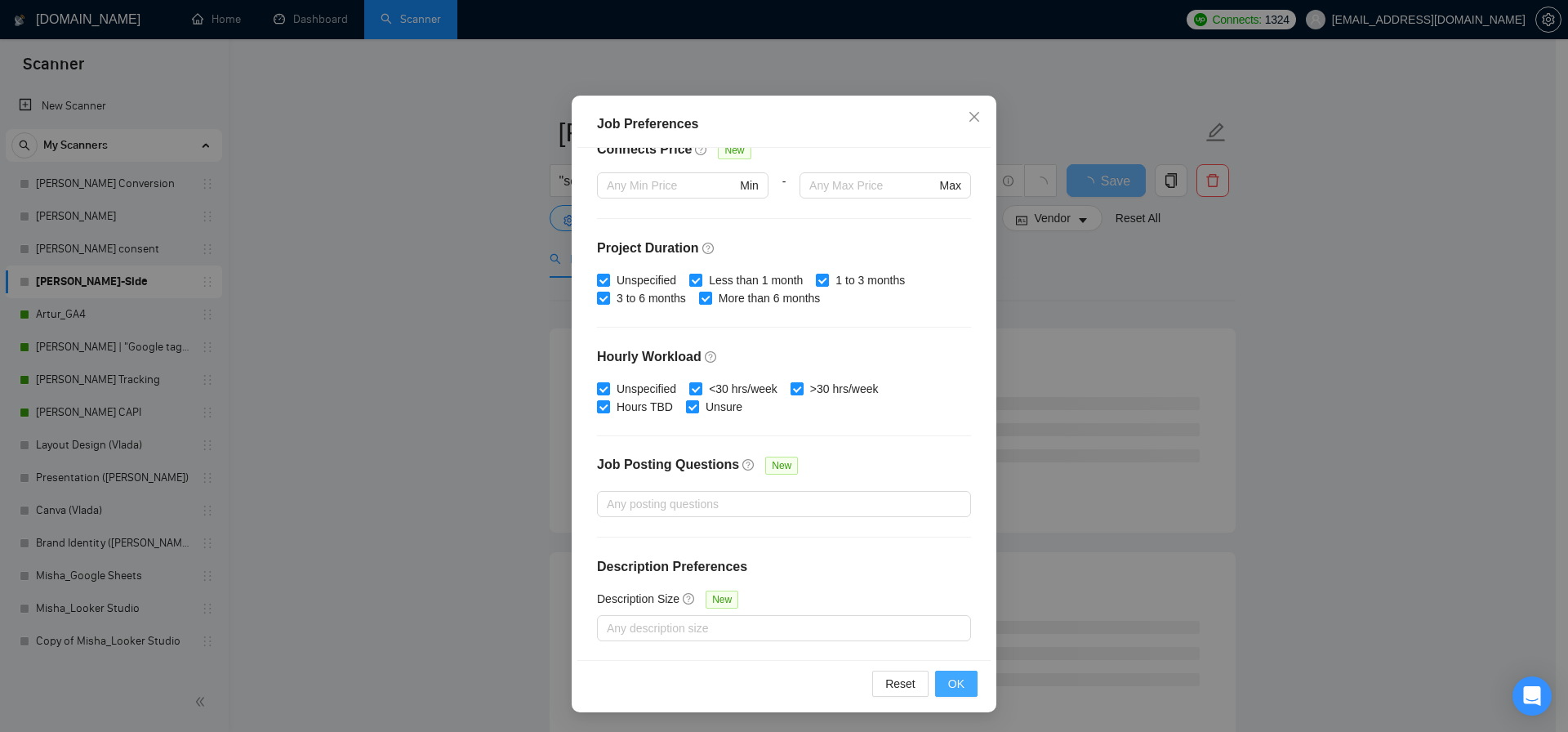
type input "50"
click at [949, 694] on button "OK" at bounding box center [956, 684] width 43 height 26
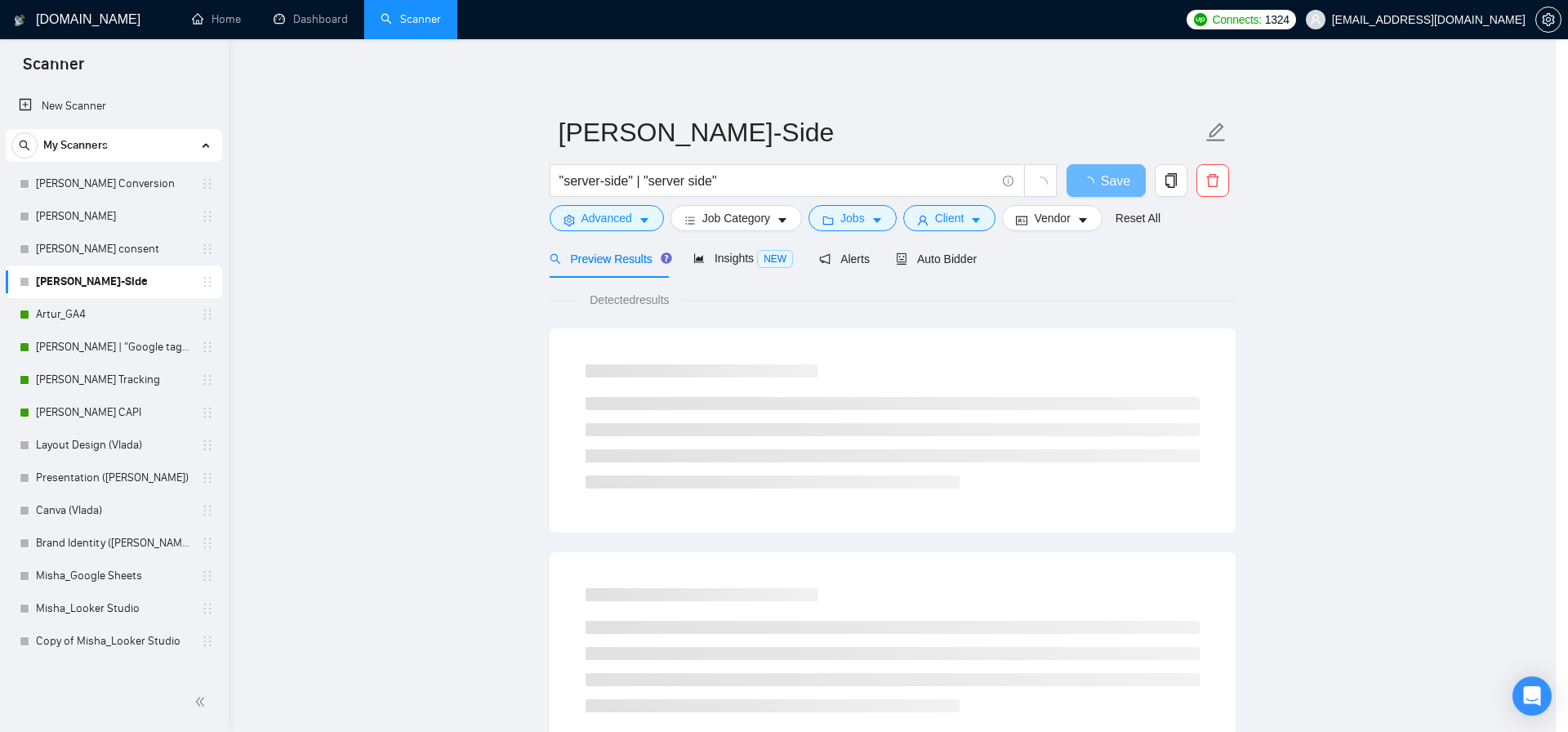
scroll to position [3, 0]
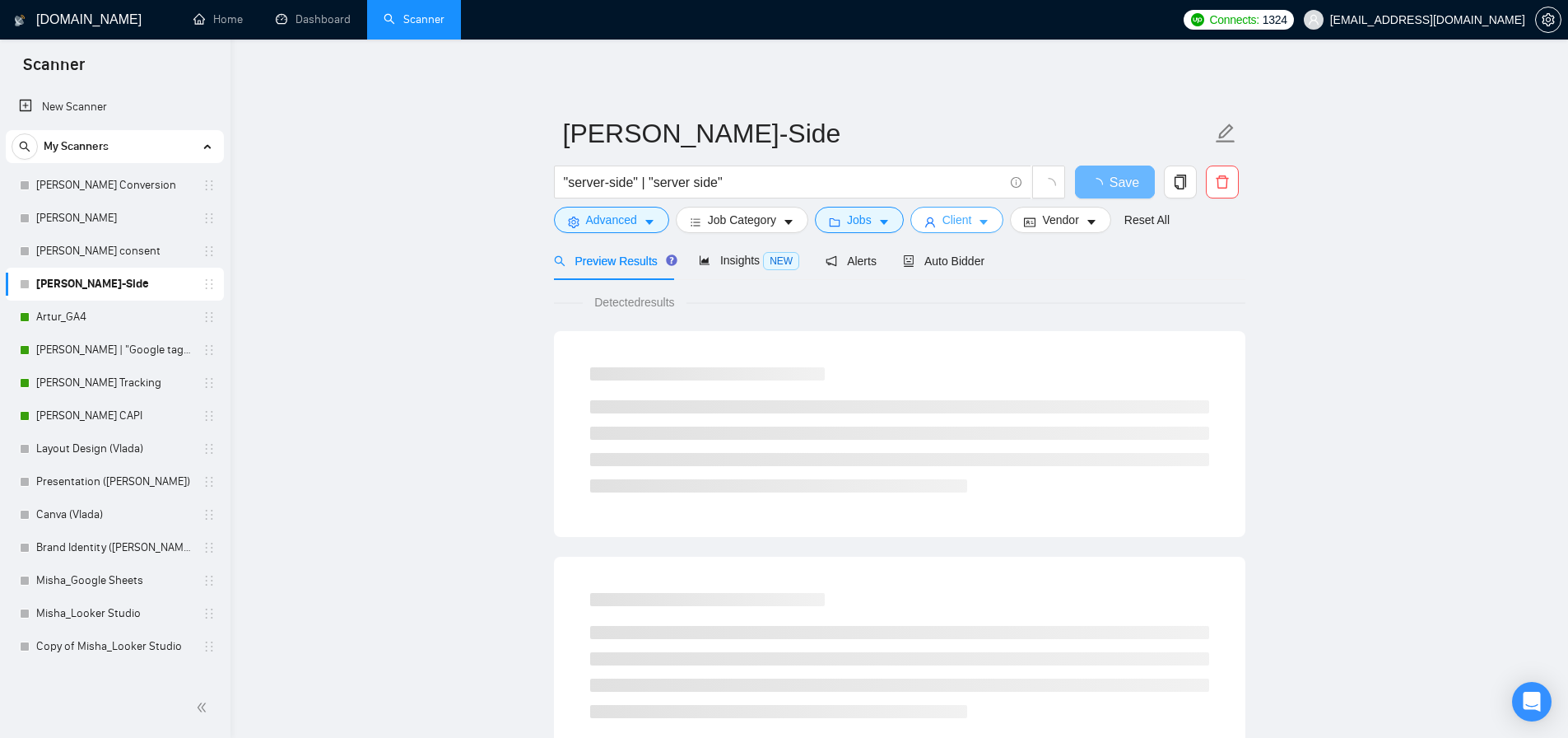
click at [958, 212] on span "Client" at bounding box center [958, 220] width 30 height 18
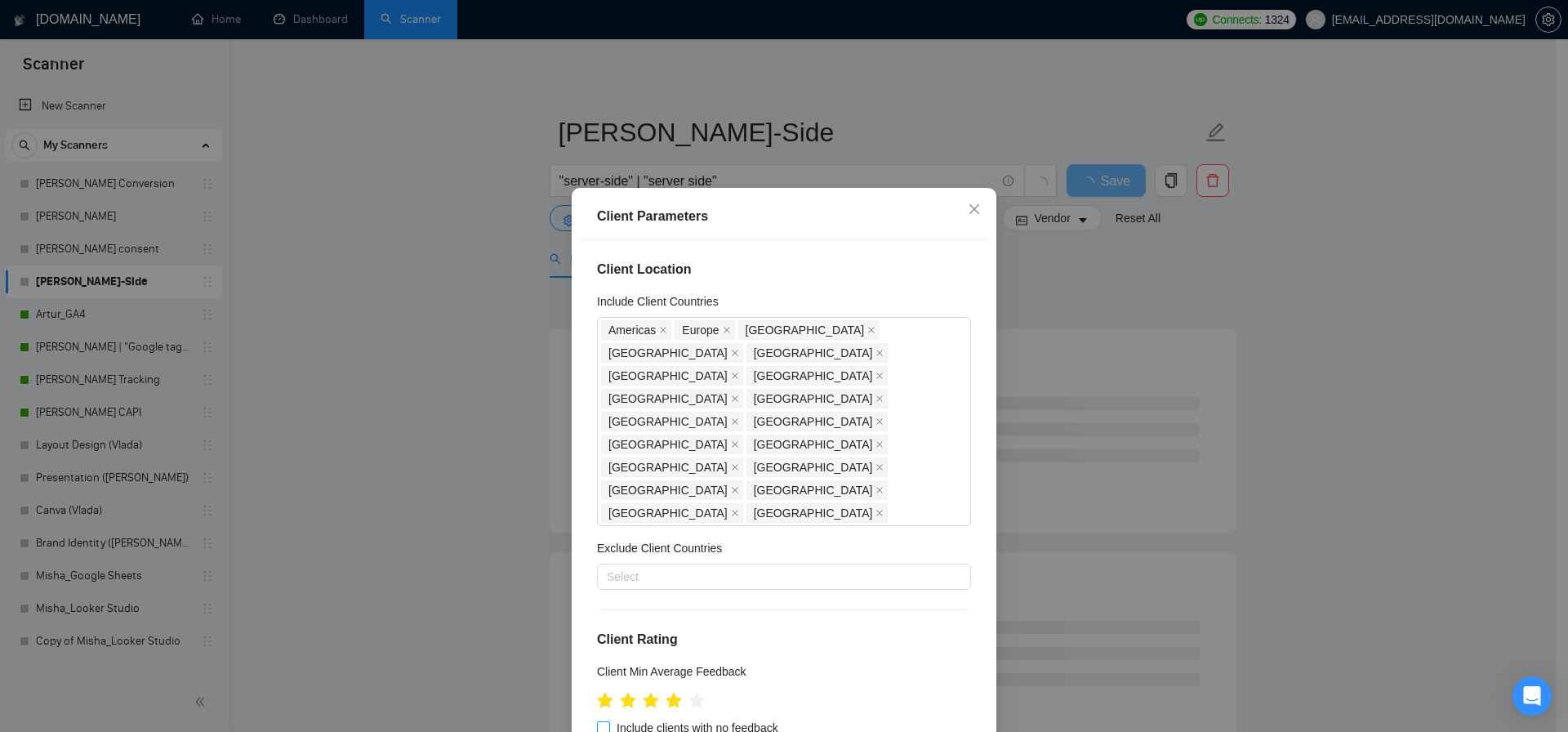
click at [603, 722] on span at bounding box center [603, 728] width 13 height 13
click at [603, 722] on input "Include clients with no feedback" at bounding box center [602, 727] width 11 height 11
checkbox input "true"
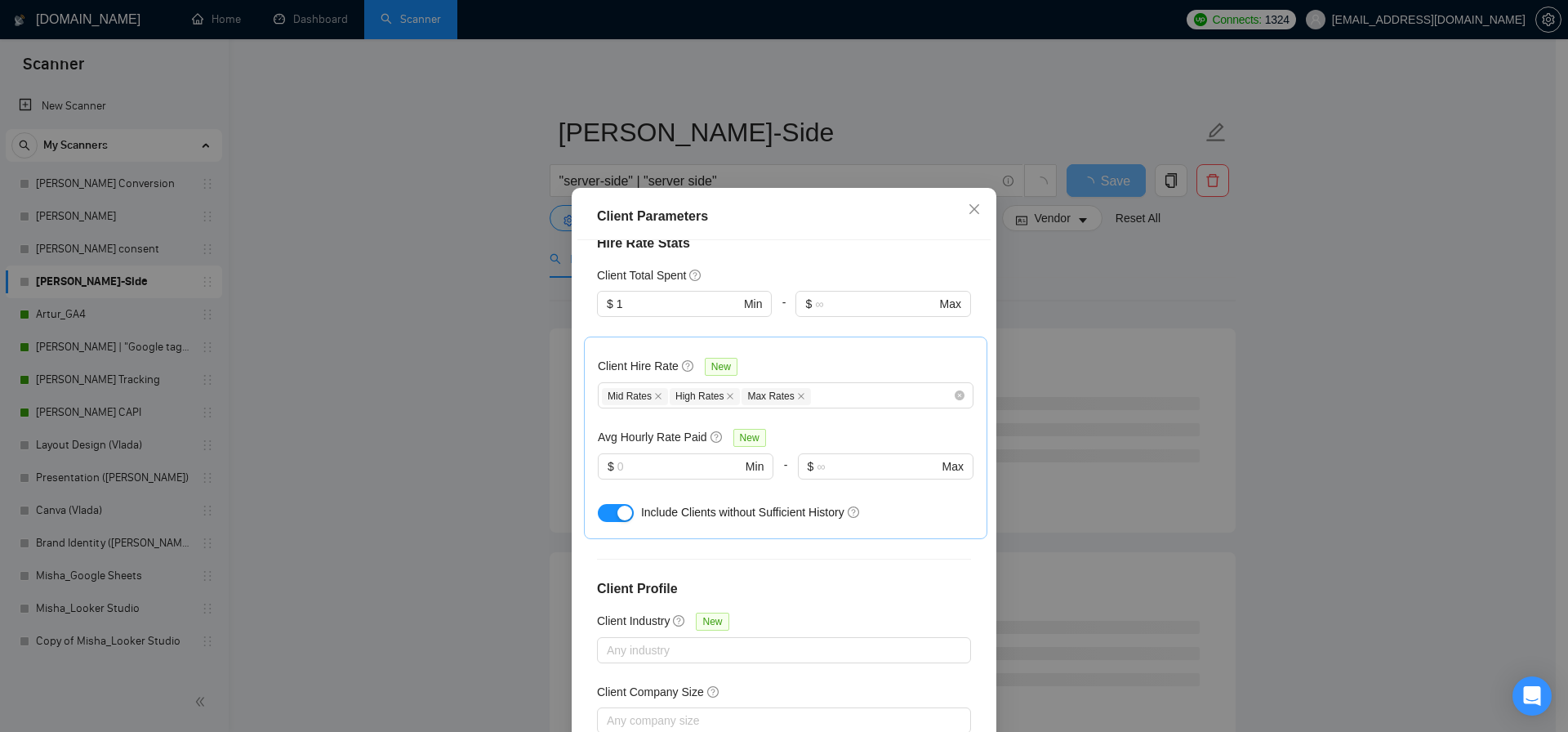
scroll to position [92, 0]
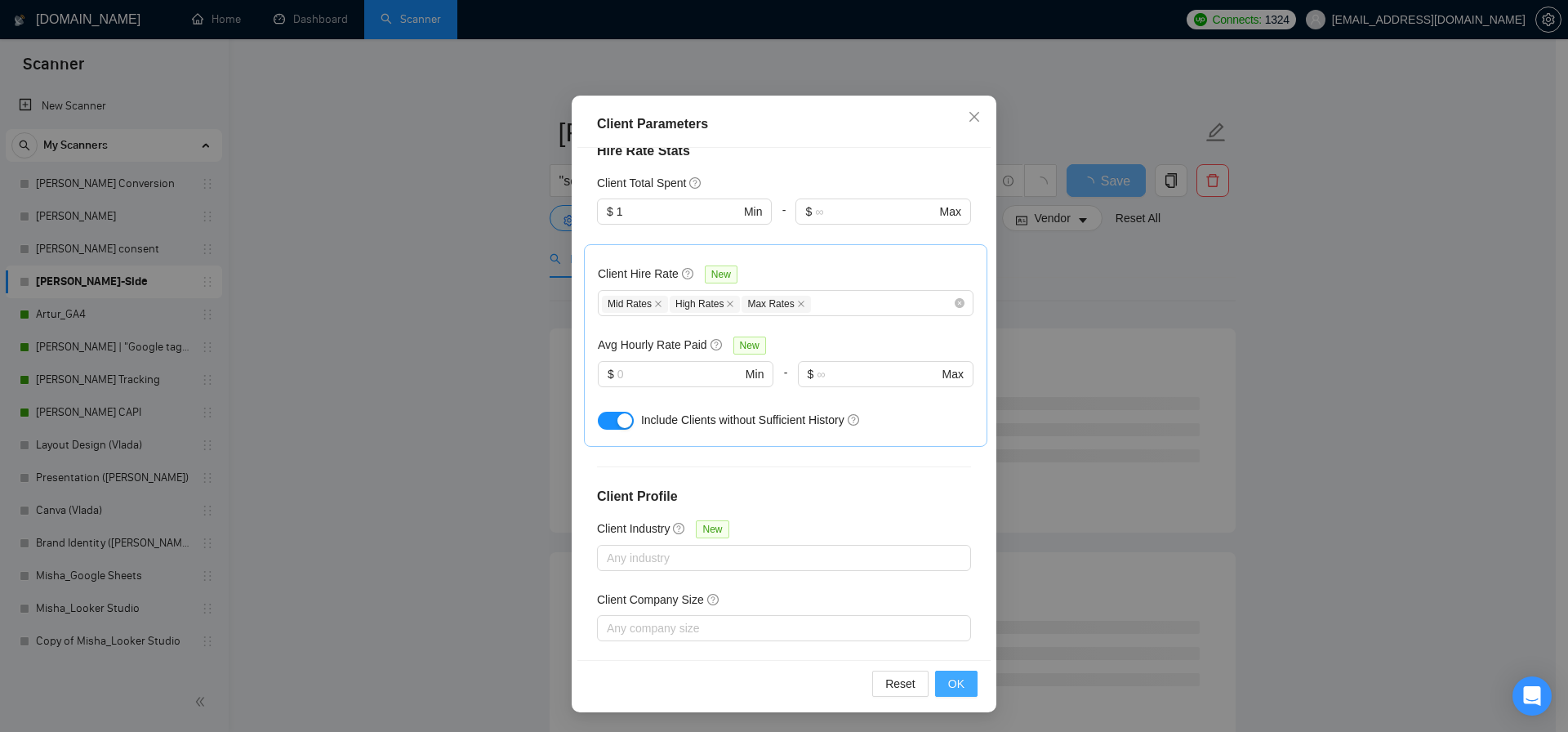
click at [942, 700] on div "Reset OK" at bounding box center [784, 682] width 413 height 46
click at [953, 686] on span "OK" at bounding box center [956, 683] width 17 height 18
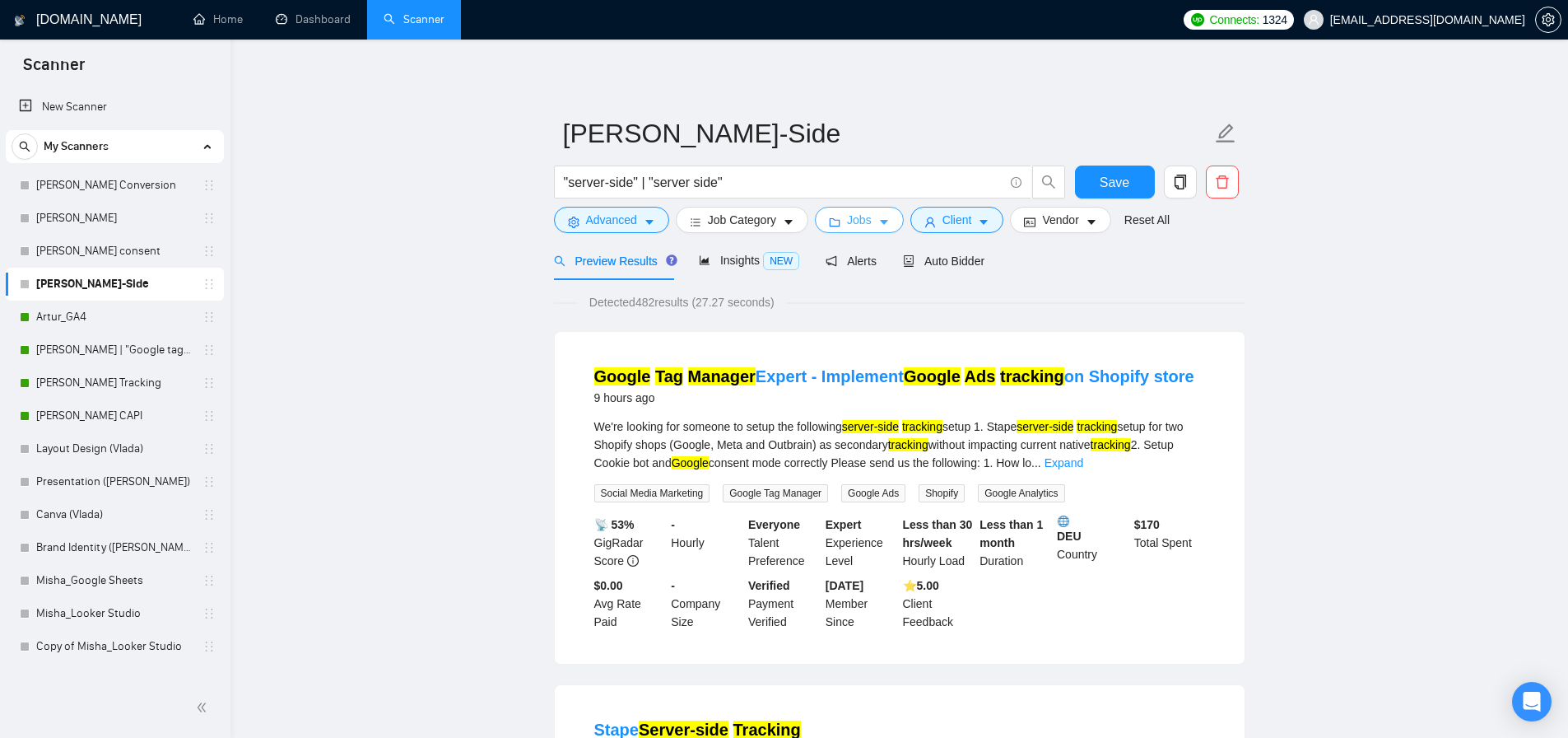
click at [847, 221] on button "Jobs" at bounding box center [859, 220] width 89 height 26
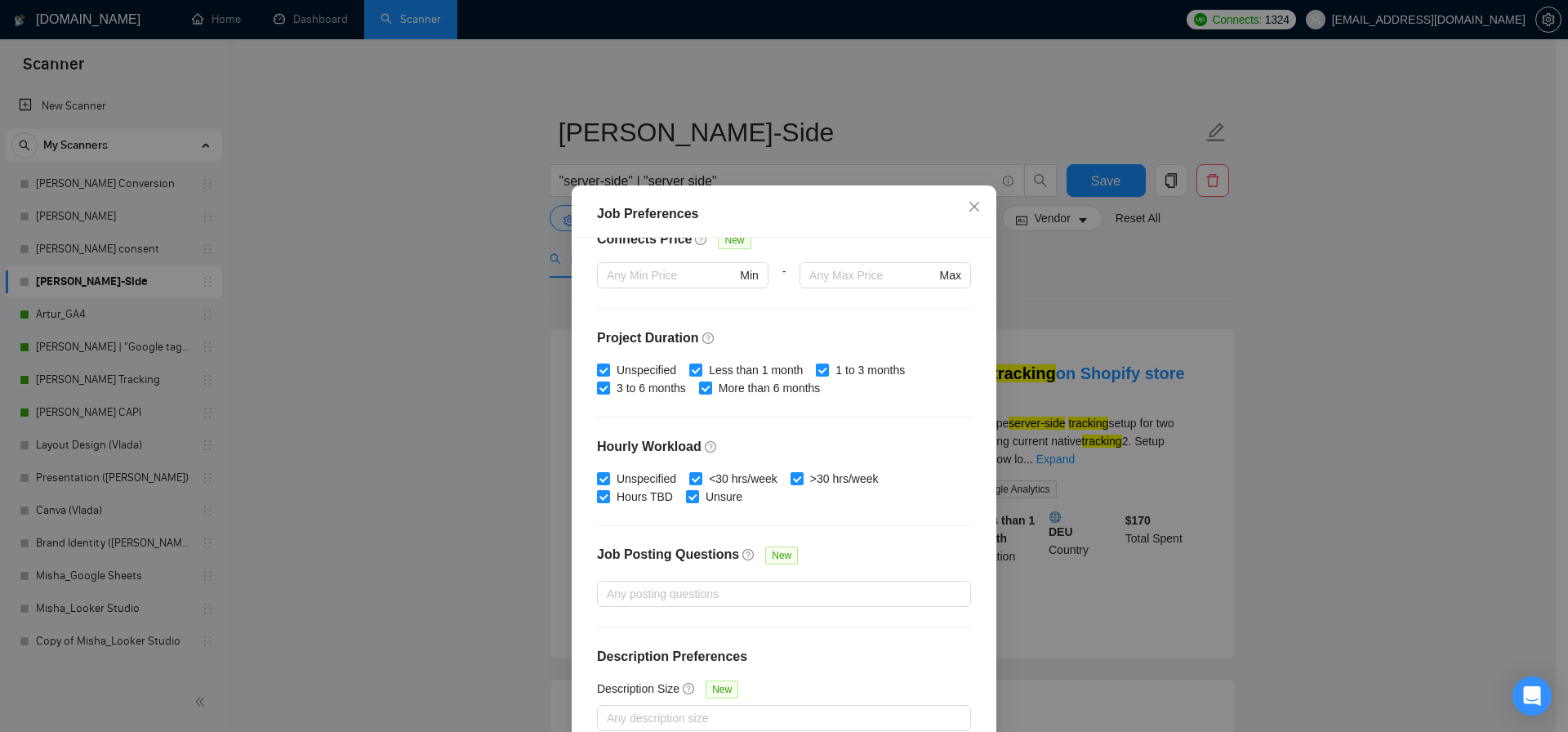
scroll to position [66, 0]
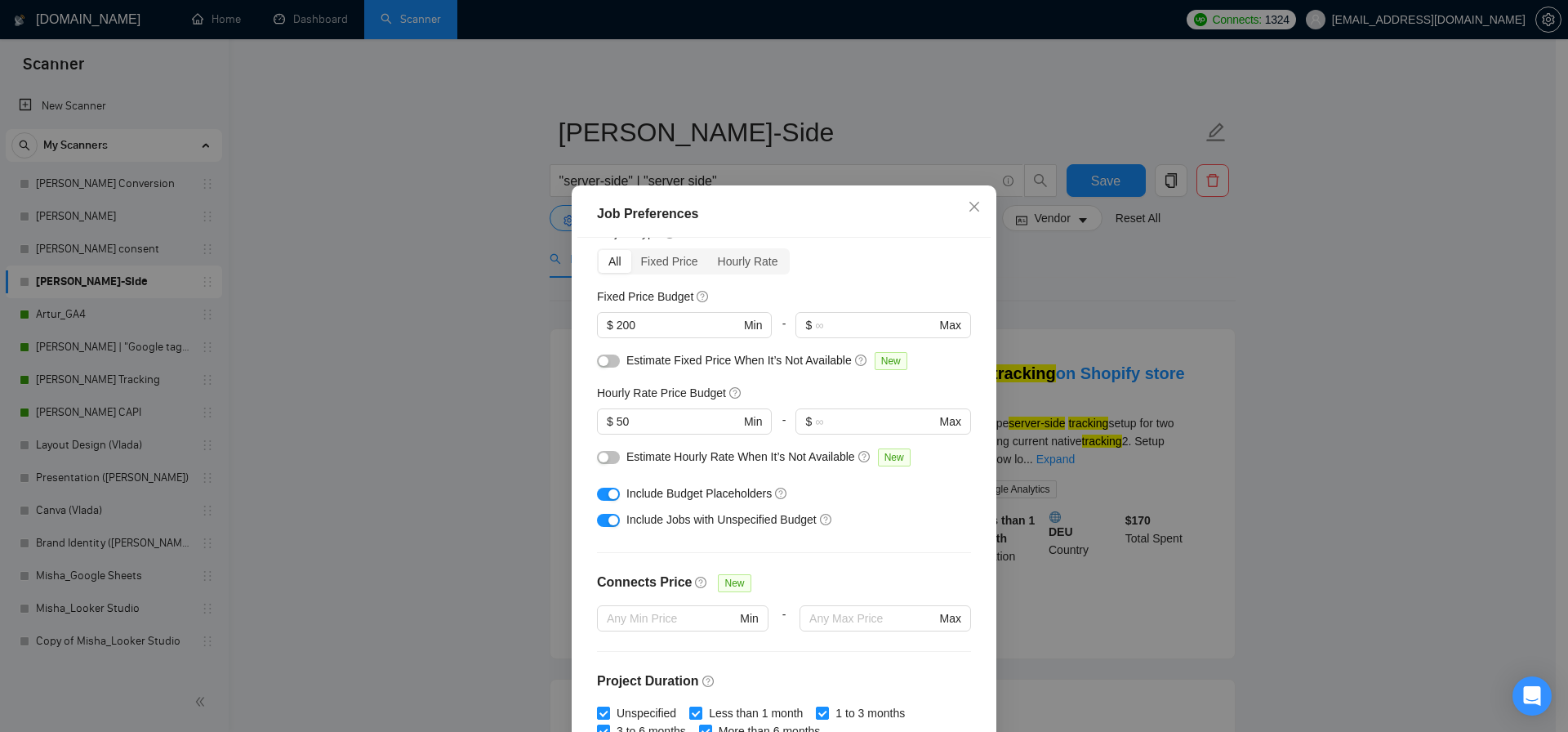
click at [445, 330] on div "Job Preferences Budget Project Type All Fixed Price Hourly Rate Fixed Price Bud…" at bounding box center [784, 366] width 1568 height 732
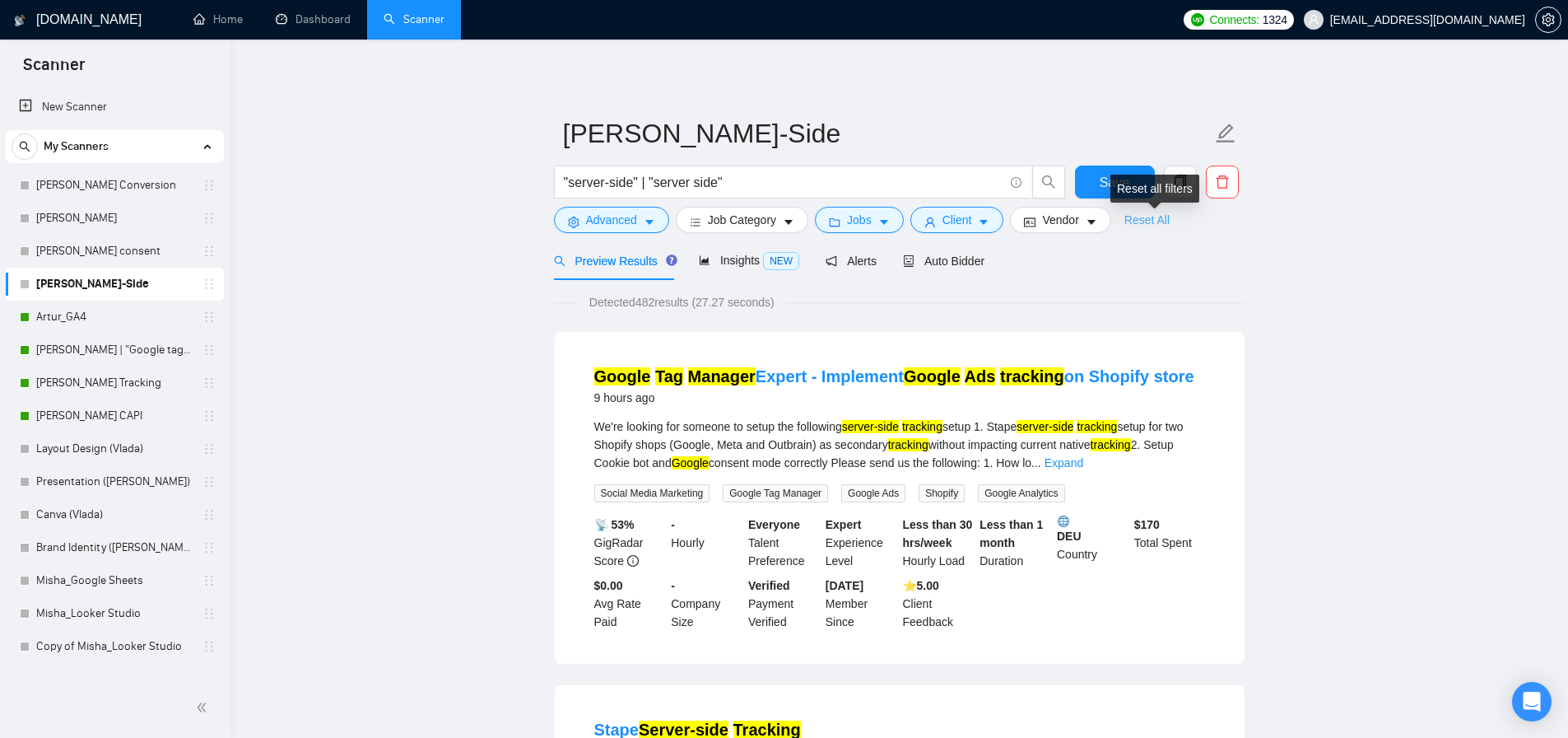
click at [1157, 224] on link "Reset All" at bounding box center [1147, 220] width 45 height 18
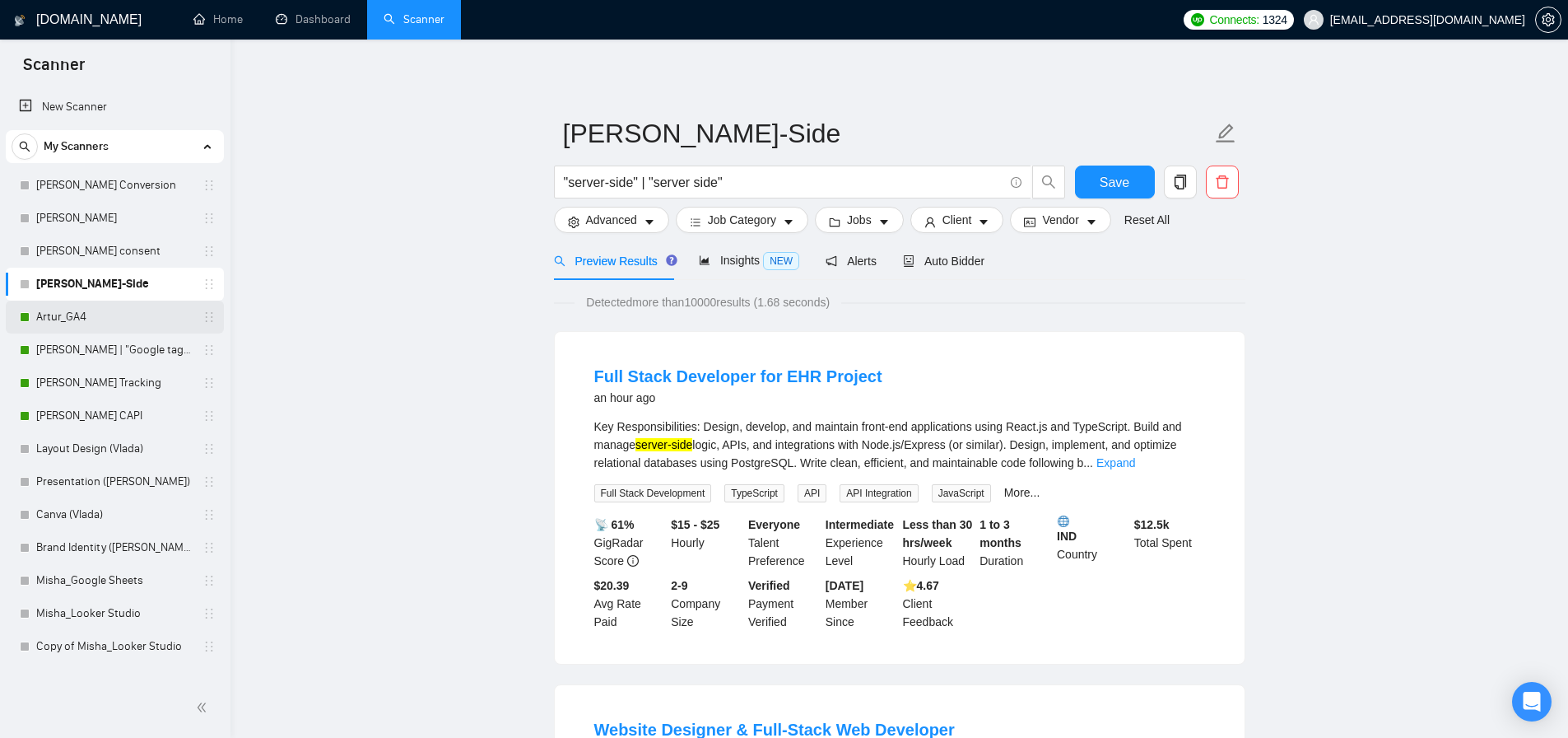
click at [90, 318] on link "Artur_GA4" at bounding box center [114, 317] width 157 height 33
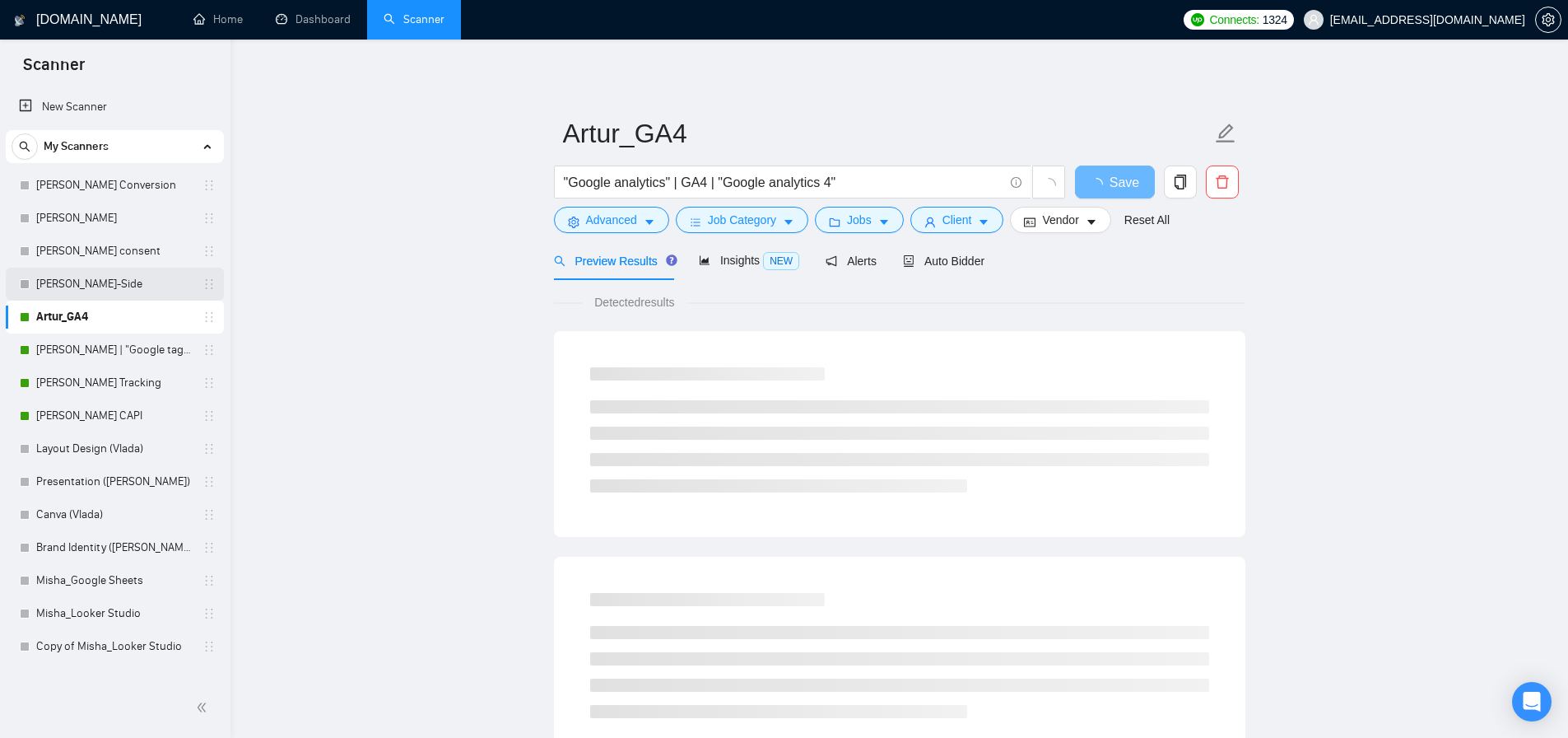
click at [110, 290] on link "[PERSON_NAME]-Side" at bounding box center [114, 283] width 157 height 33
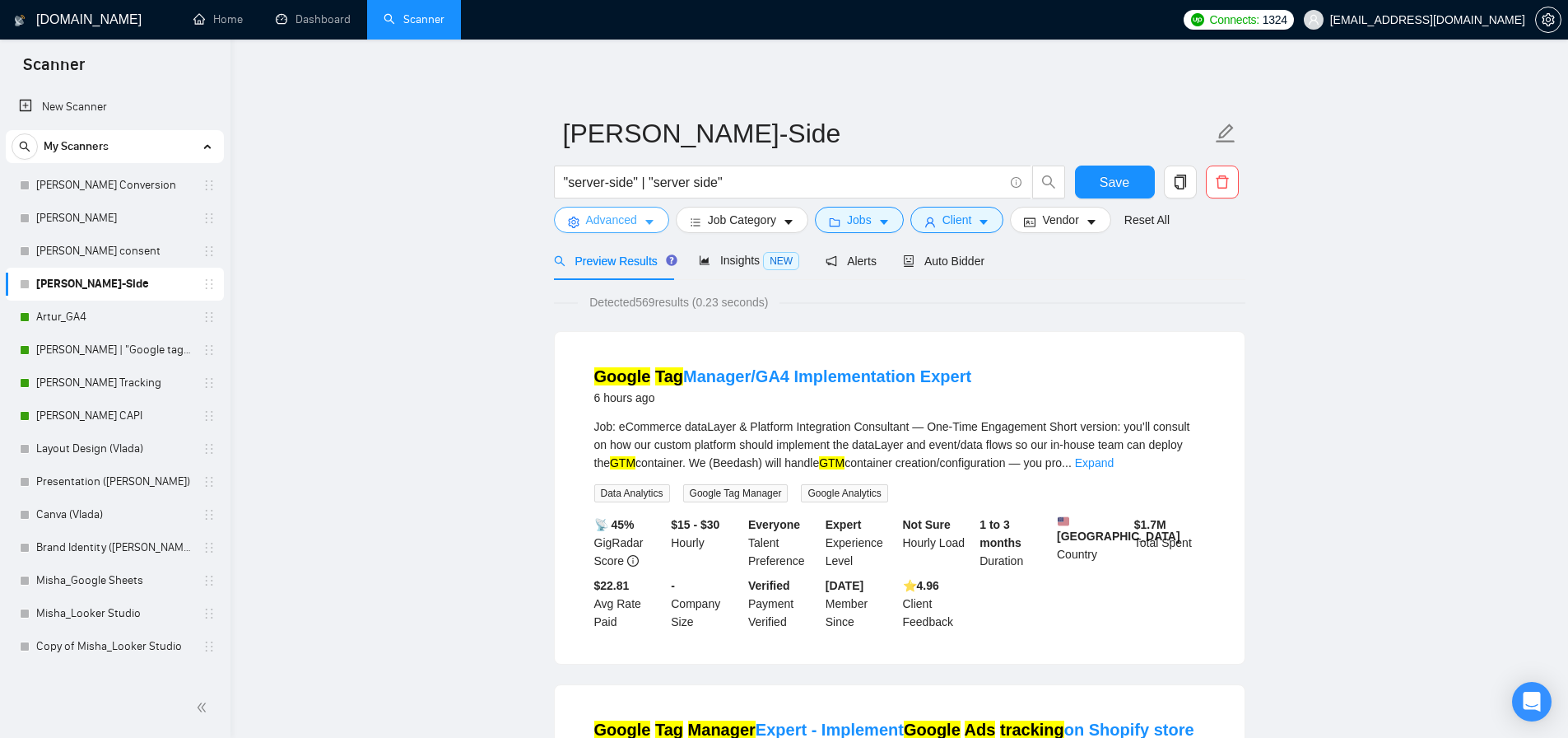
click at [601, 223] on span "Advanced" at bounding box center [612, 220] width 51 height 18
click at [850, 226] on button "Jobs" at bounding box center [859, 220] width 89 height 26
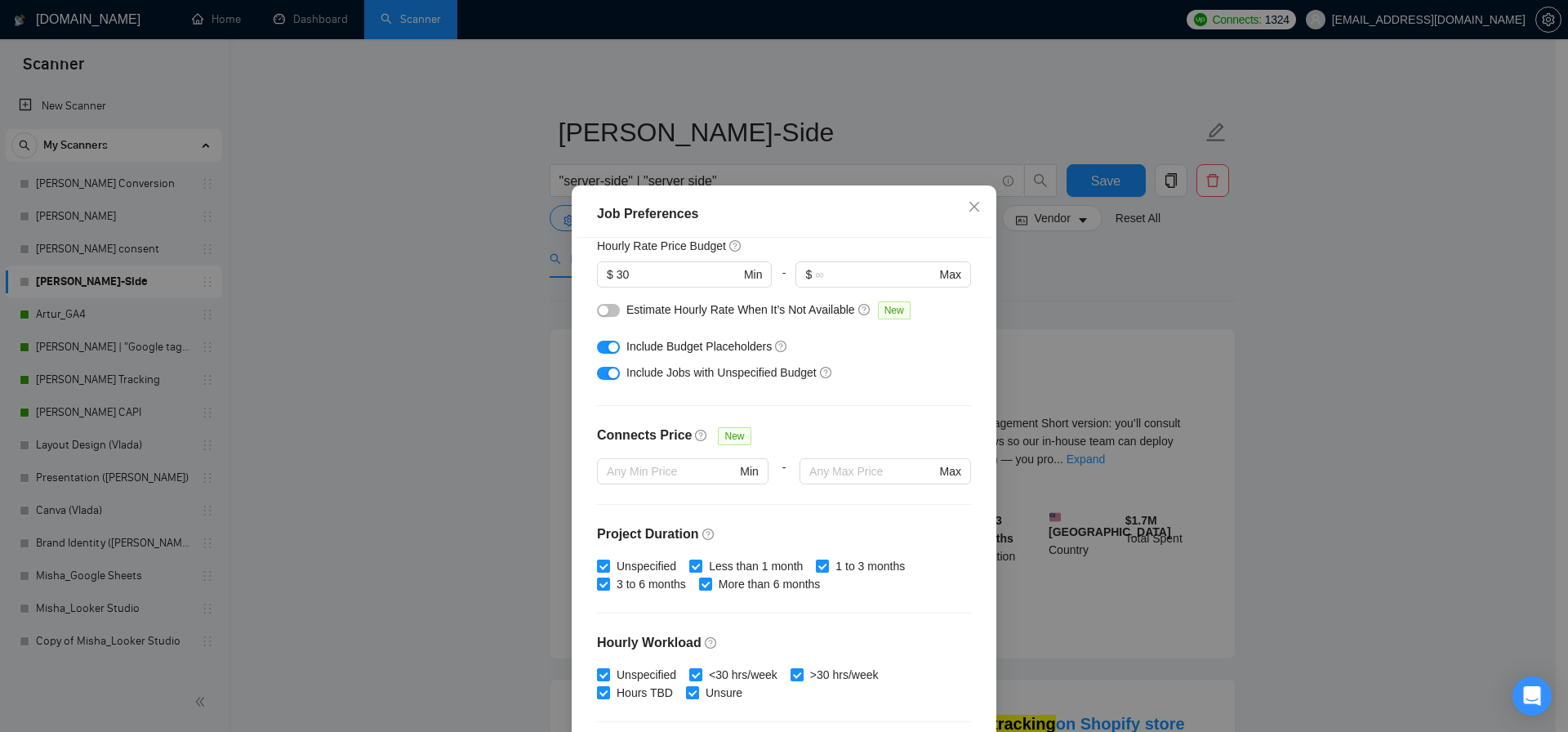
scroll to position [135, 0]
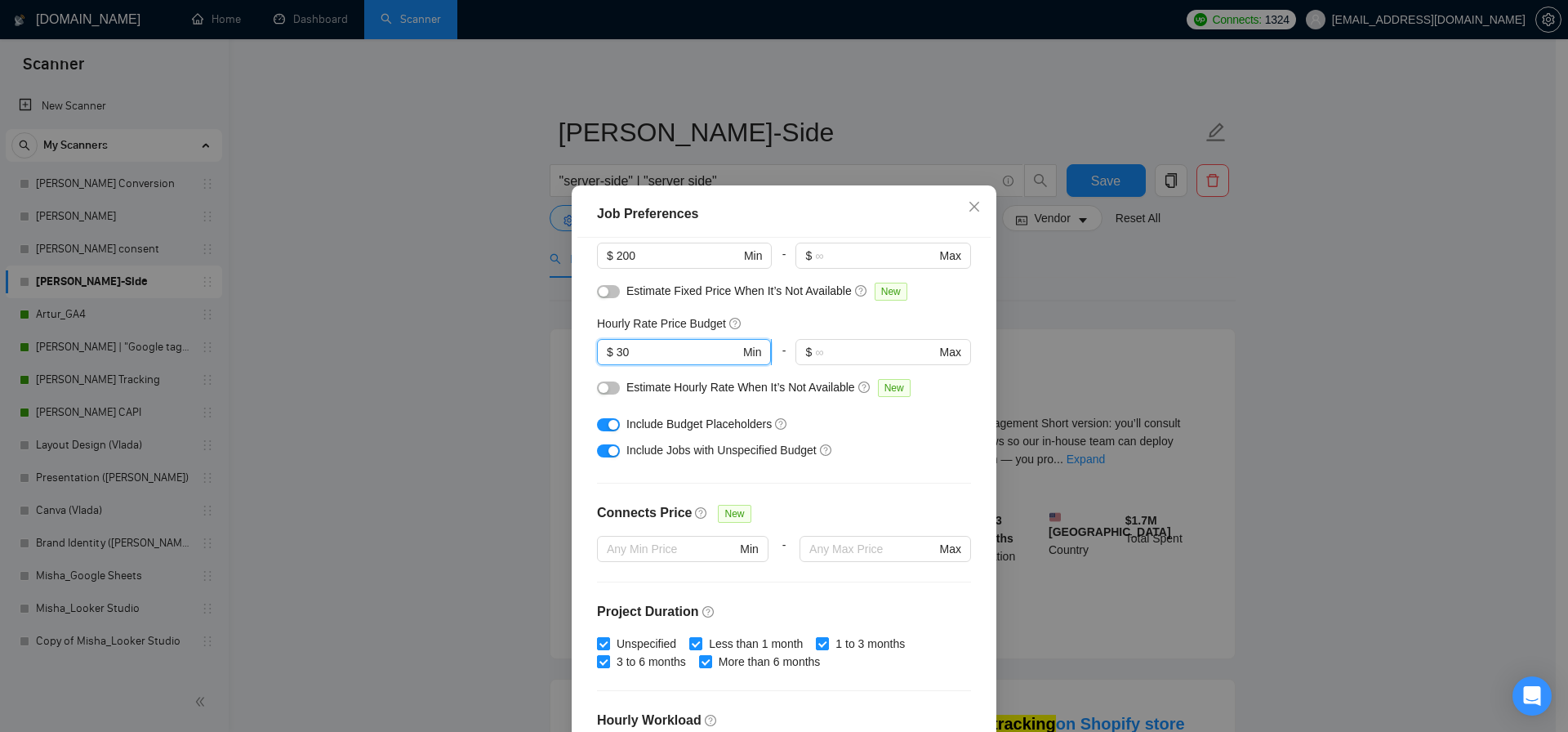
click at [651, 354] on input "30" at bounding box center [678, 352] width 123 height 18
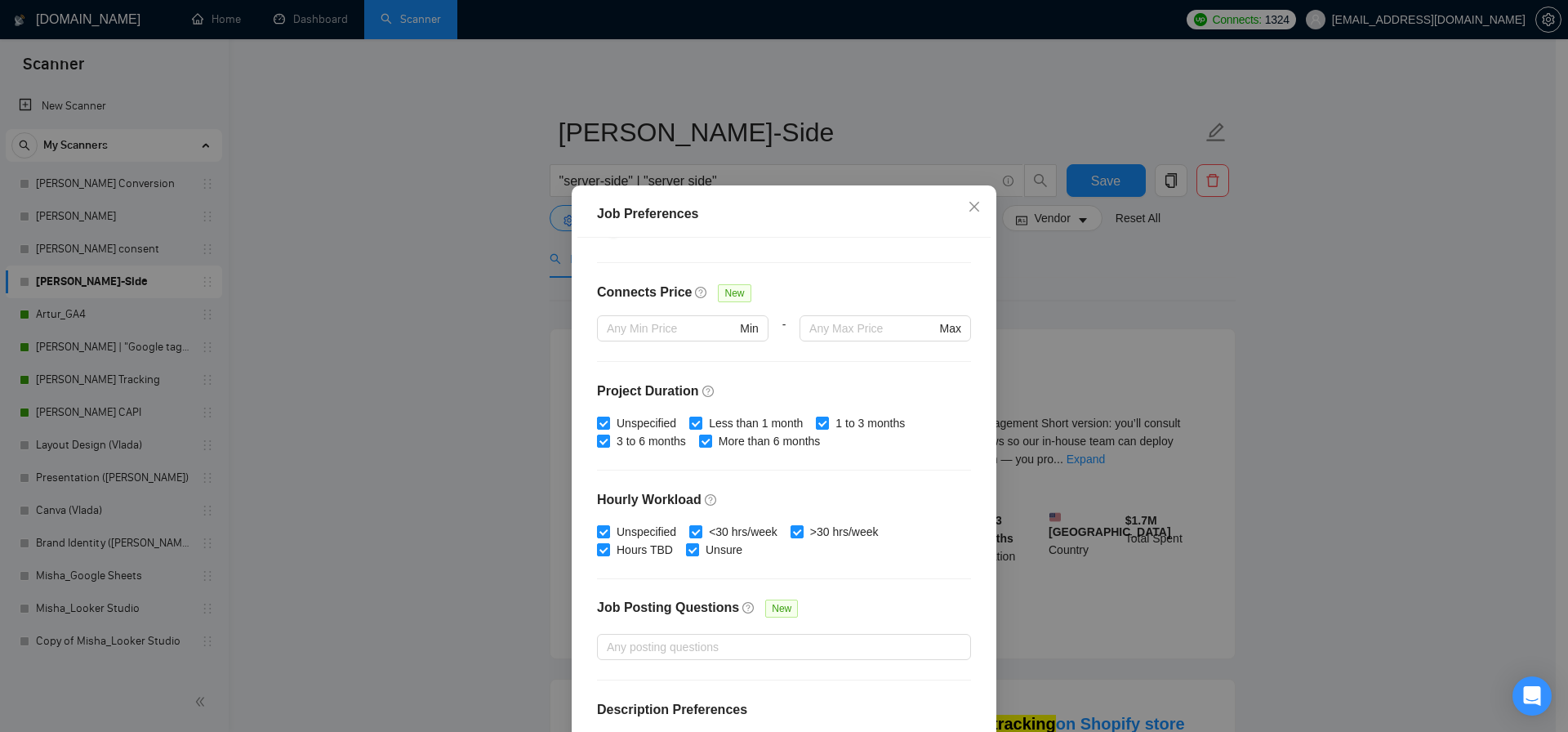
scroll to position [409, 0]
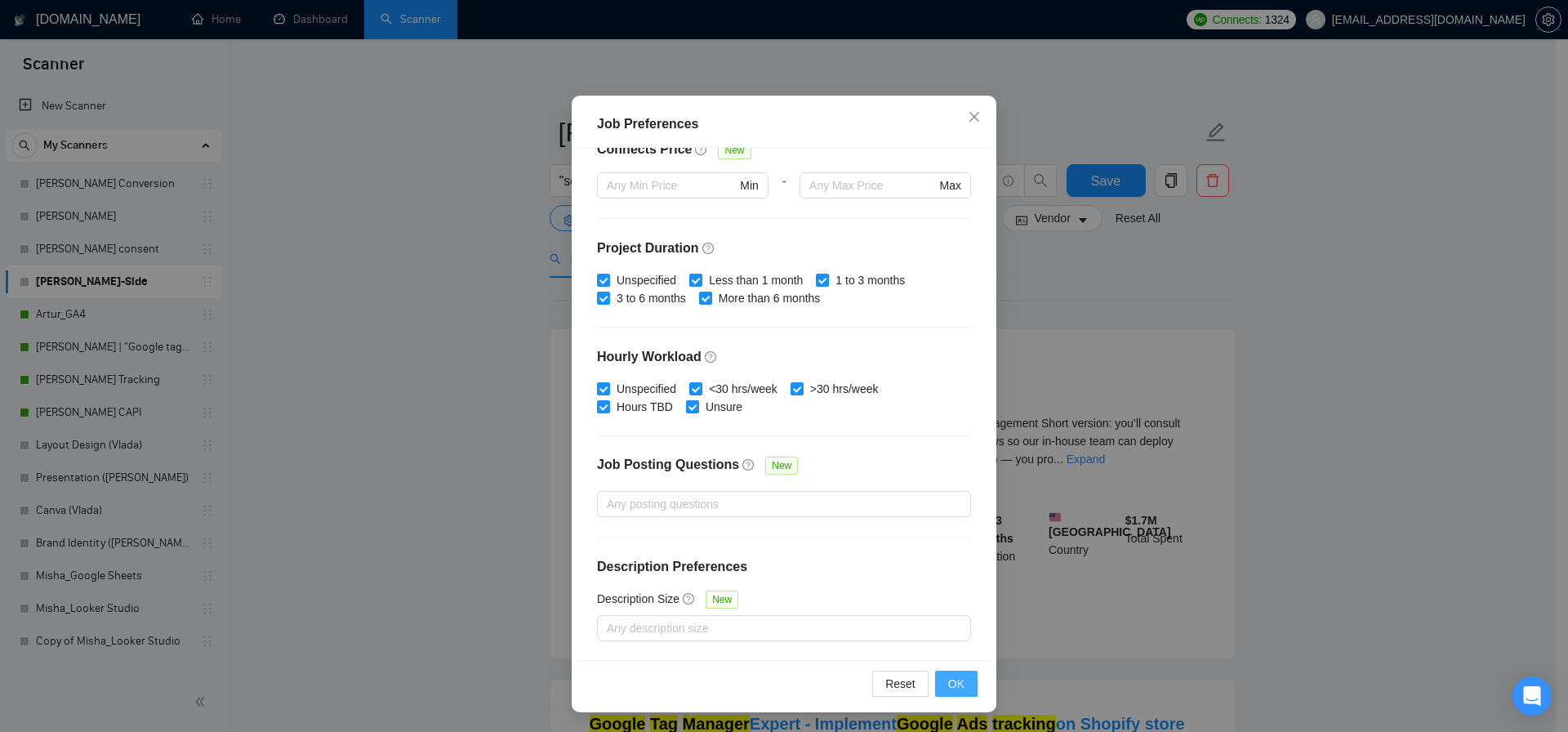
type input "50"
click at [941, 685] on button "OK" at bounding box center [956, 684] width 43 height 26
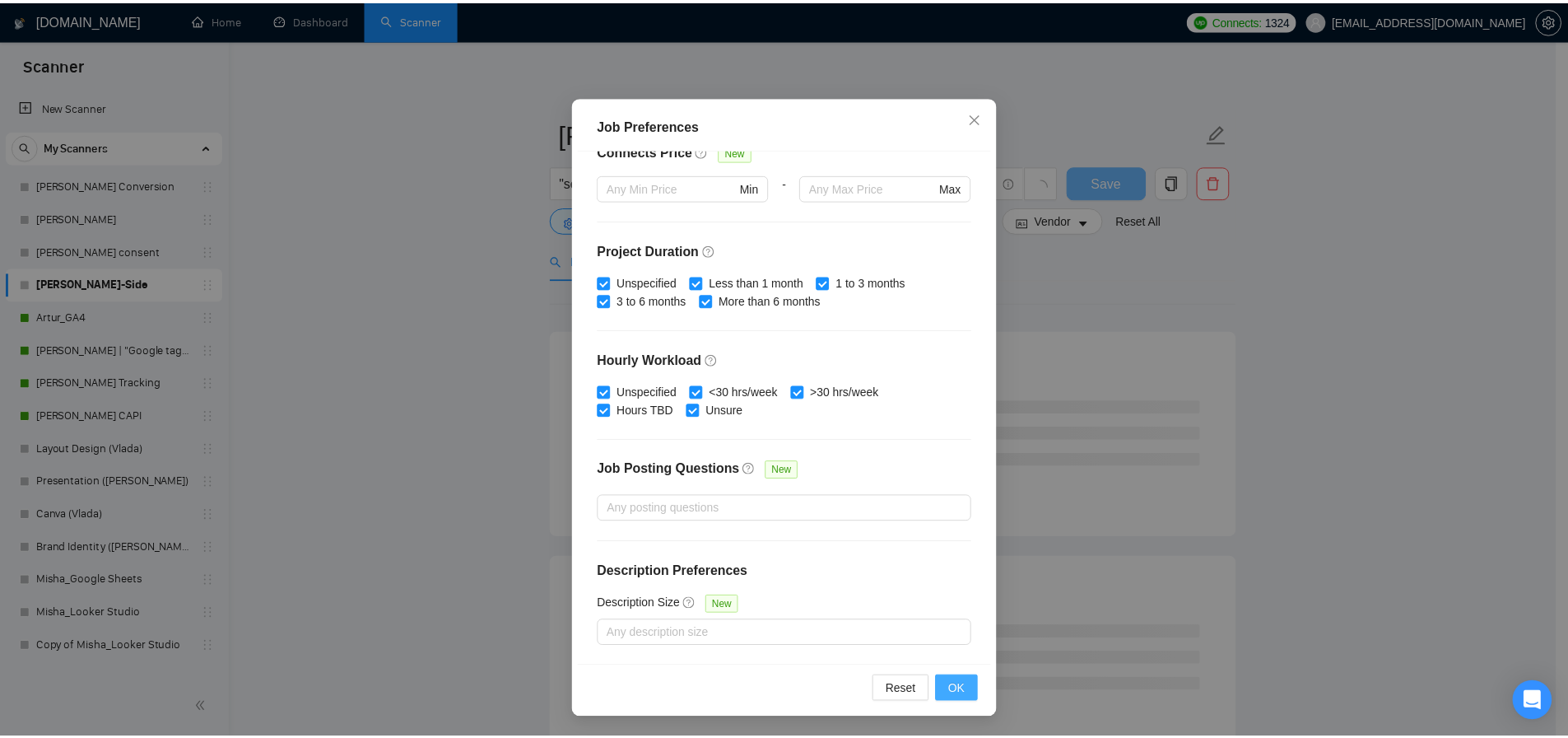
scroll to position [3, 0]
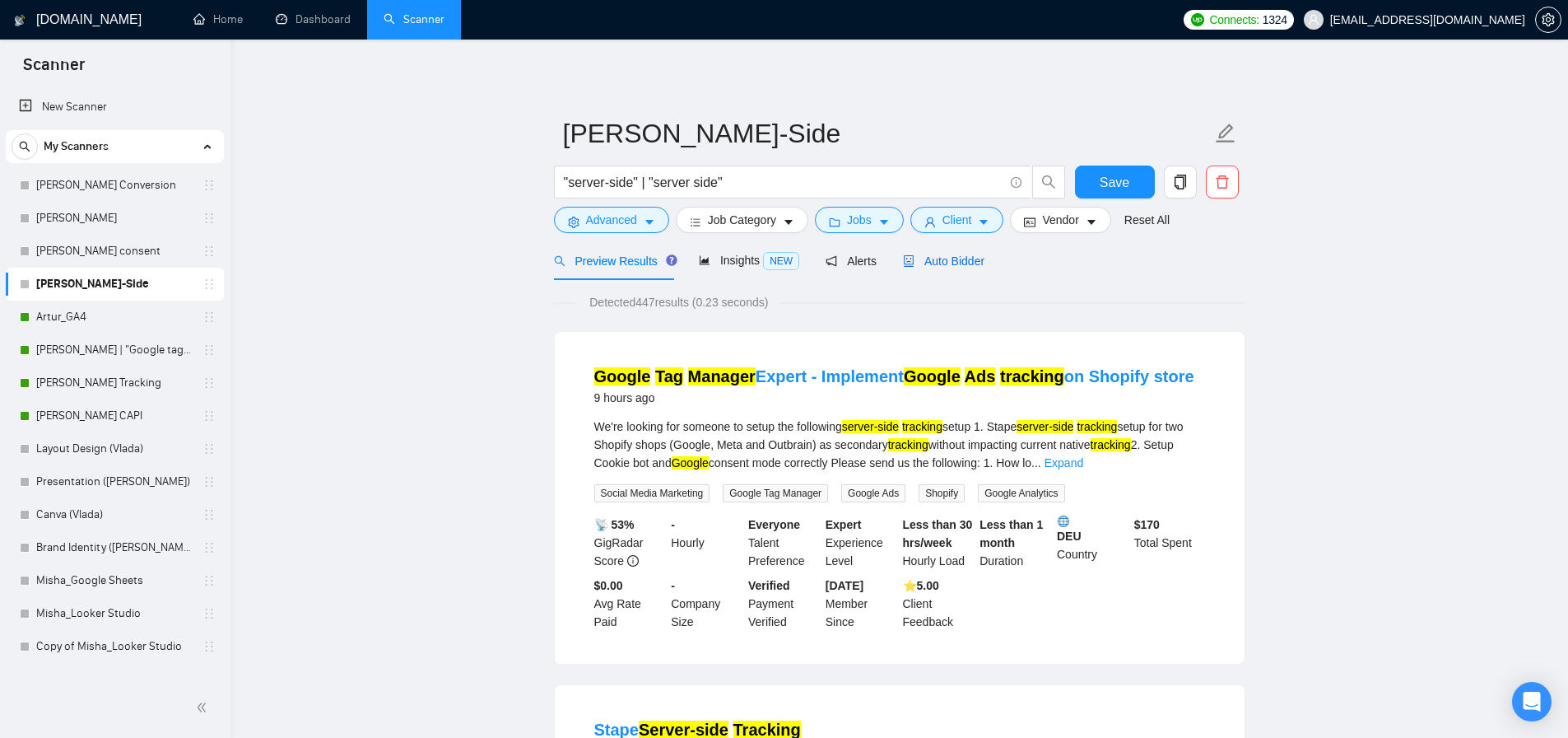
click at [971, 259] on span "Auto Bidder" at bounding box center [944, 260] width 82 height 13
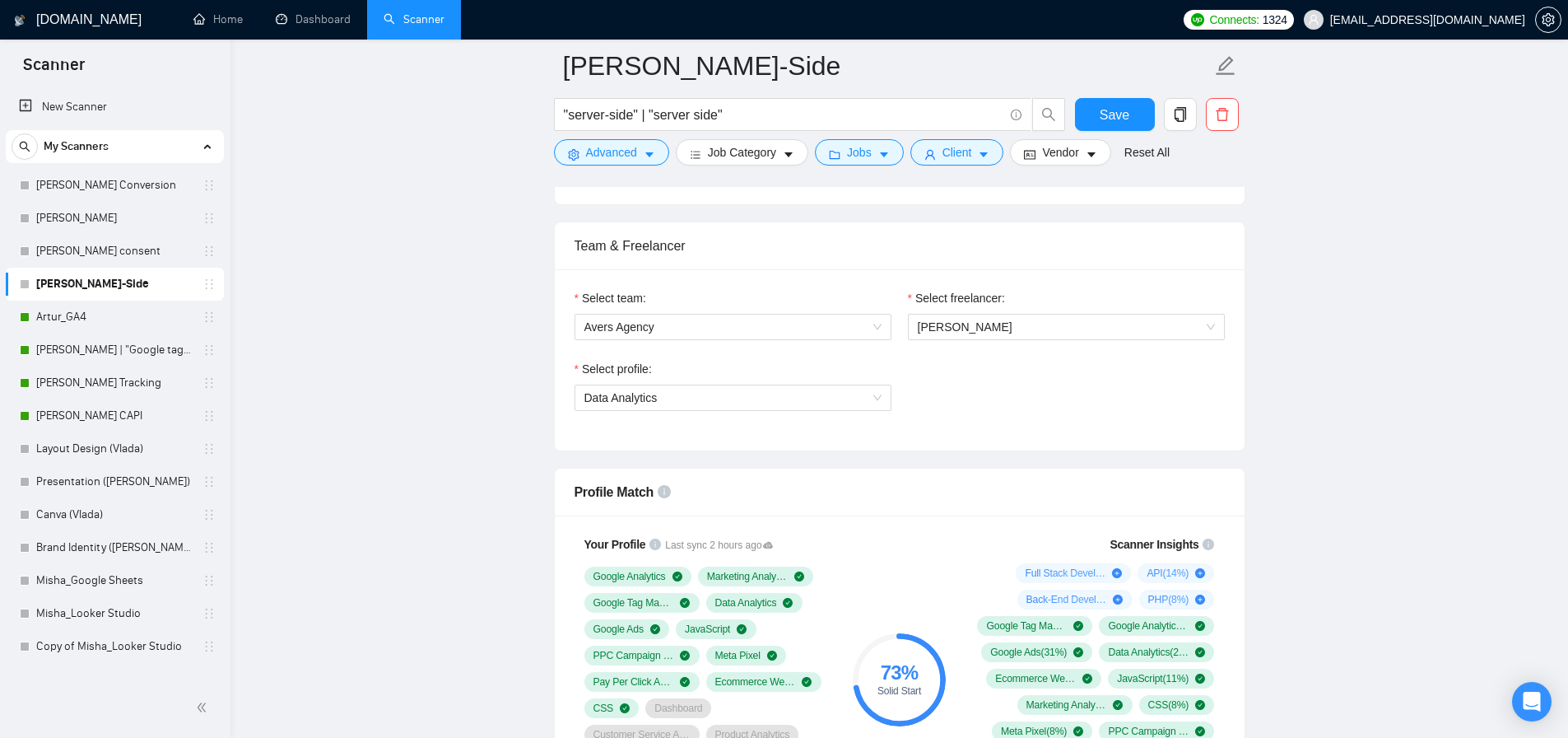
scroll to position [960, 0]
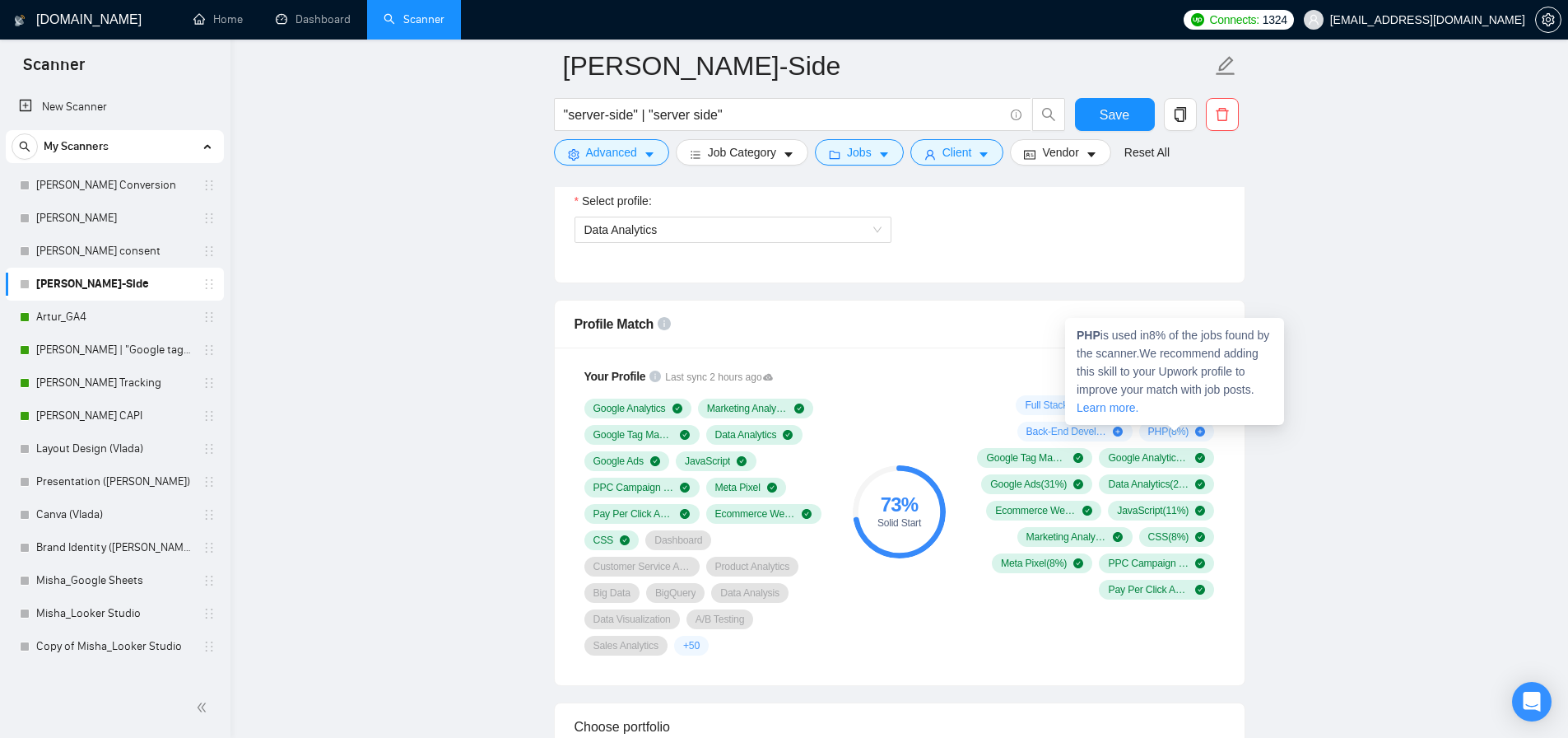
click at [1155, 433] on span "PHP ( 8 %)" at bounding box center [1169, 431] width 41 height 13
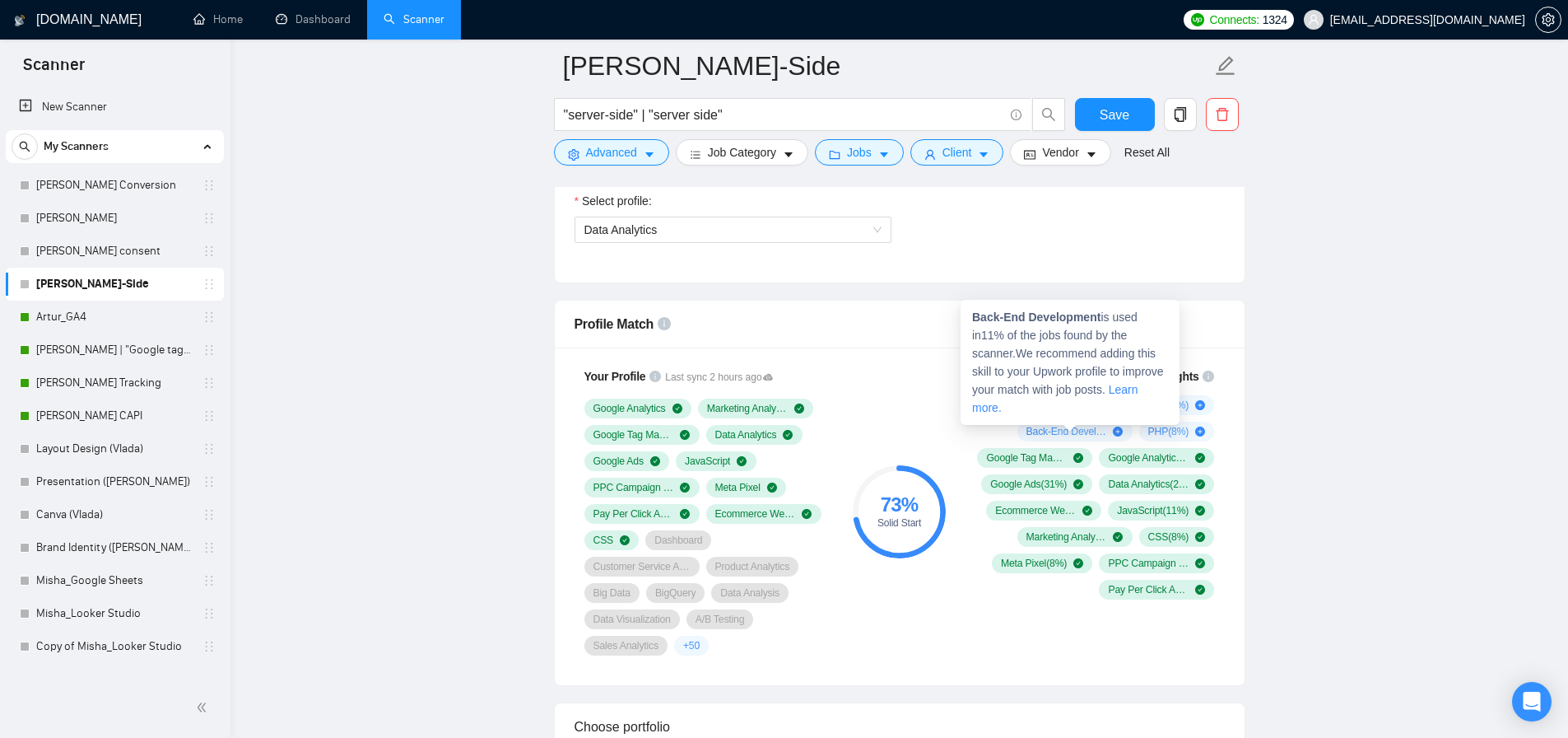
click at [1051, 434] on span "Back-End Development ( 11 %)" at bounding box center [1067, 431] width 81 height 13
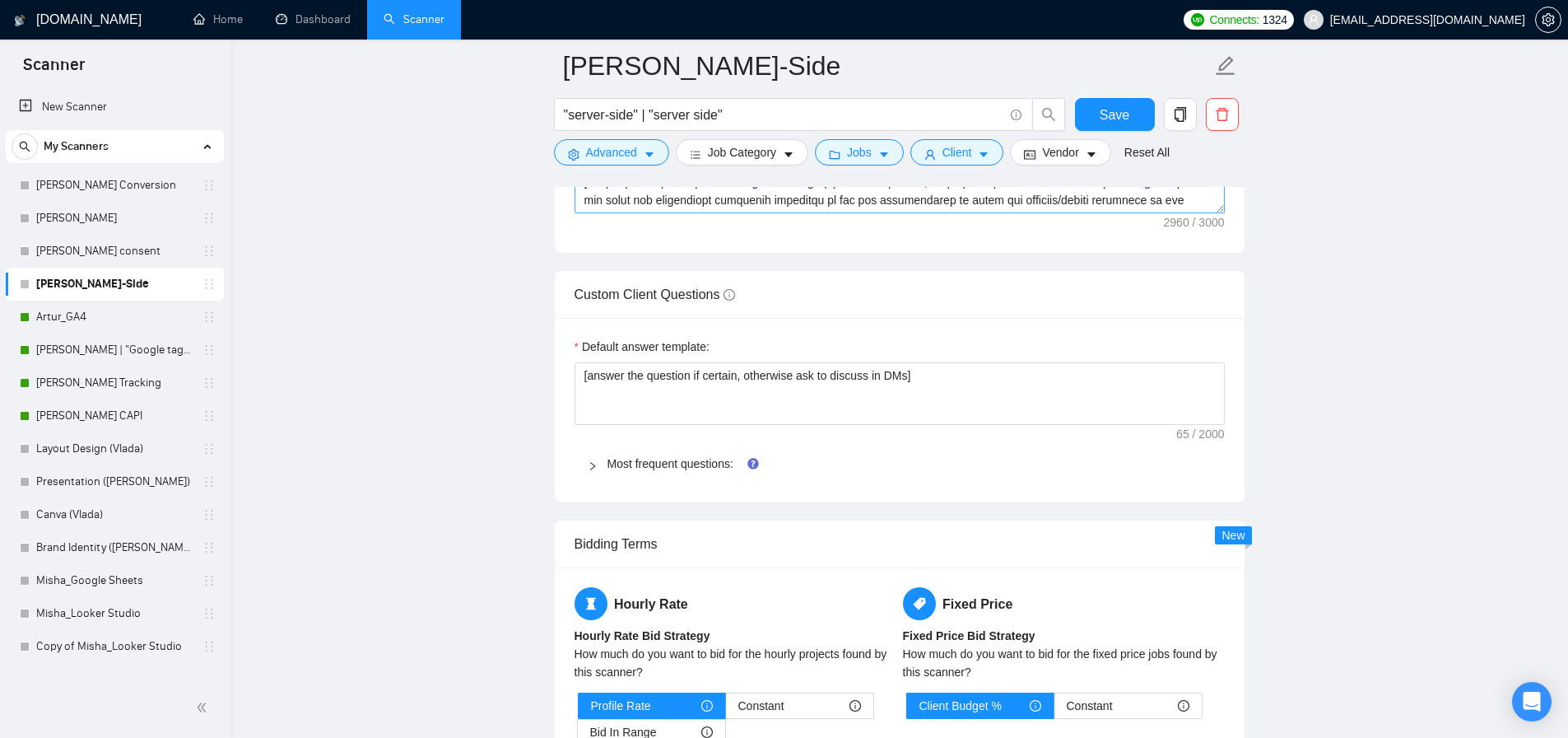
scroll to position [1872, 0]
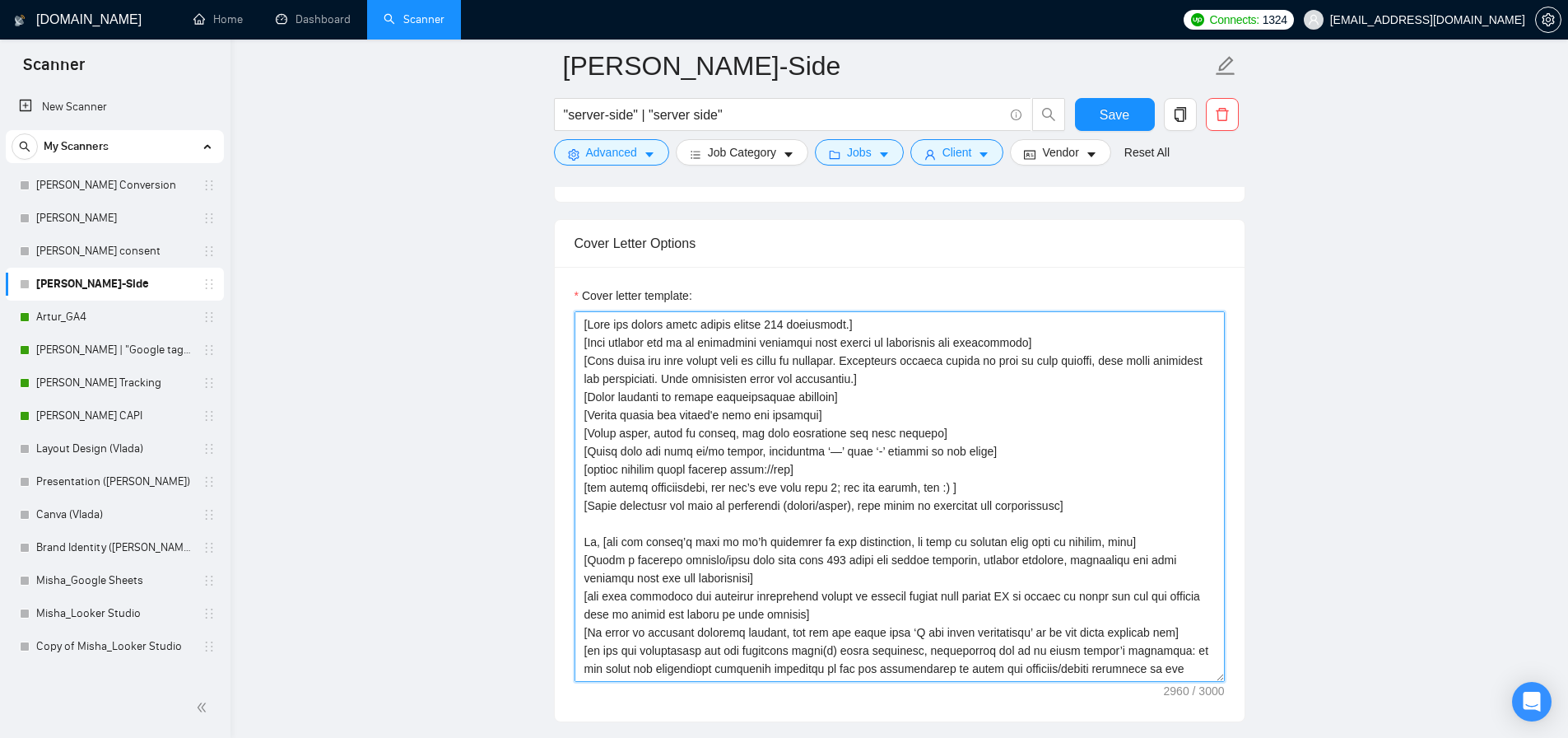
click at [784, 436] on textarea "Cover letter template:" at bounding box center [900, 496] width 651 height 370
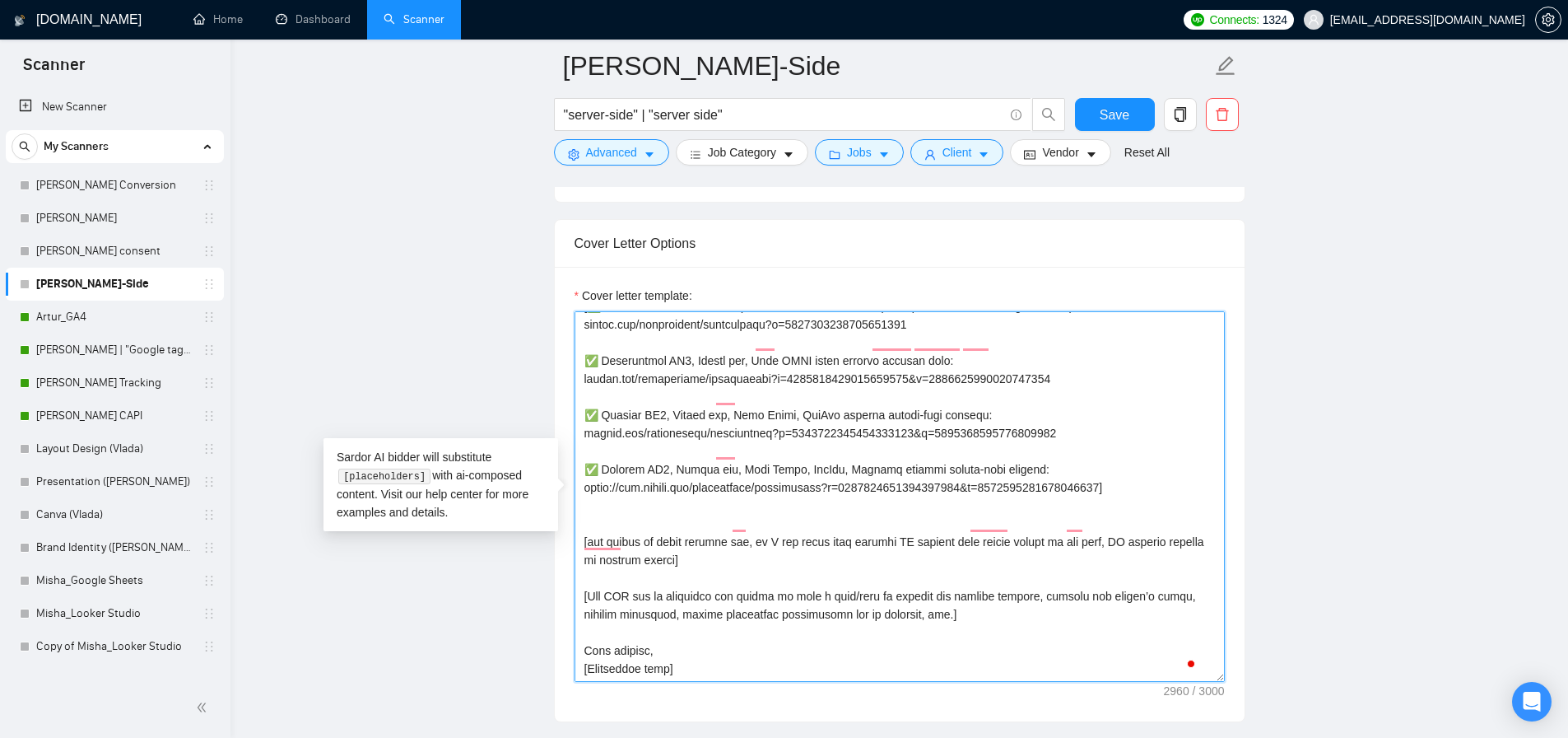
scroll to position [508, 0]
drag, startPoint x: 614, startPoint y: 654, endPoint x: 562, endPoint y: 657, distance: 52.1
click at [562, 657] on div "Cover letter template:" at bounding box center [900, 493] width 690 height 455
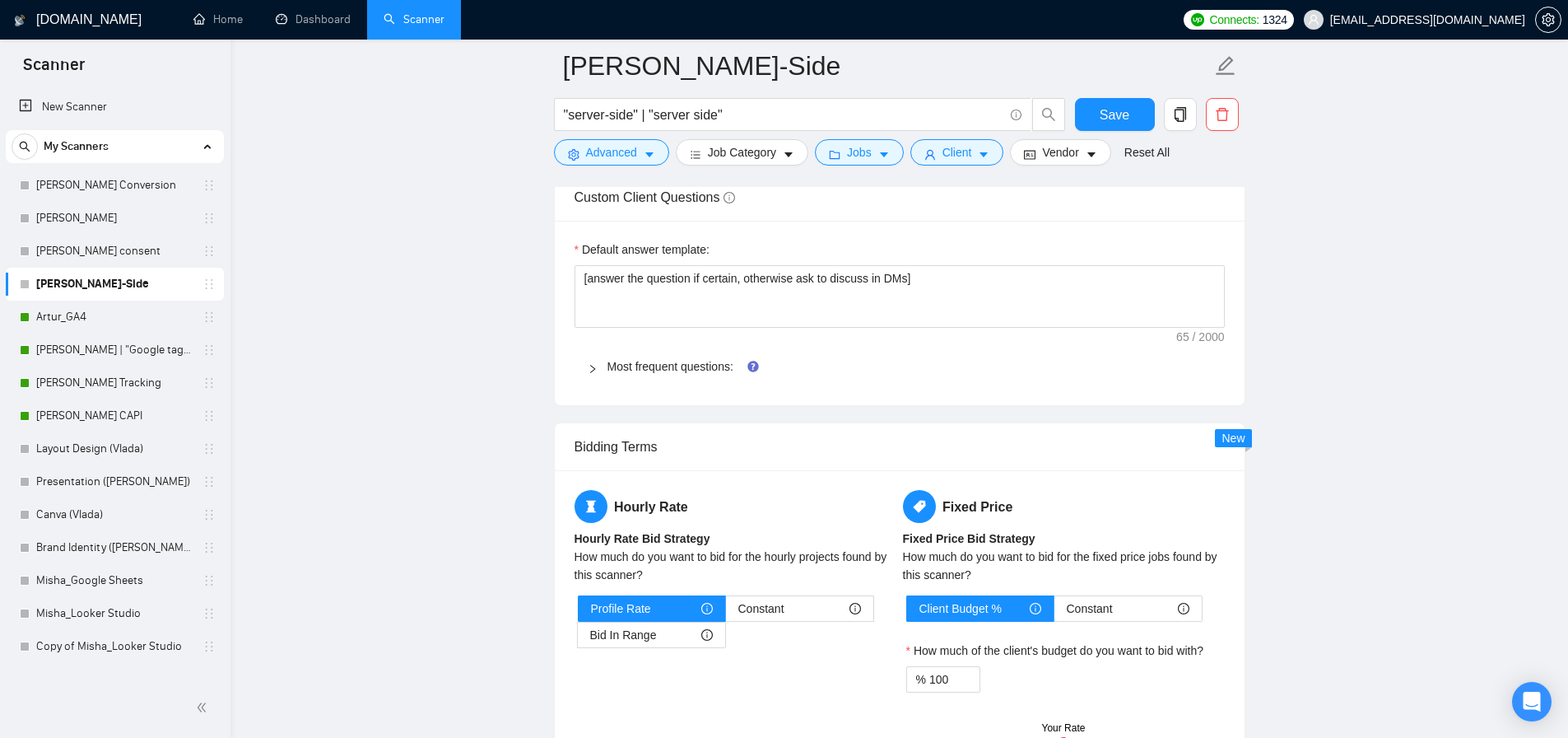
scroll to position [2556, 0]
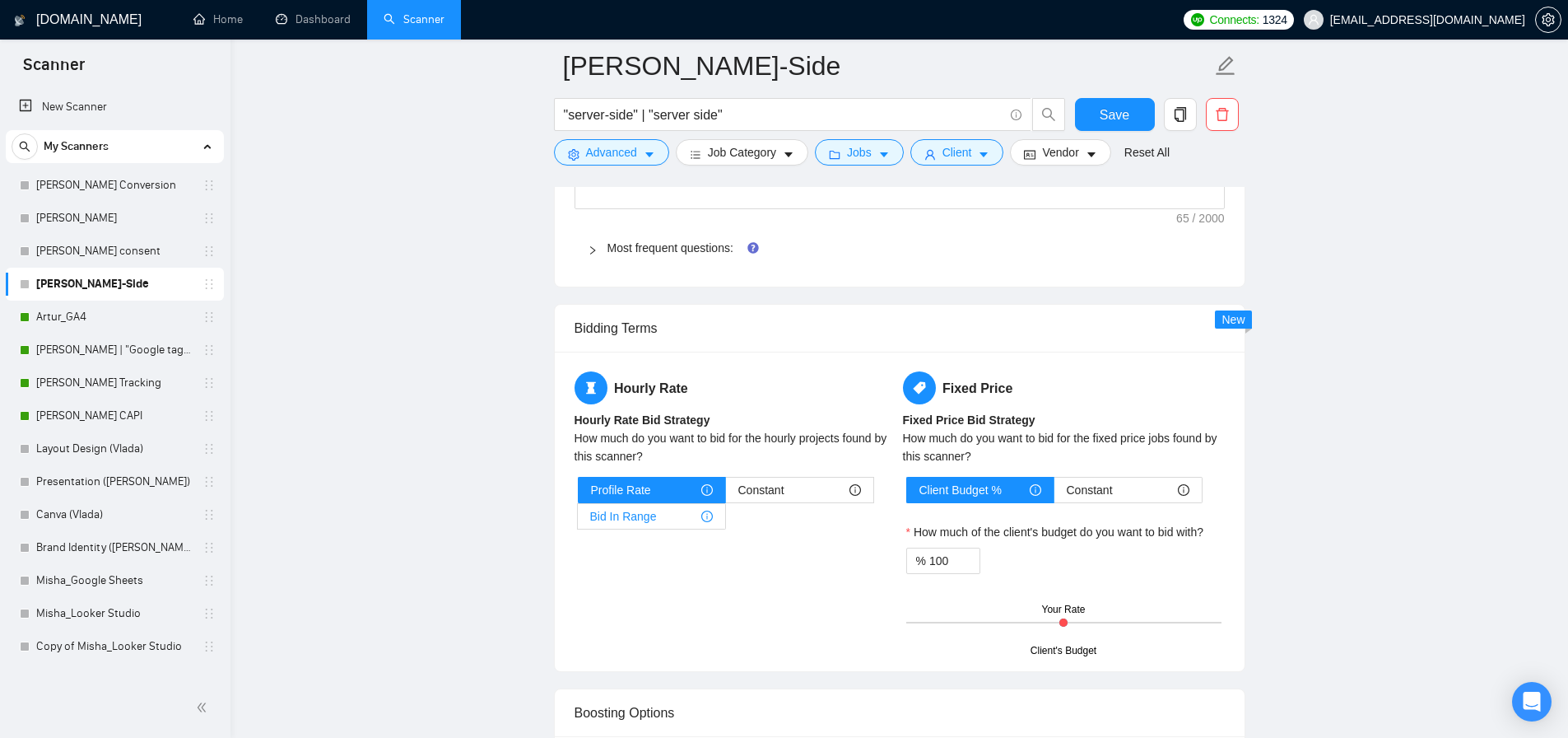
type textarea "[Lore ips dolors ametc adipis elitse 989 doeiusmodt.] [Inci utlabor etd ma al e…"
click at [609, 510] on span "Bid In Range" at bounding box center [624, 516] width 67 height 25
click at [578, 521] on input "Bid In Range" at bounding box center [578, 521] width 0 height 0
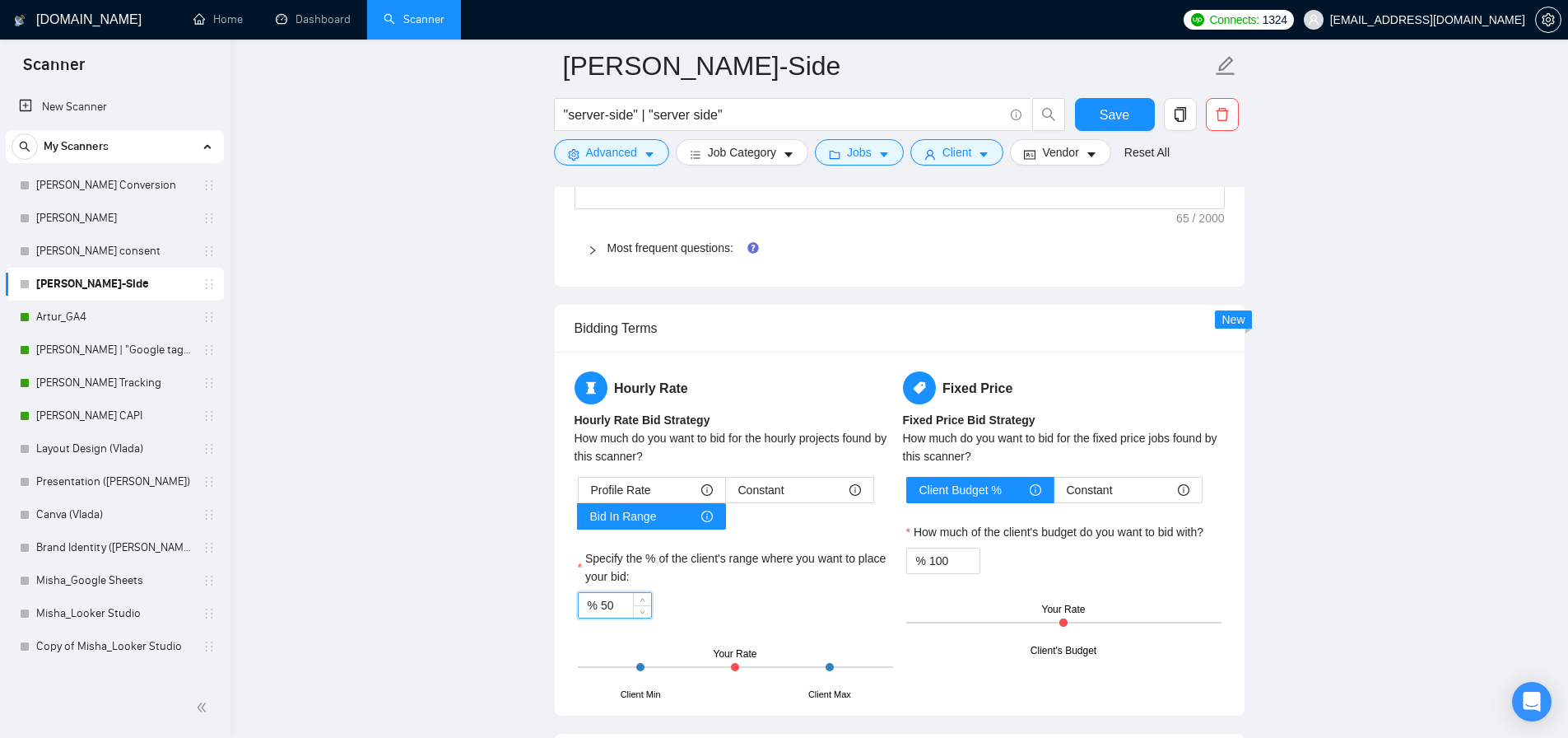
drag, startPoint x: 610, startPoint y: 606, endPoint x: 618, endPoint y: 609, distance: 8.5
click at [618, 609] on input "50" at bounding box center [625, 605] width 50 height 25
click at [622, 606] on input "50" at bounding box center [625, 605] width 50 height 25
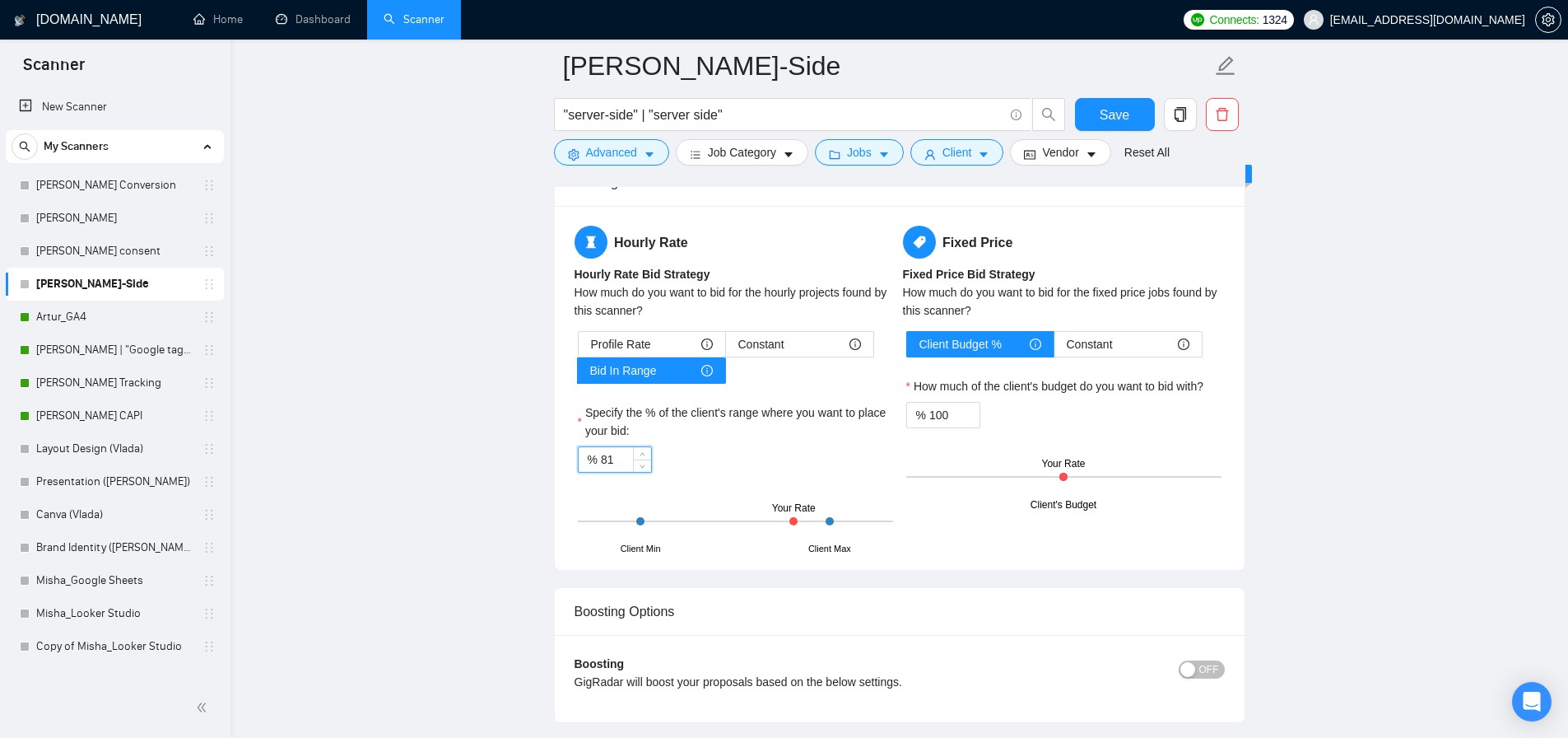
scroll to position [2845, 0]
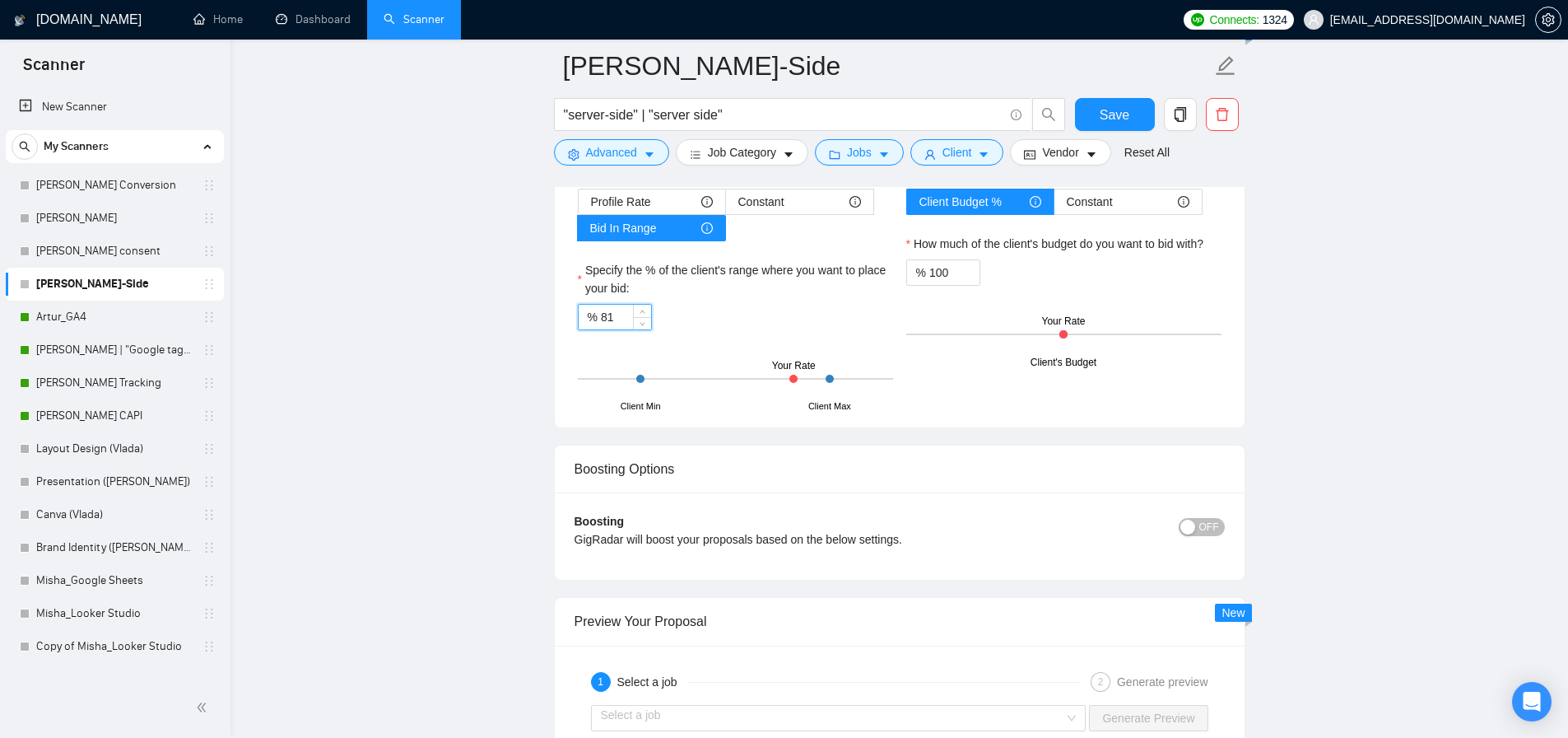
type input "81"
click at [1124, 116] on span "Save" at bounding box center [1115, 114] width 30 height 20
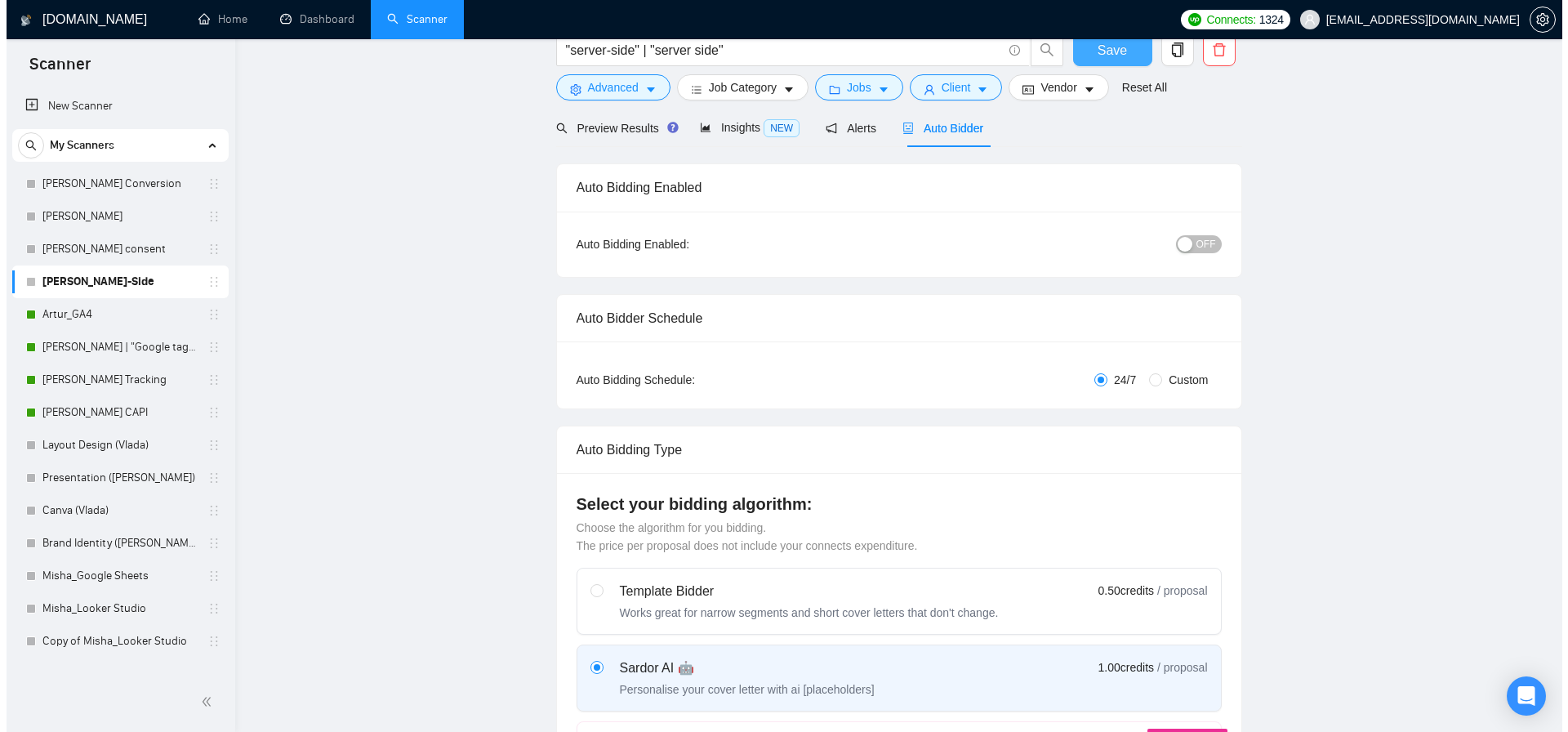
scroll to position [0, 0]
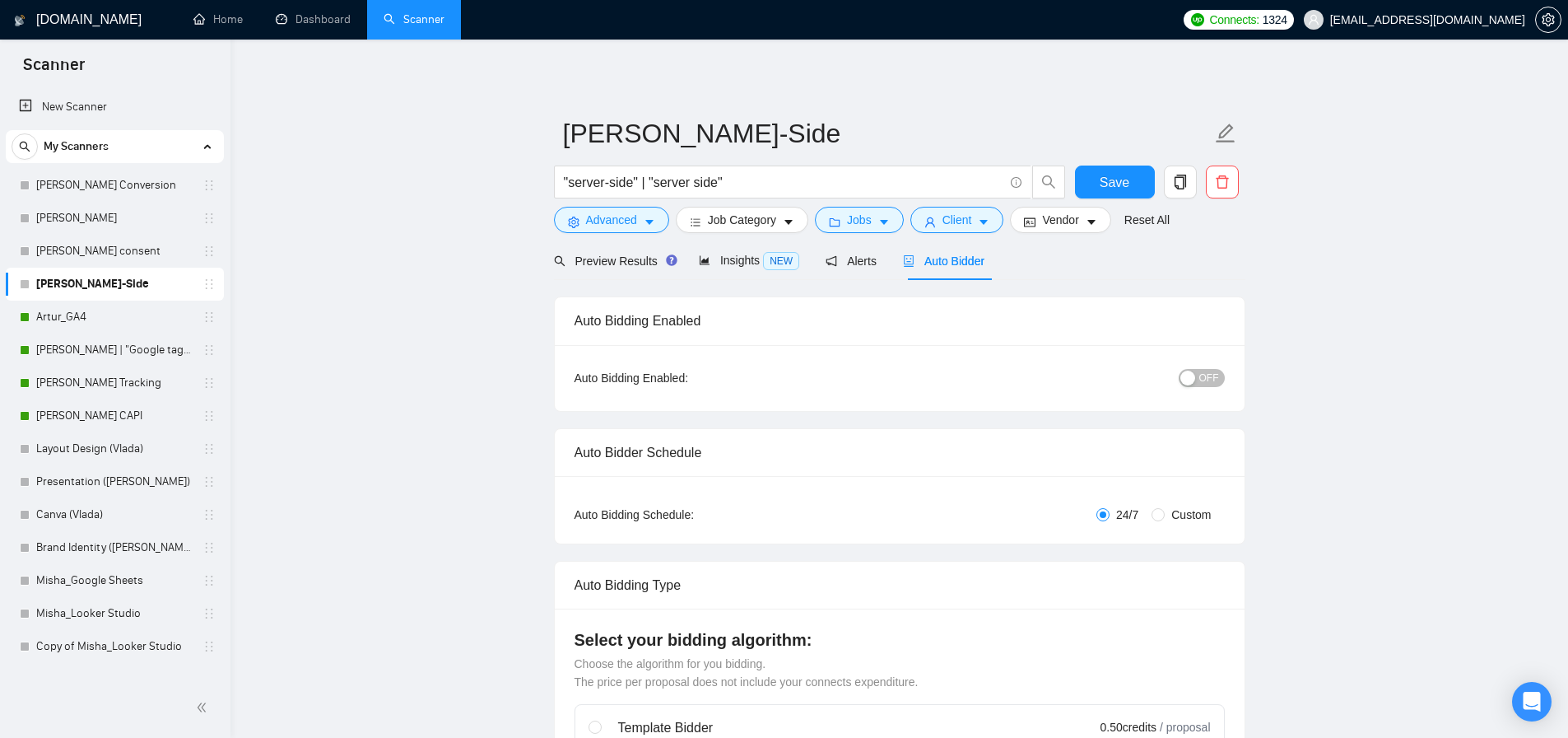
click at [1207, 373] on span "OFF" at bounding box center [1209, 377] width 19 height 18
click at [1129, 186] on button "Save" at bounding box center [1115, 181] width 80 height 33
click at [106, 249] on link "[PERSON_NAME] consent" at bounding box center [114, 251] width 157 height 33
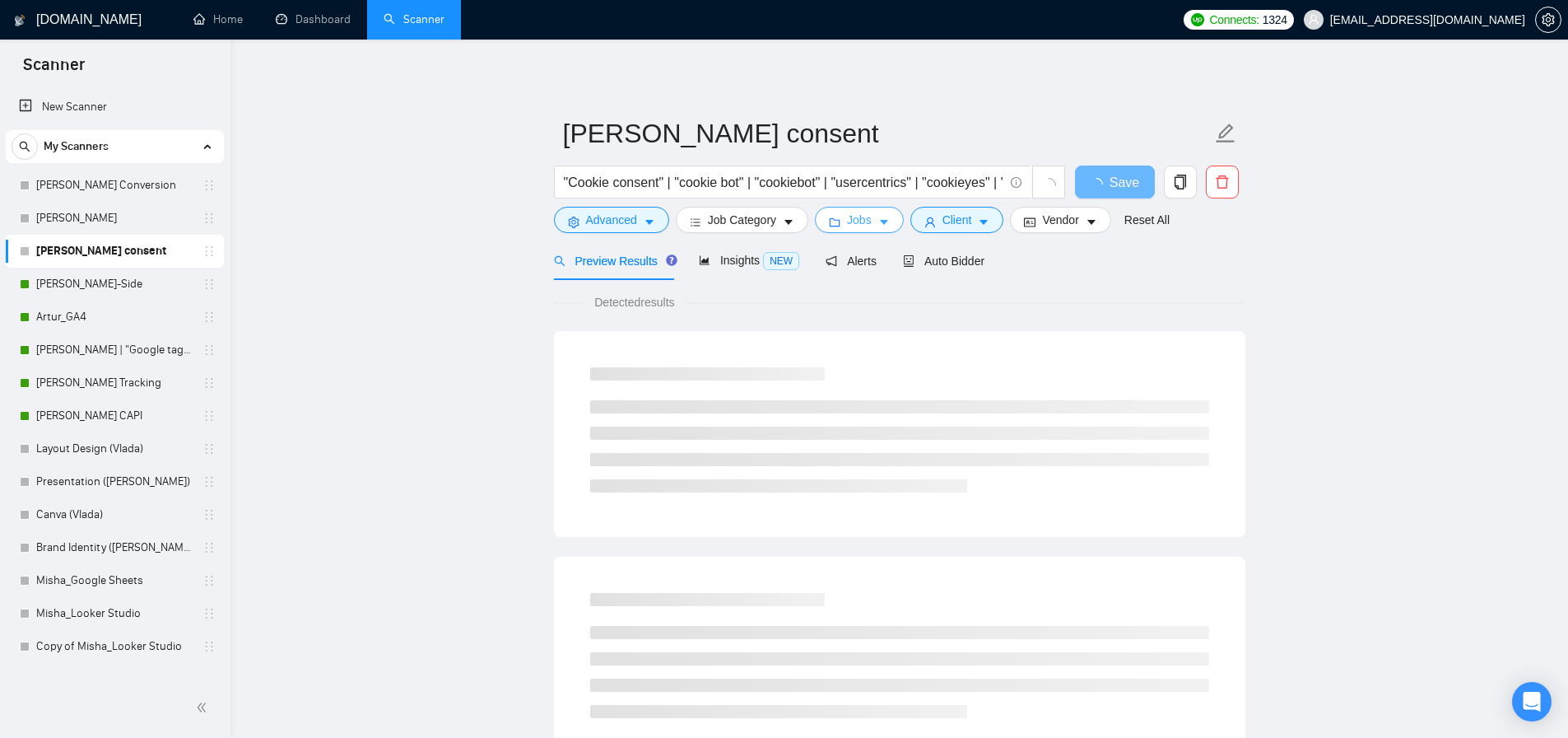
click at [860, 225] on span "Jobs" at bounding box center [859, 220] width 25 height 18
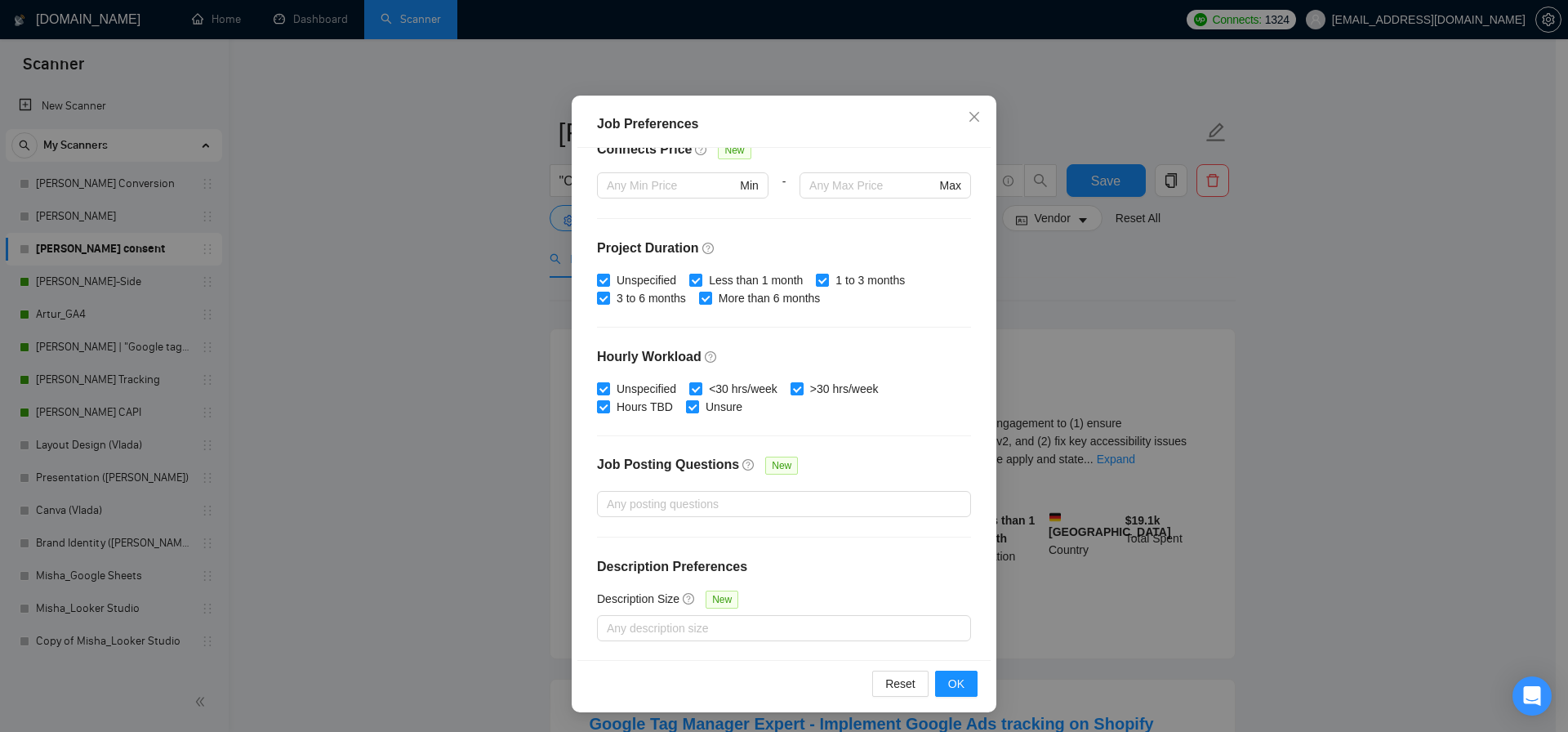
click at [1008, 330] on div "Job Preferences Budget Project Type All Fixed Price Hourly Rate Fixed Price Bud…" at bounding box center [784, 366] width 1568 height 732
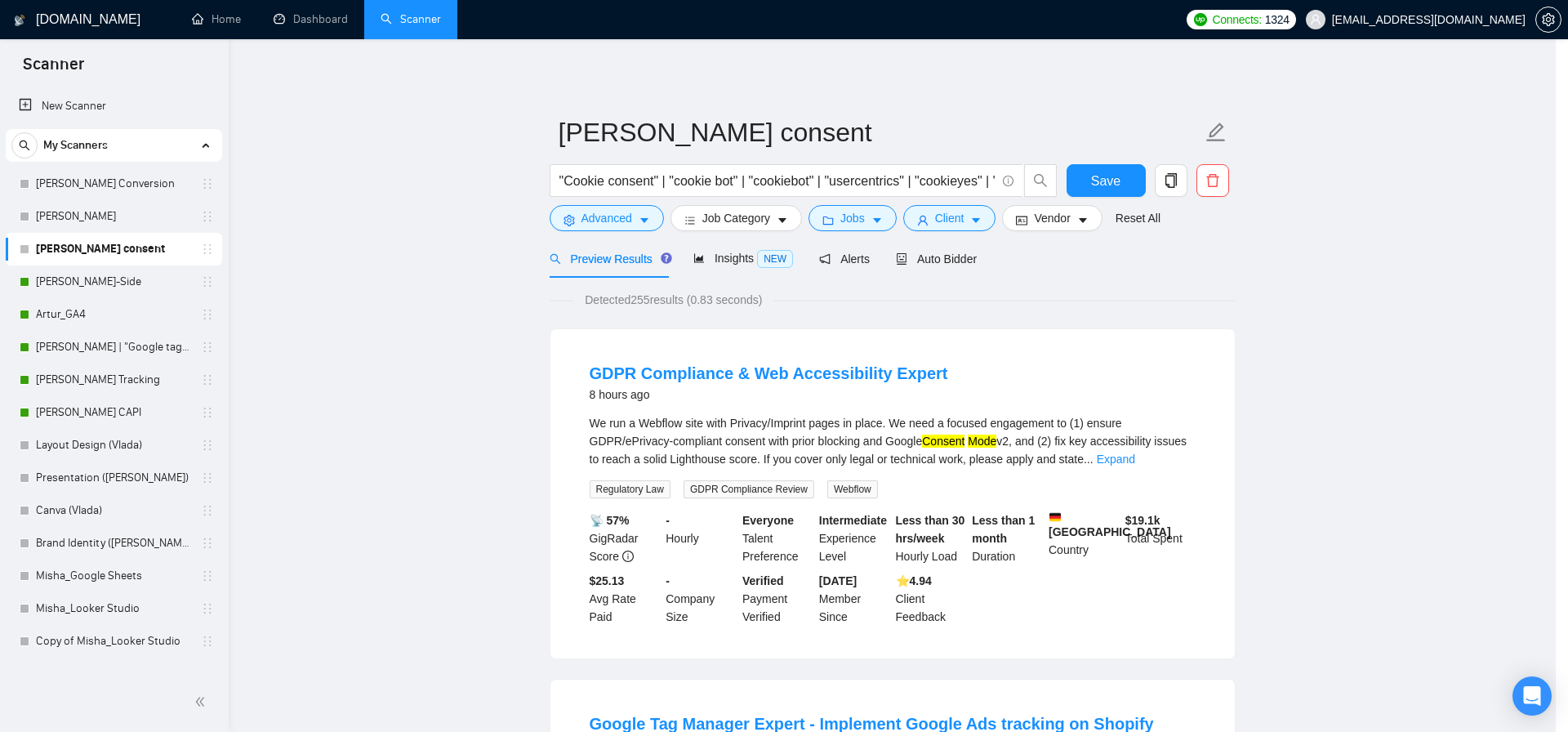
scroll to position [3, 0]
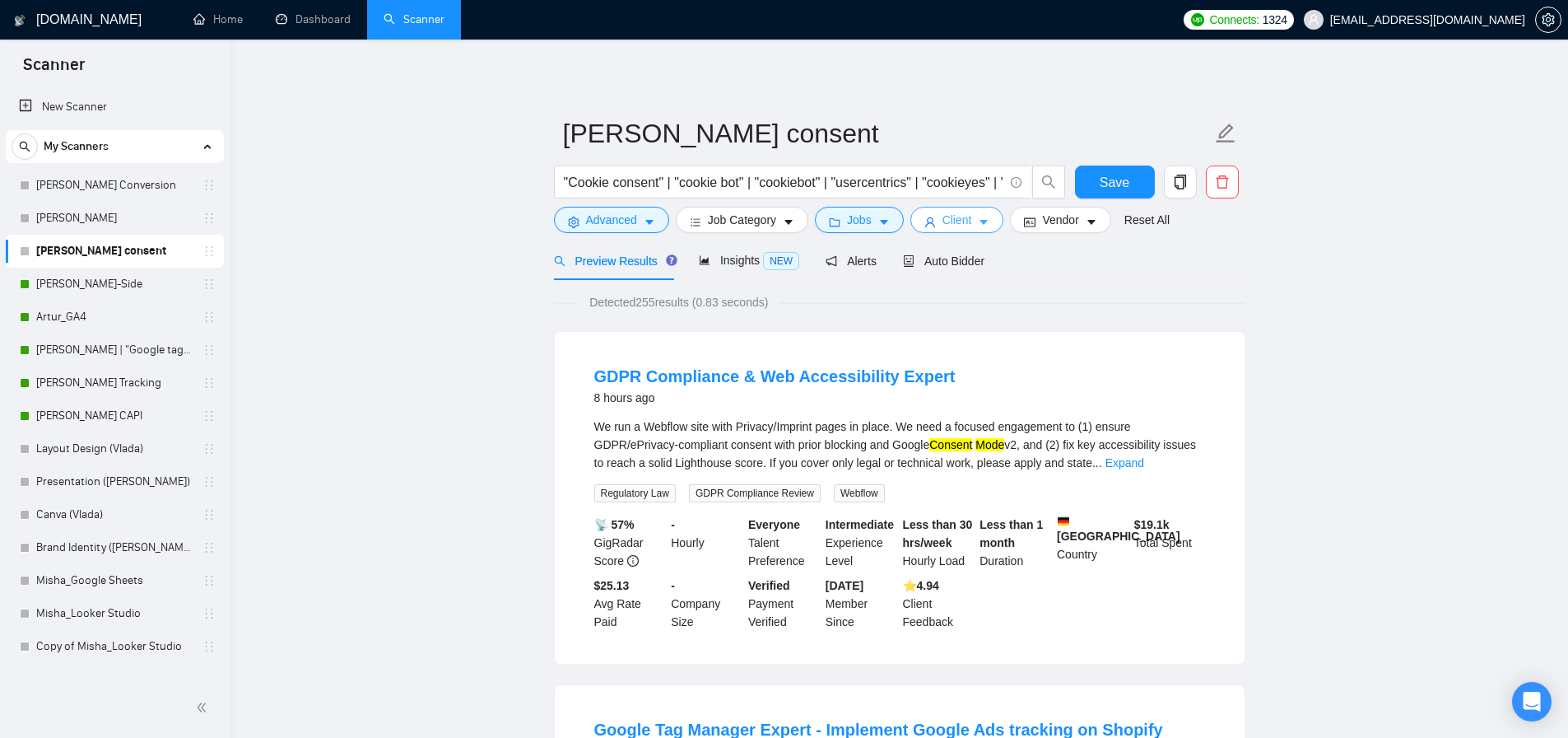
click at [964, 226] on span "Client" at bounding box center [958, 220] width 30 height 18
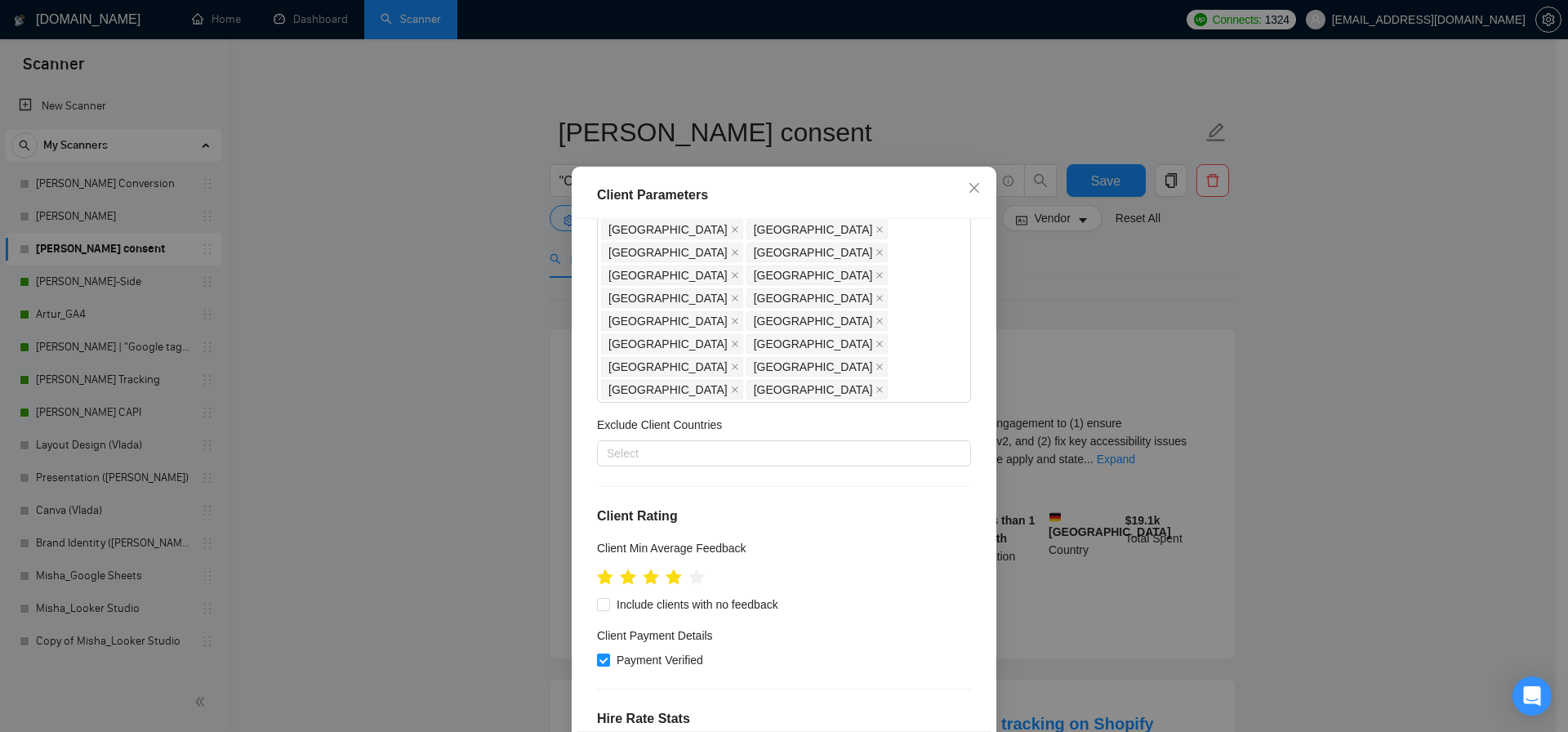
scroll to position [10, 0]
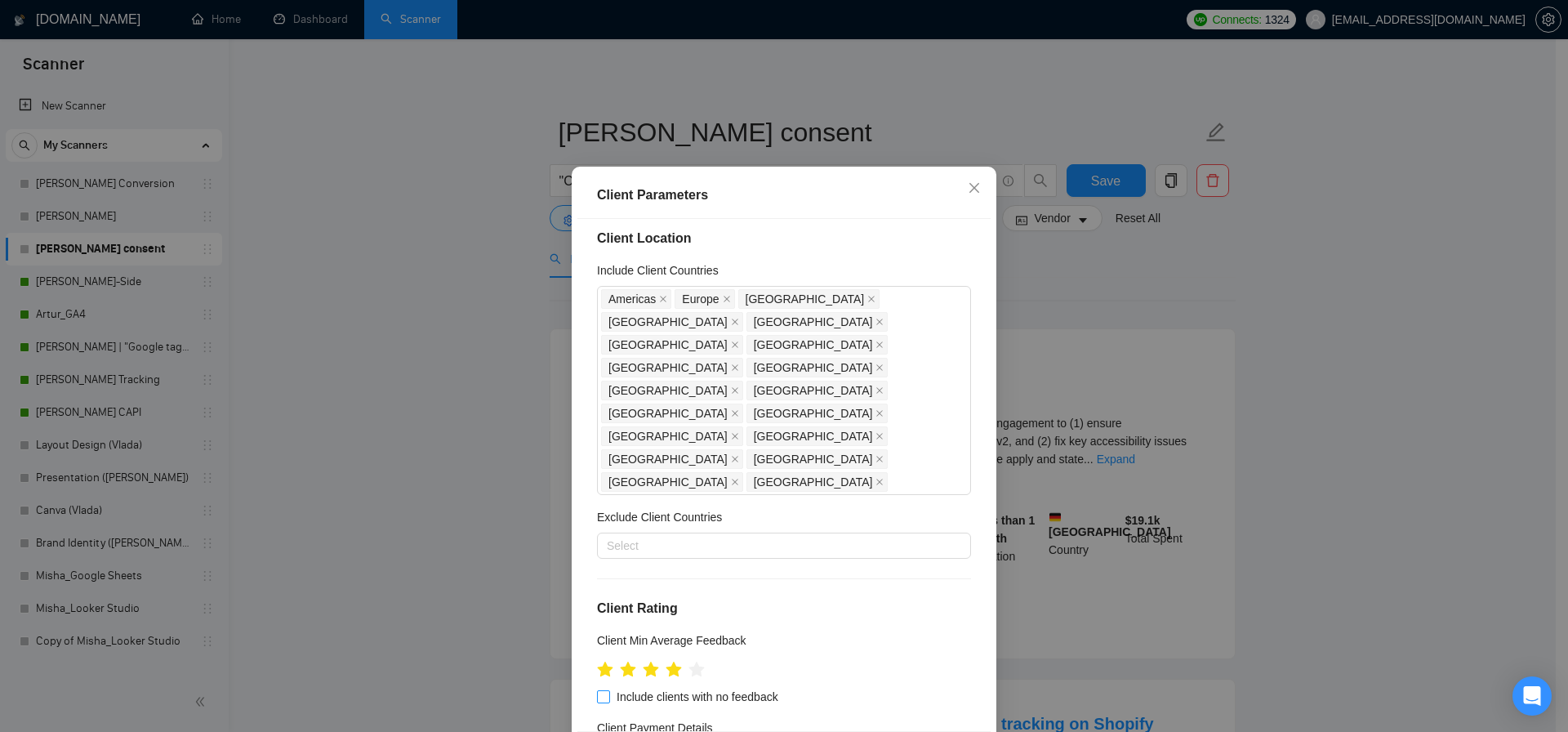
click at [597, 690] on input "Include clients with no feedback" at bounding box center [602, 695] width 11 height 11
checkbox input "true"
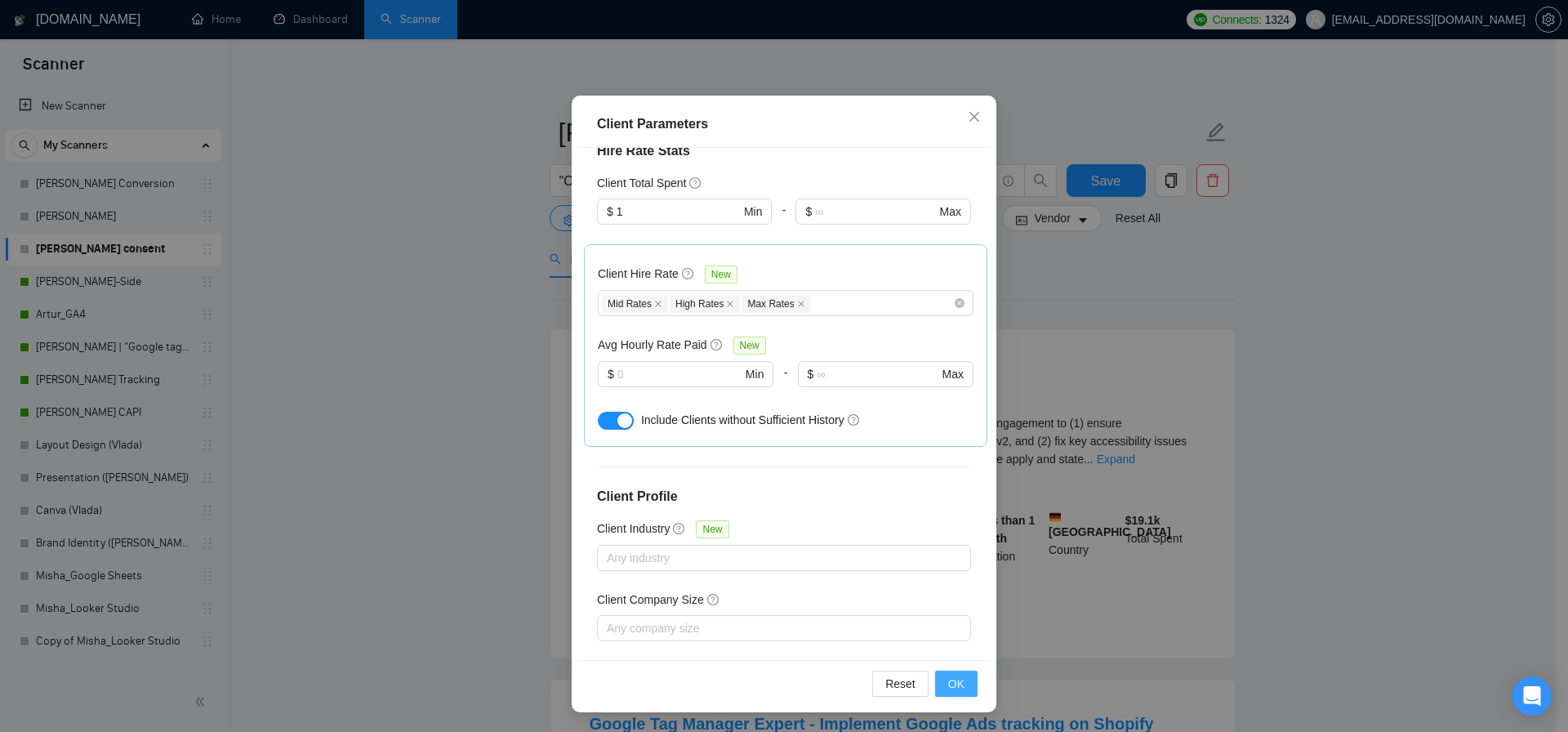
click at [966, 696] on button "OK" at bounding box center [956, 684] width 43 height 26
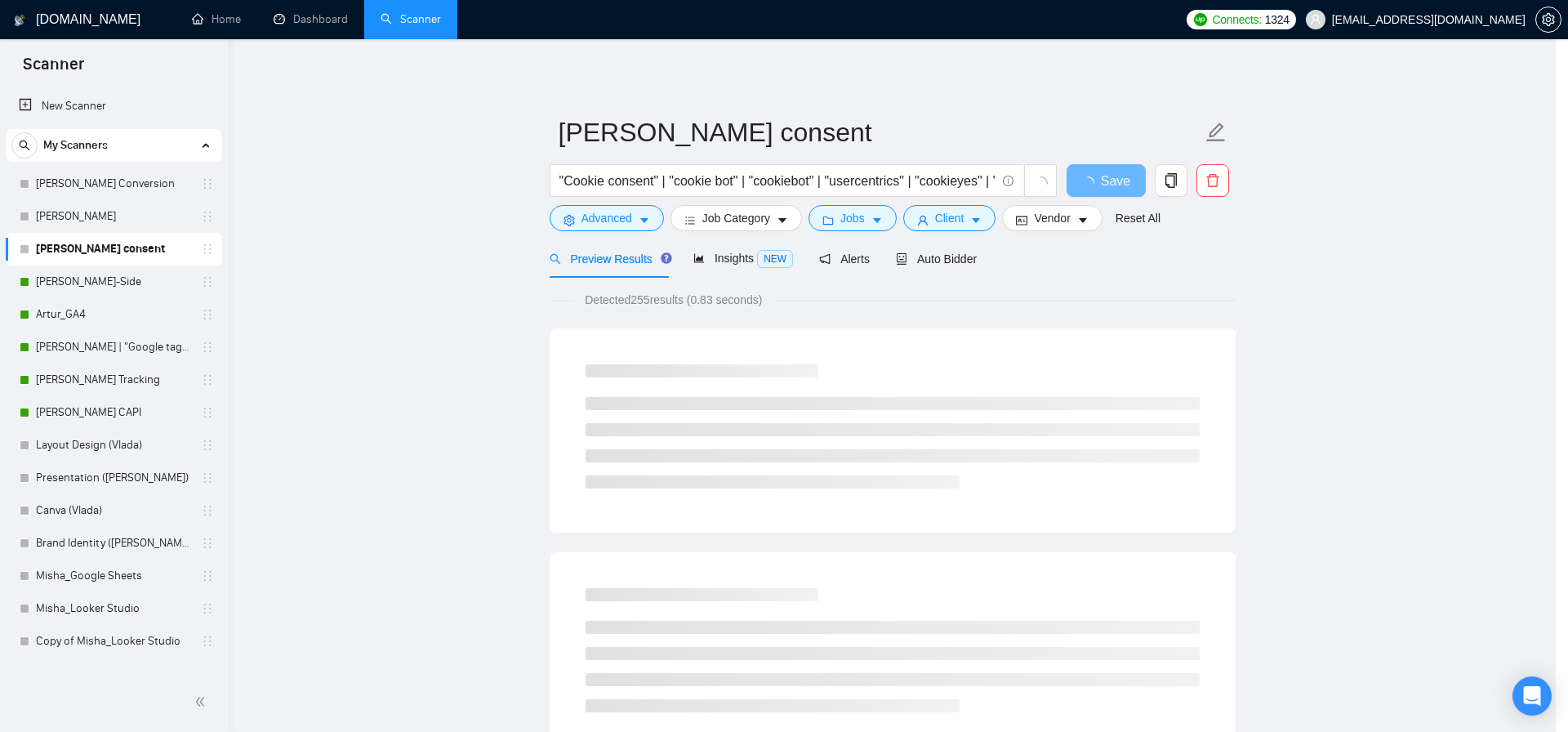
scroll to position [3, 0]
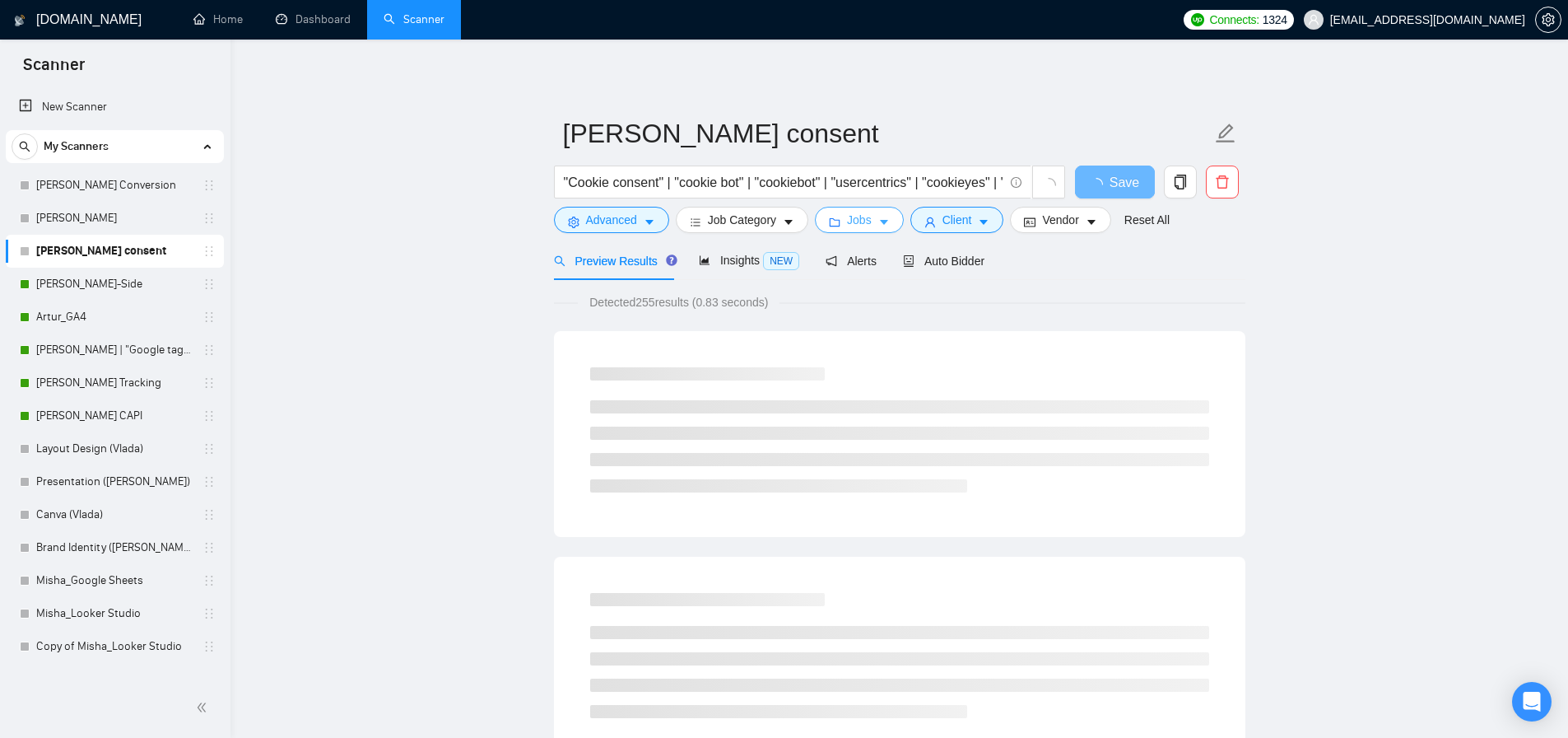
click at [845, 223] on button "Jobs" at bounding box center [859, 220] width 89 height 26
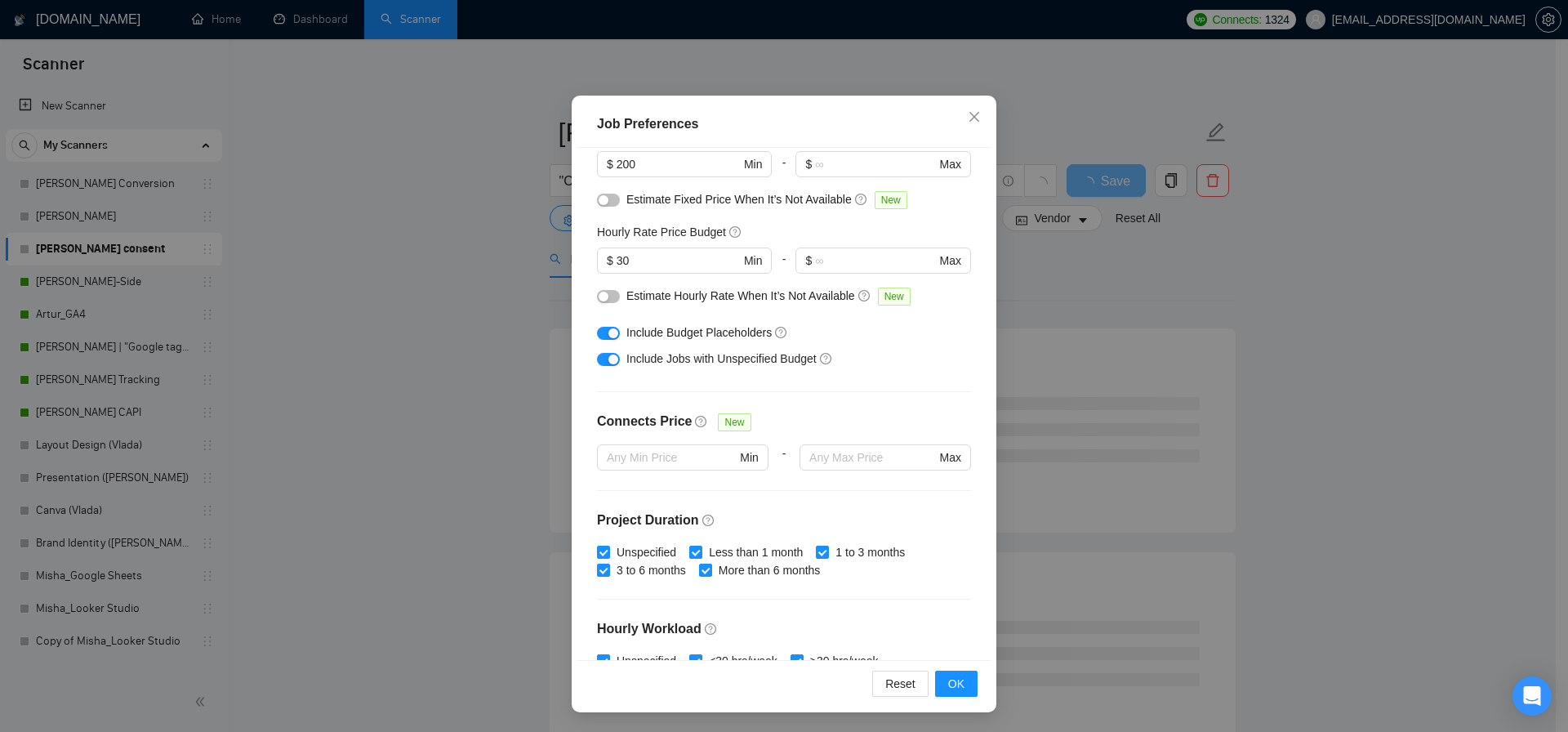
scroll to position [0, 0]
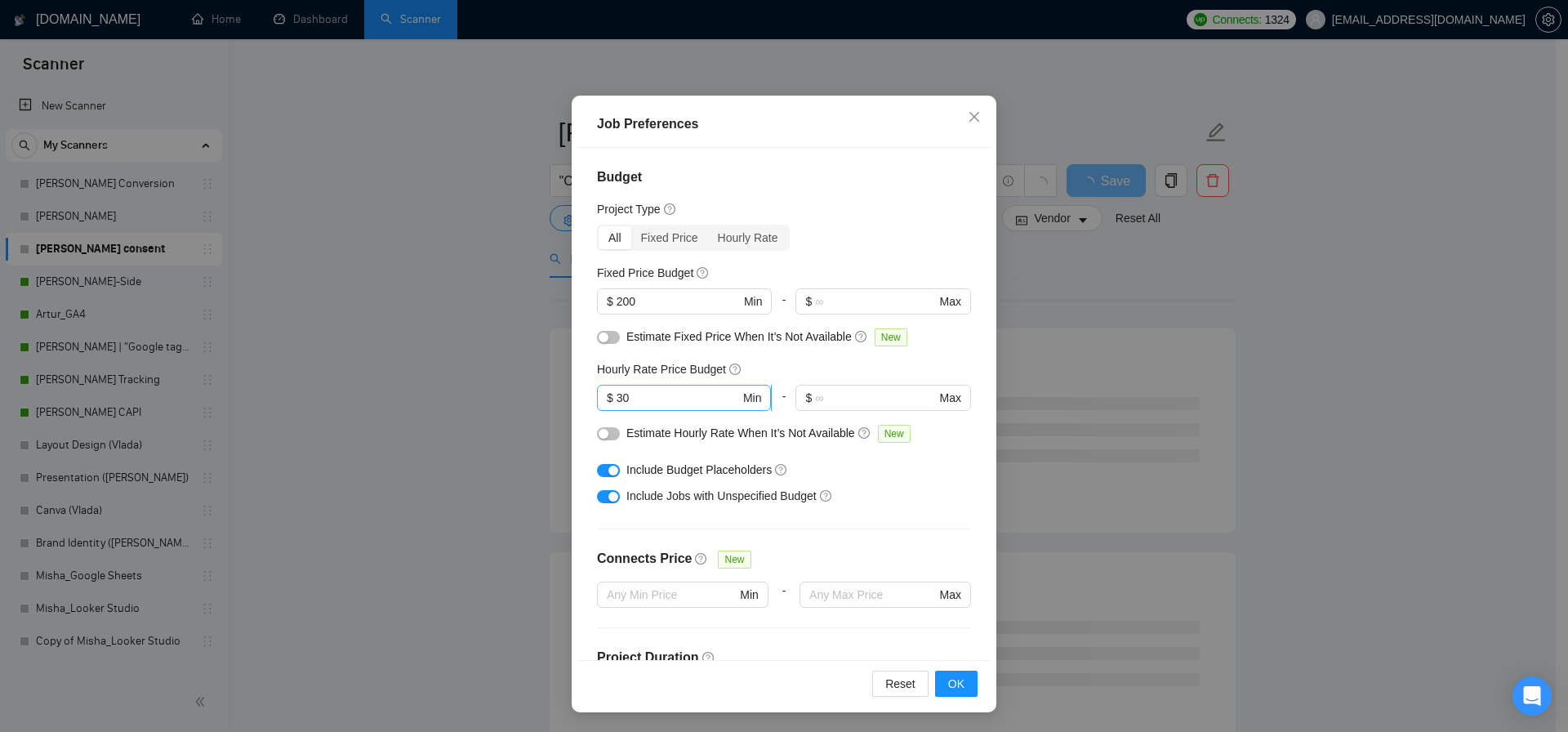
click at [656, 400] on input "30" at bounding box center [678, 398] width 123 height 18
type input "50"
click at [948, 683] on span "OK" at bounding box center [956, 683] width 17 height 18
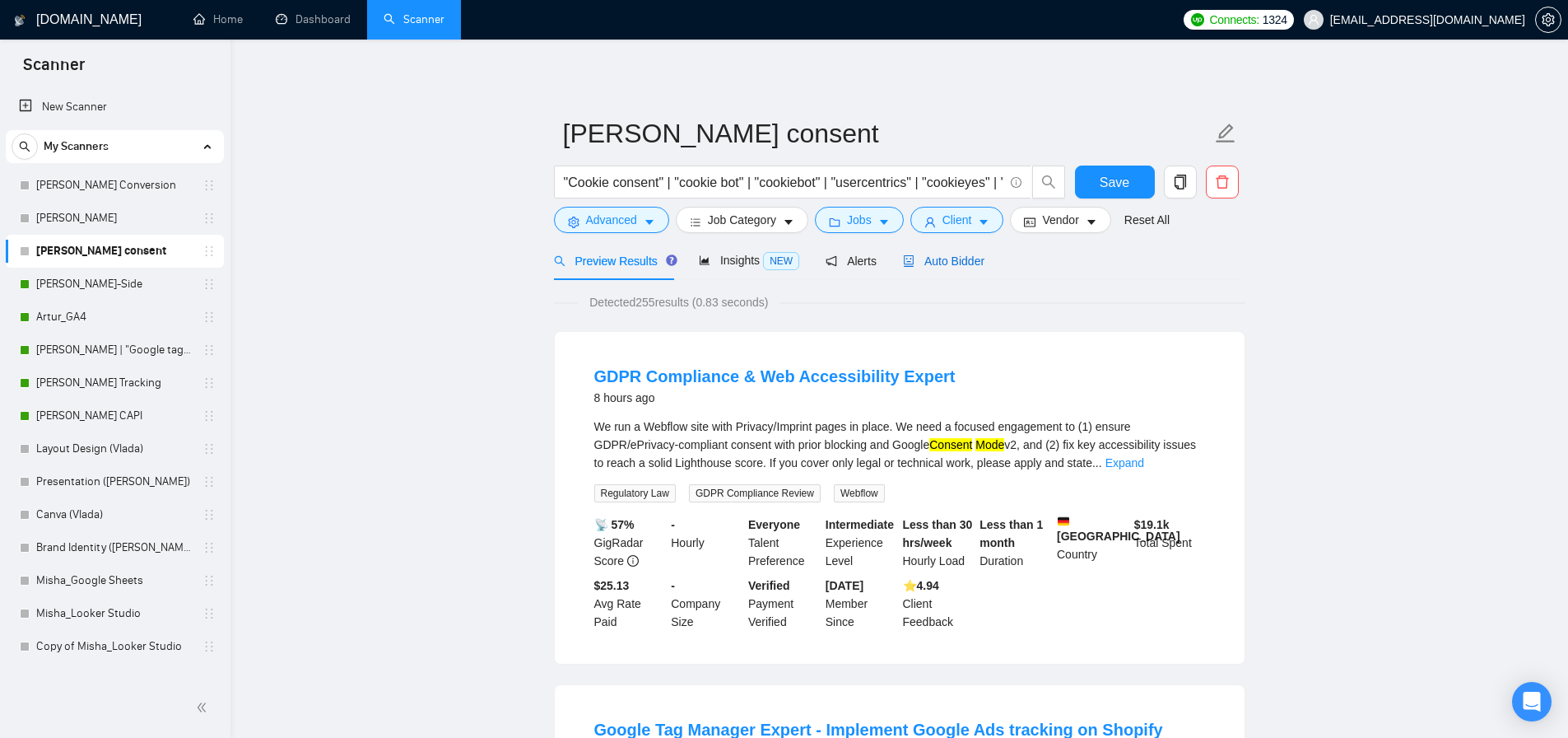
click at [938, 254] on span "Auto Bidder" at bounding box center [944, 260] width 82 height 13
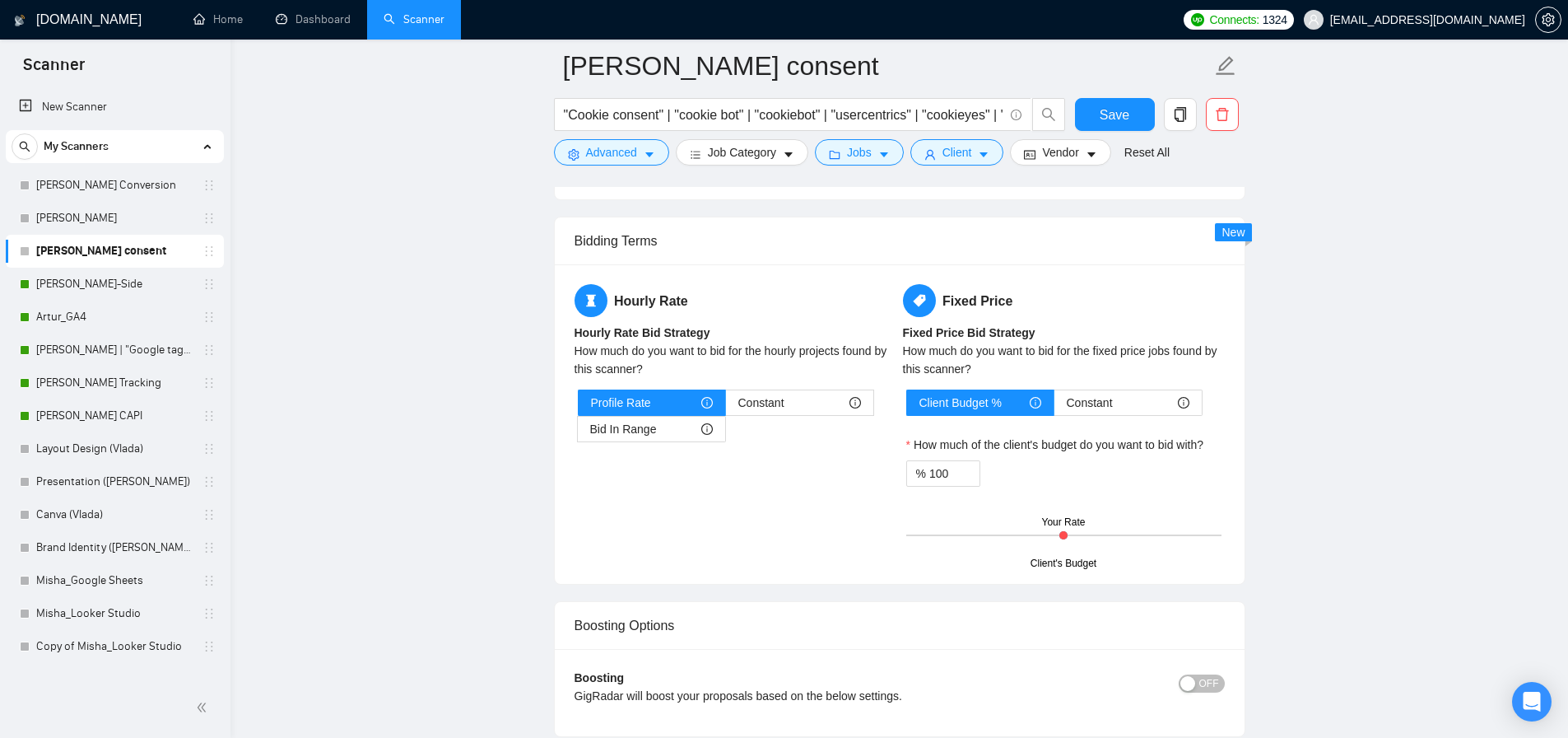
scroll to position [2852, 0]
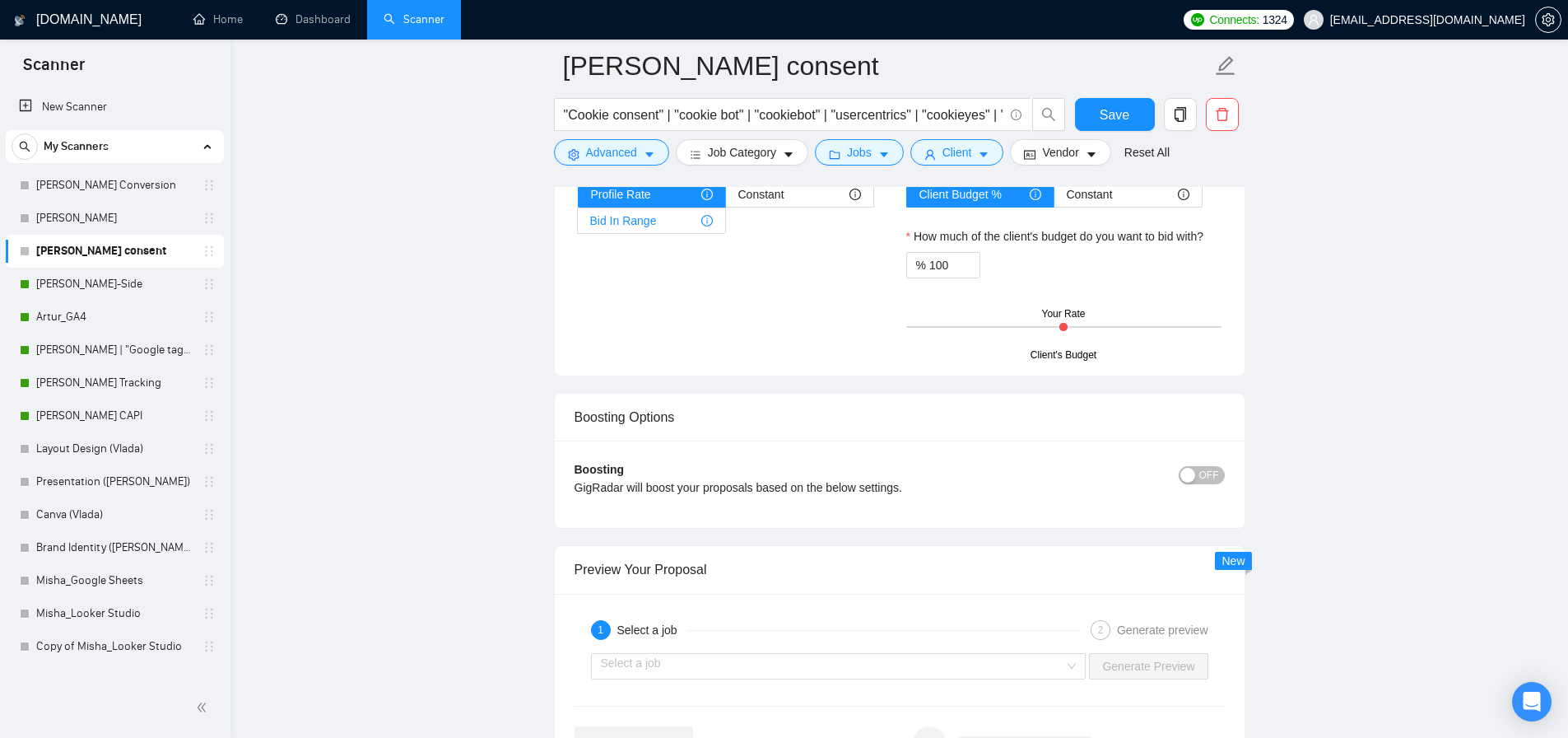
click at [647, 225] on span "Bid In Range" at bounding box center [624, 221] width 67 height 25
click at [578, 225] on input "Bid In Range" at bounding box center [578, 225] width 0 height 0
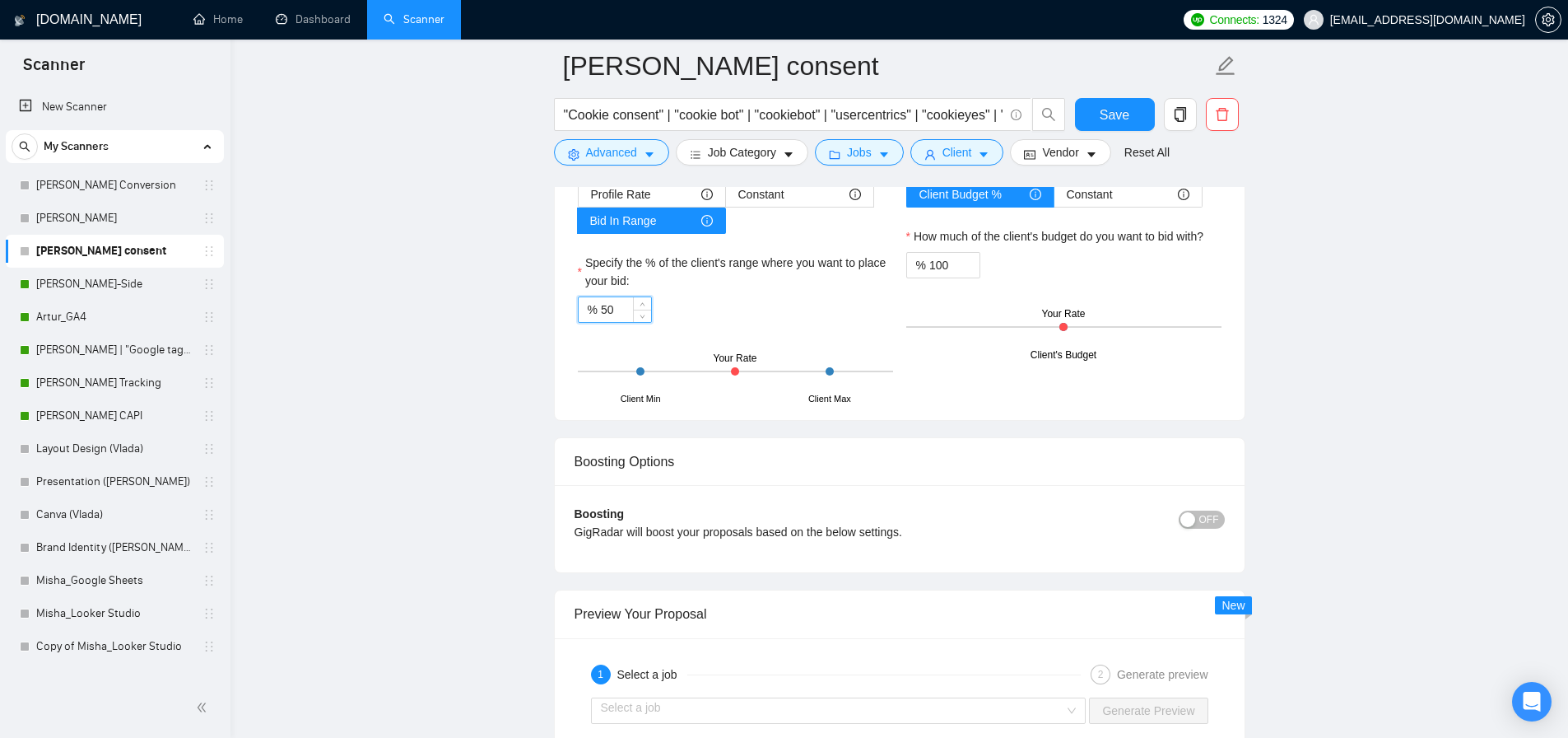
drag, startPoint x: 619, startPoint y: 303, endPoint x: 590, endPoint y: 311, distance: 30.1
click at [590, 311] on div "% 50" at bounding box center [615, 310] width 74 height 26
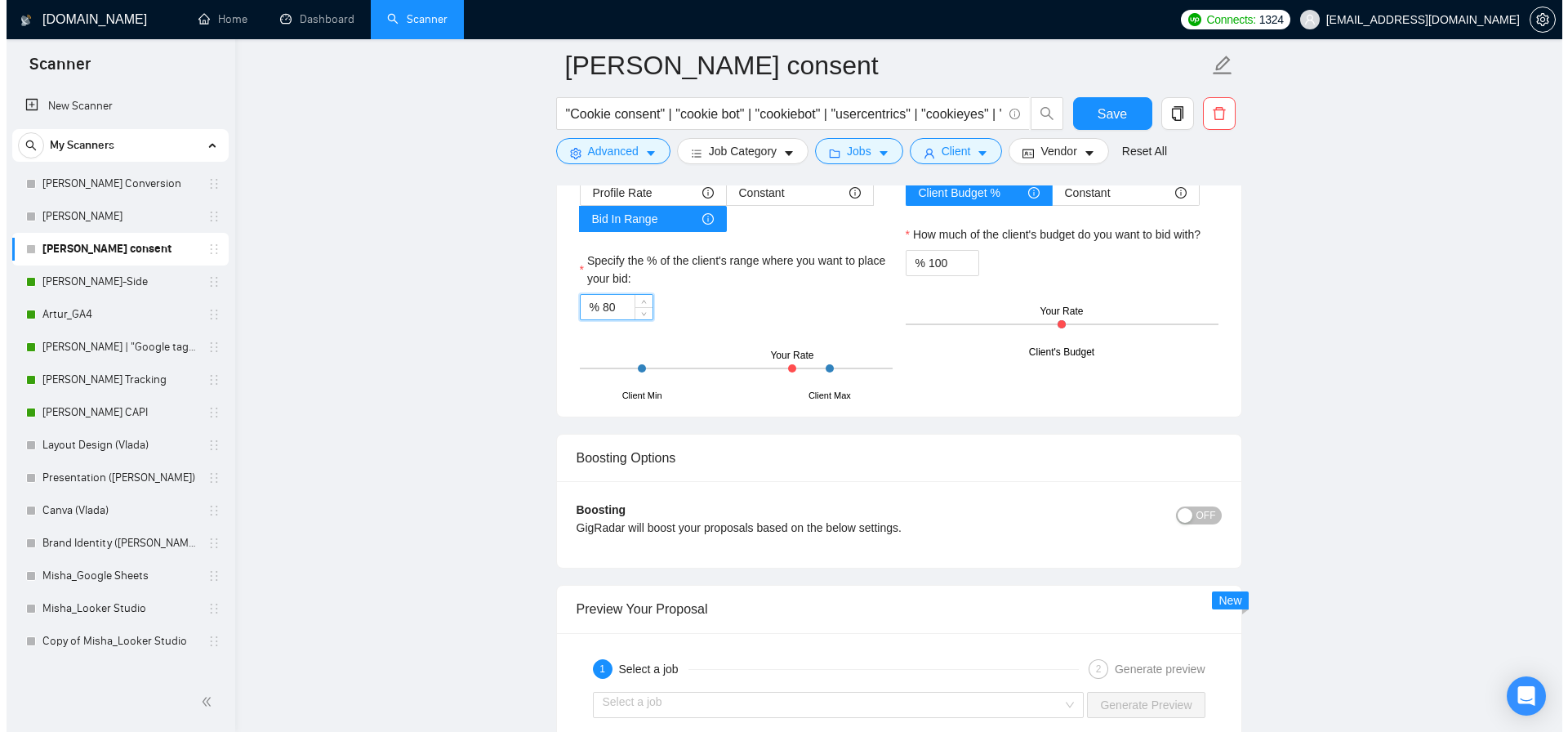
scroll to position [2808, 0]
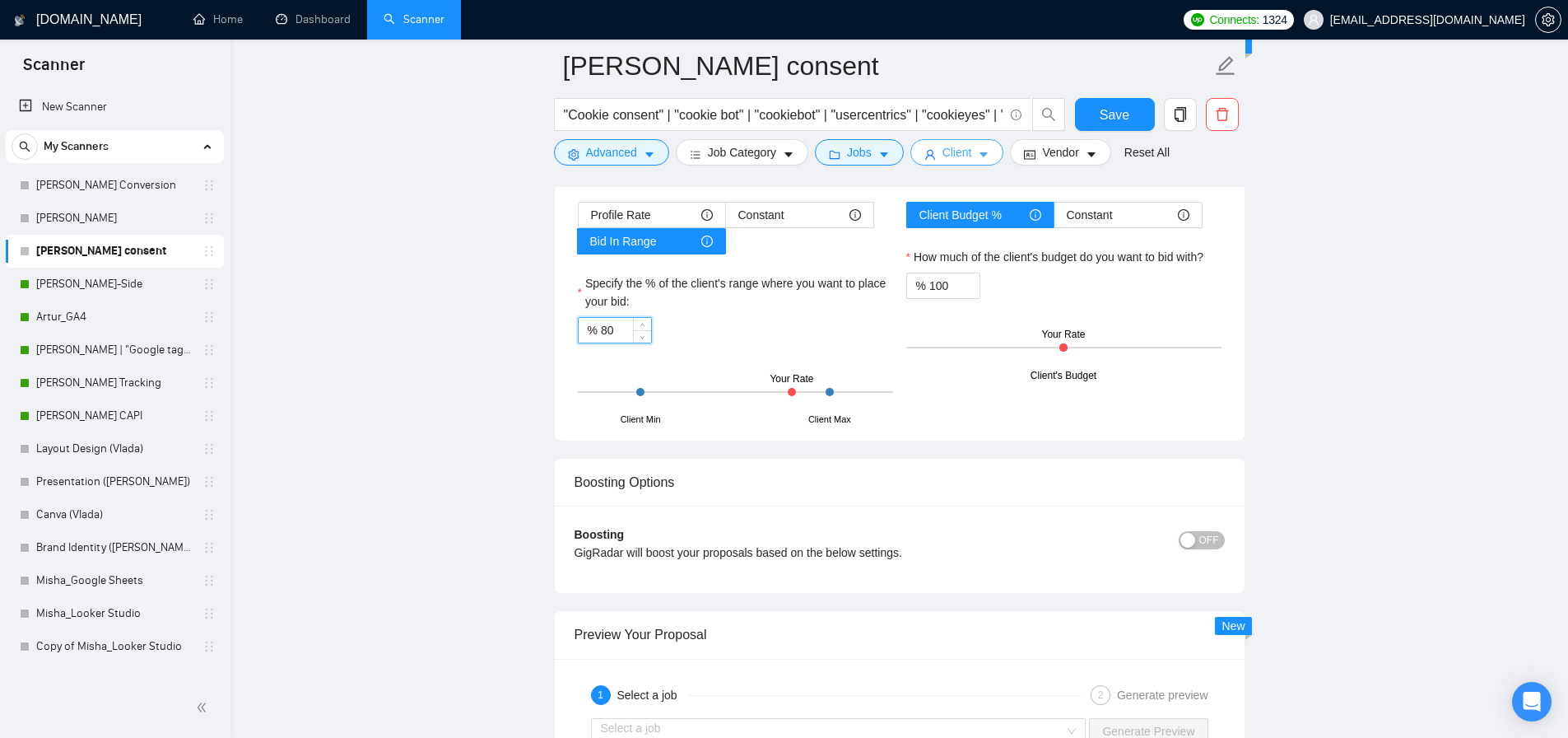
type input "80"
click at [946, 148] on button "Client" at bounding box center [957, 152] width 94 height 26
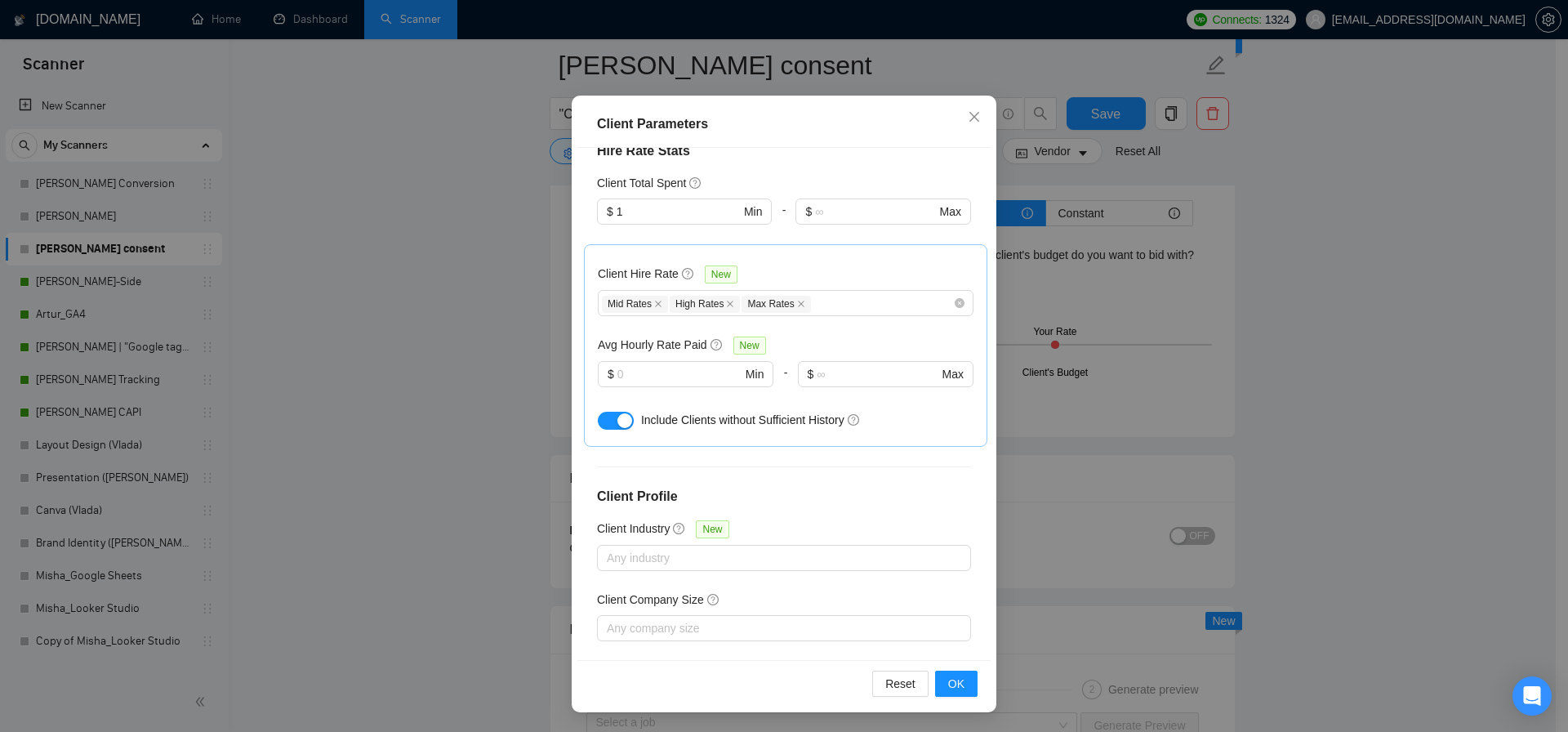
scroll to position [0, 0]
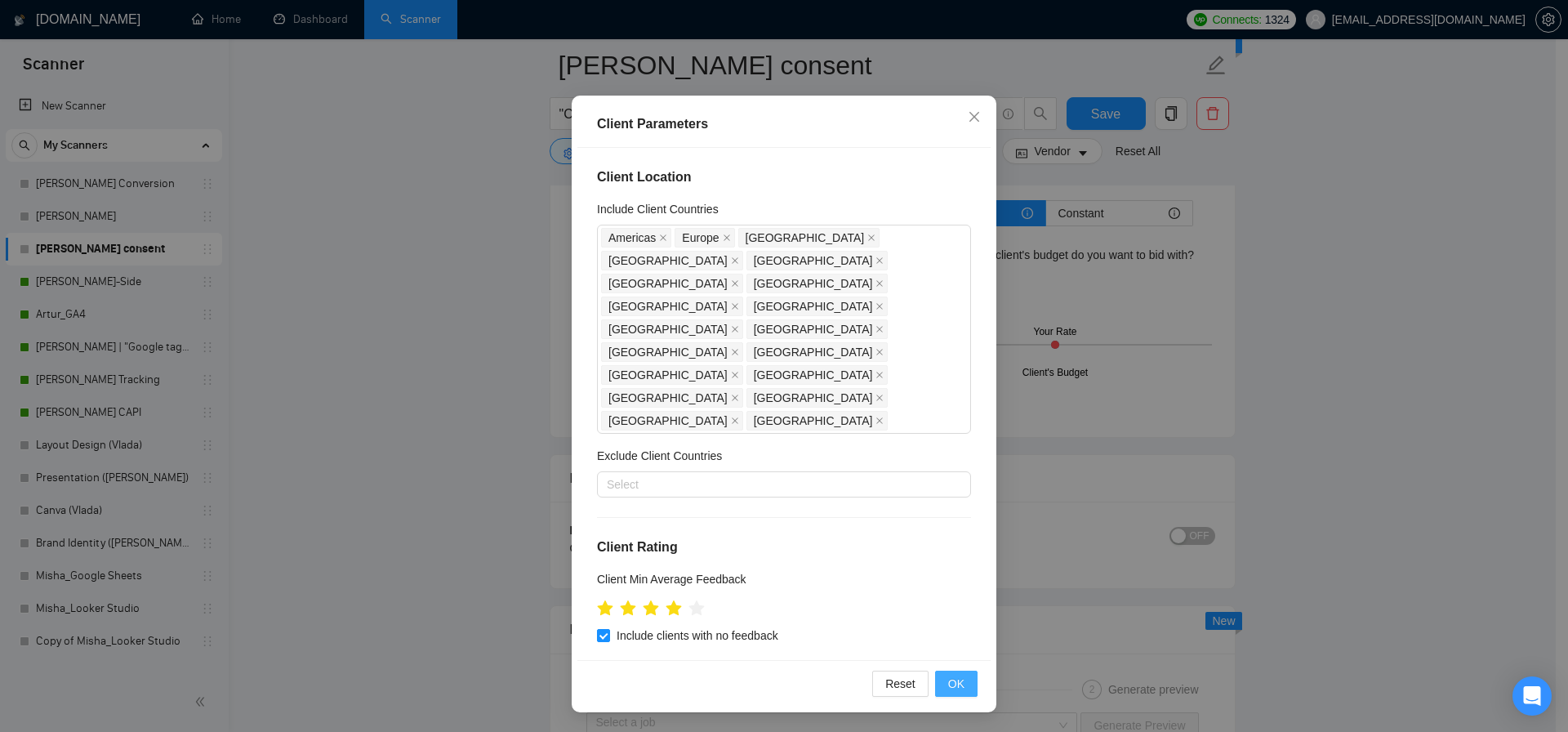
click at [953, 686] on span "OK" at bounding box center [956, 683] width 17 height 18
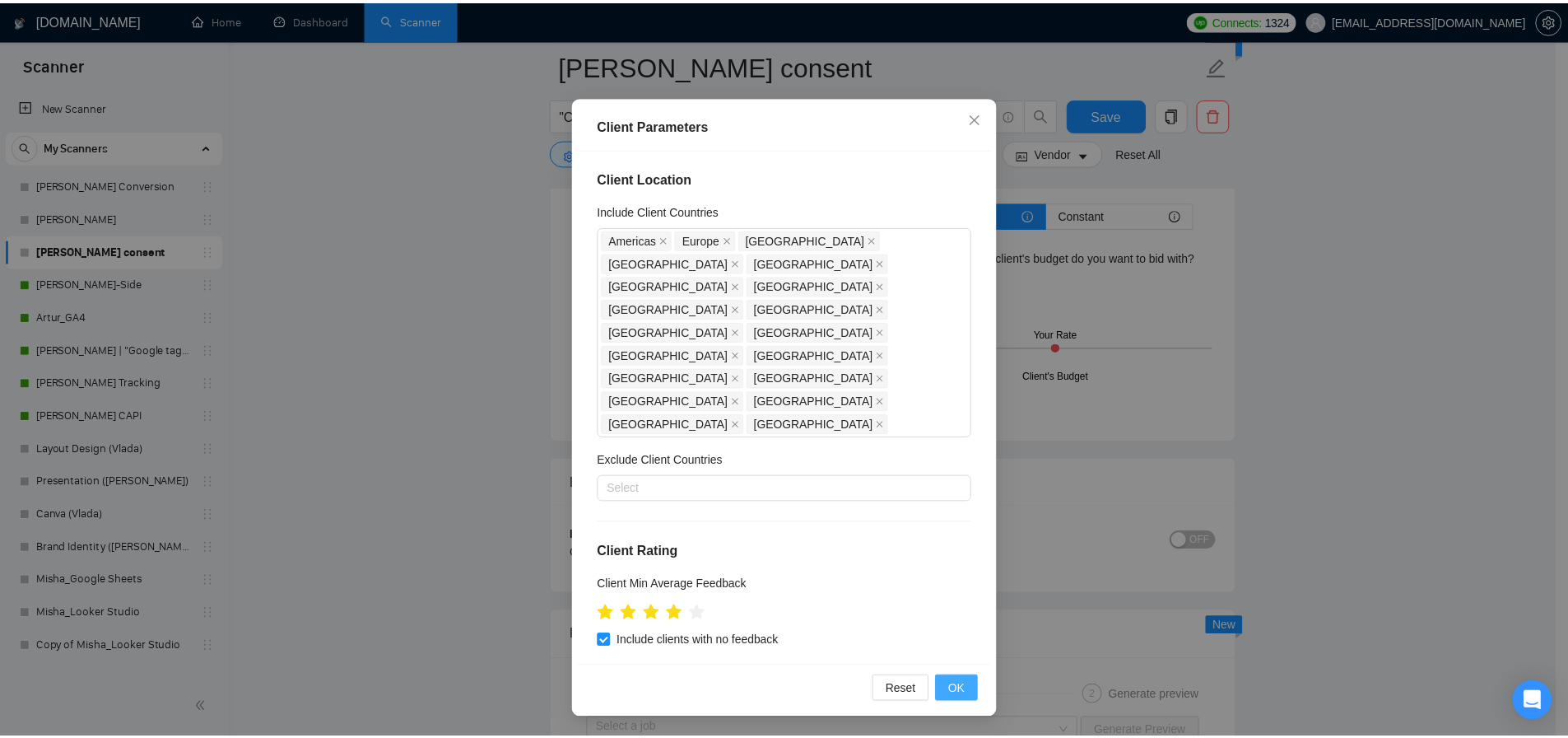
scroll to position [3, 0]
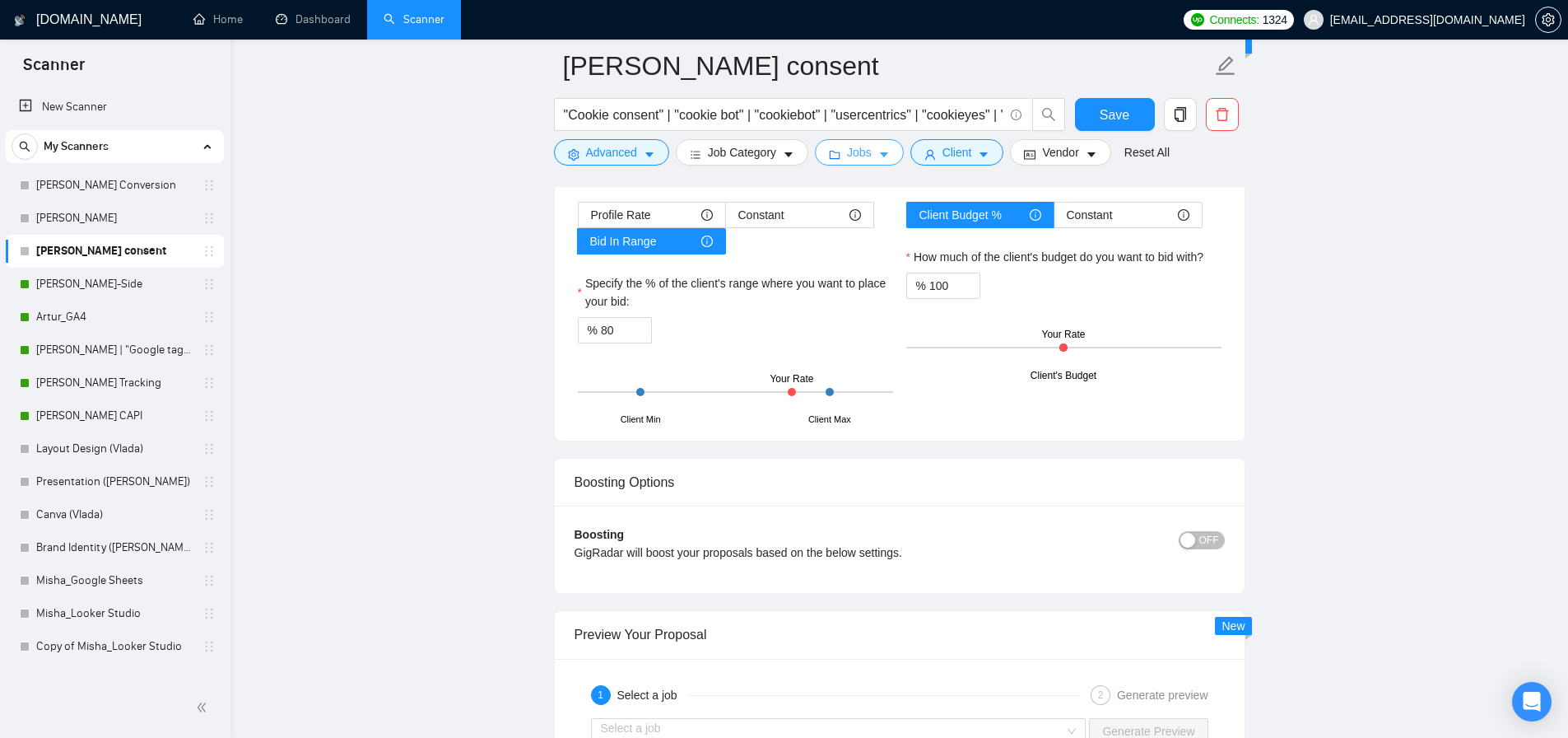
click at [872, 159] on span "Jobs" at bounding box center [859, 152] width 25 height 18
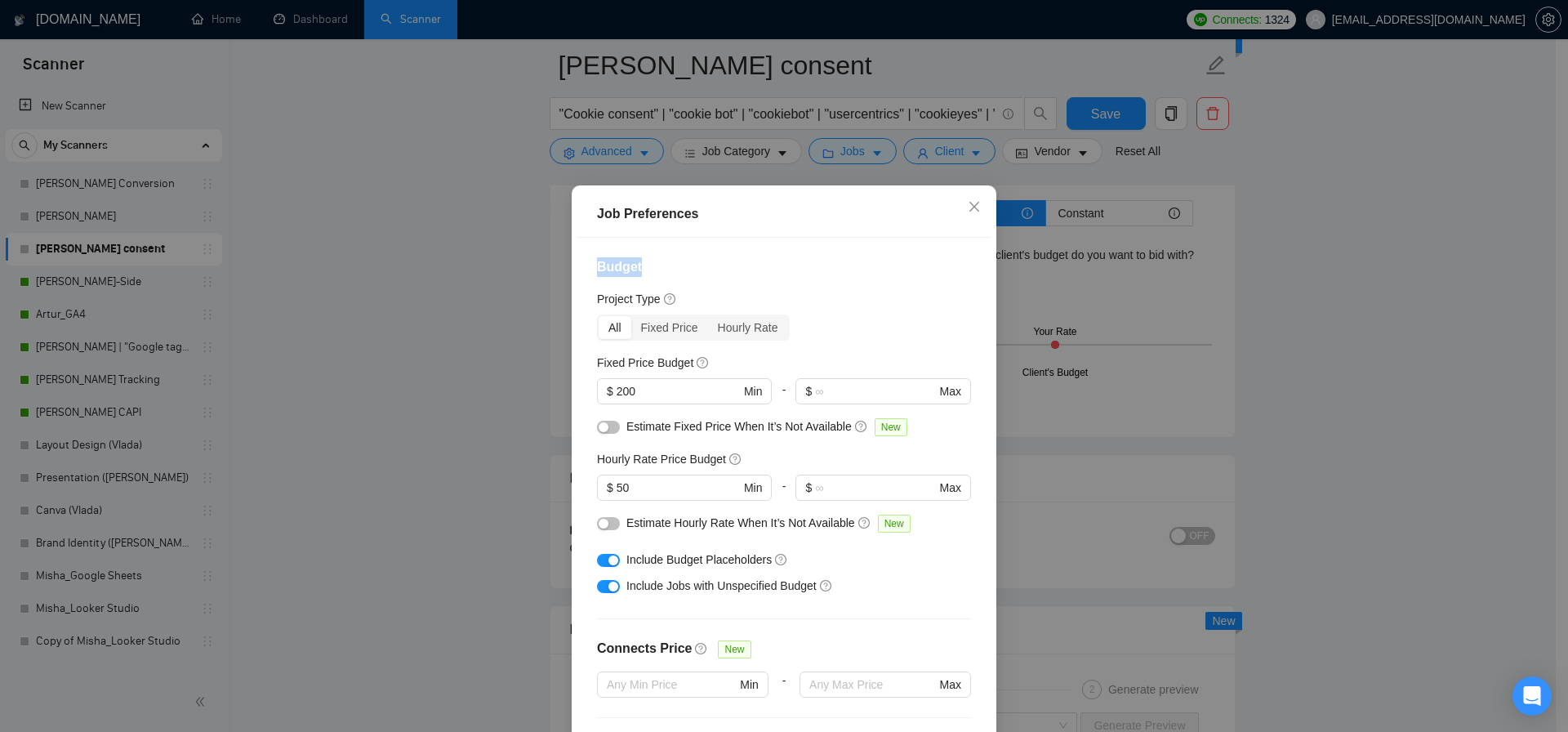
click at [1101, 260] on div "Job Preferences Budget Project Type All Fixed Price Hourly Rate Fixed Price Bud…" at bounding box center [784, 366] width 1568 height 732
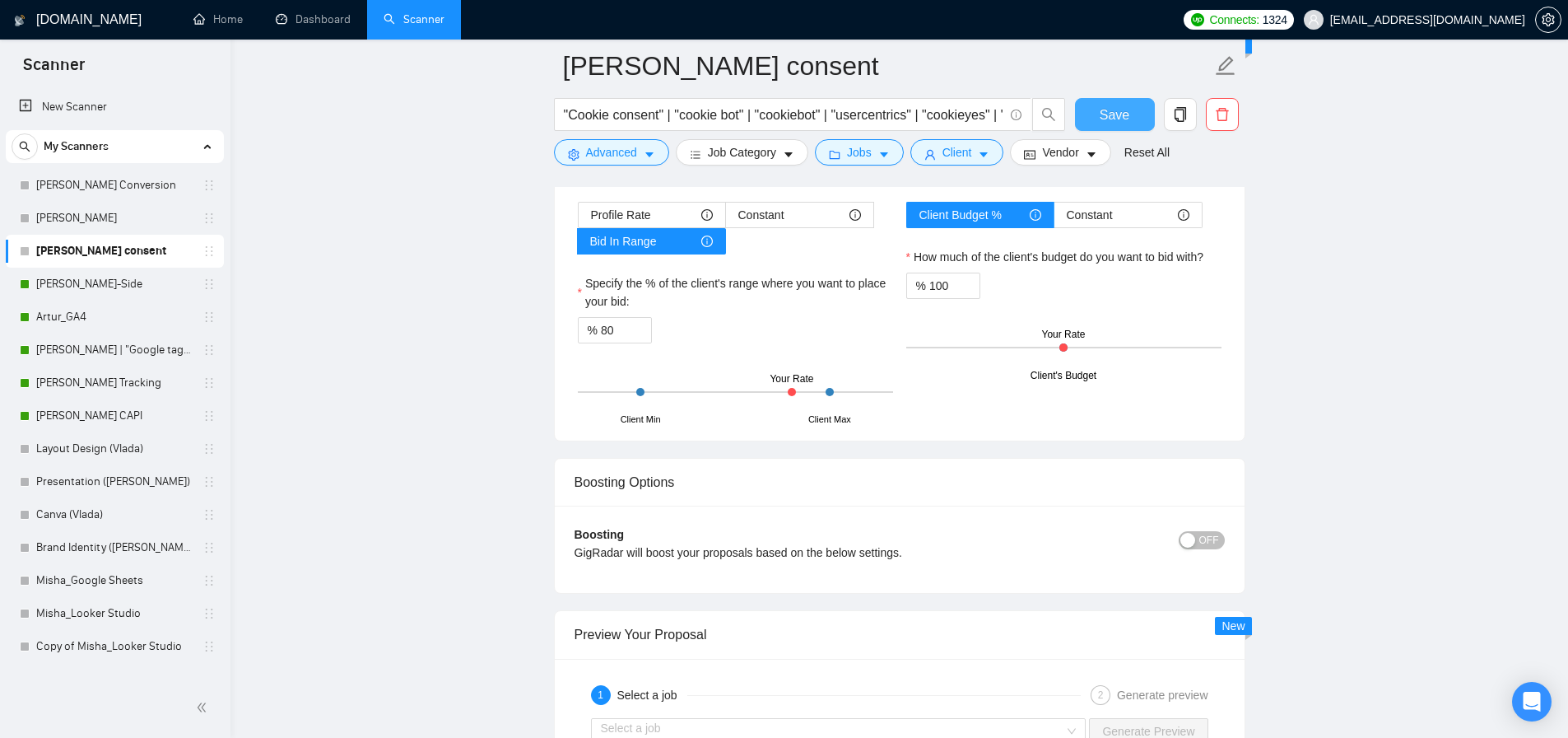
click at [1108, 125] on button "Save" at bounding box center [1115, 113] width 80 height 33
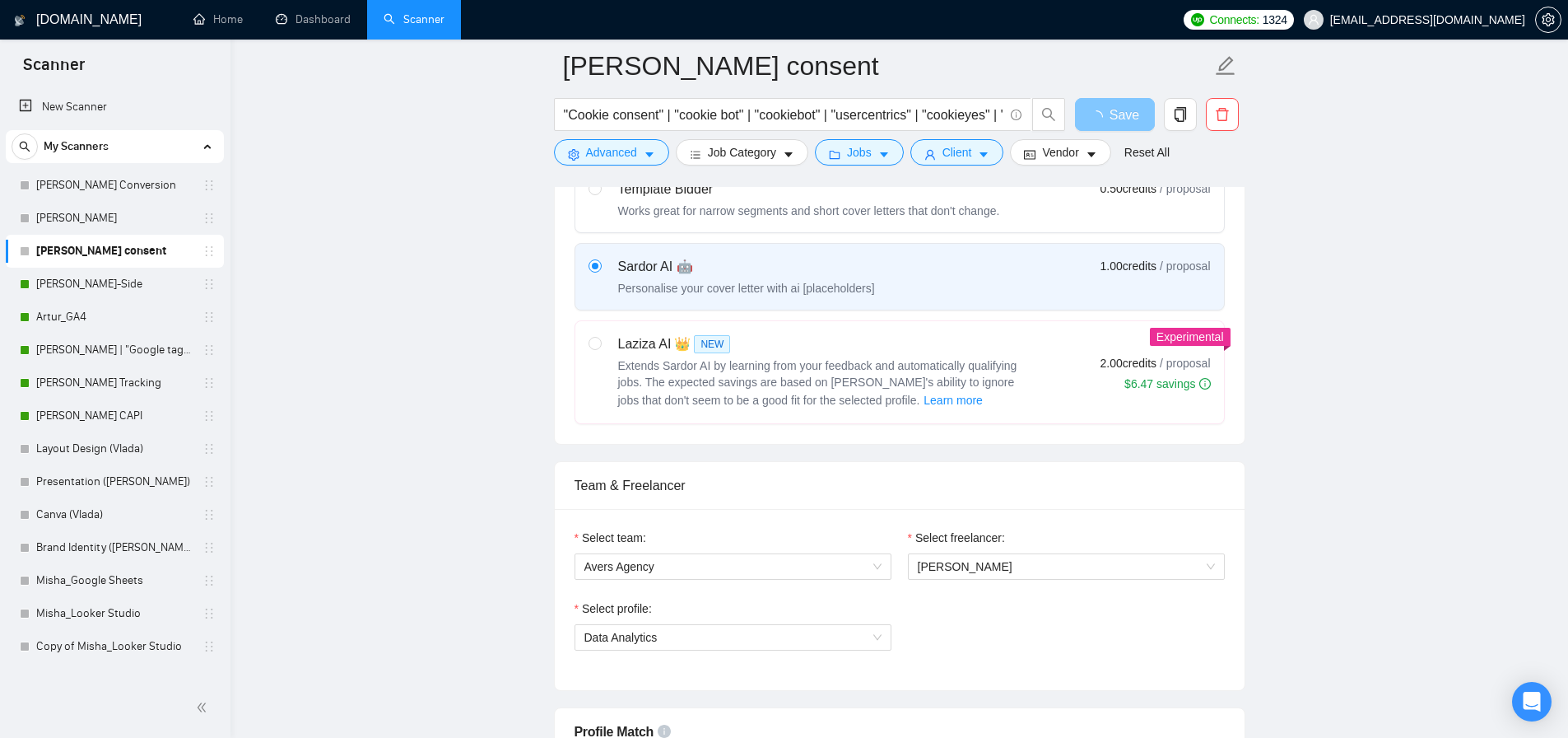
scroll to position [0, 0]
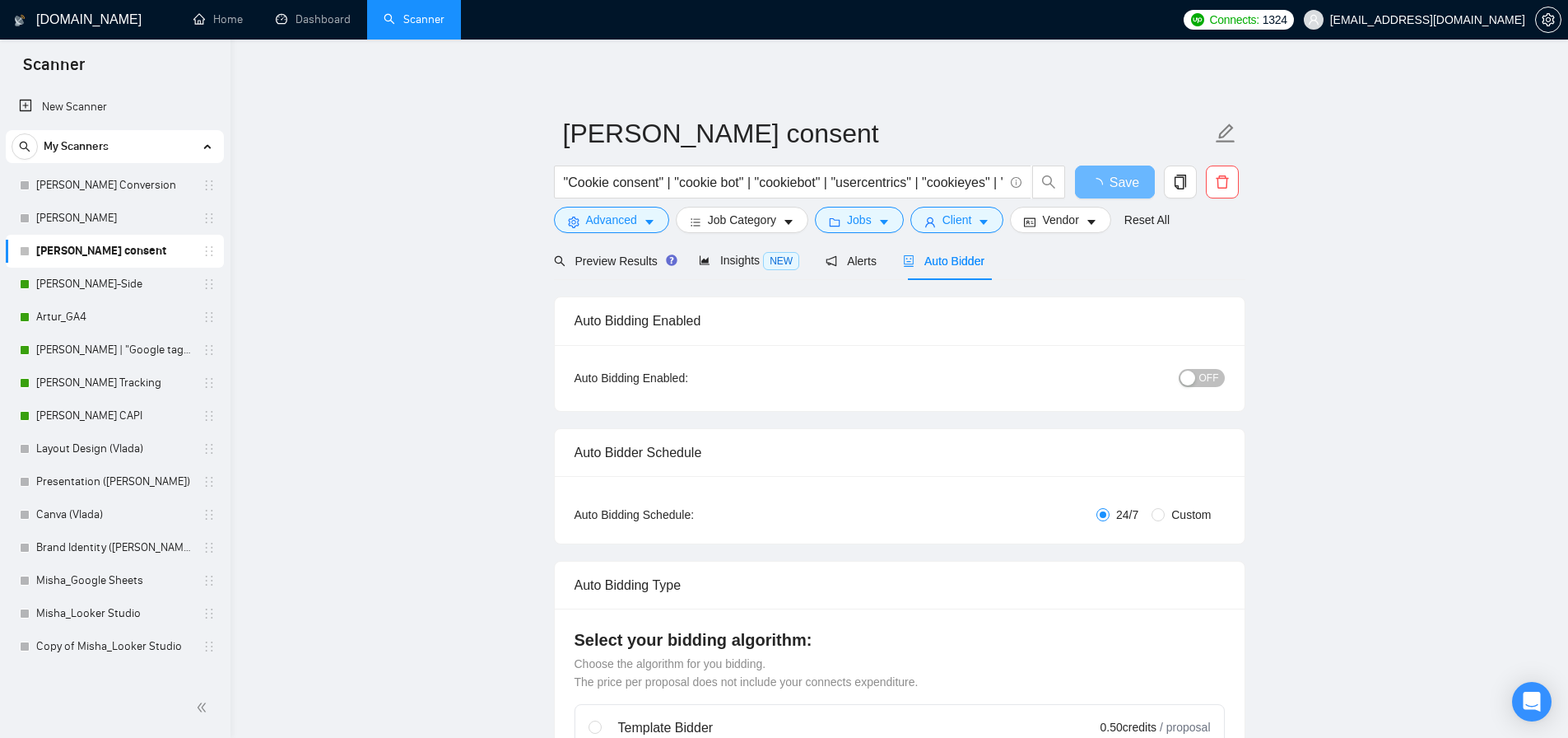
click at [1192, 374] on div "button" at bounding box center [1188, 377] width 15 height 15
click at [1104, 176] on span "Save" at bounding box center [1115, 182] width 30 height 20
click at [1200, 372] on span "OFF" at bounding box center [1209, 377] width 19 height 18
click at [1112, 178] on span "Save" at bounding box center [1115, 182] width 30 height 20
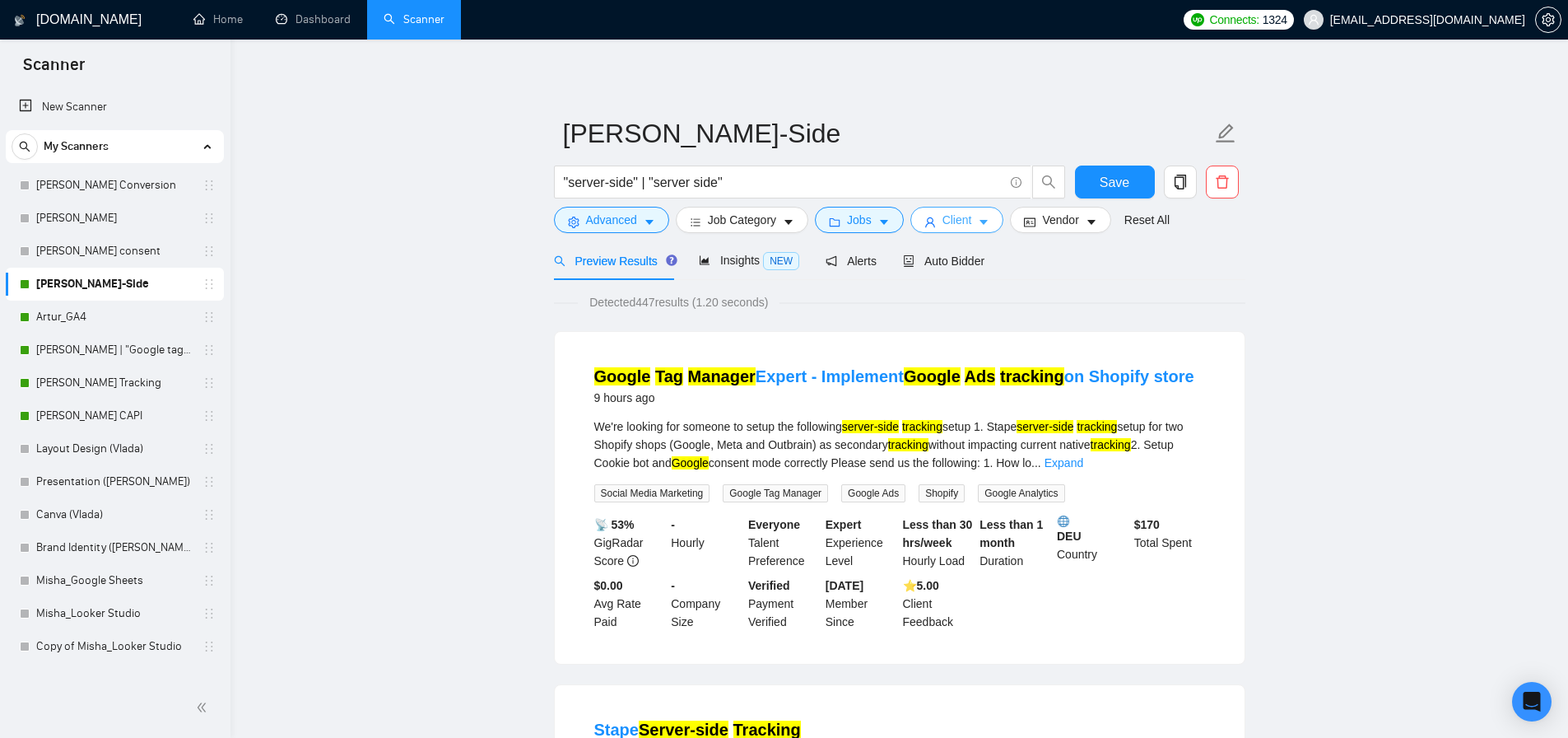
click at [989, 224] on icon "caret-down" at bounding box center [983, 222] width 11 height 11
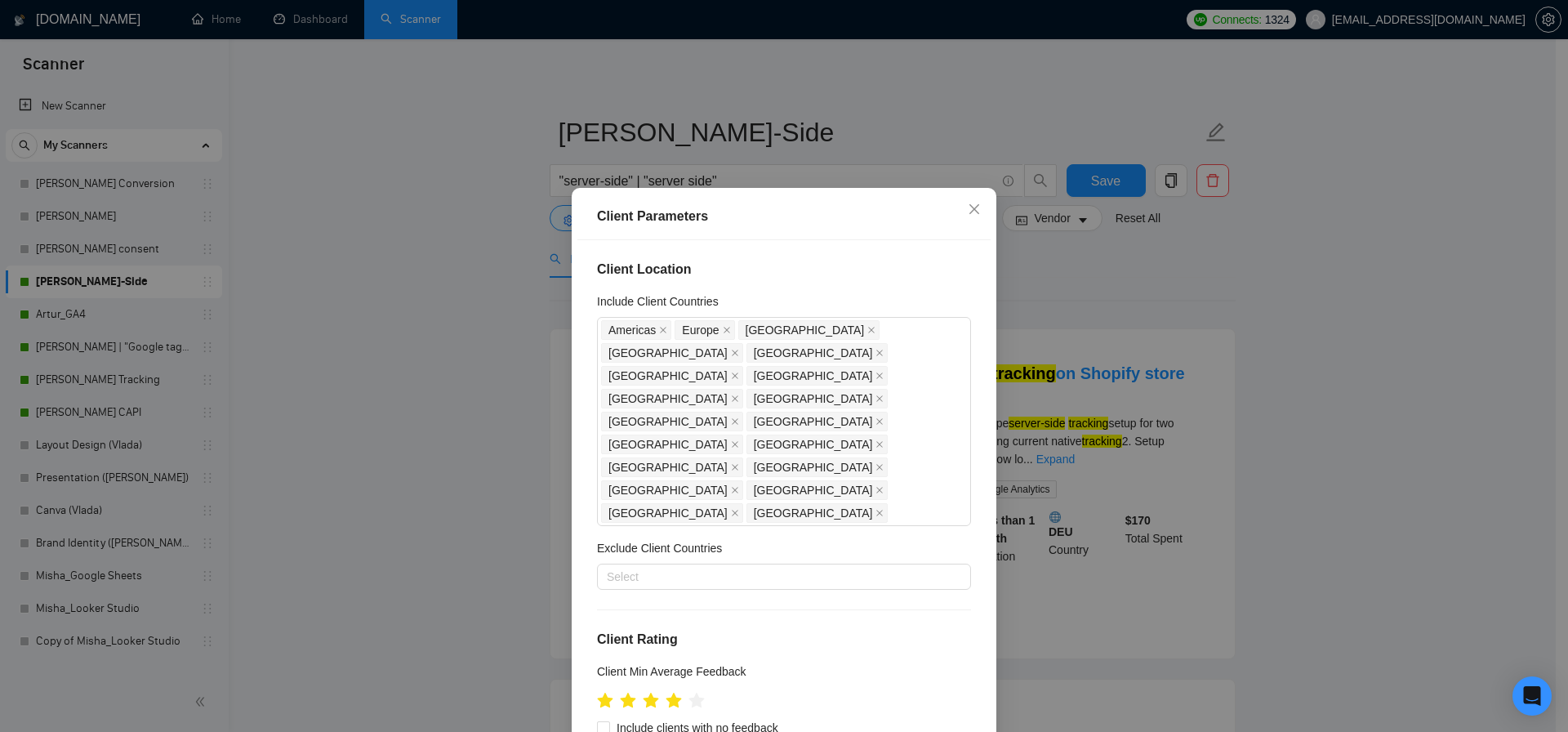
scroll to position [20, 0]
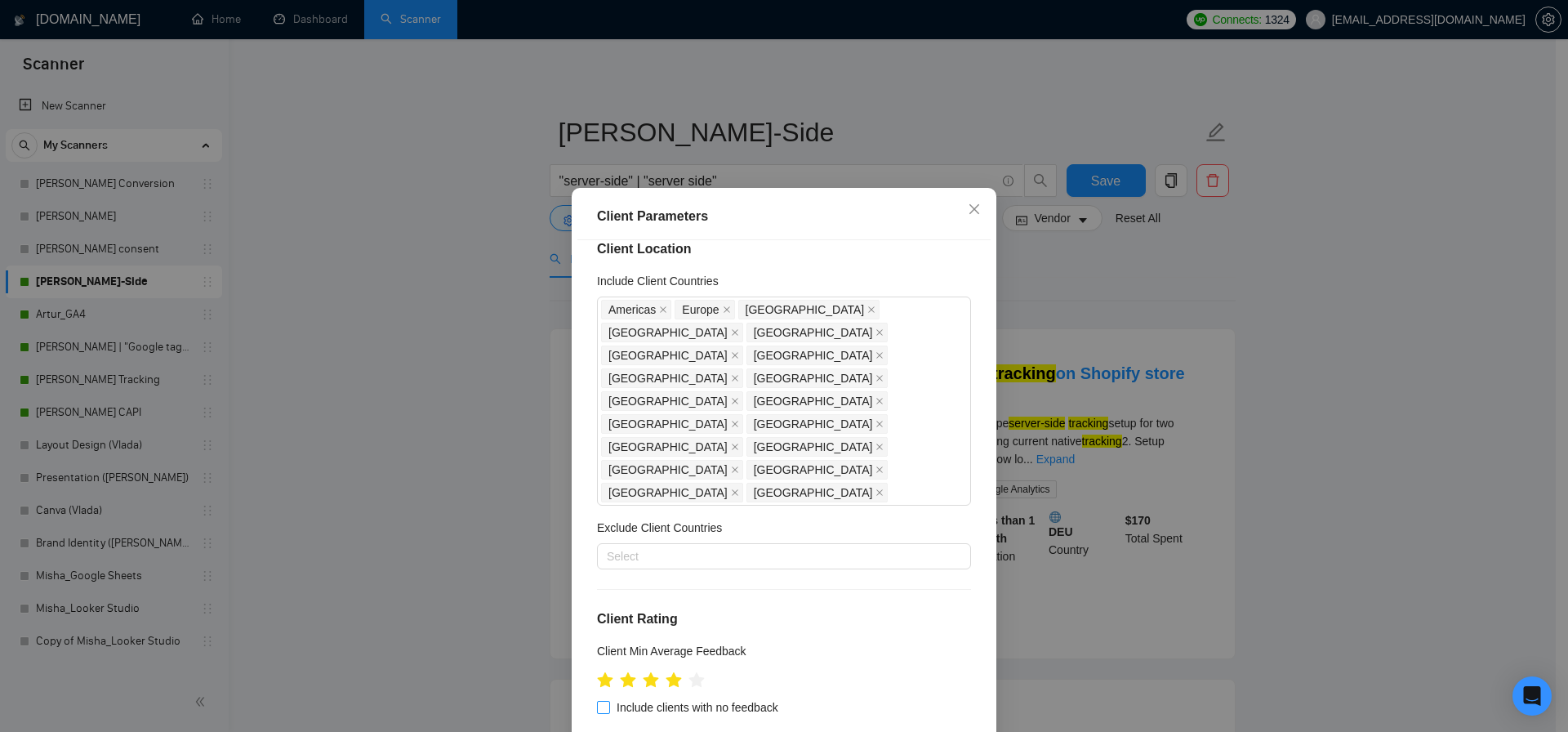
click at [603, 701] on span at bounding box center [603, 707] width 13 height 13
click at [603, 701] on input "Include clients with no feedback" at bounding box center [602, 706] width 11 height 11
checkbox input "true"
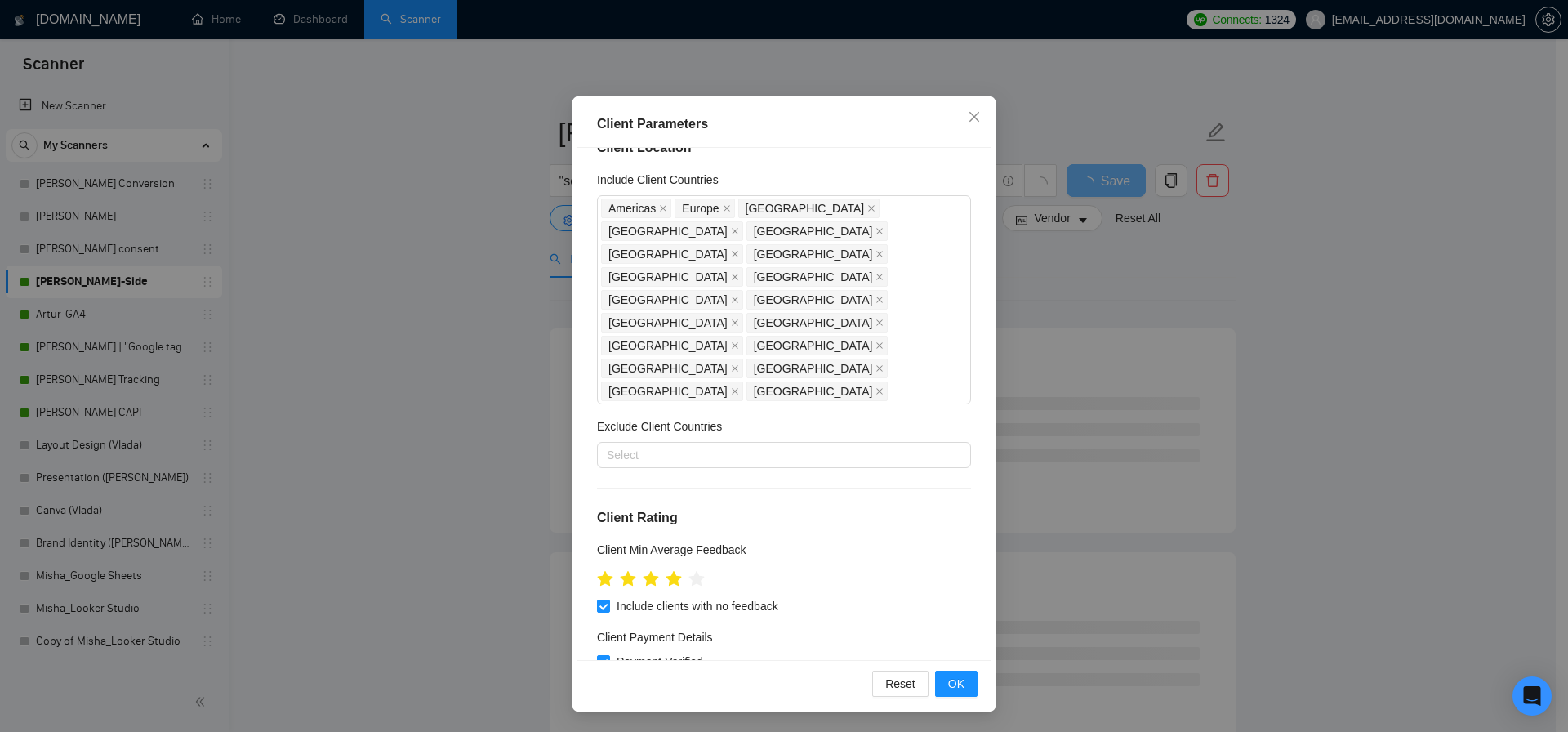
scroll to position [296, 0]
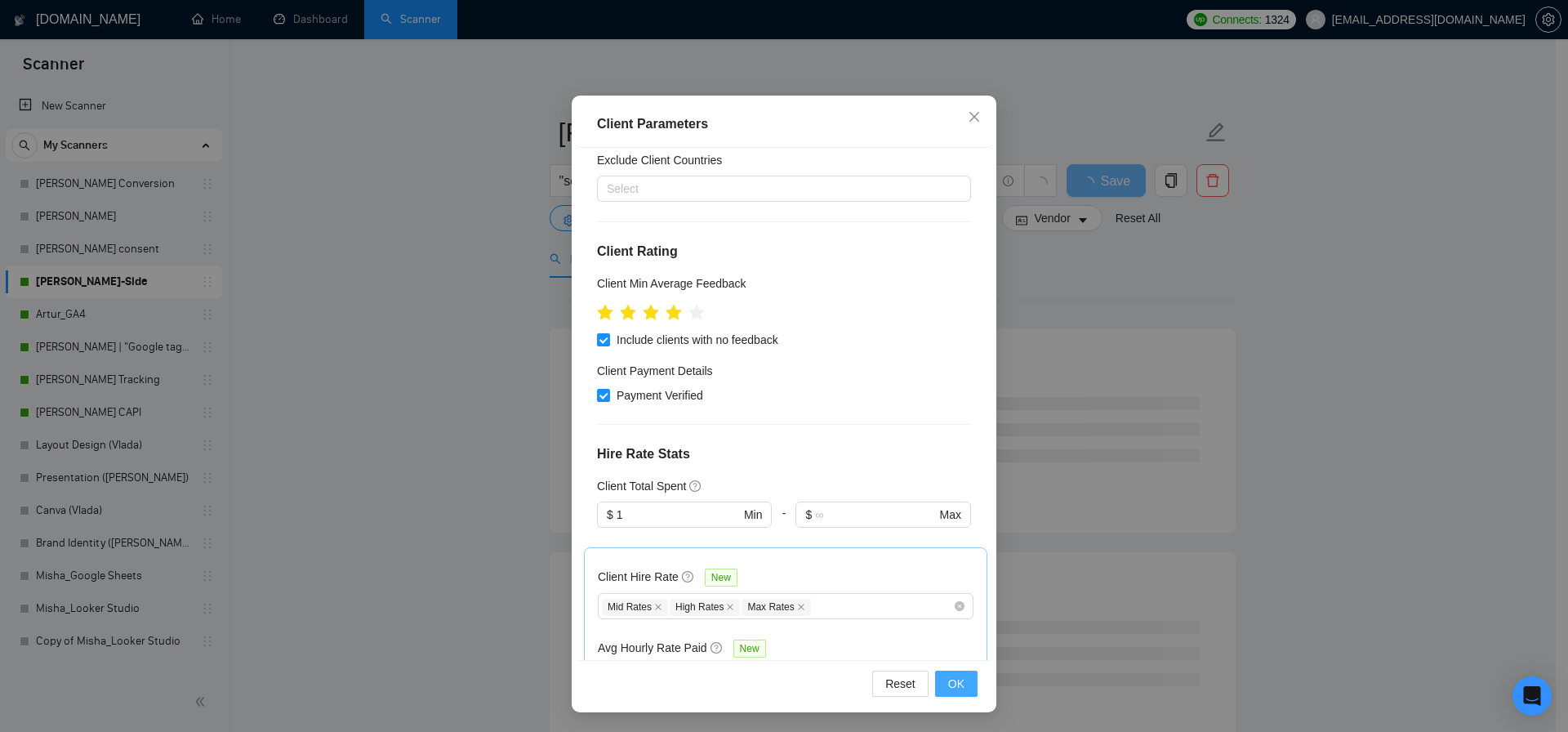
click at [943, 673] on button "OK" at bounding box center [956, 684] width 43 height 26
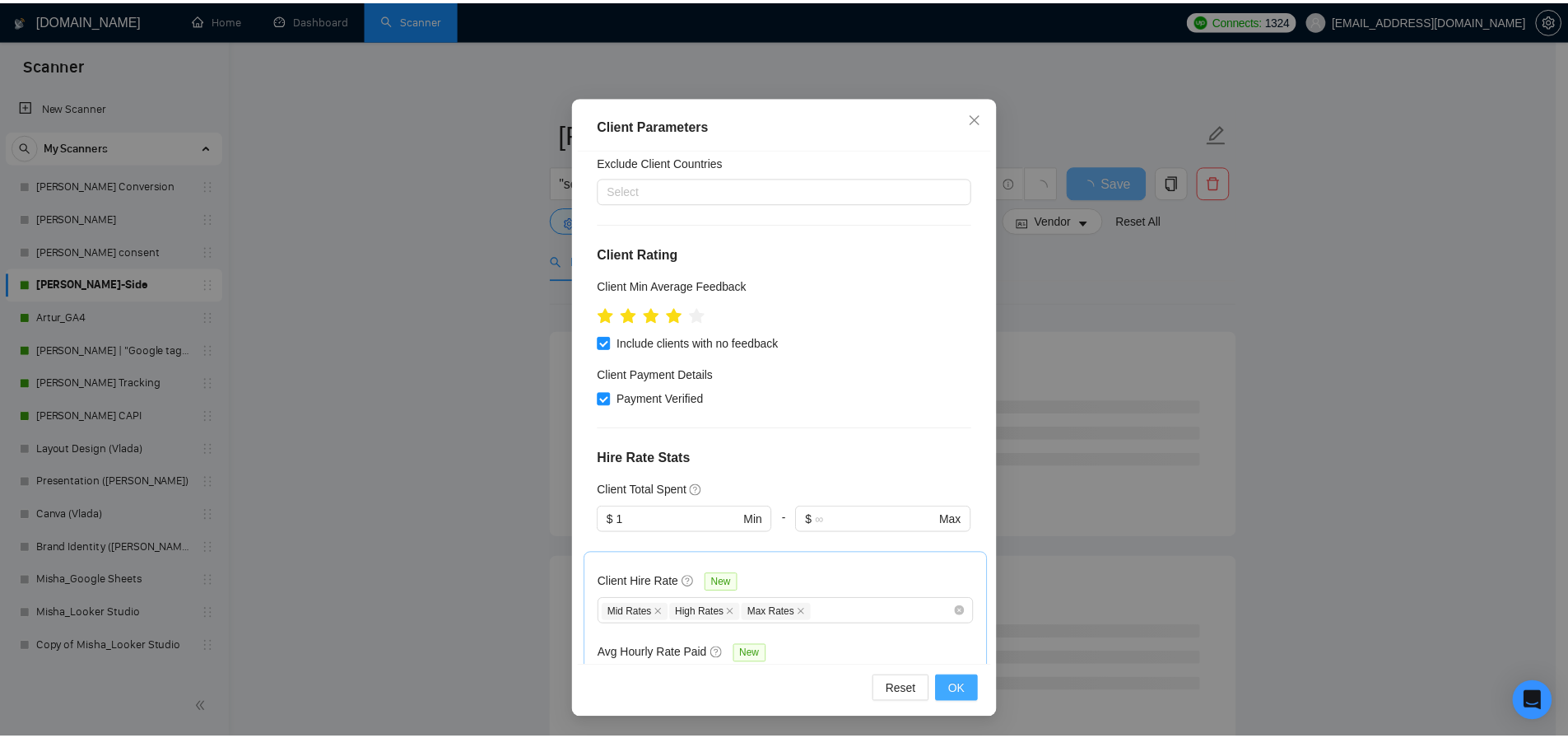
scroll to position [3, 0]
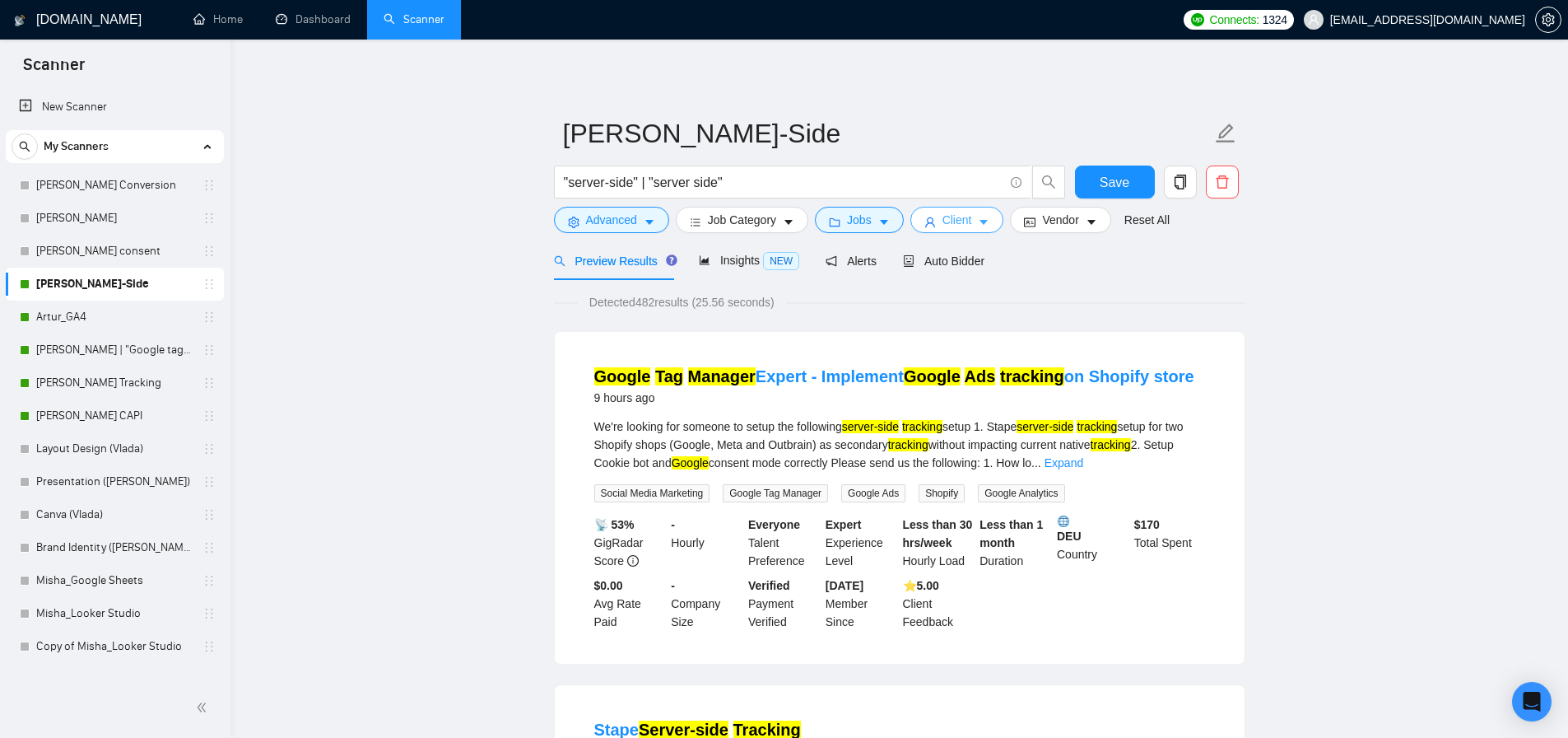
click at [973, 215] on span "Client" at bounding box center [958, 220] width 30 height 18
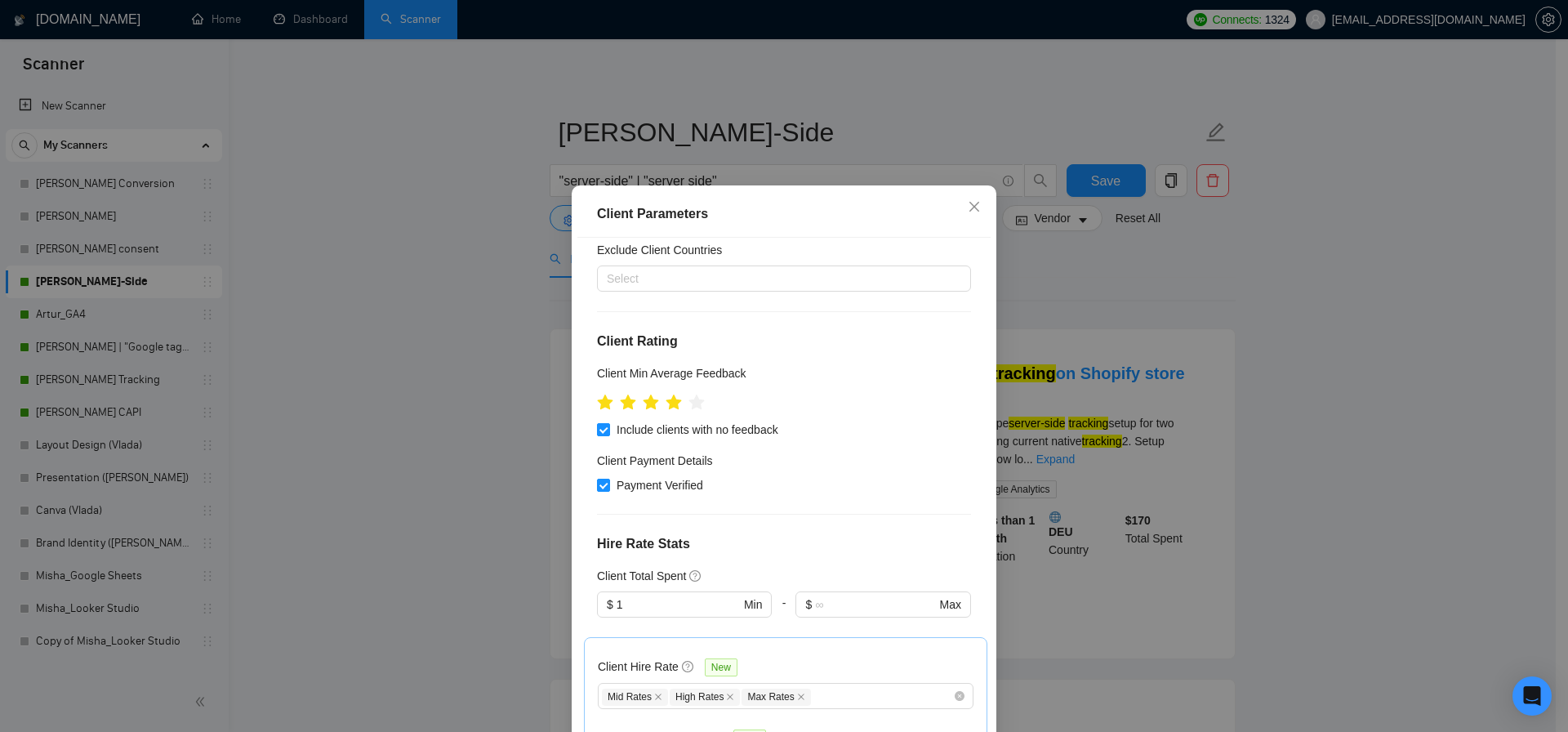
click at [1062, 276] on div "Client Parameters Client Location Include Client Countries Americas Europe Unit…" at bounding box center [784, 366] width 1568 height 732
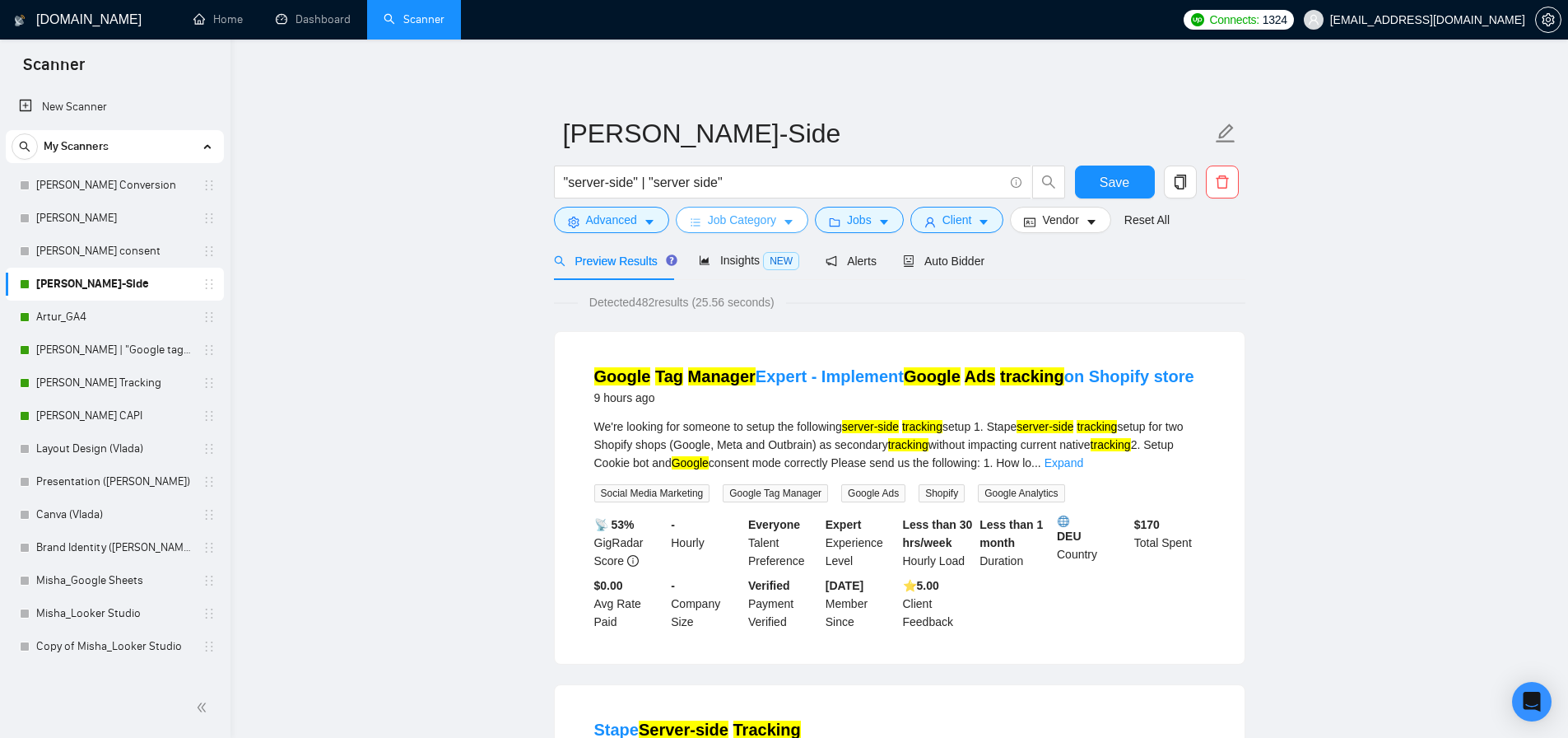
click at [724, 219] on span "Job Category" at bounding box center [742, 220] width 69 height 18
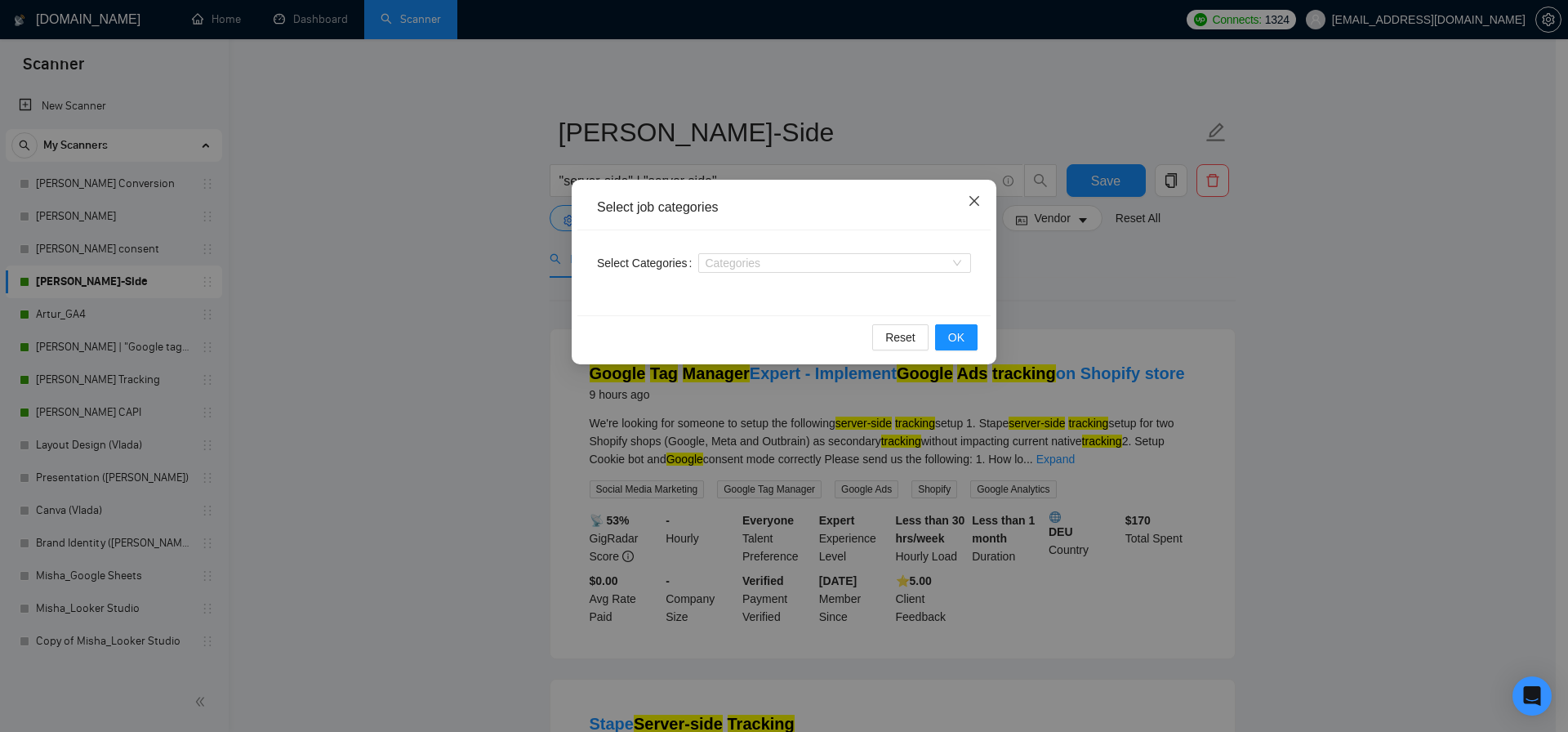
click at [984, 196] on span "Close" at bounding box center [974, 202] width 44 height 44
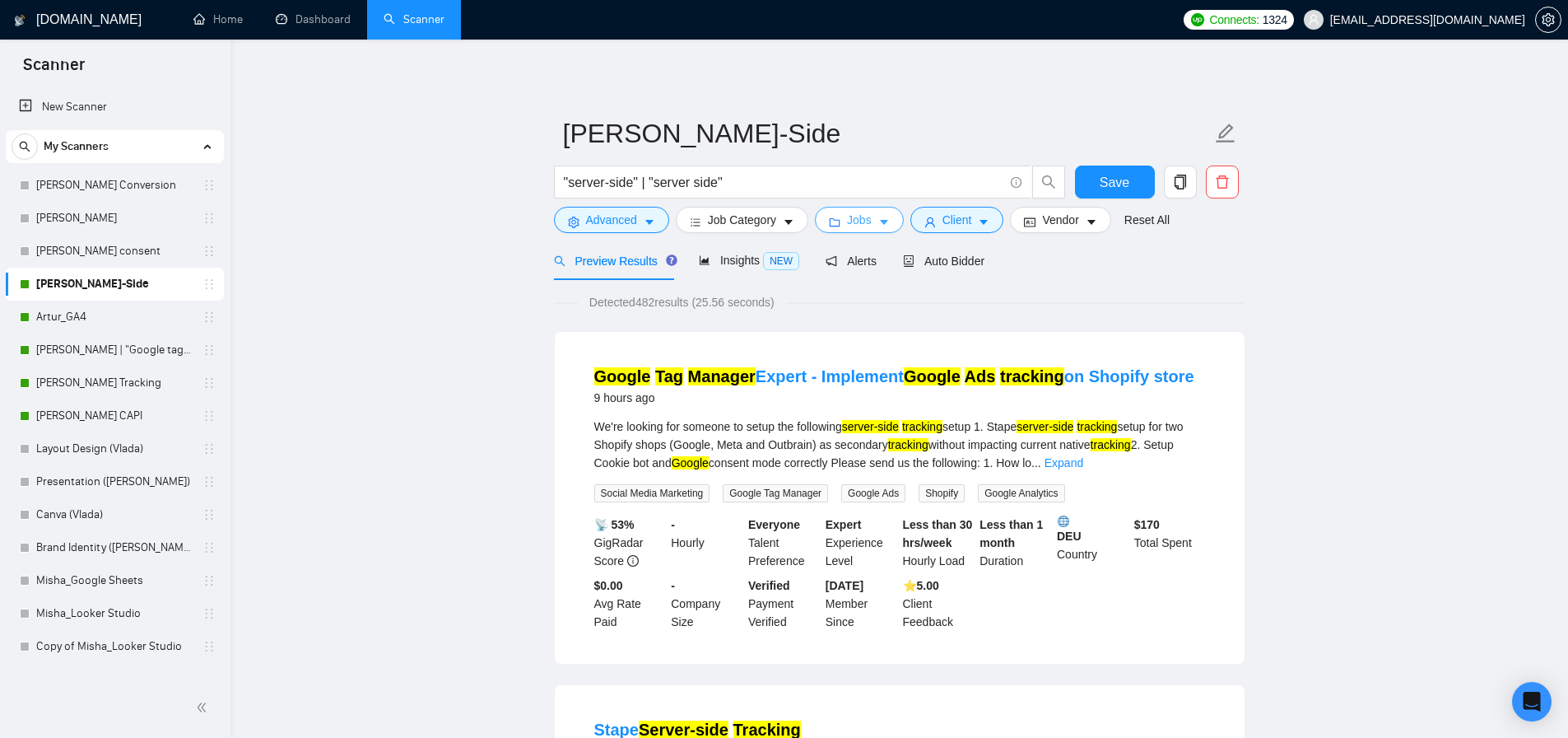
click at [850, 219] on button "Jobs" at bounding box center [859, 220] width 89 height 26
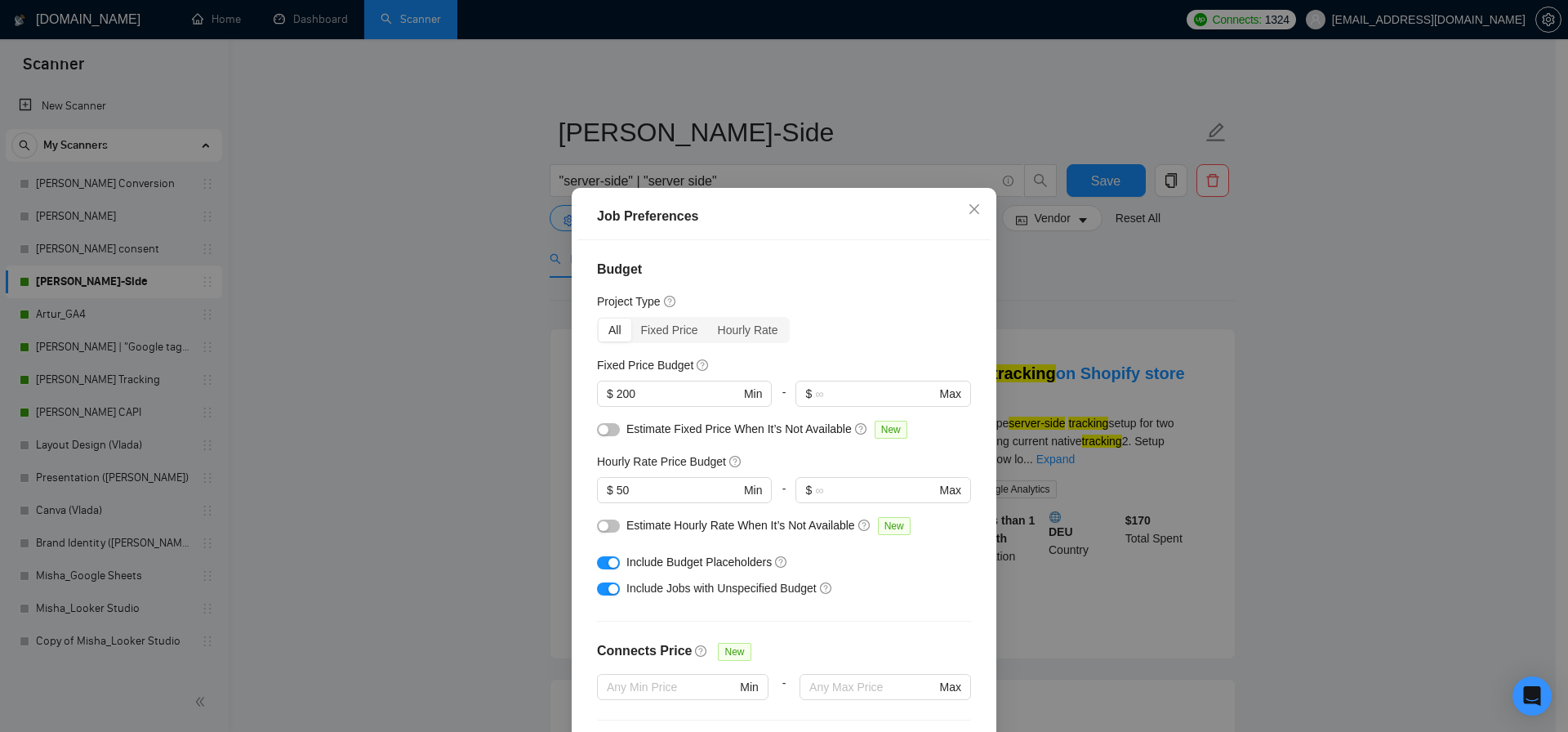
click at [456, 370] on div "Job Preferences Budget Project Type All Fixed Price Hourly Rate Fixed Price Bud…" at bounding box center [784, 366] width 1568 height 732
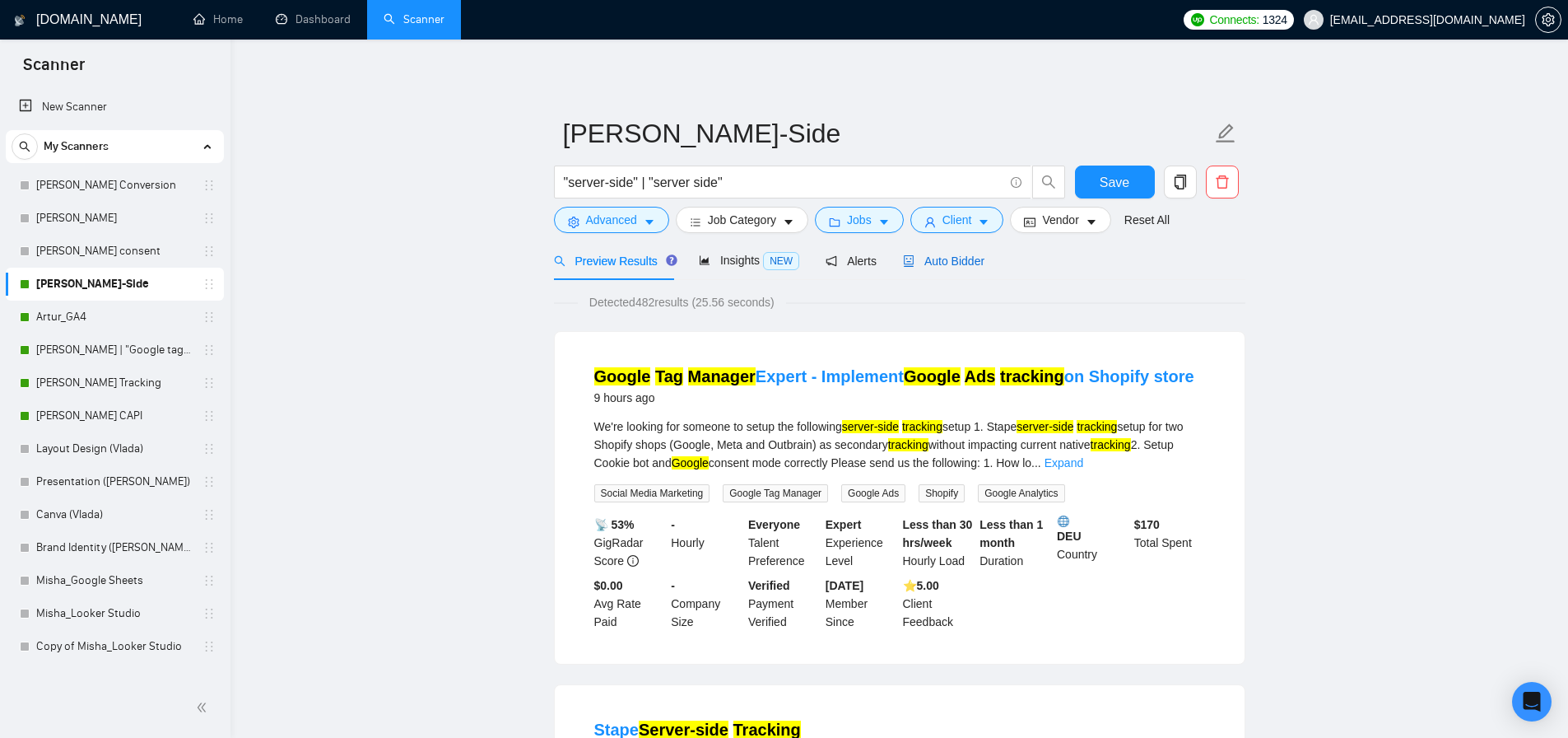
click at [960, 267] on span "Auto Bidder" at bounding box center [944, 260] width 82 height 13
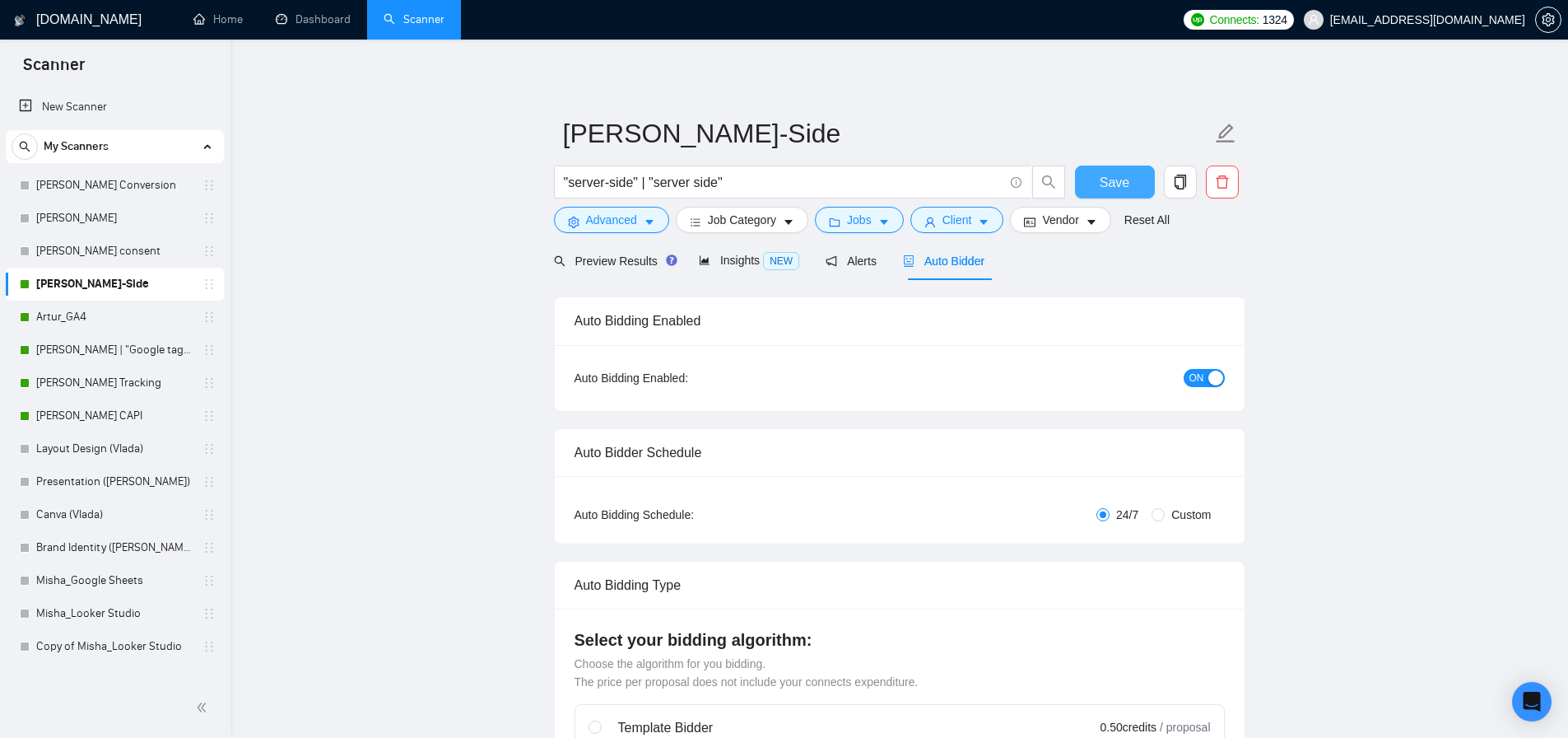
click at [1100, 181] on span "Save" at bounding box center [1115, 182] width 30 height 20
click at [936, 224] on icon "user" at bounding box center [930, 222] width 11 height 11
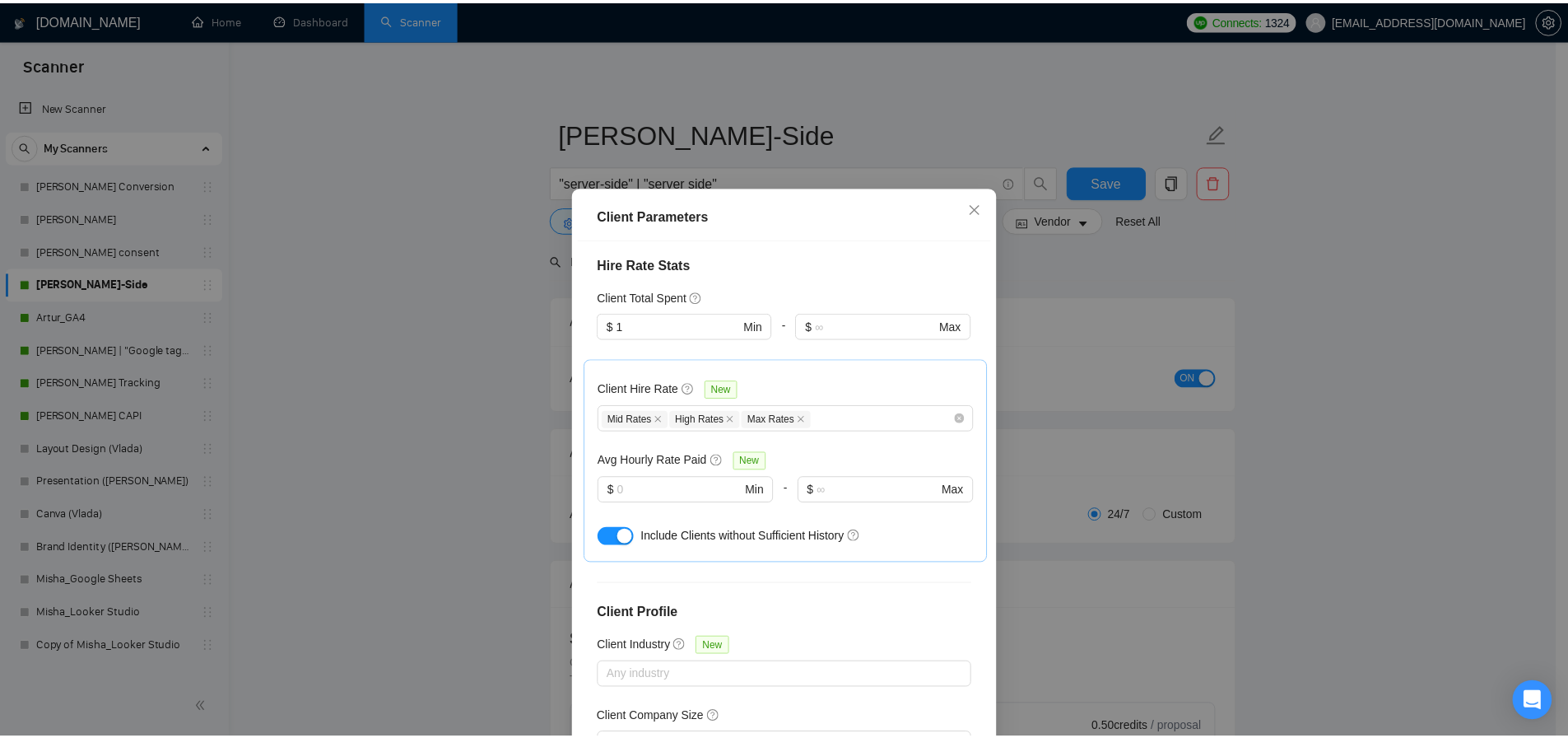
scroll to position [144, 0]
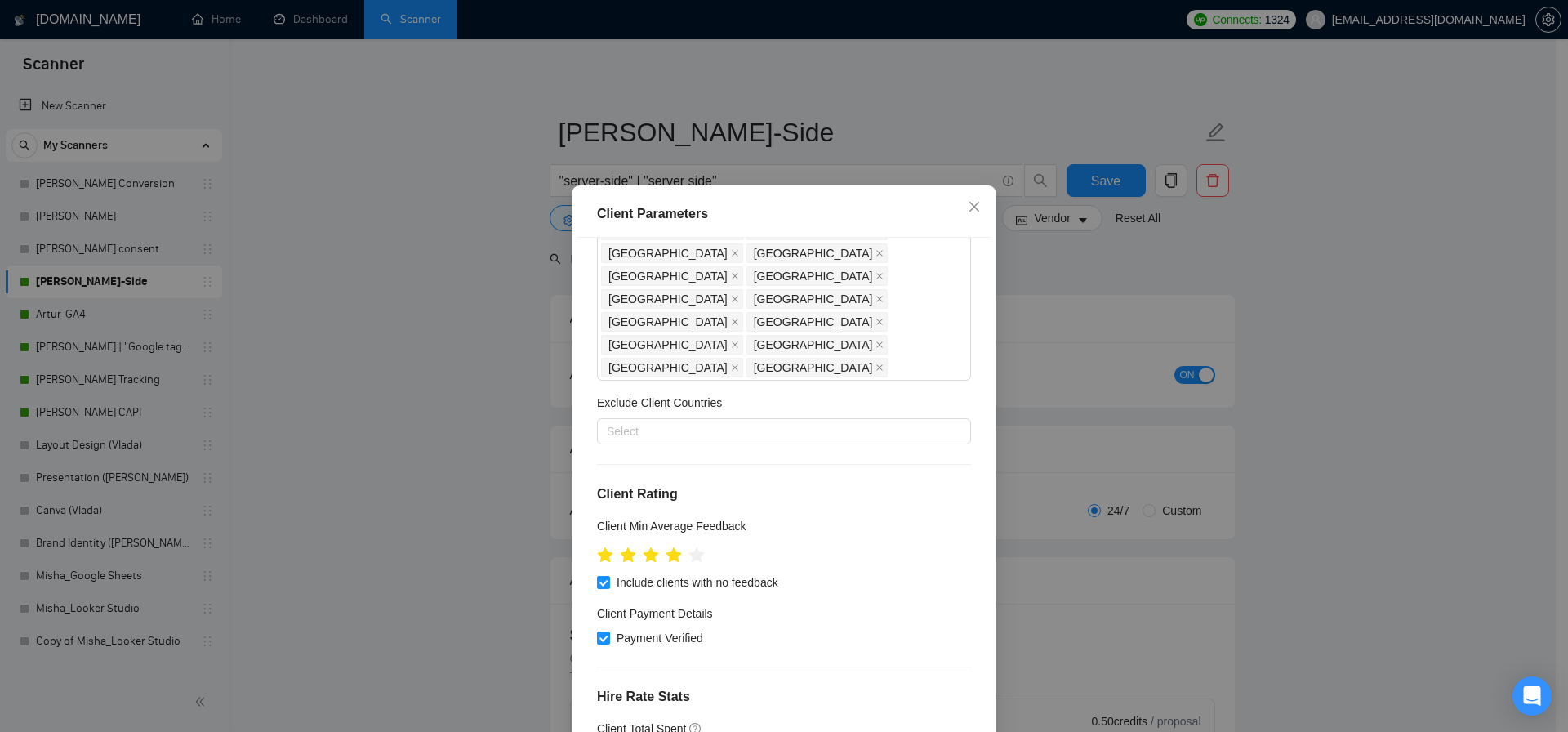
click at [396, 403] on div "Client Parameters Client Location Include Client Countries Americas Europe Unit…" at bounding box center [784, 366] width 1568 height 732
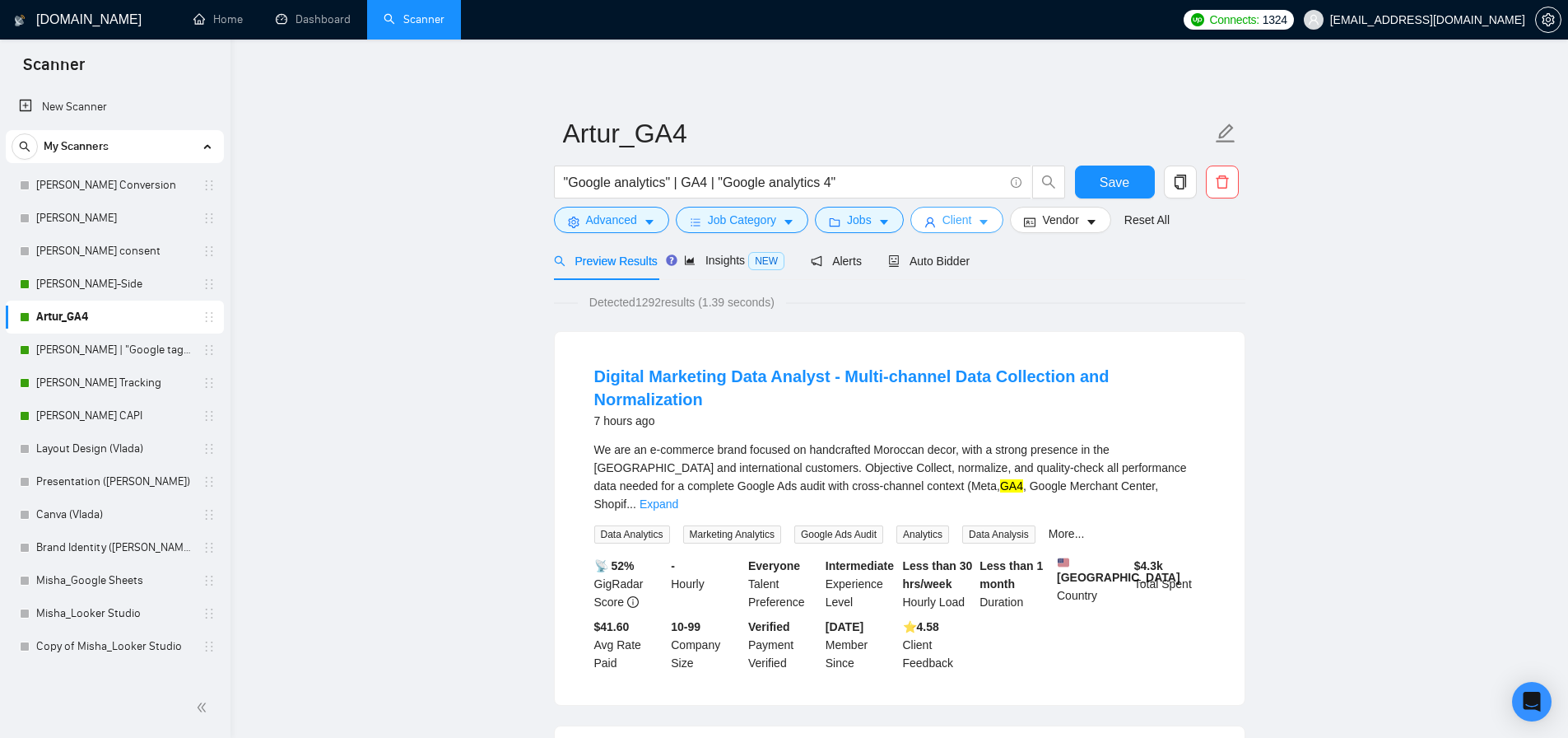
click at [935, 228] on icon "user" at bounding box center [930, 222] width 11 height 11
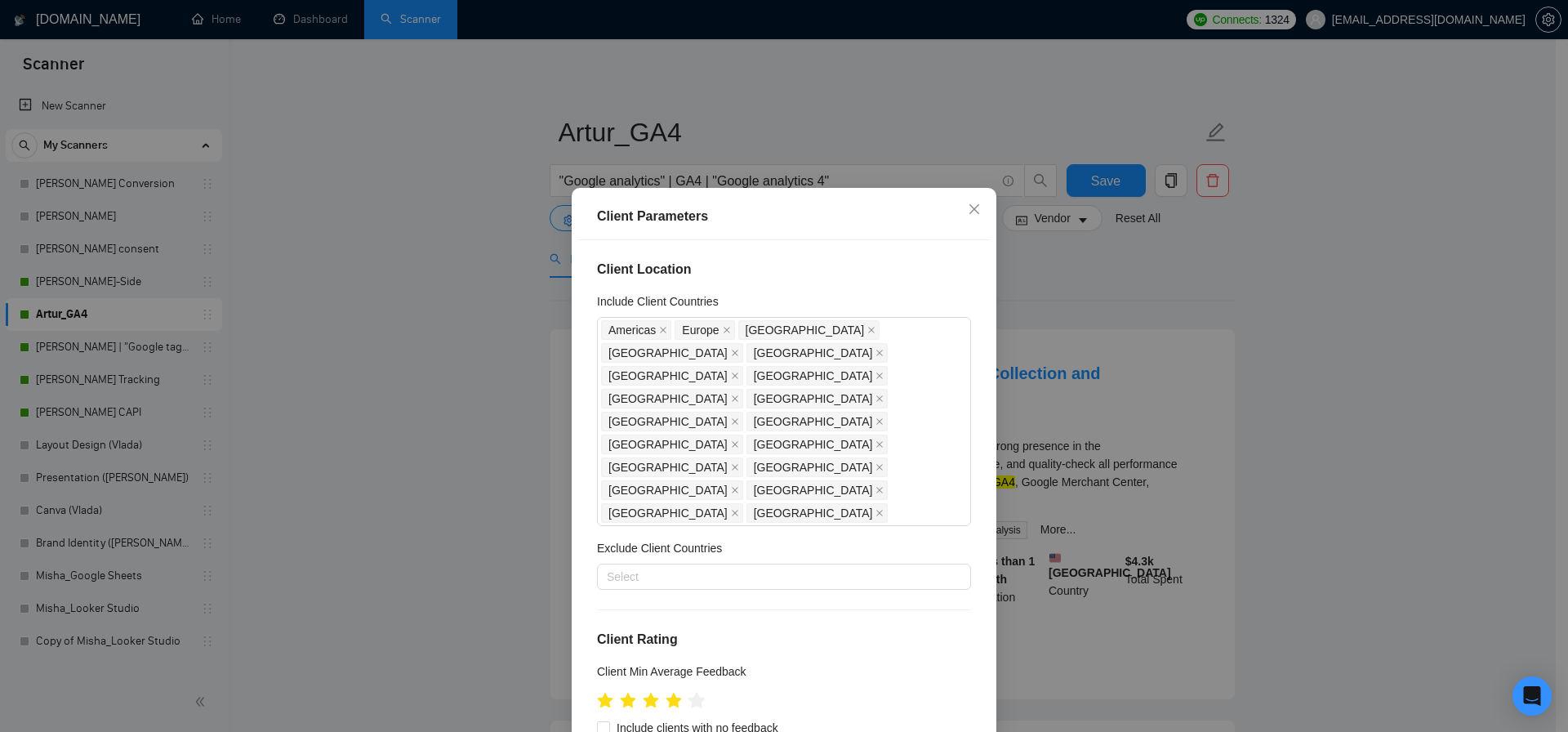
scroll to position [83, 0]
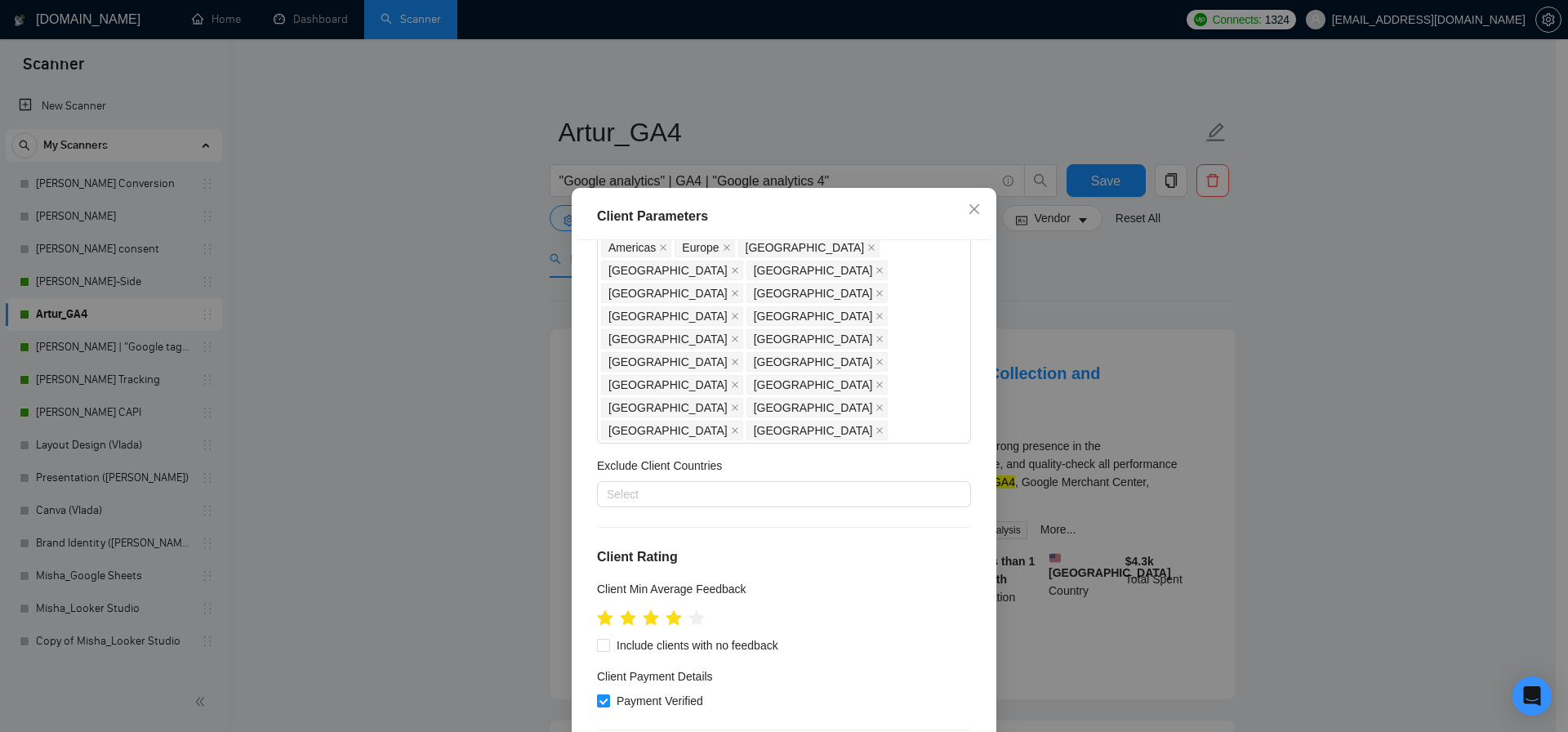
click at [610, 636] on span "Include clients with no feedback" at bounding box center [697, 645] width 174 height 18
click at [605, 639] on input "Include clients with no feedback" at bounding box center [602, 644] width 11 height 11
checkbox input "true"
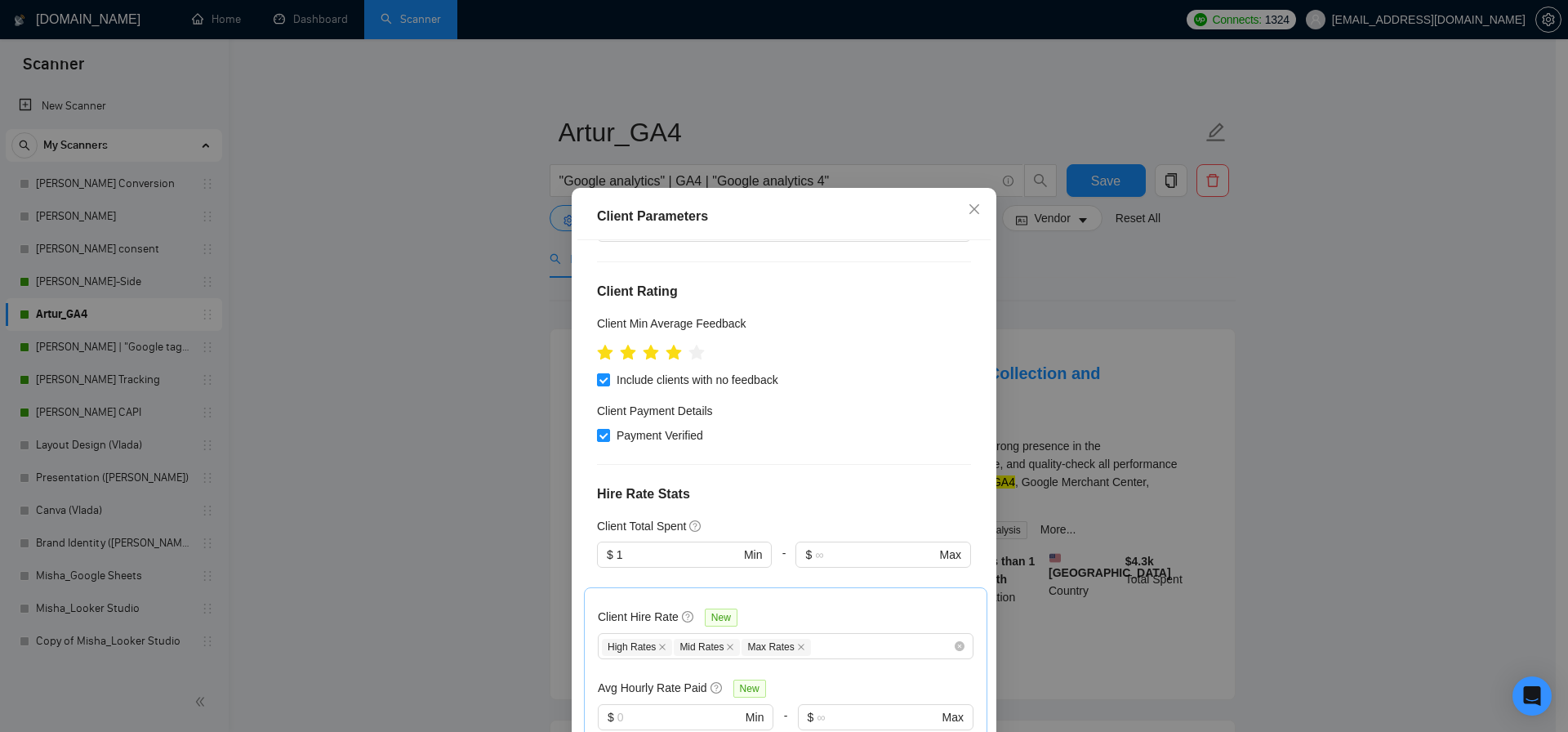
scroll to position [599, 0]
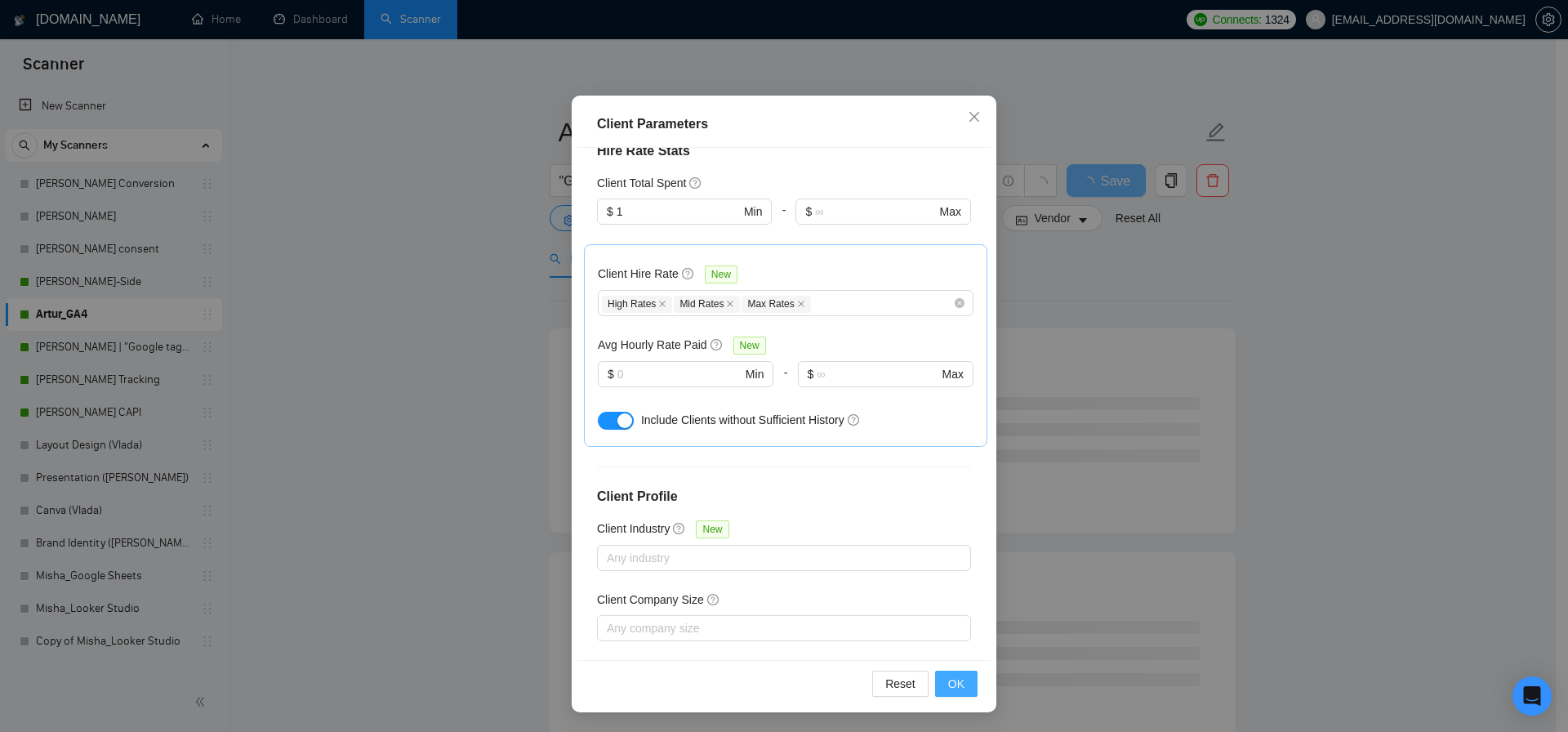
click at [948, 681] on span "OK" at bounding box center [956, 683] width 17 height 18
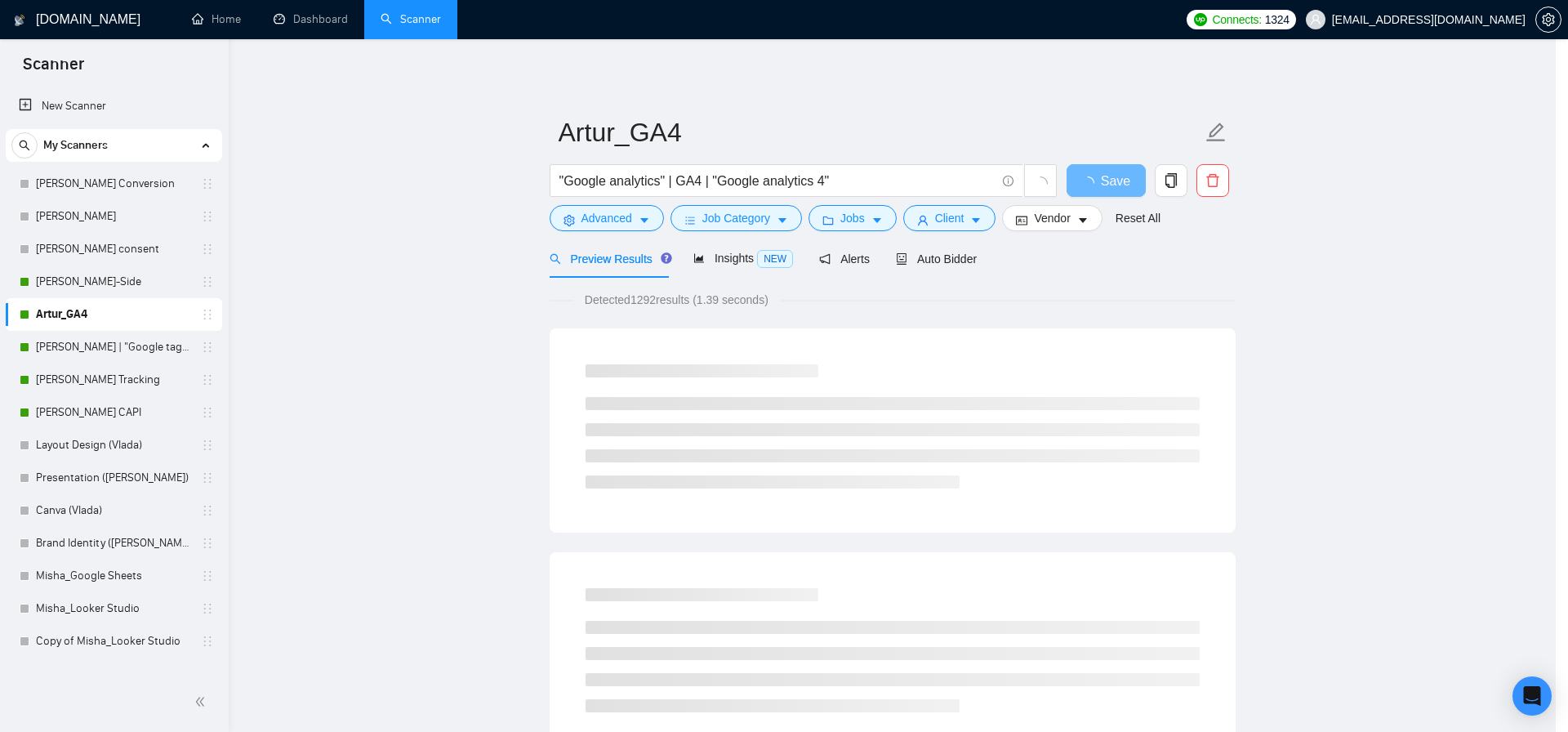
scroll to position [3, 0]
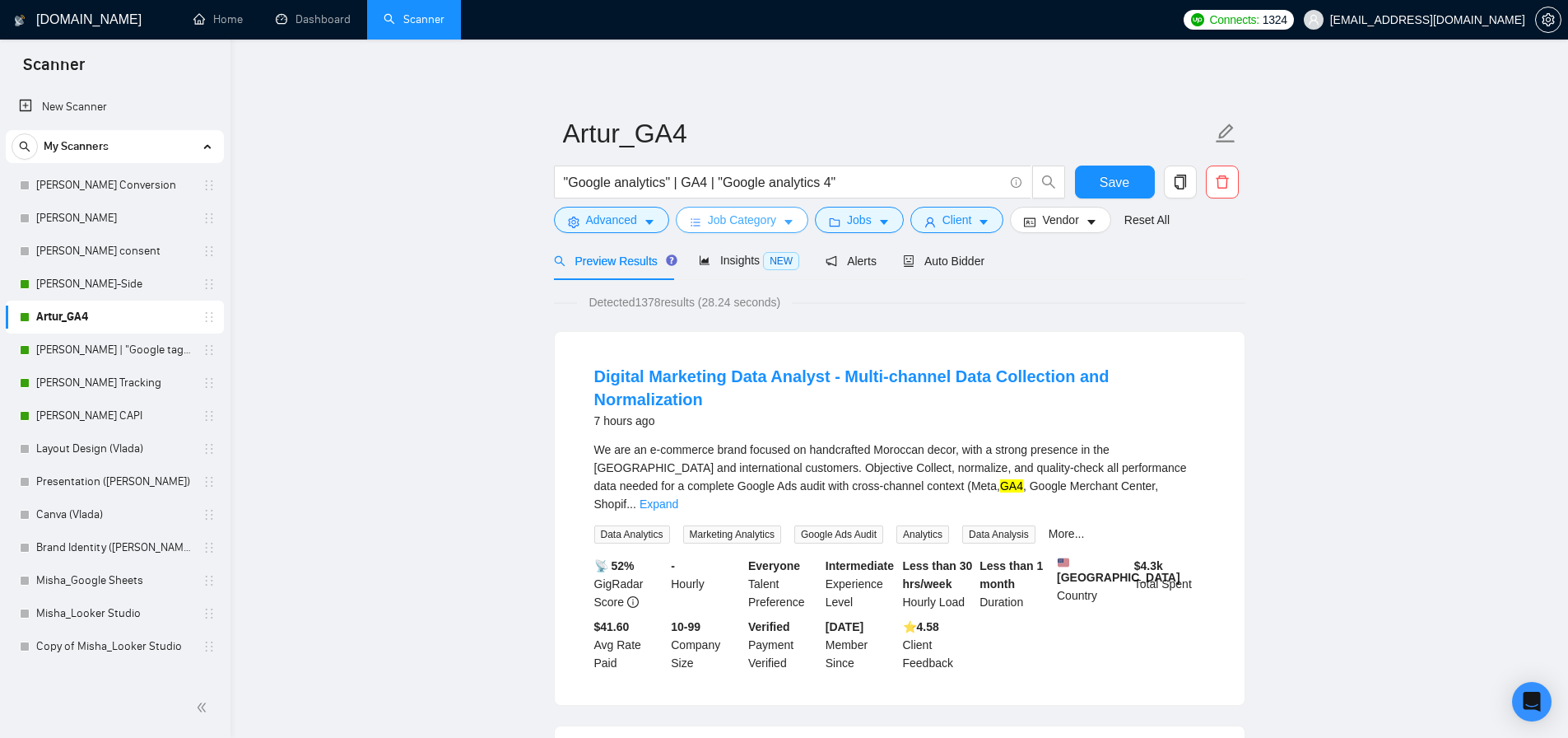
click at [729, 222] on span "Job Category" at bounding box center [742, 220] width 69 height 18
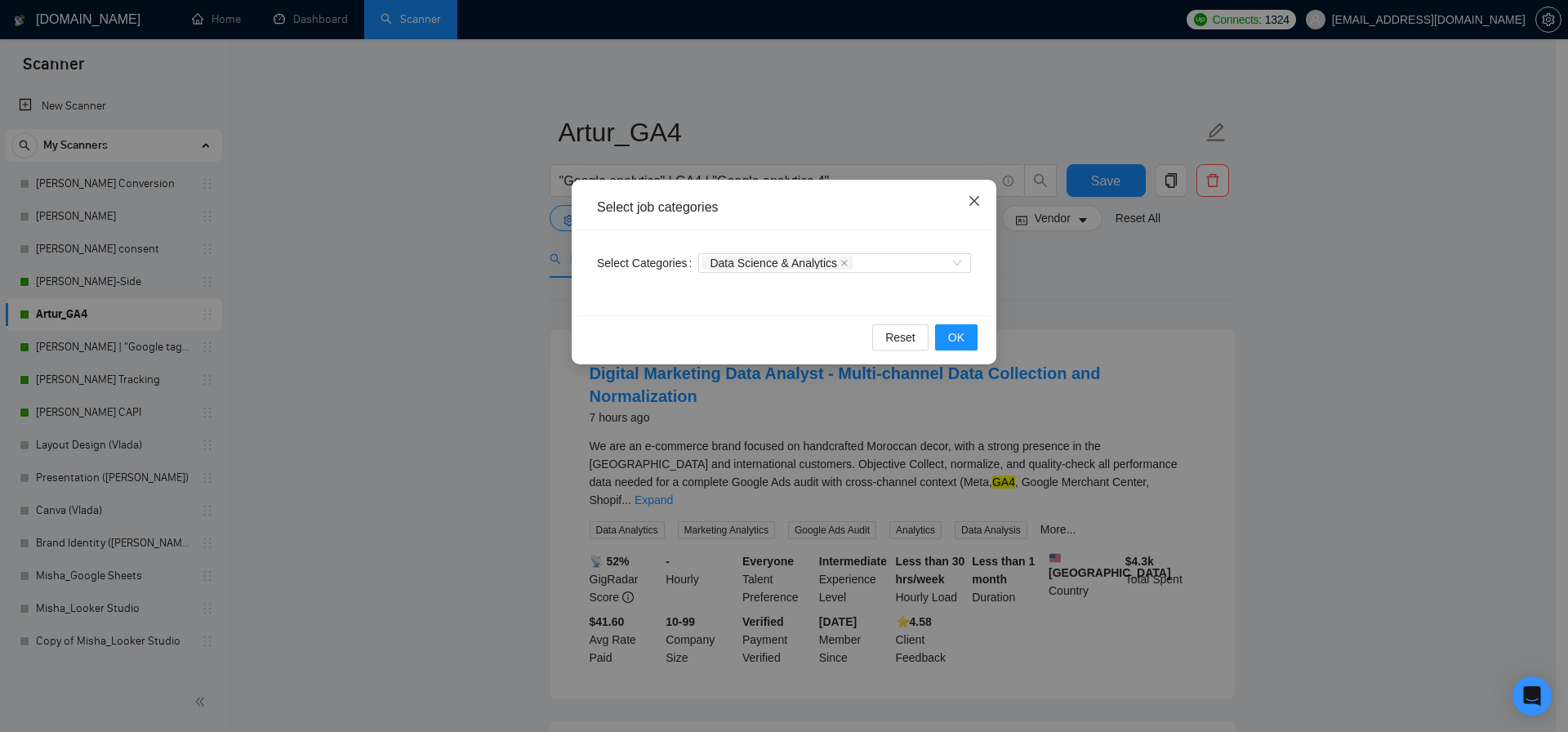
click at [965, 195] on span "Close" at bounding box center [974, 202] width 44 height 44
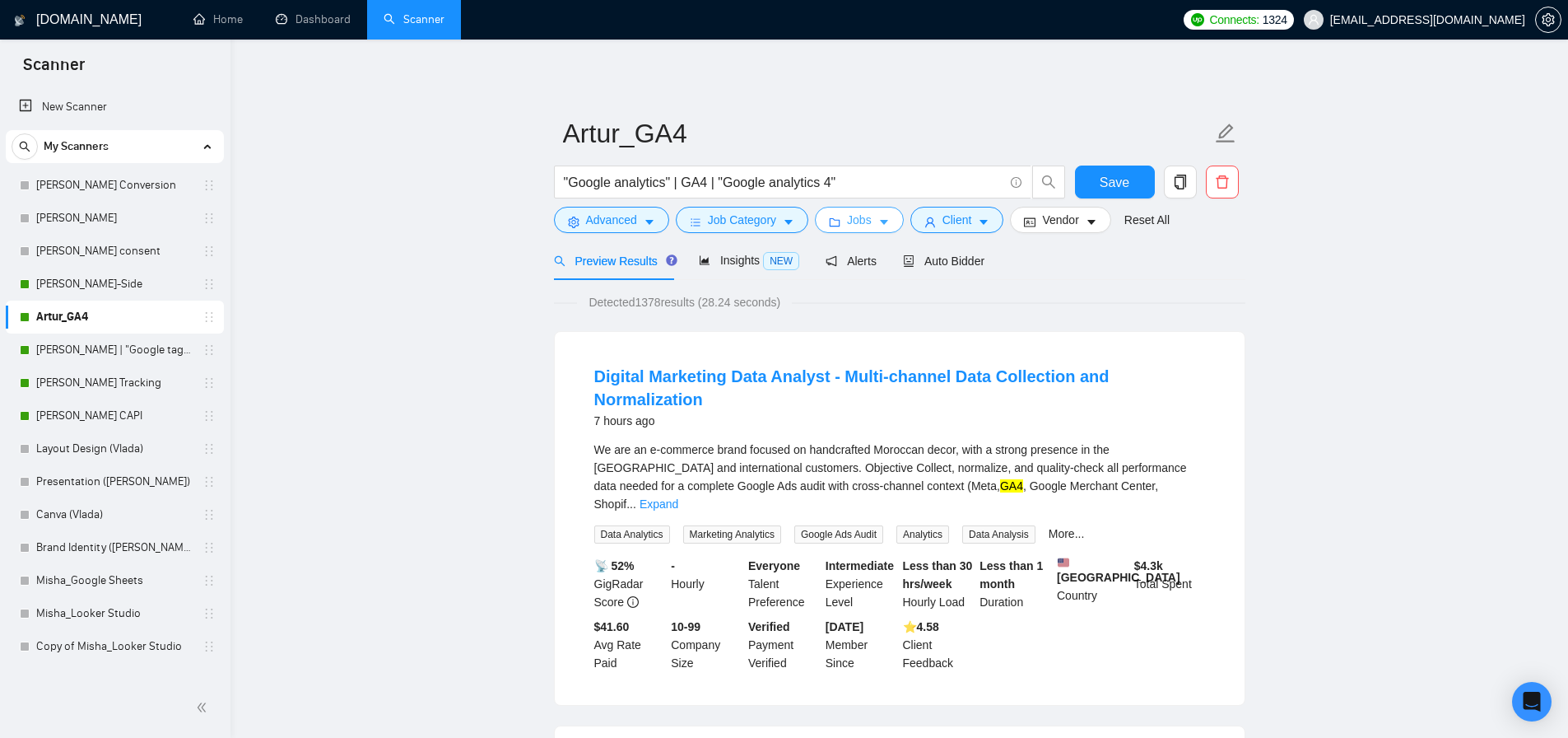
click at [863, 229] on button "Jobs" at bounding box center [859, 220] width 89 height 26
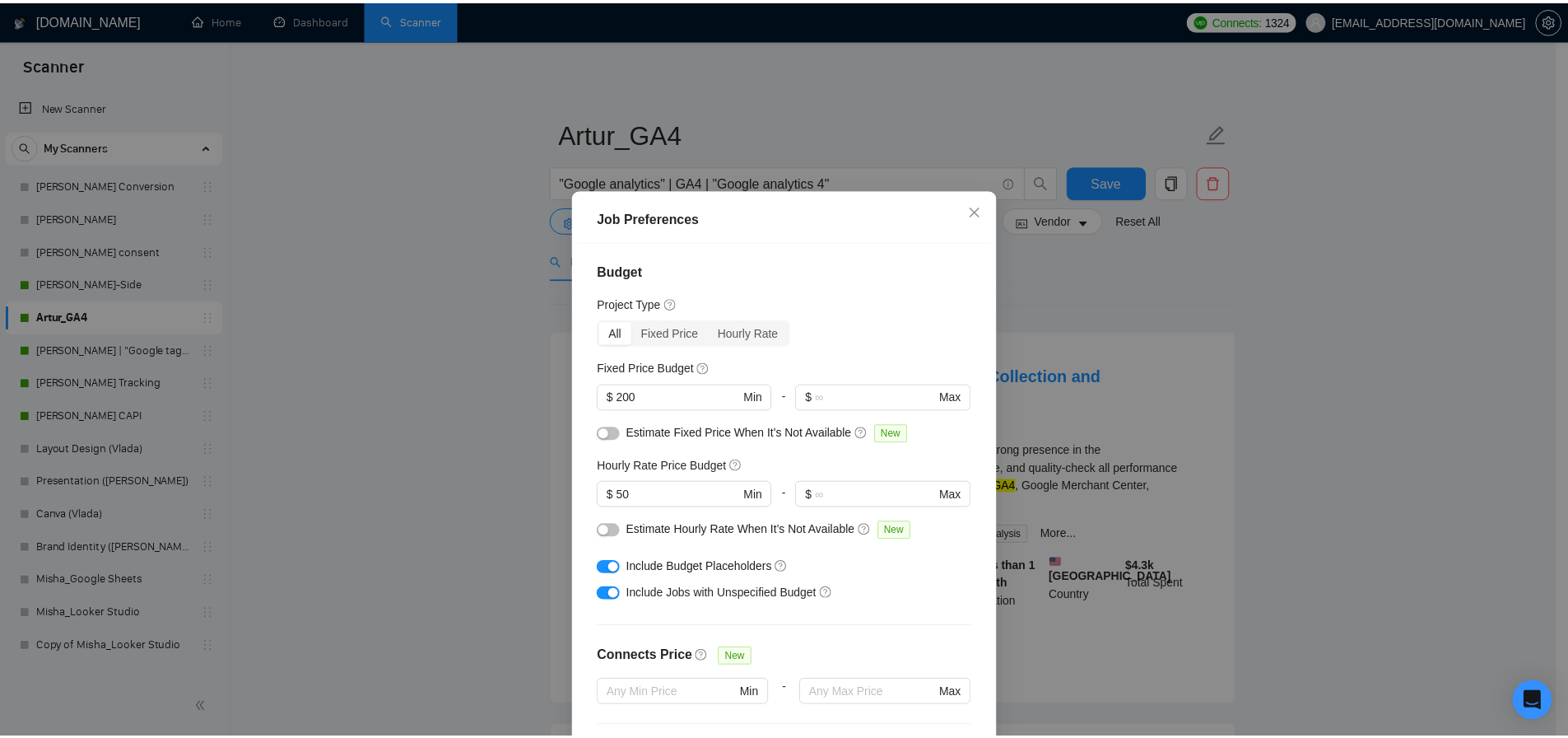
scroll to position [21, 0]
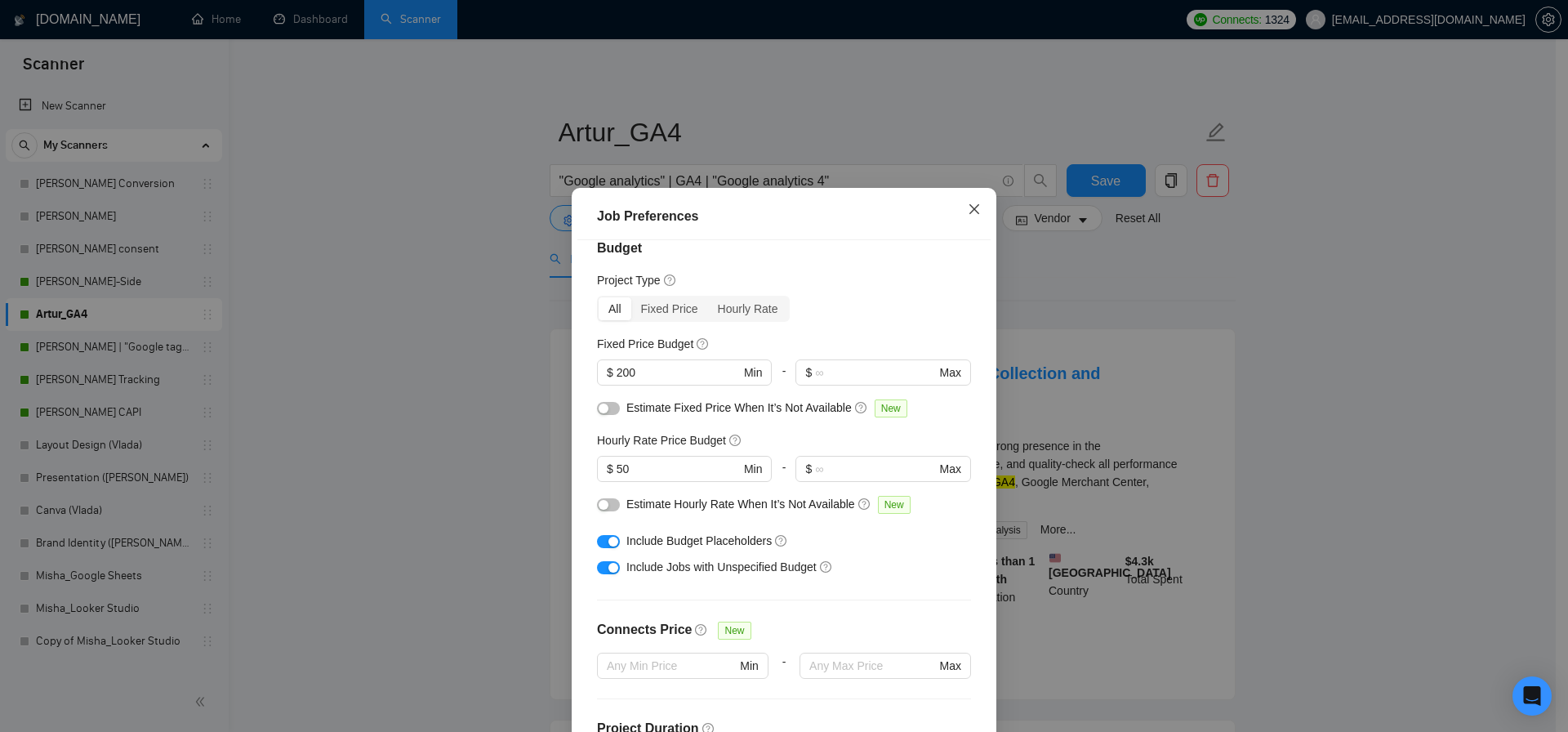
click at [973, 209] on icon "close" at bounding box center [973, 209] width 13 height 13
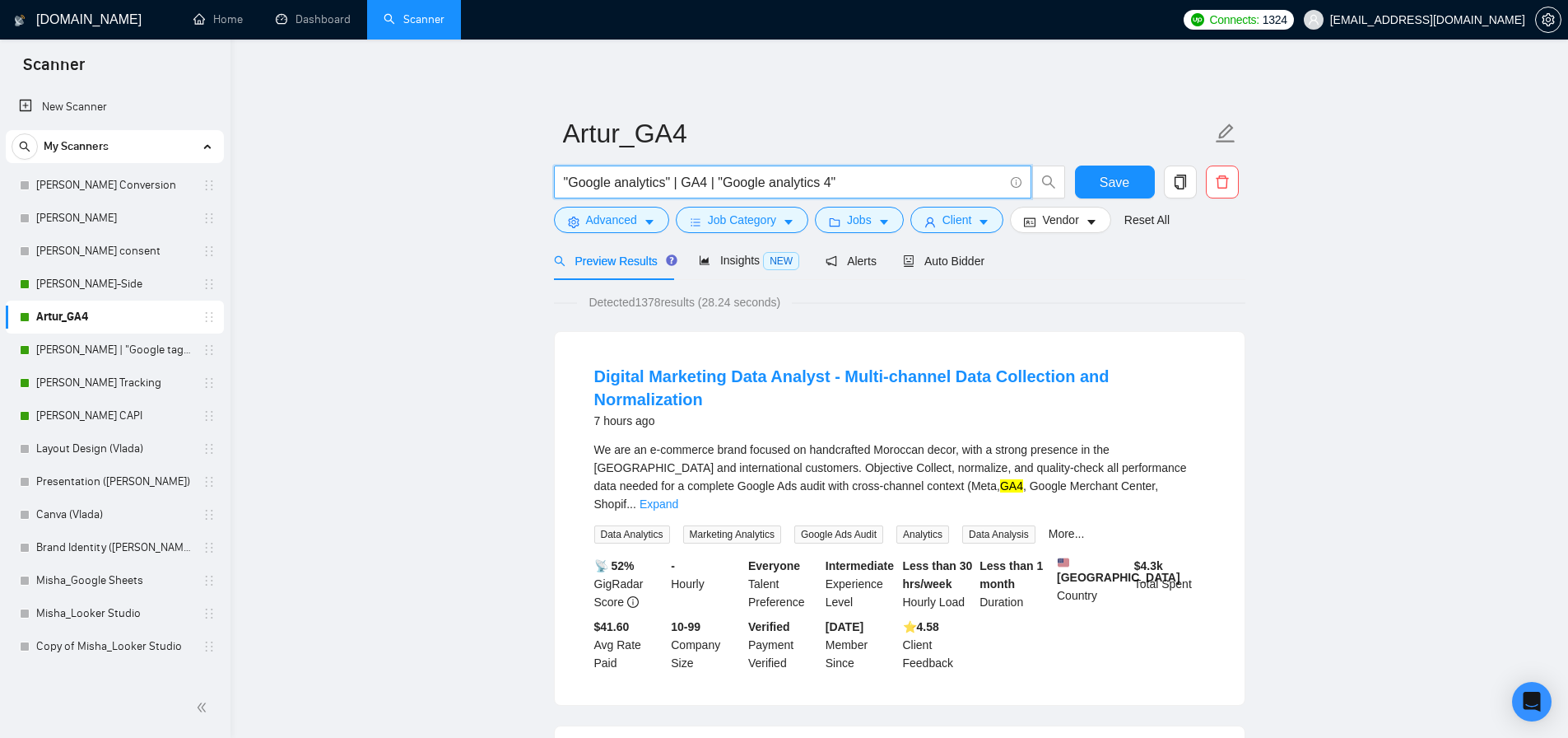
drag, startPoint x: 661, startPoint y: 184, endPoint x: 571, endPoint y: 182, distance: 90.0
click at [569, 181] on input ""Google analytics" | GA4 | "Google analytics 4"" at bounding box center [784, 182] width 440 height 20
click at [872, 179] on input ""Google analytics" | GA4 | "Google analytics 4"" at bounding box center [784, 182] width 440 height 20
paste input "Google analytic"
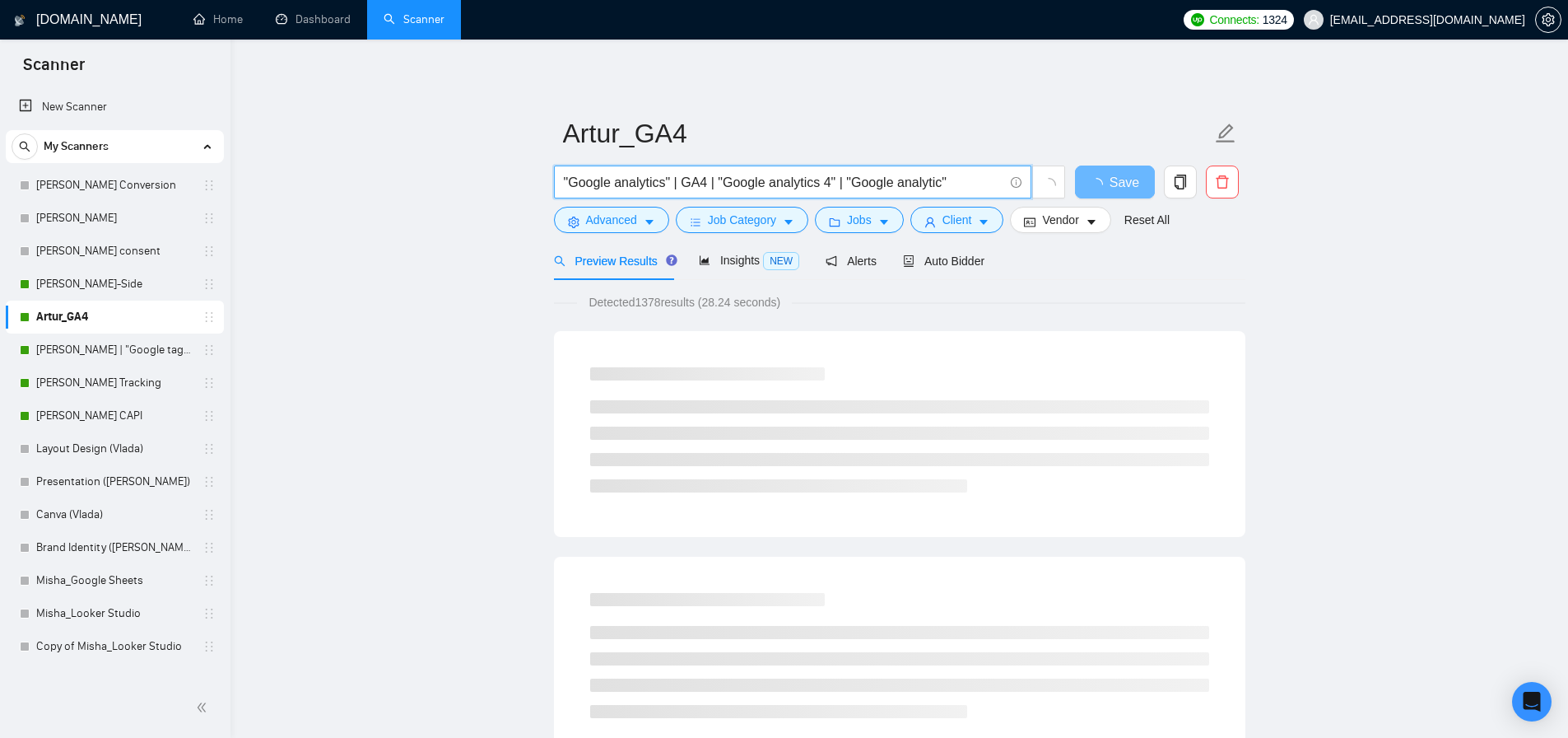
drag, startPoint x: 851, startPoint y: 180, endPoint x: 989, endPoint y: 179, distance: 138.0
click at [989, 179] on input ""Google analytics" | GA4 | "Google analytics 4" | "Google analytic"" at bounding box center [784, 182] width 440 height 20
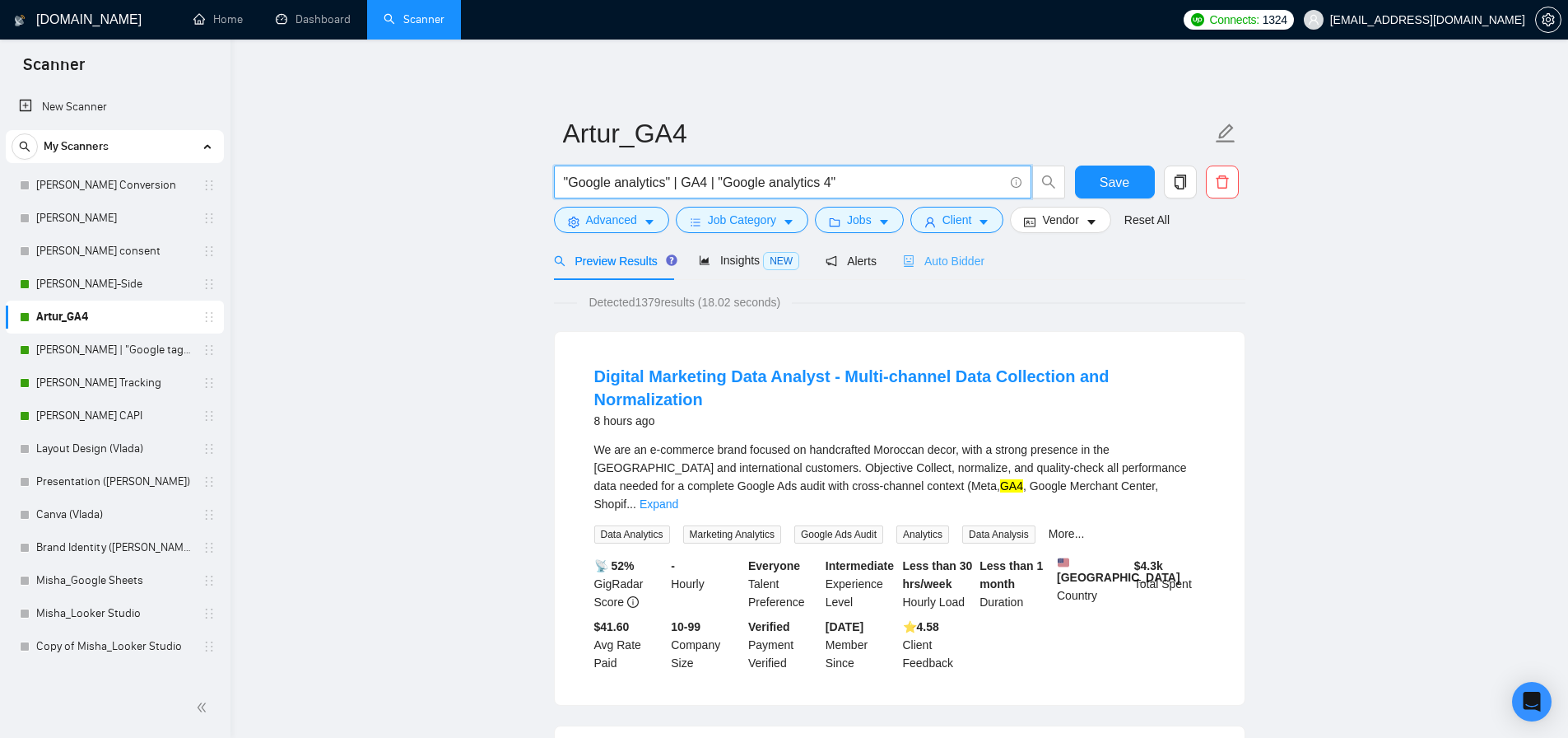
type input ""Google analytics" | GA4 | "Google analytics 4""
click at [970, 262] on span "Auto Bidder" at bounding box center [944, 260] width 82 height 13
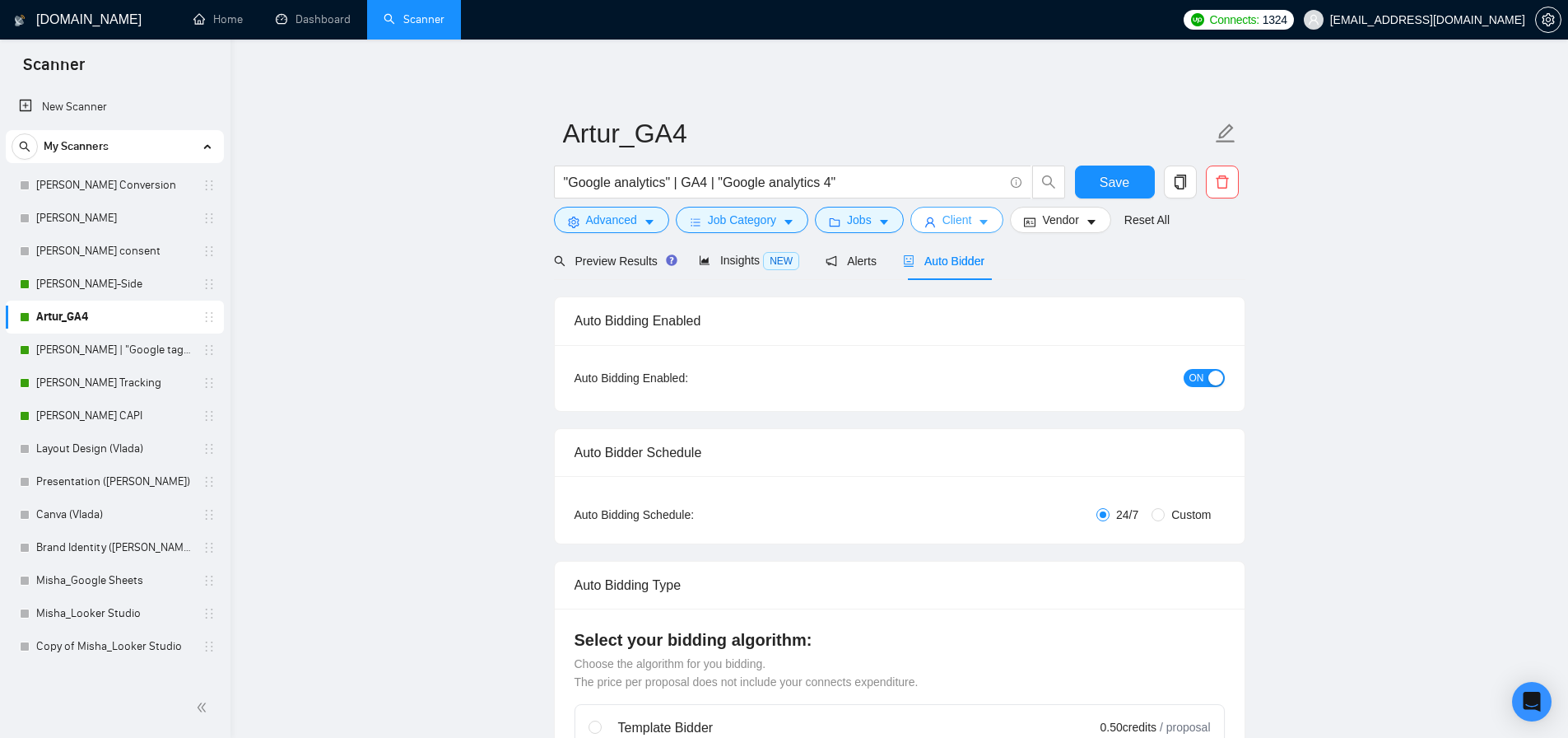
click at [990, 213] on button "Client" at bounding box center [957, 220] width 94 height 26
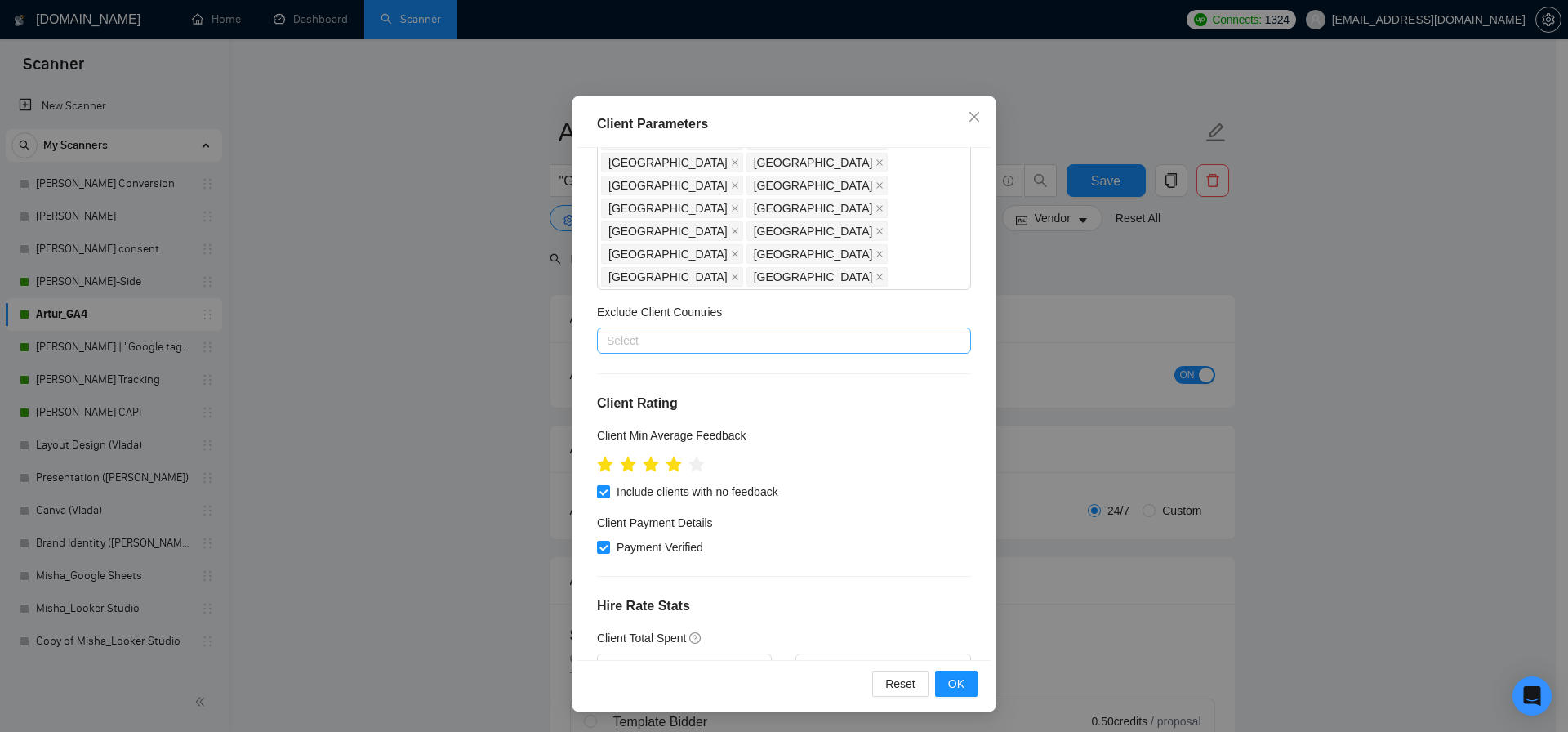
scroll to position [51, 0]
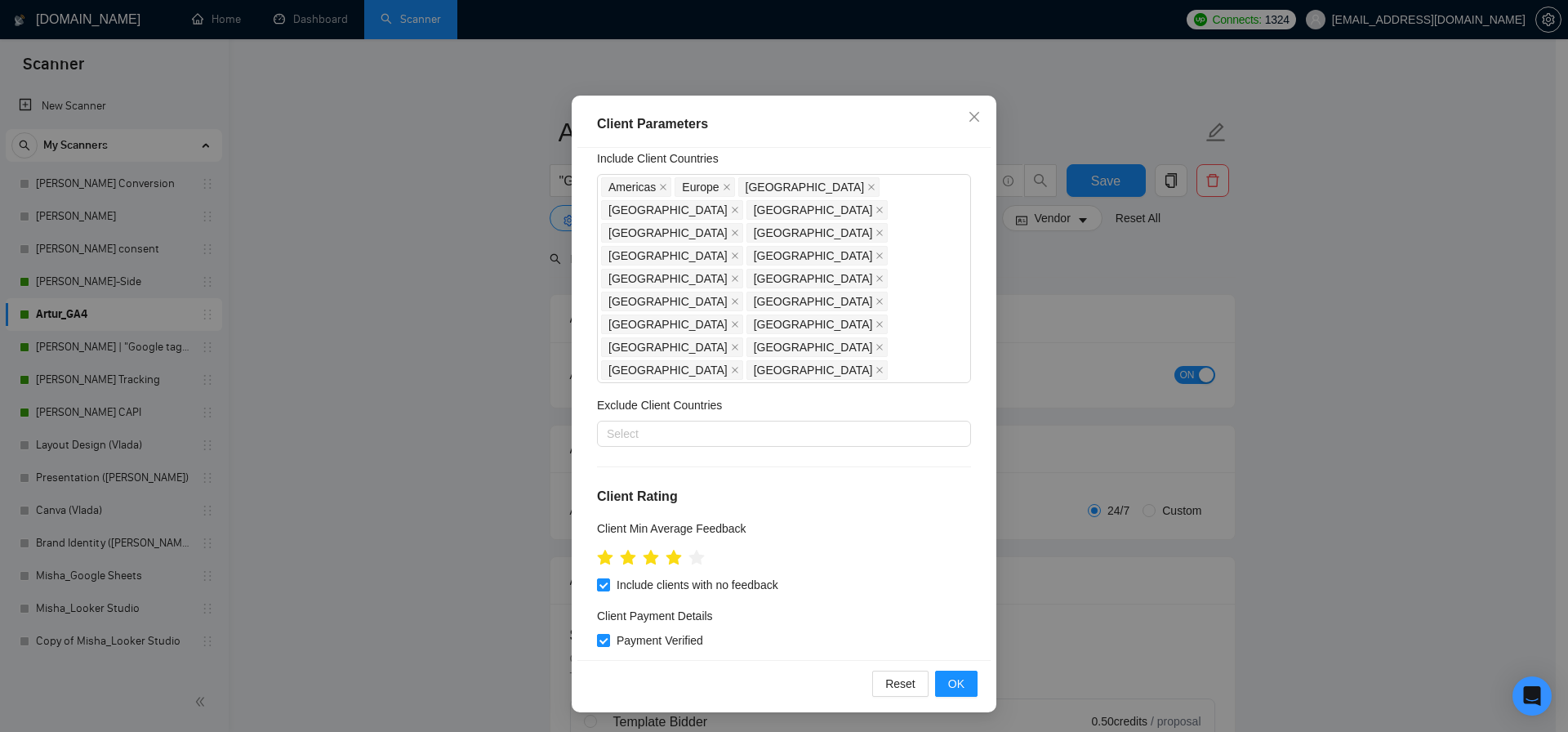
click at [1106, 300] on div "Client Parameters Client Location Include Client Countries Americas Europe Unit…" at bounding box center [784, 366] width 1568 height 732
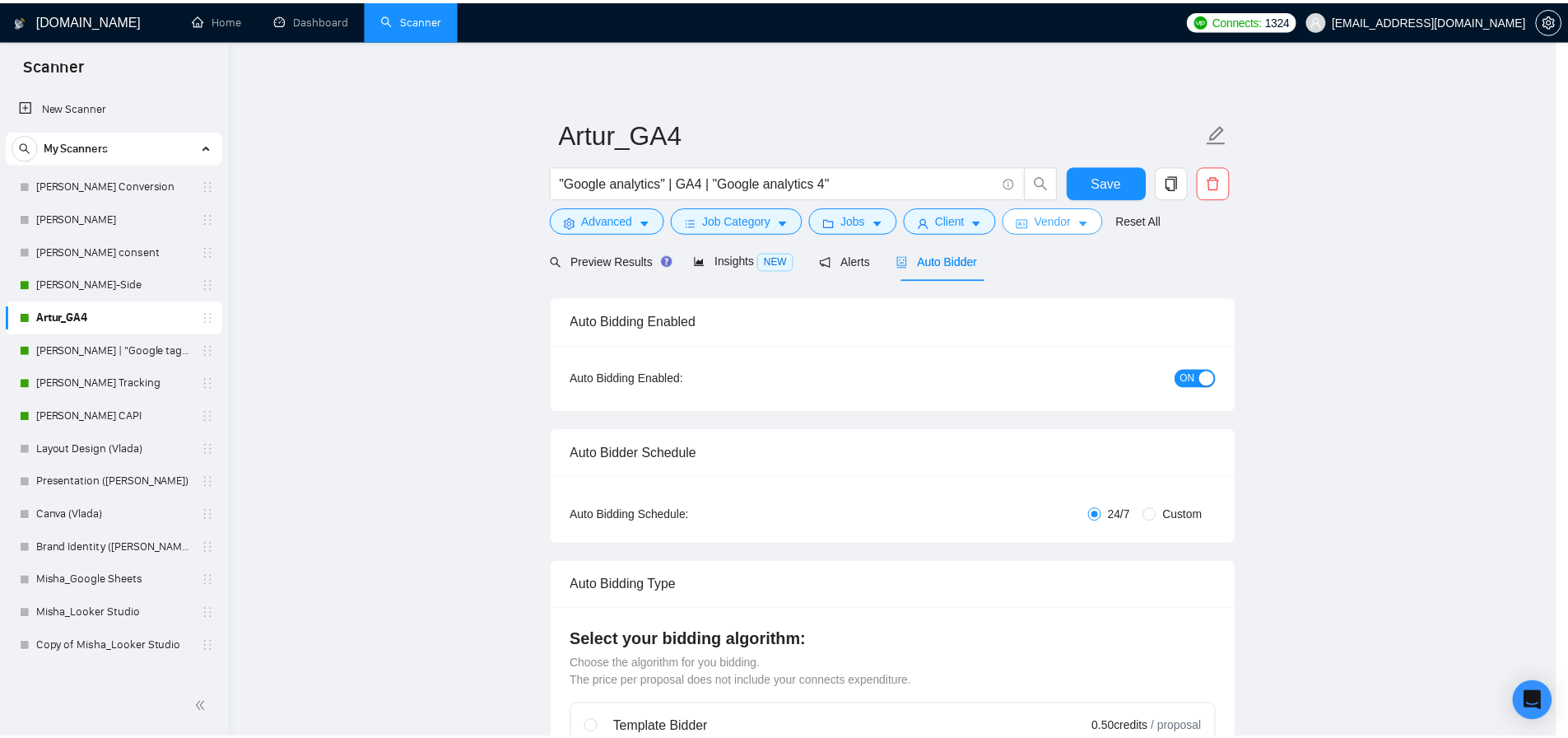
scroll to position [3, 0]
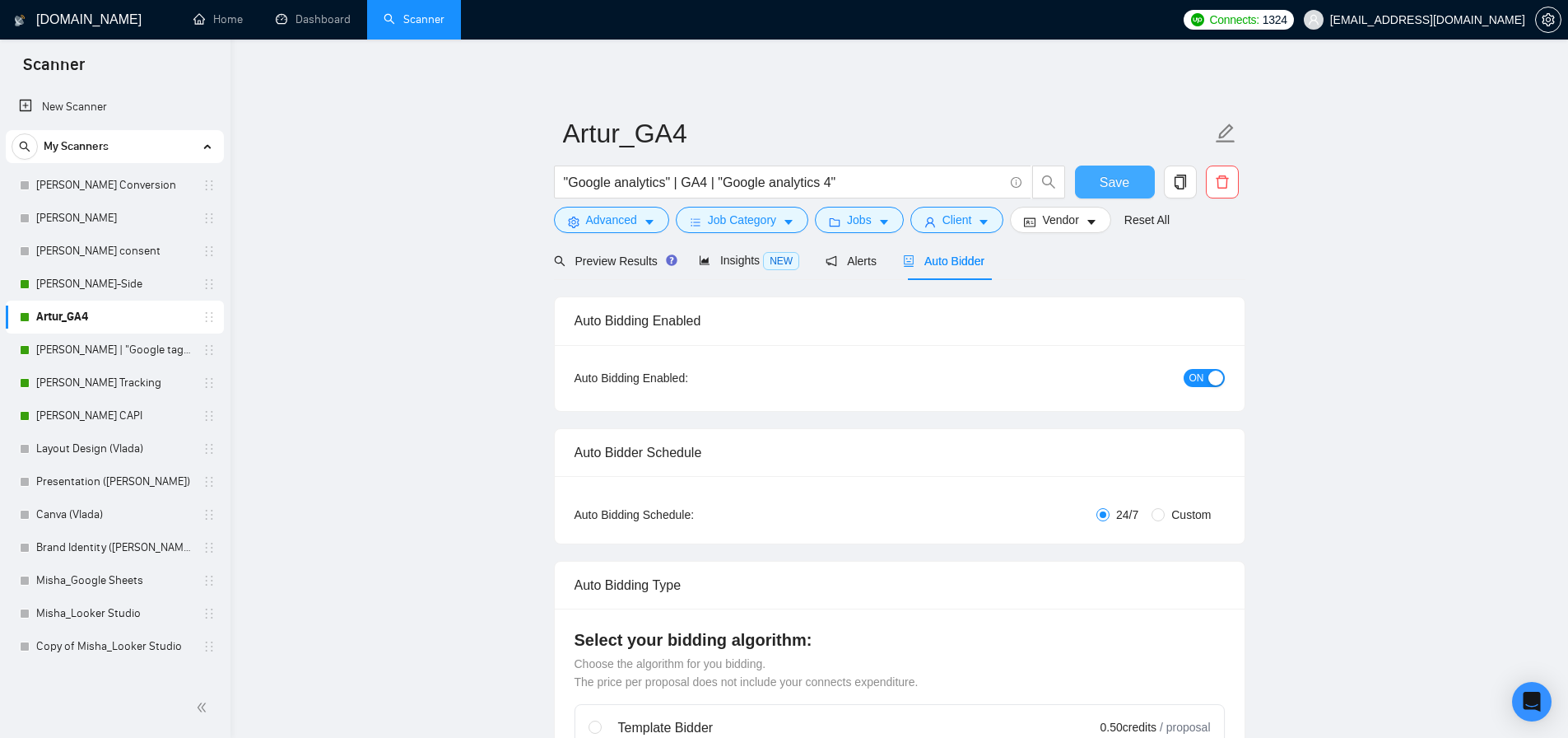
click at [1117, 184] on span "Save" at bounding box center [1115, 182] width 30 height 20
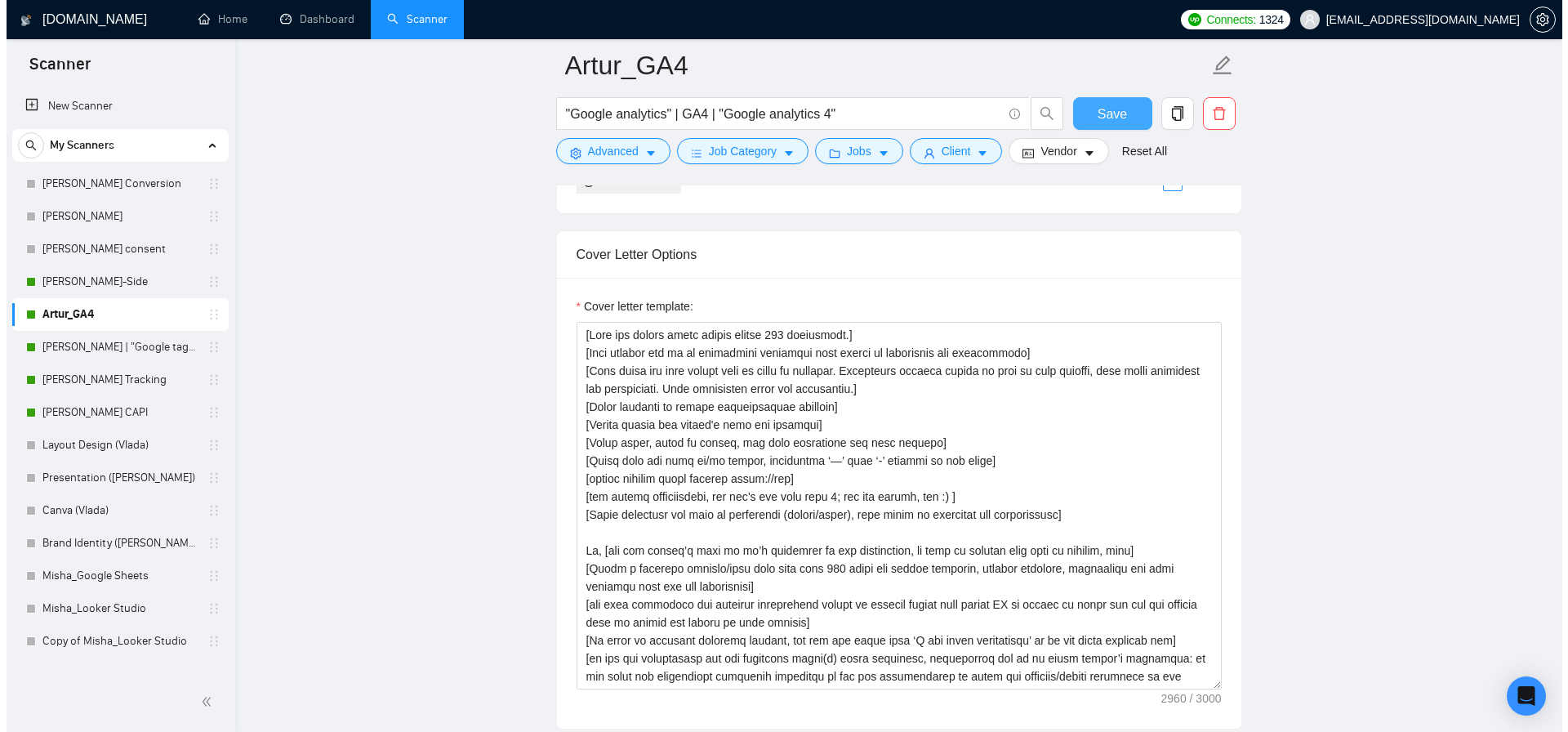
scroll to position [0, 0]
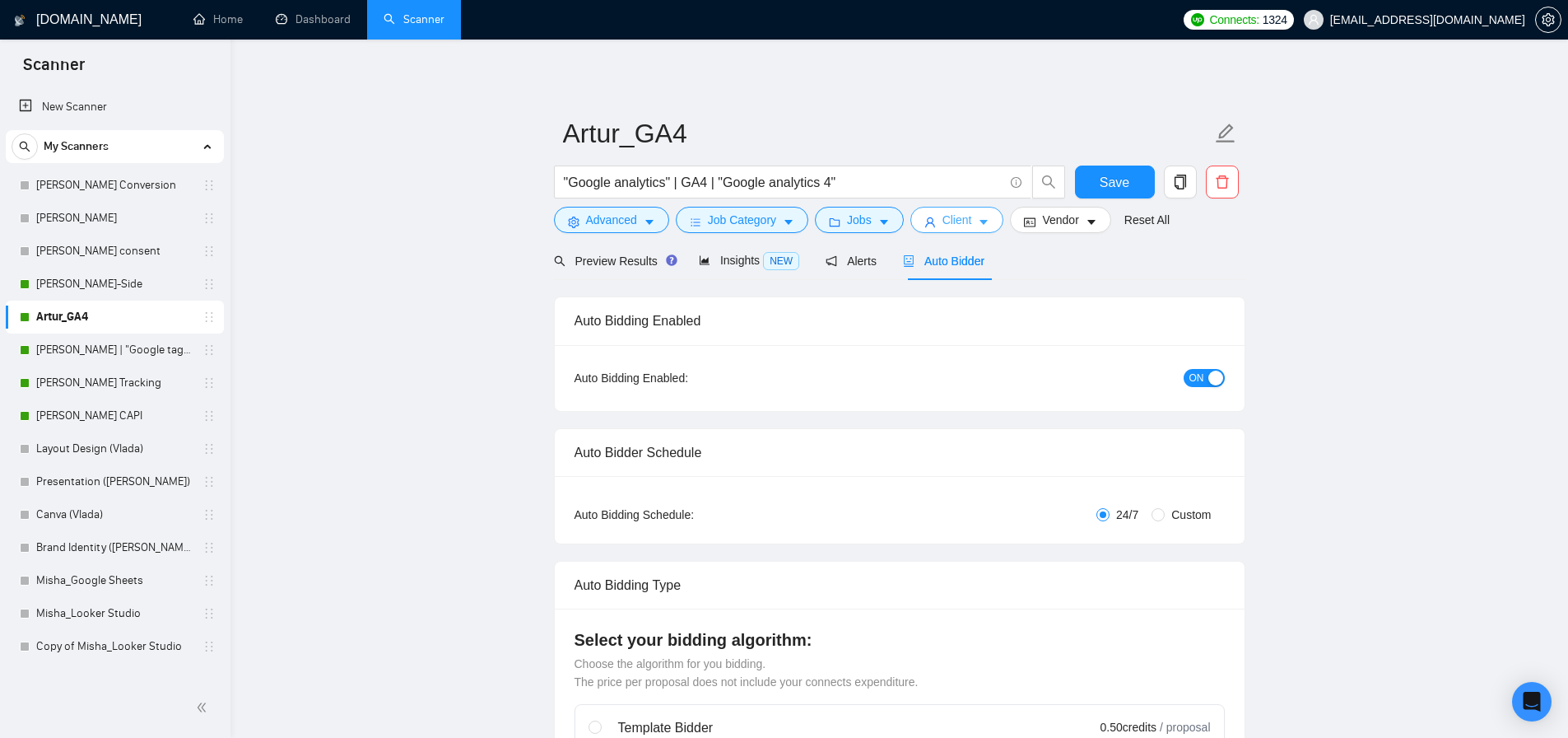
click at [935, 223] on icon "user" at bounding box center [930, 222] width 10 height 10
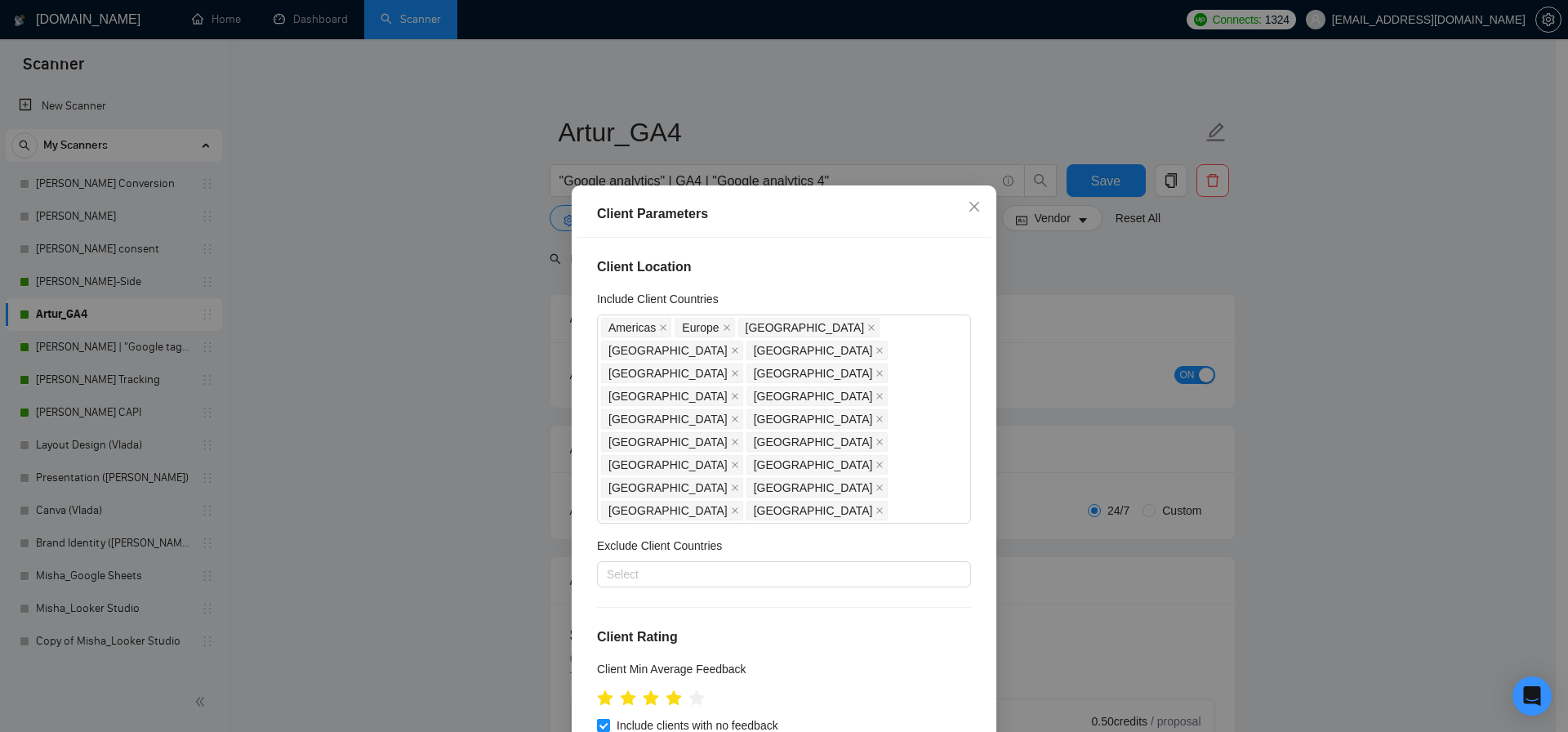
click at [448, 441] on div "Client Parameters Client Location Include Client Countries Americas Europe Unit…" at bounding box center [784, 366] width 1568 height 732
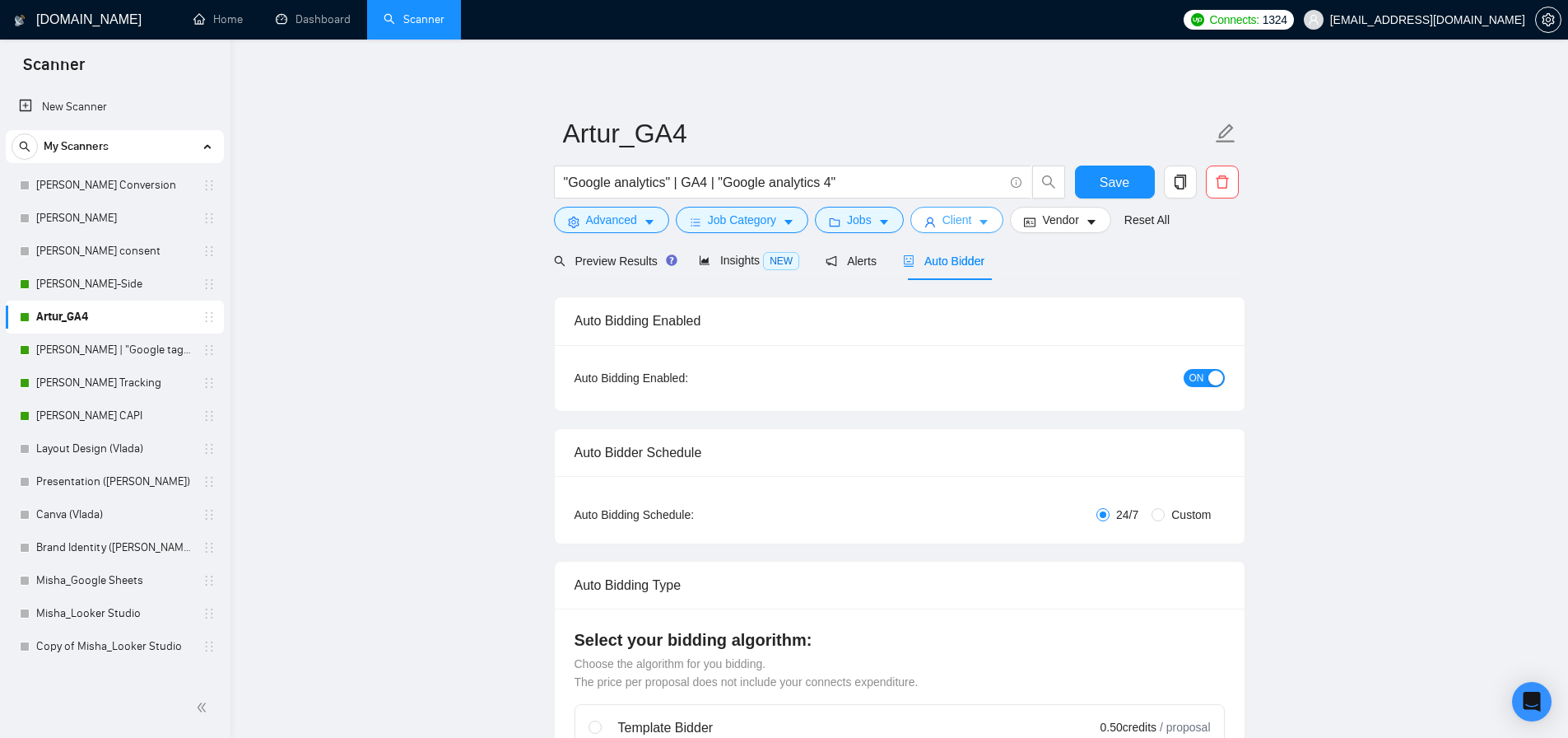
click at [981, 219] on button "Client" at bounding box center [957, 220] width 94 height 26
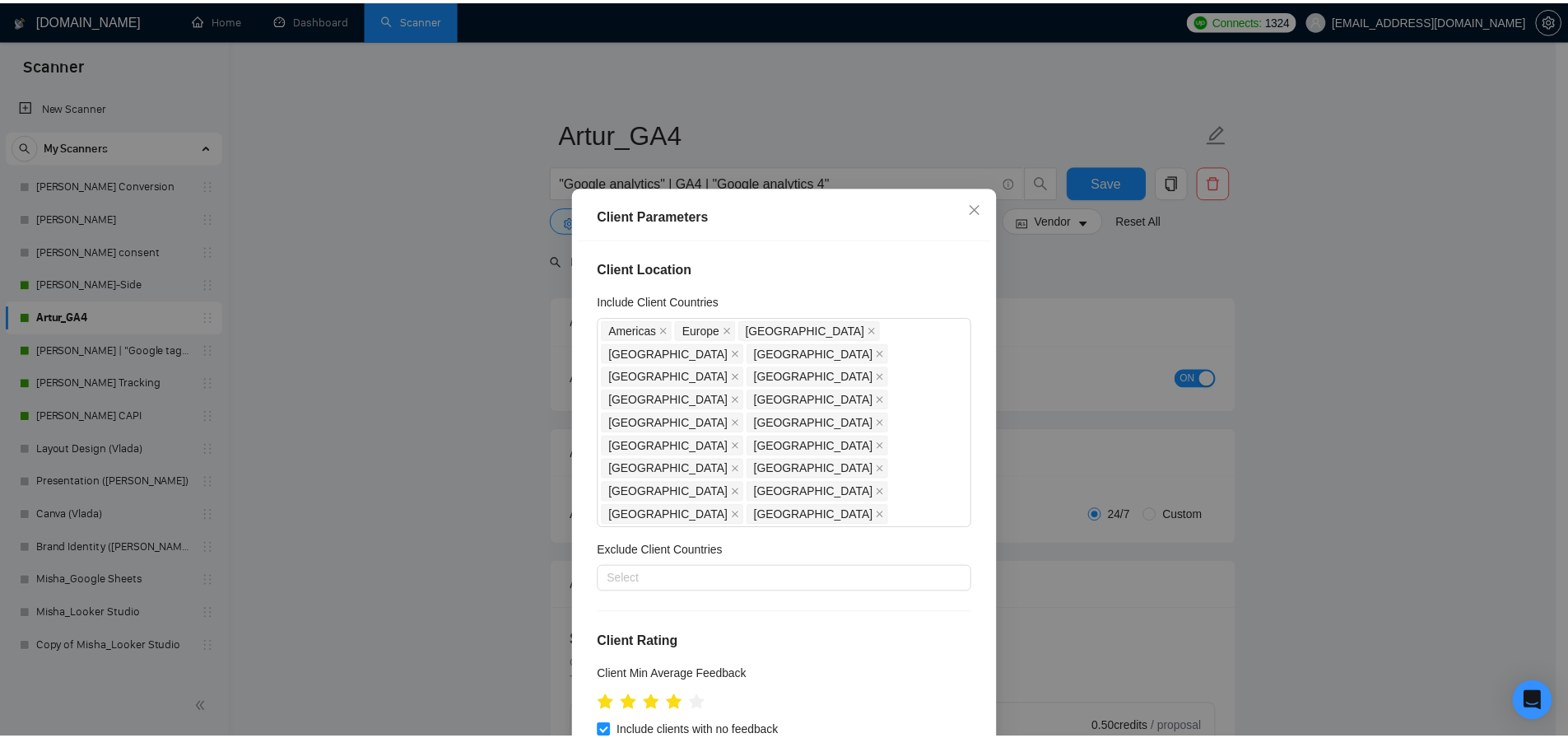
scroll to position [200, 0]
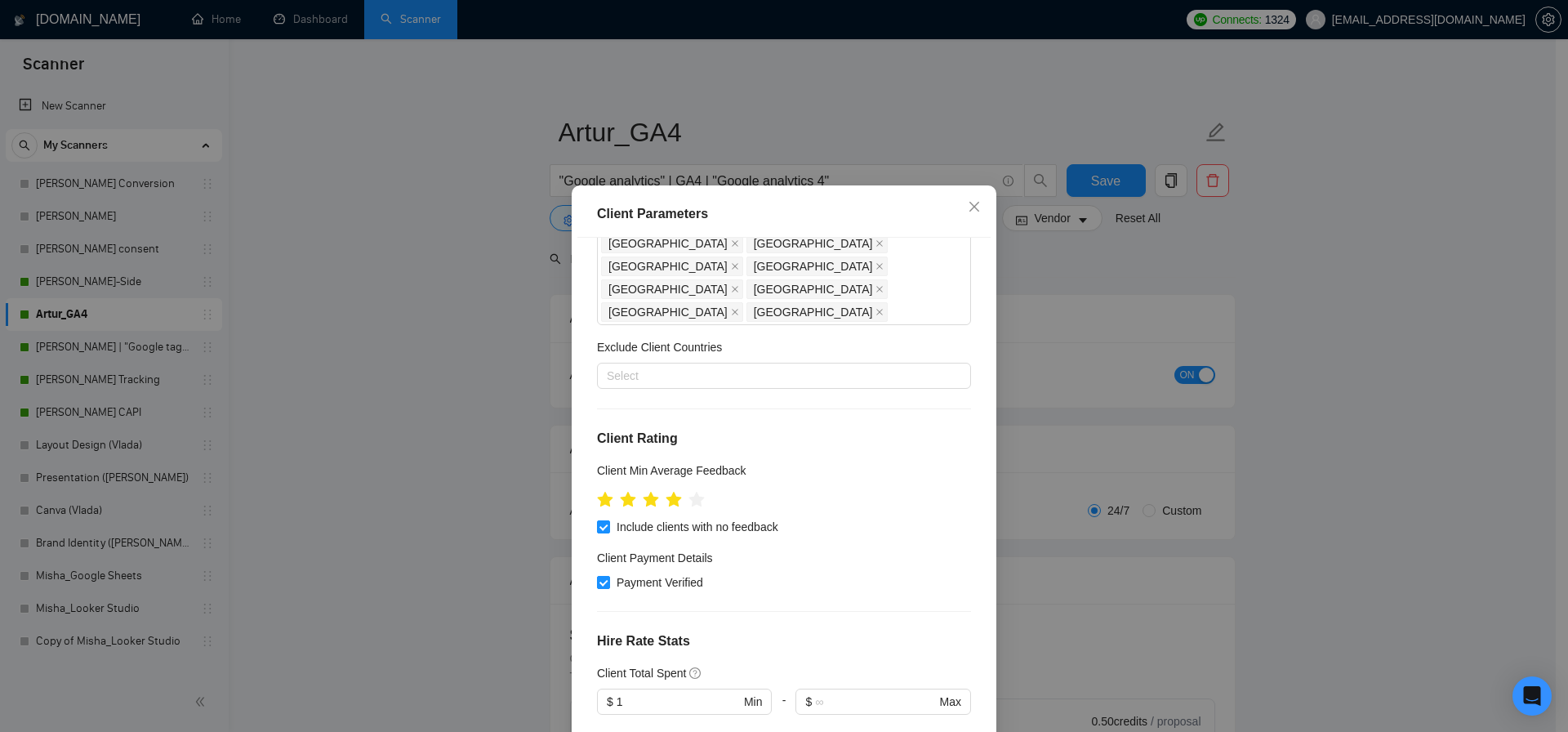
click at [461, 254] on div "Client Parameters Client Location Include Client Countries Americas Europe Unit…" at bounding box center [784, 366] width 1568 height 732
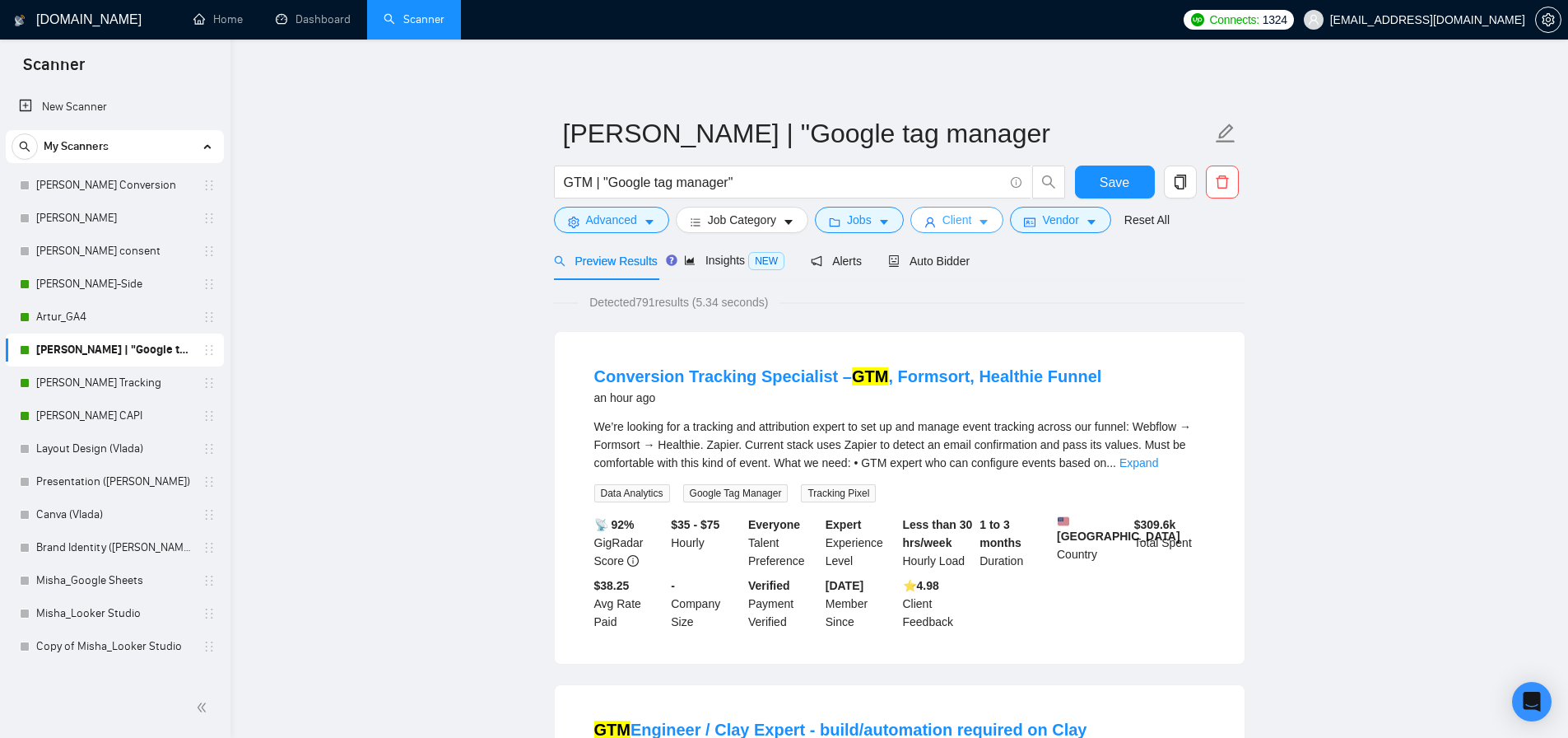
click at [962, 217] on span "Client" at bounding box center [958, 220] width 30 height 18
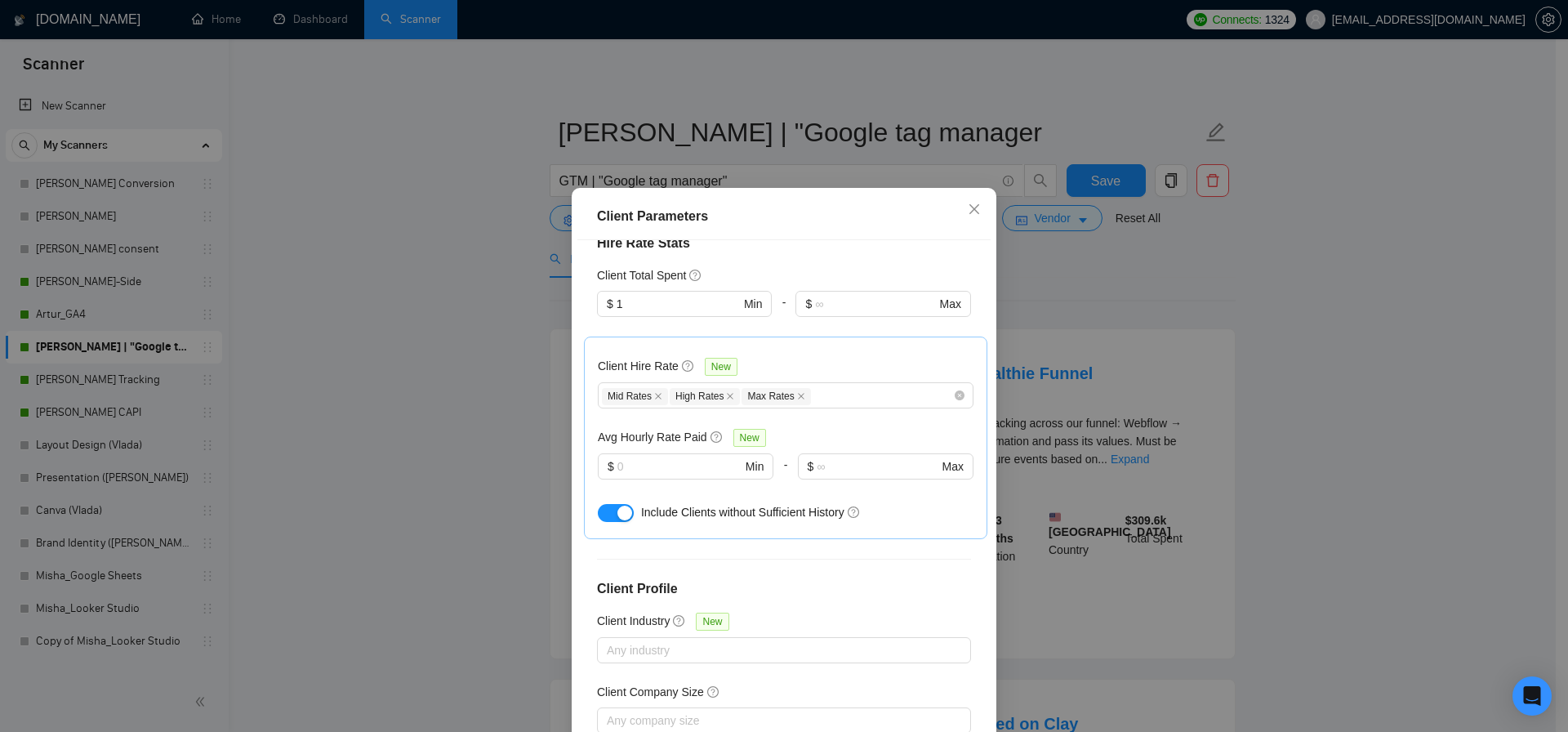
scroll to position [301, 0]
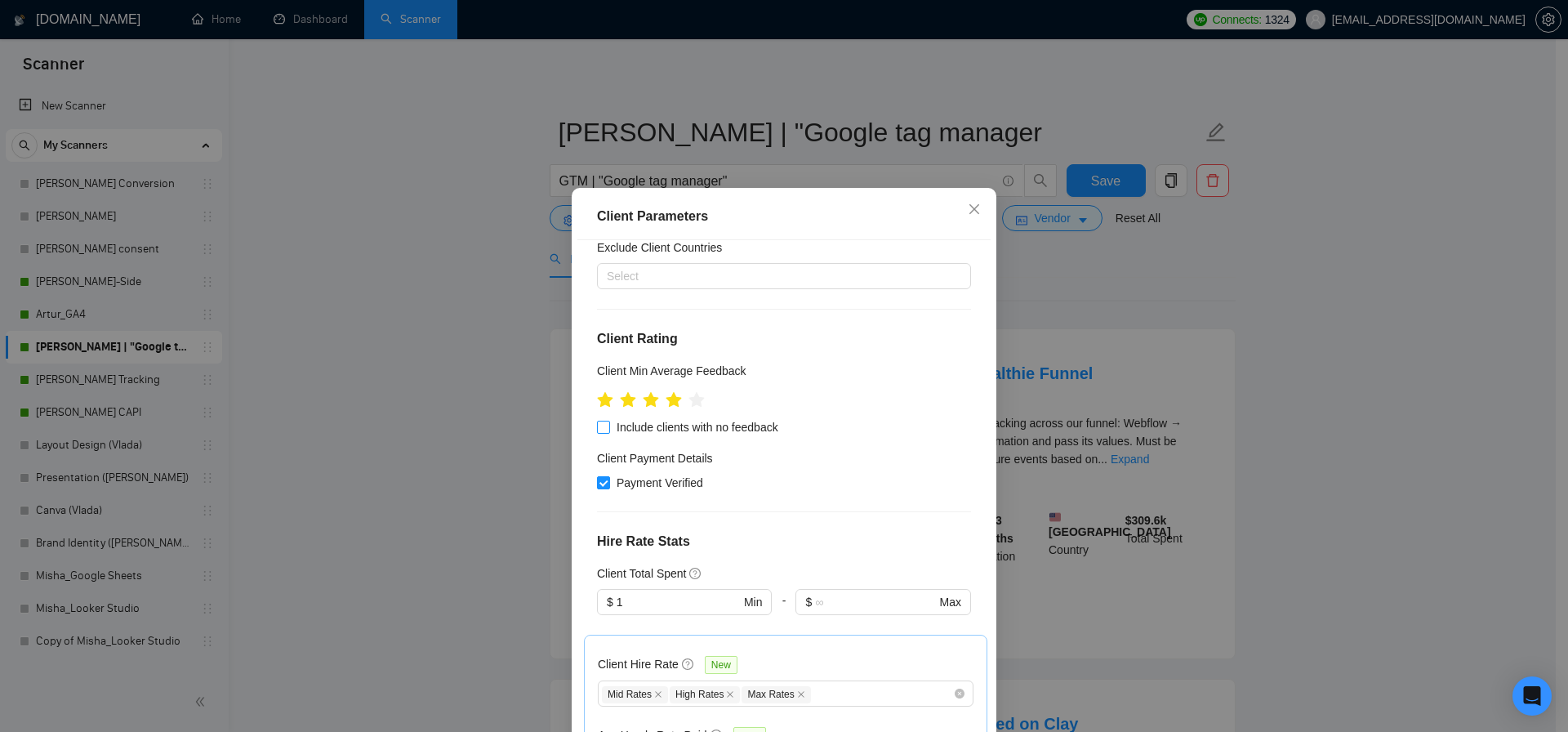
click at [597, 421] on input "Include clients with no feedback" at bounding box center [602, 426] width 11 height 11
checkbox input "true"
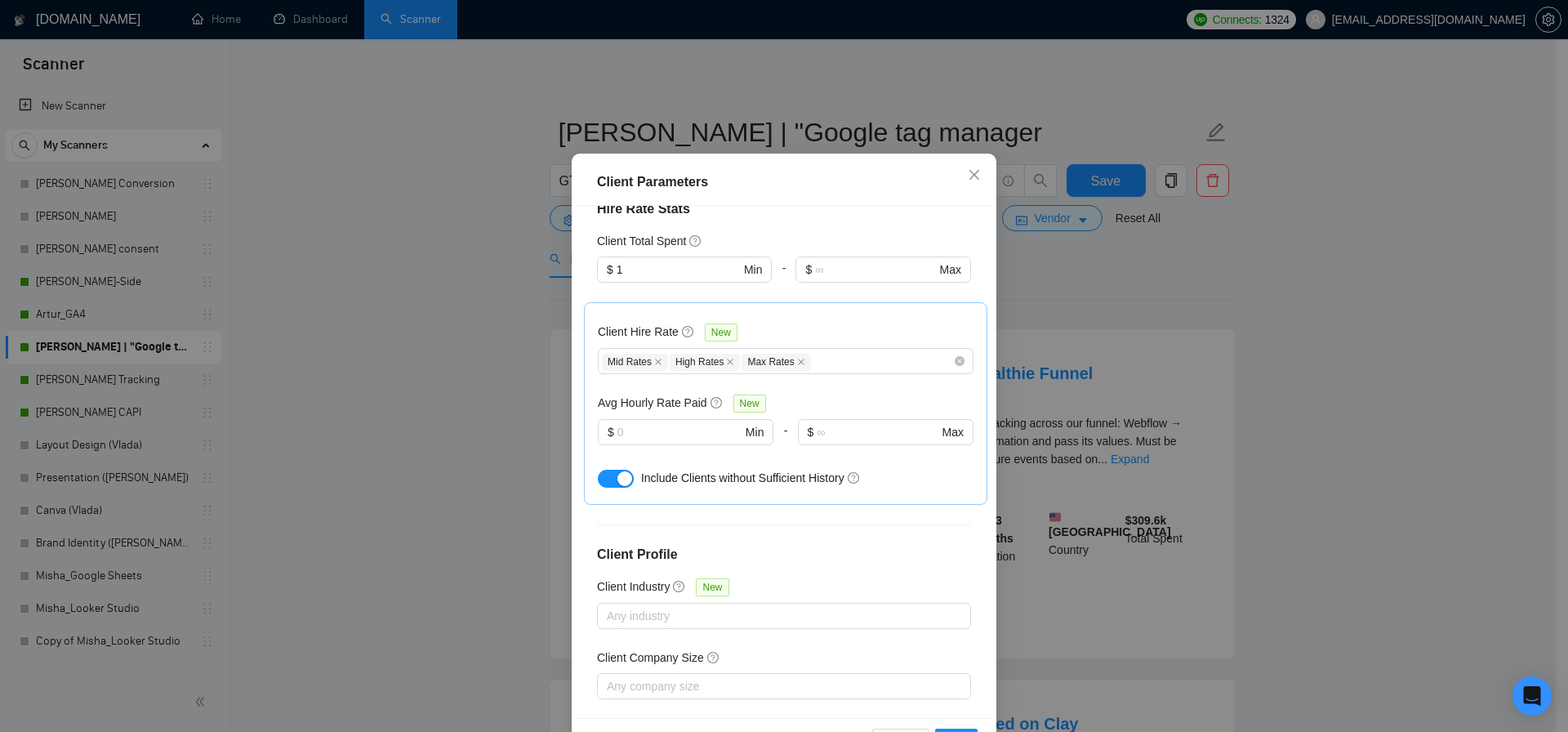
scroll to position [92, 0]
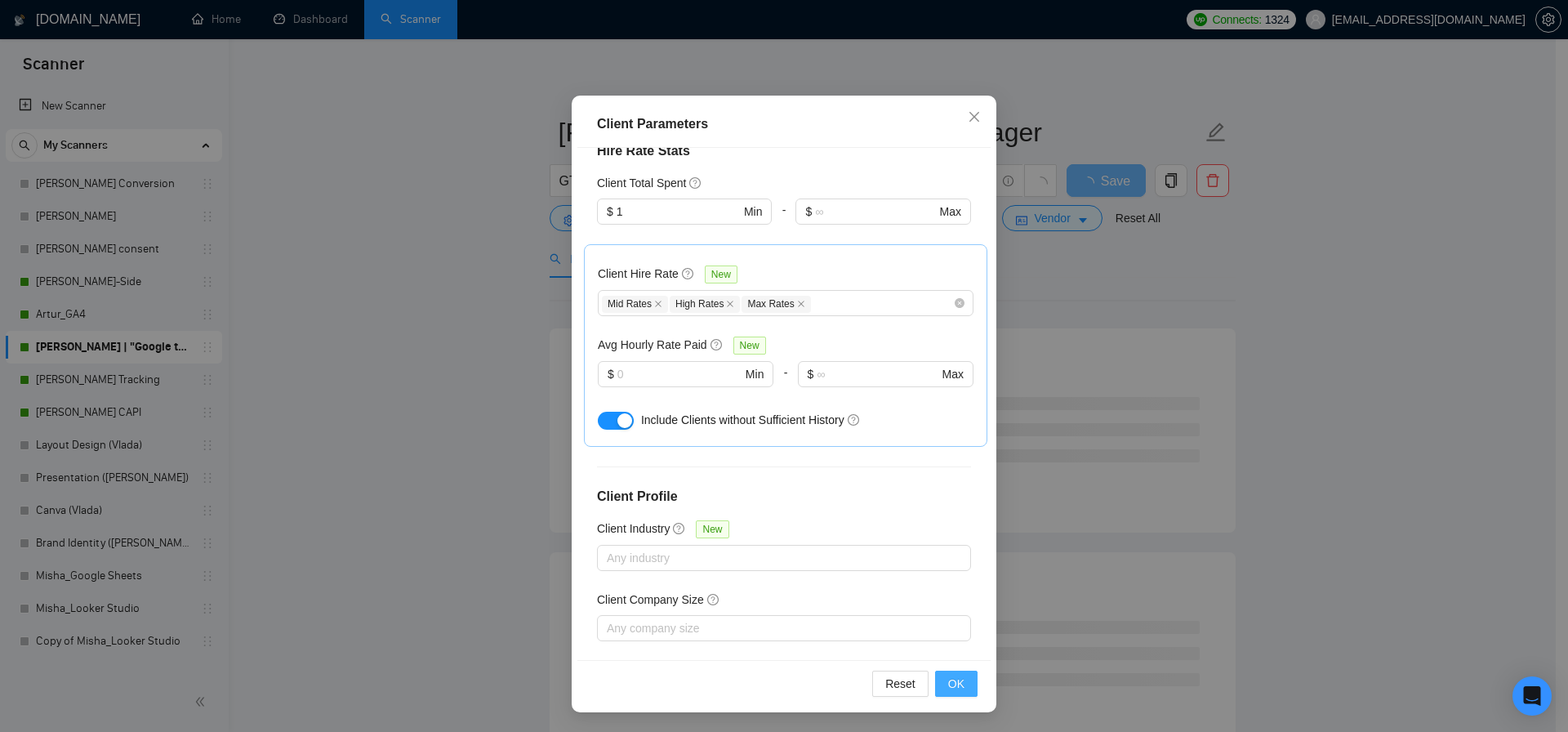
click at [954, 680] on span "OK" at bounding box center [956, 683] width 17 height 18
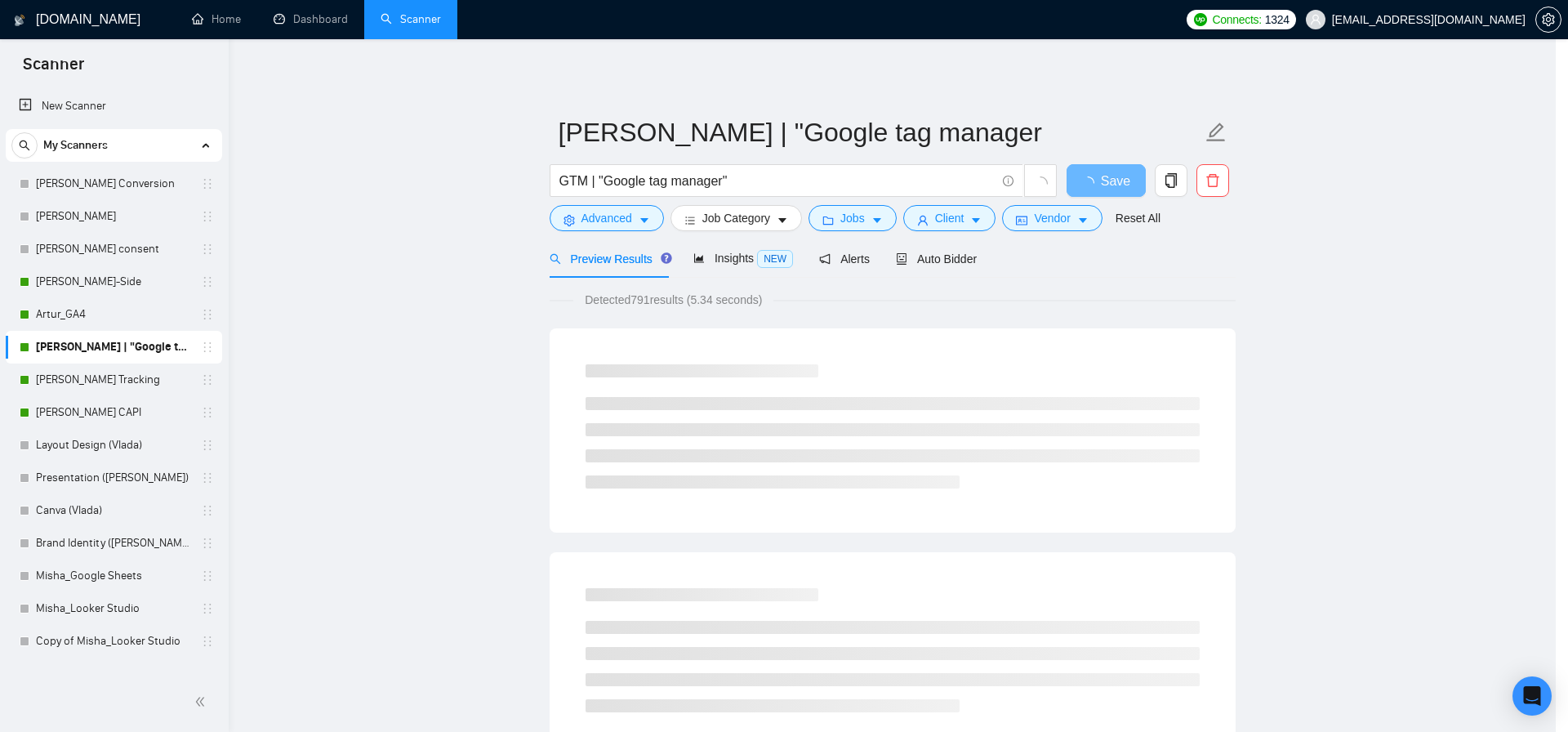
scroll to position [3, 0]
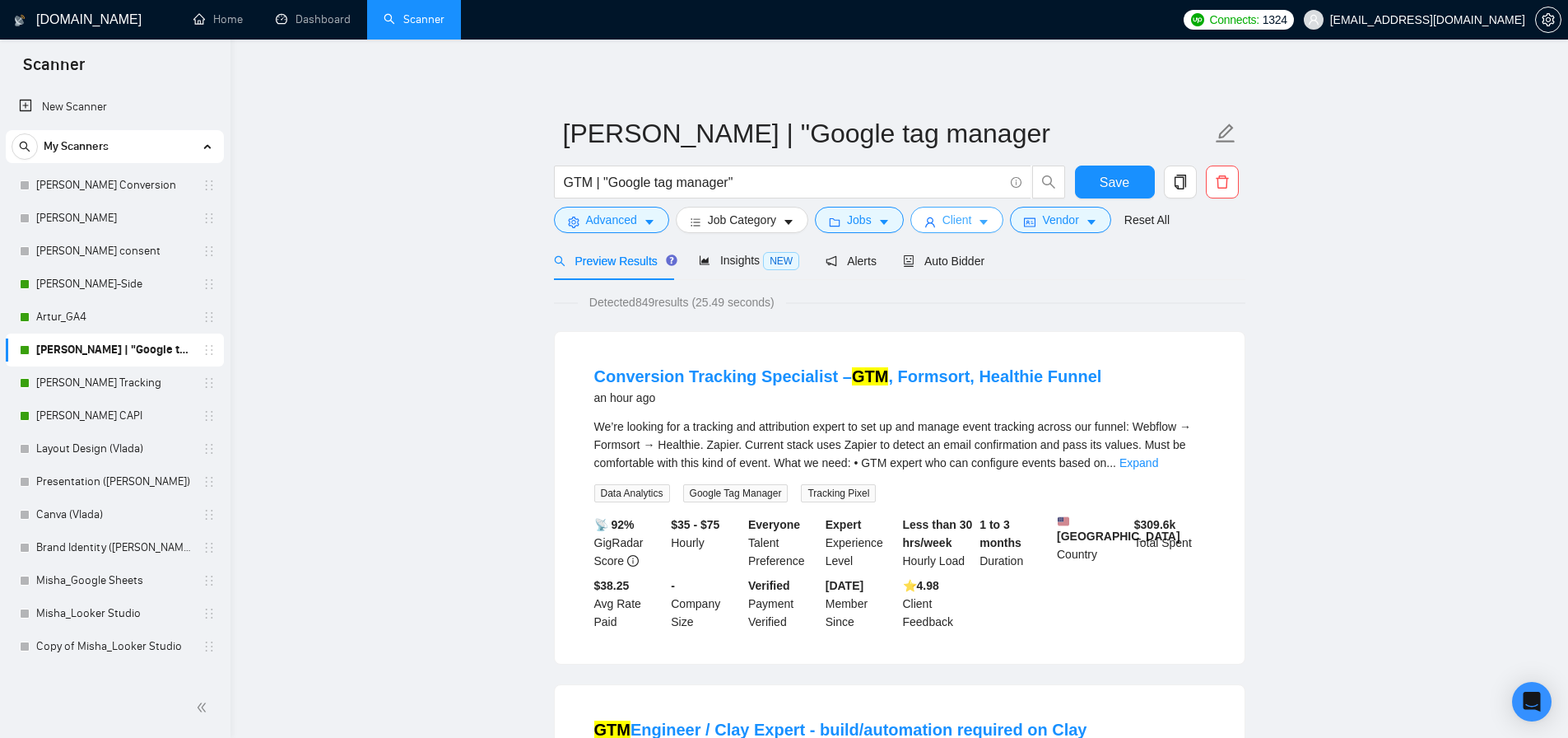
click at [979, 216] on button "Client" at bounding box center [957, 220] width 94 height 26
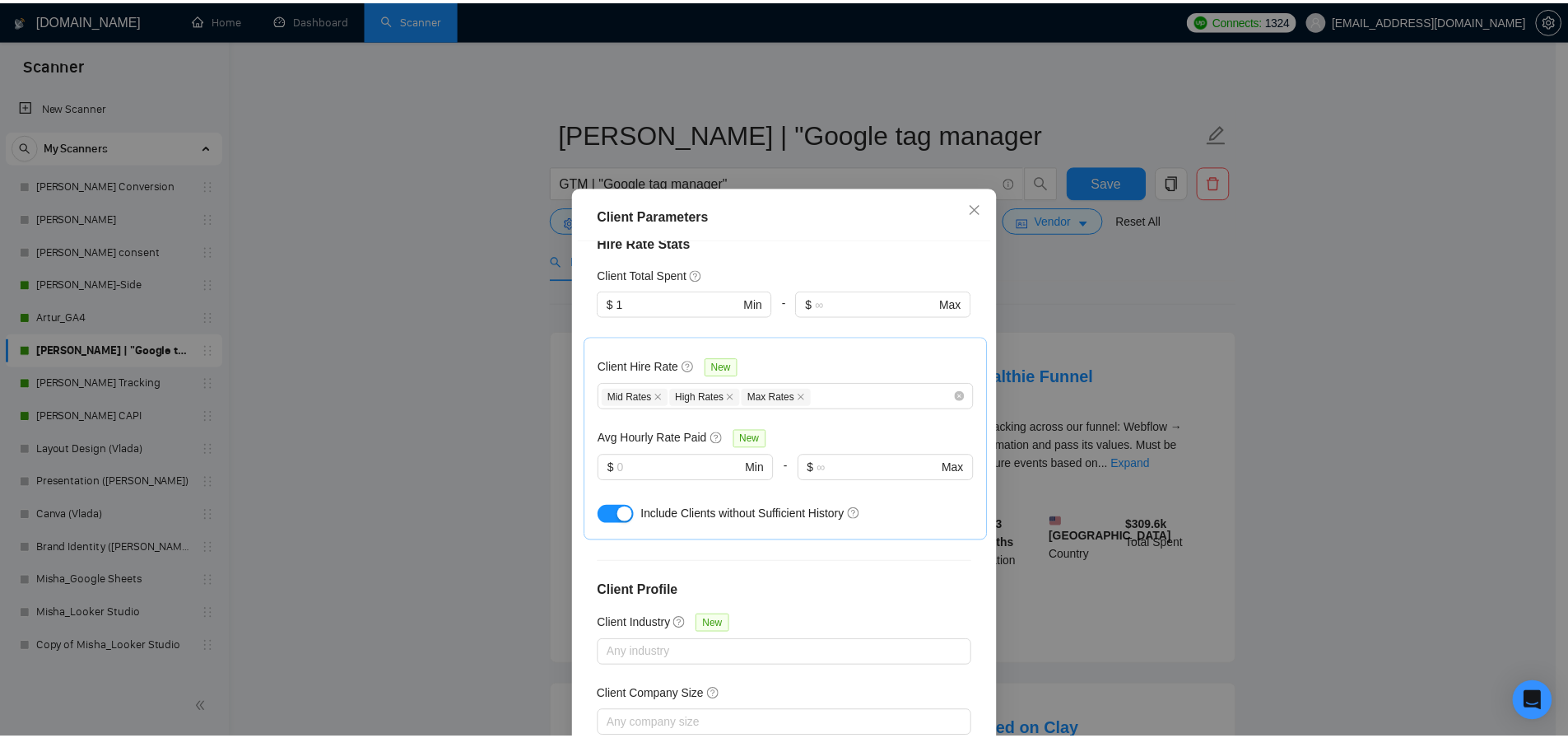
scroll to position [218, 0]
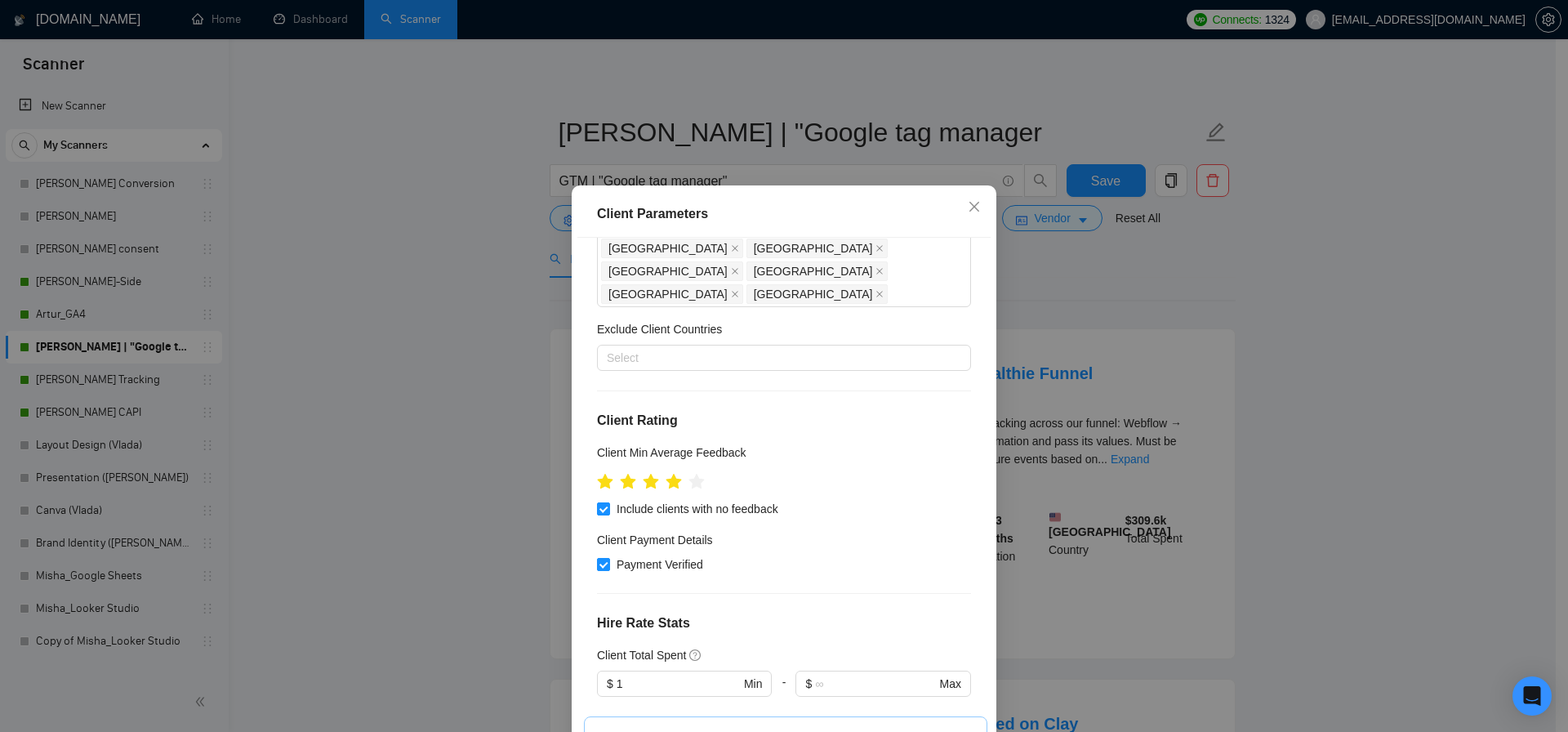
click at [1102, 298] on div "Client Parameters Client Location Include Client Countries [GEOGRAPHIC_DATA] [G…" at bounding box center [784, 366] width 1568 height 732
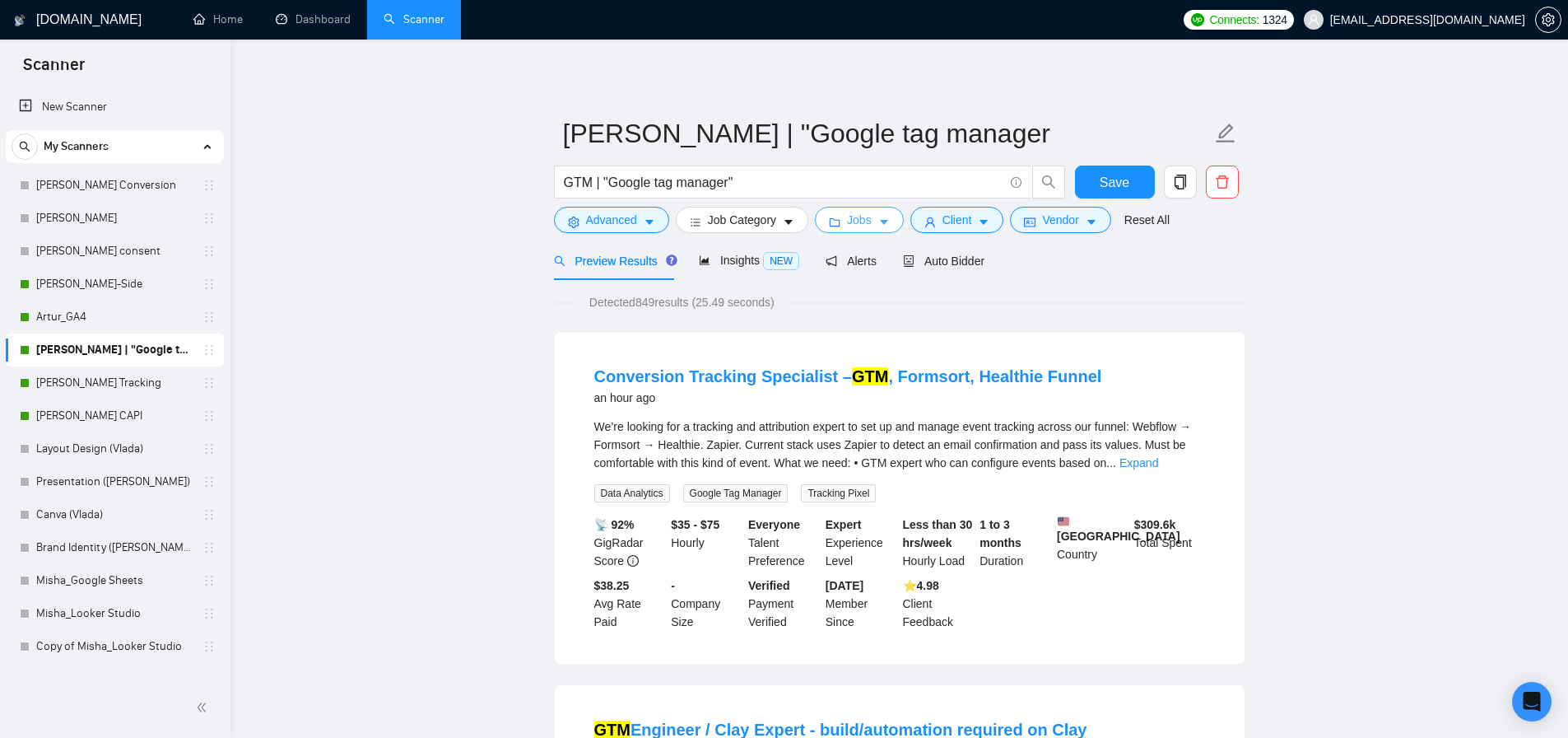
click at [837, 221] on icon "folder" at bounding box center [835, 222] width 11 height 11
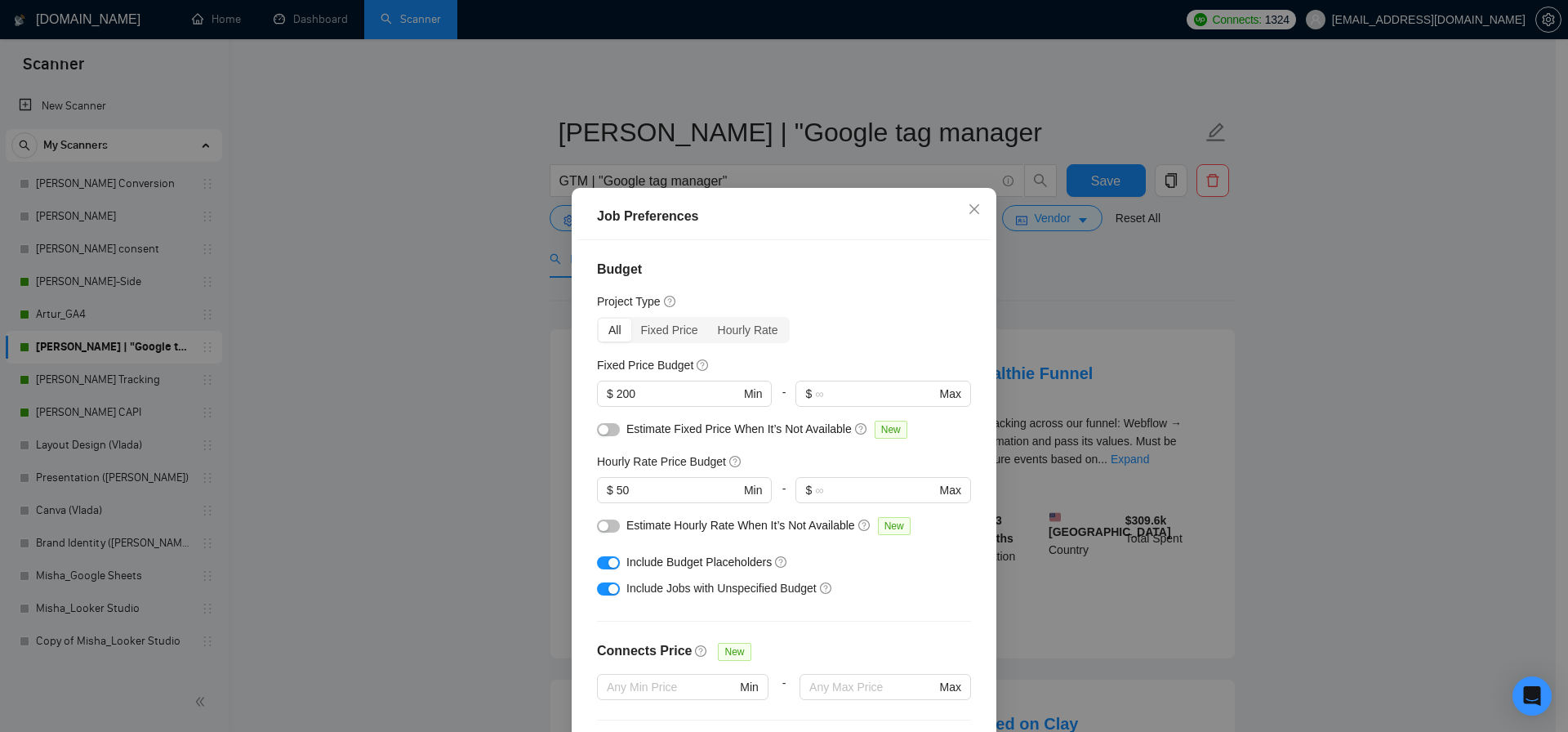
click at [1114, 387] on div "Job Preferences Budget Project Type All Fixed Price Hourly Rate Fixed Price Bud…" at bounding box center [784, 366] width 1568 height 732
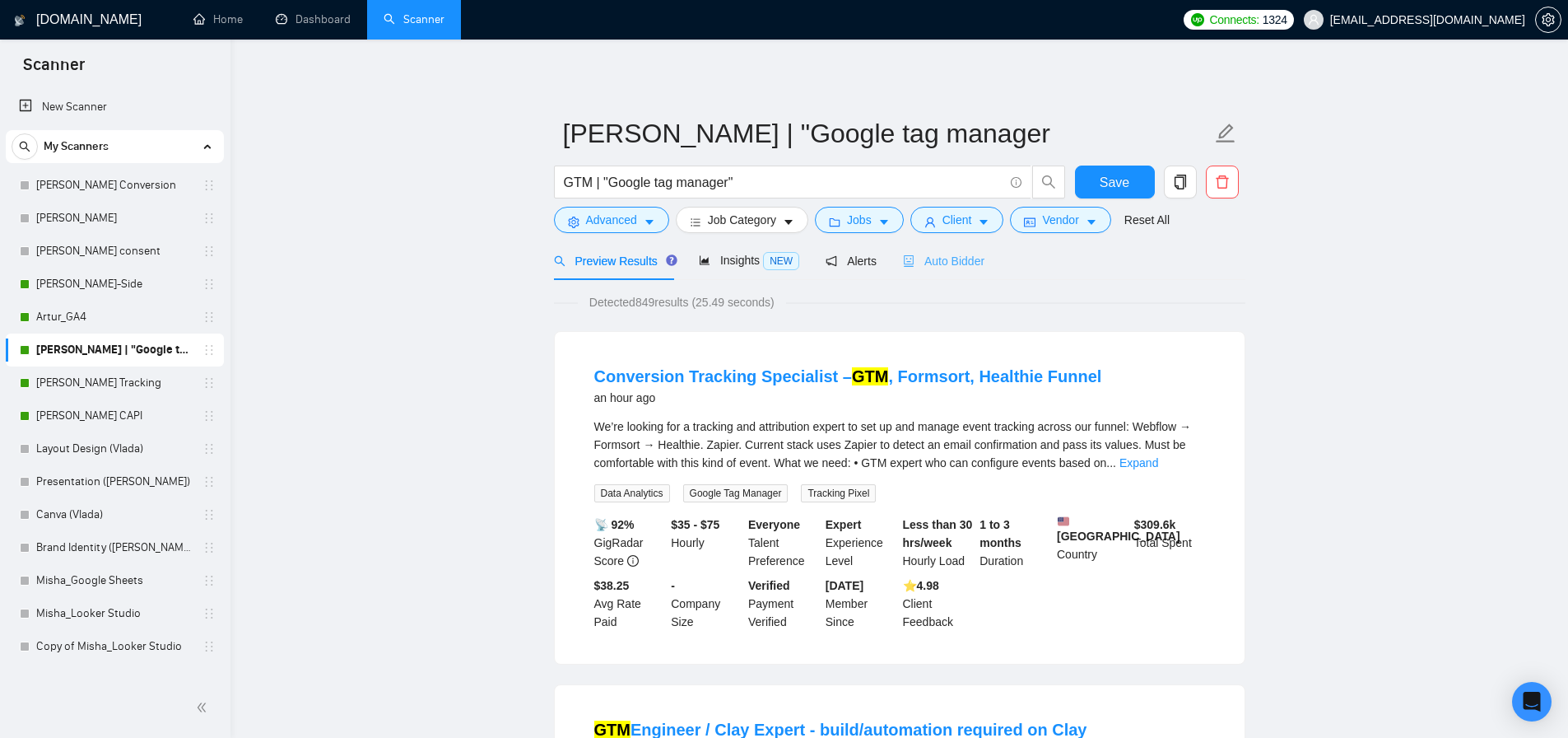
click at [937, 269] on div "Auto Bidder" at bounding box center [944, 260] width 82 height 39
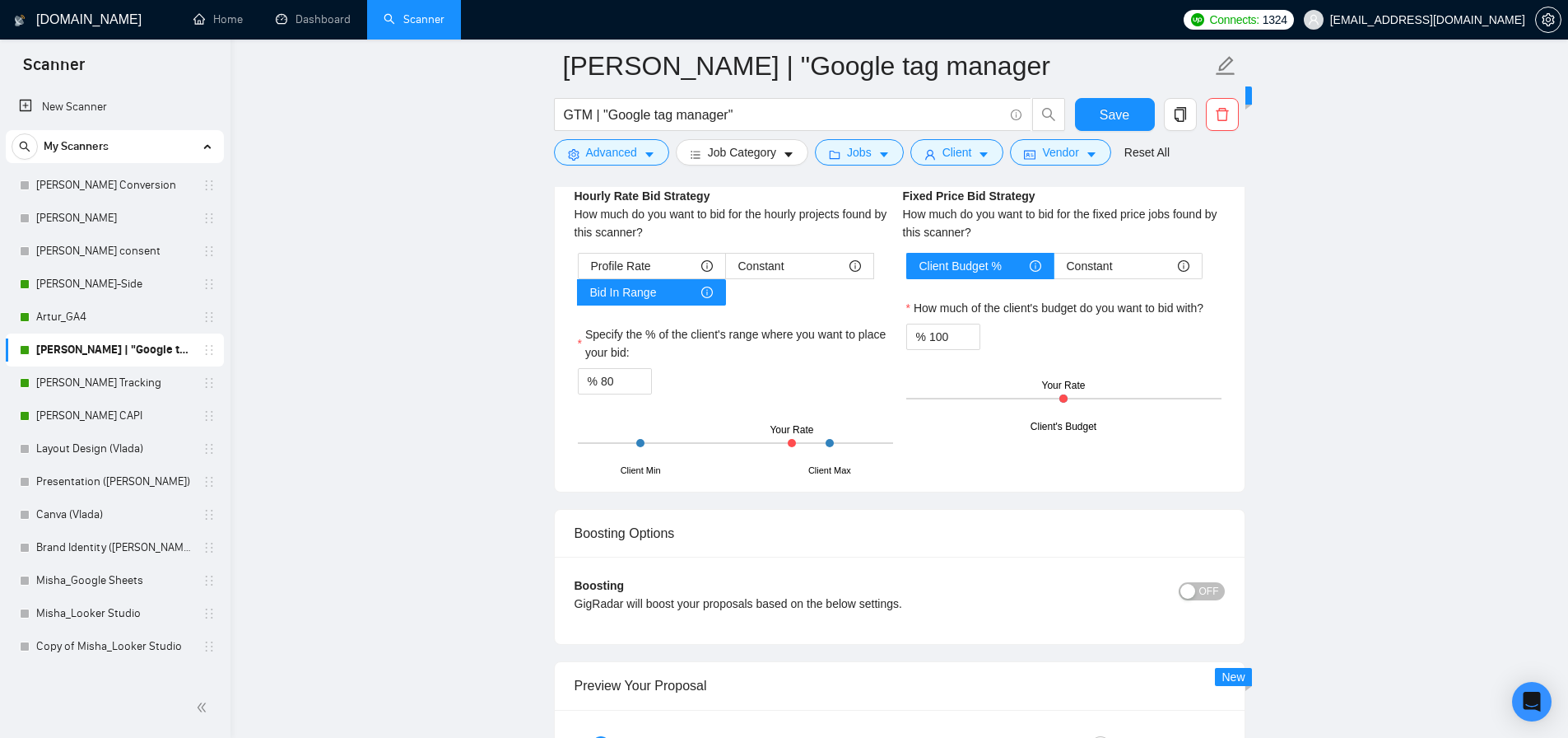
scroll to position [2769, 0]
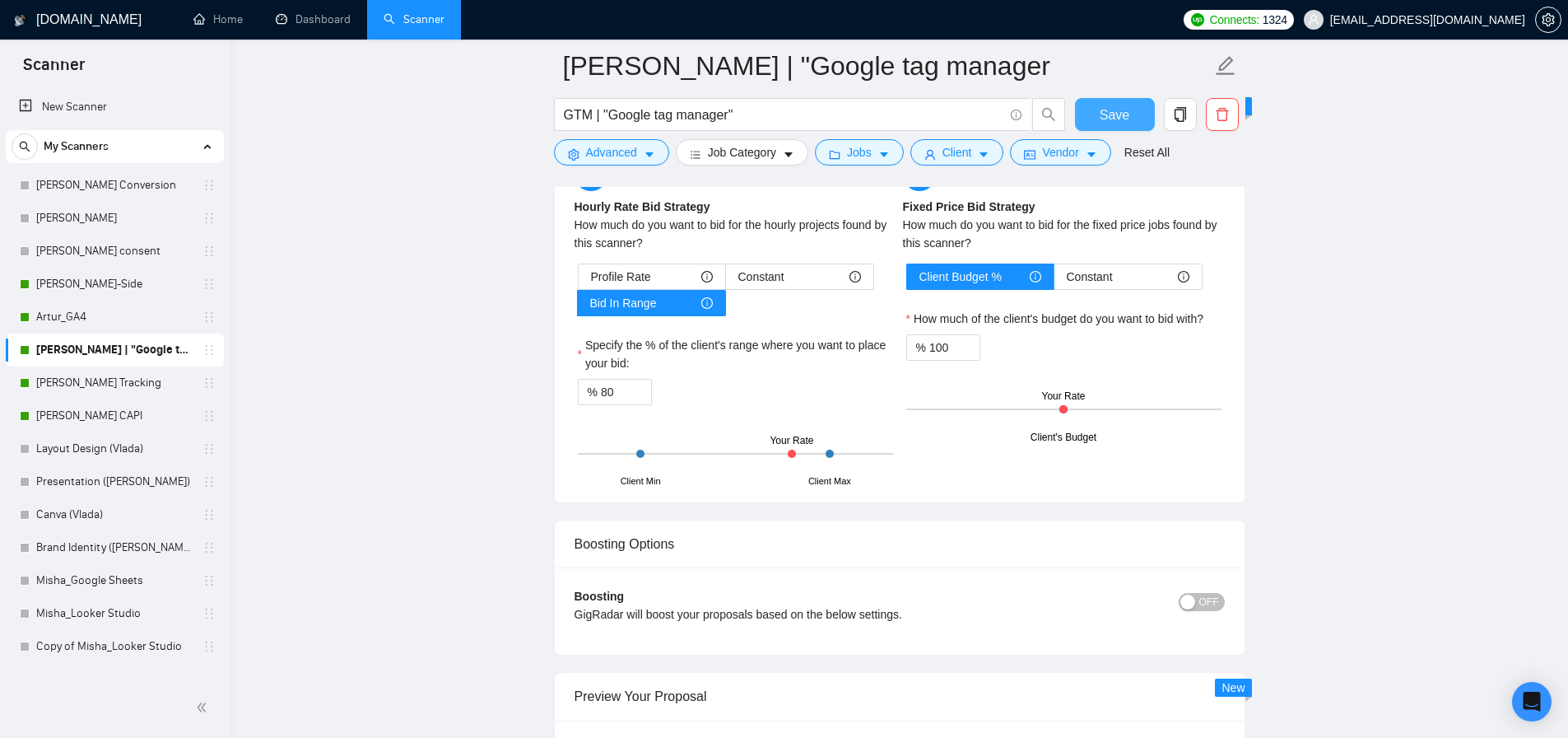
click at [1134, 119] on button "Save" at bounding box center [1115, 113] width 80 height 33
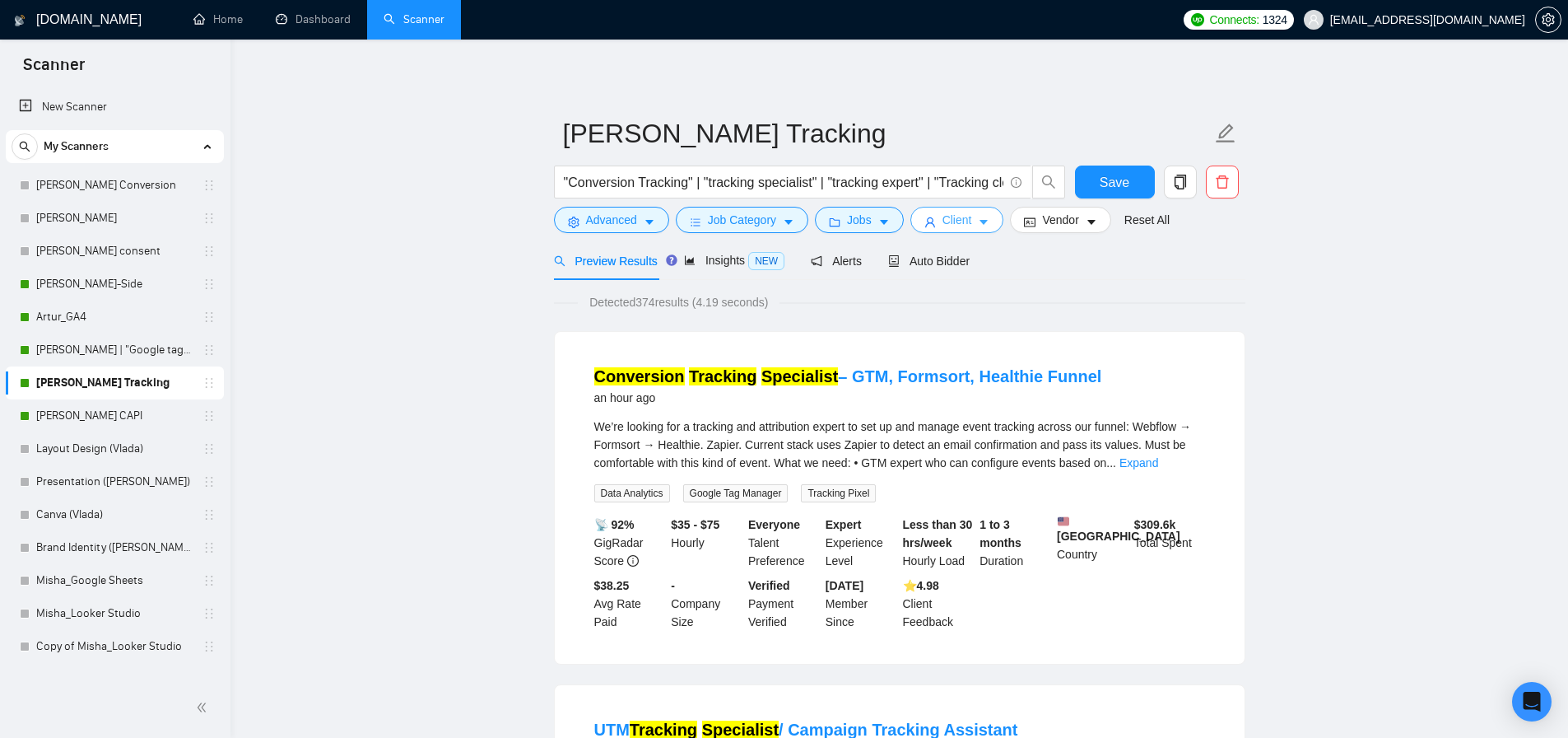
click at [956, 225] on span "Client" at bounding box center [958, 220] width 30 height 18
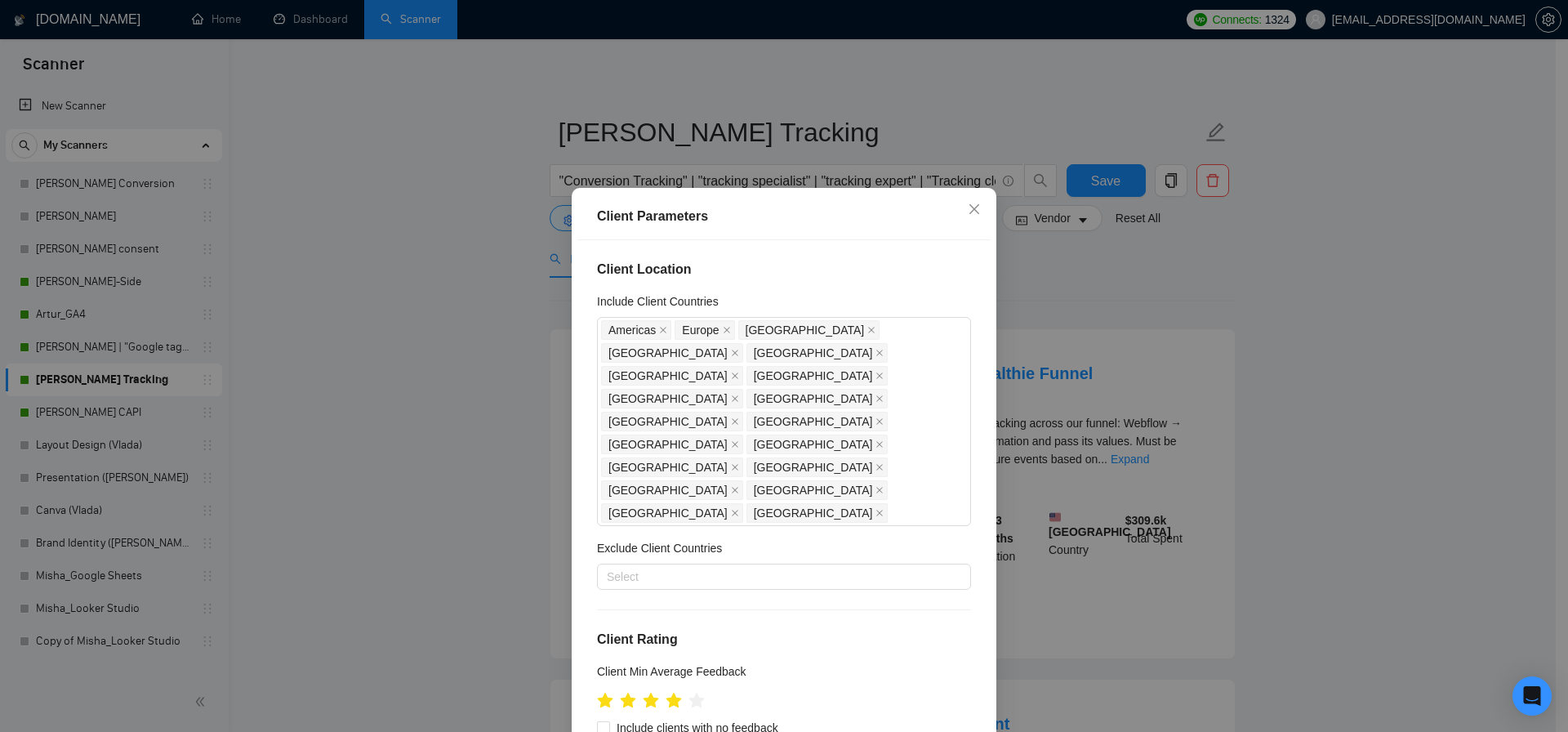
scroll to position [265, 0]
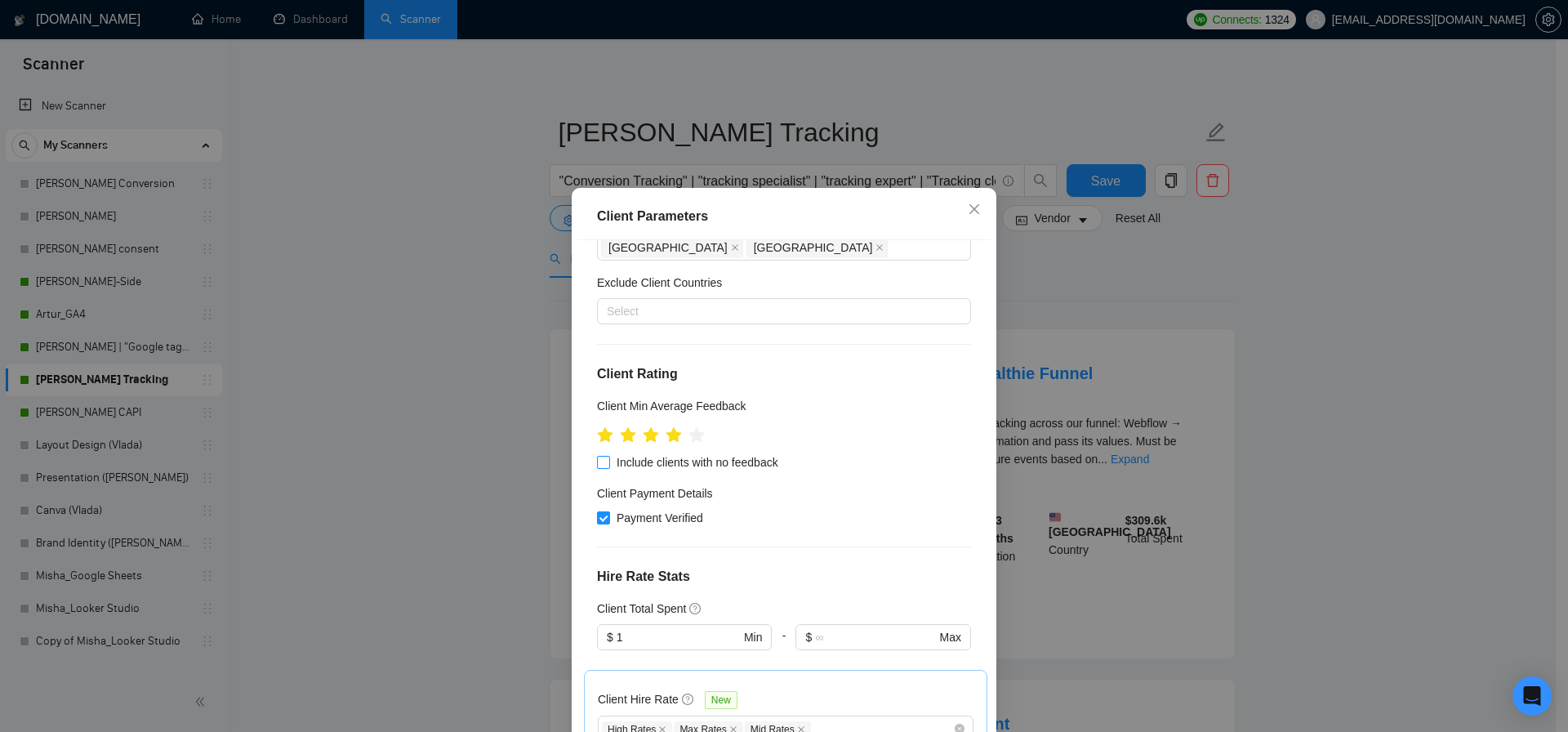
click at [597, 455] on input "Include clients with no feedback" at bounding box center [602, 461] width 11 height 11
checkbox input "true"
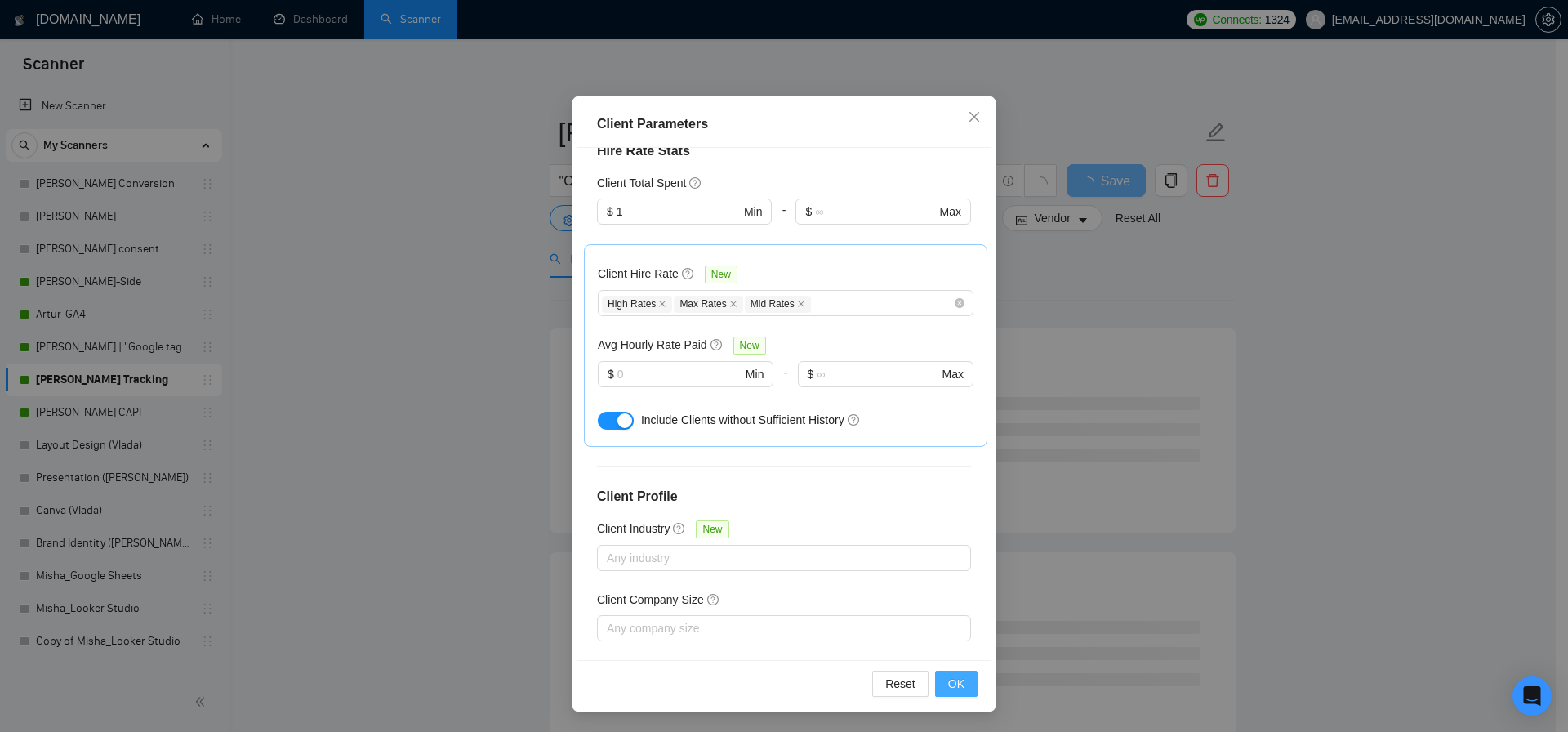
click at [953, 688] on span "OK" at bounding box center [956, 683] width 17 height 18
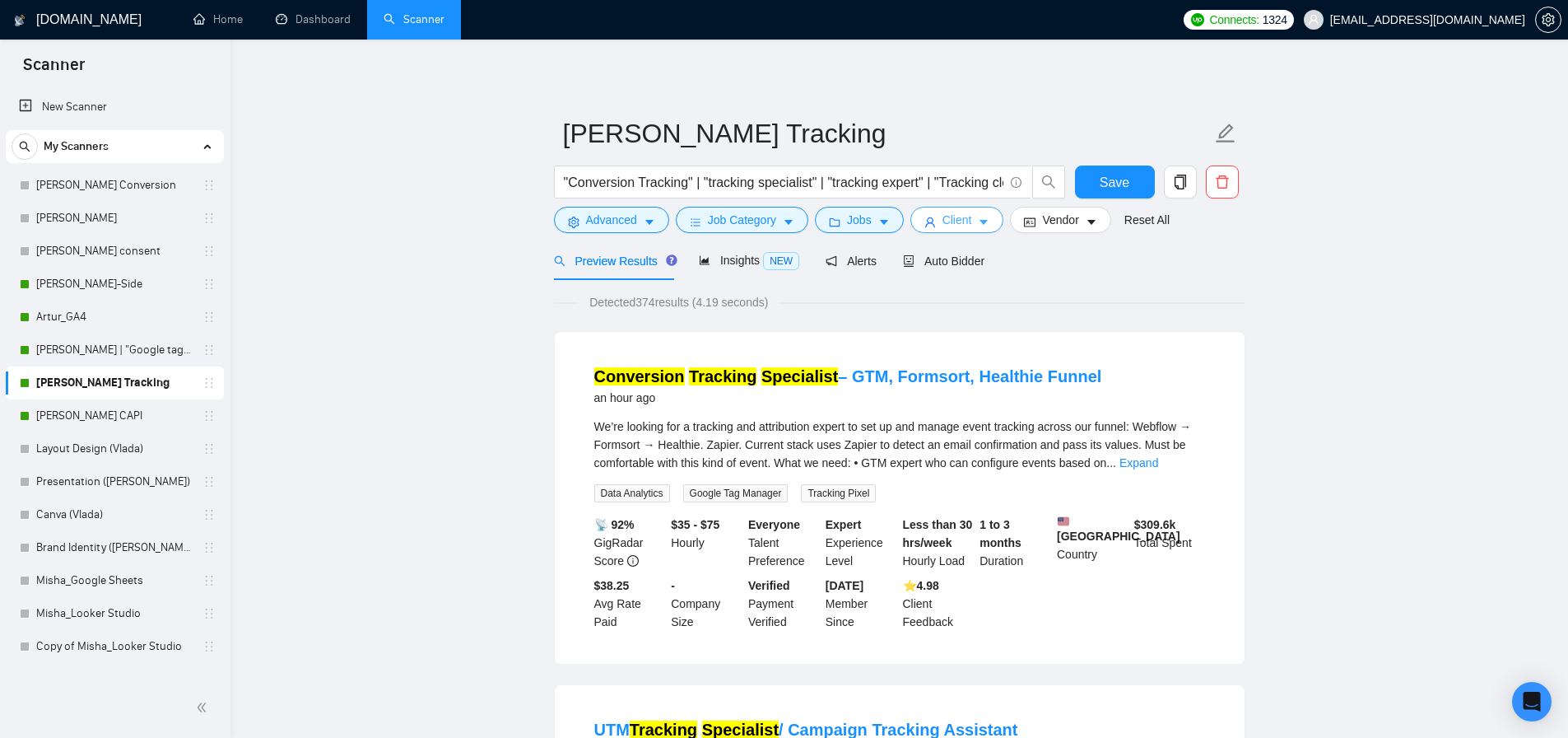
click at [962, 222] on span "Client" at bounding box center [958, 220] width 30 height 18
click at [973, 215] on span "Client" at bounding box center [958, 220] width 30 height 18
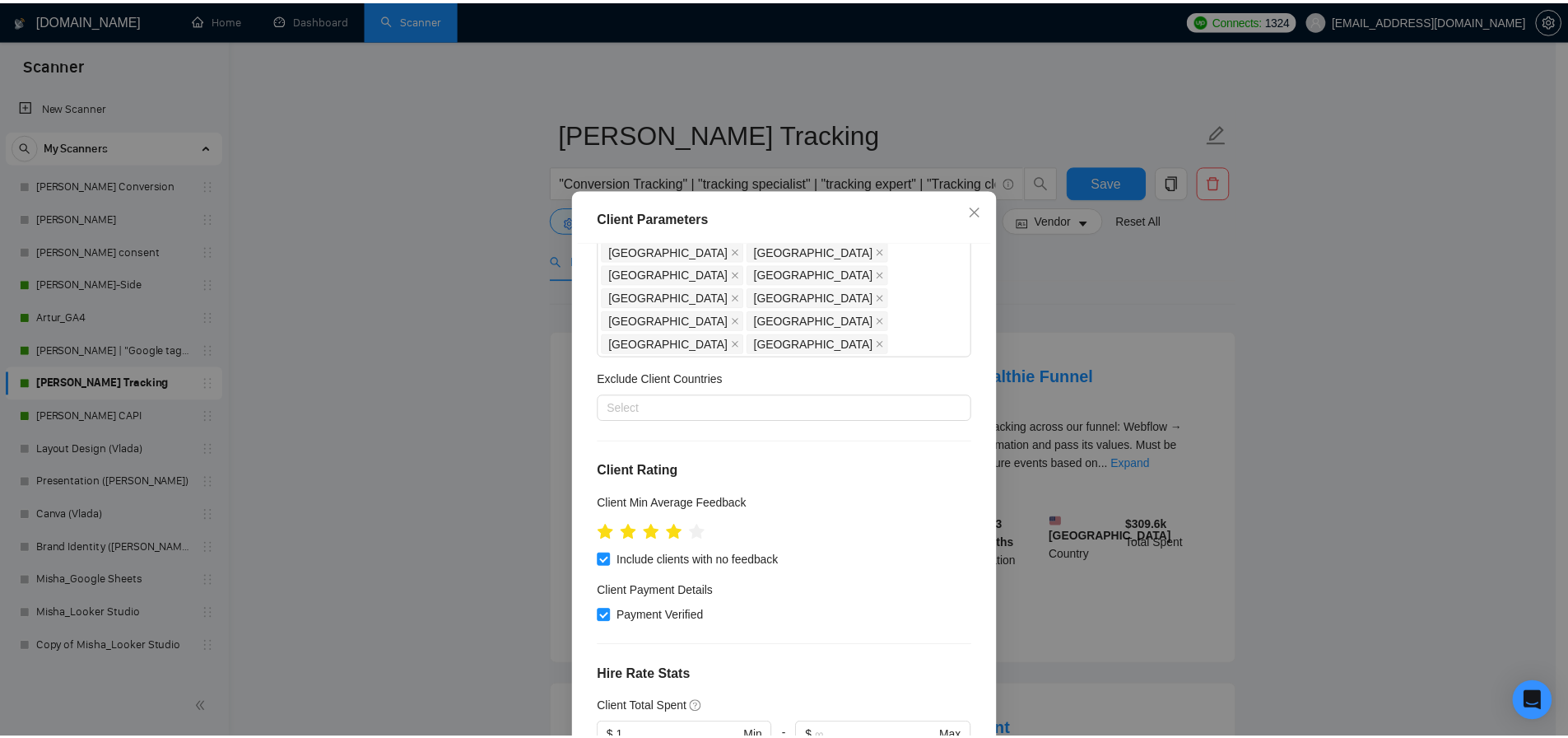
scroll to position [0, 0]
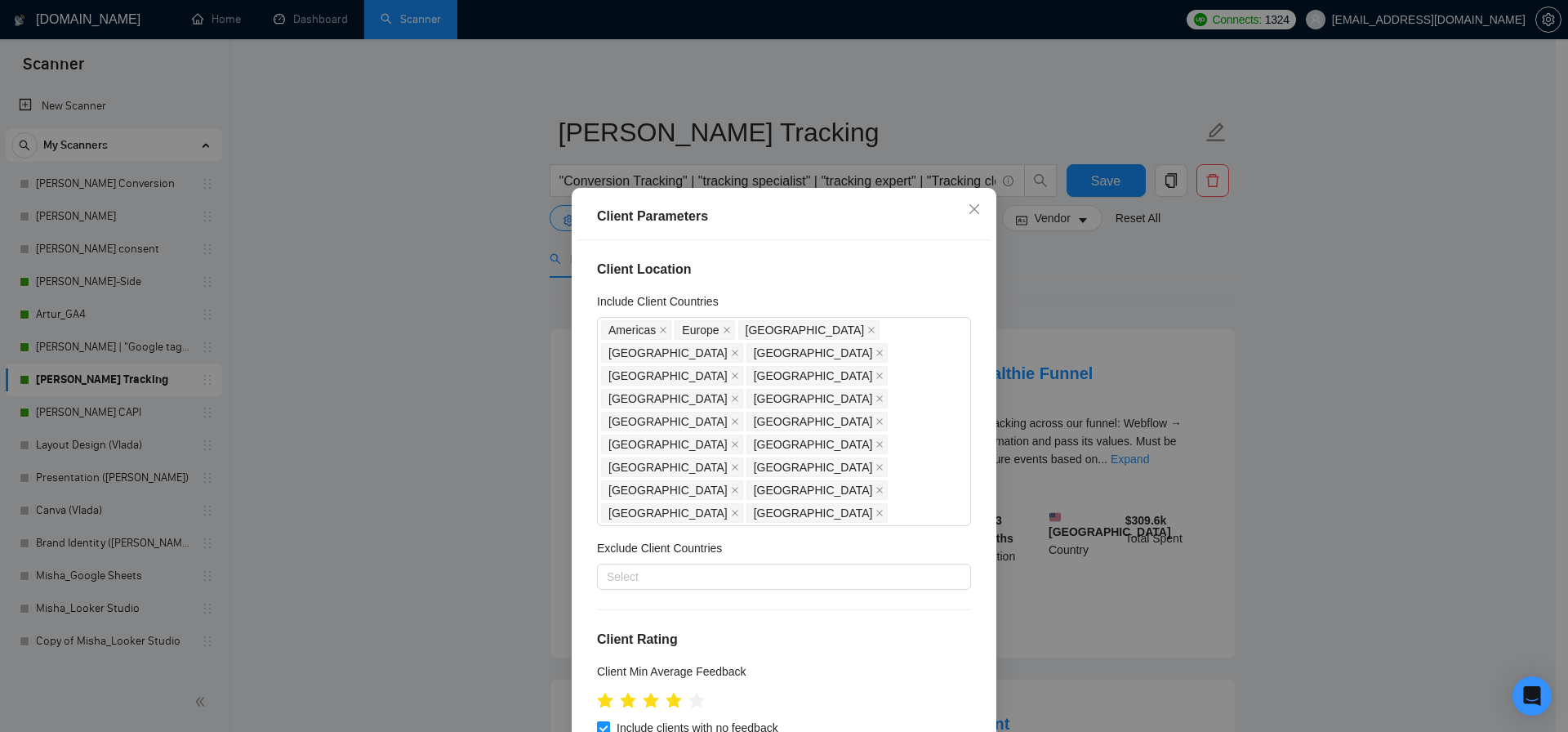
click at [1025, 279] on div "Client Parameters Client Location Include Client Countries Americas Europe Unit…" at bounding box center [784, 366] width 1568 height 732
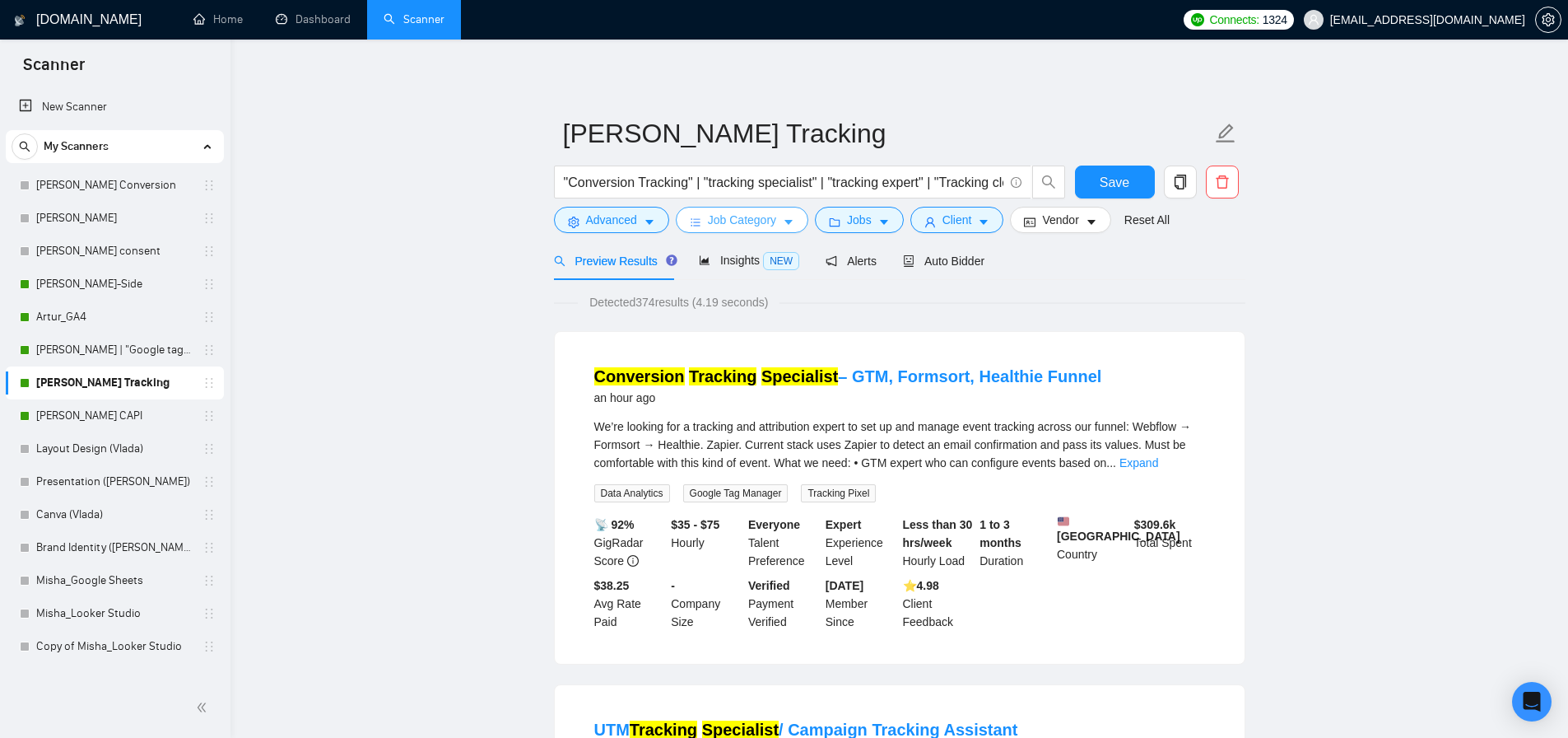
click at [762, 225] on span "Job Category" at bounding box center [742, 220] width 69 height 18
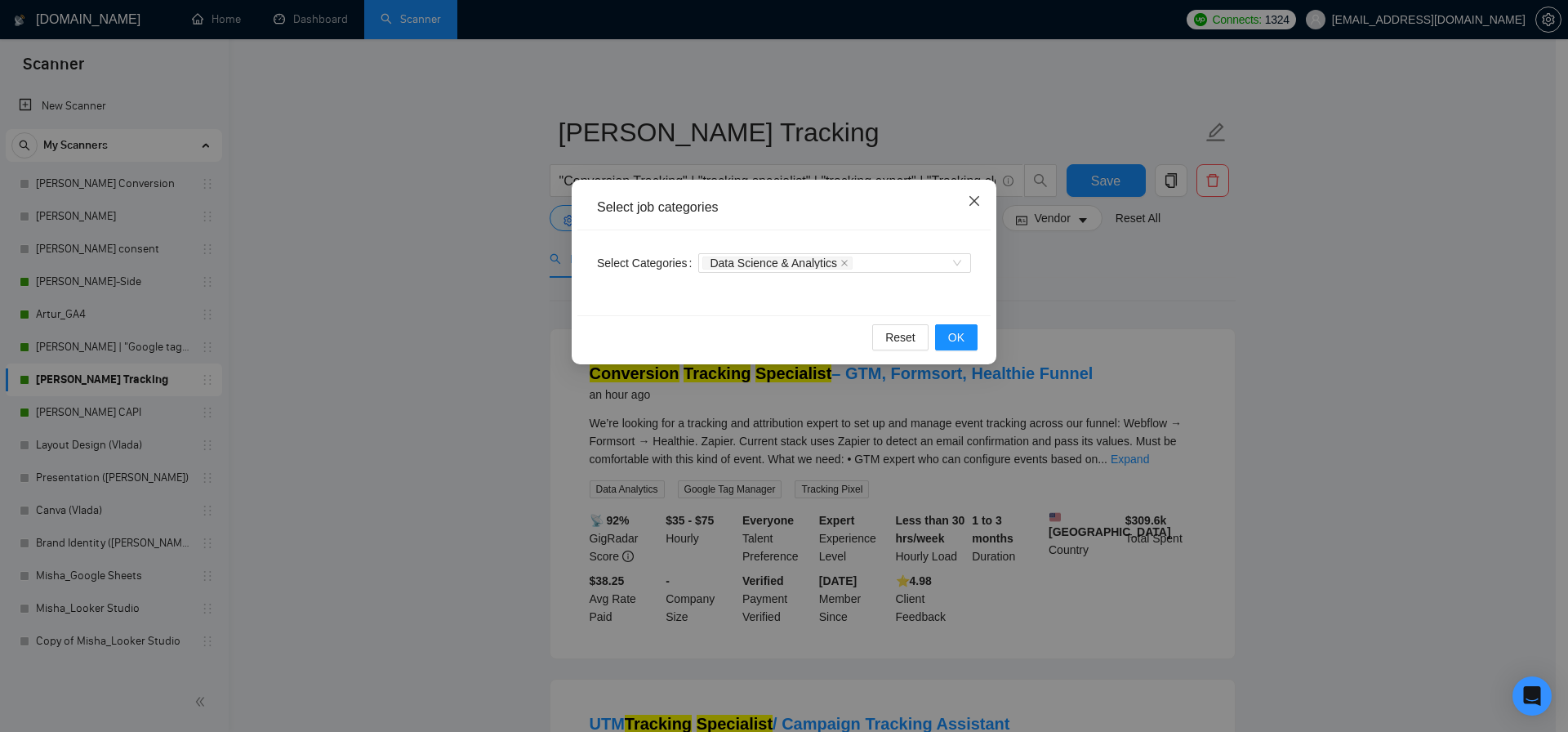
click at [967, 195] on icon "close" at bounding box center [973, 201] width 13 height 13
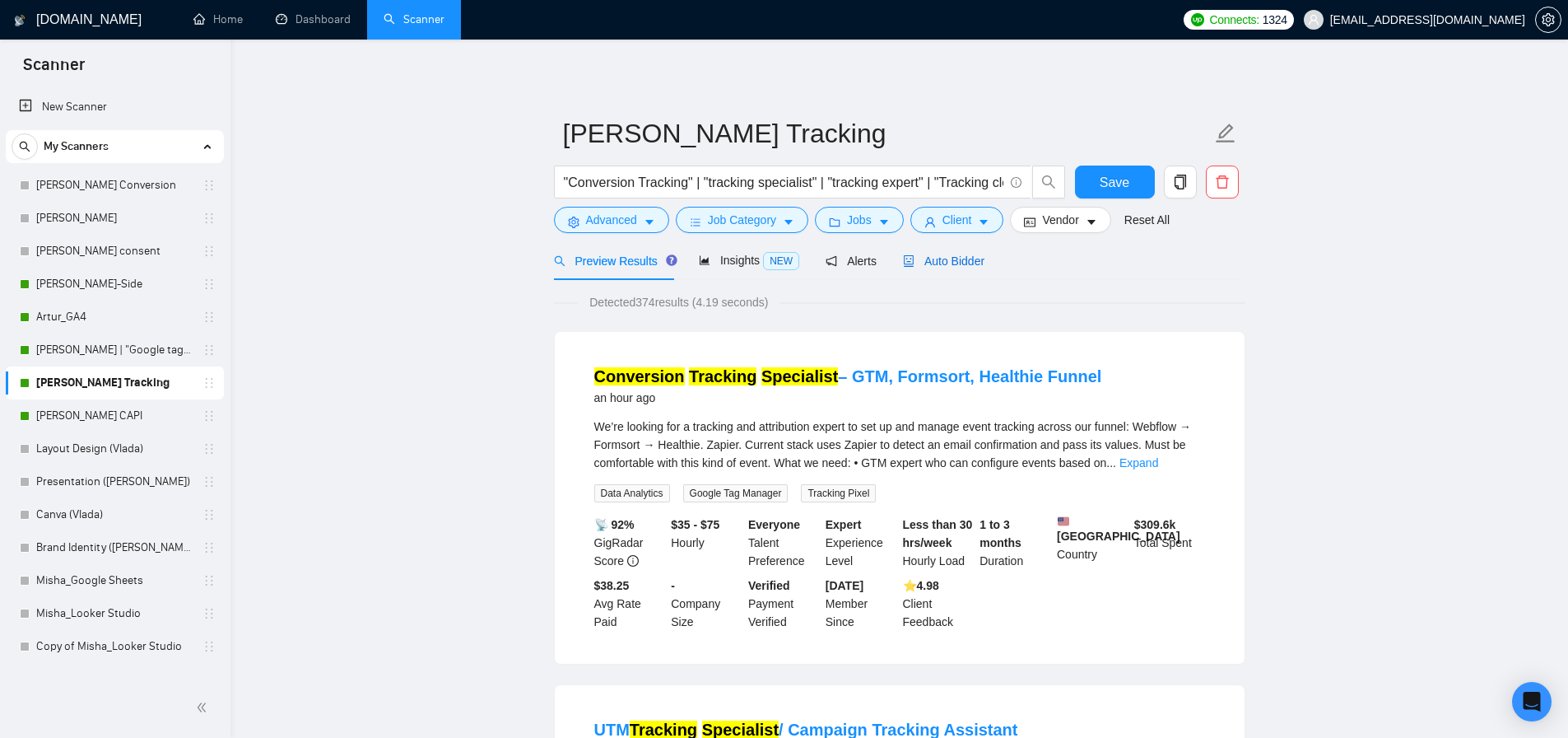
click at [956, 258] on span "Auto Bidder" at bounding box center [944, 260] width 82 height 13
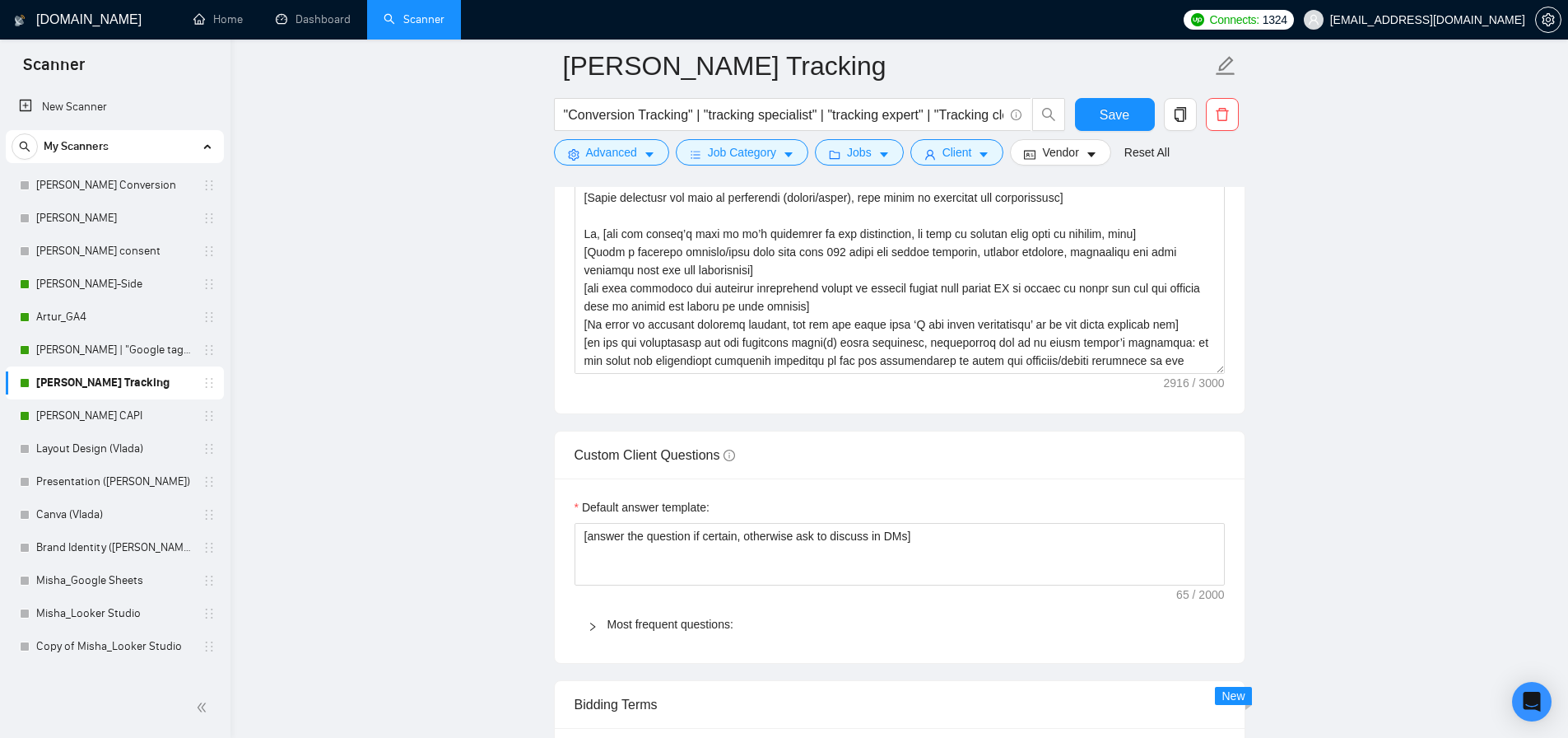
scroll to position [2769, 0]
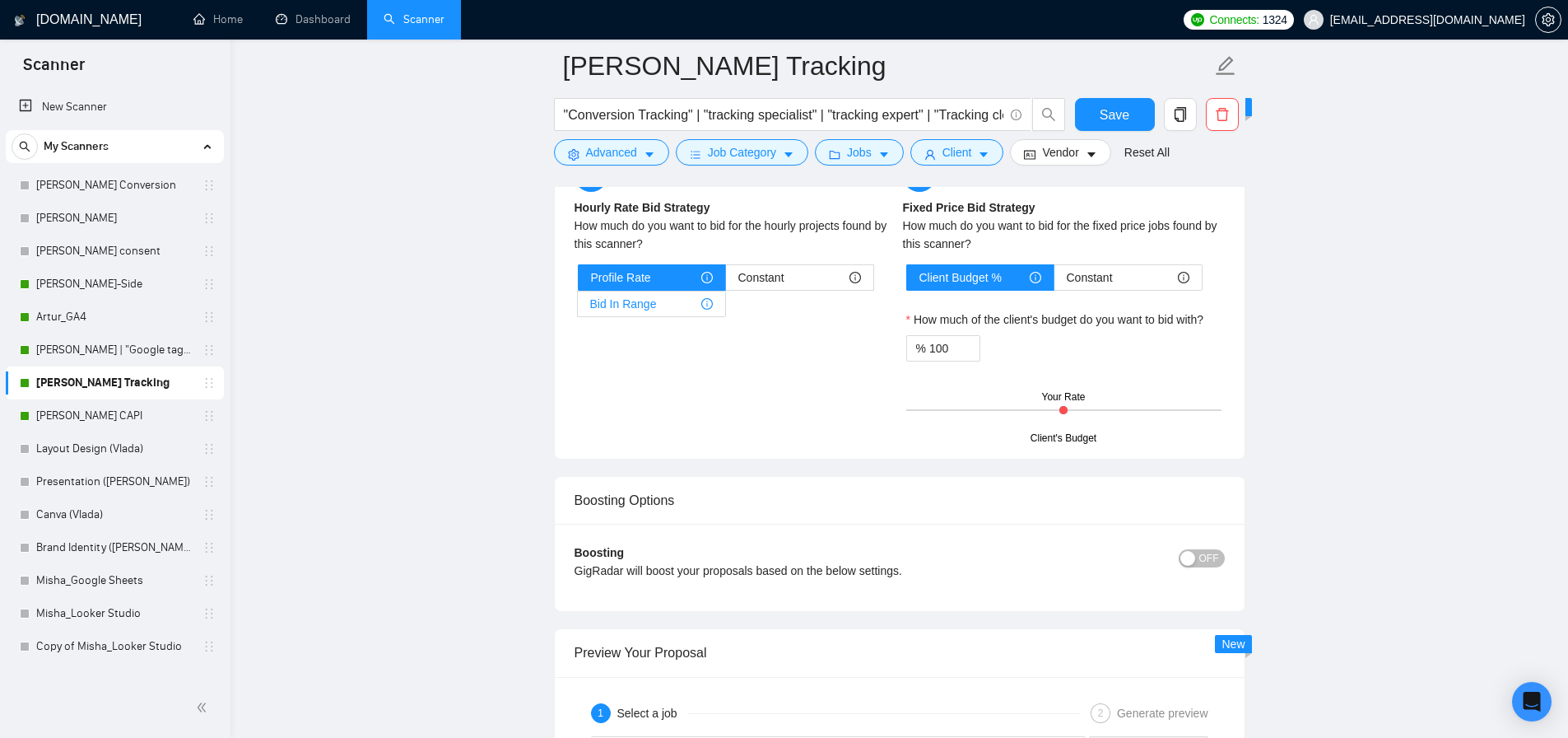
click at [641, 304] on span "Bid In Range" at bounding box center [624, 303] width 67 height 25
click at [578, 308] on input "Bid In Range" at bounding box center [578, 308] width 0 height 0
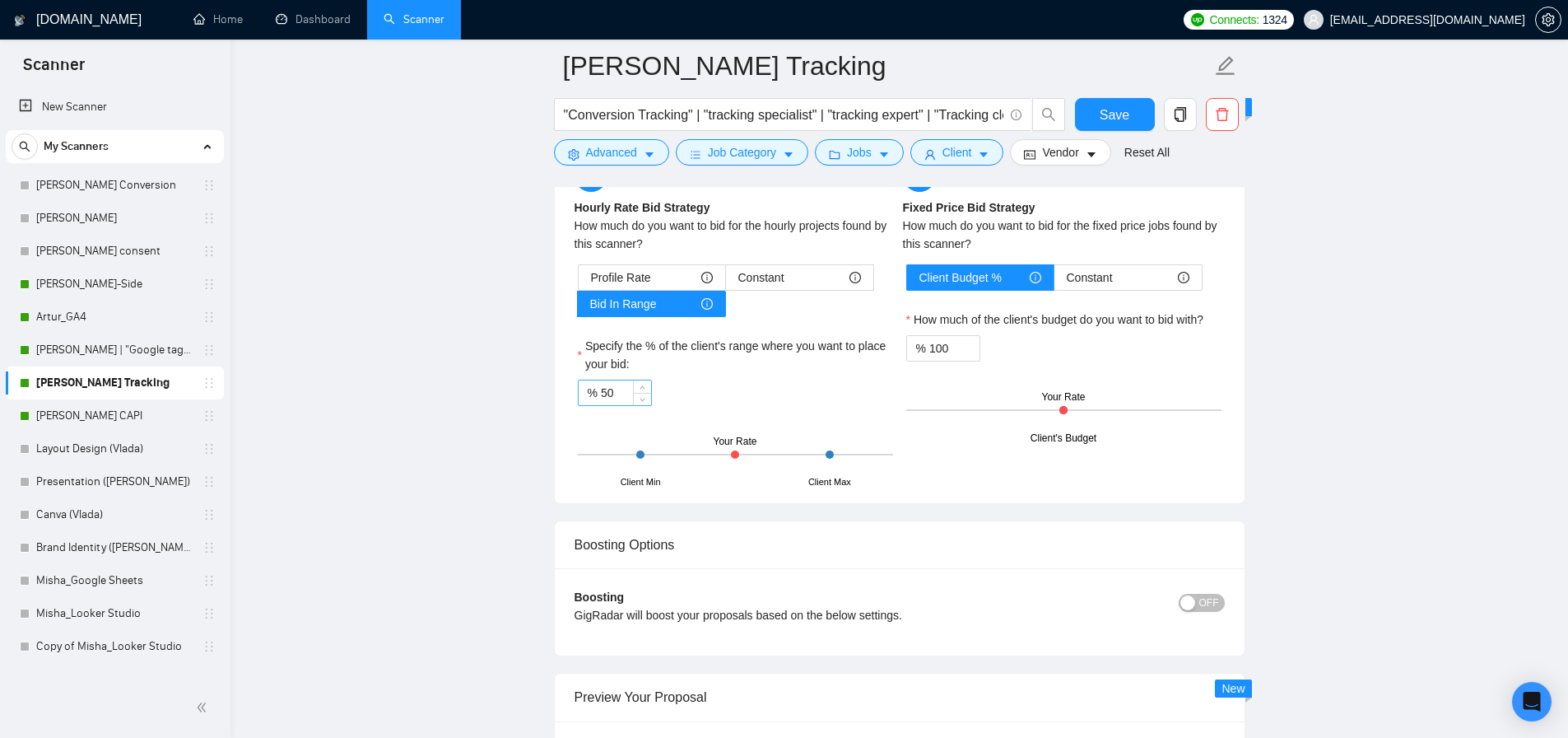
click at [623, 389] on input "50" at bounding box center [625, 393] width 50 height 25
type input "82"
click at [1129, 117] on button "Save" at bounding box center [1115, 113] width 80 height 33
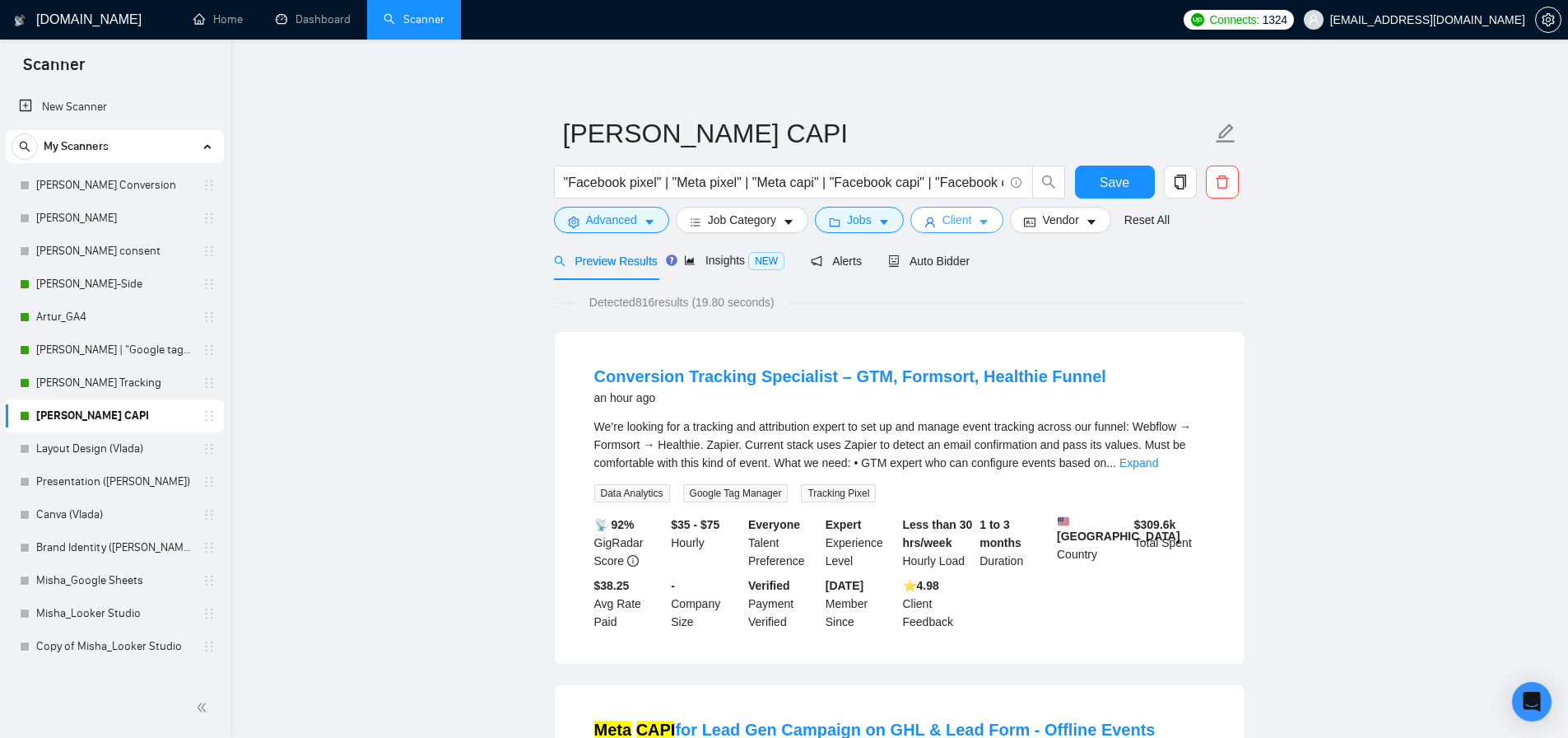
click at [966, 219] on span "Client" at bounding box center [958, 220] width 30 height 18
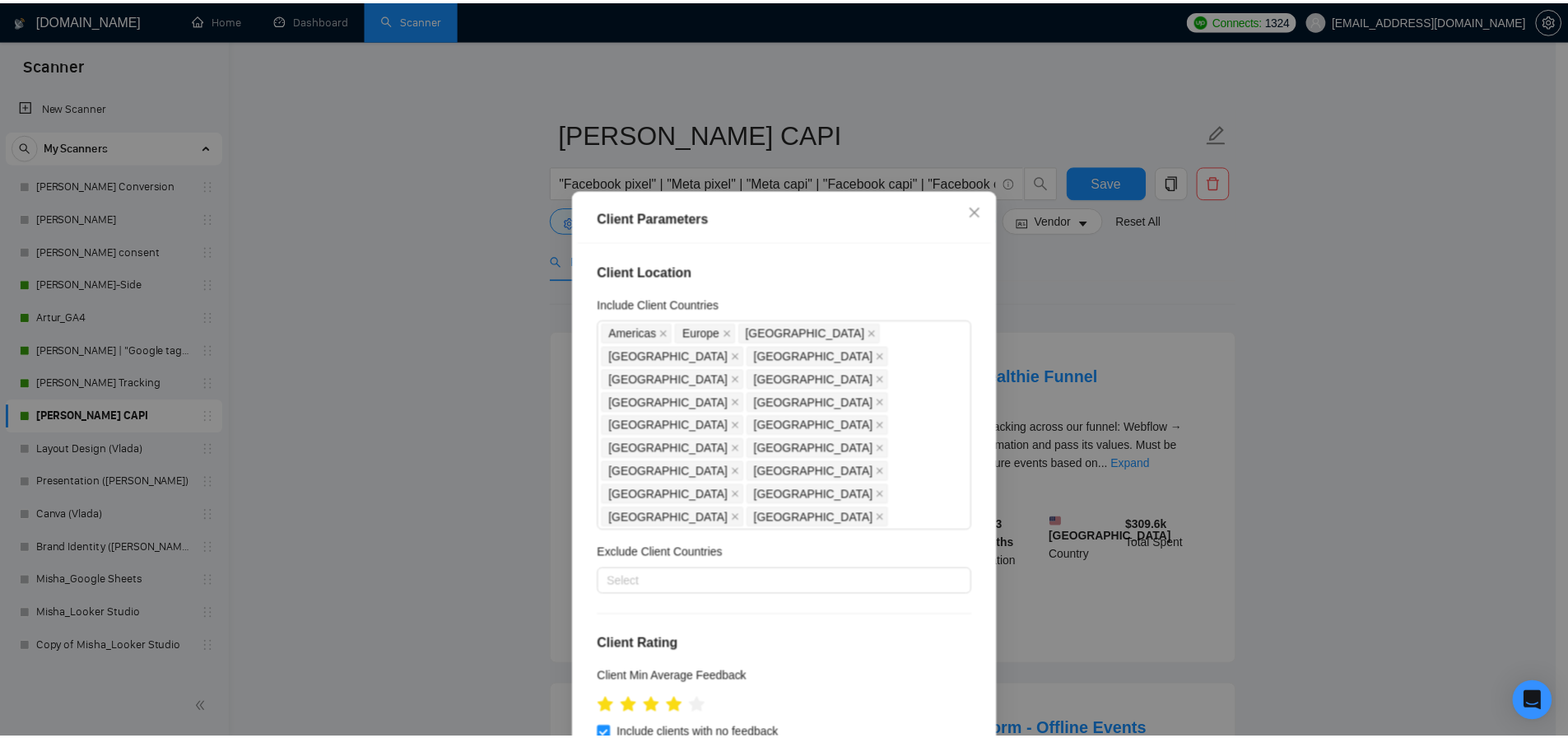
scroll to position [176, 0]
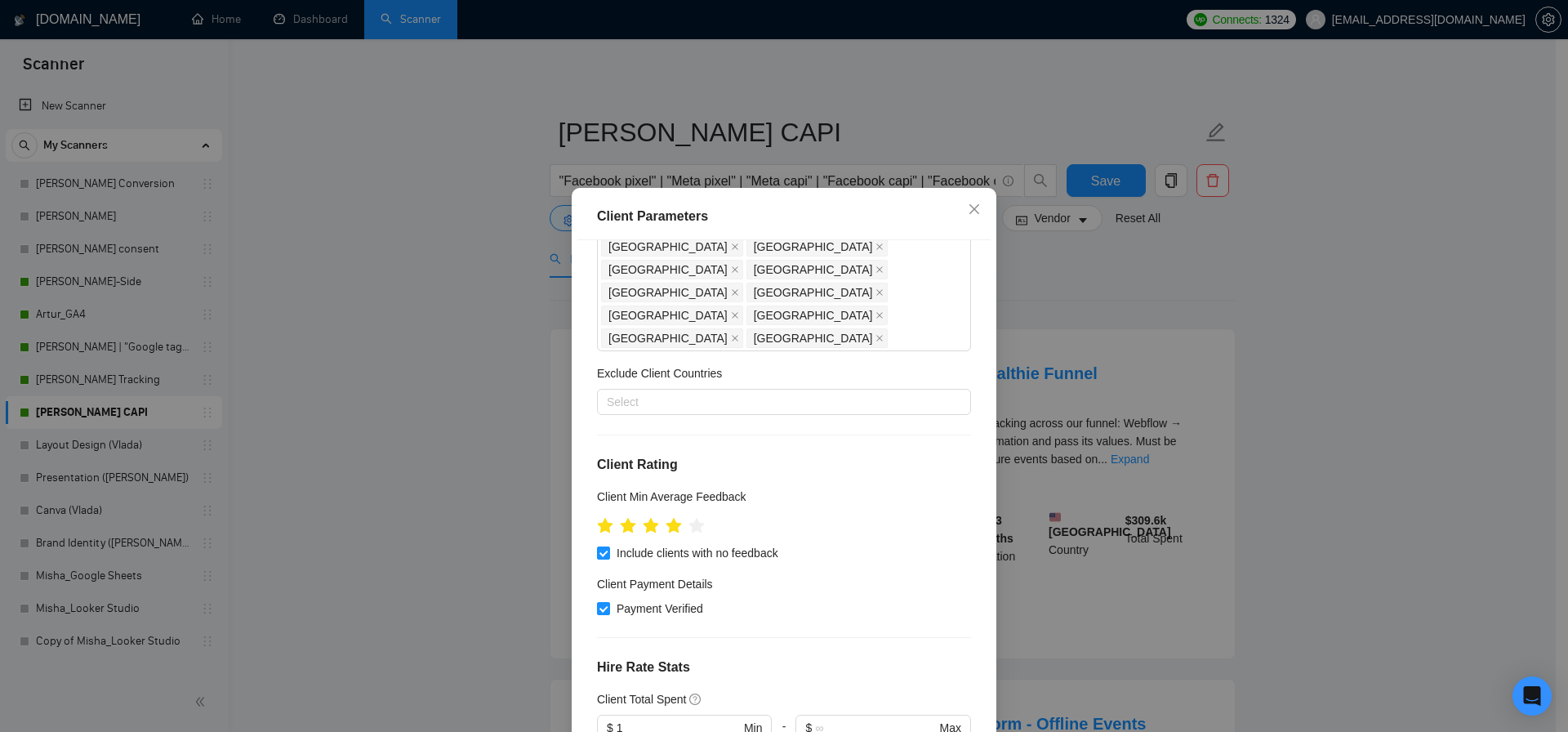
click at [1047, 284] on div "Client Parameters Client Location Include Client Countries [GEOGRAPHIC_DATA] [G…" at bounding box center [784, 366] width 1568 height 732
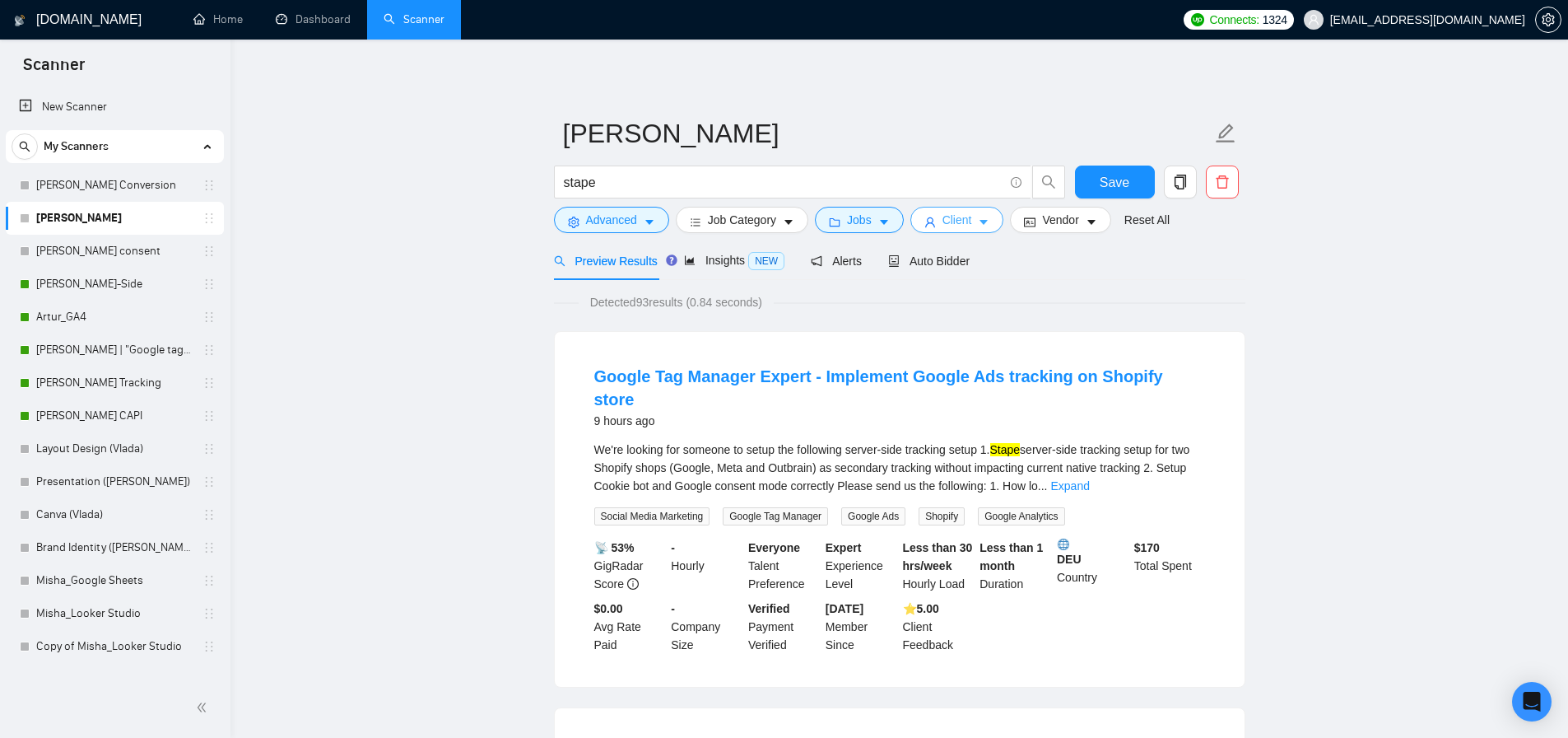
click at [972, 223] on span "Client" at bounding box center [958, 220] width 30 height 18
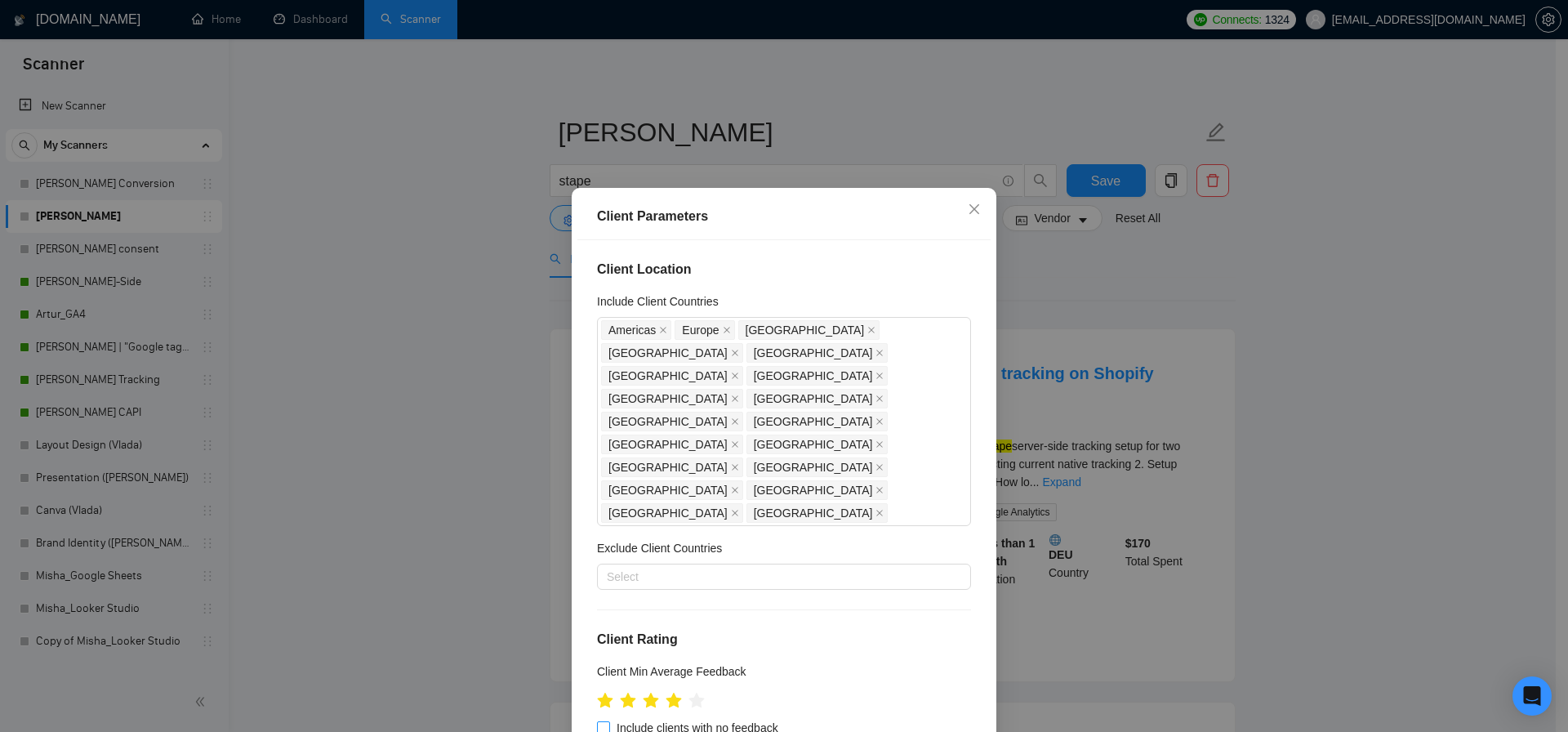
click at [602, 722] on input "Include clients with no feedback" at bounding box center [602, 727] width 11 height 11
checkbox input "true"
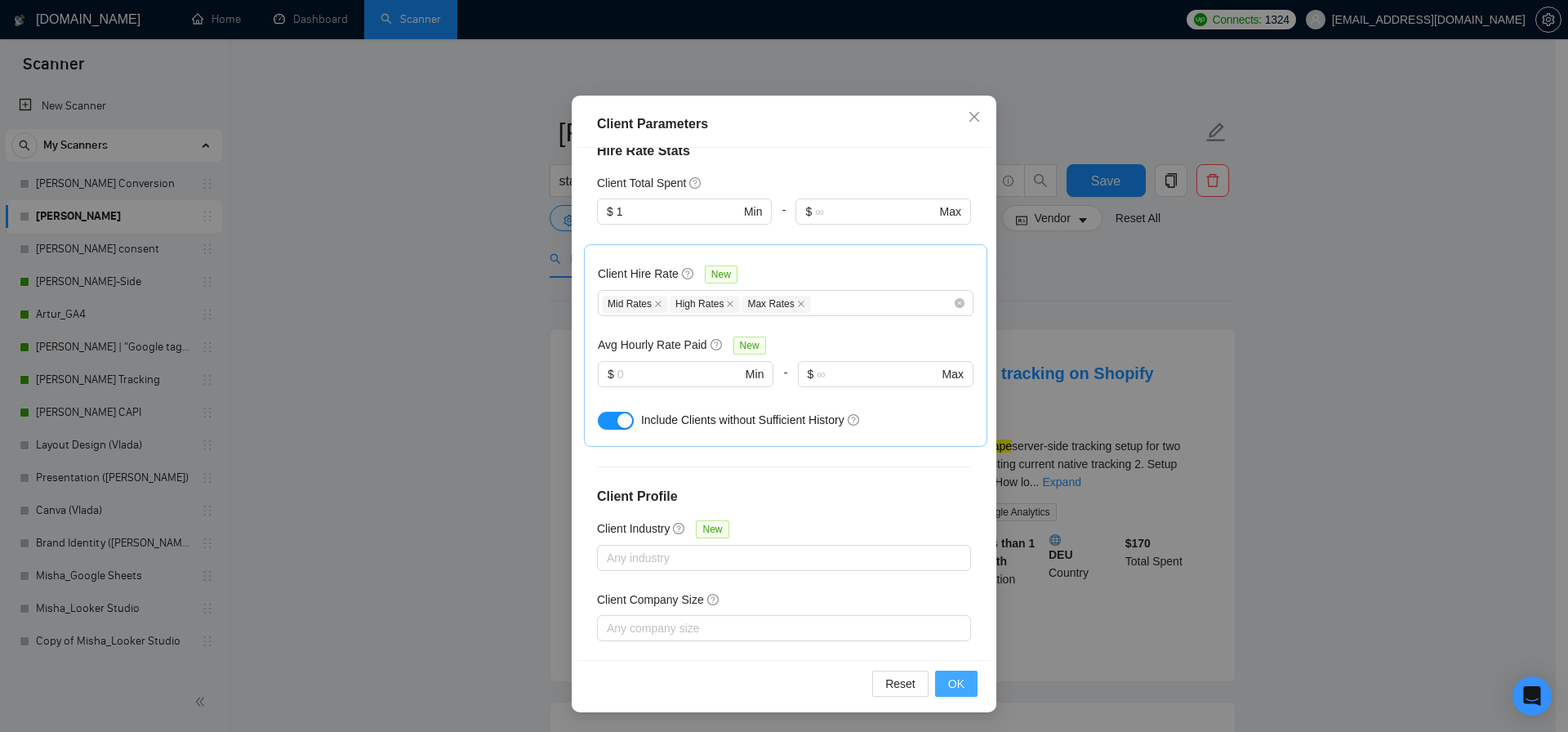
click at [948, 685] on span "OK" at bounding box center [956, 683] width 17 height 18
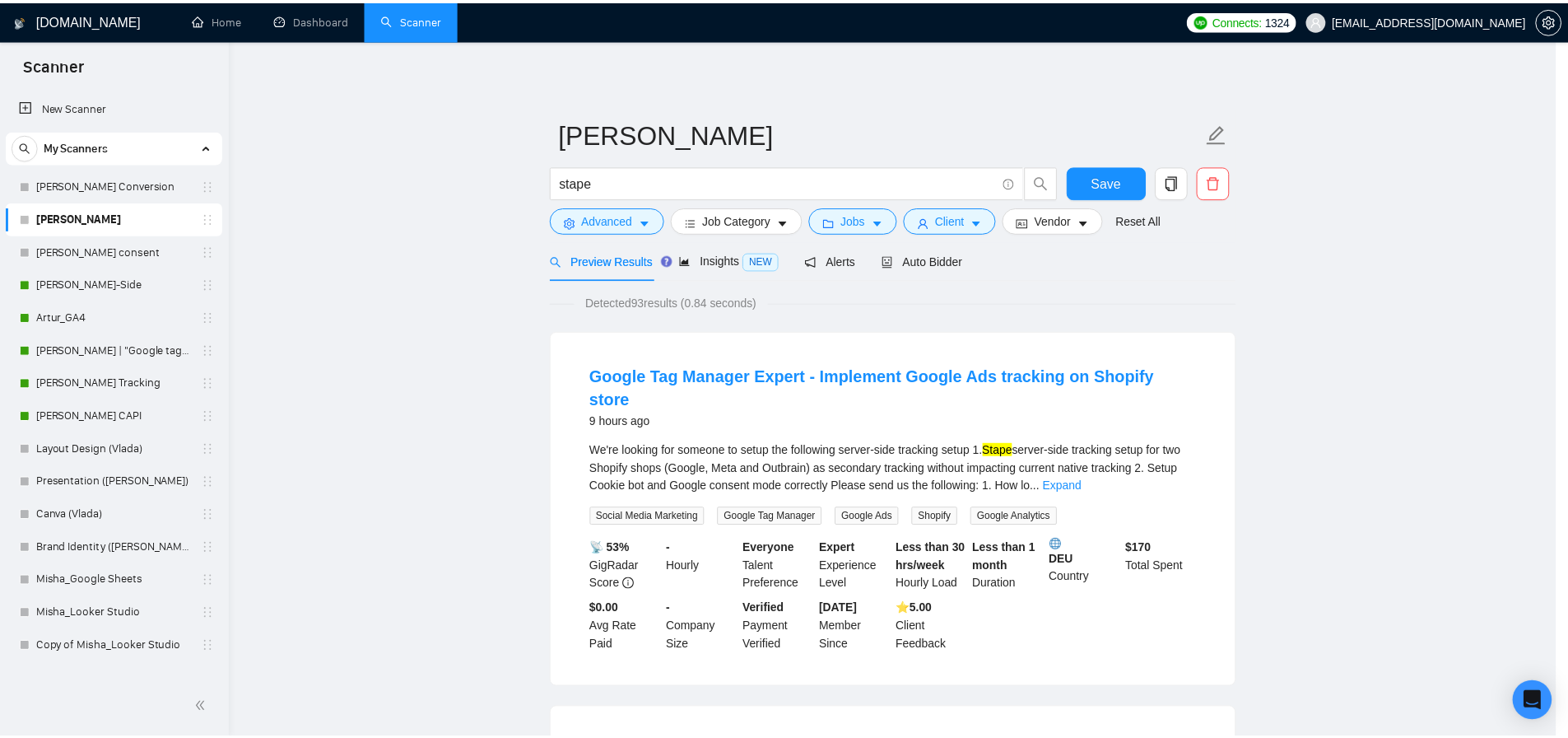
scroll to position [3, 0]
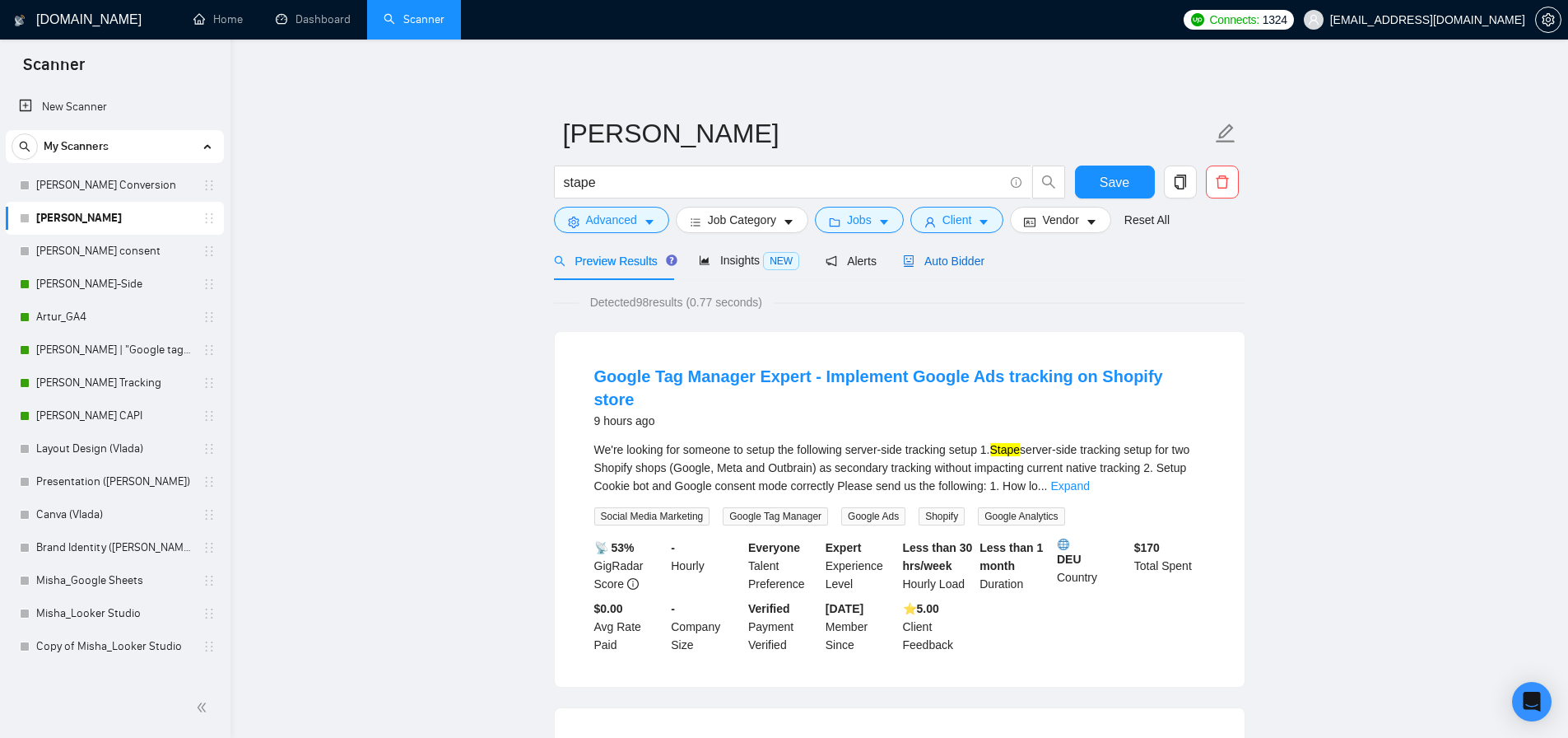
click at [951, 260] on span "Auto Bidder" at bounding box center [944, 260] width 82 height 13
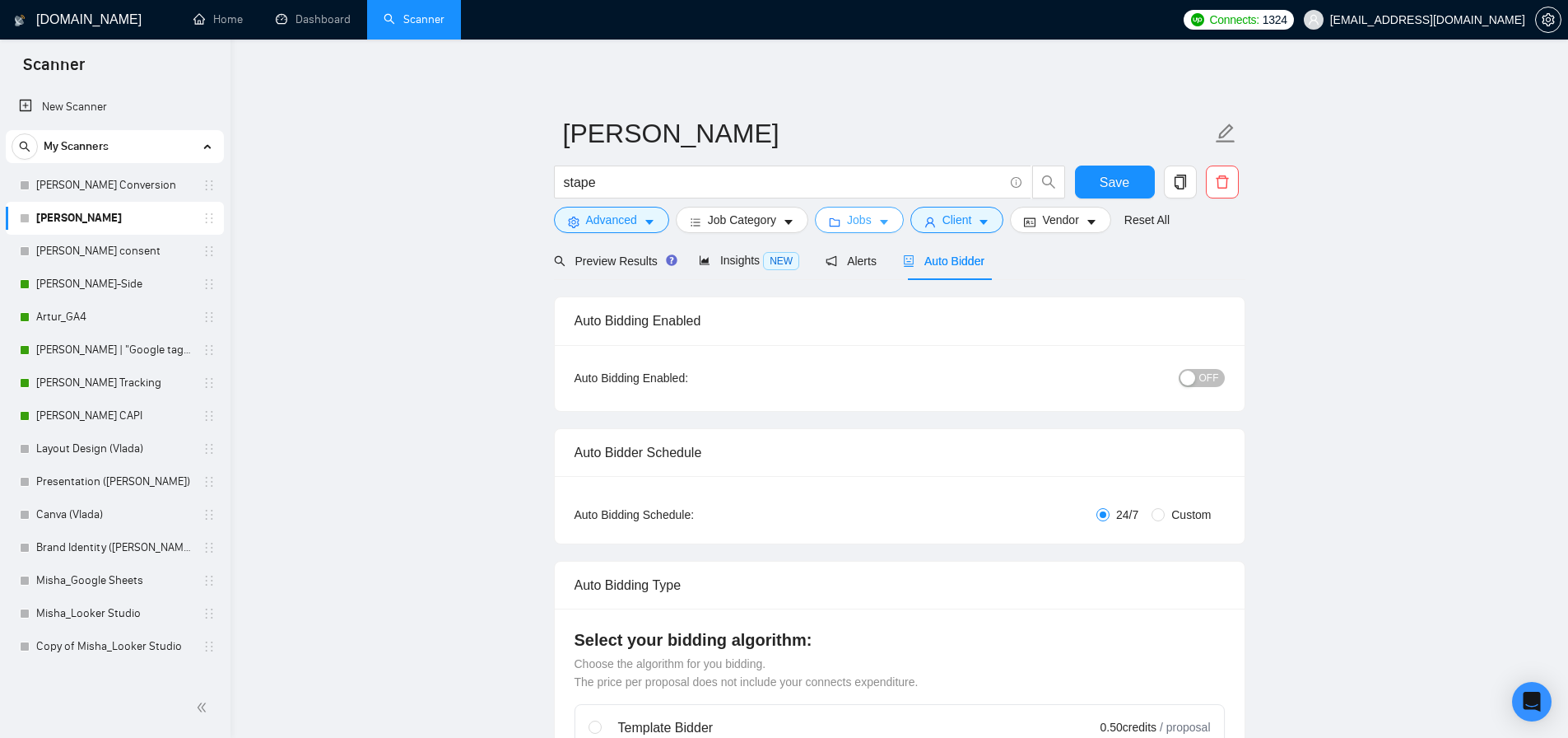
click at [864, 224] on span "Jobs" at bounding box center [859, 220] width 25 height 18
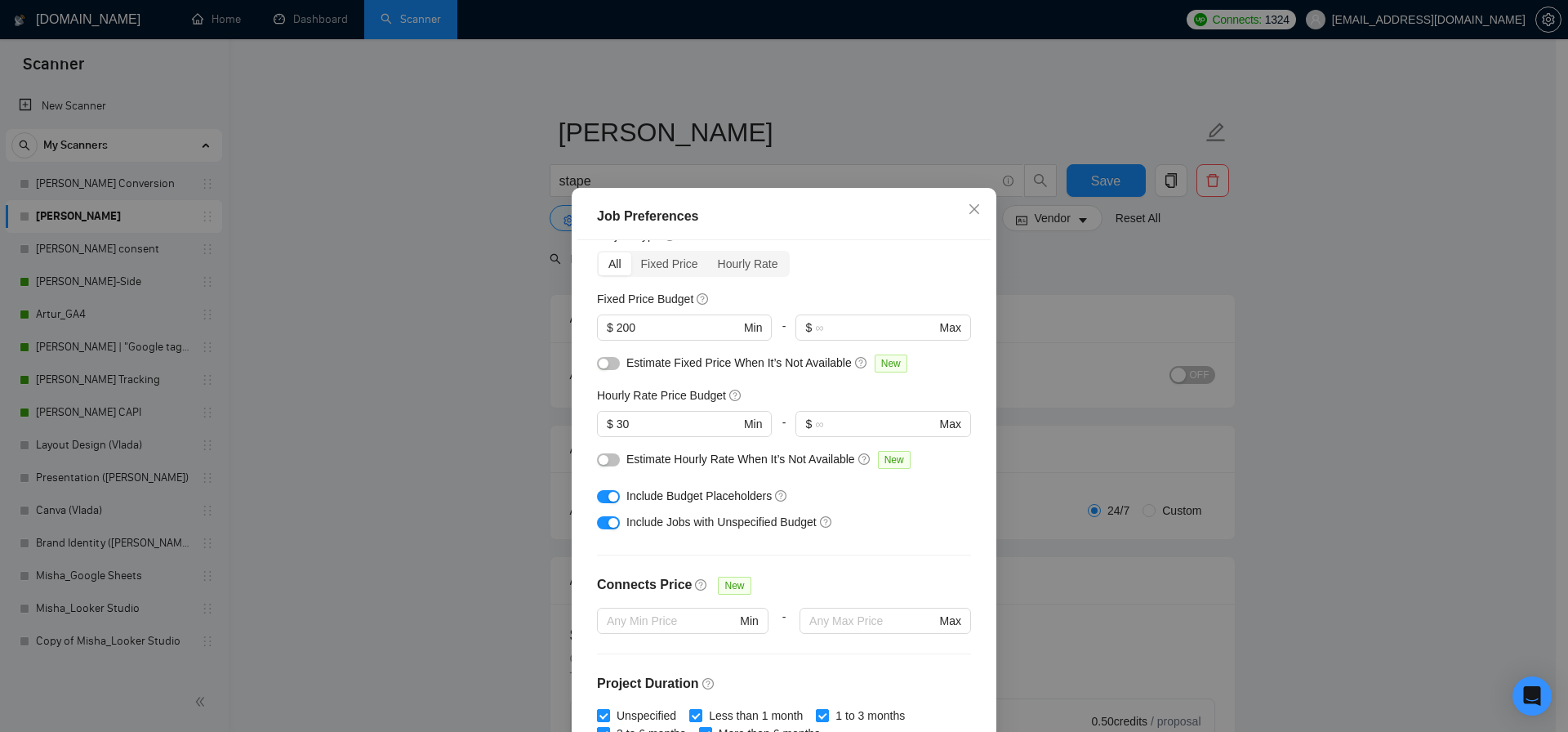
scroll to position [77, 0]
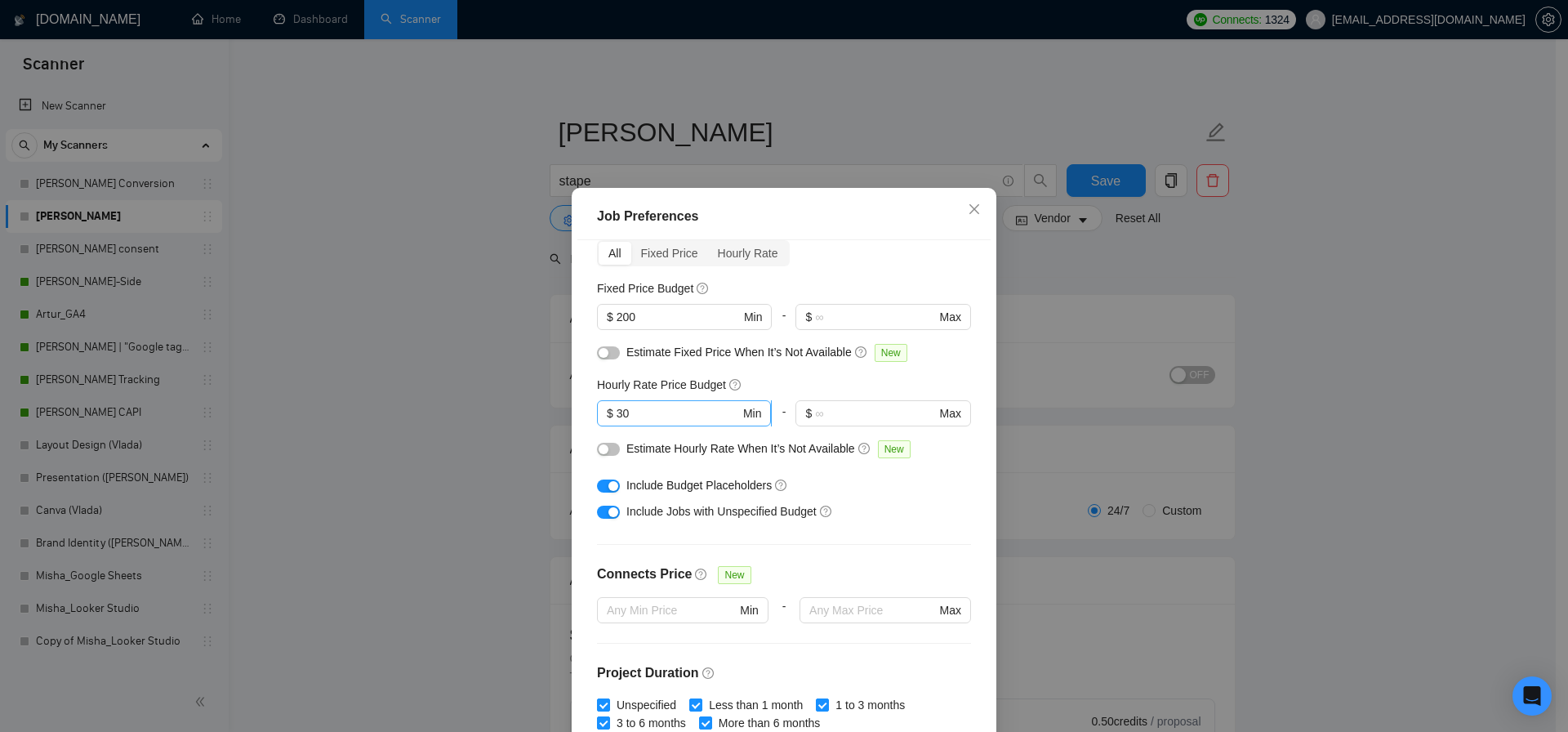
click at [653, 408] on input "30" at bounding box center [678, 413] width 123 height 18
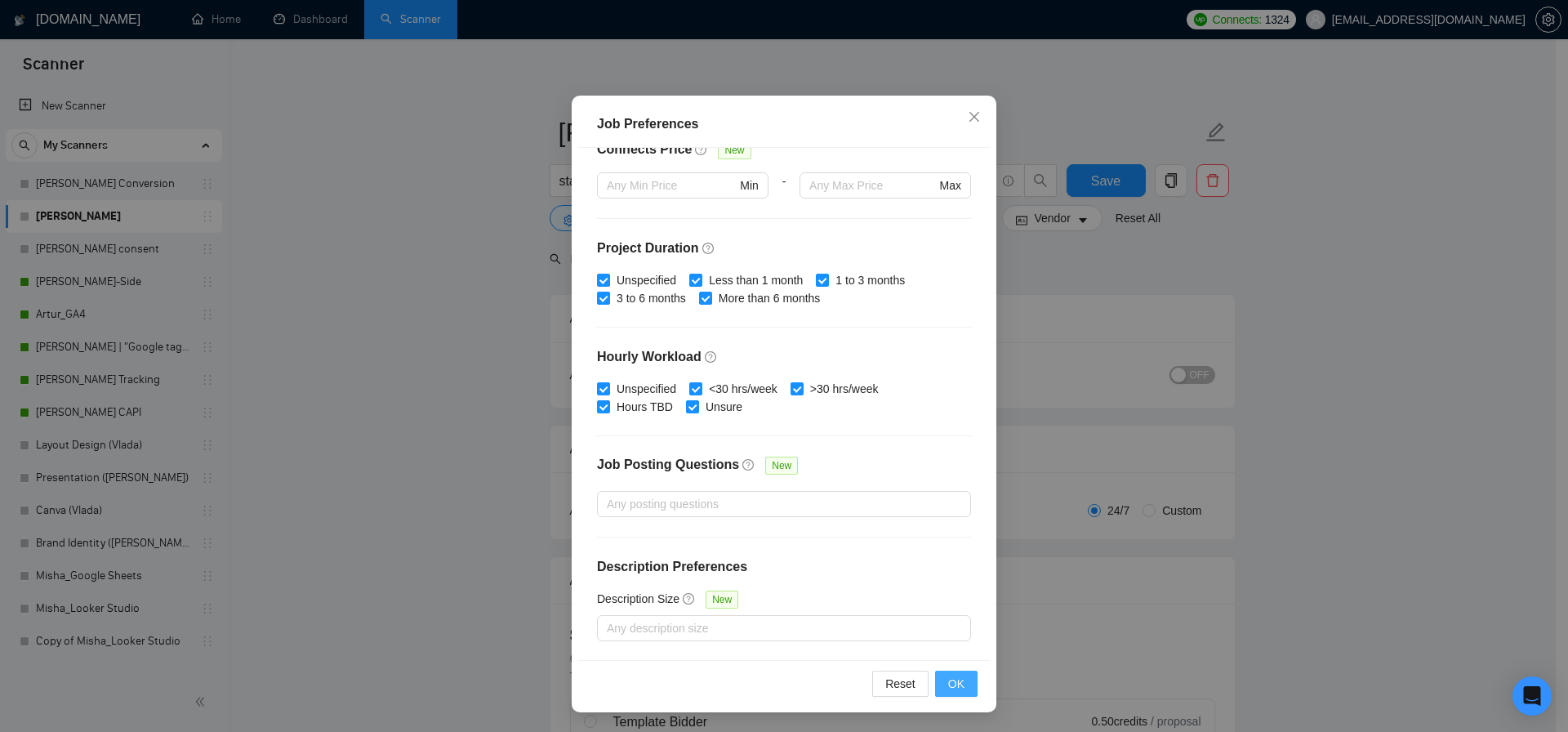
type input "50"
click at [962, 683] on button "OK" at bounding box center [956, 684] width 43 height 26
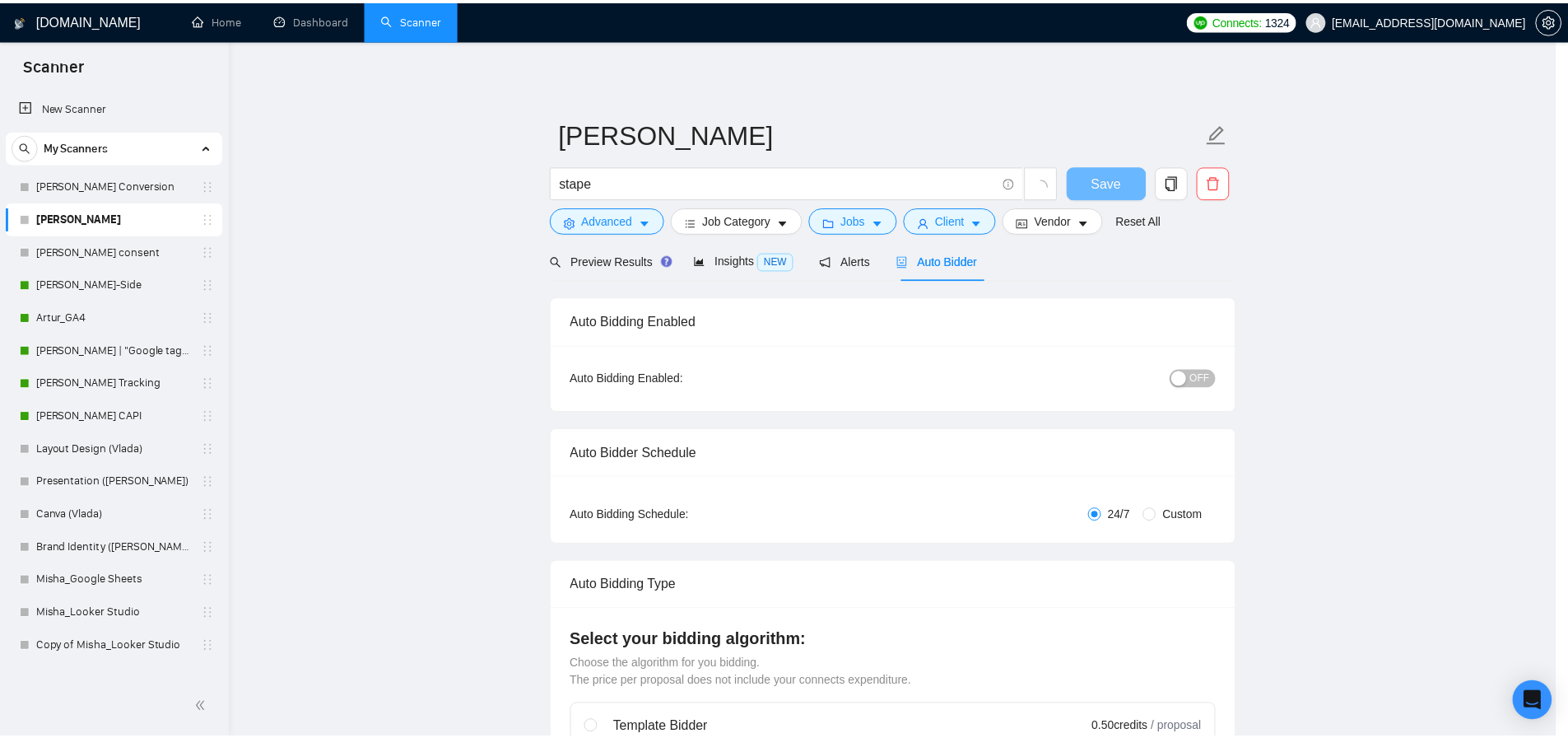
scroll to position [3, 0]
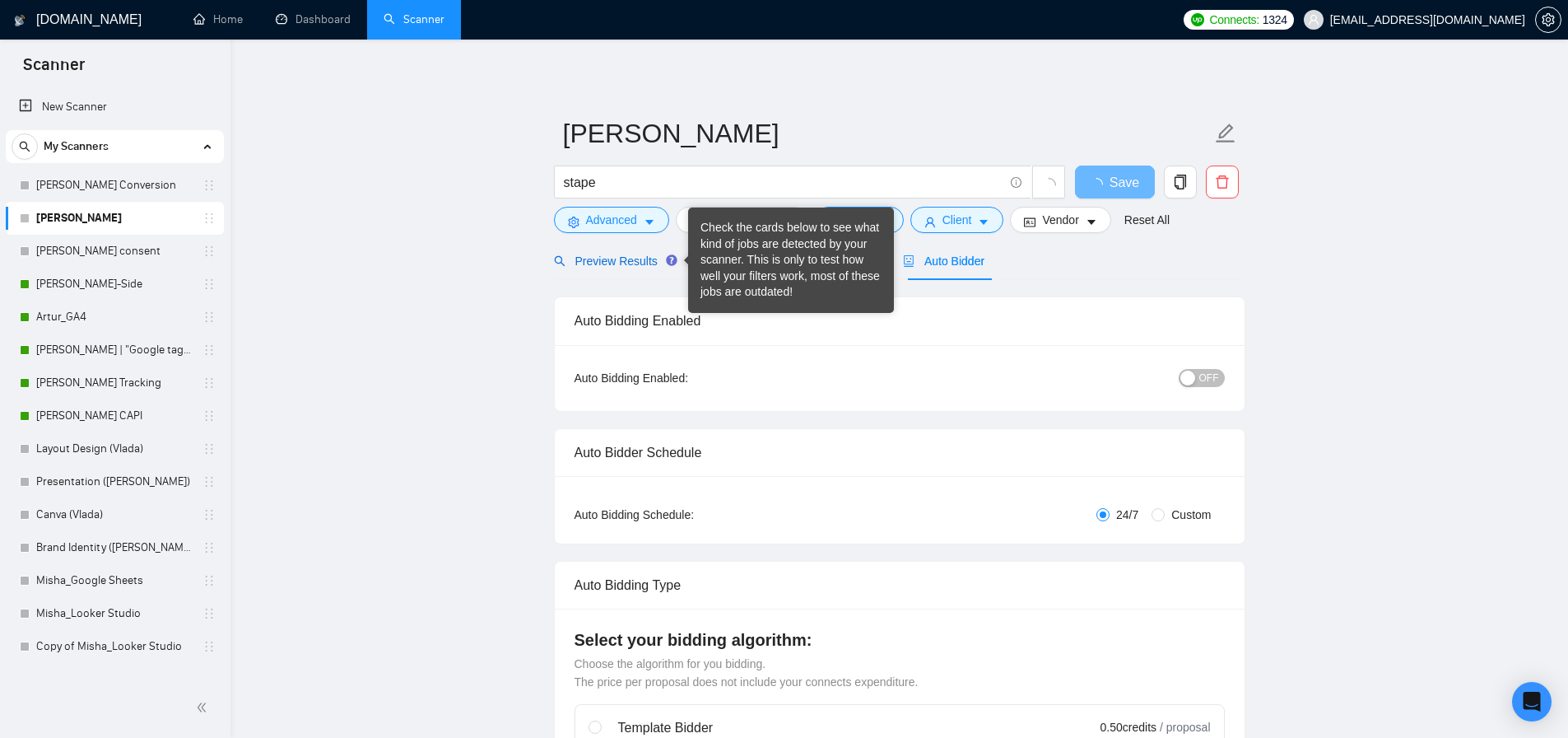
click at [622, 267] on span "Preview Results" at bounding box center [613, 260] width 119 height 13
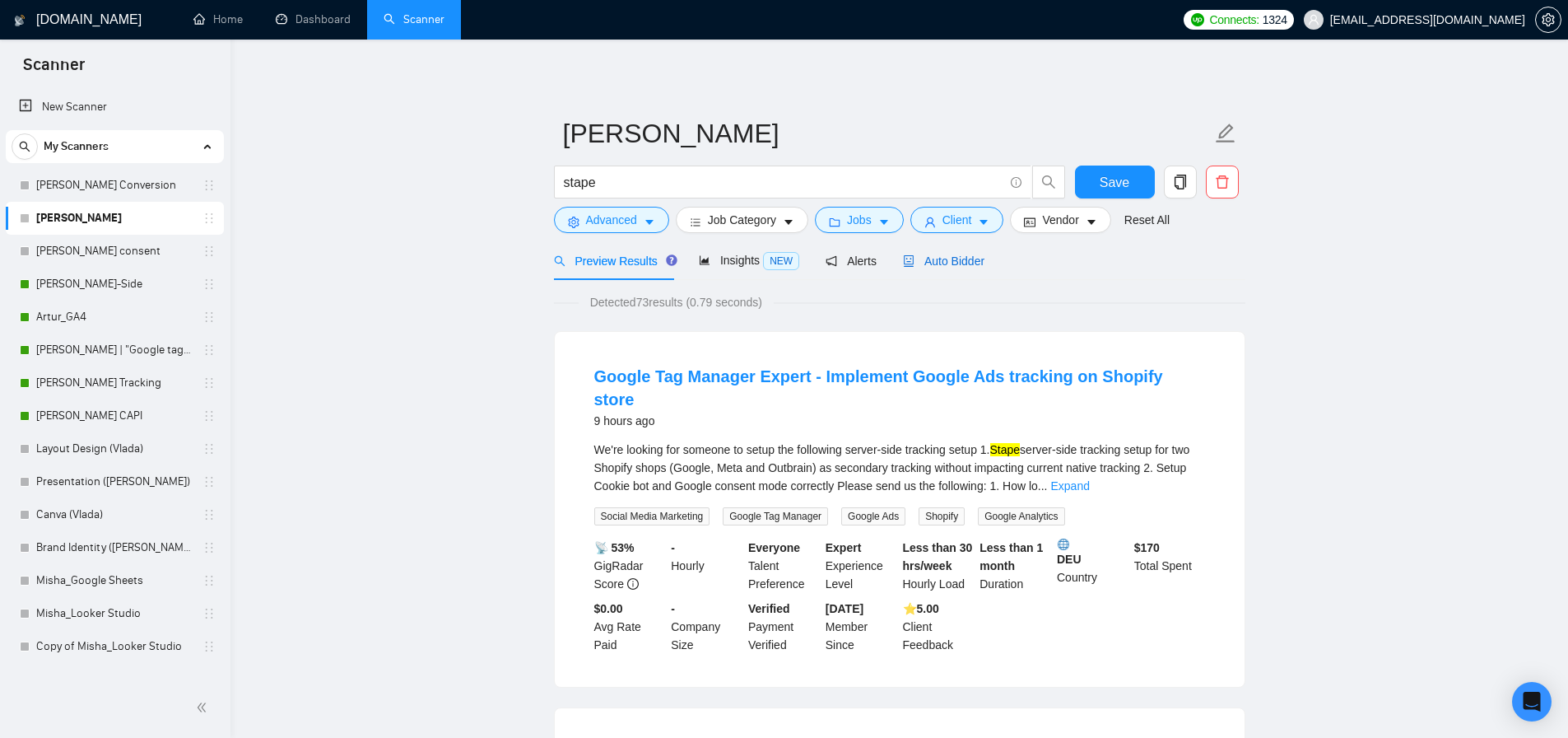
click at [952, 264] on span "Auto Bidder" at bounding box center [944, 260] width 82 height 13
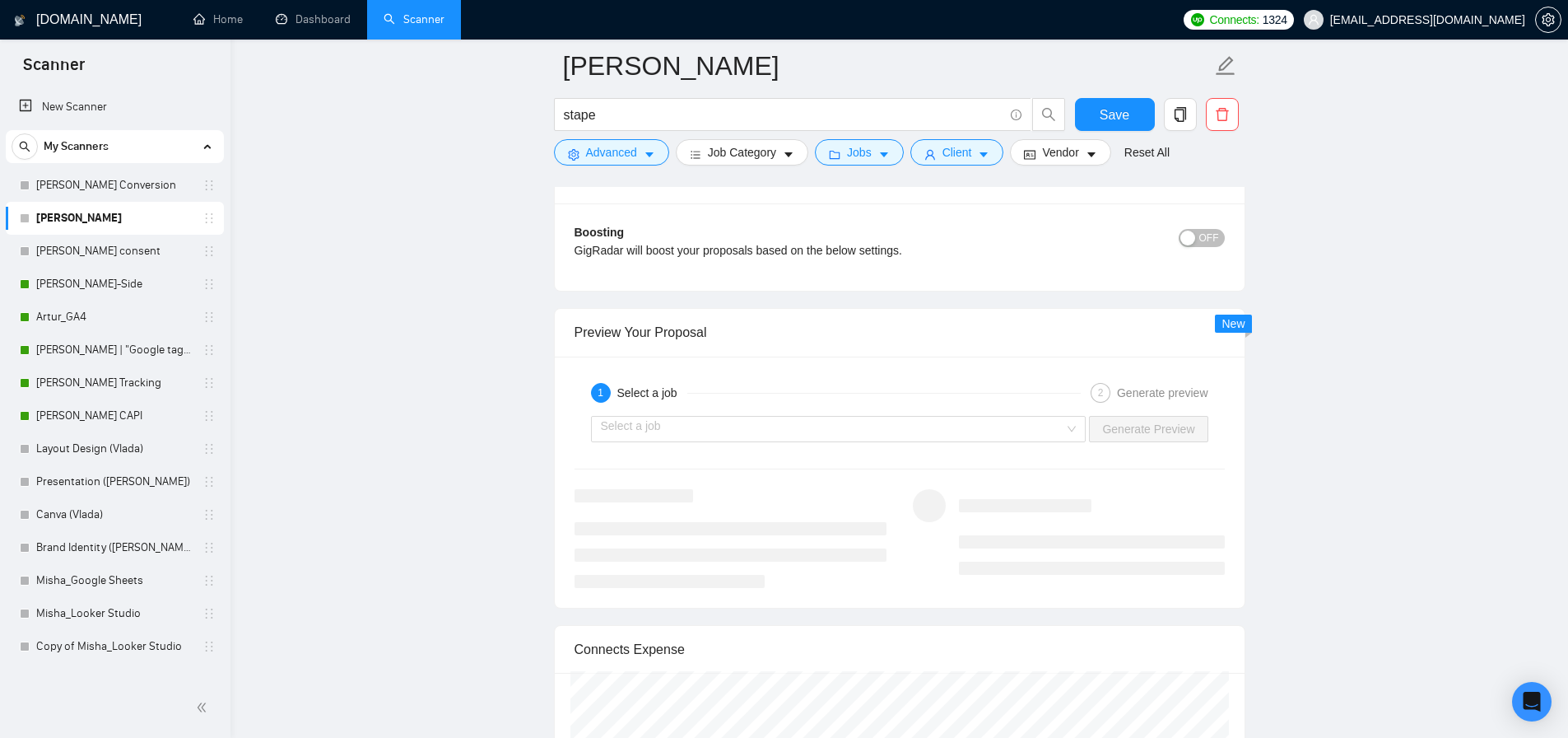
scroll to position [2800, 0]
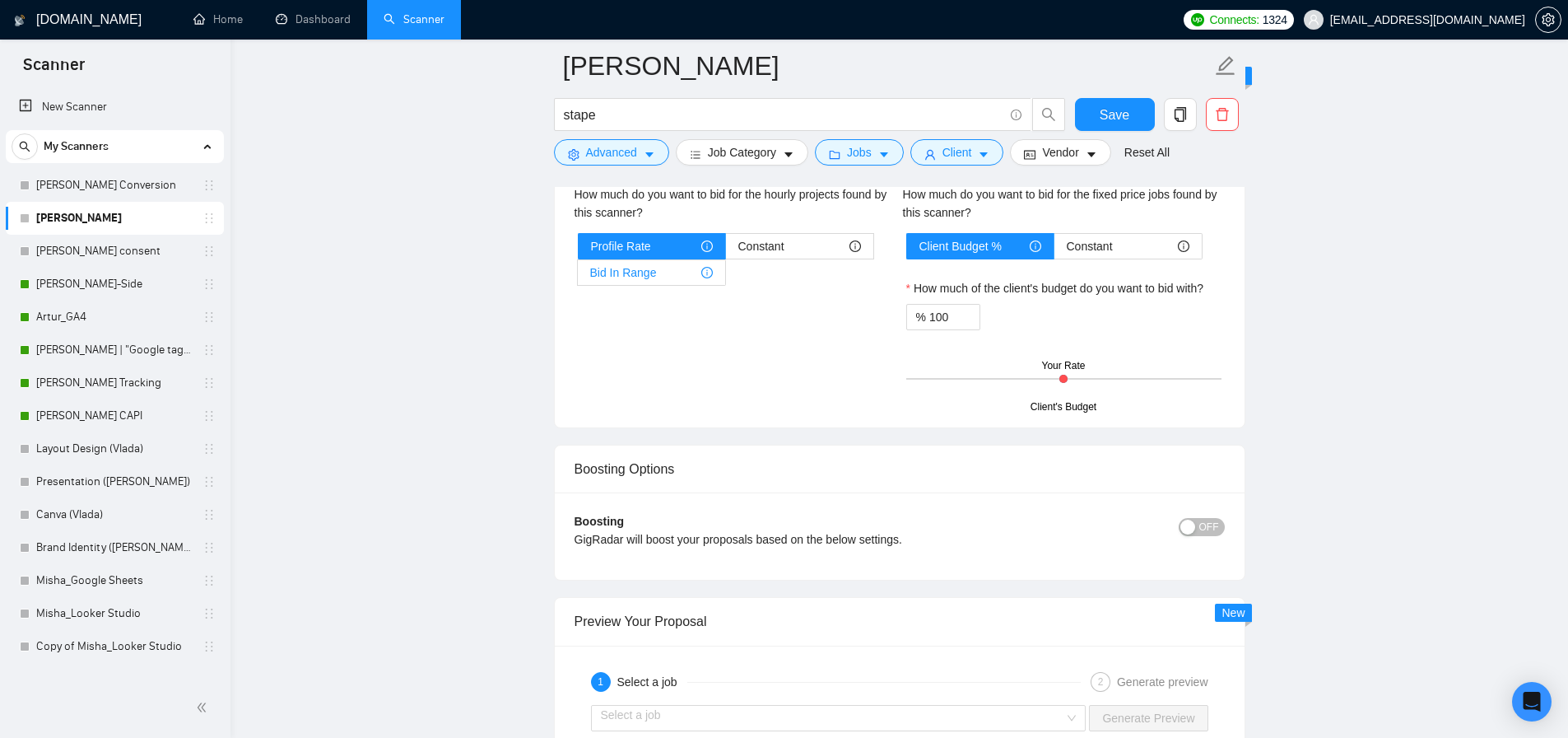
click at [662, 273] on div "Bid In Range" at bounding box center [651, 273] width 122 height 25
click at [578, 277] on input "Bid In Range" at bounding box center [578, 277] width 0 height 0
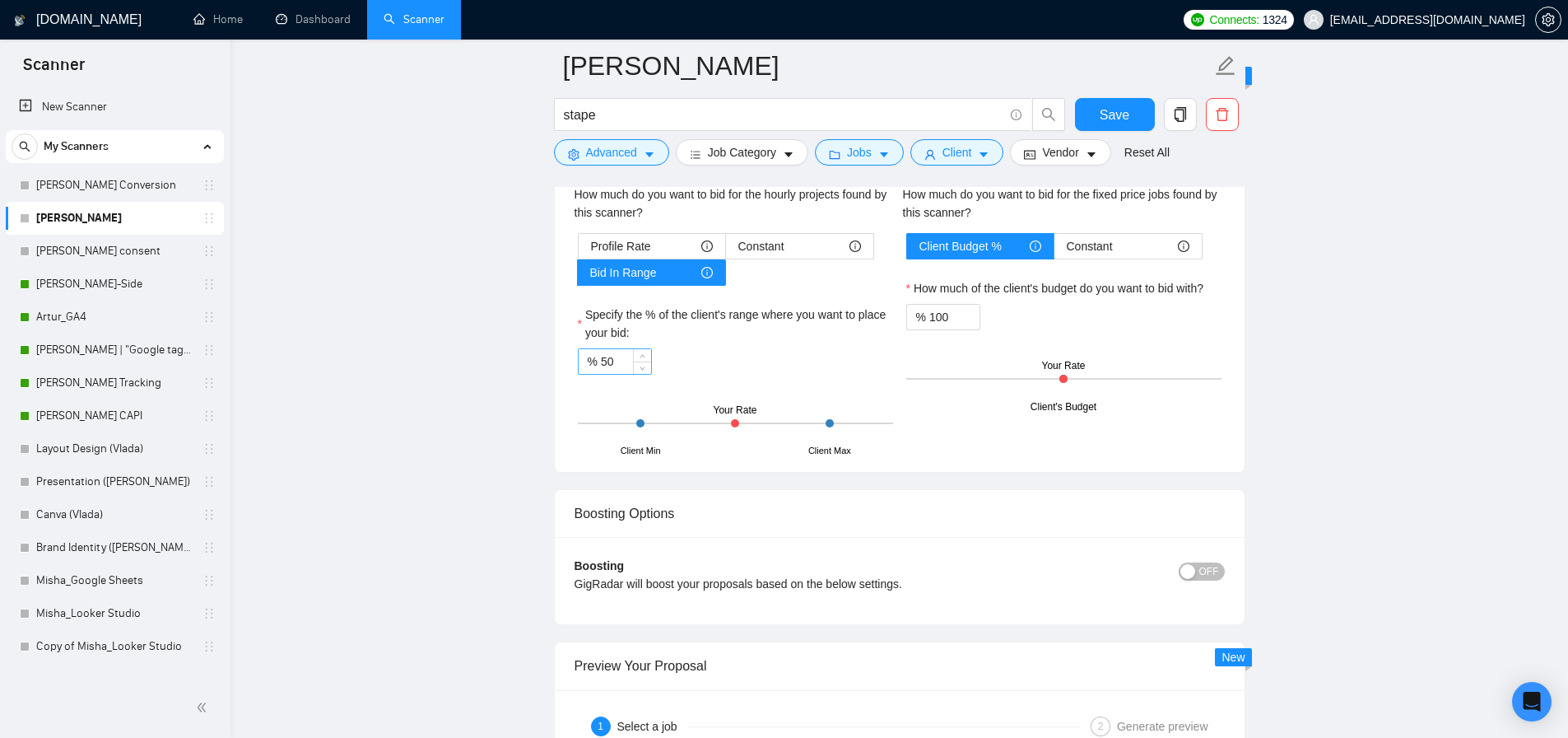
click at [621, 357] on input "50" at bounding box center [625, 362] width 50 height 25
type input "77"
click at [1142, 128] on button "Save" at bounding box center [1115, 113] width 80 height 33
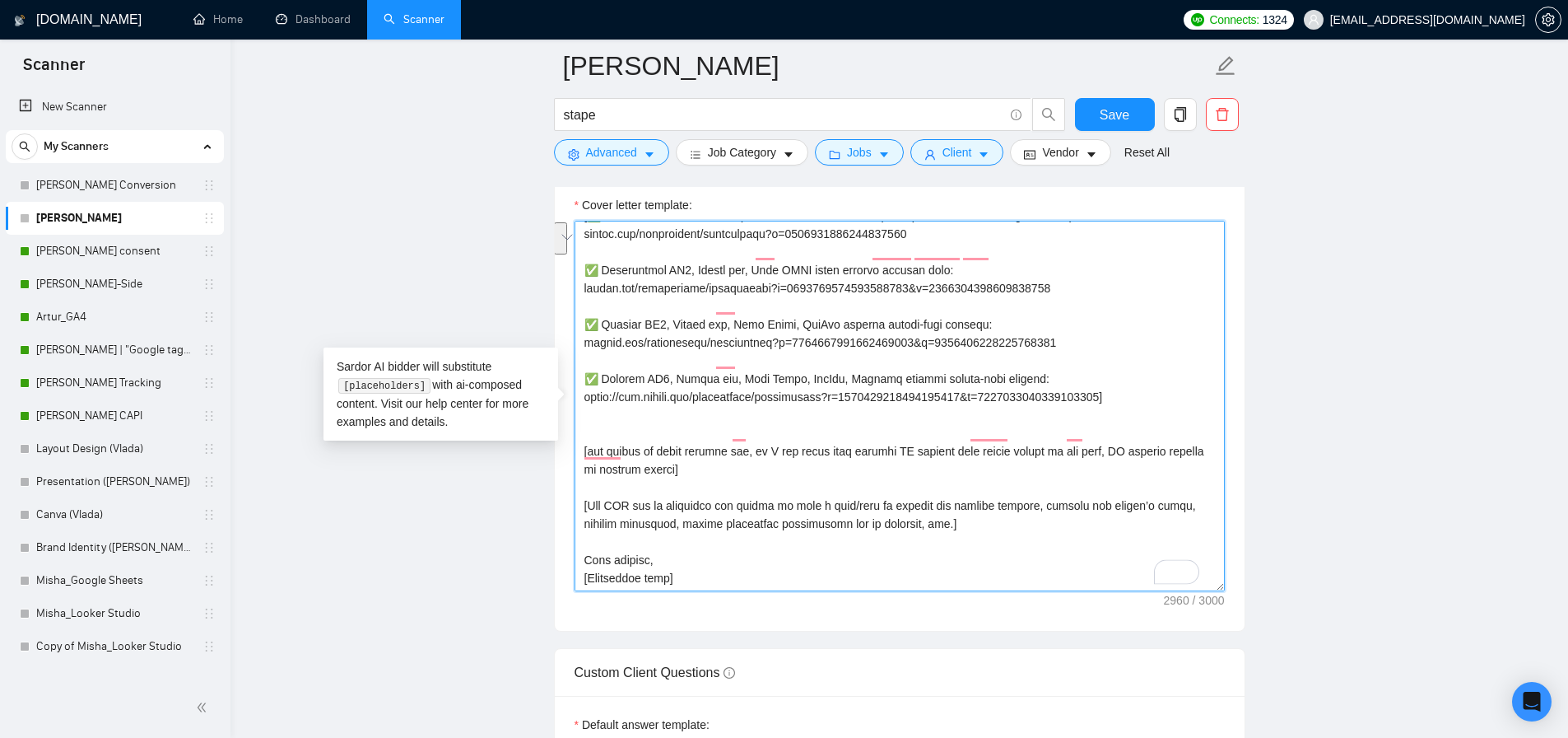
scroll to position [508, 0]
drag, startPoint x: 819, startPoint y: 502, endPoint x: 561, endPoint y: 480, distance: 258.9
click at [561, 480] on div "Cover letter template:" at bounding box center [900, 403] width 690 height 455
click at [702, 466] on textarea "Cover letter template:" at bounding box center [900, 406] width 651 height 370
drag, startPoint x: 704, startPoint y: 470, endPoint x: 561, endPoint y: 429, distance: 148.8
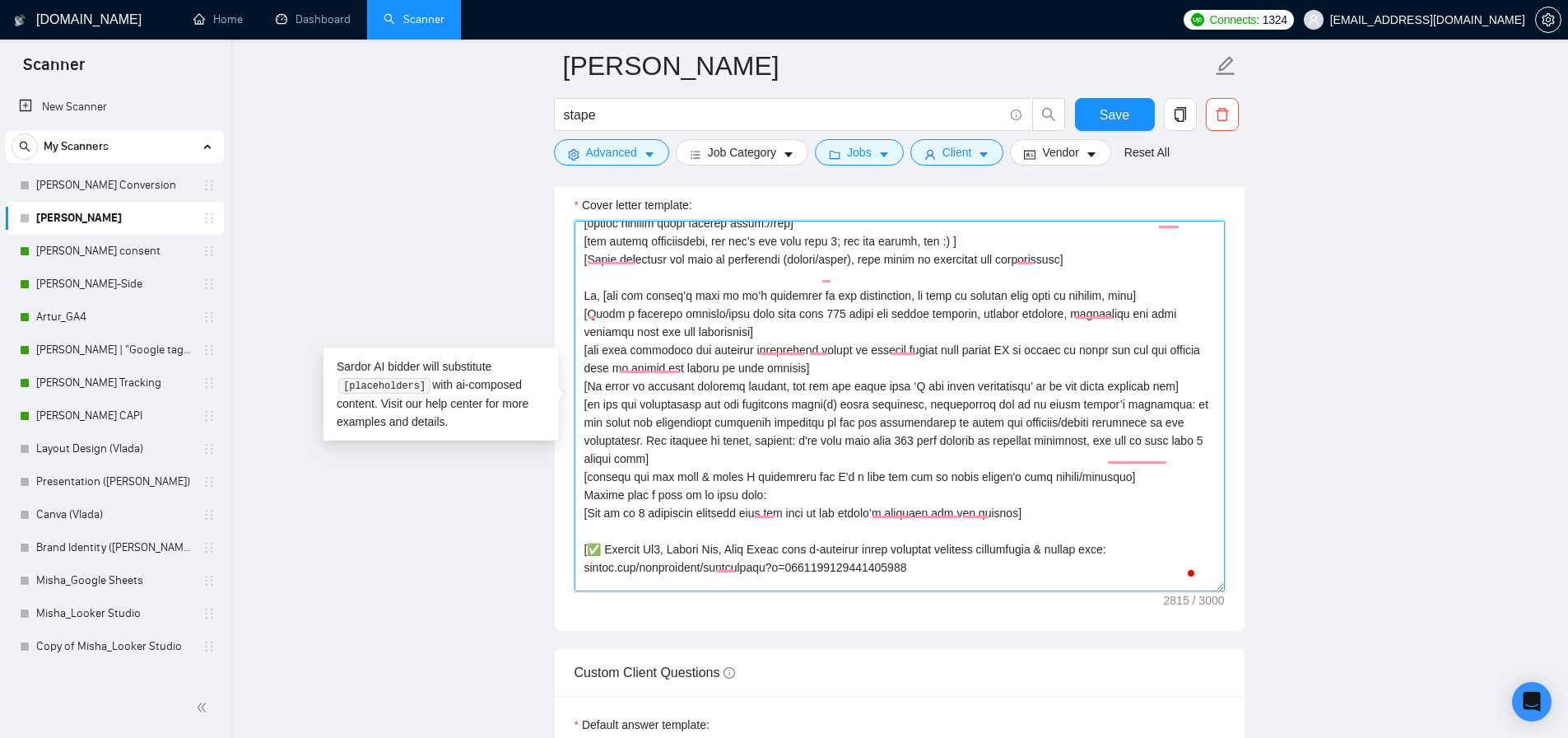
scroll to position [156, 0]
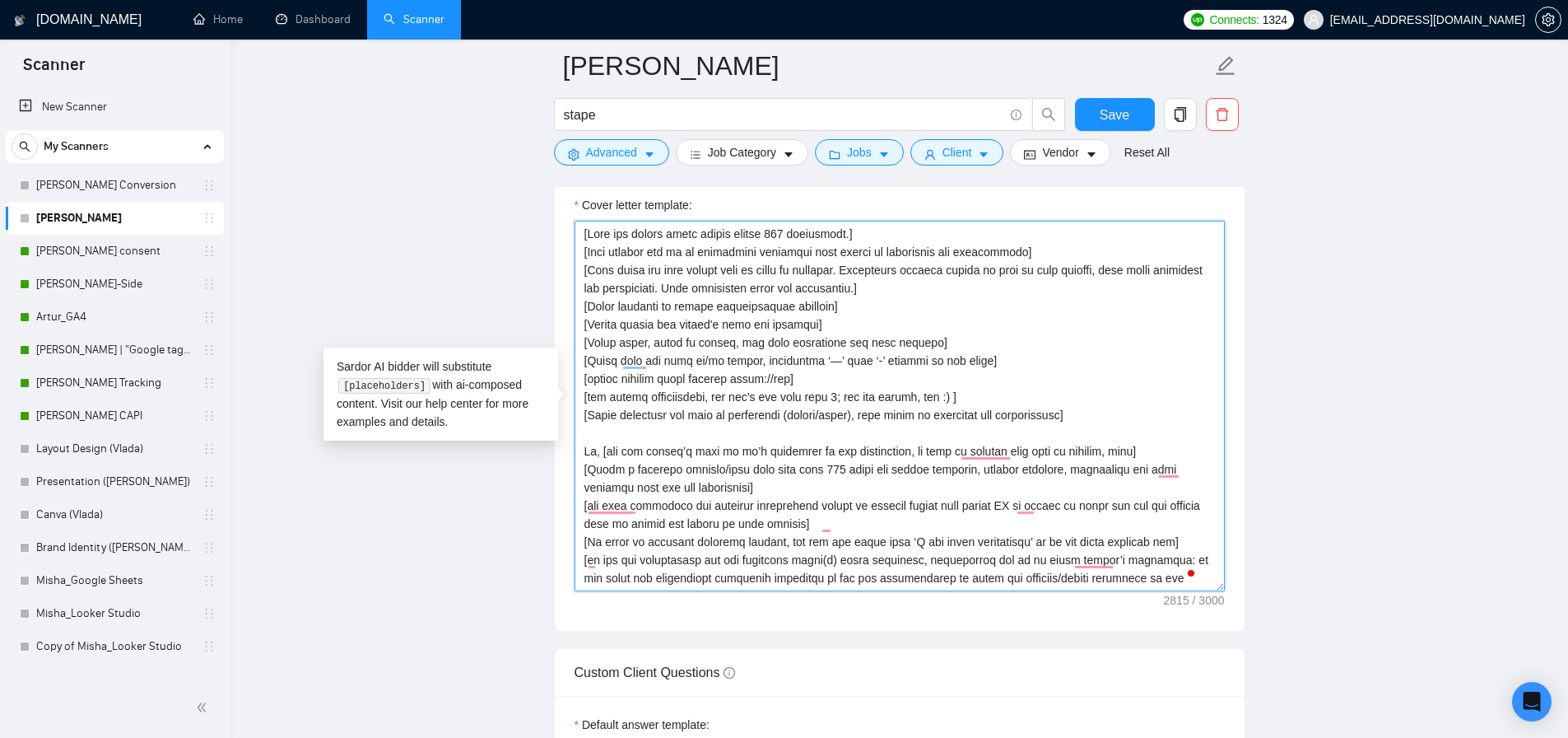
click at [623, 435] on textarea "Cover letter template:" at bounding box center [900, 406] width 651 height 370
click at [808, 483] on textarea "Cover letter template:" at bounding box center [900, 406] width 651 height 370
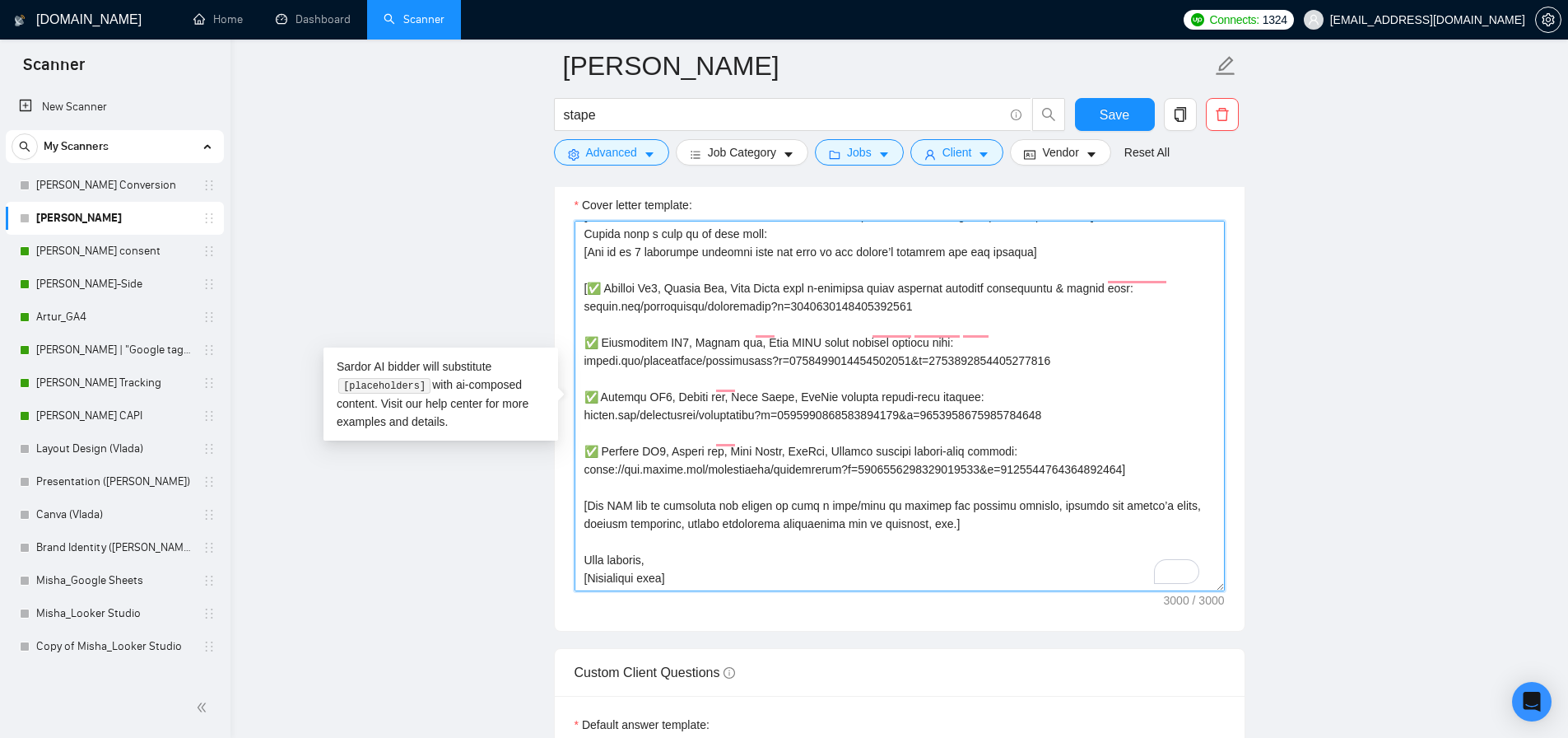
drag, startPoint x: 937, startPoint y: 511, endPoint x: 836, endPoint y: 510, distance: 101.0
click at [836, 510] on textarea "Cover letter template:" at bounding box center [900, 406] width 651 height 370
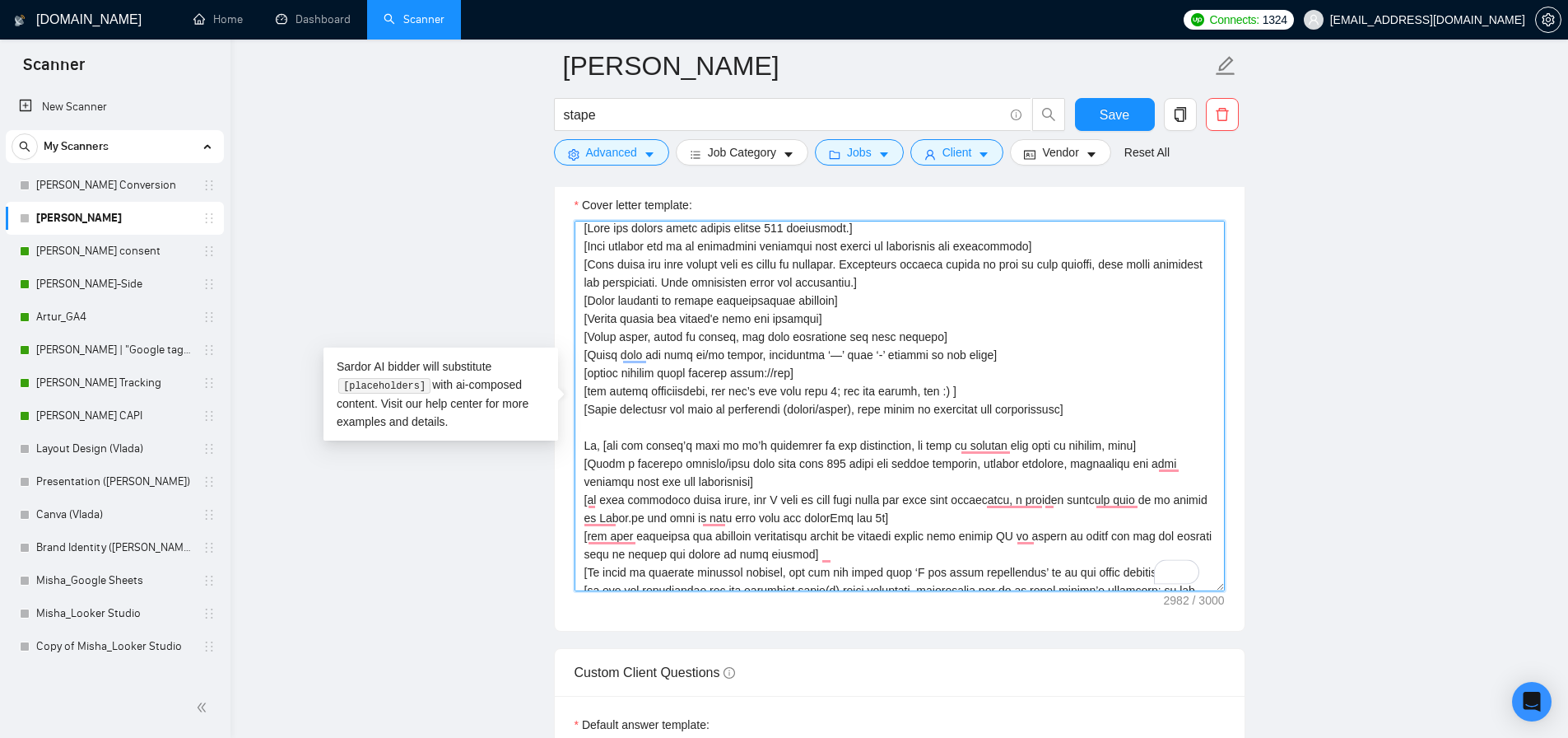
scroll to position [0, 0]
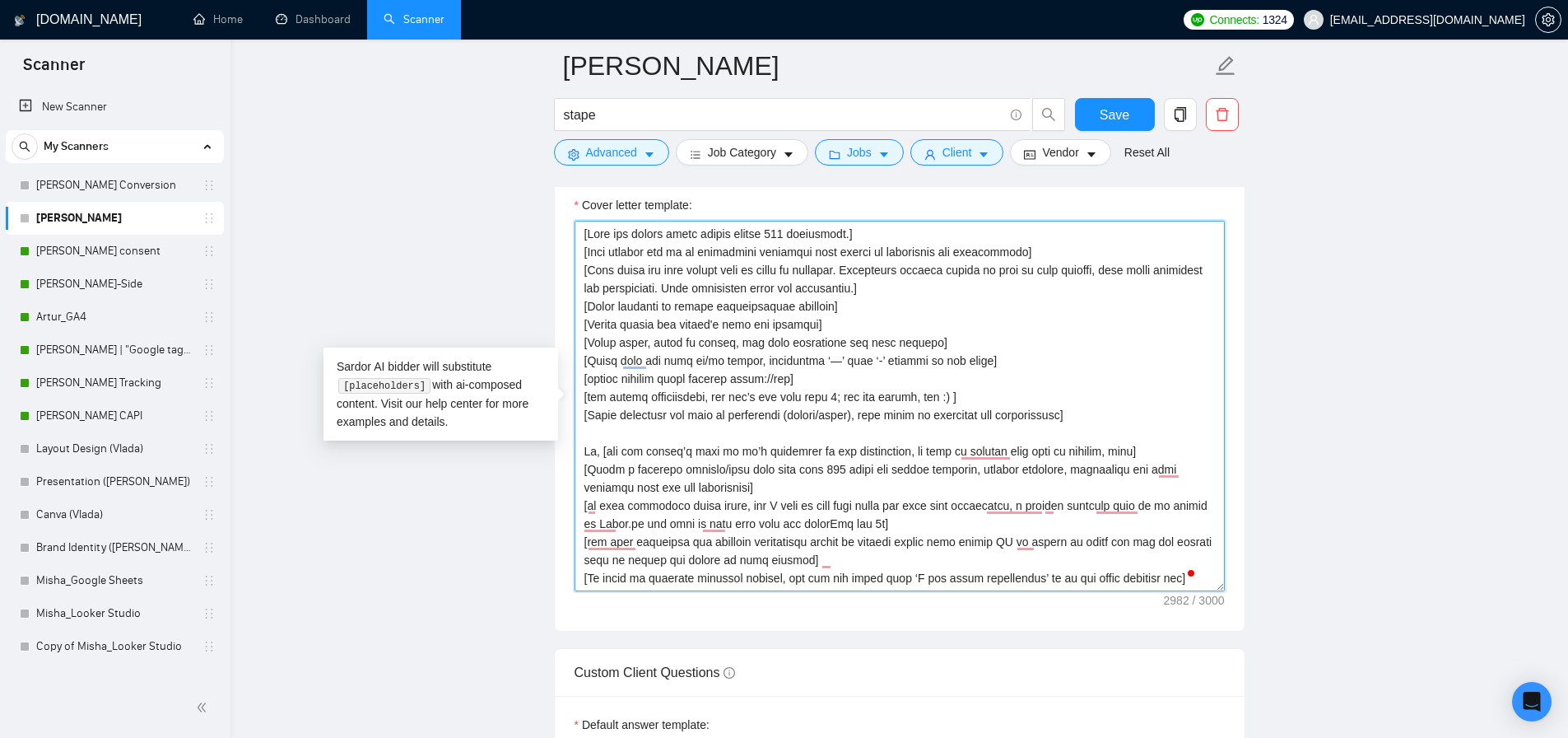
click at [864, 493] on textarea "Cover letter template:" at bounding box center [900, 406] width 651 height 370
drag, startPoint x: 940, startPoint y: 522, endPoint x: 930, endPoint y: 522, distance: 10.0
click at [940, 522] on textarea "Cover letter template:" at bounding box center [900, 406] width 651 height 370
click at [926, 522] on textarea "Cover letter template:" at bounding box center [900, 406] width 651 height 370
click at [930, 525] on textarea "Cover letter template:" at bounding box center [900, 406] width 651 height 370
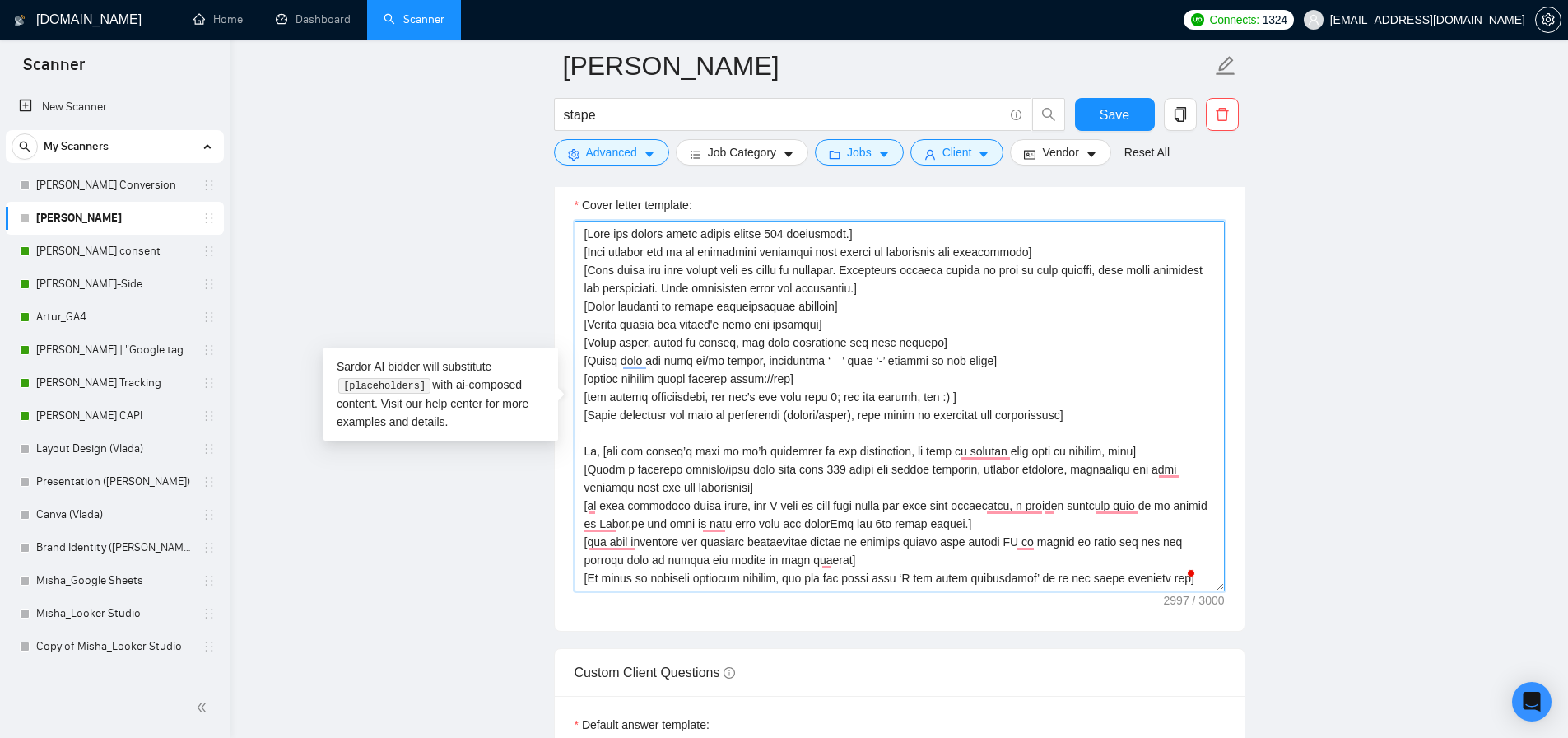
click at [771, 505] on textarea "Cover letter template:" at bounding box center [900, 406] width 651 height 370
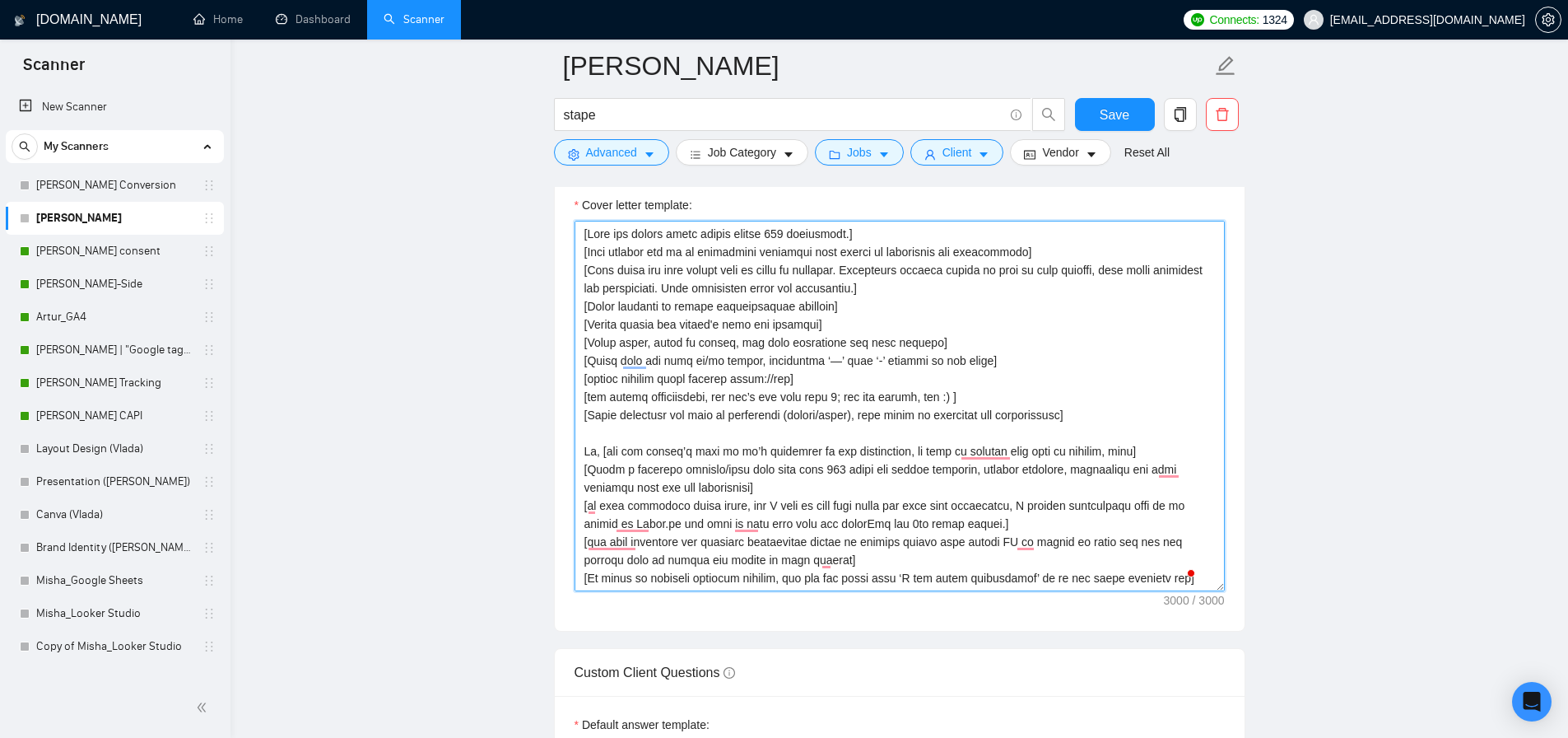
click at [1123, 521] on textarea "Cover letter template:" at bounding box center [900, 406] width 651 height 370
click at [687, 520] on textarea "Cover letter template:" at bounding box center [900, 406] width 651 height 370
click at [748, 524] on textarea "Cover letter template:" at bounding box center [900, 406] width 651 height 370
click at [817, 525] on textarea "Cover letter template:" at bounding box center [900, 406] width 651 height 370
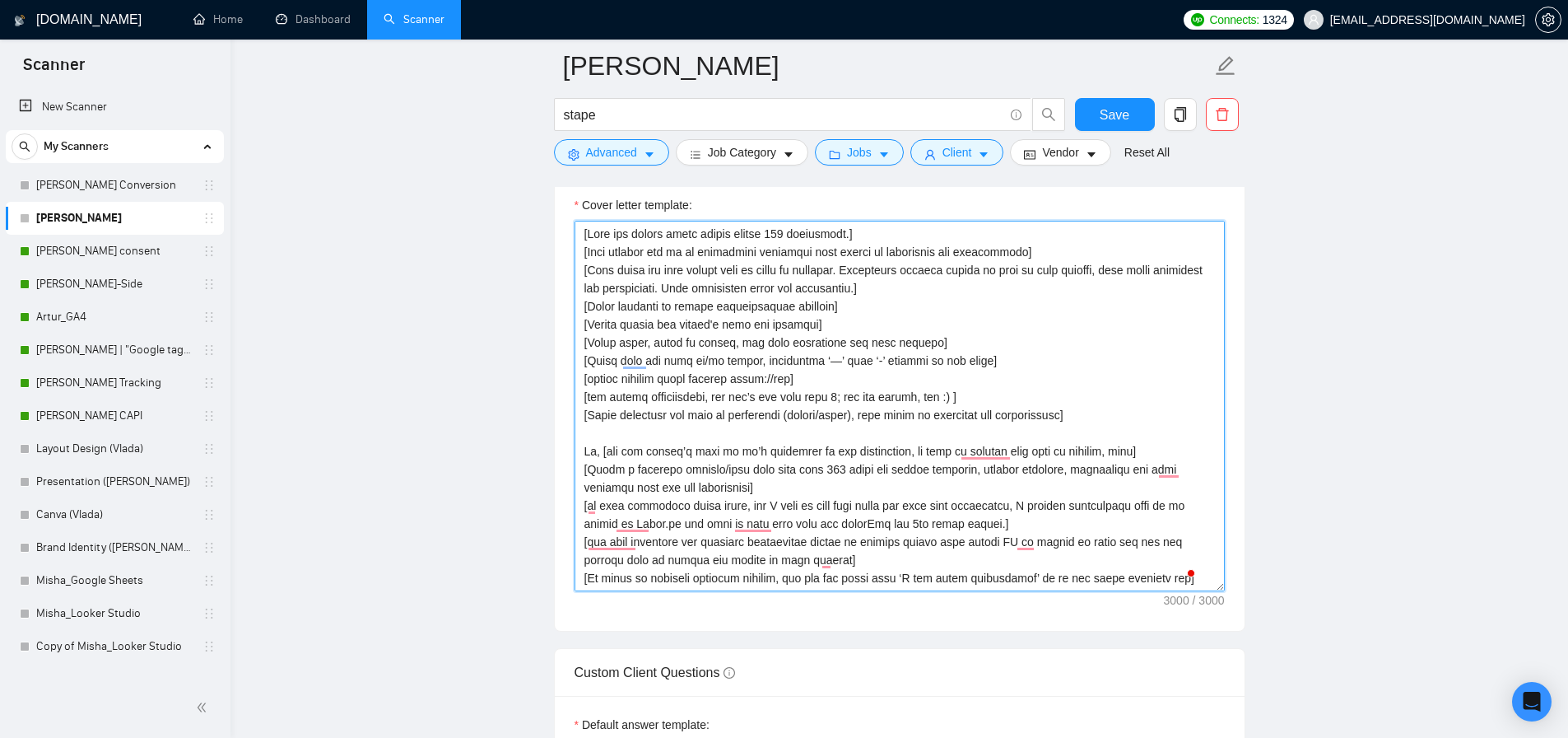
click at [817, 525] on textarea "Cover letter template:" at bounding box center [900, 406] width 651 height 370
click at [872, 526] on textarea "Cover letter template:" at bounding box center [900, 406] width 651 height 370
click at [912, 527] on textarea "Cover letter template:" at bounding box center [900, 406] width 651 height 370
click at [1025, 526] on textarea "Cover letter template:" at bounding box center [900, 406] width 651 height 370
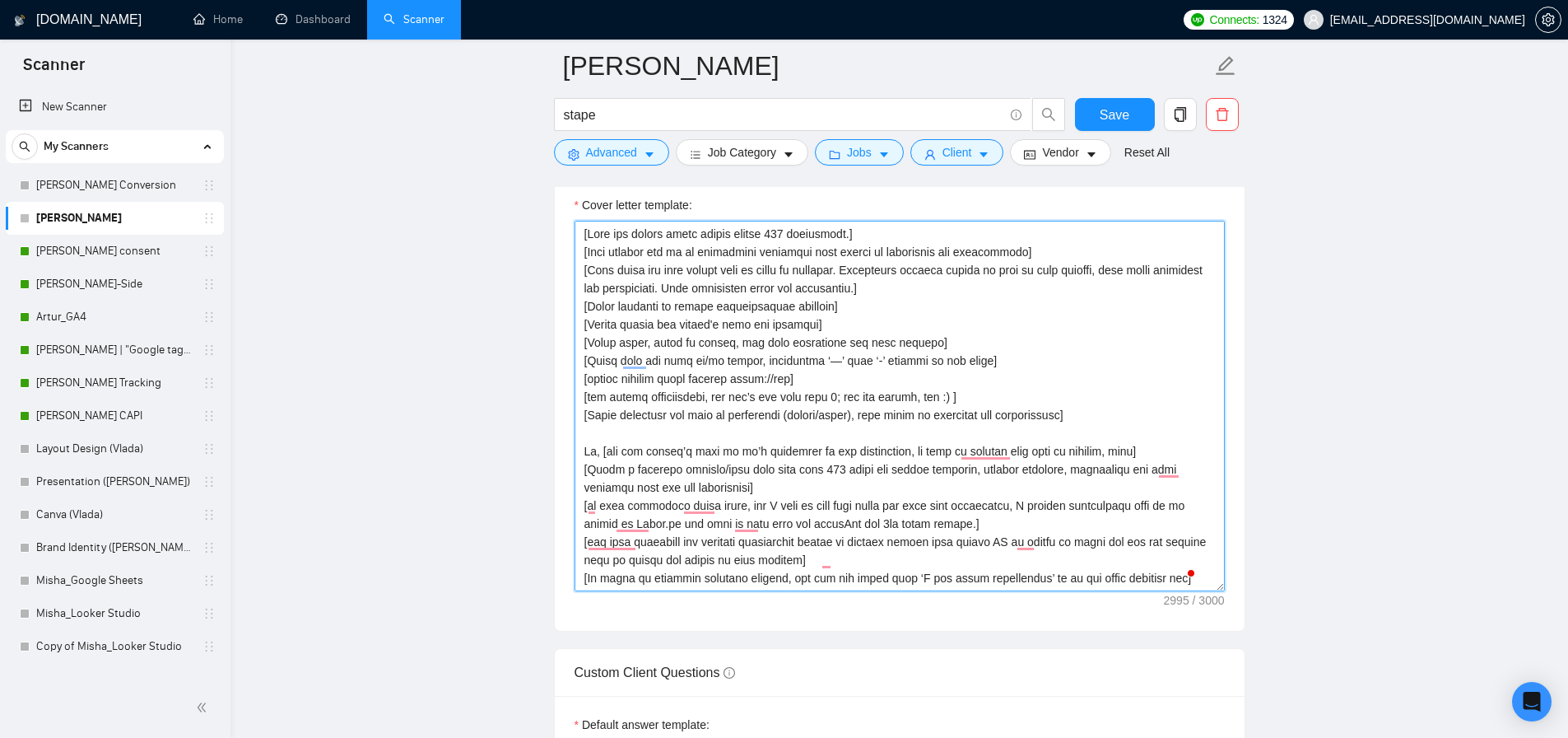
click at [1010, 524] on textarea "Cover letter template:" at bounding box center [900, 406] width 651 height 370
click at [990, 525] on textarea "Cover letter template:" at bounding box center [900, 406] width 651 height 370
click at [1039, 526] on textarea "Cover letter template:" at bounding box center [900, 406] width 651 height 370
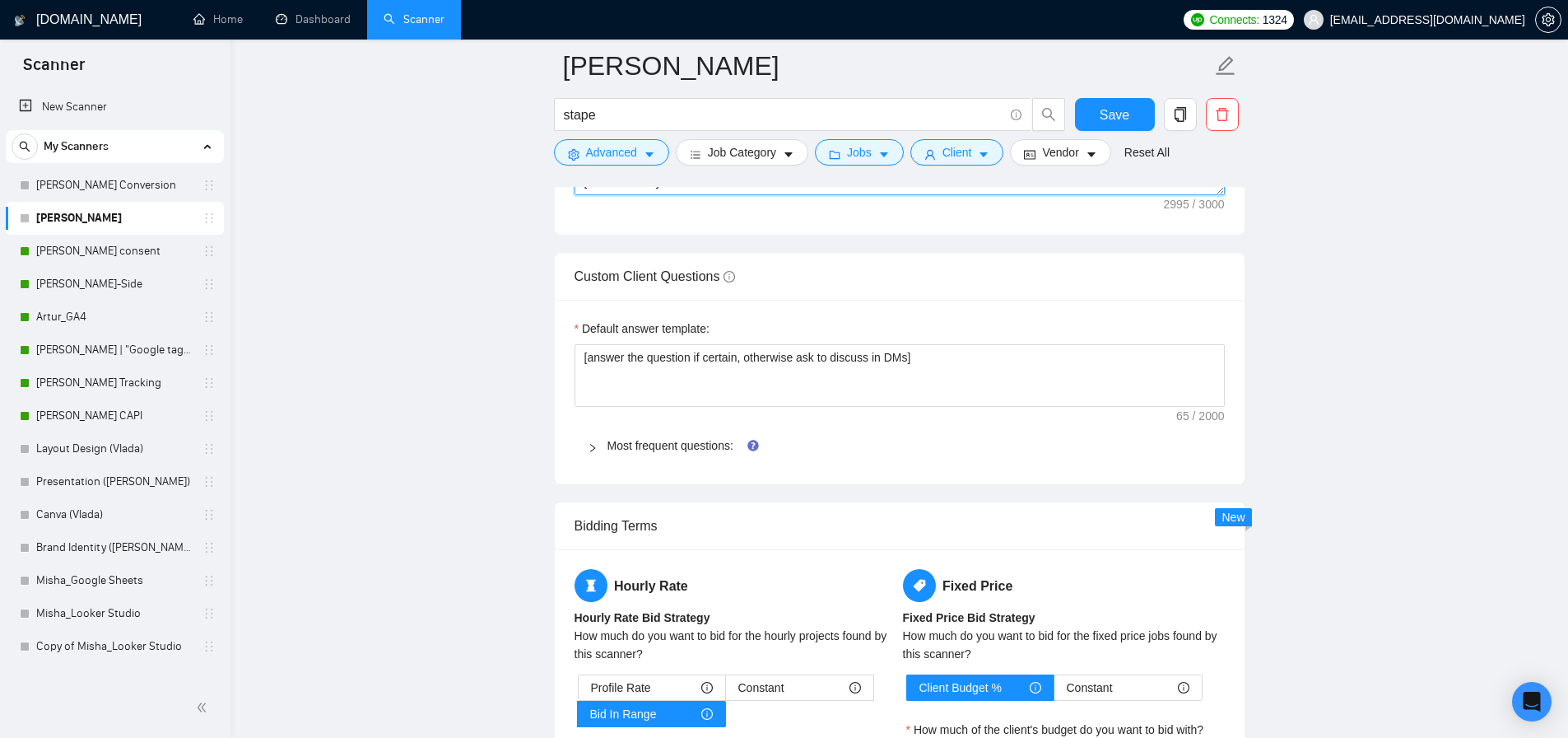
scroll to position [2137, 0]
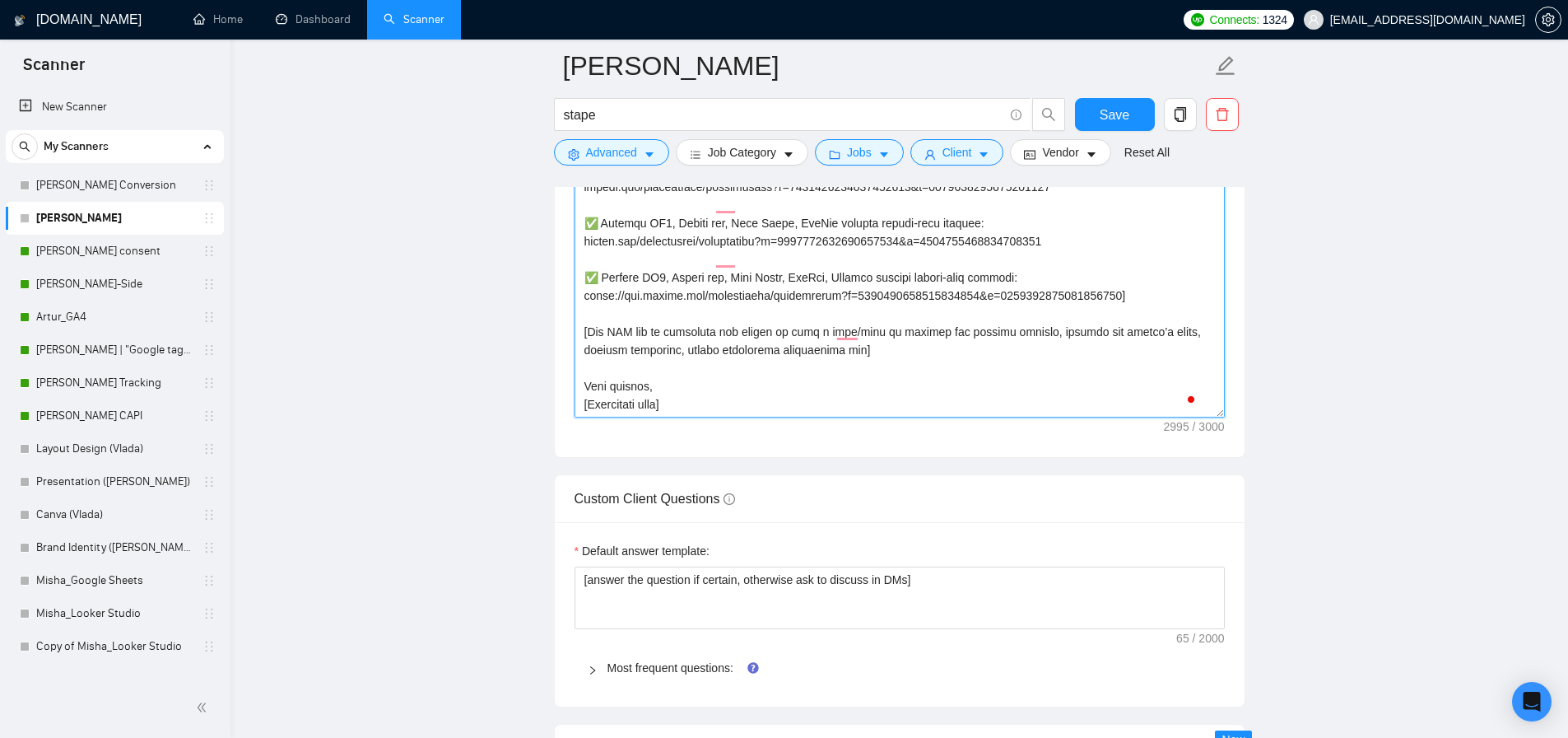
drag, startPoint x: 698, startPoint y: 389, endPoint x: 543, endPoint y: 391, distance: 155.0
click at [543, 391] on main "Artur_Stape stape Save Advanced Job Category Jobs Client Vendor Reset All Previ…" at bounding box center [899, 227] width 1285 height 4595
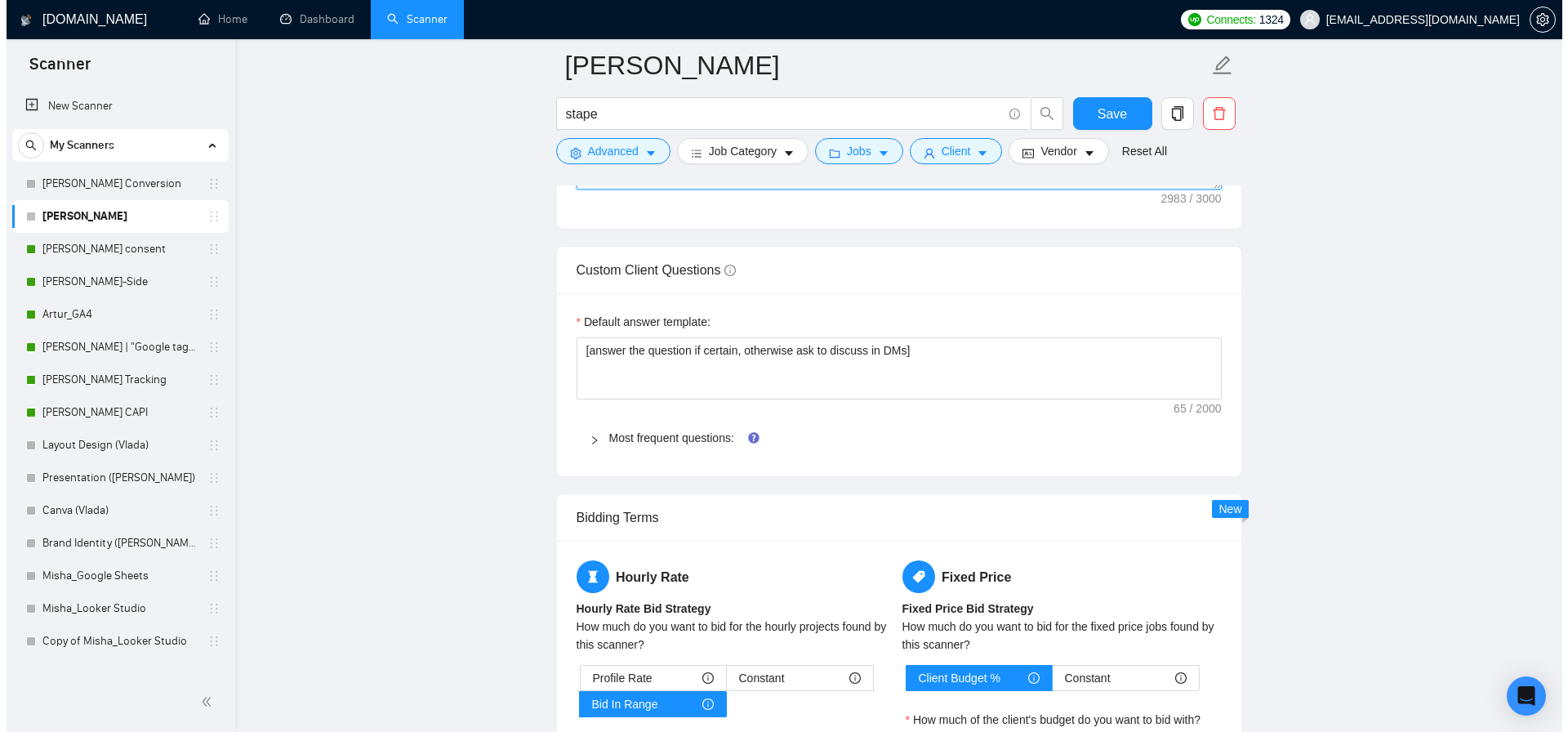
scroll to position [2251, 0]
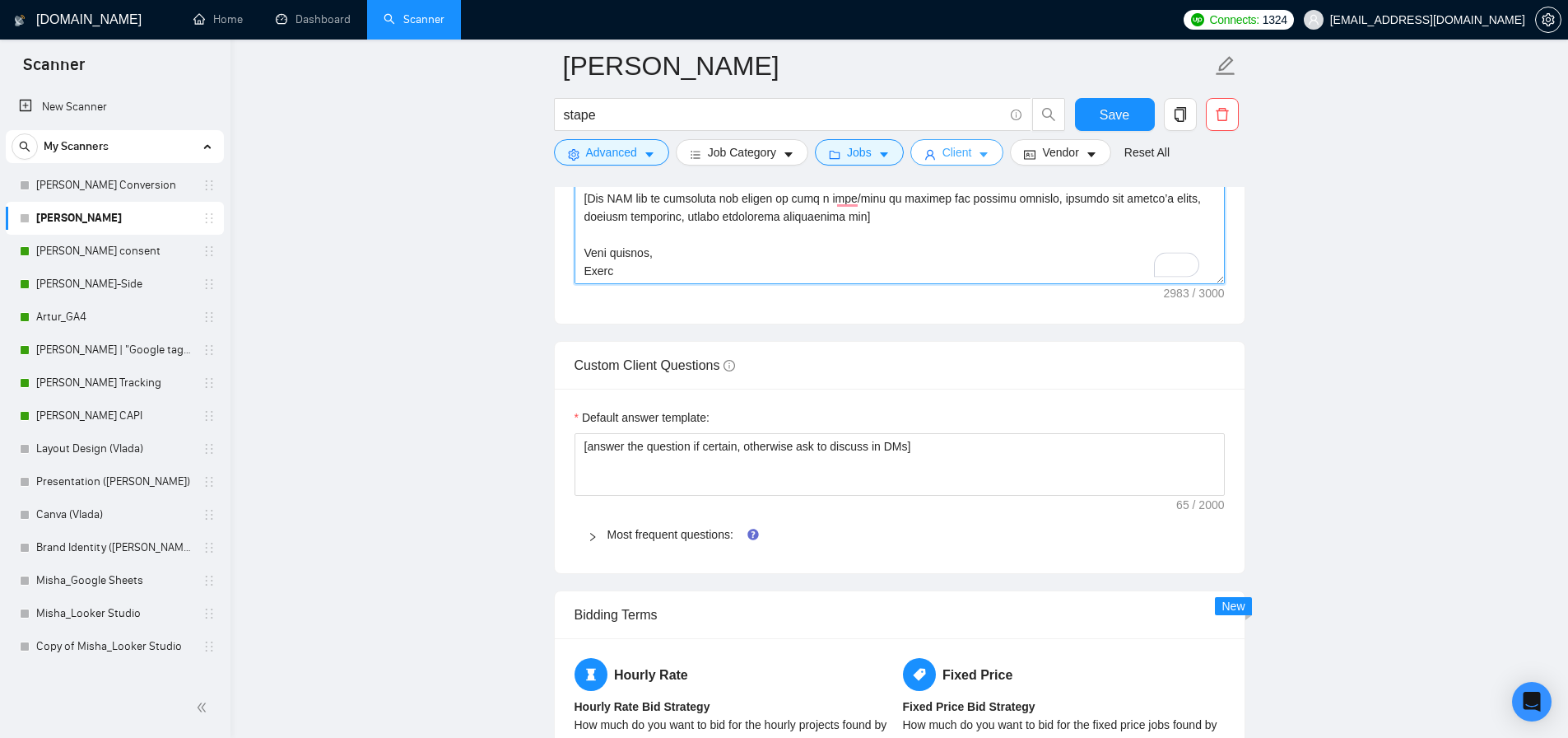
type textarea "[Lore ips dolors ametc adipis elitse 787 doeiusmodt.] [Inci utlabor etd ma al e…"
click at [963, 154] on span "Client" at bounding box center [958, 152] width 30 height 18
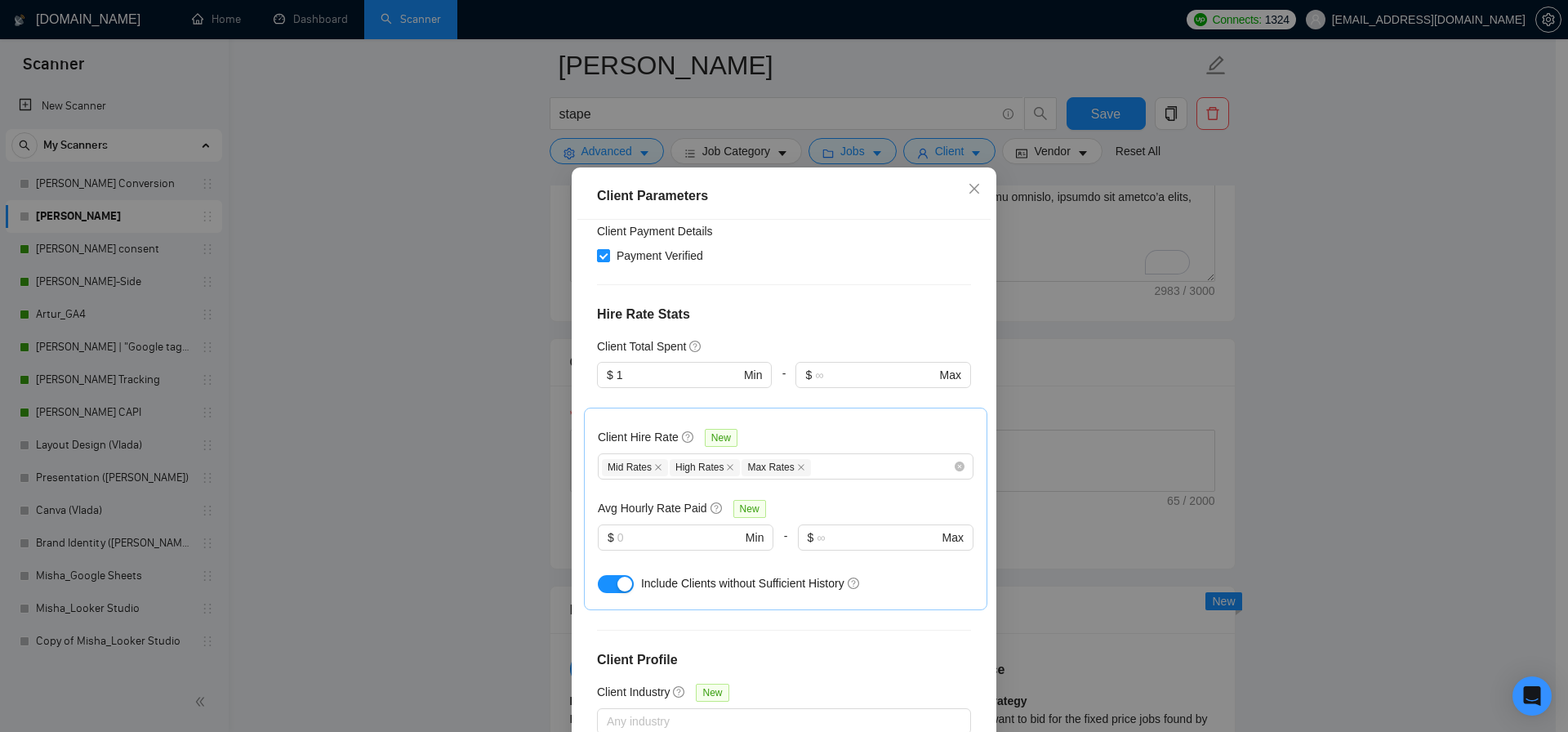
scroll to position [599, 0]
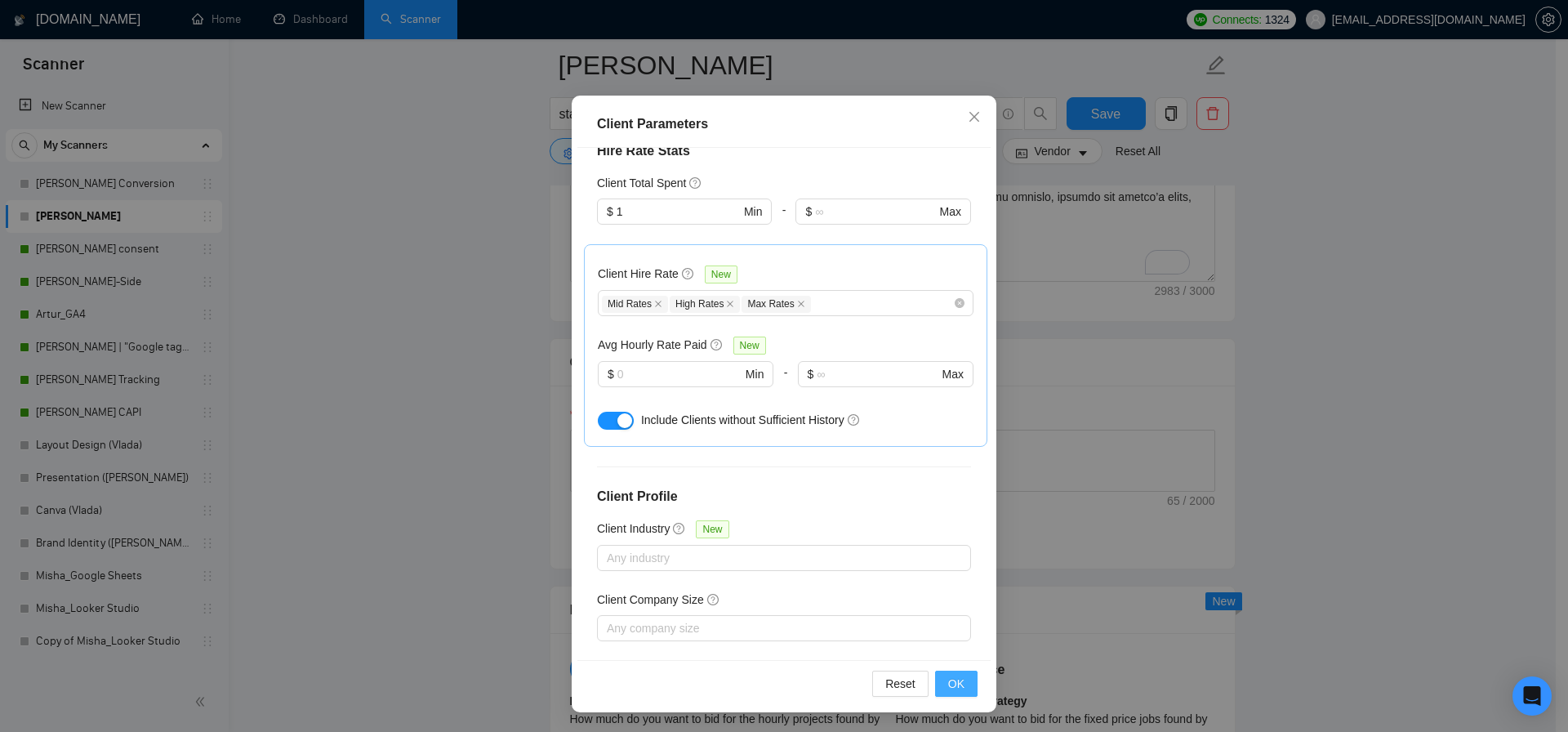
click at [941, 684] on button "OK" at bounding box center [956, 684] width 43 height 26
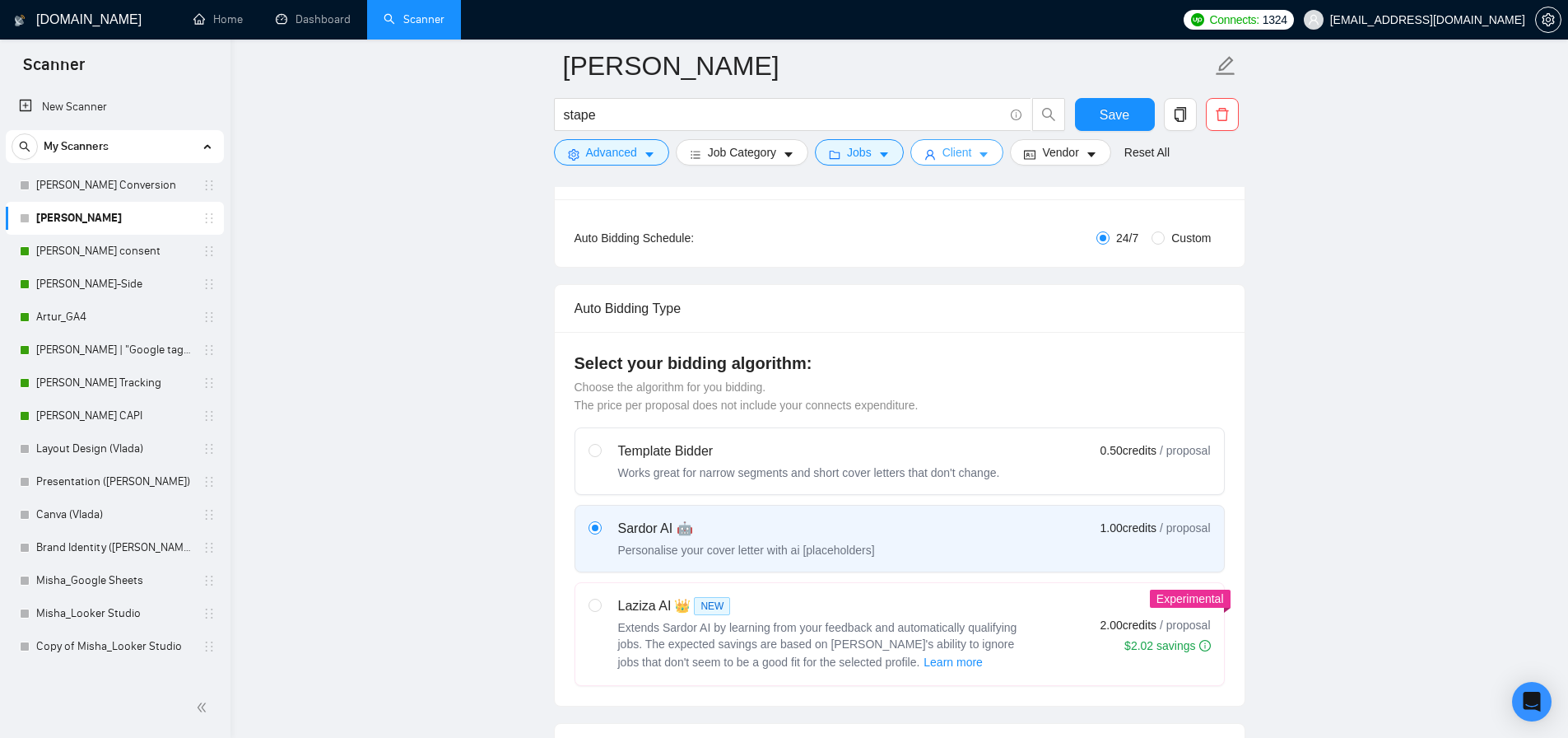
scroll to position [0, 0]
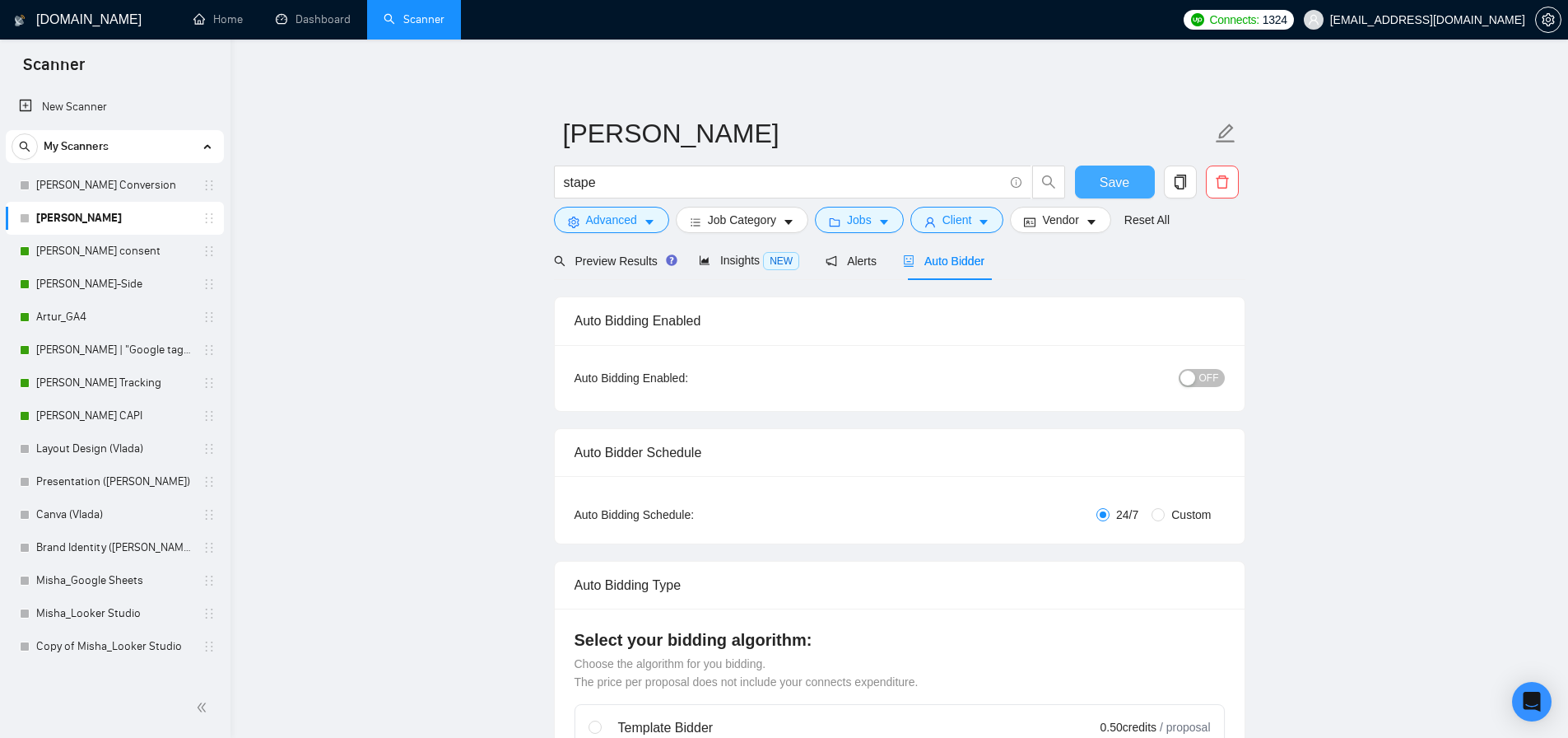
click at [1100, 182] on span "Save" at bounding box center [1115, 182] width 30 height 20
click at [1190, 373] on div "button" at bounding box center [1188, 377] width 15 height 15
click at [1119, 180] on span "Save" at bounding box center [1115, 182] width 30 height 20
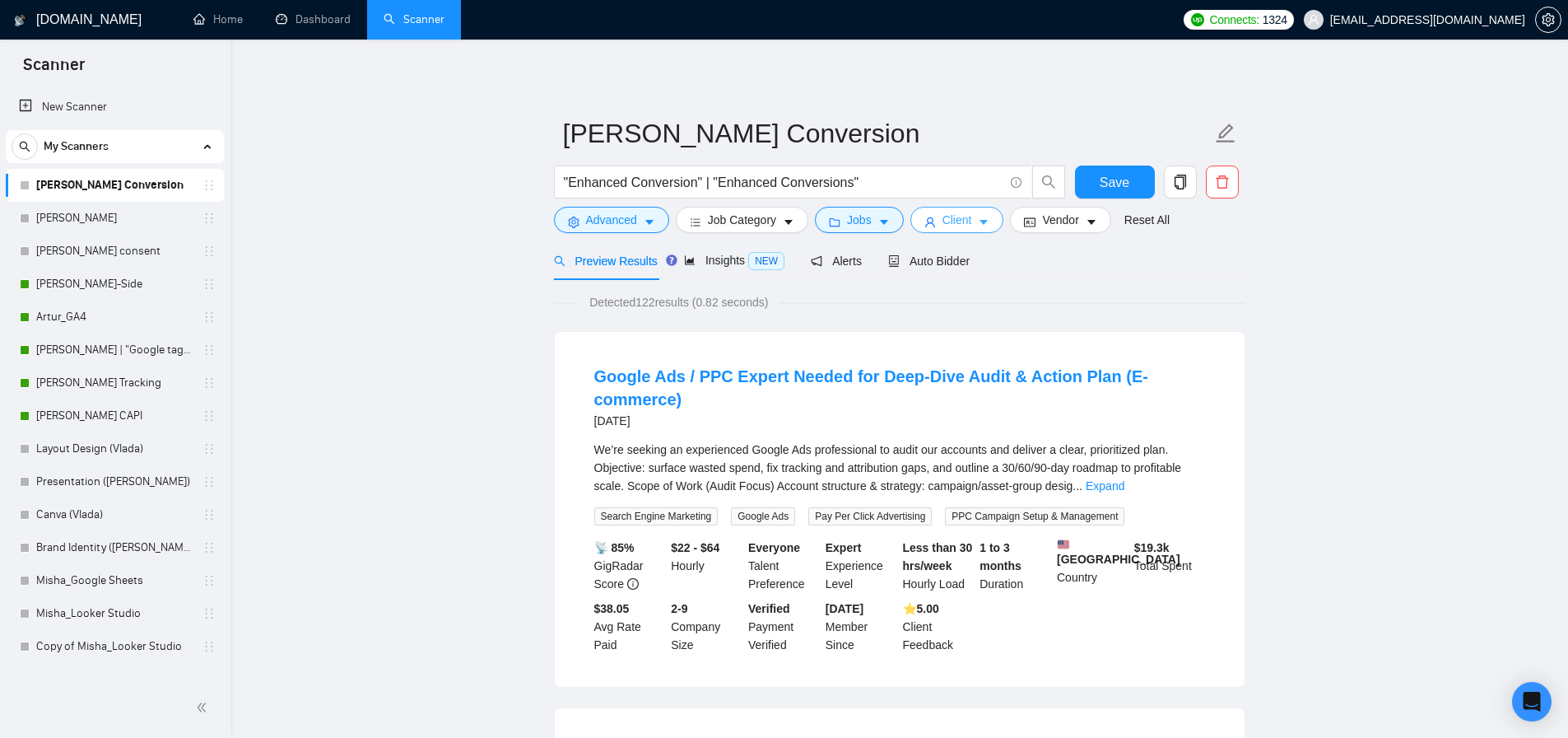
click at [966, 222] on span "Client" at bounding box center [958, 220] width 30 height 18
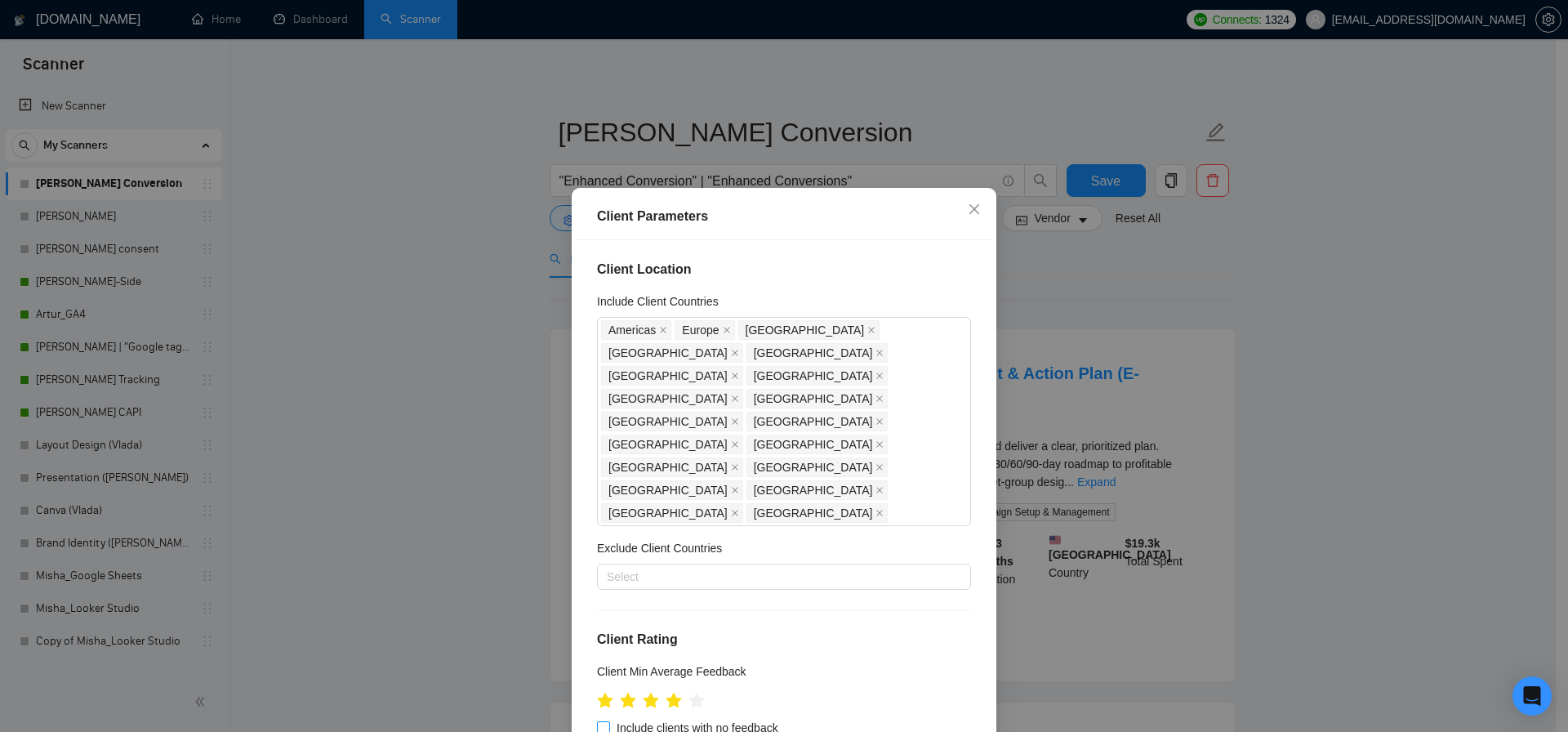
drag, startPoint x: 597, startPoint y: 635, endPoint x: 622, endPoint y: 623, distance: 27.7
click at [598, 722] on input "Include clients with no feedback" at bounding box center [602, 727] width 11 height 11
checkbox input "true"
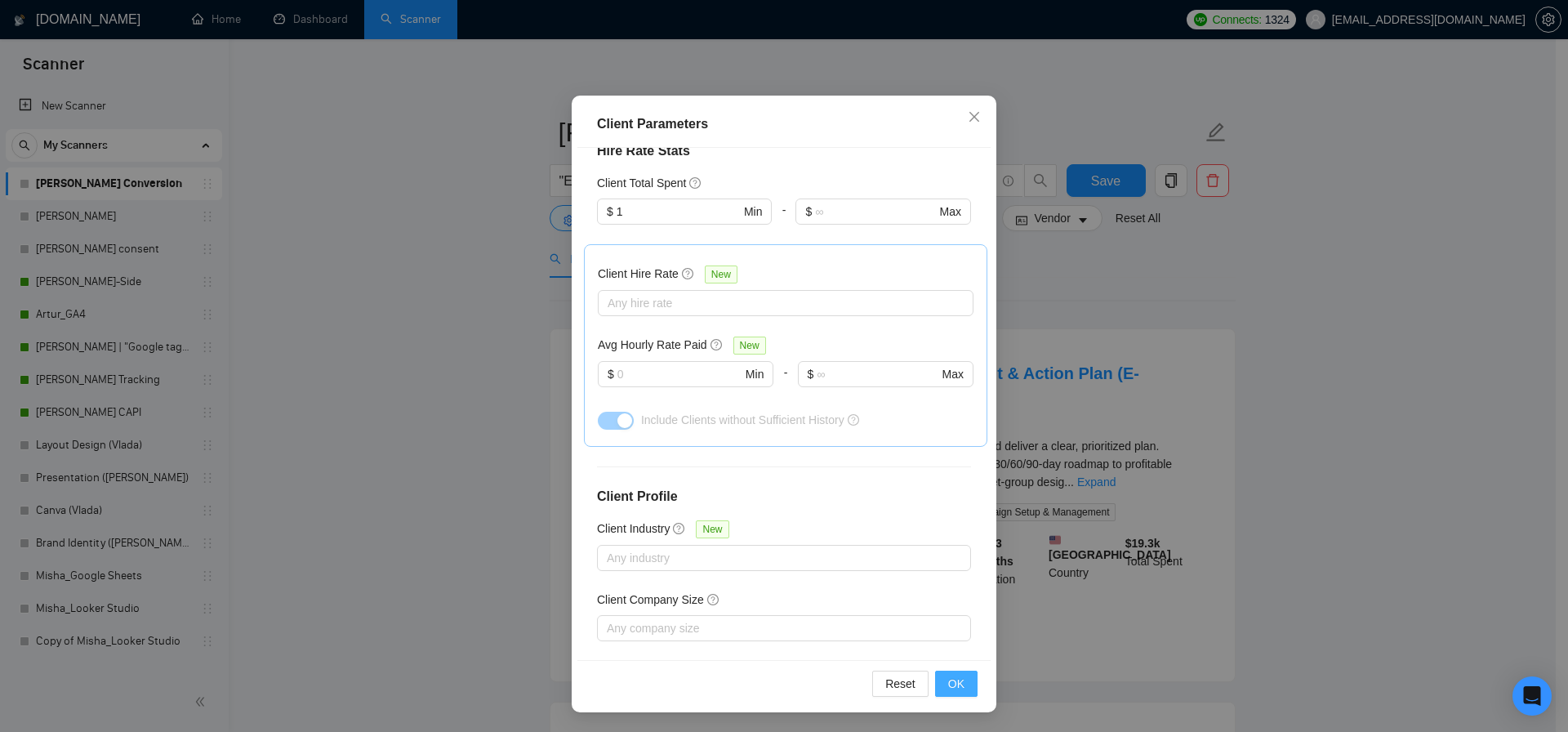
click at [948, 687] on span "OK" at bounding box center [956, 683] width 17 height 18
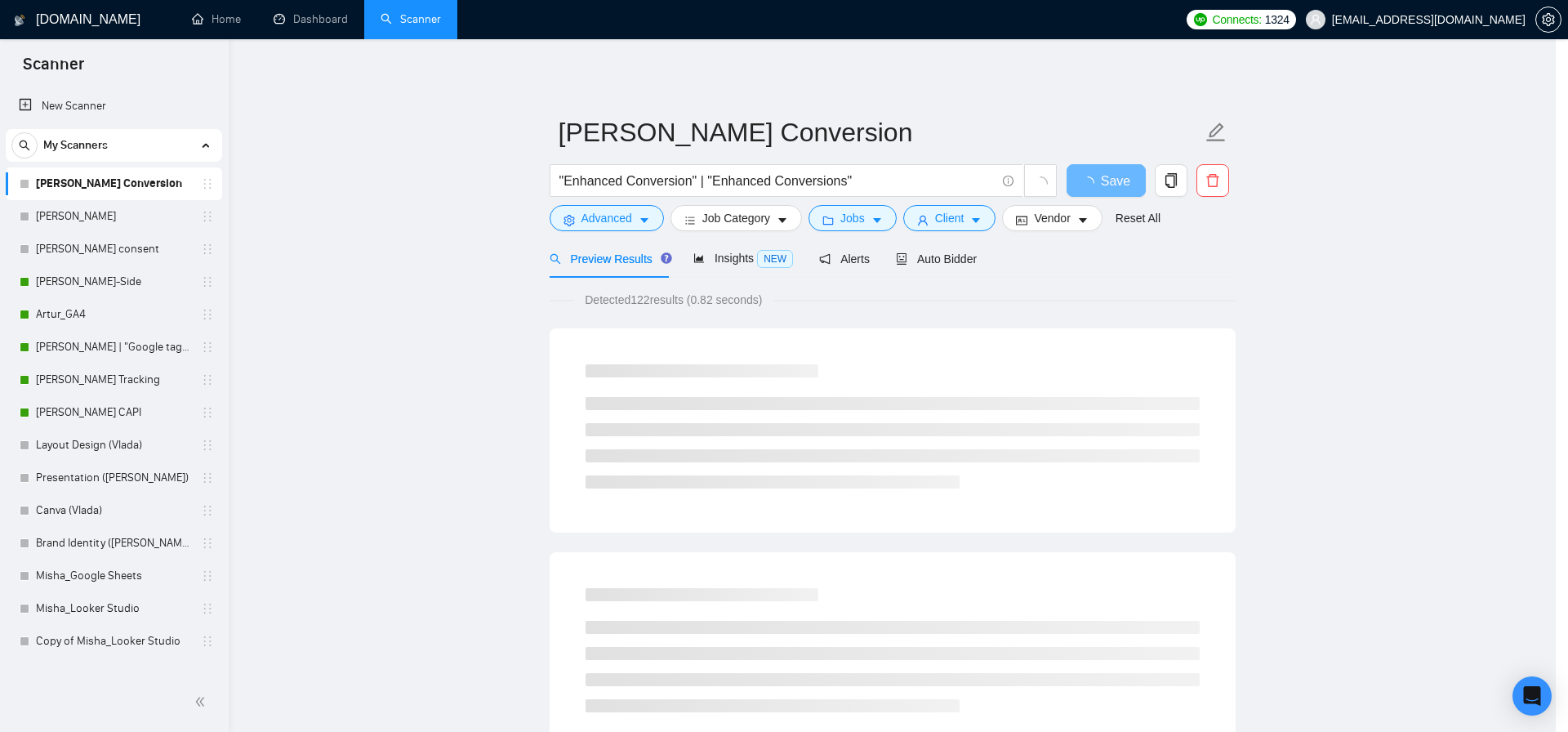
scroll to position [3, 0]
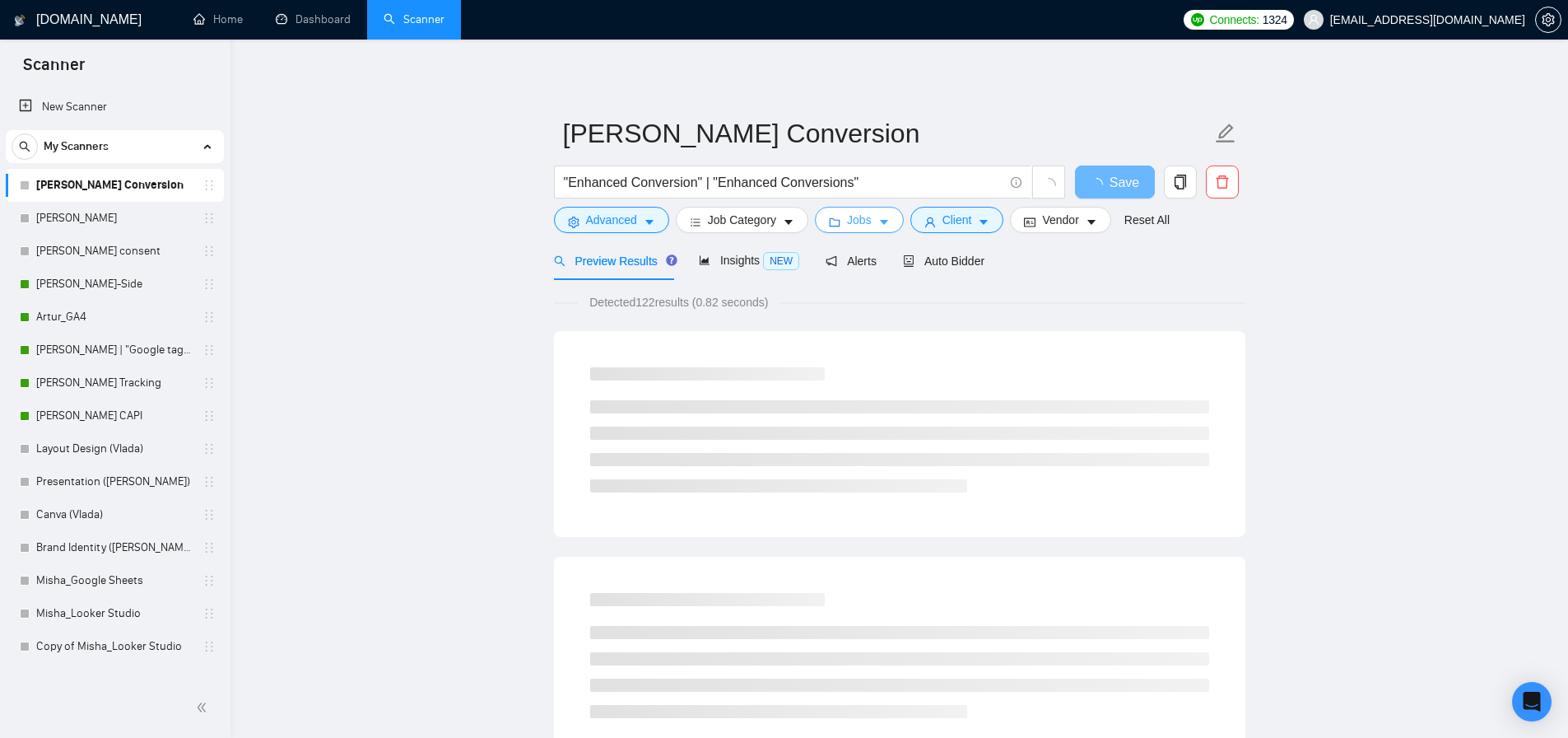
click at [840, 219] on icon "folder" at bounding box center [835, 222] width 11 height 11
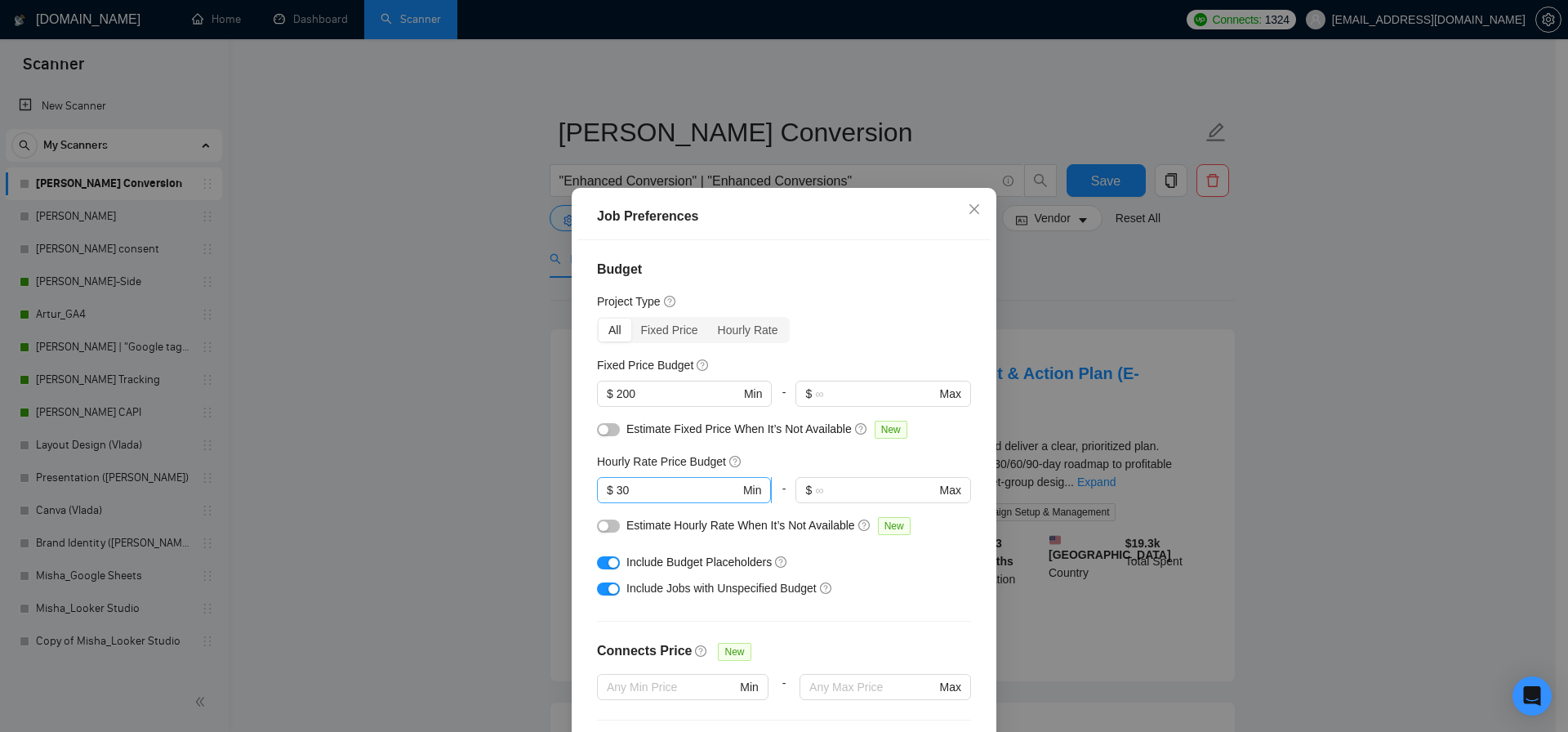
click at [642, 489] on input "30" at bounding box center [678, 489] width 123 height 18
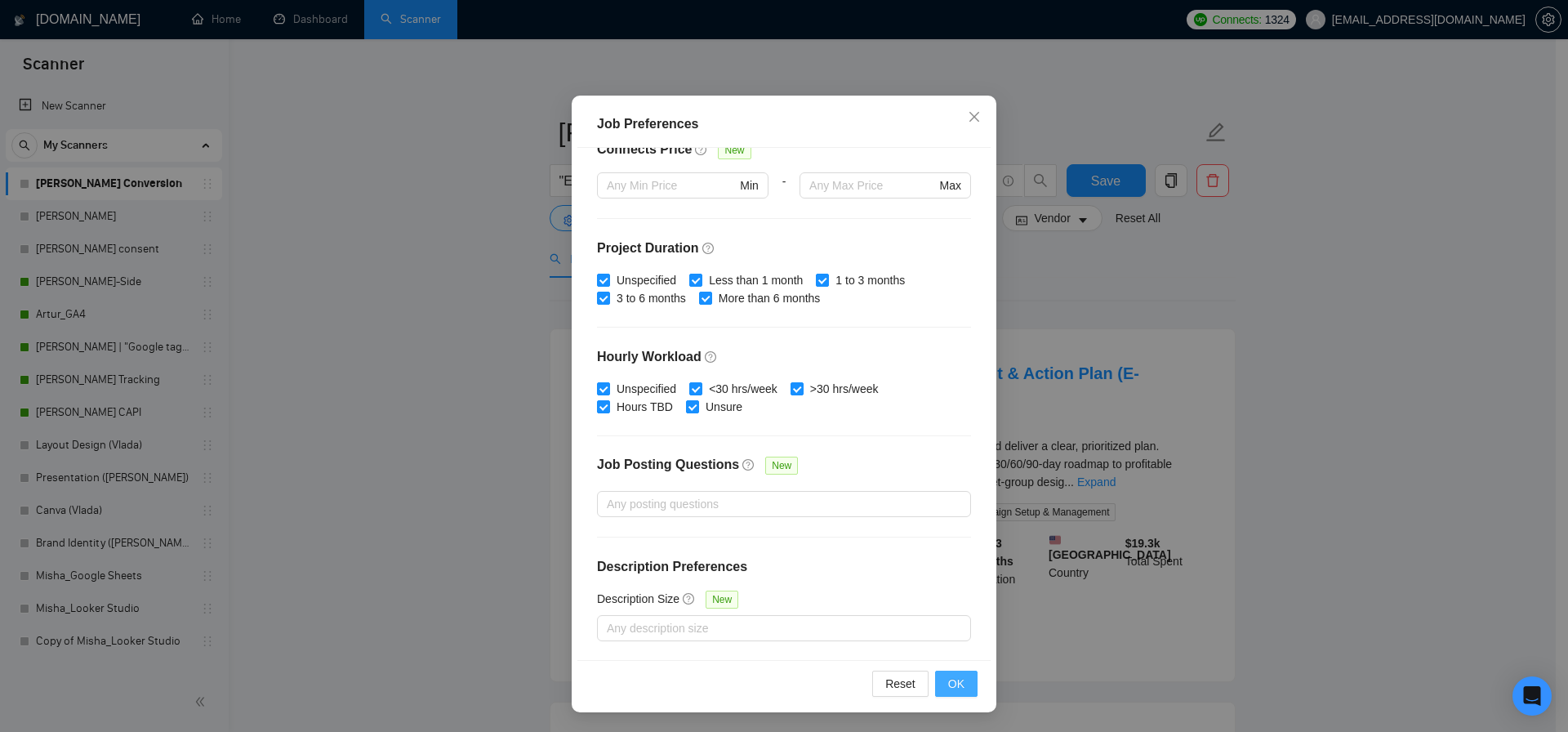
type input "50"
click at [954, 681] on span "OK" at bounding box center [956, 683] width 17 height 18
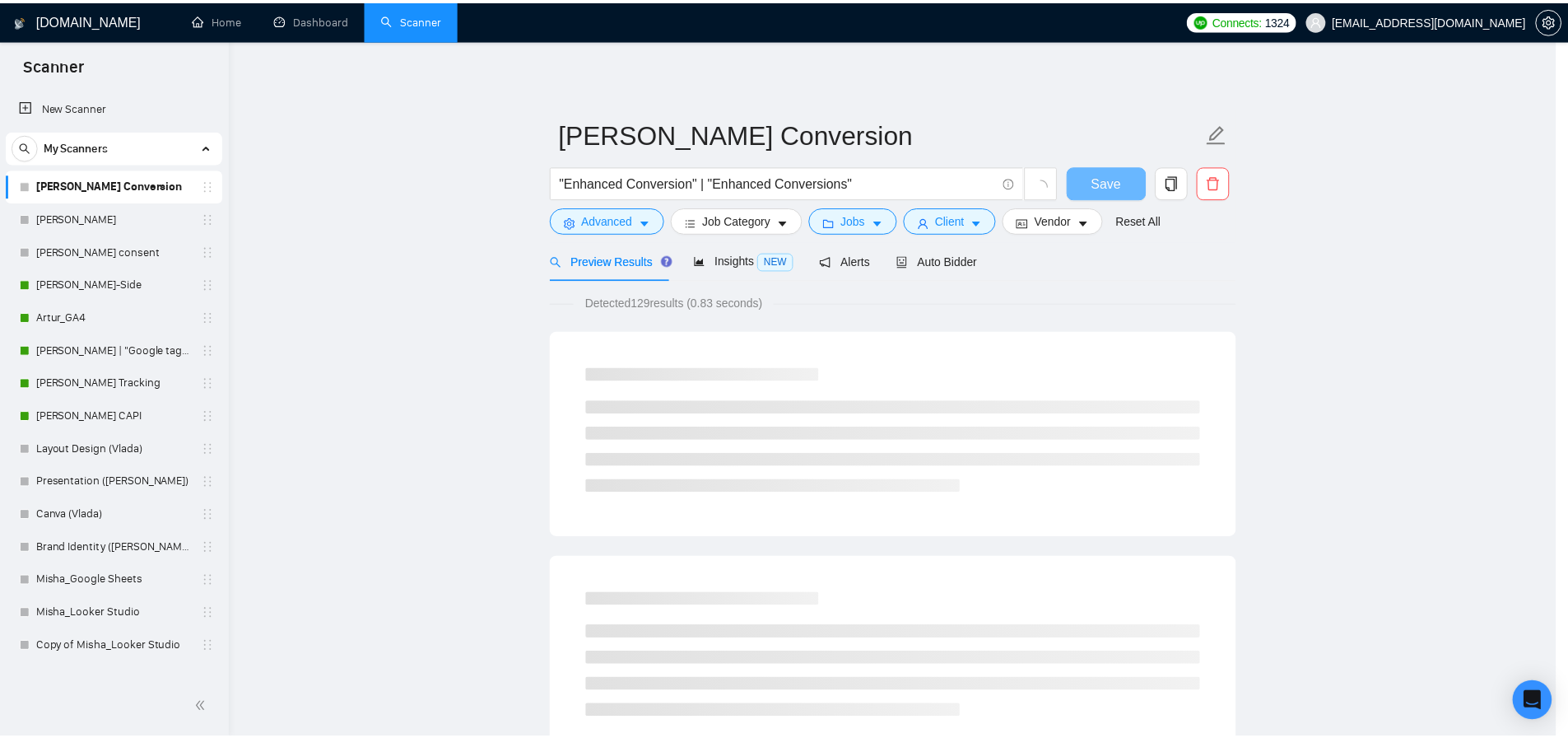
scroll to position [3, 0]
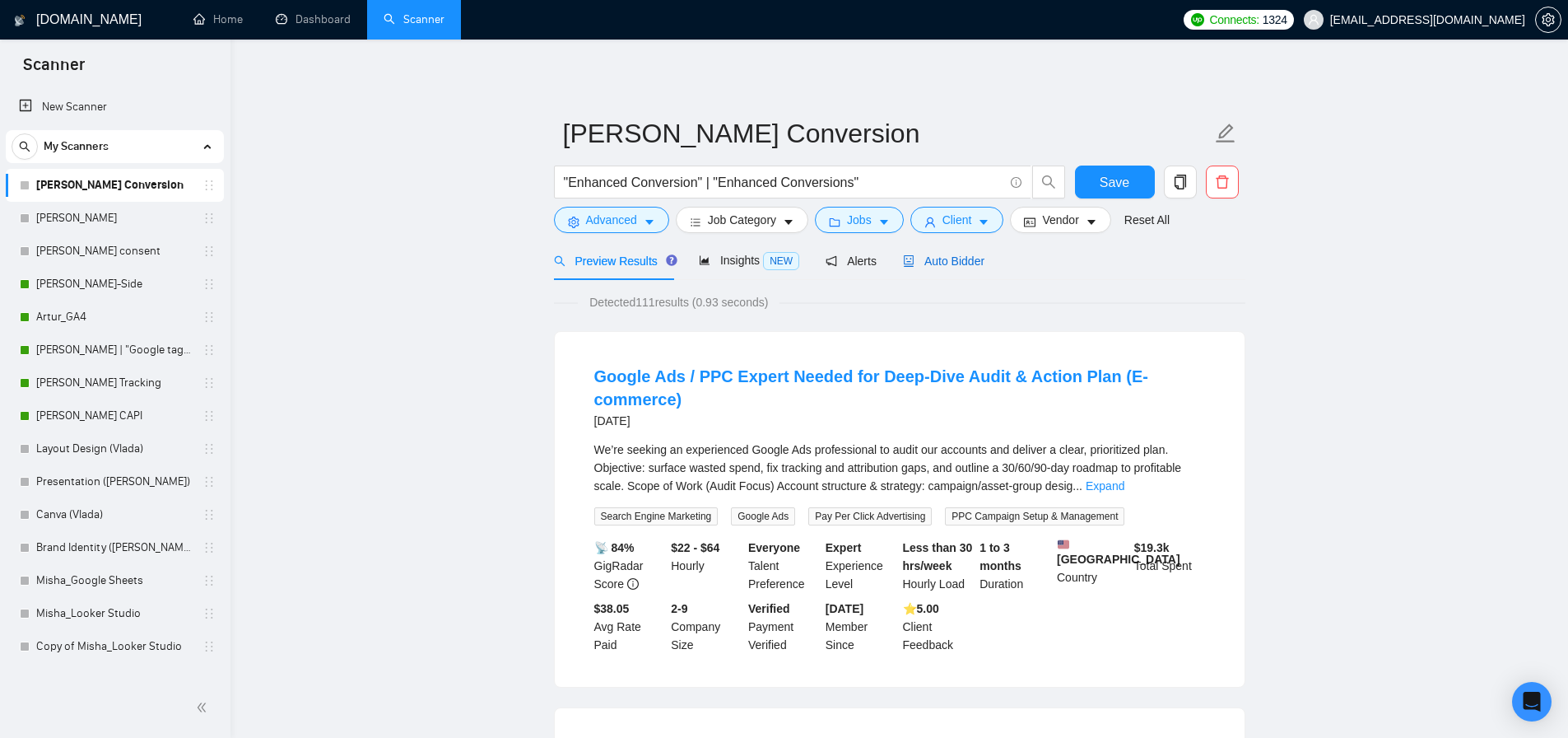
click at [965, 259] on span "Auto Bidder" at bounding box center [944, 260] width 82 height 13
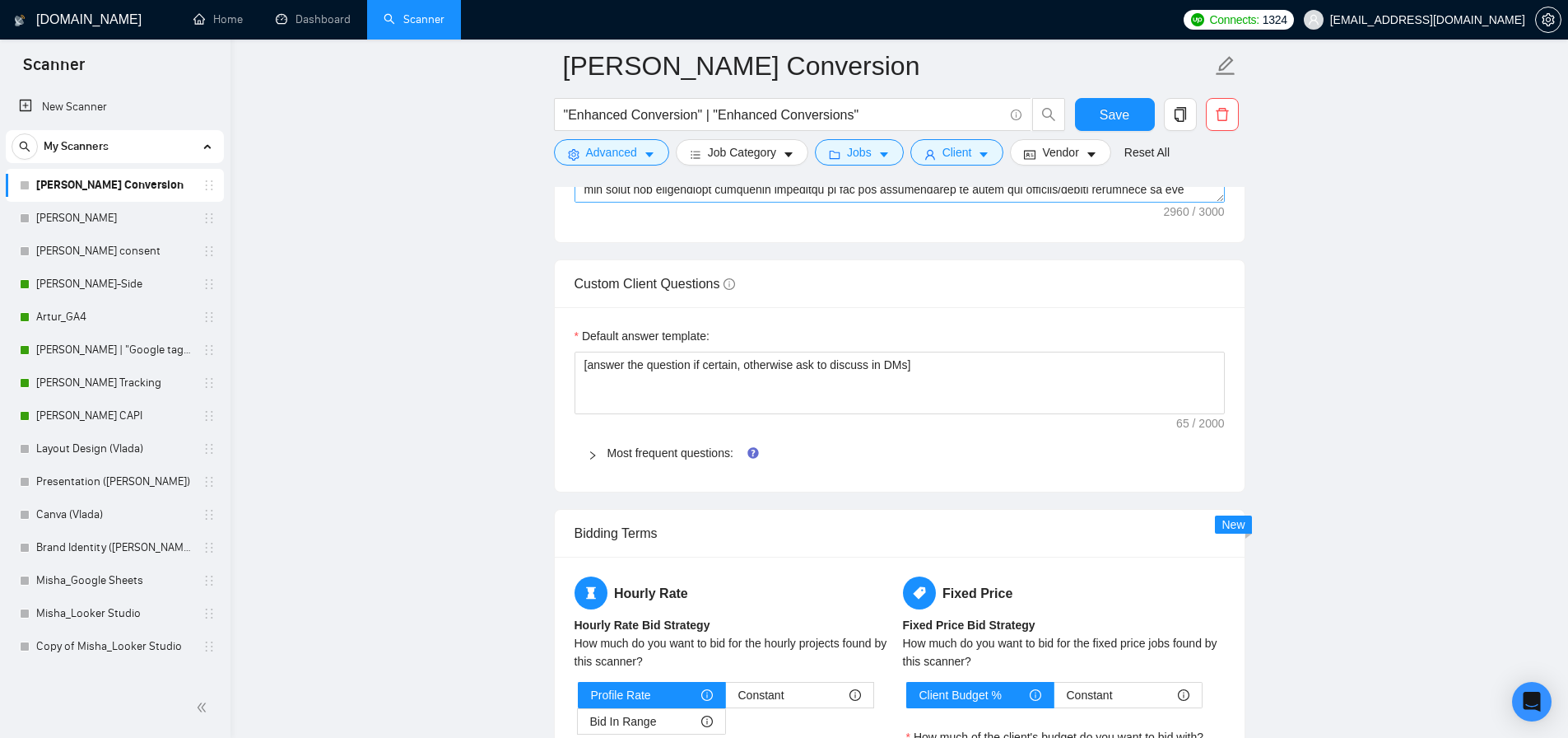
scroll to position [2071, 0]
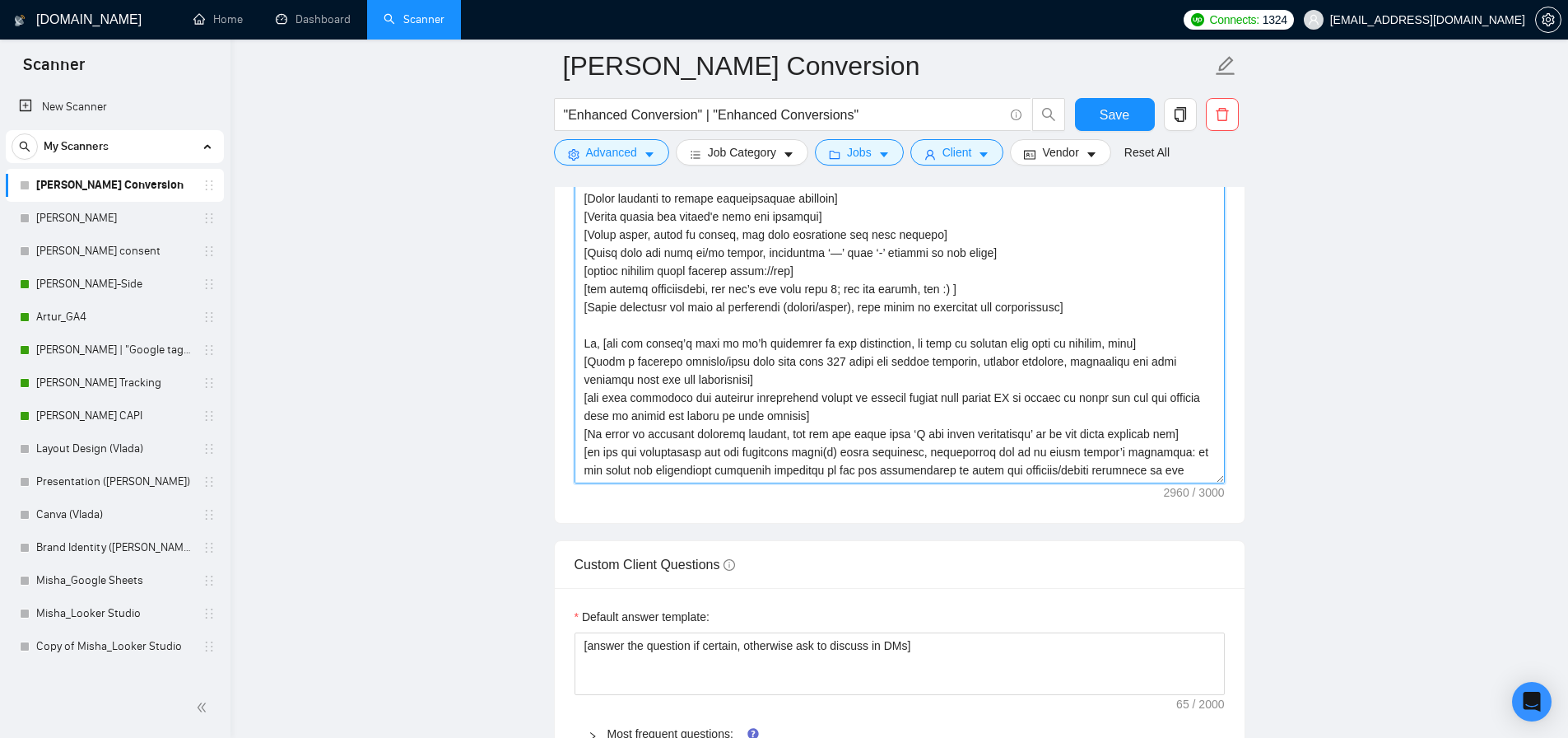
click at [722, 406] on textarea "Cover letter template:" at bounding box center [900, 297] width 651 height 370
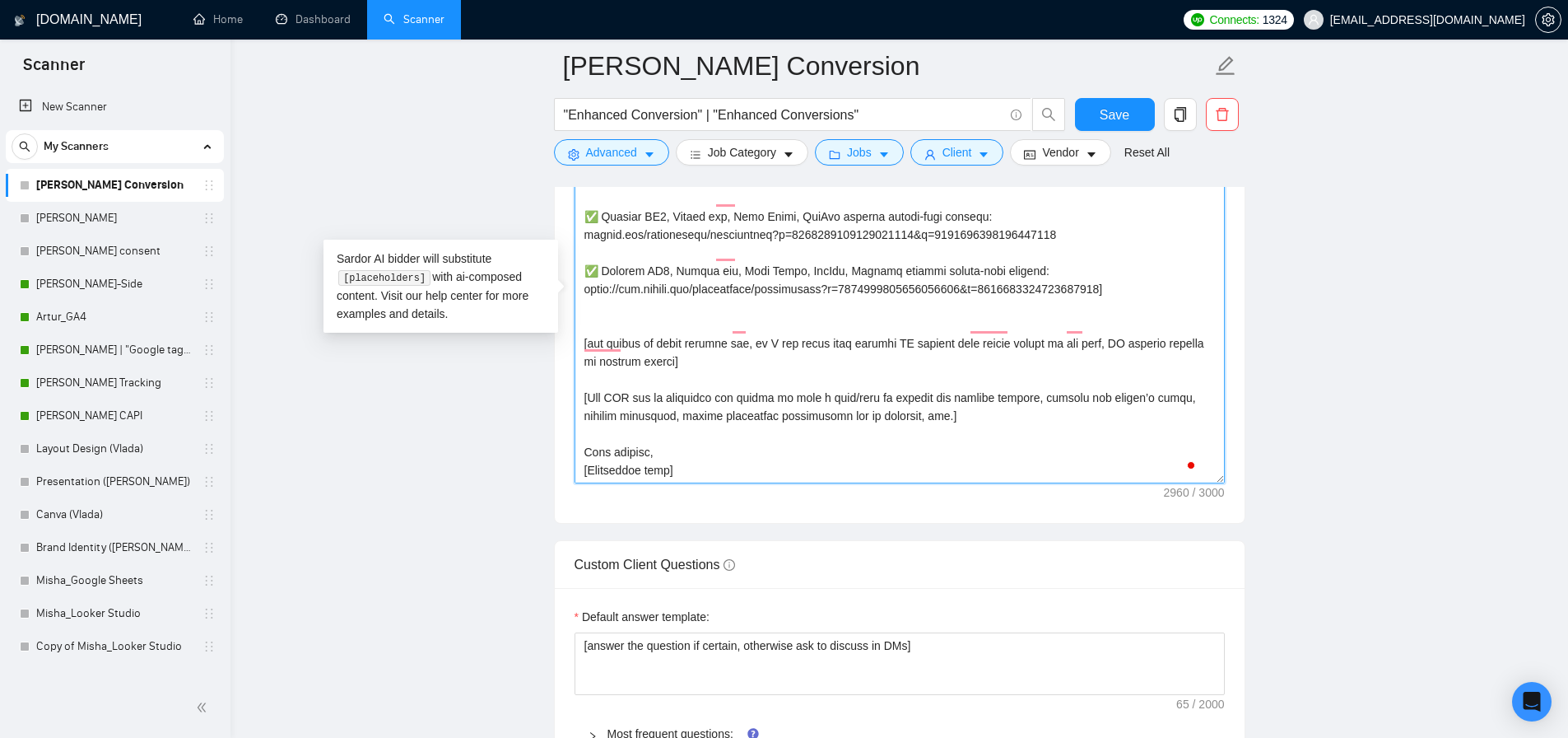
scroll to position [508, 0]
drag, startPoint x: 694, startPoint y: 453, endPoint x: 580, endPoint y: 459, distance: 114.2
click at [581, 461] on textarea "Cover letter template:" at bounding box center [900, 297] width 651 height 370
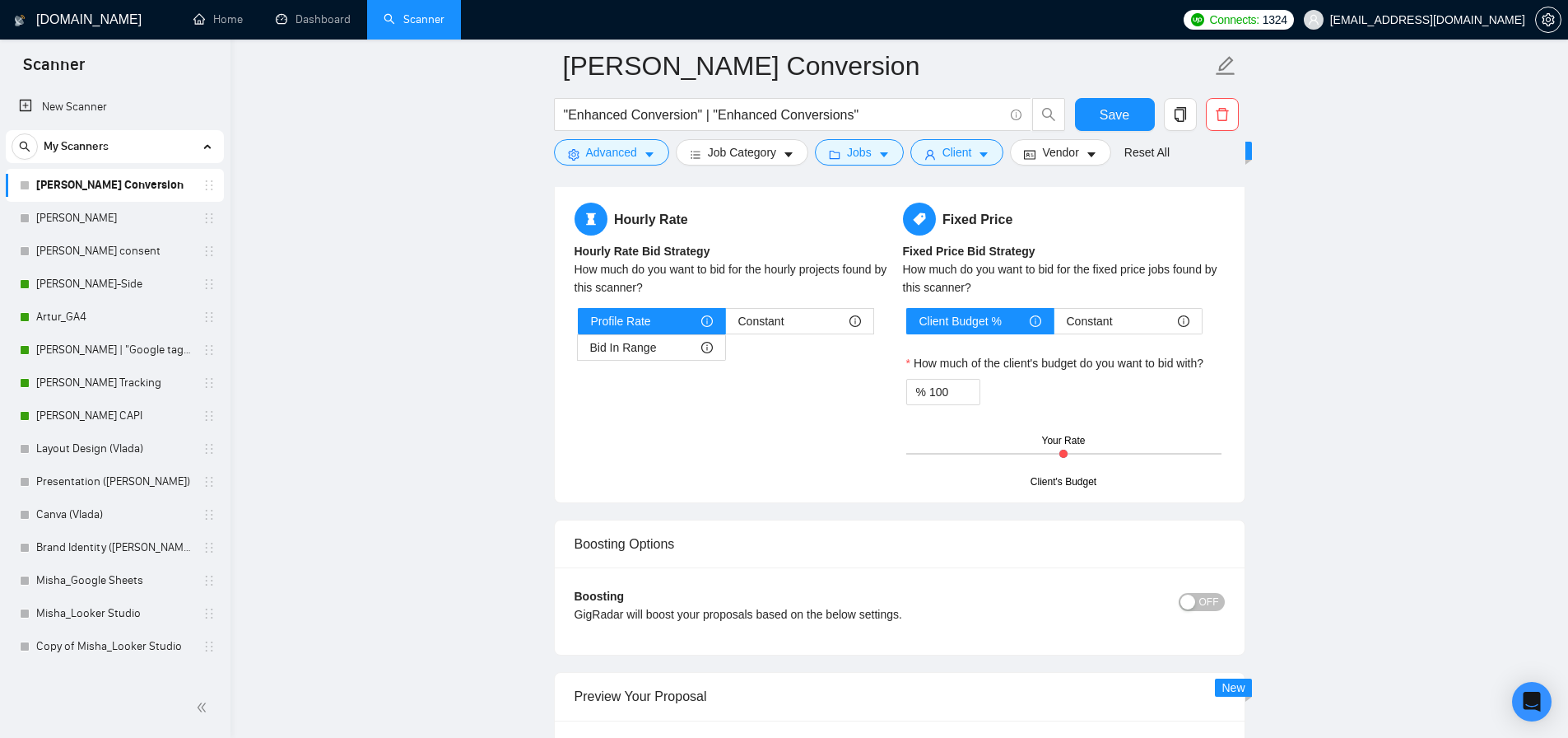
scroll to position [2668, 0]
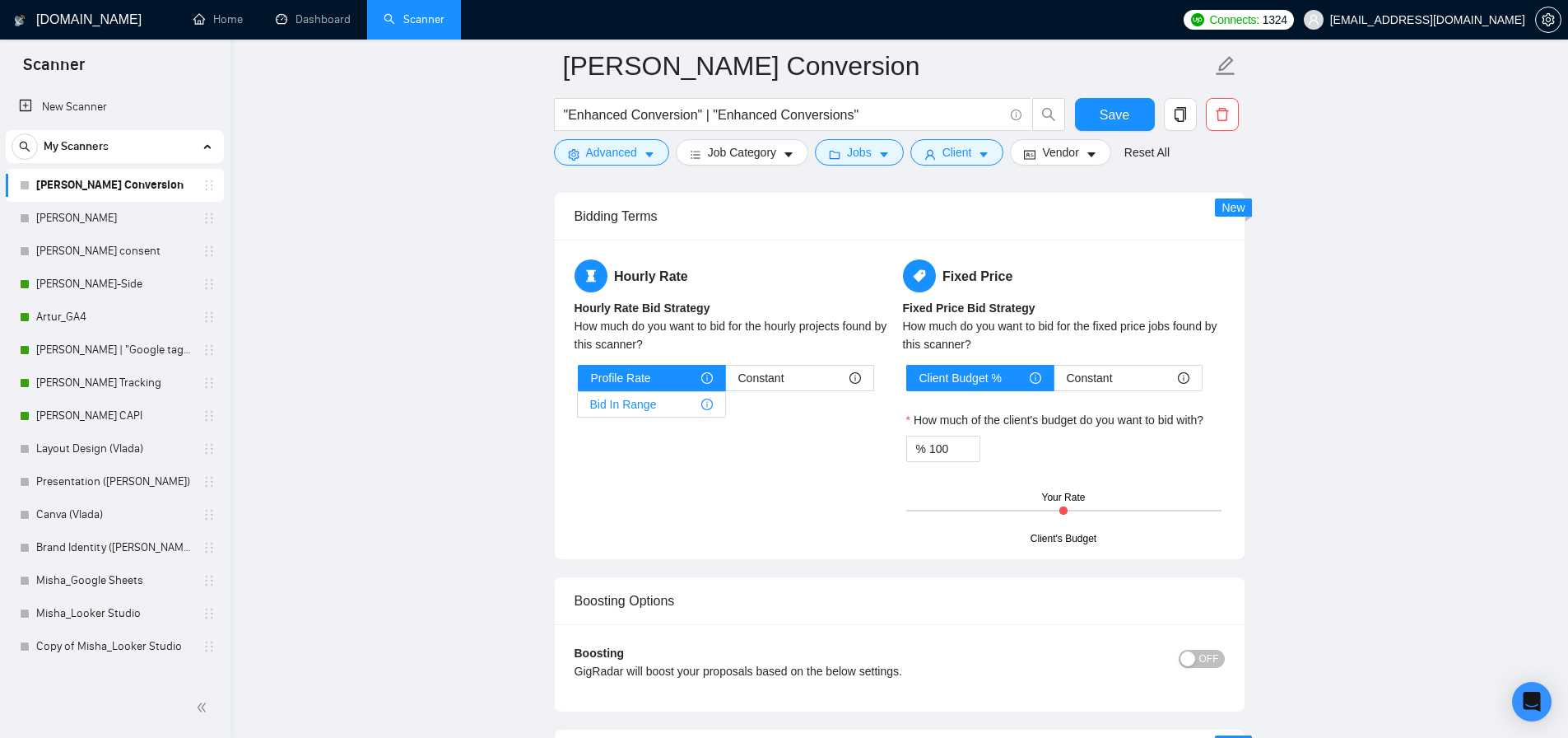
type textarea "[Lore ips dolors ametc adipis elitse 787 doeiusmodt.] [Inci utlabor etd ma al e…"
click at [609, 400] on span "Bid In Range" at bounding box center [624, 405] width 67 height 25
click at [578, 408] on input "Bid In Range" at bounding box center [578, 408] width 0 height 0
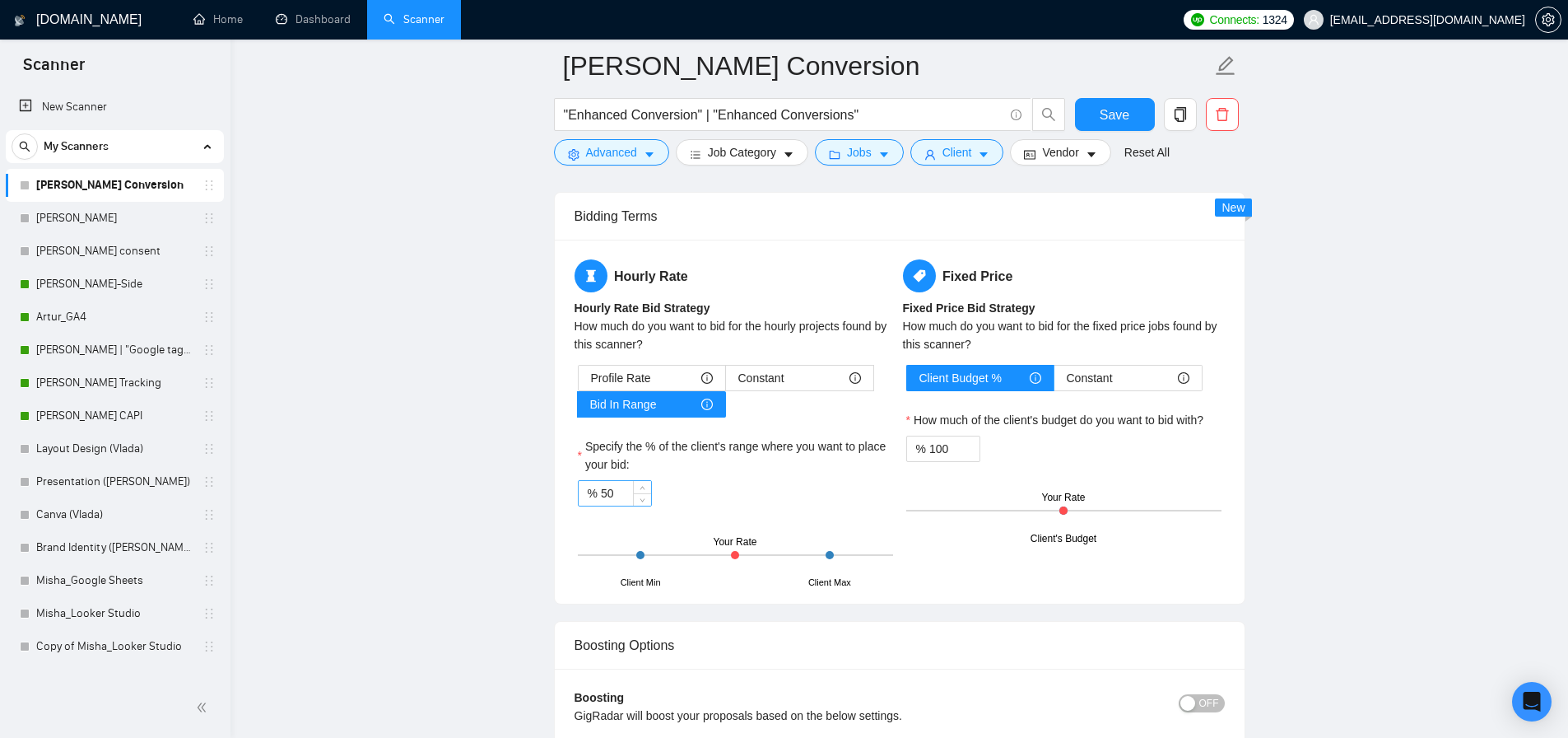
click at [625, 499] on input "50" at bounding box center [625, 493] width 50 height 25
type input "78"
click at [1108, 121] on span "Save" at bounding box center [1115, 114] width 30 height 20
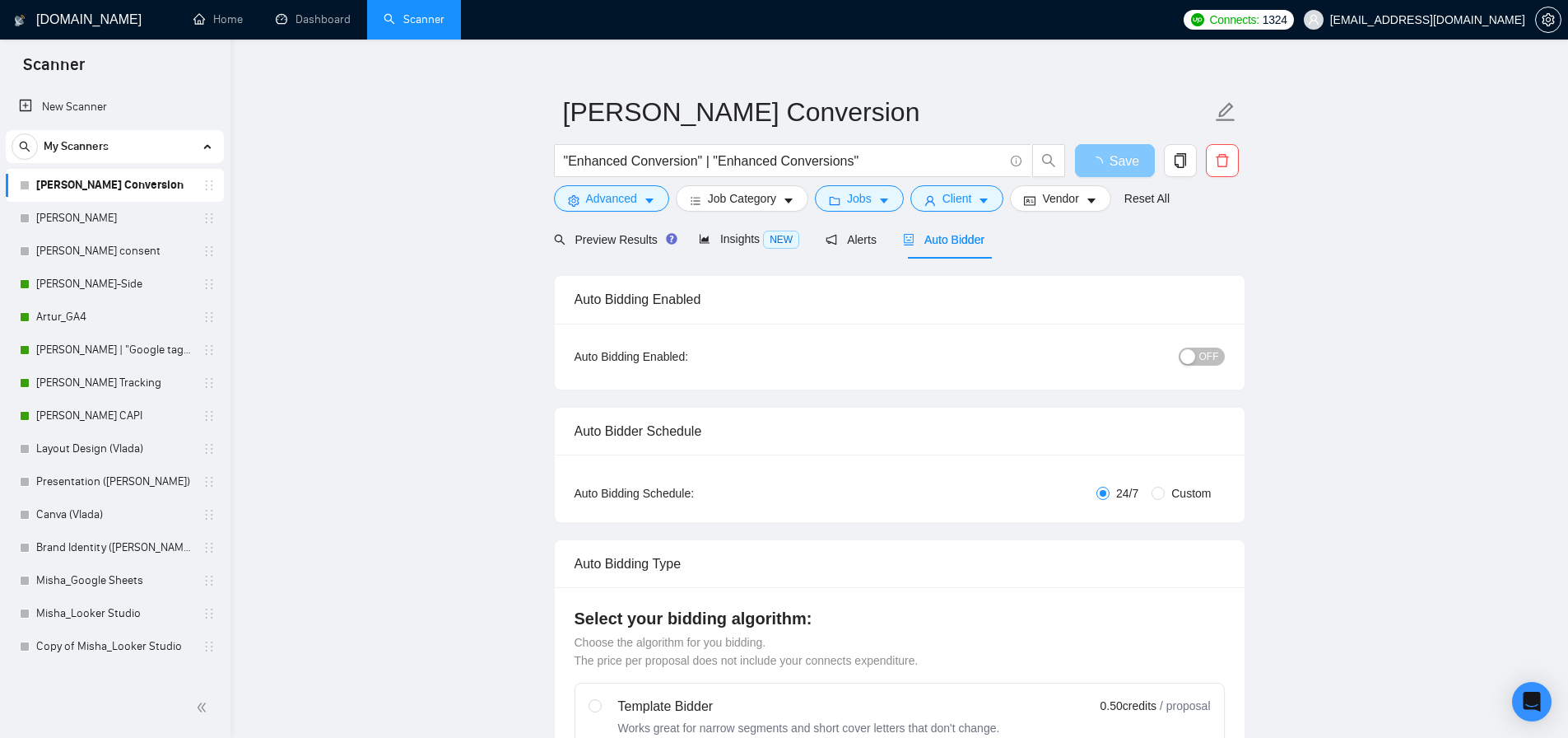
scroll to position [0, 0]
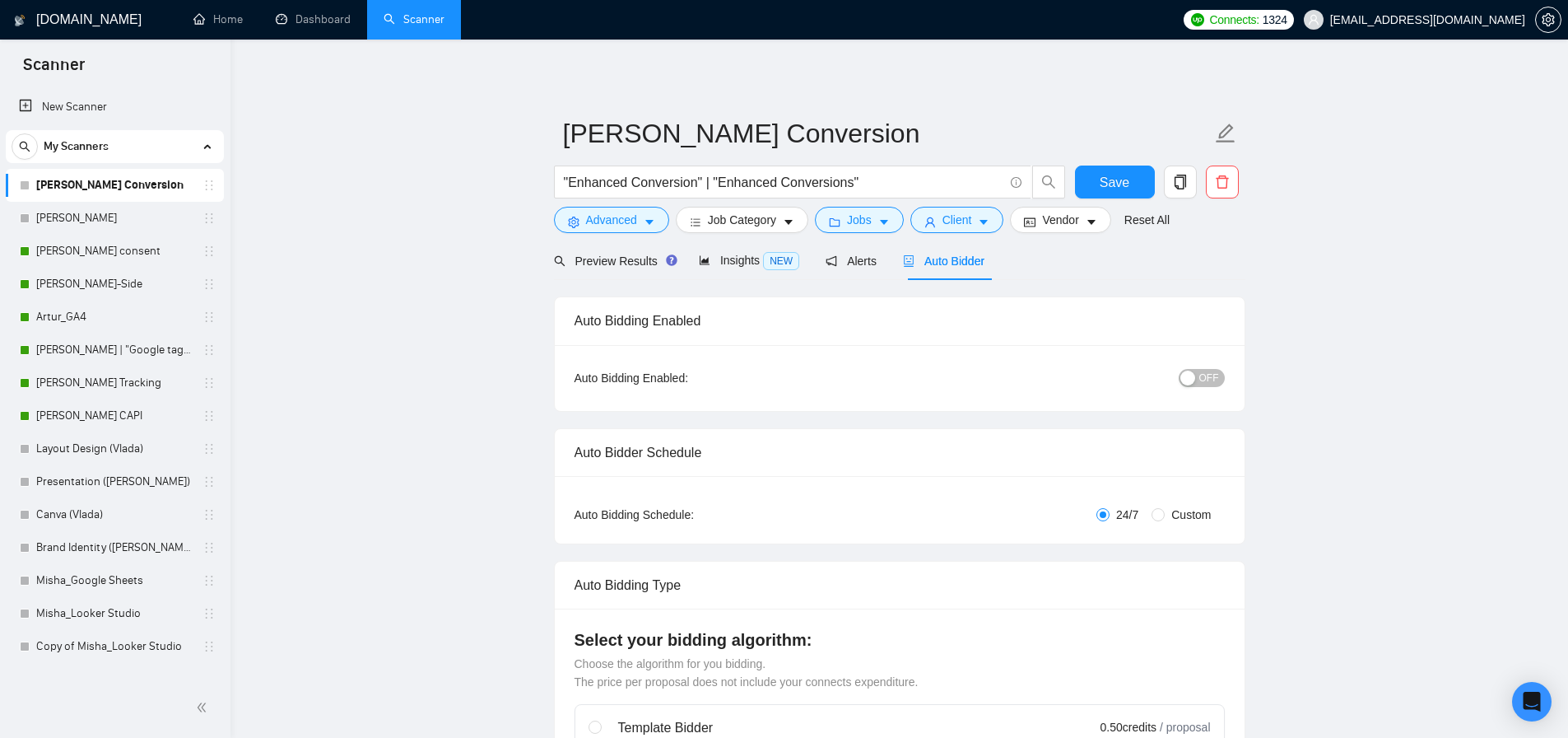
click at [1188, 376] on div "button" at bounding box center [1188, 377] width 15 height 15
click at [1127, 179] on span "Save" at bounding box center [1115, 182] width 30 height 20
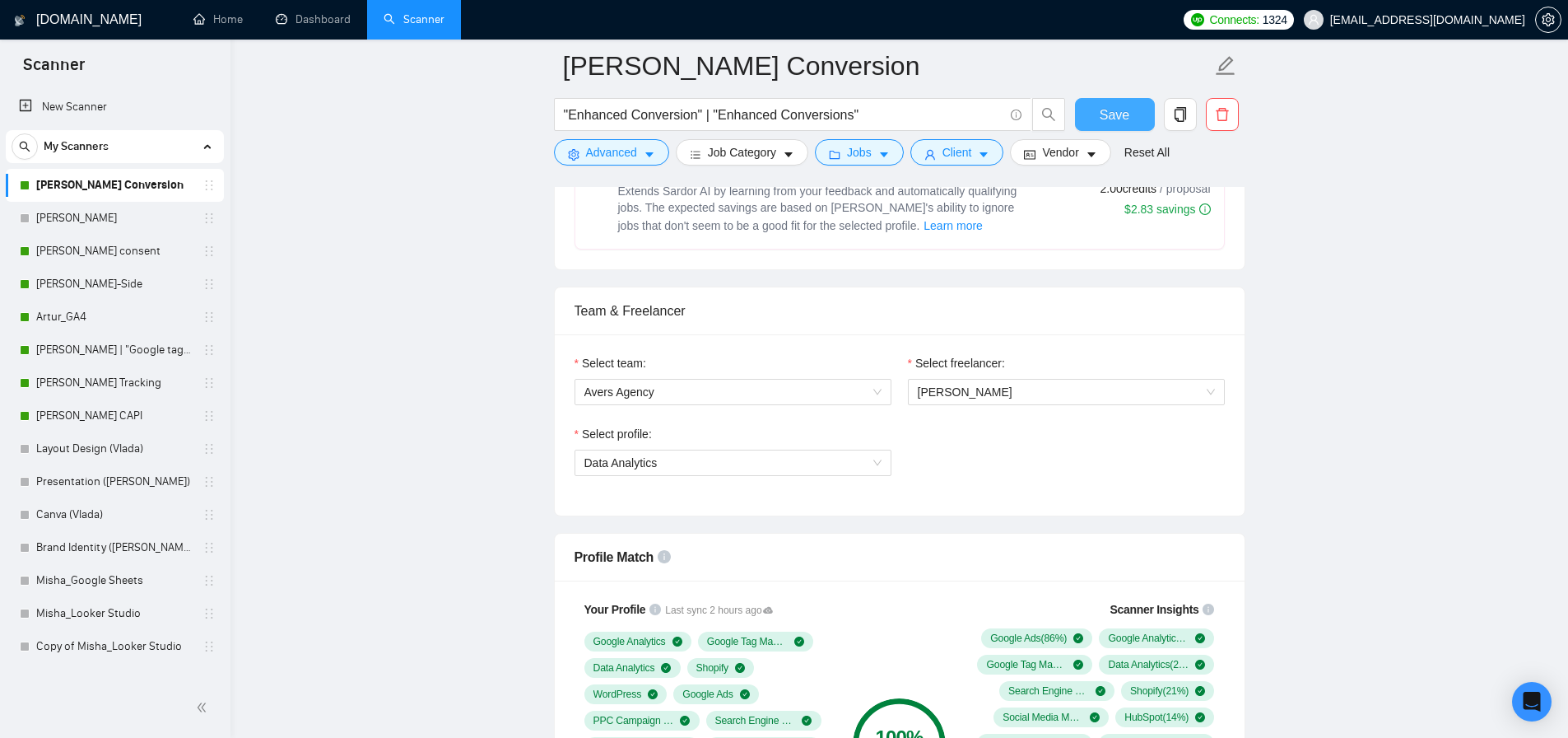
scroll to position [632, 0]
